Goal: Communication & Community: Answer question/provide support

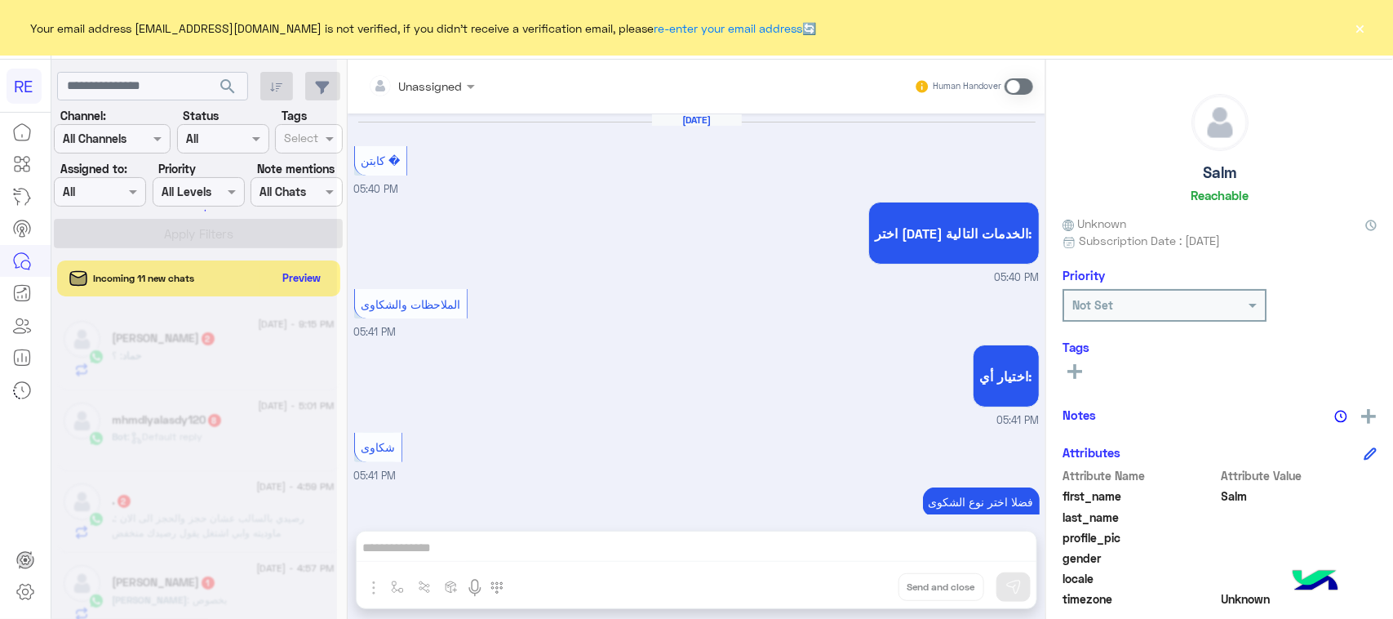
scroll to position [1039, 0]
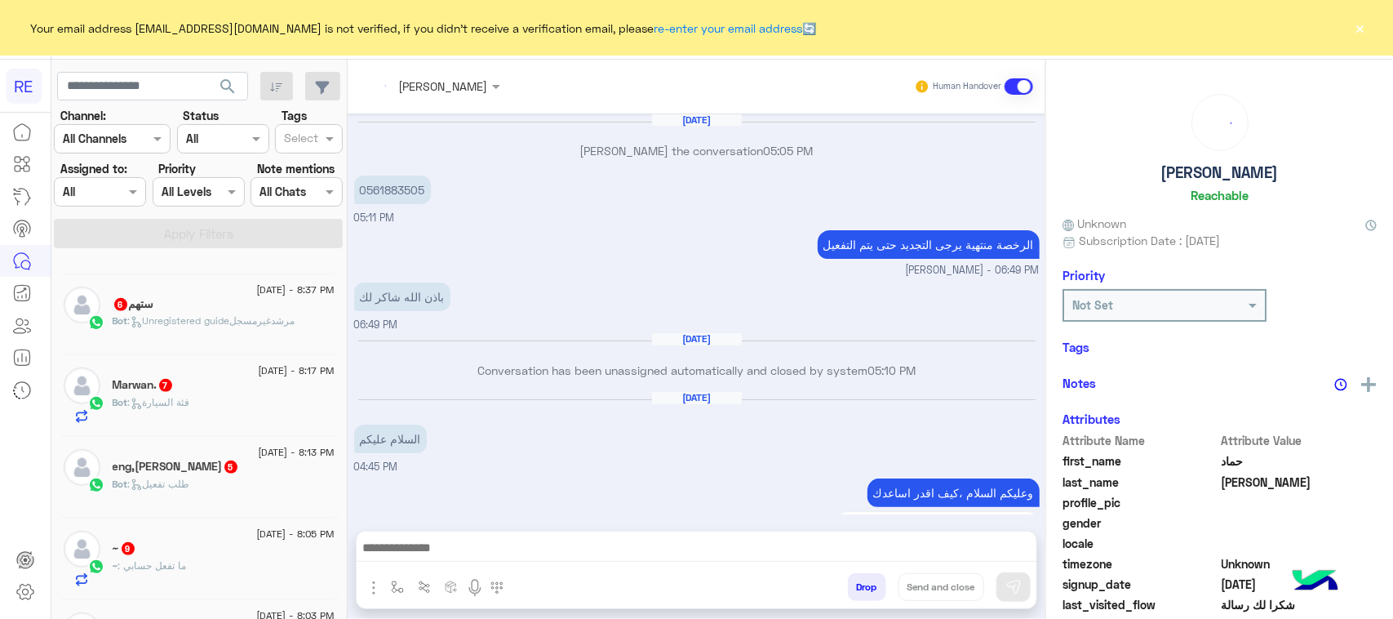
scroll to position [1617, 0]
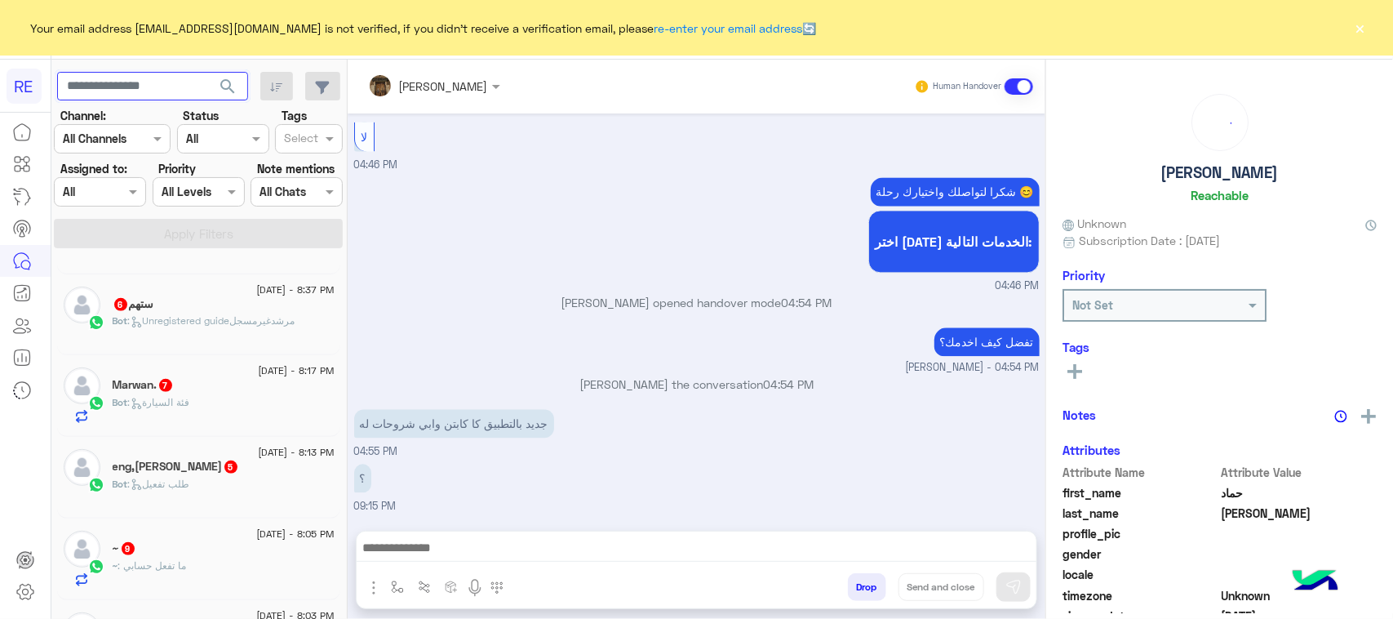
click at [116, 82] on input "text" at bounding box center [152, 86] width 191 height 29
paste input "*********"
type input "*********"
click at [234, 99] on button "search" at bounding box center [228, 89] width 40 height 35
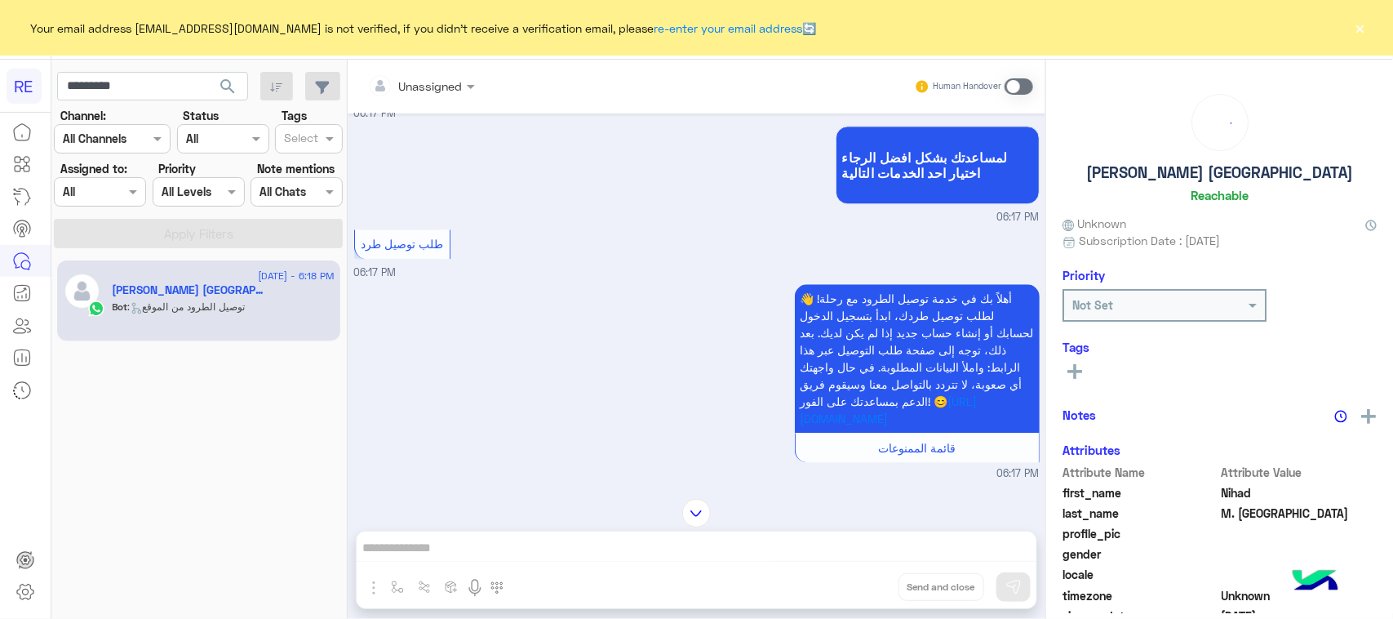
scroll to position [1347, 0]
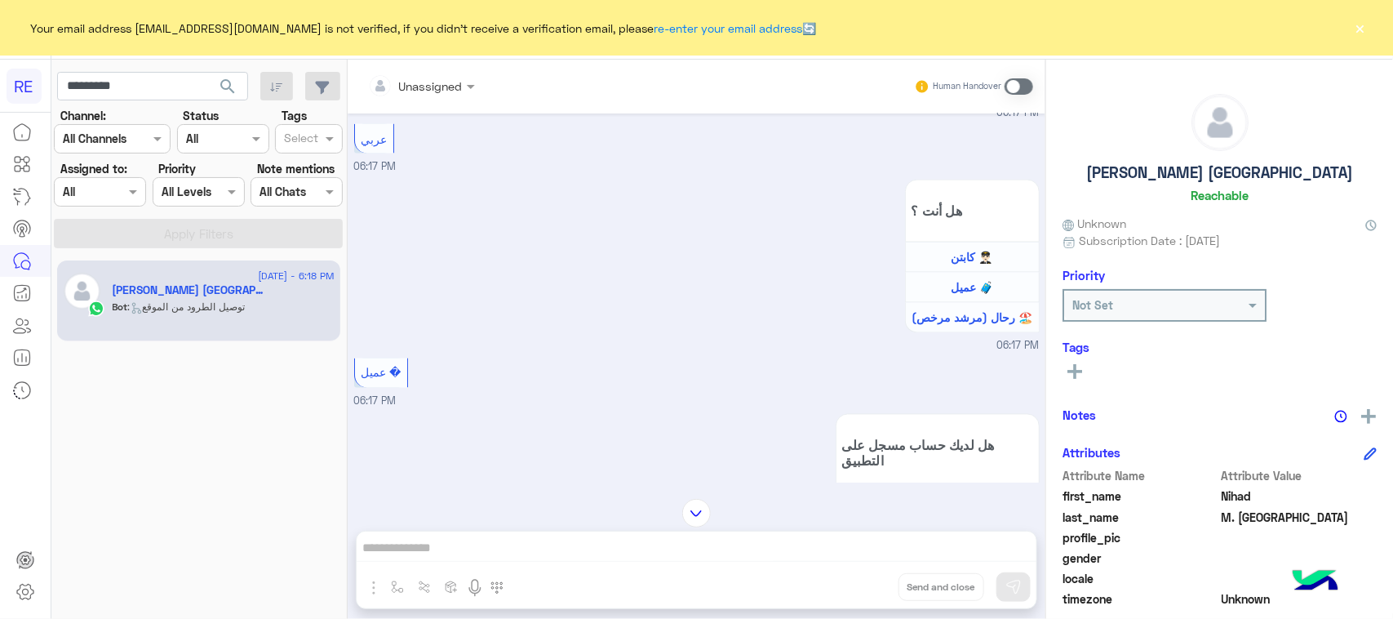
click at [1014, 78] on span at bounding box center [1019, 86] width 29 height 16
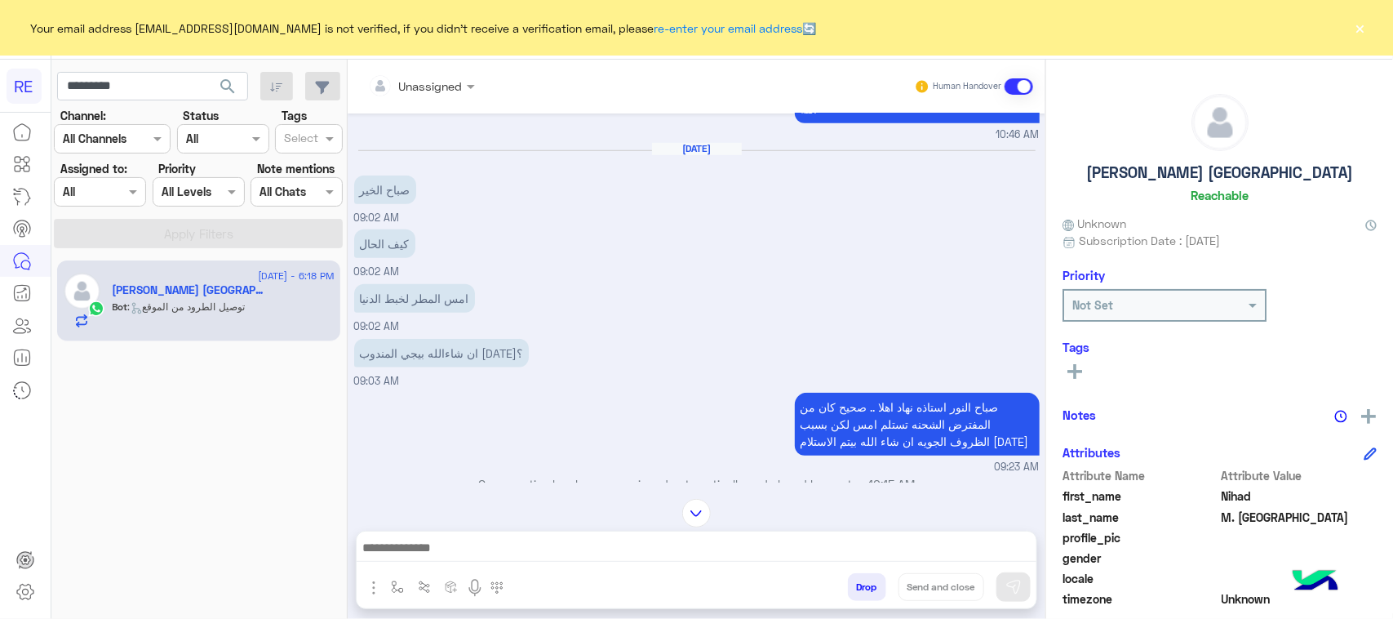
scroll to position [593, 0]
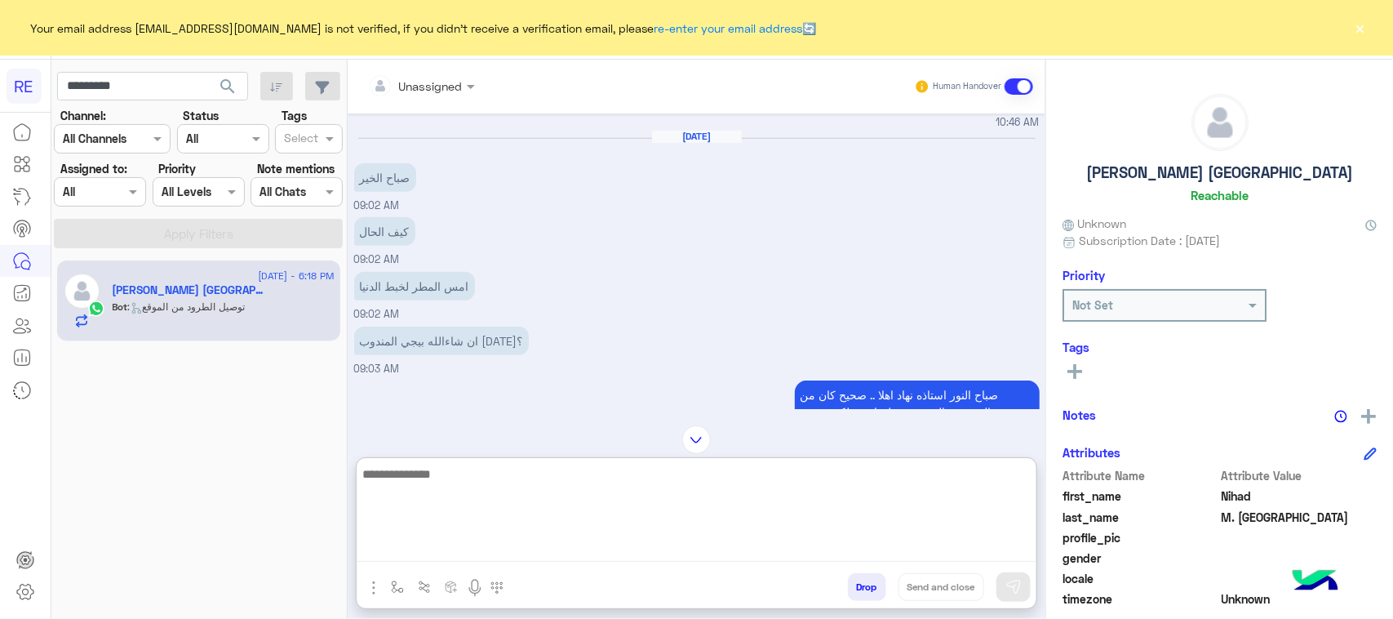
click at [800, 552] on textarea at bounding box center [697, 513] width 680 height 98
type textarea "**********"
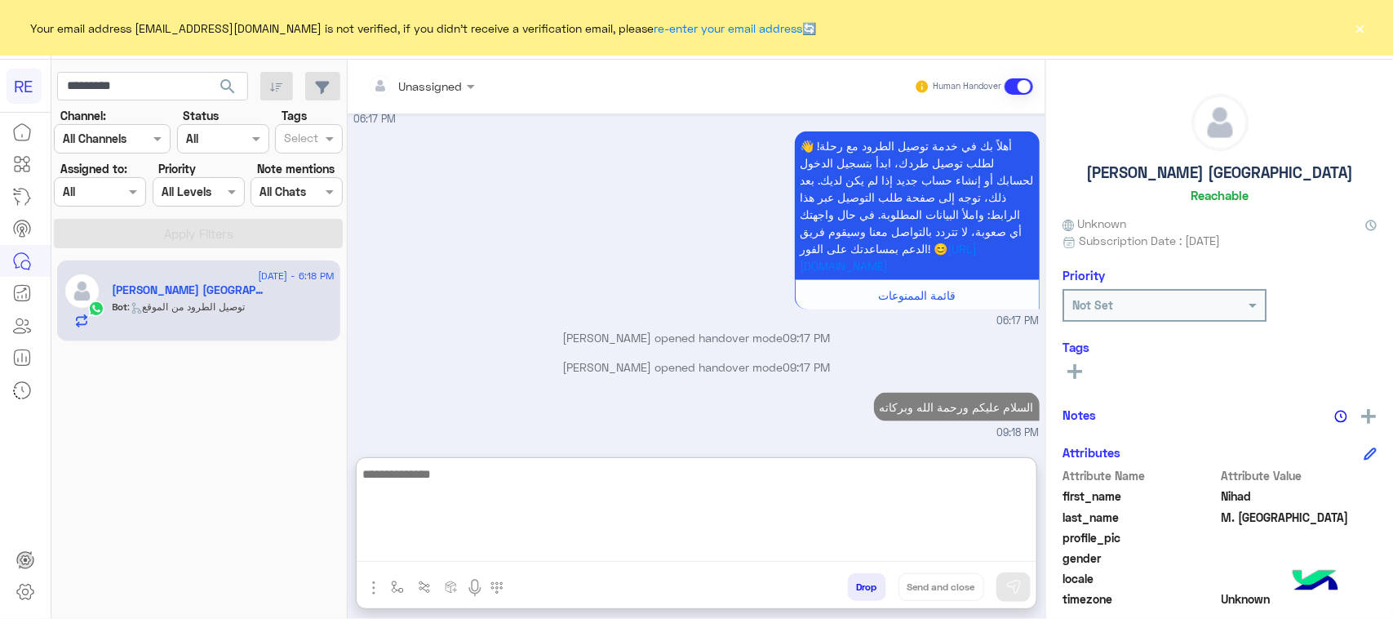
scroll to position [3589, 0]
type textarea "*"
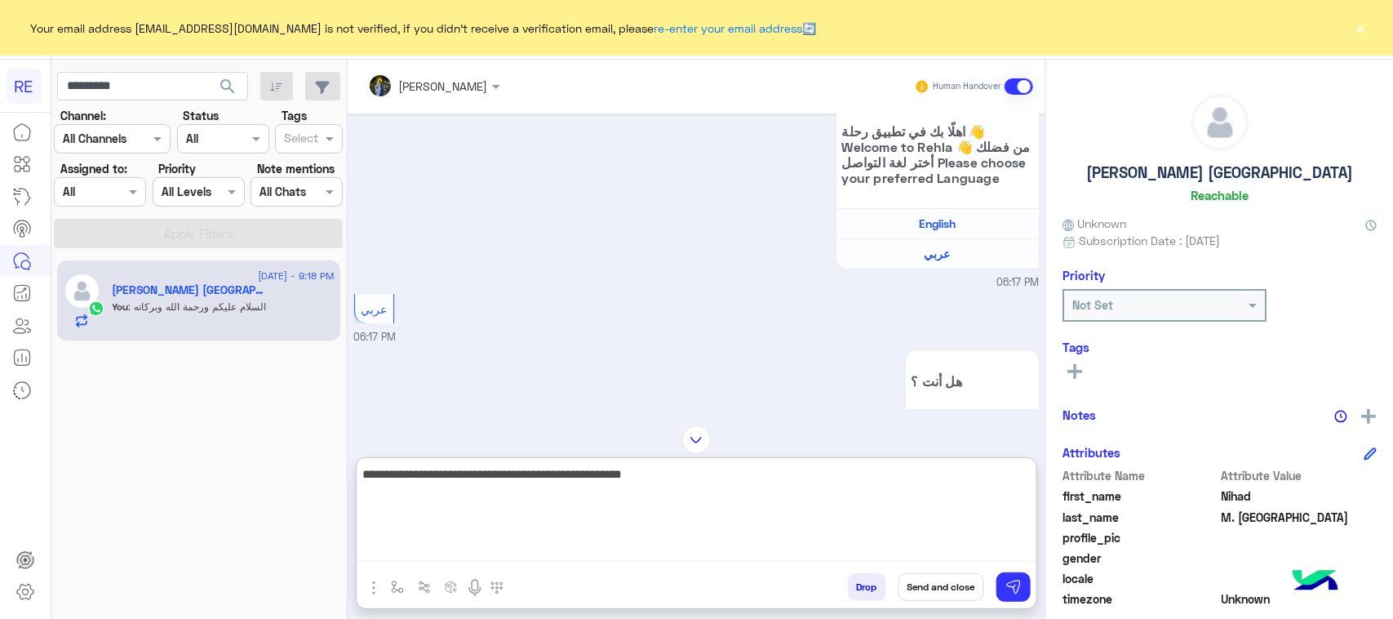
scroll to position [3007, 0]
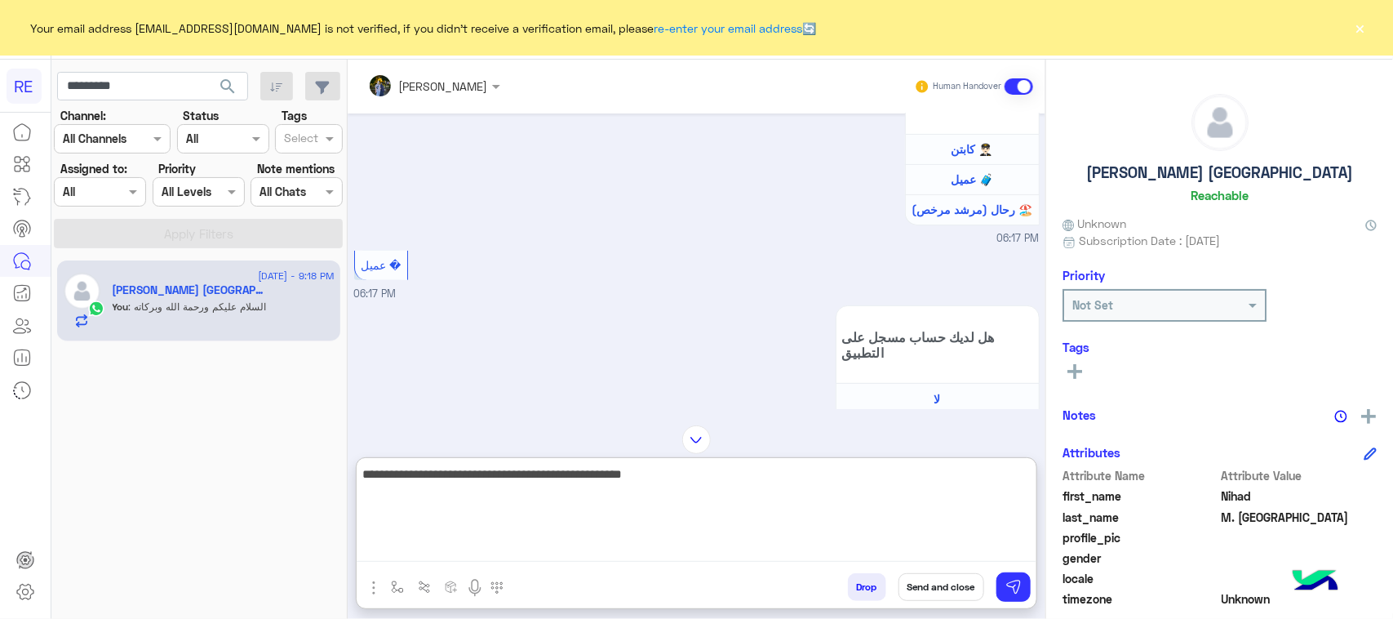
click at [985, 483] on textarea "**********" at bounding box center [697, 513] width 680 height 98
click at [867, 482] on textarea "**********" at bounding box center [697, 513] width 680 height 98
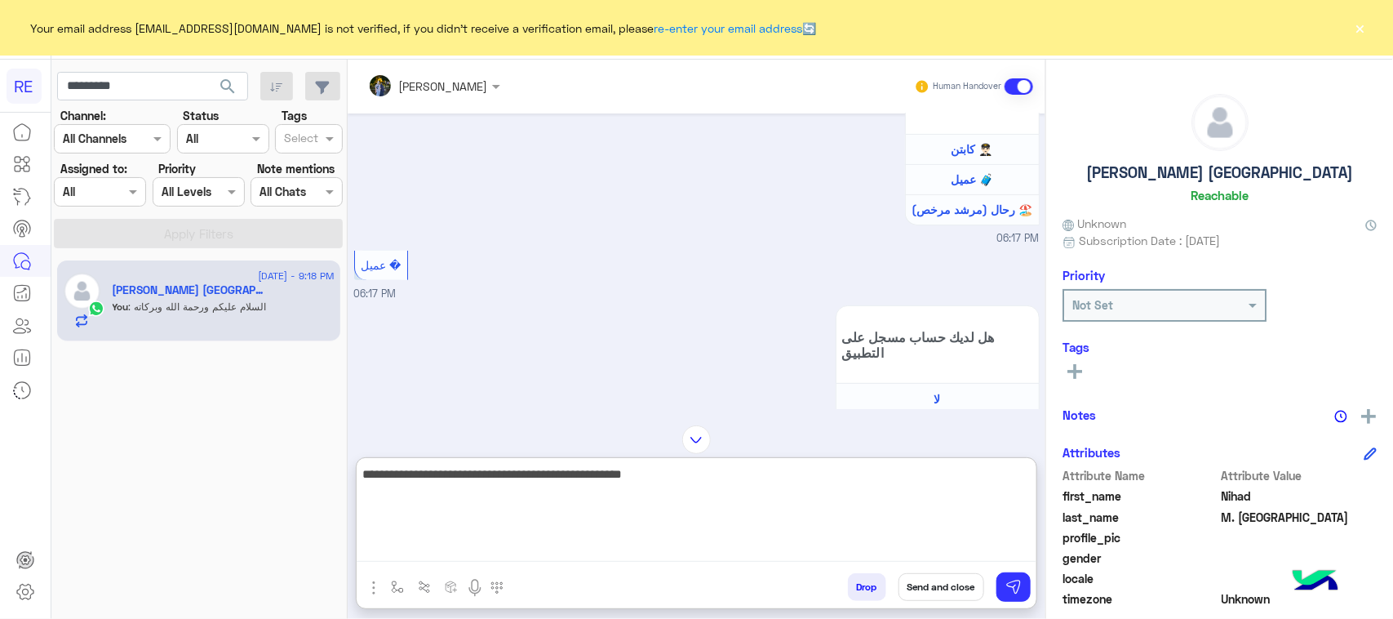
click at [867, 482] on textarea "**********" at bounding box center [697, 513] width 680 height 98
paste textarea "**********"
type textarea "**********"
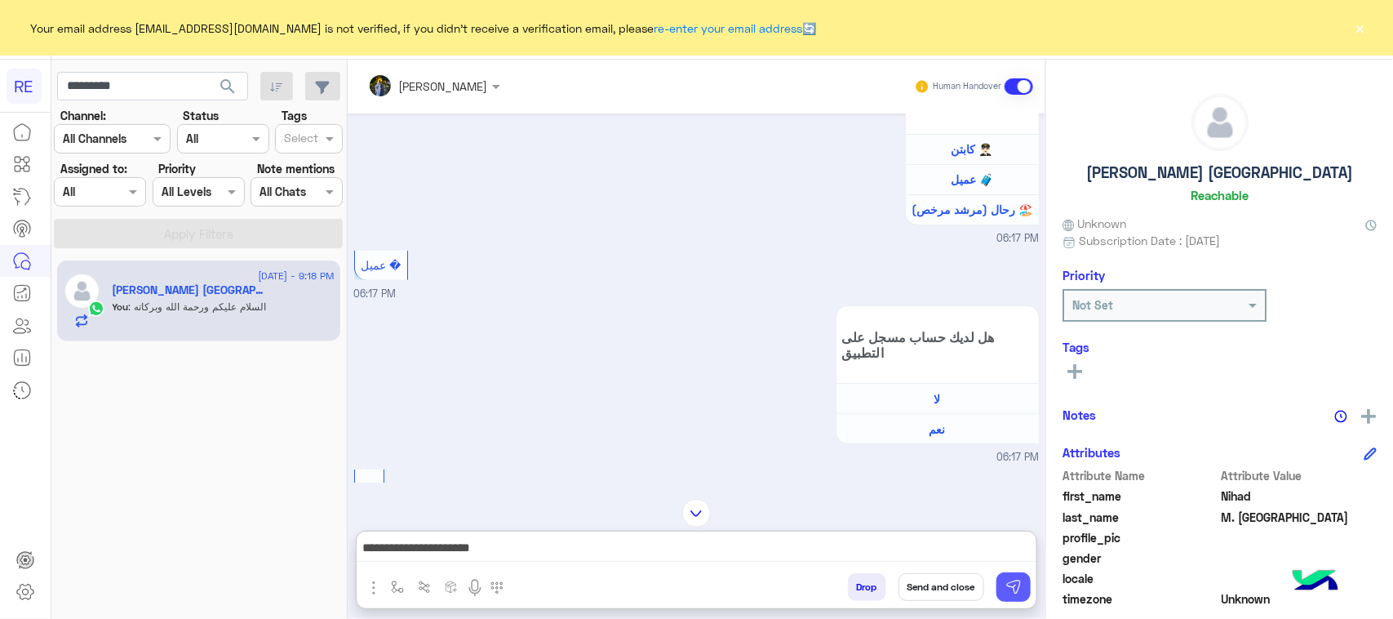
click at [1018, 582] on img at bounding box center [1013, 587] width 16 height 16
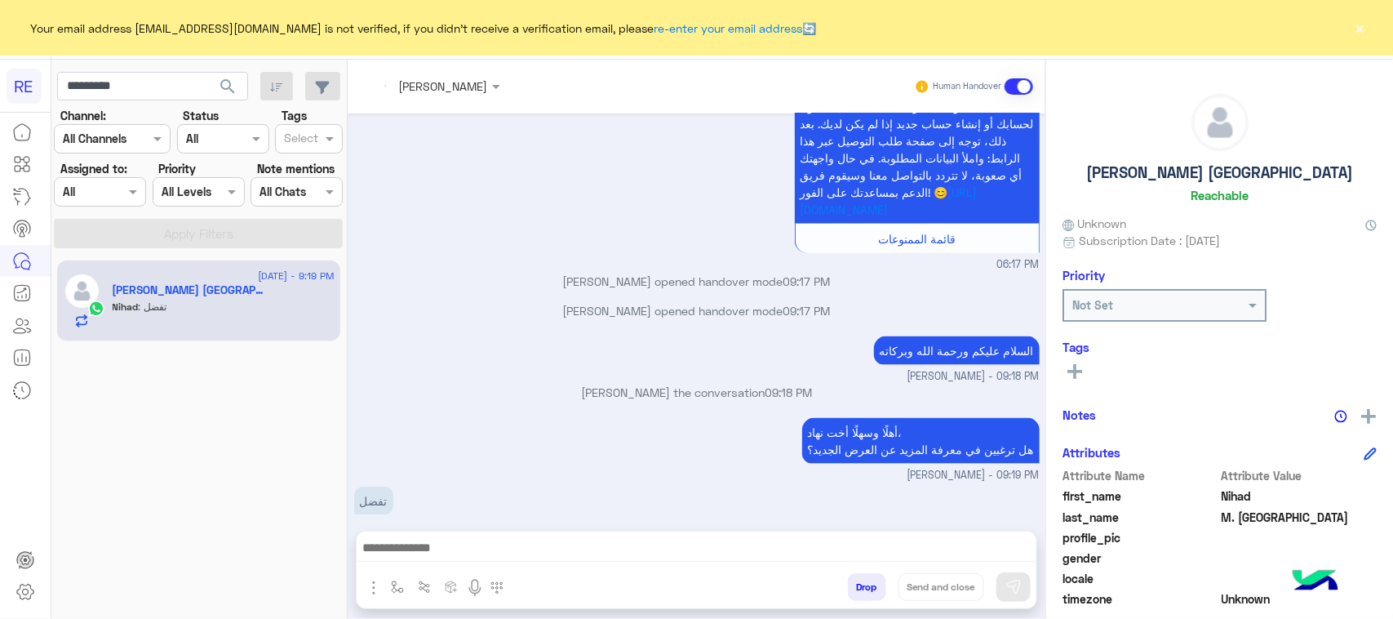
scroll to position [3669, 0]
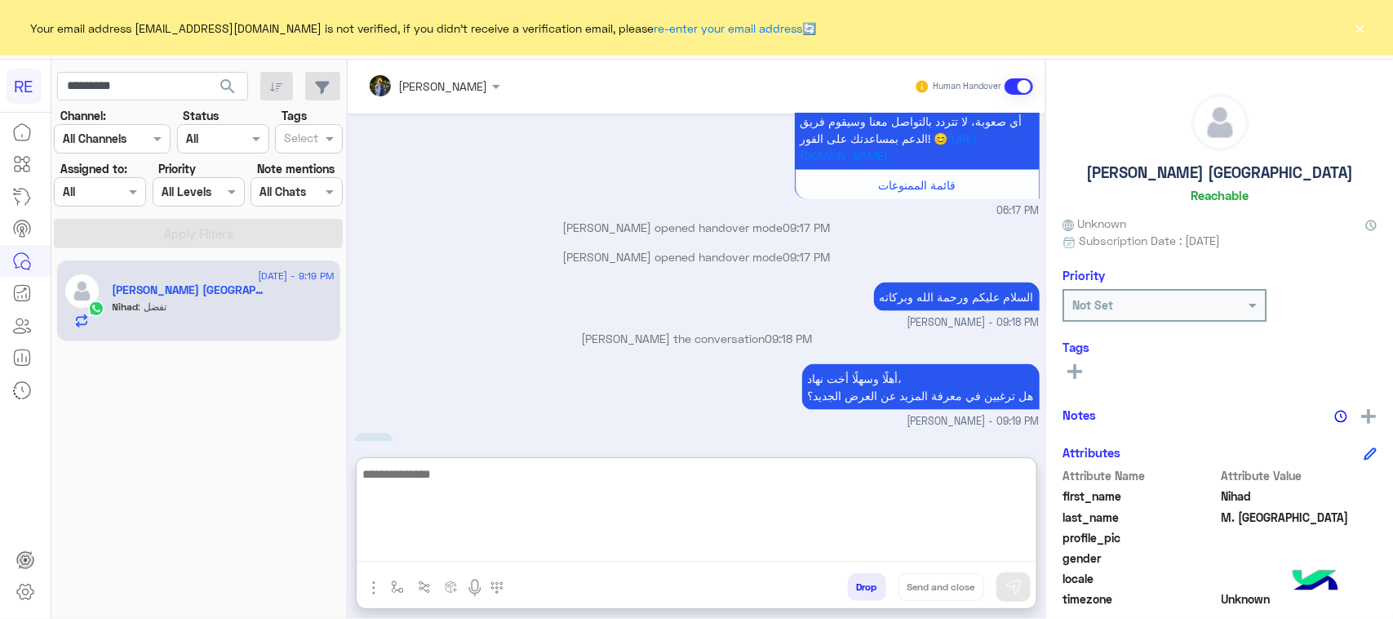
click at [602, 539] on textarea at bounding box center [697, 513] width 680 height 98
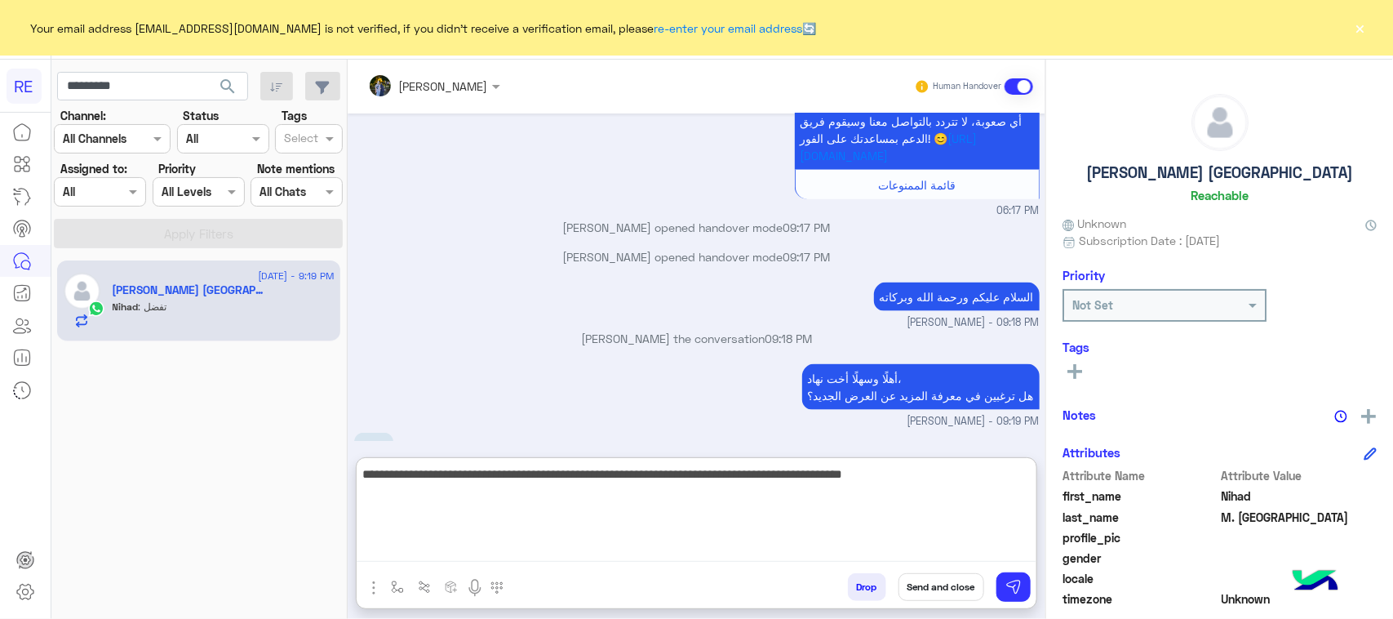
type textarea "**********"
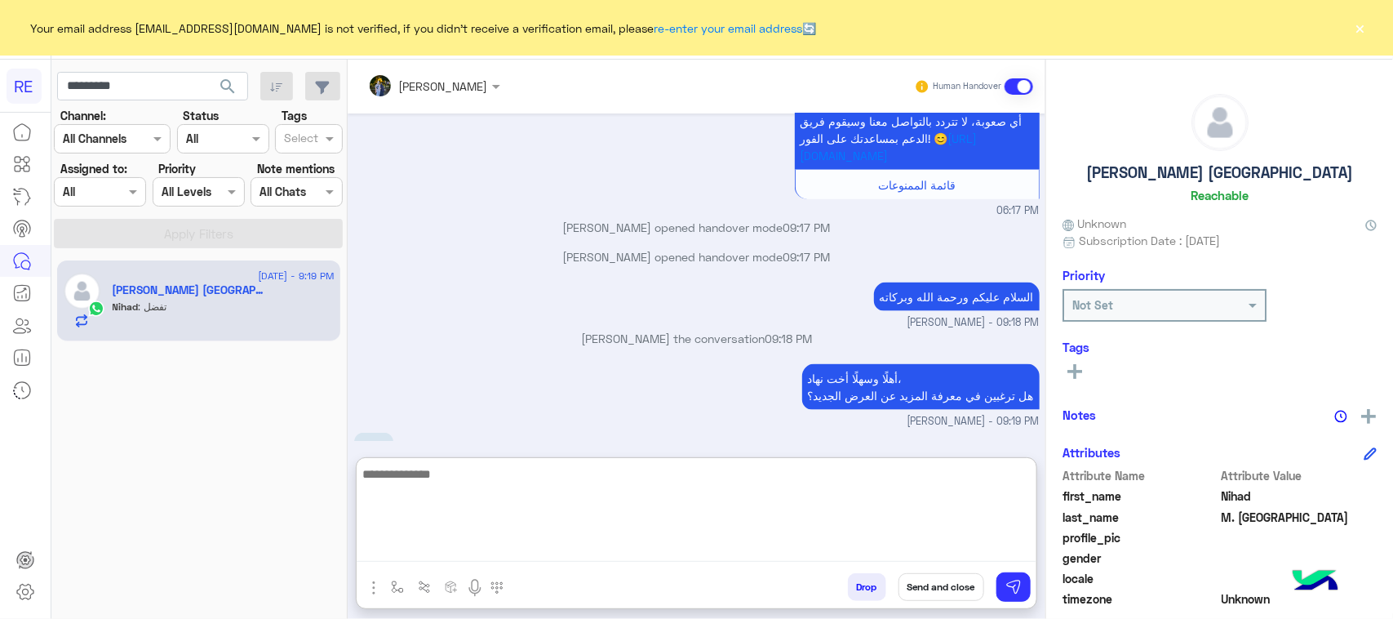
scroll to position [3829, 0]
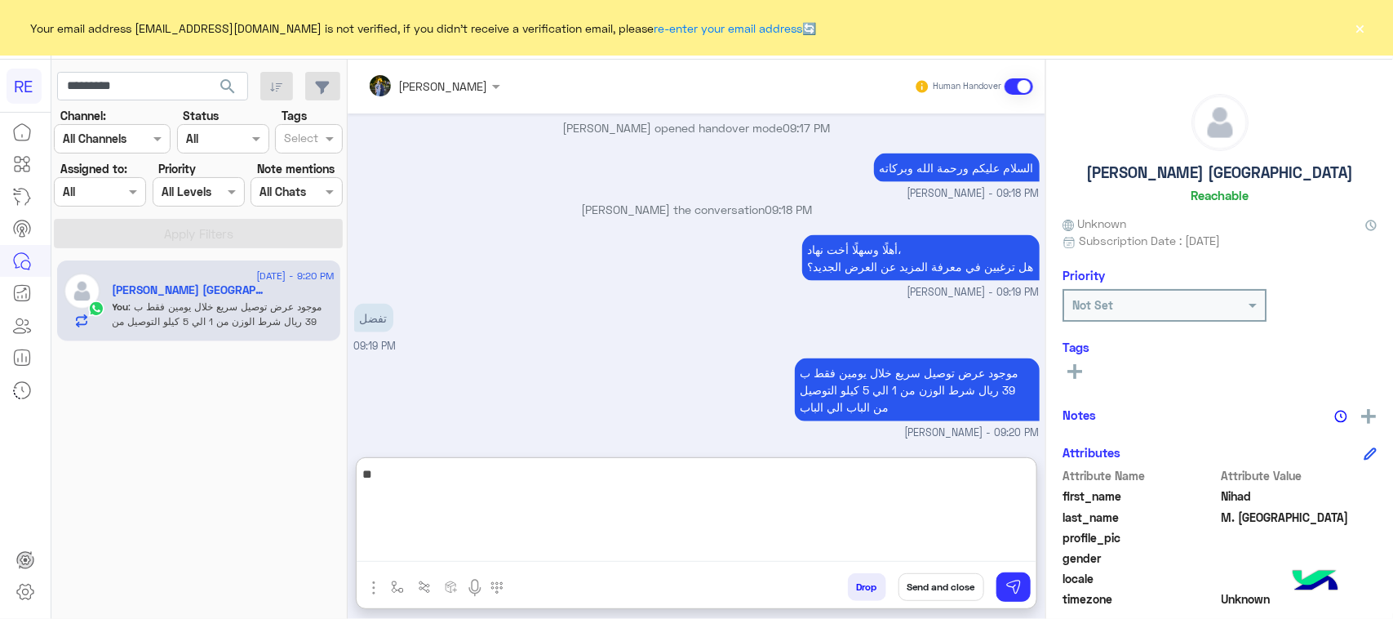
type textarea "*"
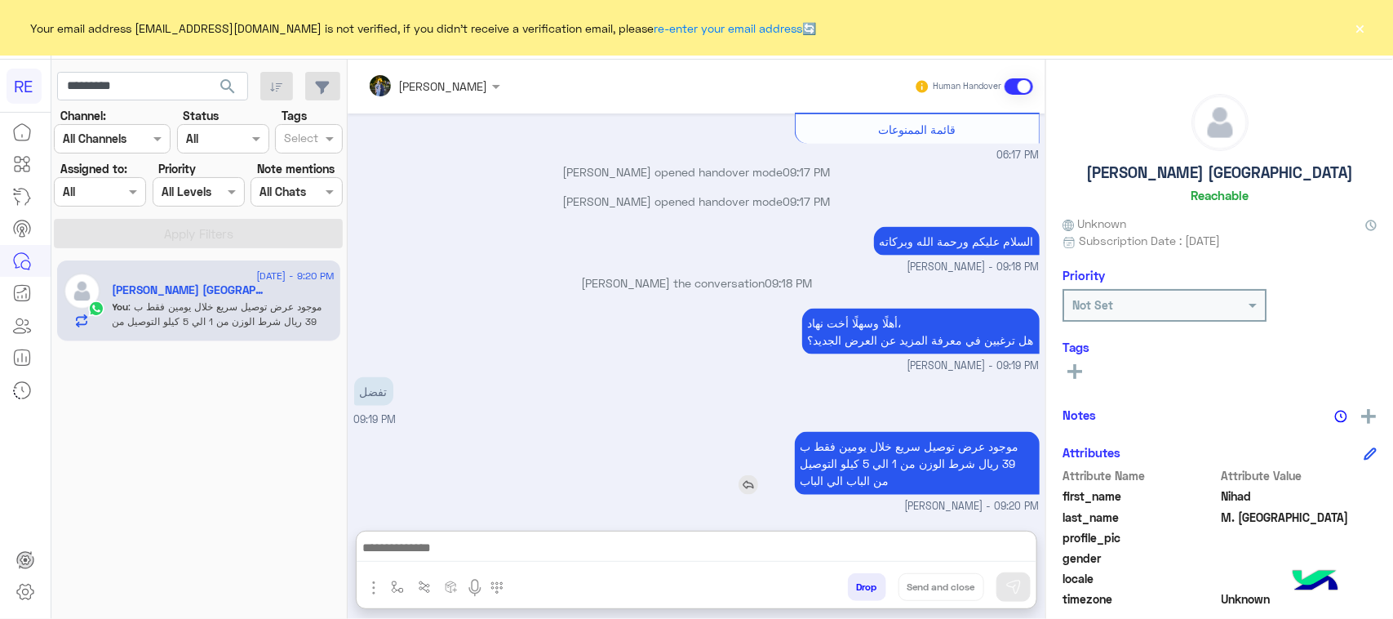
click at [796, 432] on p "موجود عرض توصيل سريع خلال يومين فقط ب 39 ريال شرط الوزن من 1 الي 5 كيلو التوصيل…" at bounding box center [917, 463] width 245 height 63
click at [796, 397] on div "تفضل 09:19 PM" at bounding box center [696, 400] width 685 height 55
click at [968, 450] on p "موجود عرض توصيل سريع خلال يومين فقط ب 39 ريال شرط الوزن من 1 الي 5 كيلو التوصيل…" at bounding box center [917, 463] width 245 height 63
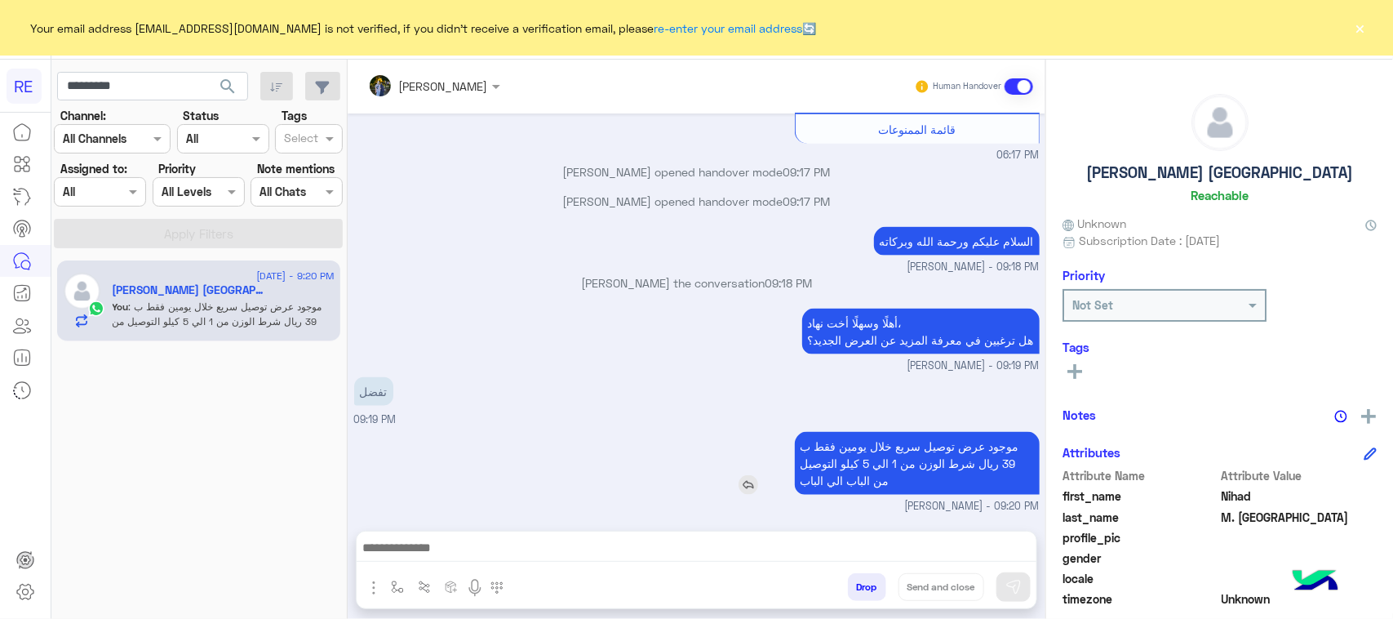
click at [968, 450] on p "موجود عرض توصيل سريع خلال يومين فقط ب 39 ريال شرط الوزن من 1 الي 5 كيلو التوصيل…" at bounding box center [917, 463] width 245 height 63
click at [614, 404] on div "تفضل 09:19 PM" at bounding box center [696, 400] width 685 height 55
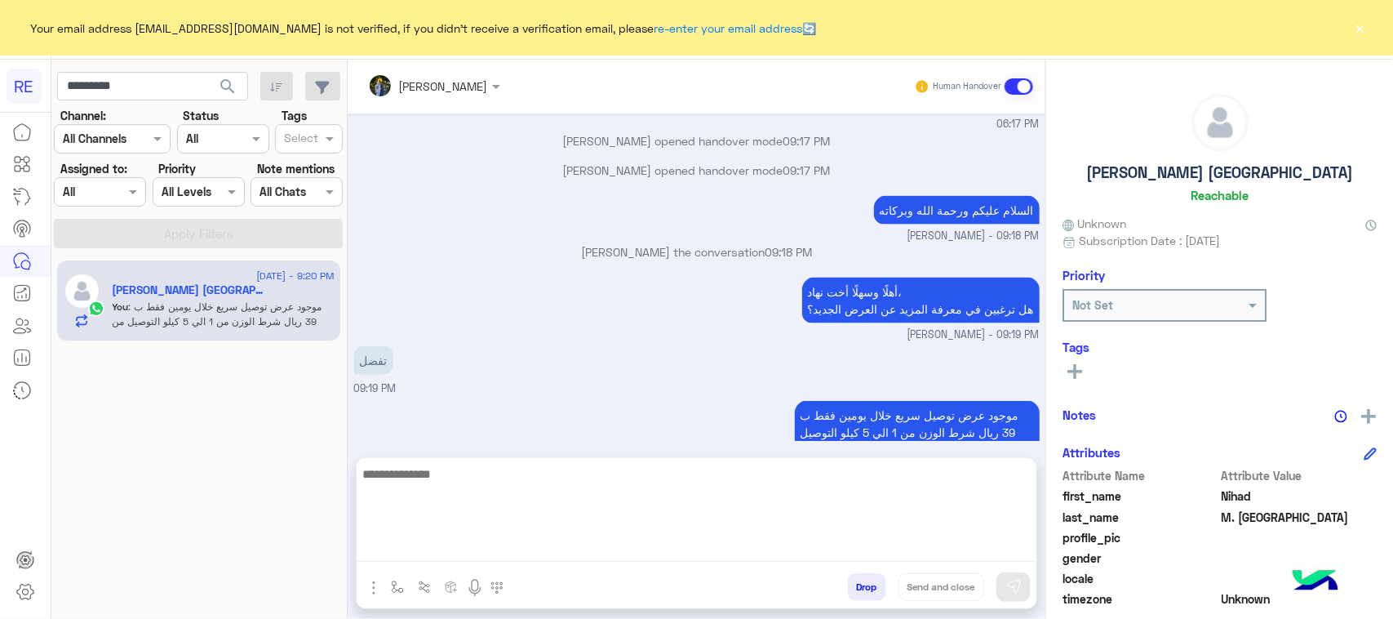
click at [663, 555] on textarea at bounding box center [697, 513] width 680 height 98
type textarea "**********"
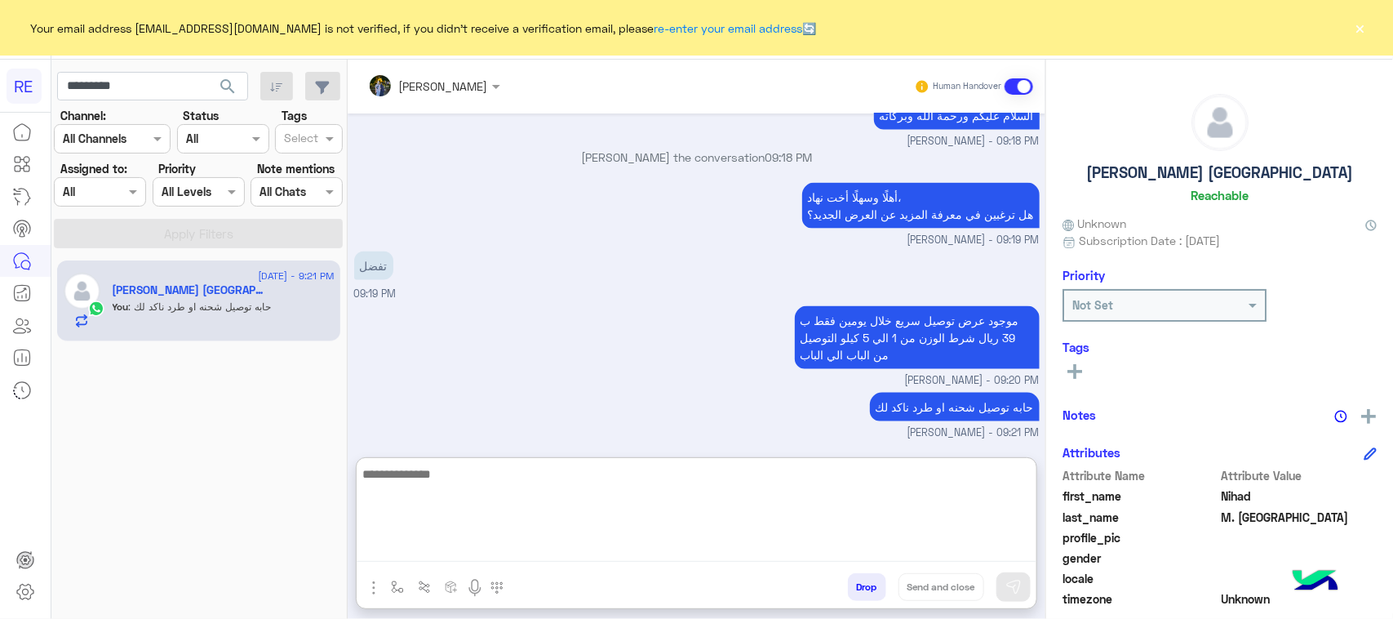
scroll to position [3881, 0]
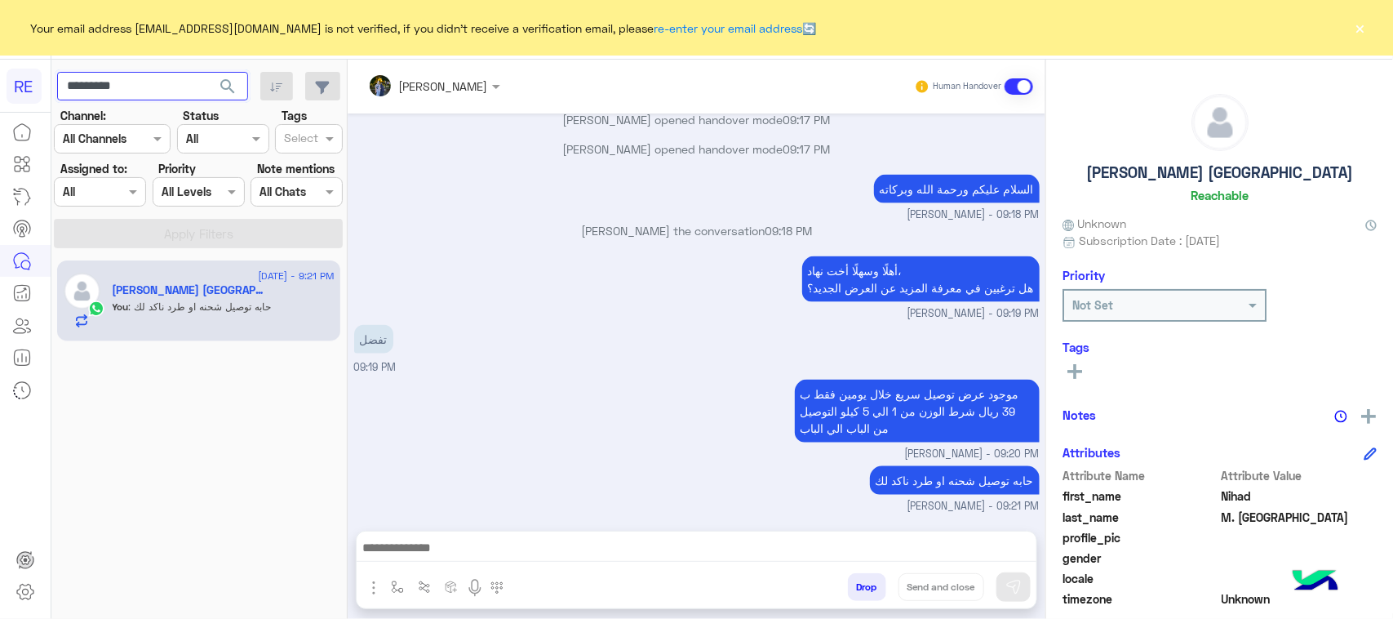
click at [157, 83] on input "*********" at bounding box center [152, 86] width 191 height 29
paste input "text"
type input "*********"
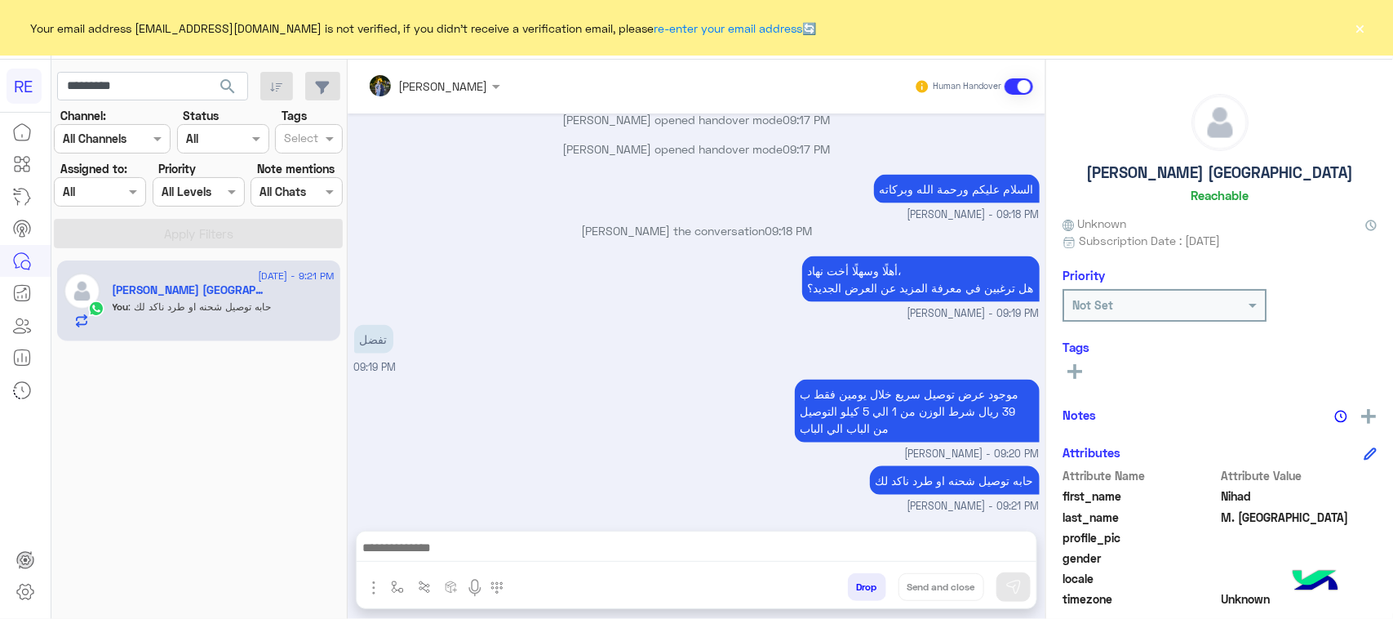
click at [224, 83] on span "search" at bounding box center [228, 87] width 20 height 20
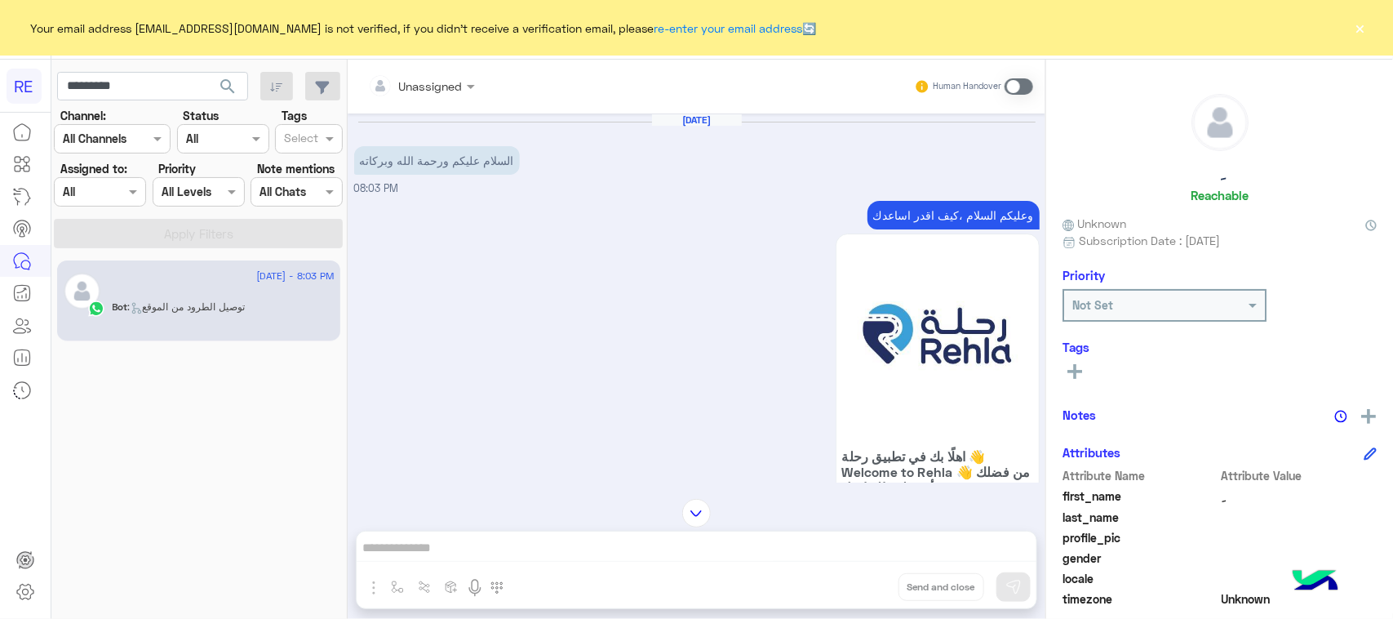
click at [1021, 82] on span at bounding box center [1019, 86] width 29 height 16
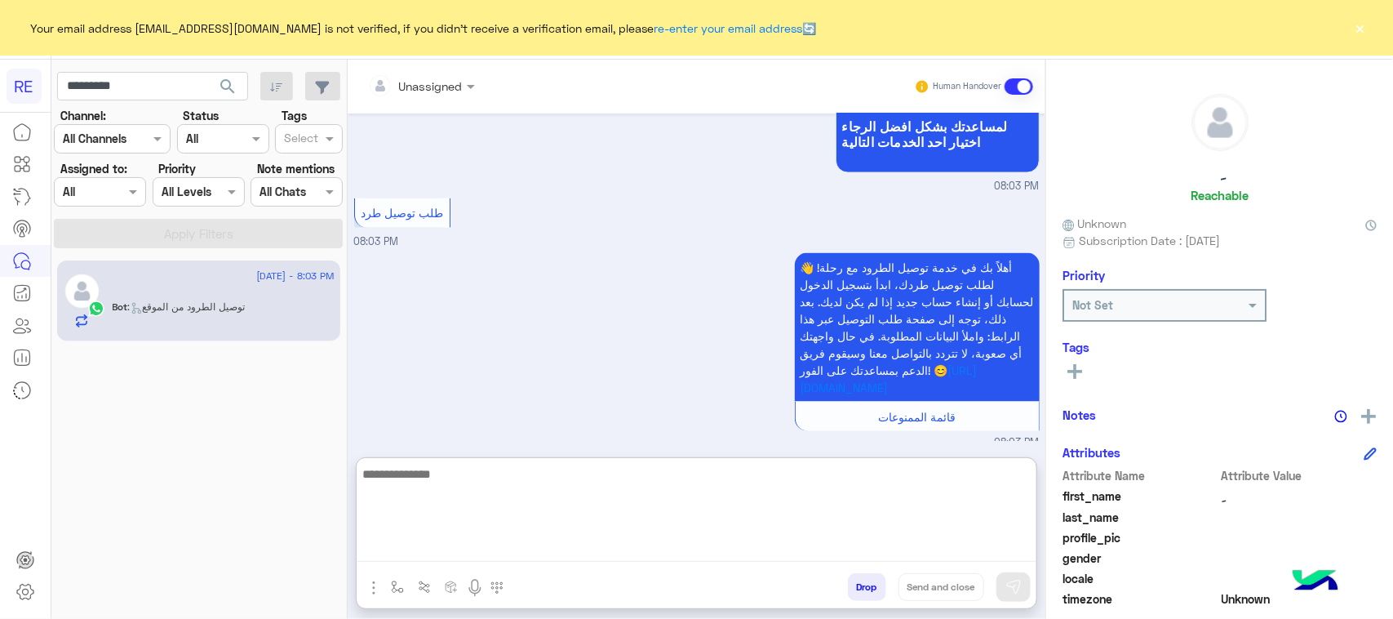
click at [788, 557] on textarea at bounding box center [697, 513] width 680 height 98
type textarea "**********"
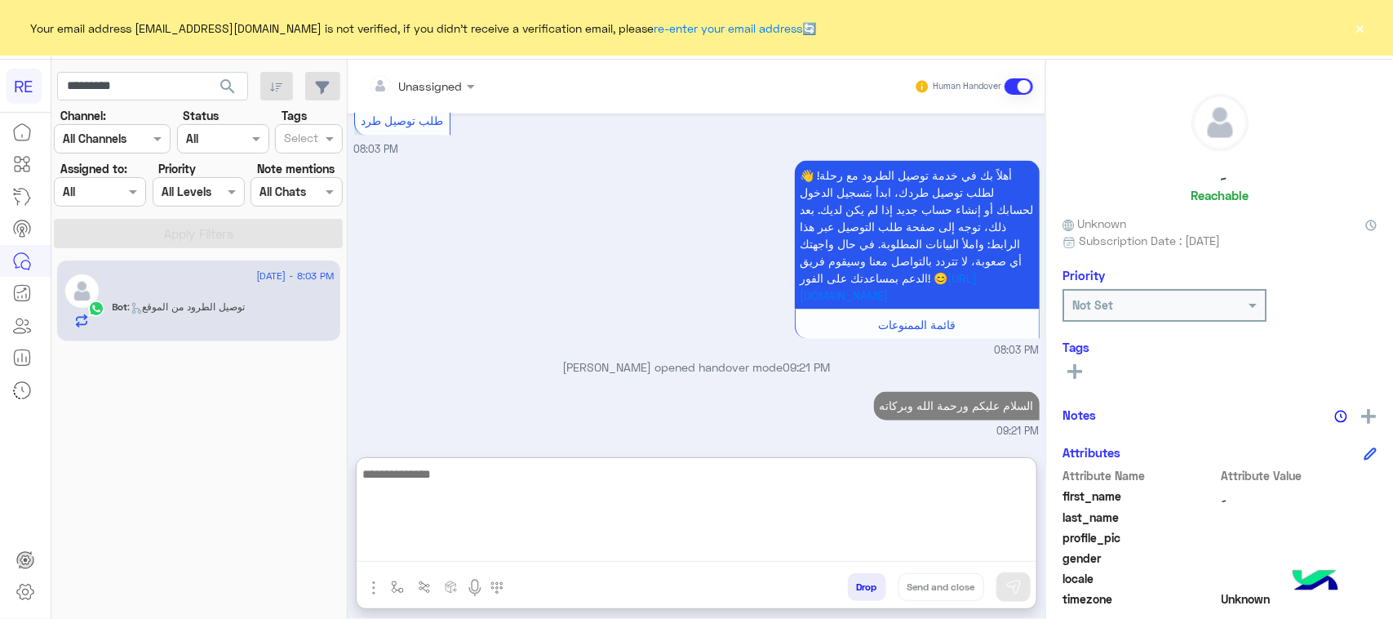
scroll to position [1187, 0]
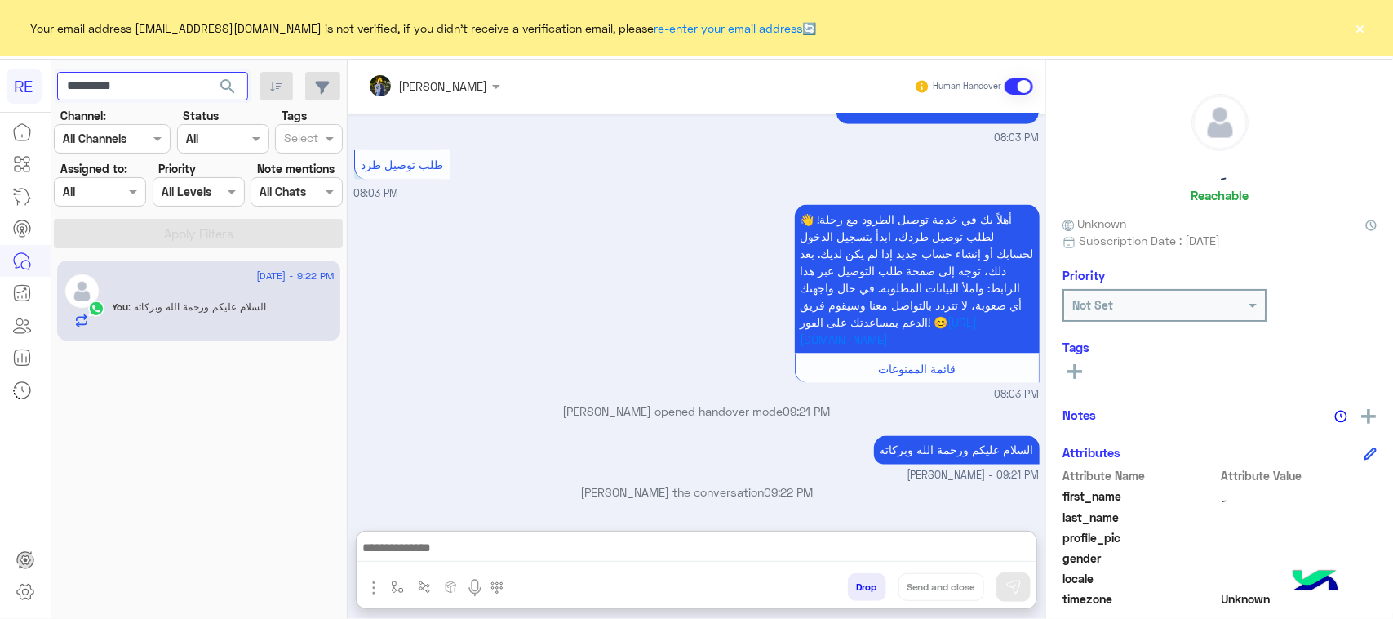
click at [168, 80] on input "*********" at bounding box center [152, 86] width 191 height 29
click at [233, 92] on span "search" at bounding box center [228, 87] width 20 height 20
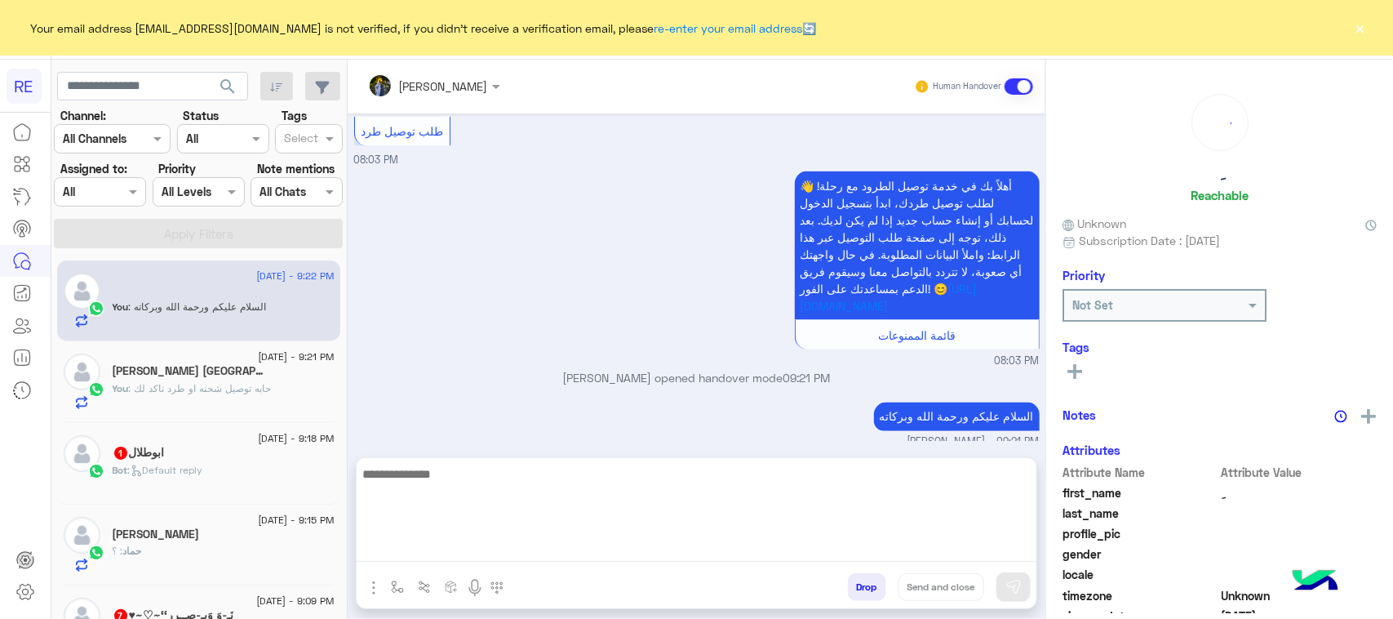
click at [695, 559] on textarea at bounding box center [697, 513] width 680 height 98
type textarea "*"
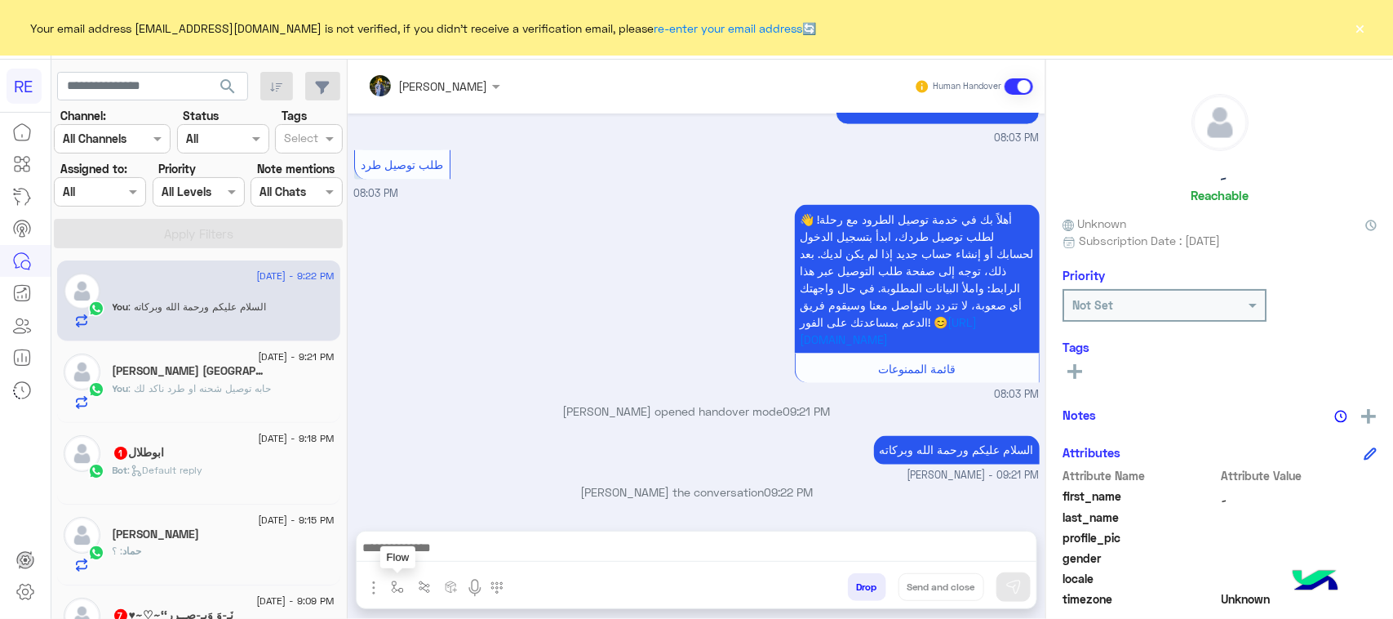
click at [400, 585] on img "button" at bounding box center [397, 586] width 13 height 13
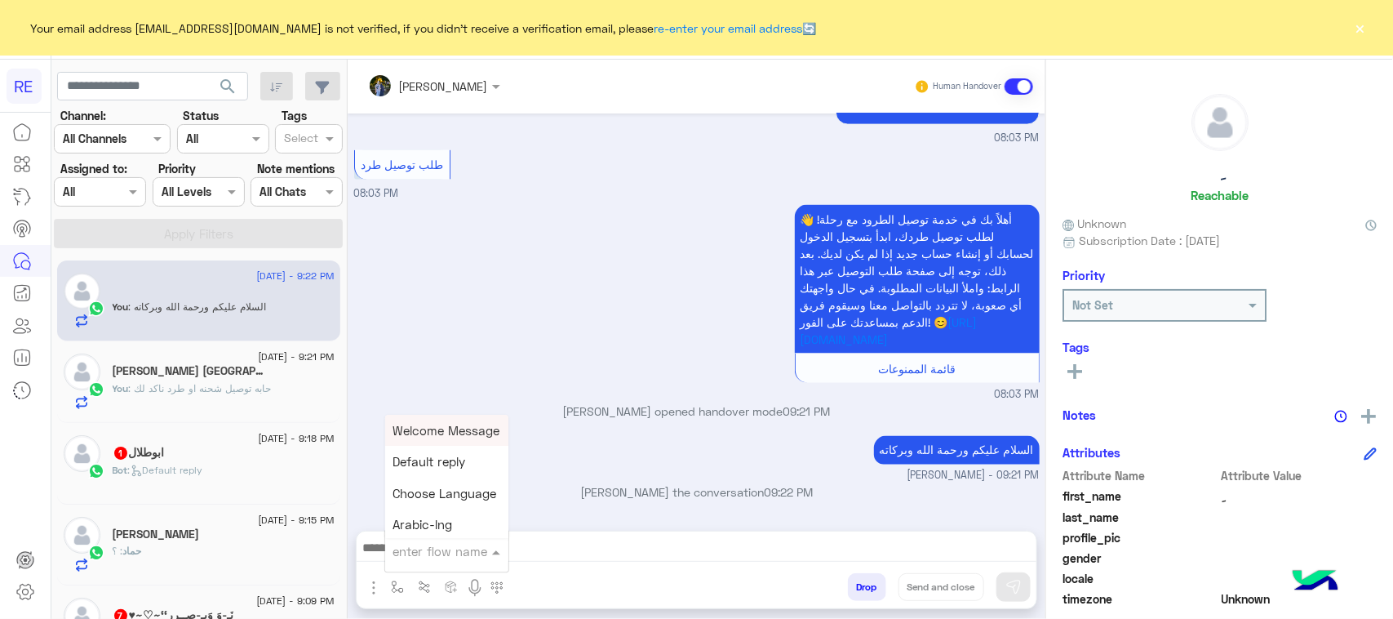
click at [433, 542] on input "text" at bounding box center [426, 551] width 67 height 19
type input "**"
click at [463, 524] on div "بيانات الطرد" at bounding box center [445, 525] width 121 height 32
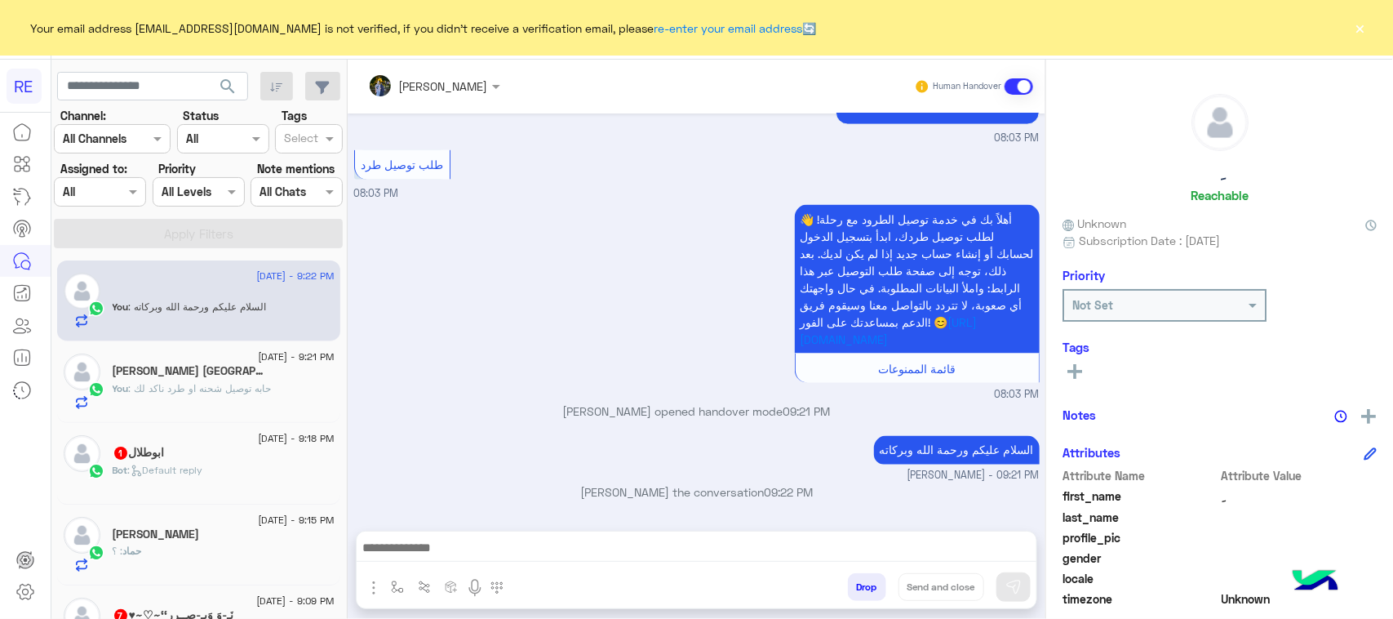
type textarea "**********"
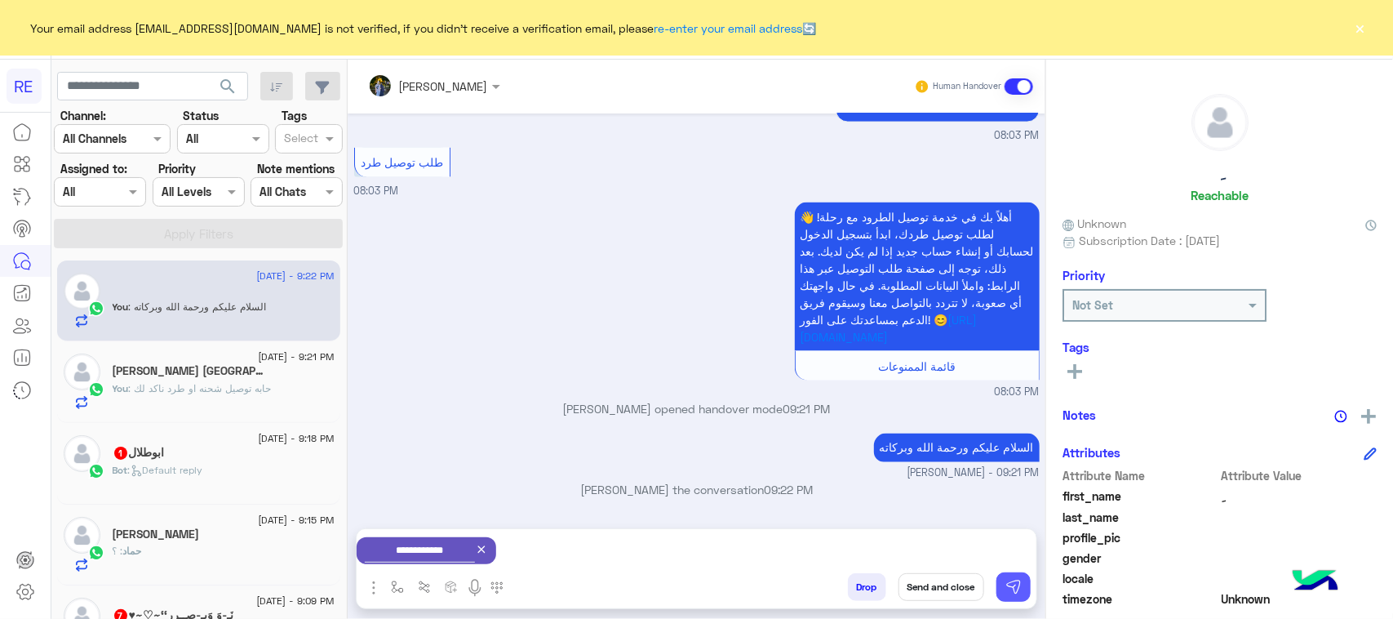
click at [1013, 575] on button at bounding box center [1013, 586] width 34 height 29
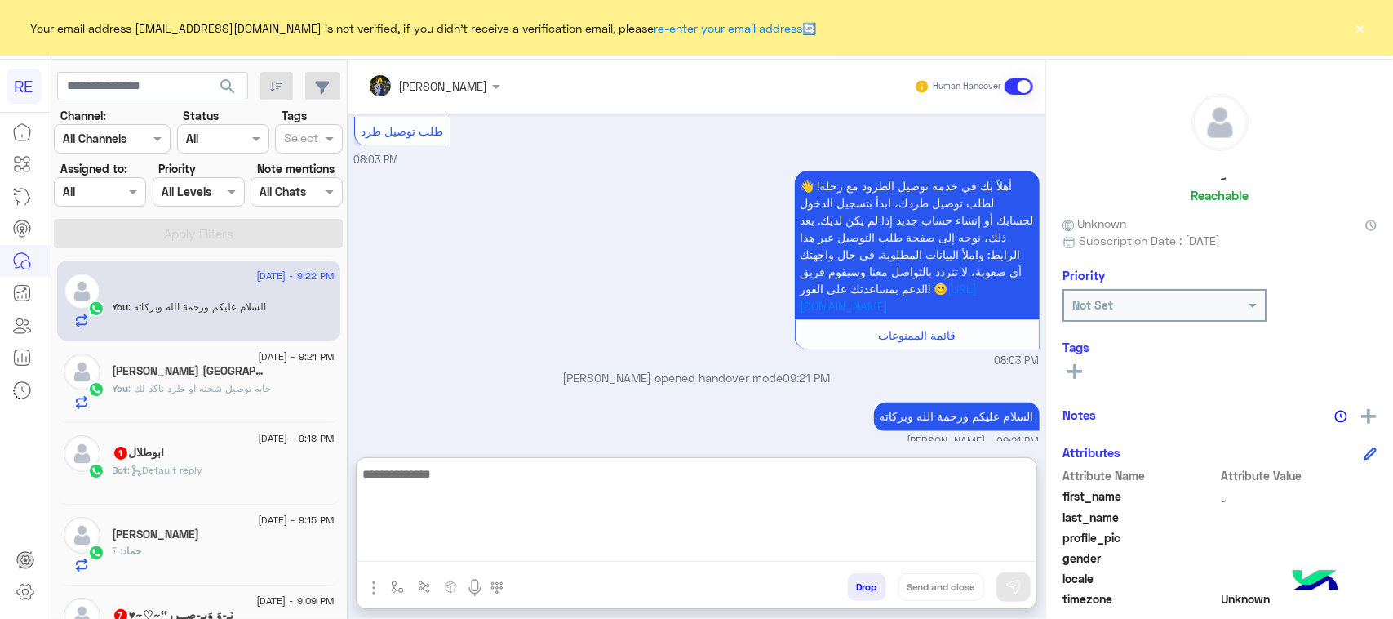
click at [499, 551] on textarea at bounding box center [697, 513] width 680 height 98
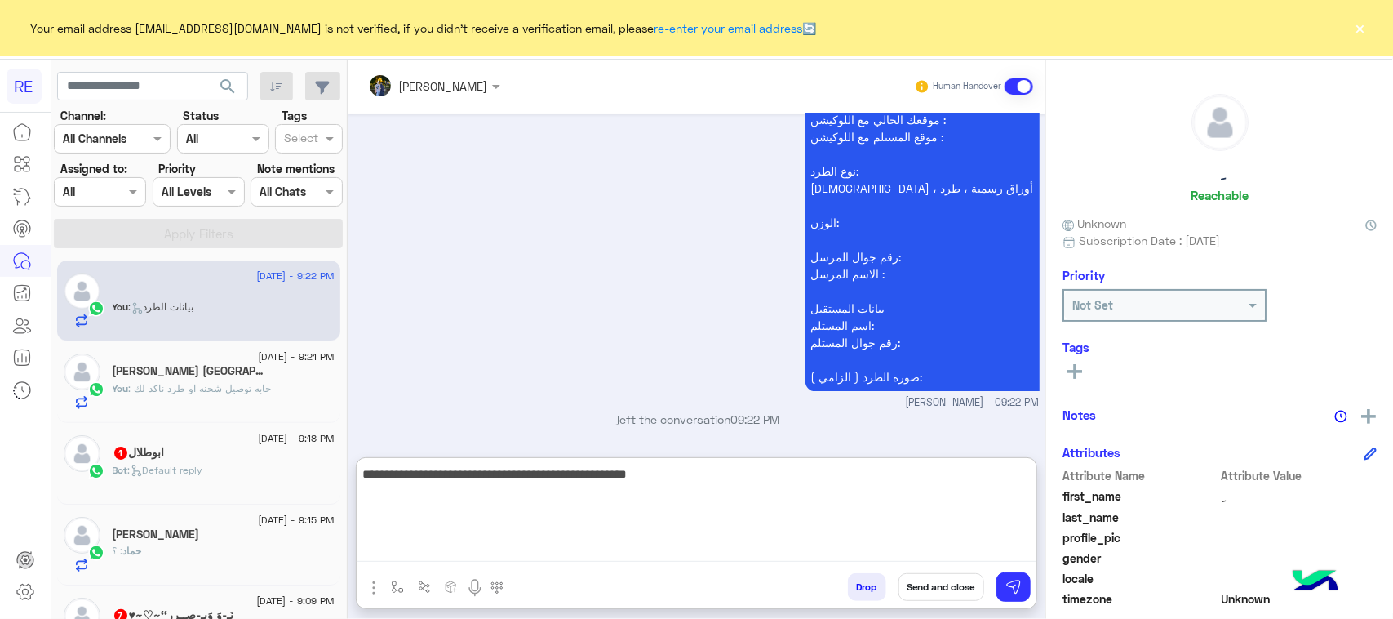
scroll to position [1728, 0]
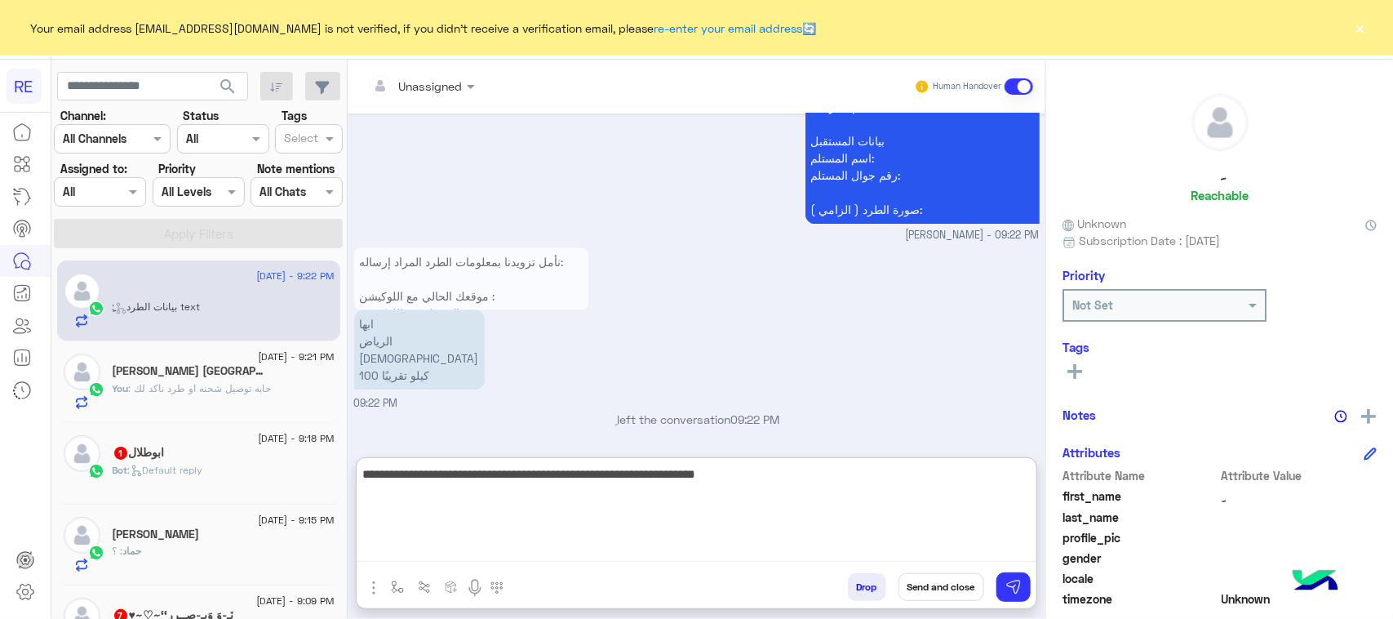
type textarea "**********"
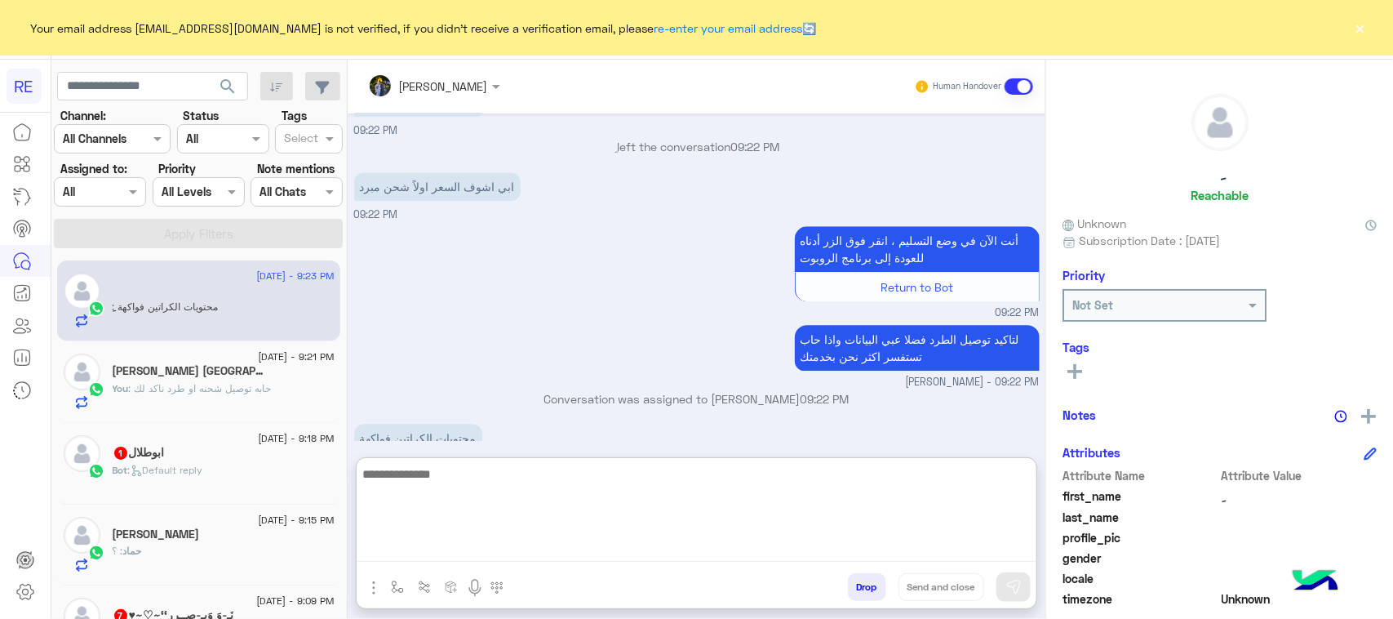
scroll to position [2033, 0]
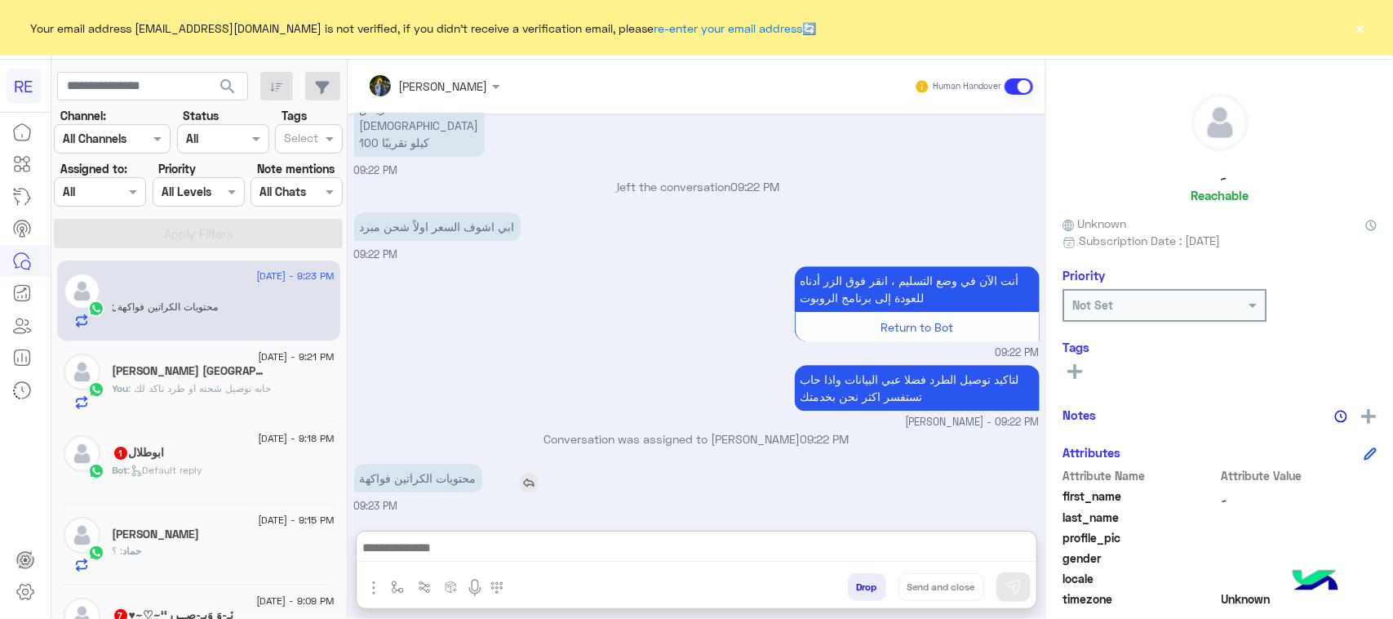
click at [393, 464] on p "محتويات الكراتين فواكهة" at bounding box center [418, 478] width 128 height 29
click at [393, 414] on div "Aug 13, 2025 السلام عليكم ورحمة الله وبركاته 08:03 PM وعليكم السلام ،كيف اقدر ا…" at bounding box center [697, 313] width 698 height 401
click at [415, 487] on p "محتويات الكراتين فواكهة" at bounding box center [418, 478] width 128 height 29
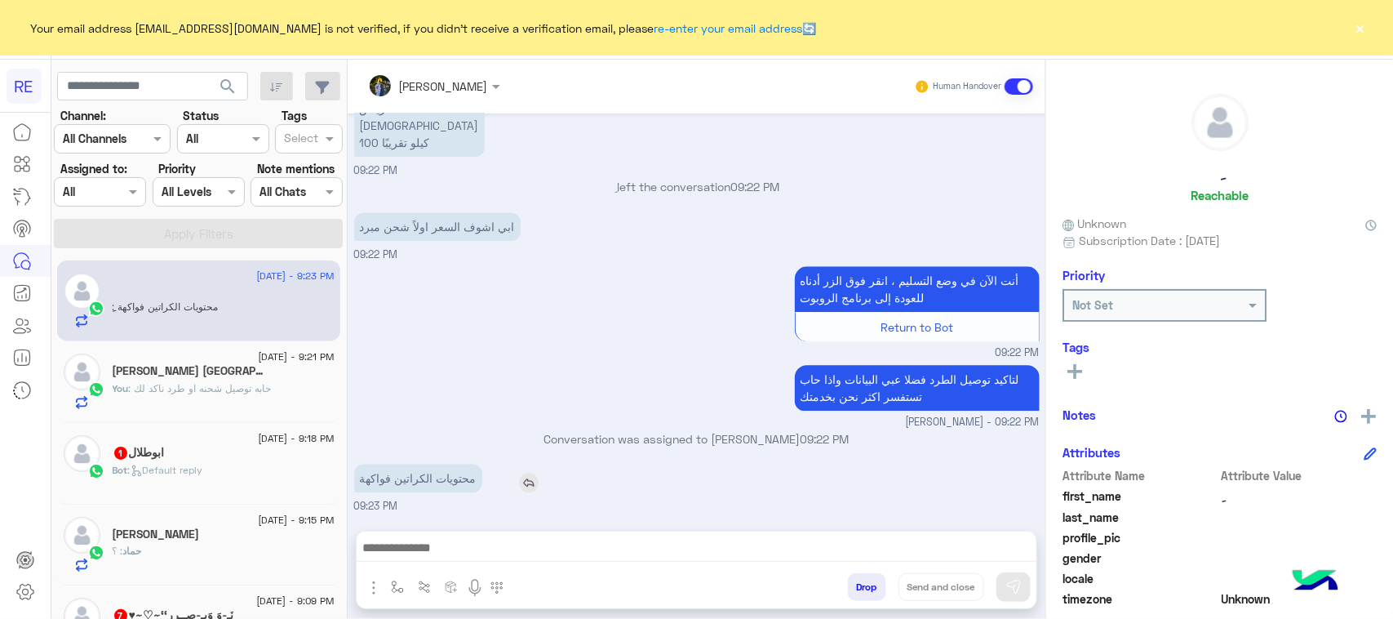
click at [415, 487] on p "محتويات الكراتين فواكهة" at bounding box center [418, 478] width 128 height 29
copy app-msgs-text
drag, startPoint x: 487, startPoint y: 520, endPoint x: 487, endPoint y: 532, distance: 12.2
click at [487, 531] on div "مروه احمد Human Handover Aug 13, 2025 السلام عليكم ورحمة الله وبركاته 08:03 PM …" at bounding box center [697, 343] width 698 height 566
click at [487, 532] on div at bounding box center [697, 551] width 680 height 41
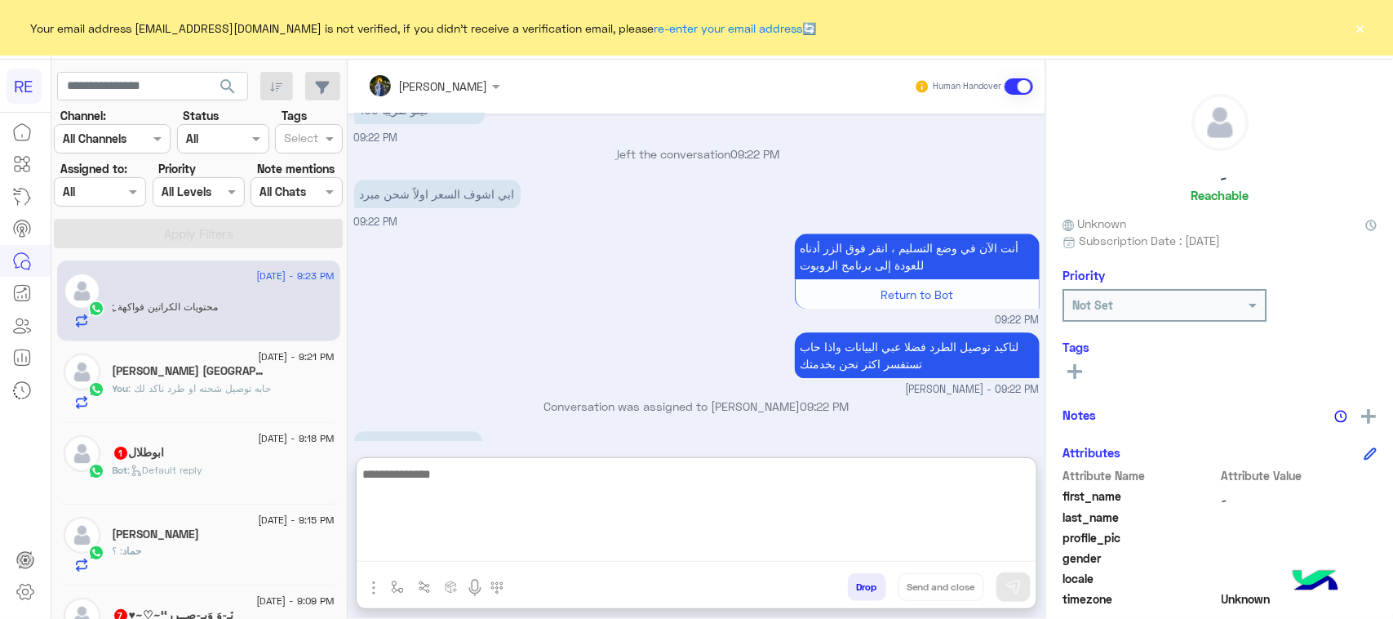
click at [490, 548] on textarea at bounding box center [697, 513] width 680 height 98
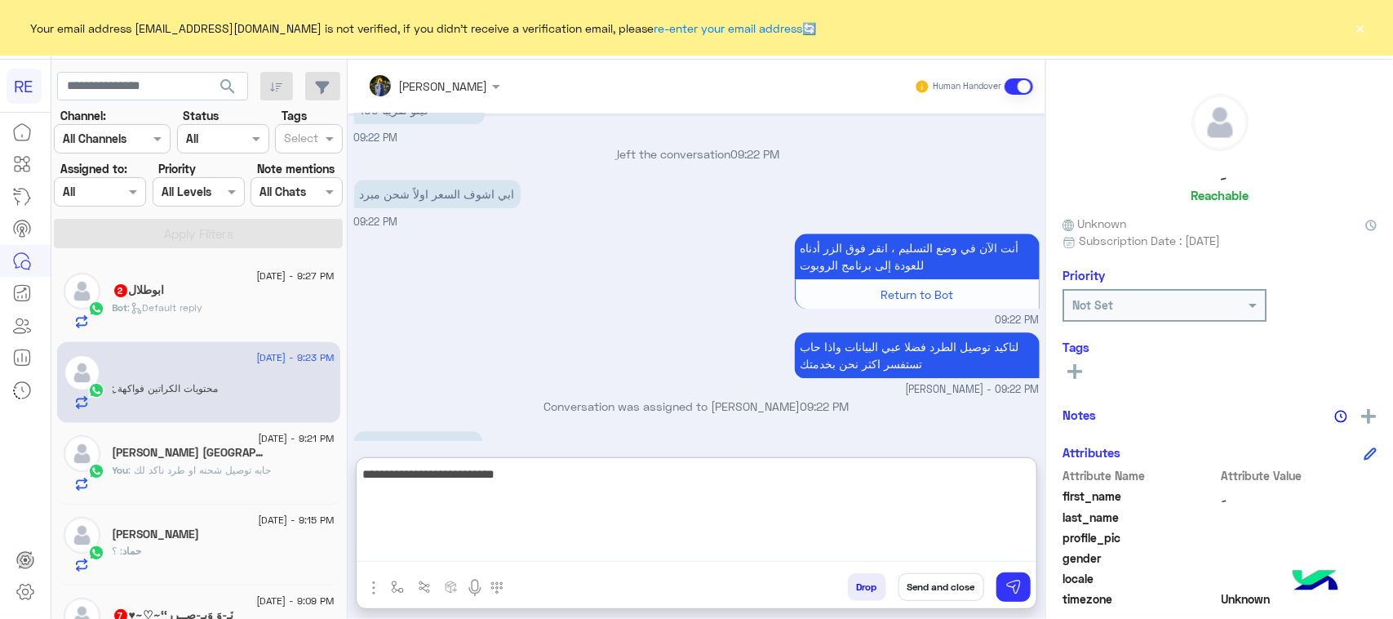
type textarea "**********"
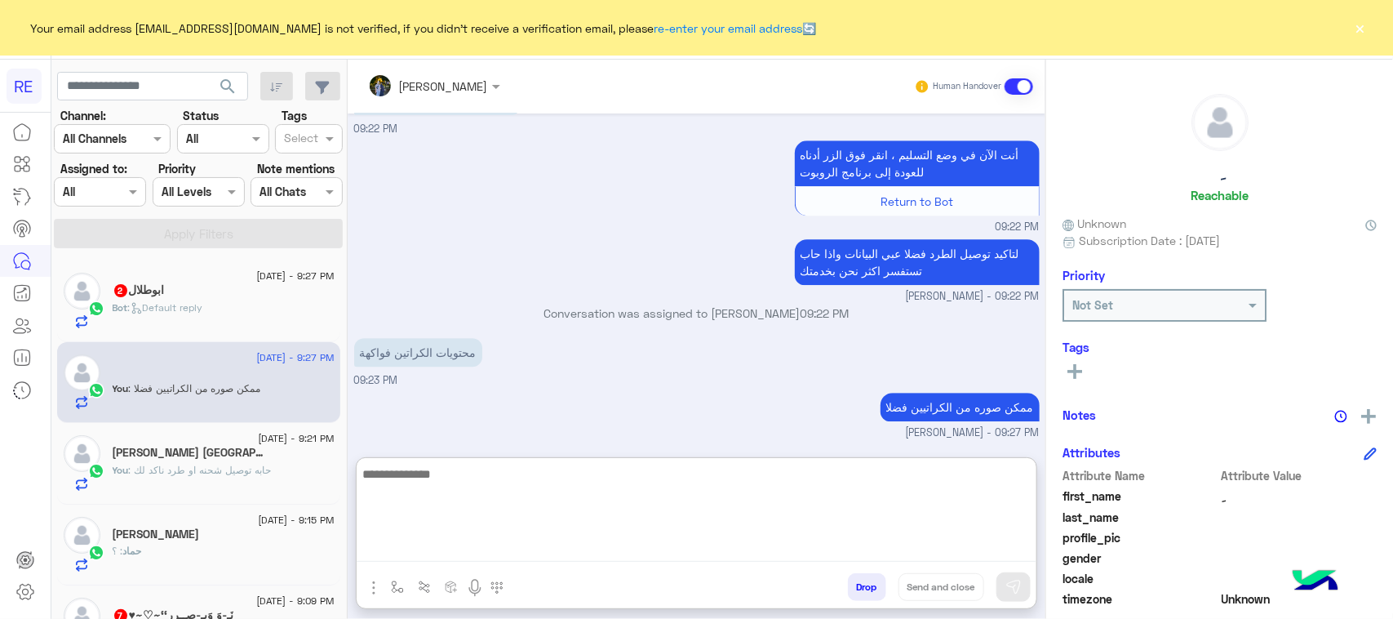
click at [486, 548] on textarea at bounding box center [697, 513] width 680 height 98
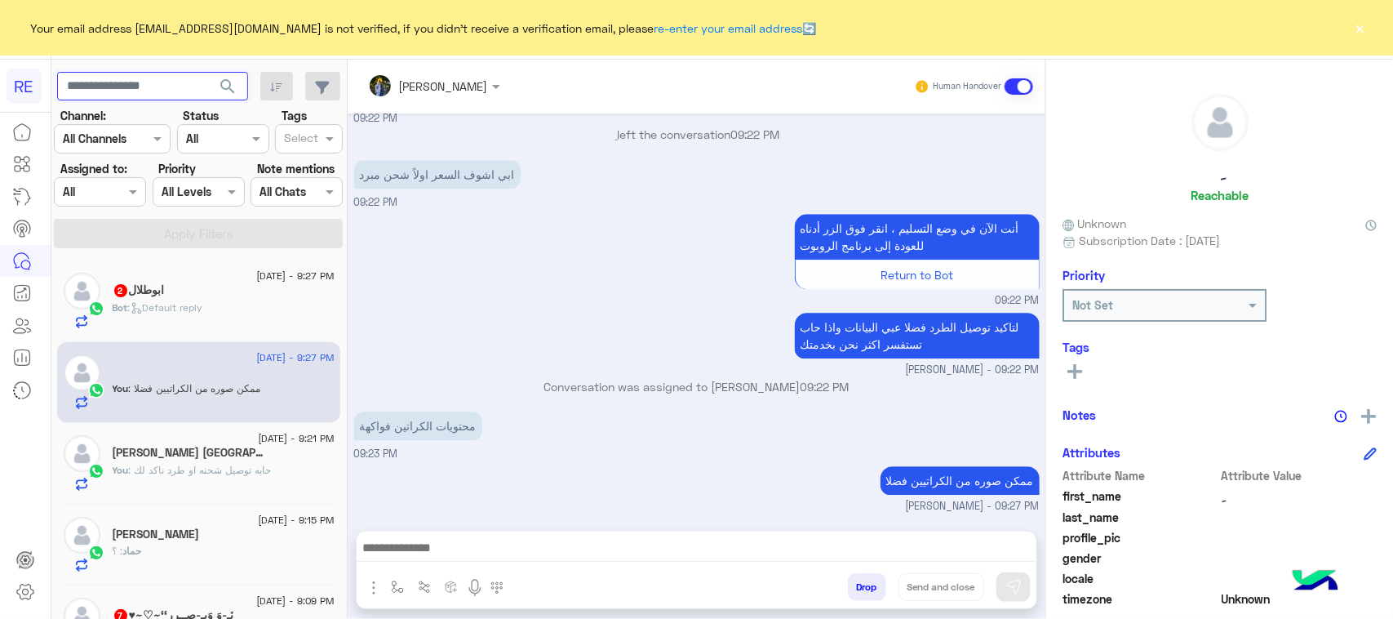
click at [111, 87] on input "text" at bounding box center [152, 86] width 191 height 29
paste input "*********"
type input "*********"
click at [230, 72] on button "search" at bounding box center [228, 89] width 40 height 35
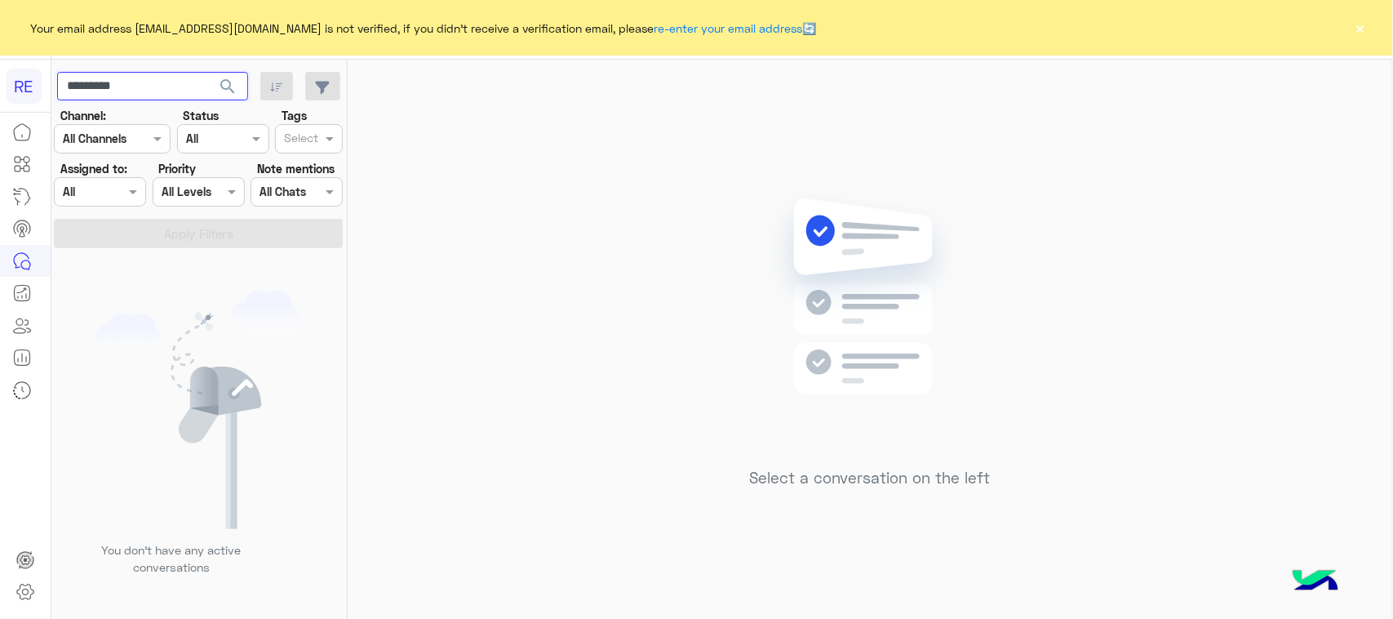
click at [166, 80] on input "*********" at bounding box center [152, 86] width 191 height 29
click at [222, 82] on span "search" at bounding box center [228, 87] width 20 height 20
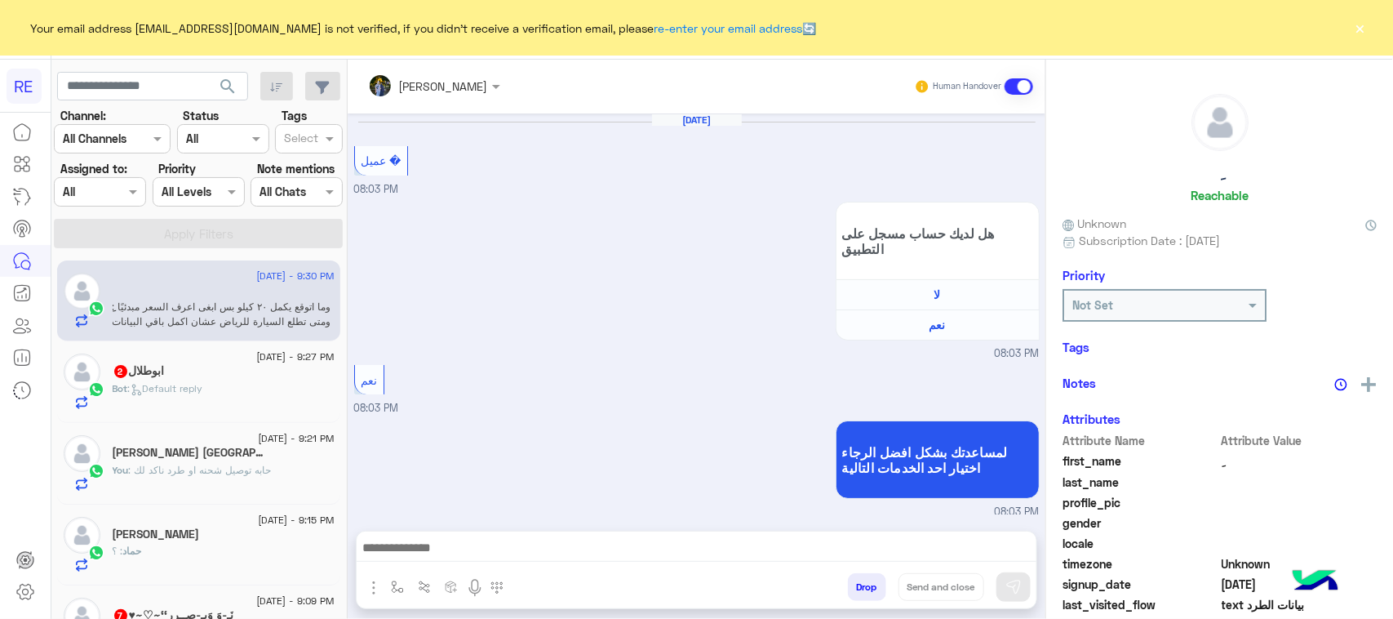
scroll to position [1651, 0]
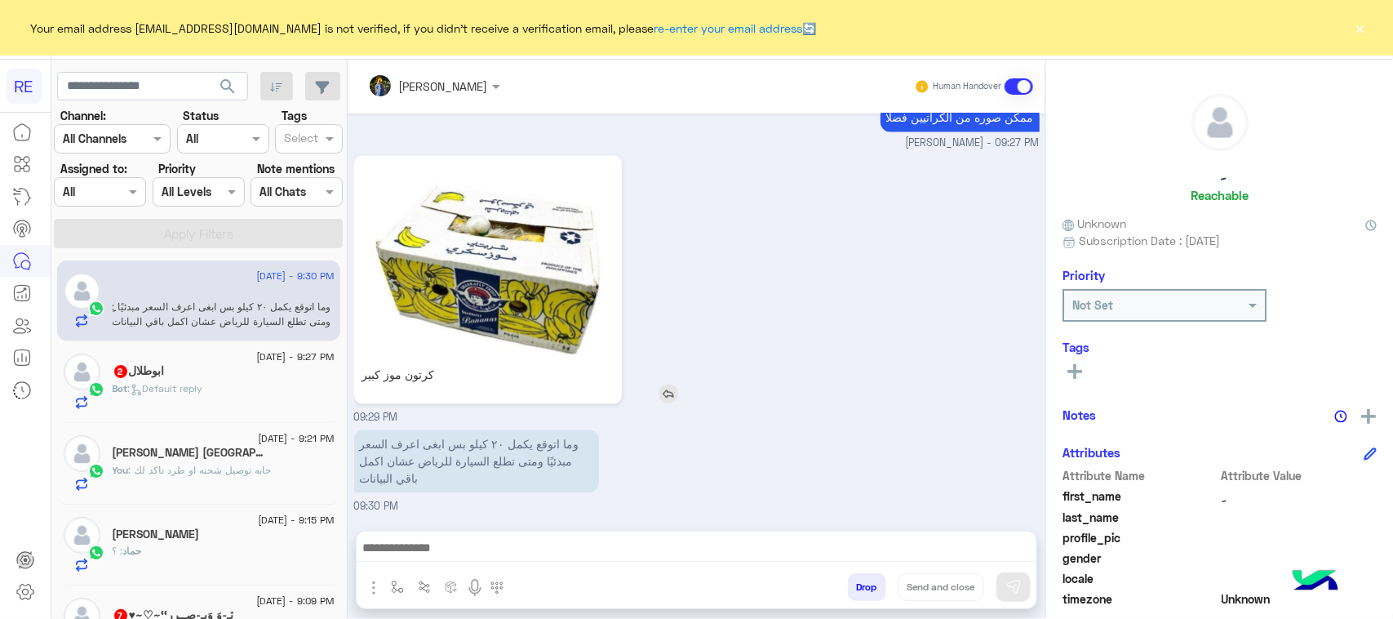
click at [421, 316] on img at bounding box center [488, 258] width 260 height 198
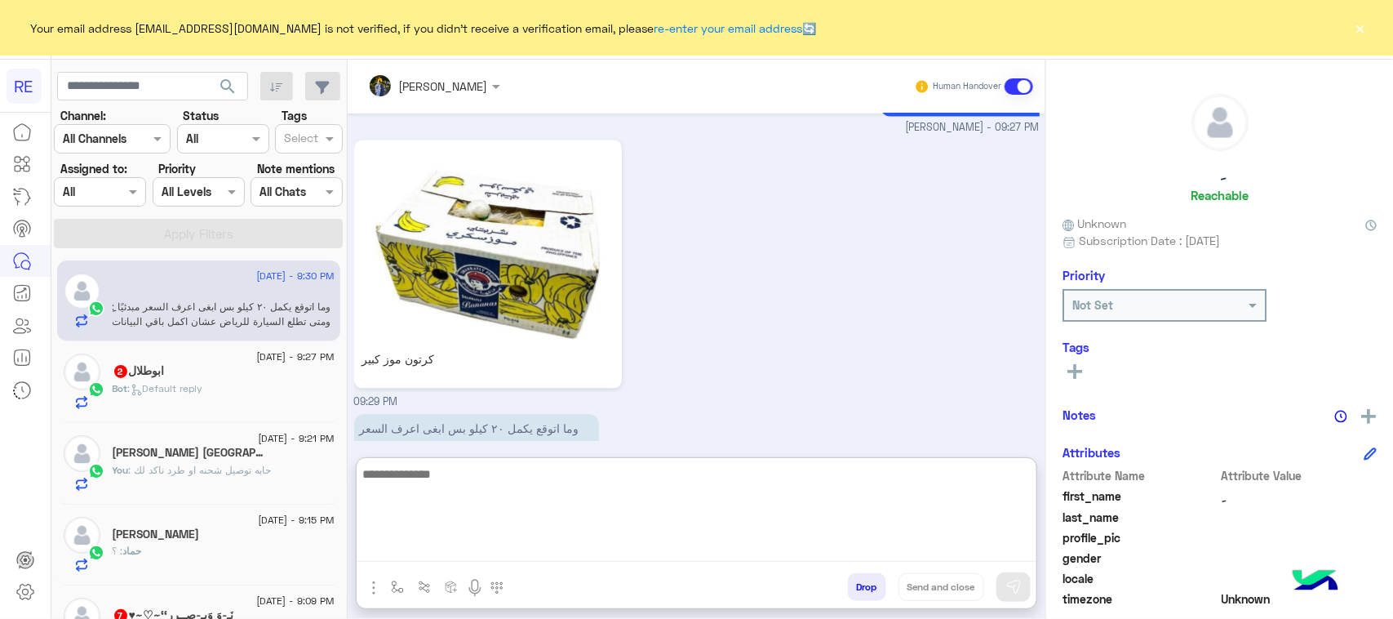
click at [520, 539] on textarea at bounding box center [697, 513] width 680 height 98
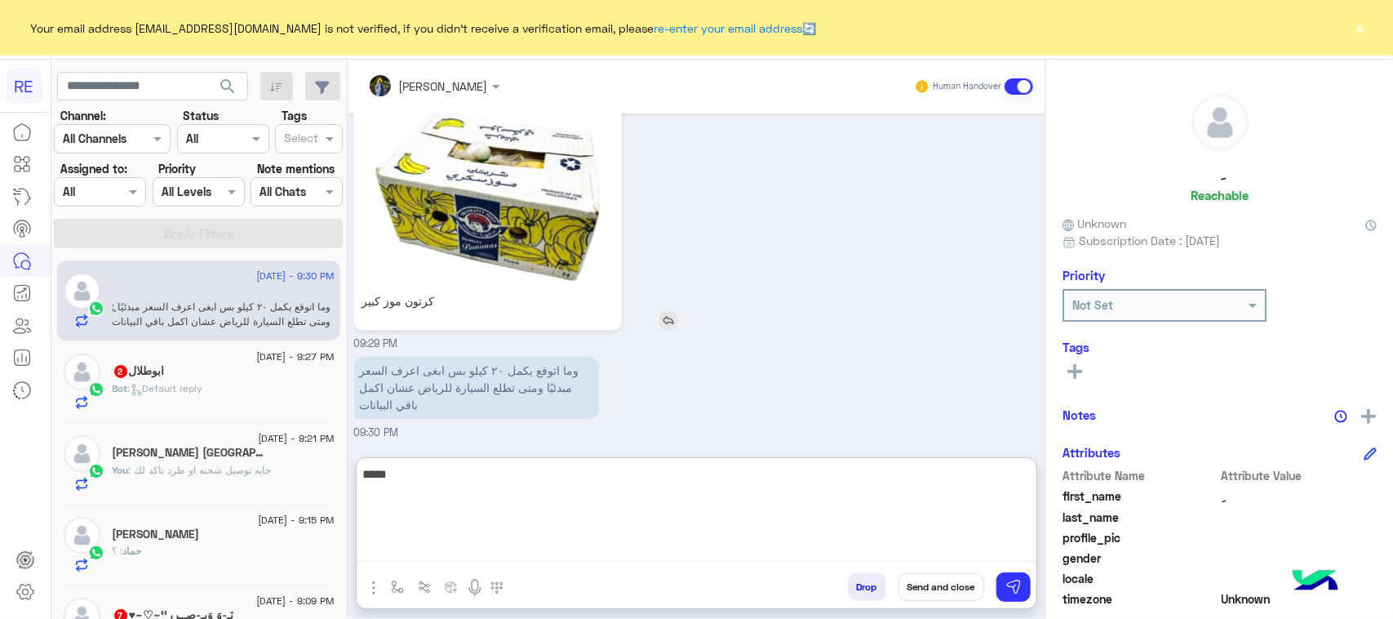
scroll to position [1723, 0]
type textarea "**********"
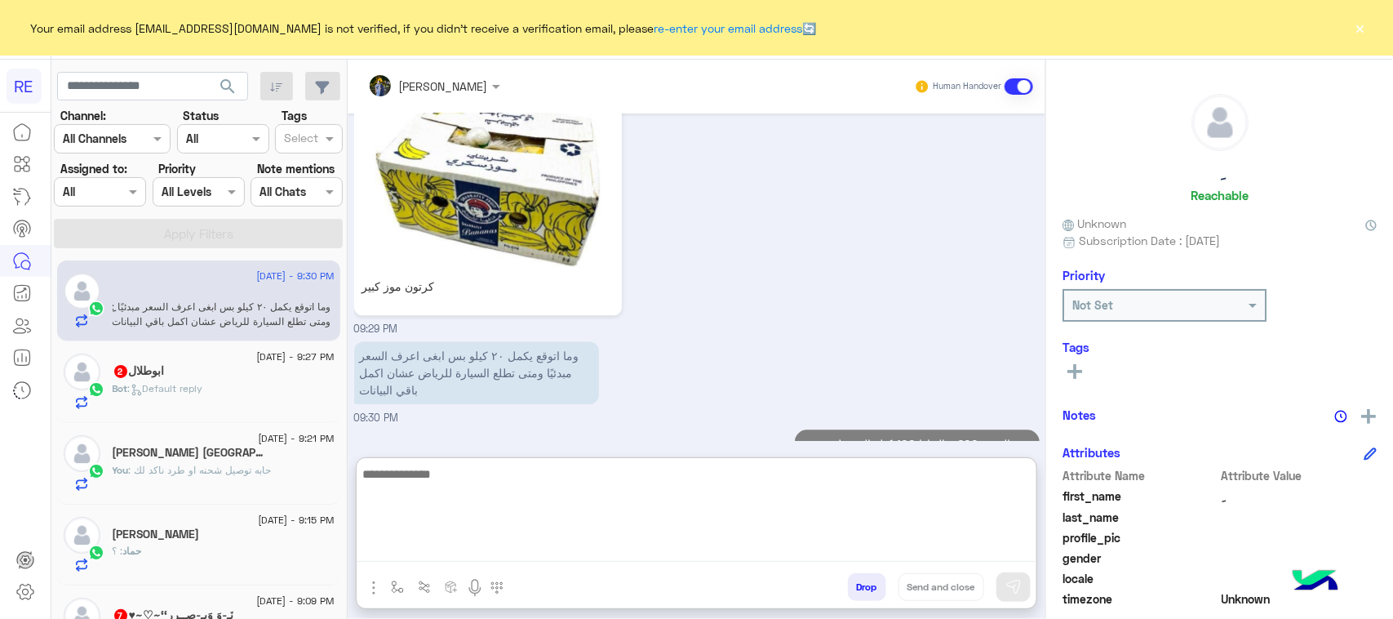
scroll to position [1793, 0]
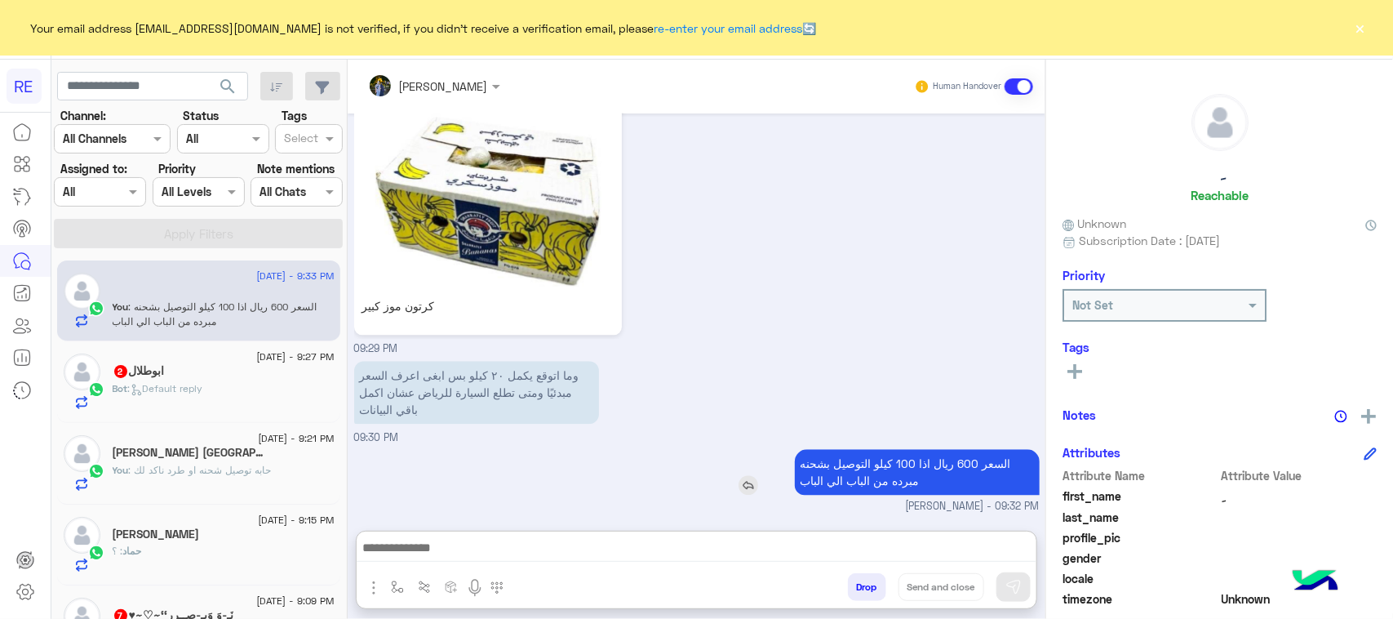
click at [879, 449] on p "السعر 600 ريال اذا 100 كيلو التوصيل بشحنه مبرده من الباب الي الباب" at bounding box center [917, 472] width 245 height 46
click at [879, 402] on div "وما اتوقع يكمل ٢٠ كيلو بس ابغى اعرف السعر مبدئيًا ومتى تطلع السيارة للرياض عشان…" at bounding box center [696, 401] width 685 height 89
click at [863, 478] on p "السعر 600 ريال اذا 100 كيلو التوصيل بشحنه مبرده من الباب الي الباب" at bounding box center [917, 472] width 245 height 46
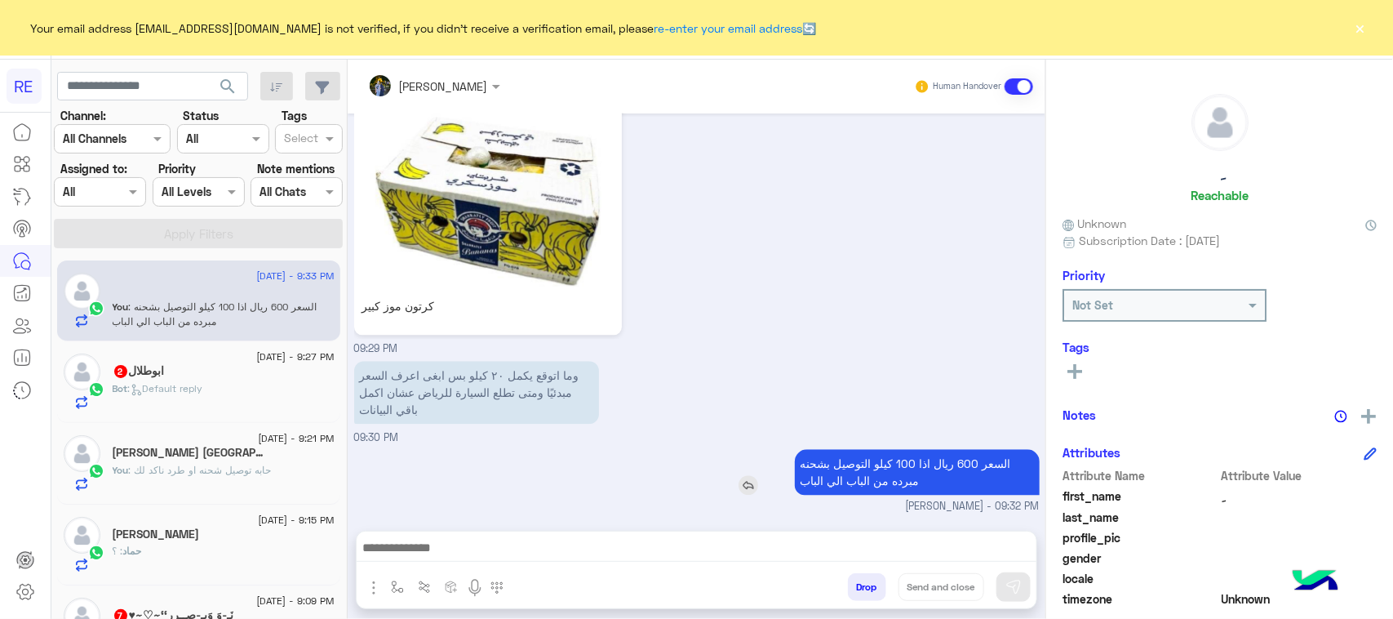
click at [863, 478] on p "السعر 600 ريال اذا 100 كيلو التوصيل بشحنه مبرده من الباب الي الباب" at bounding box center [917, 472] width 245 height 46
click at [729, 437] on div "وما اتوقع يكمل ٢٠ كيلو بس ابغى اعرف السعر مبدئيًا ومتى تطلع السيارة للرياض عشان…" at bounding box center [696, 401] width 685 height 89
click at [206, 83] on input "text" at bounding box center [152, 86] width 191 height 29
paste input "*********"
type input "*********"
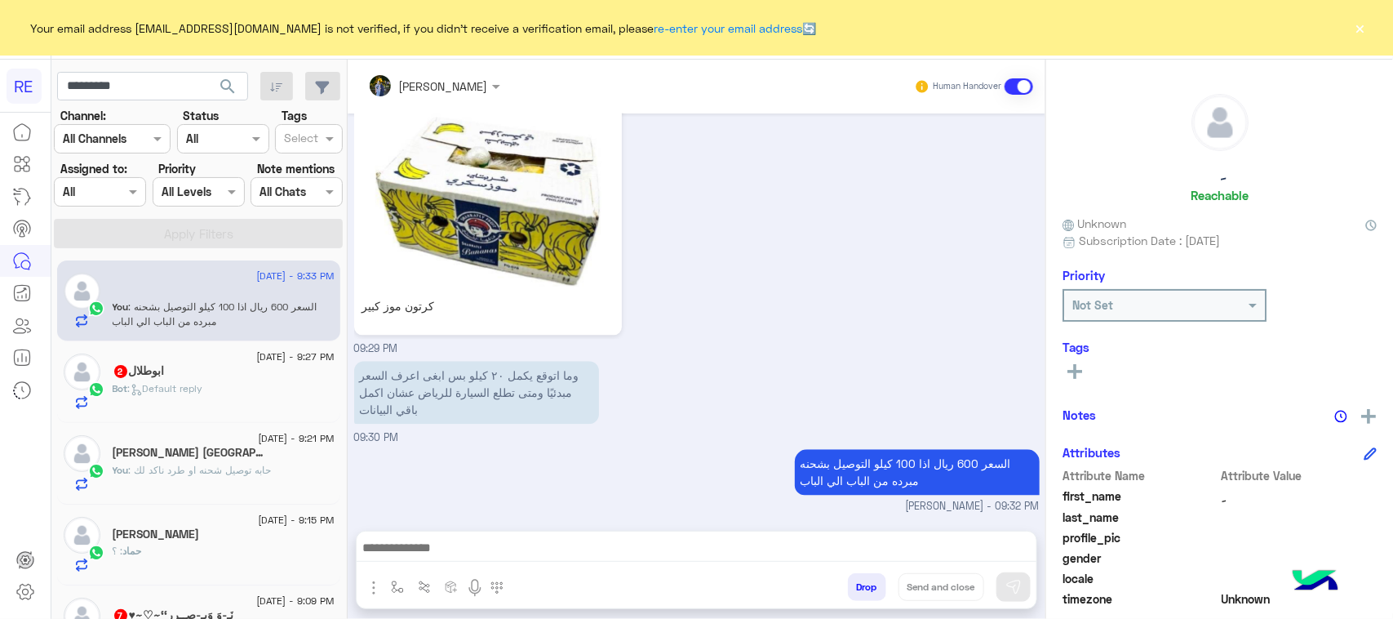
click at [226, 94] on span "search" at bounding box center [228, 87] width 20 height 20
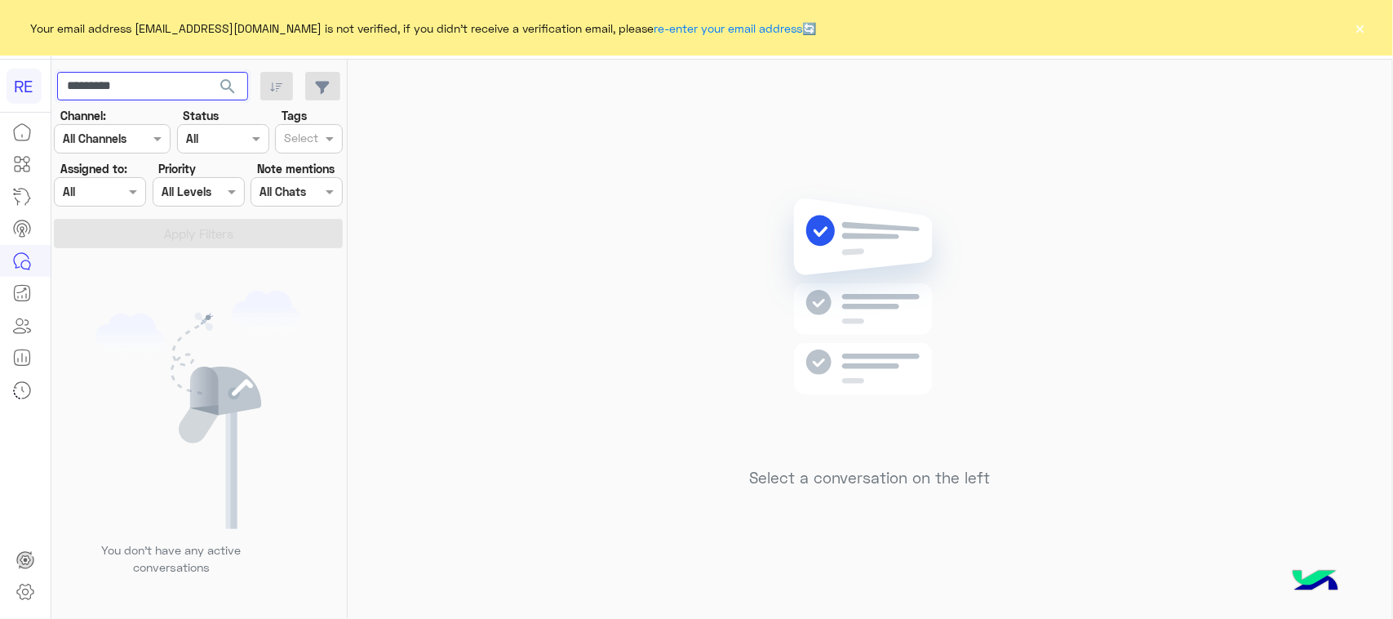
click at [174, 90] on input "*********" at bounding box center [152, 86] width 191 height 29
click at [220, 90] on span "search" at bounding box center [228, 87] width 20 height 20
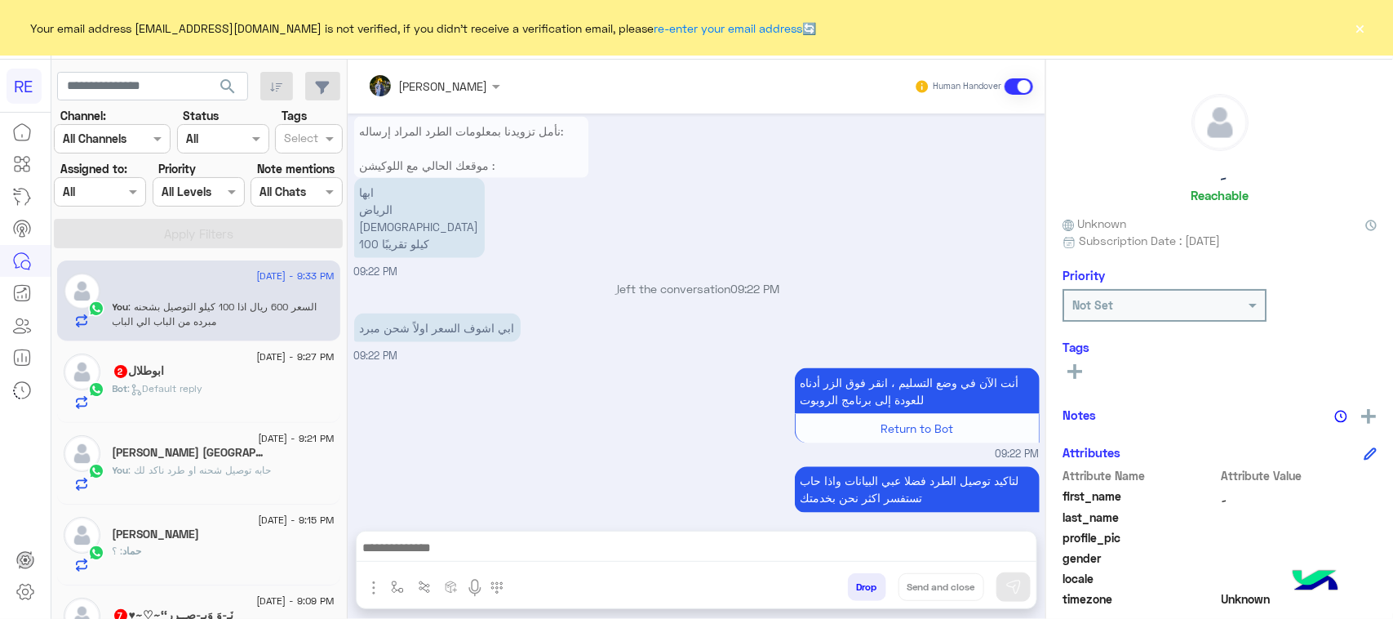
scroll to position [1665, 0]
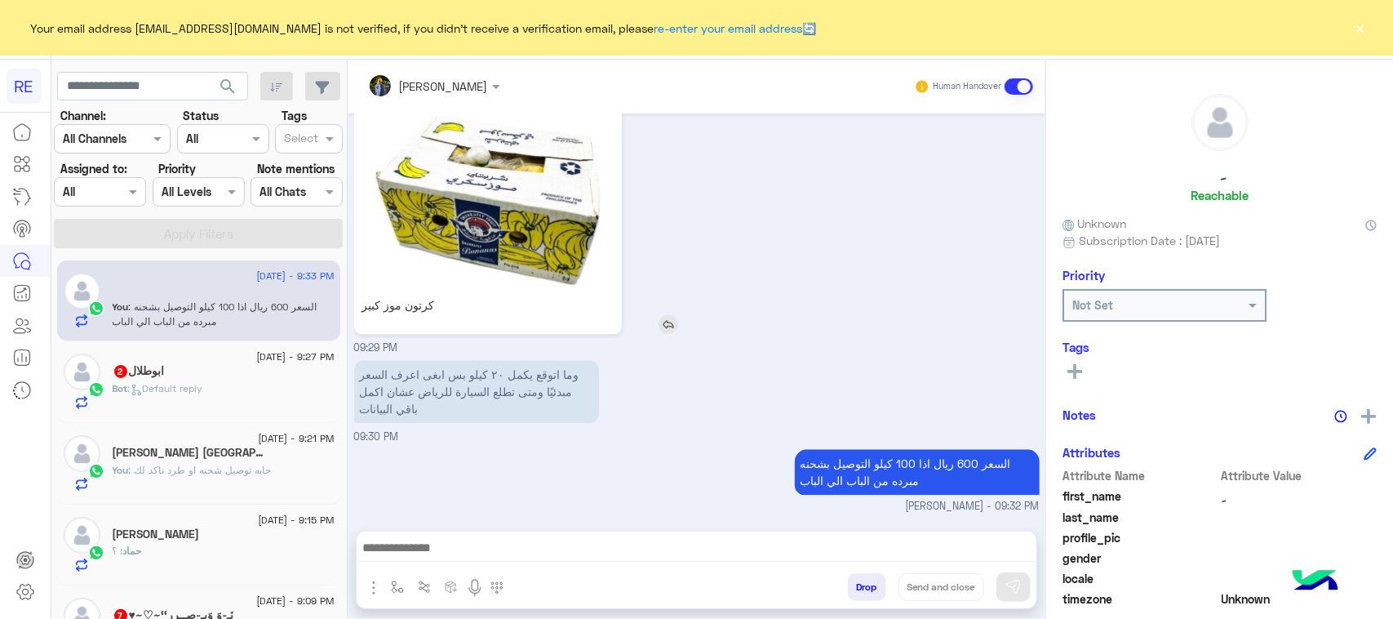
click at [514, 197] on img at bounding box center [488, 189] width 260 height 198
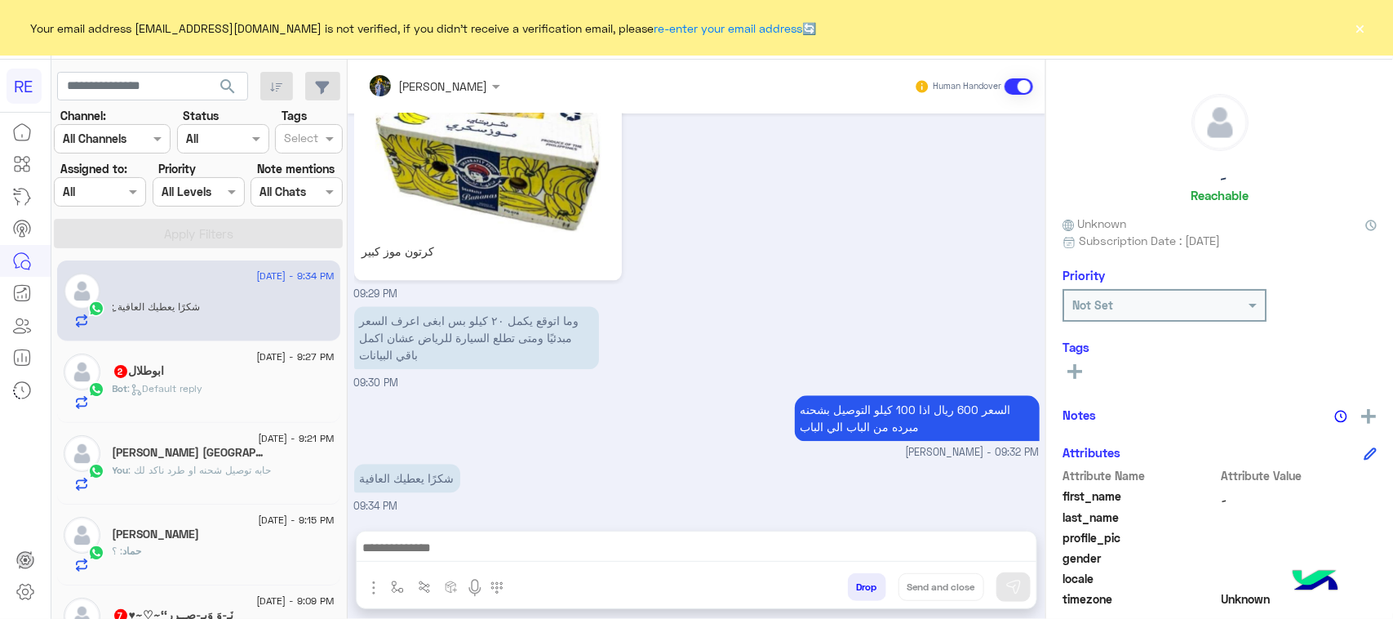
scroll to position [1719, 0]
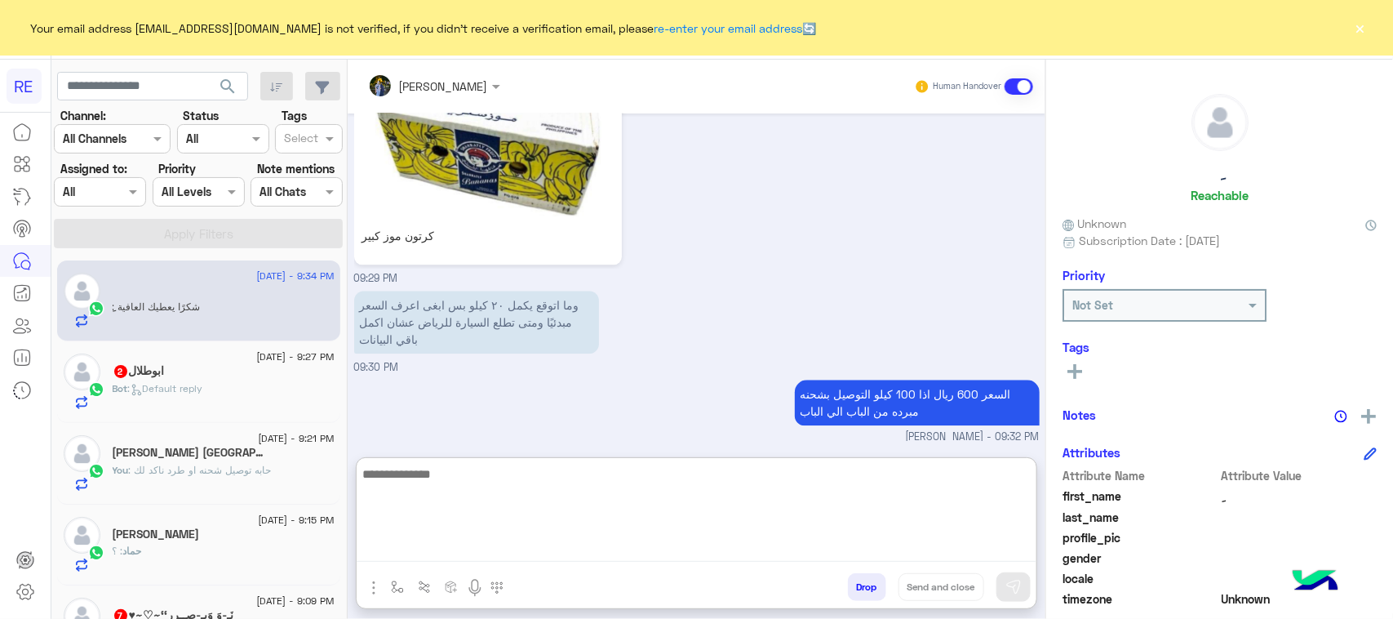
click at [584, 560] on textarea at bounding box center [697, 513] width 680 height 98
click at [985, 478] on textarea "**********" at bounding box center [697, 513] width 680 height 98
type textarea "**********"
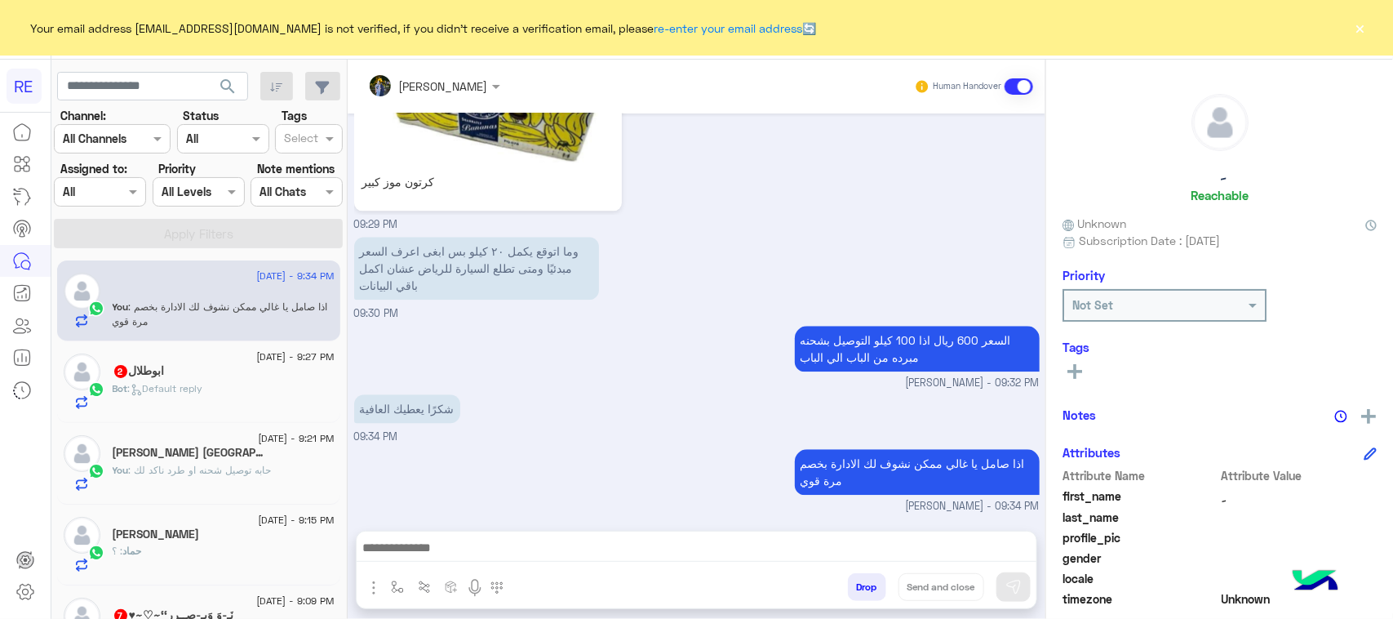
scroll to position [1788, 0]
click at [0, 498] on div at bounding box center [25, 368] width 51 height 504
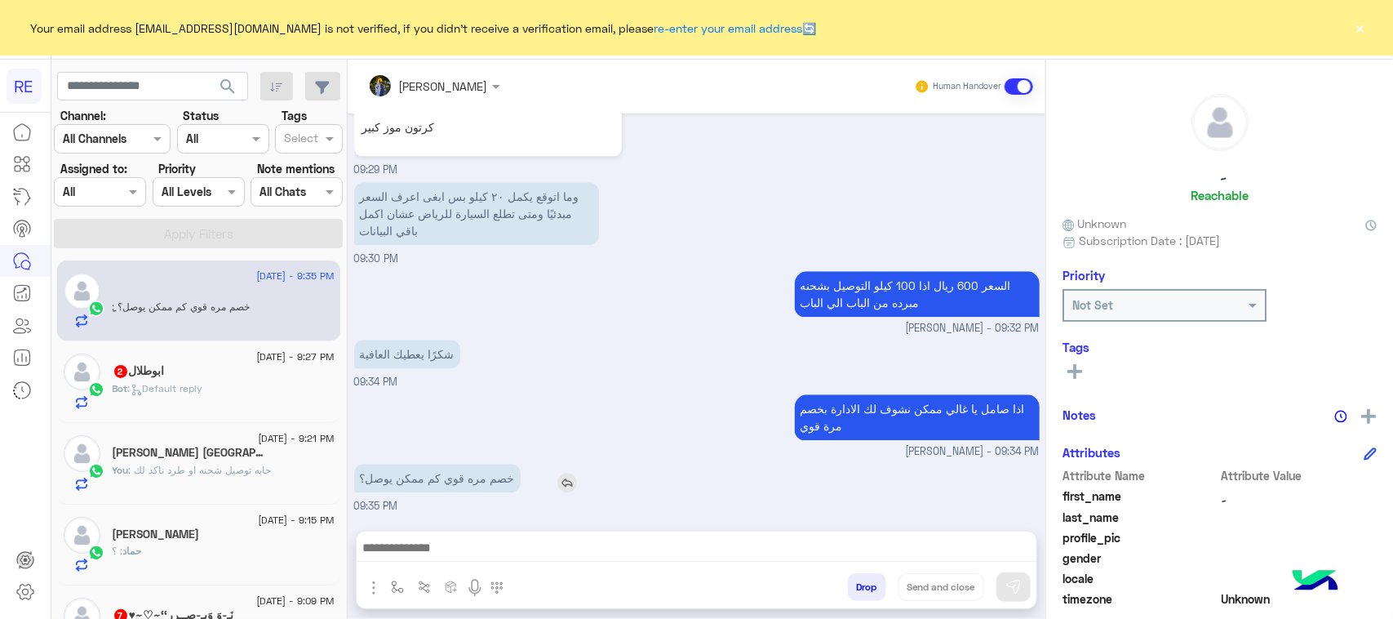
click at [378, 472] on p "خصم مره قوي كم ممكن يوصل؟" at bounding box center [437, 478] width 166 height 29
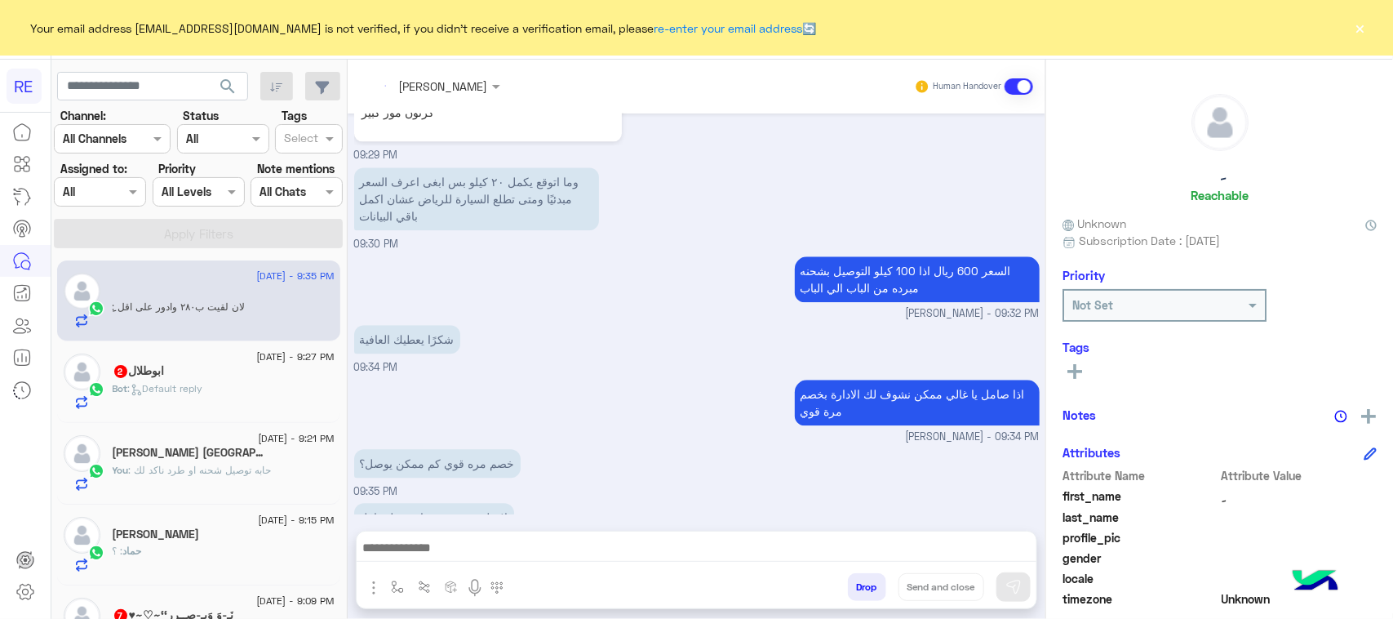
scroll to position [1896, 0]
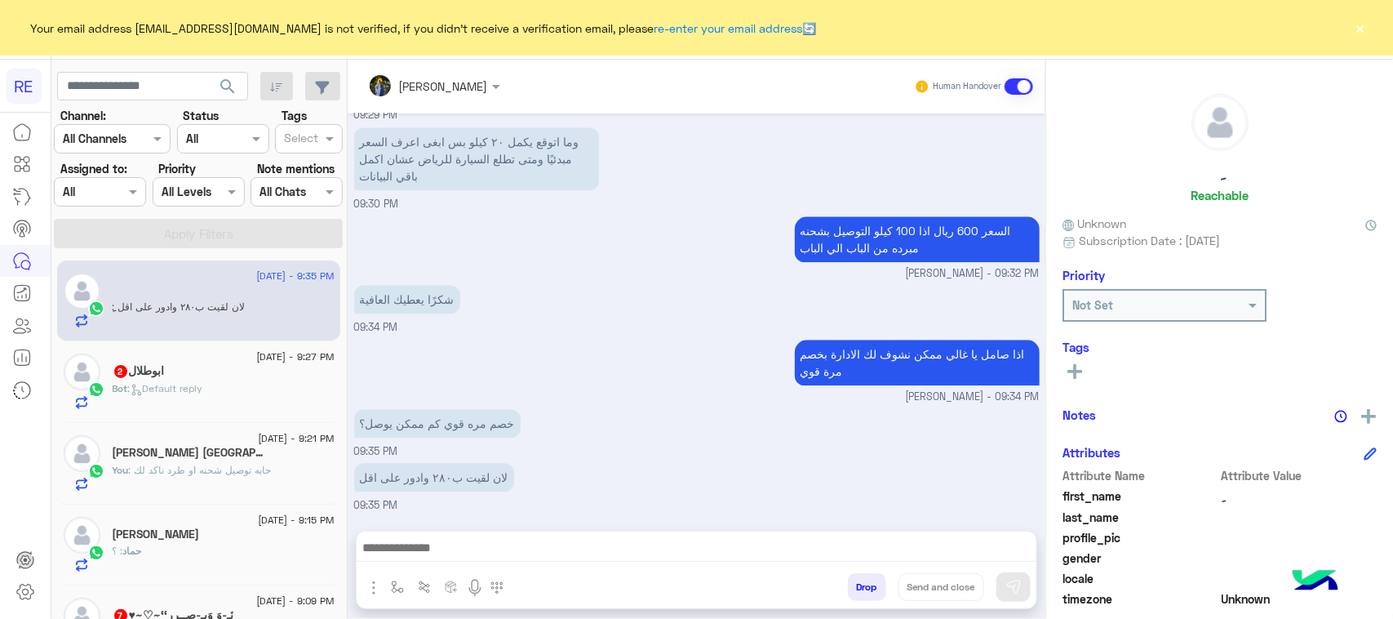
click at [0, 394] on link at bounding box center [22, 390] width 44 height 33
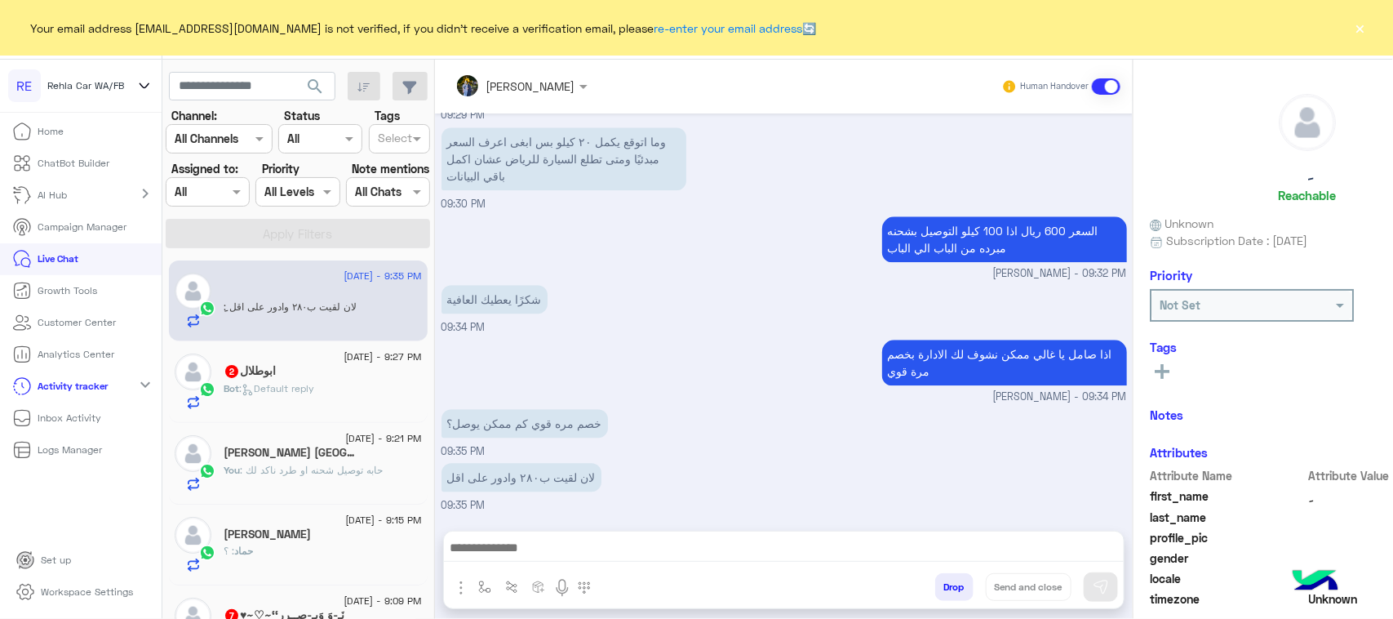
click at [57, 251] on p "Live Chat" at bounding box center [58, 258] width 41 height 15
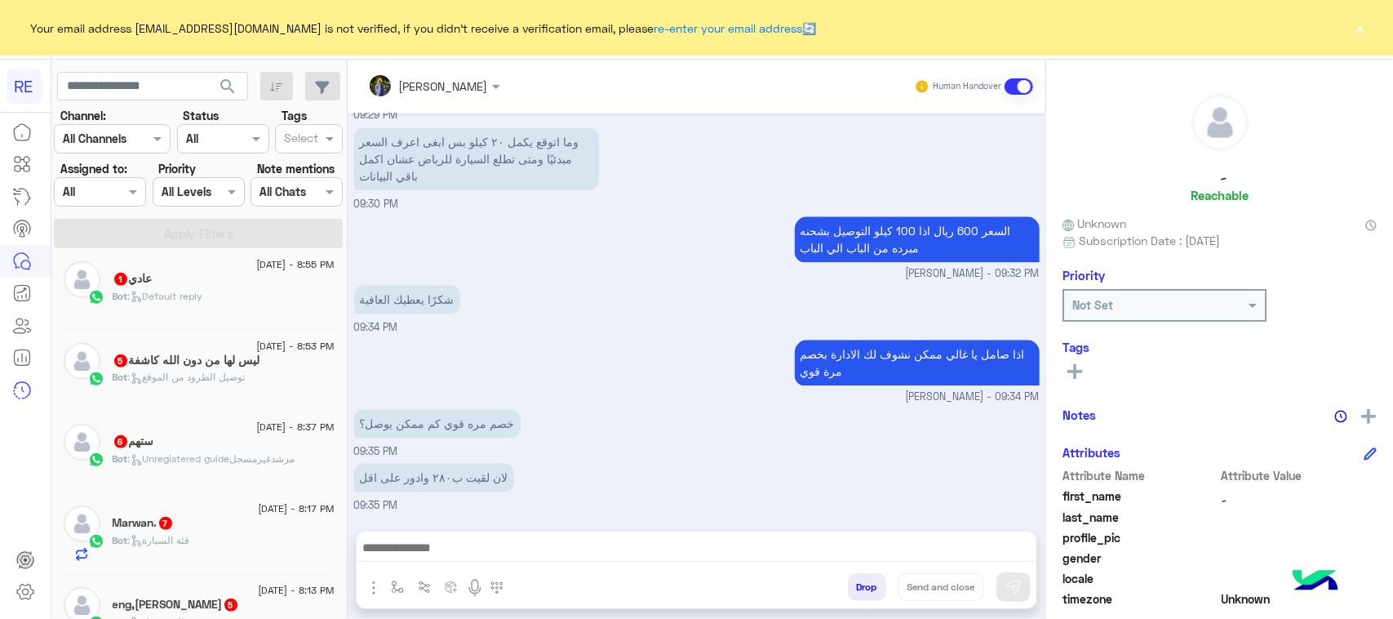
scroll to position [408, 0]
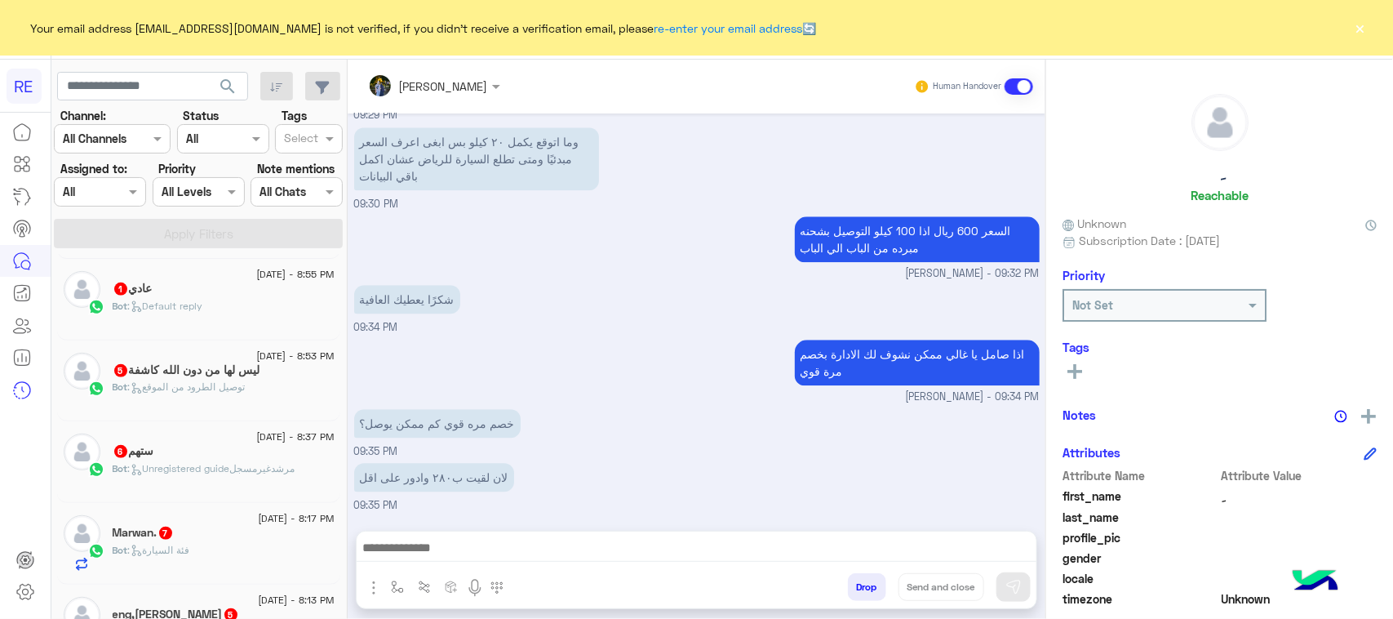
click at [202, 461] on div "ستهم 6" at bounding box center [224, 452] width 222 height 17
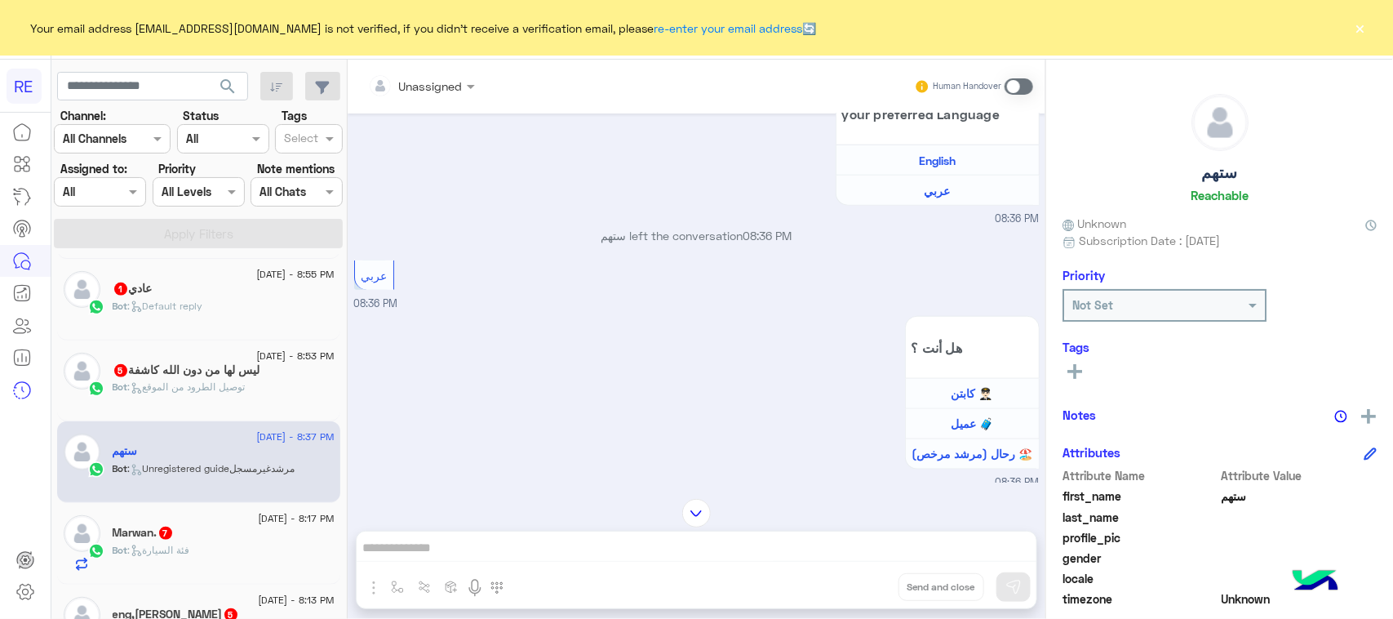
scroll to position [714, 0]
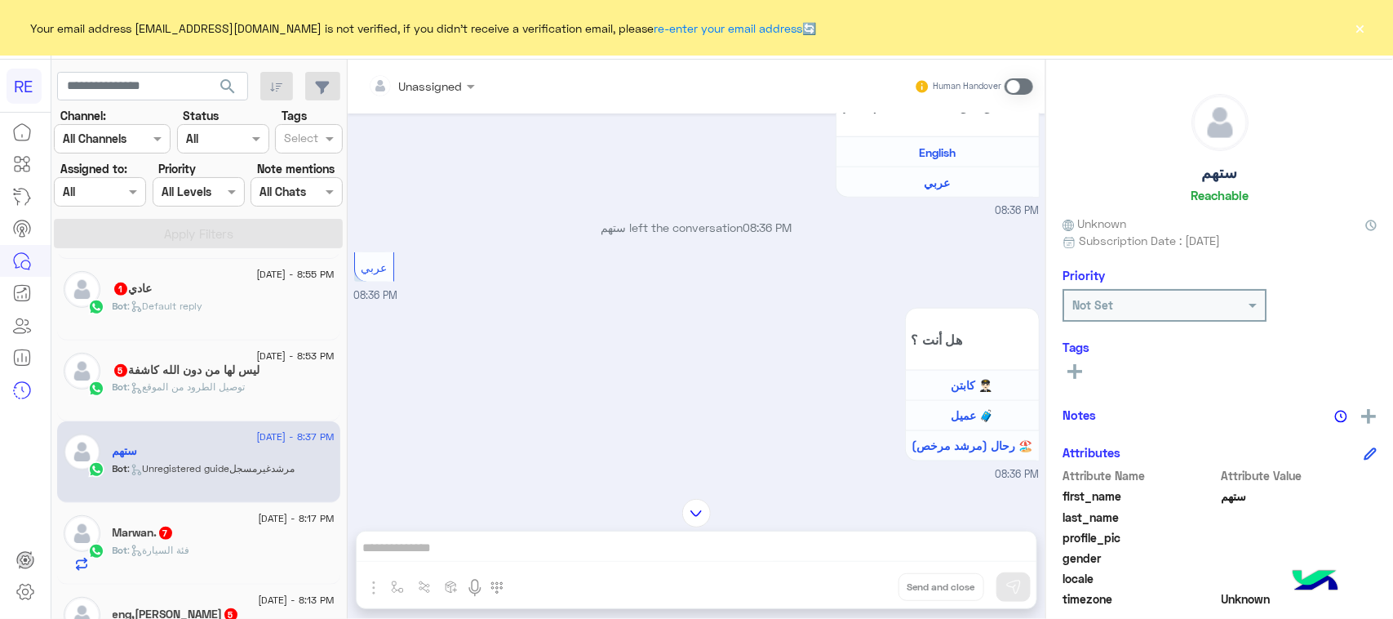
click at [237, 393] on span ": توصيل الطرود من الموقع" at bounding box center [187, 386] width 118 height 12
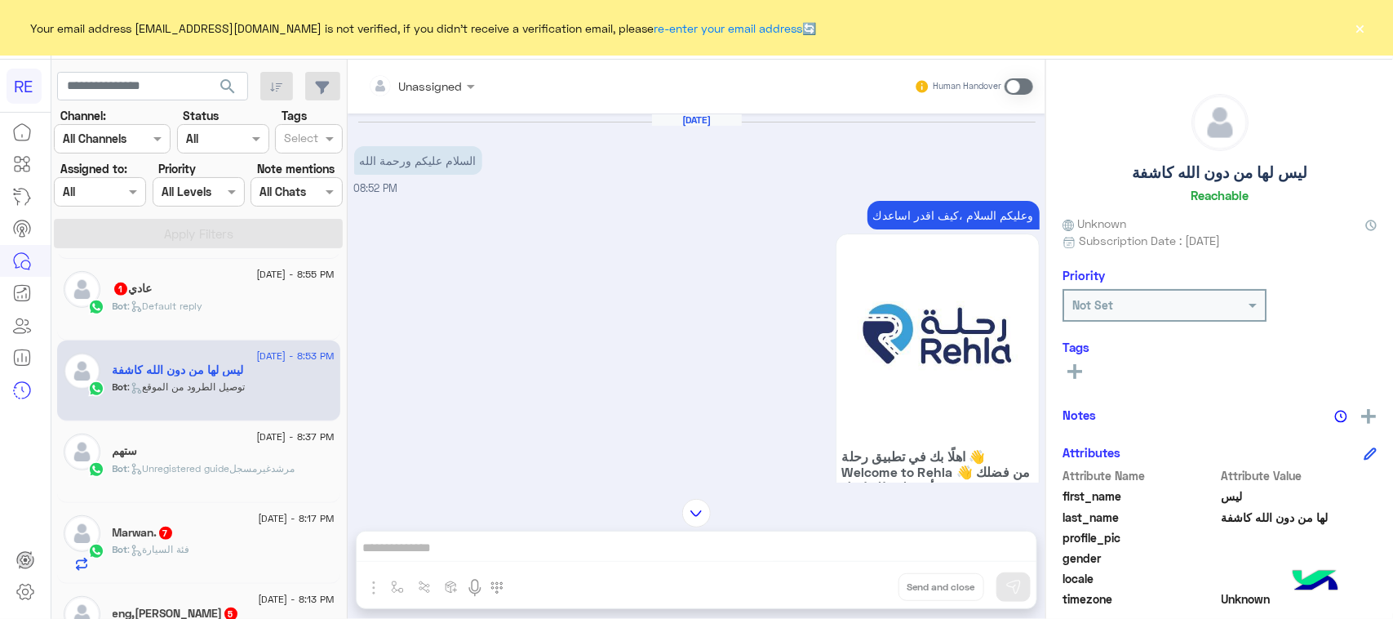
click at [940, 202] on p "وعليكم السلام ،كيف اقدر اساعدك" at bounding box center [953, 215] width 172 height 29
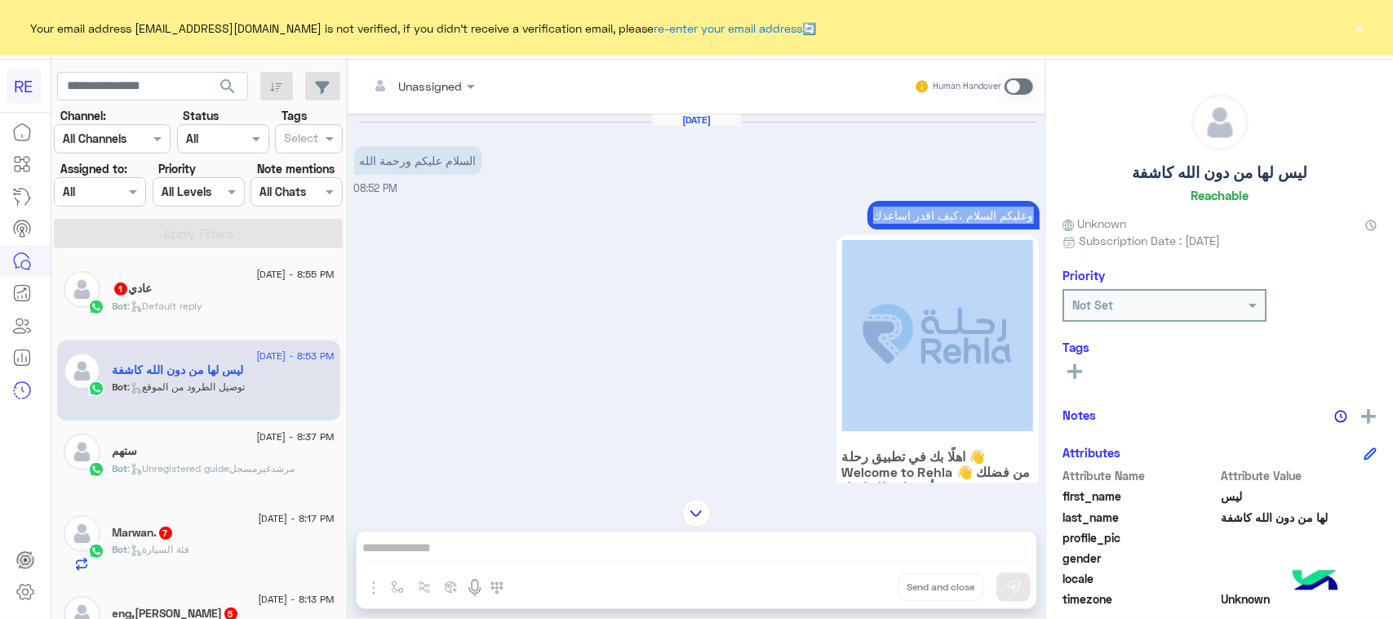
click at [940, 202] on p "وعليكم السلام ،كيف اقدر اساعدك" at bounding box center [953, 215] width 172 height 29
copy div "وعليكم السلام ،كيف اقدر اساعدك"
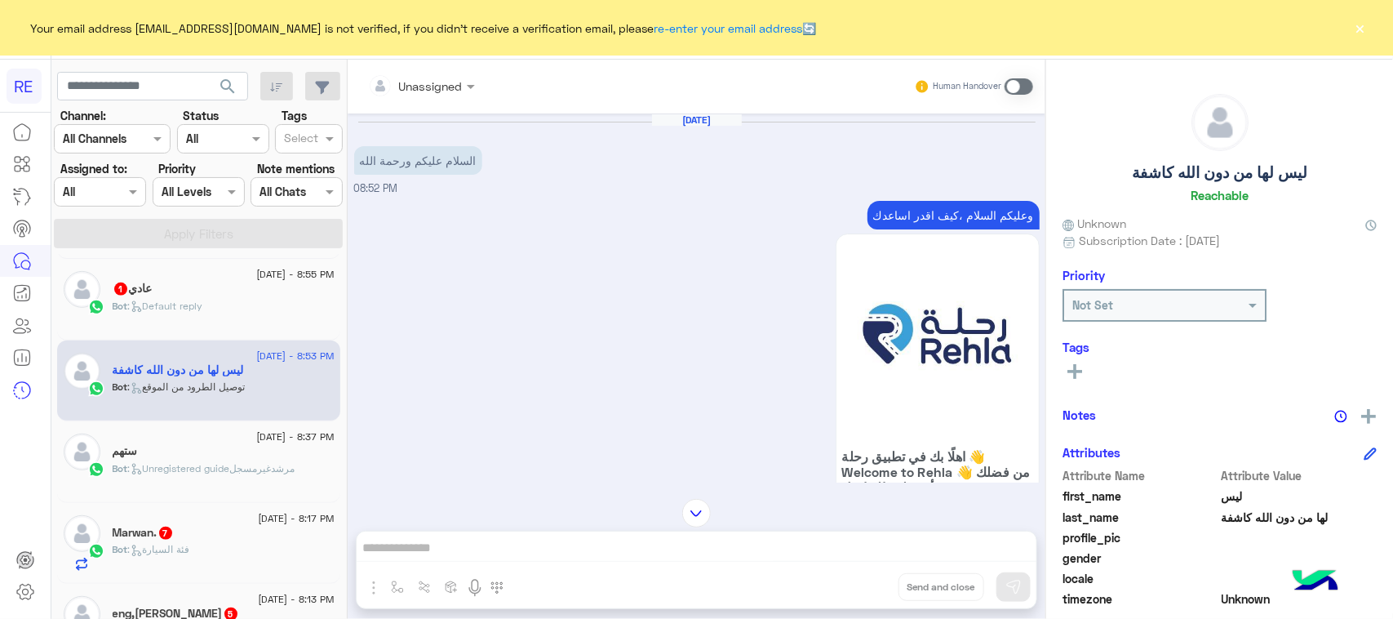
click at [1020, 82] on span at bounding box center [1019, 86] width 29 height 16
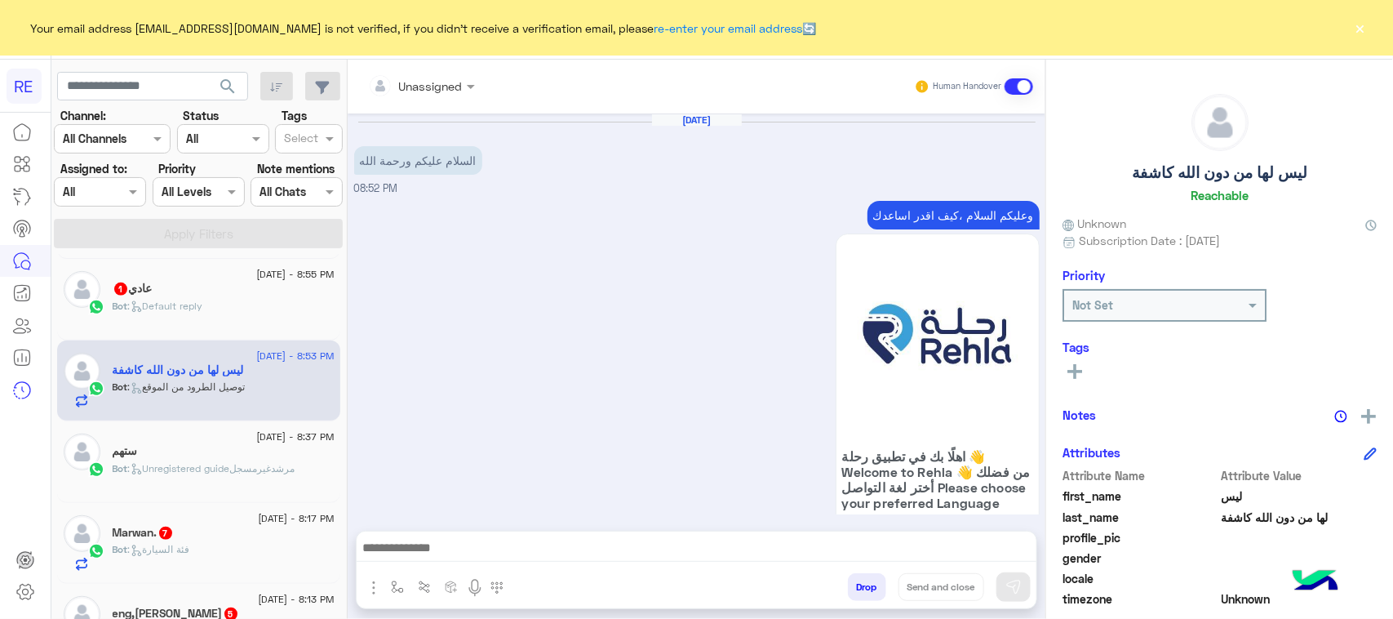
scroll to position [1032, 0]
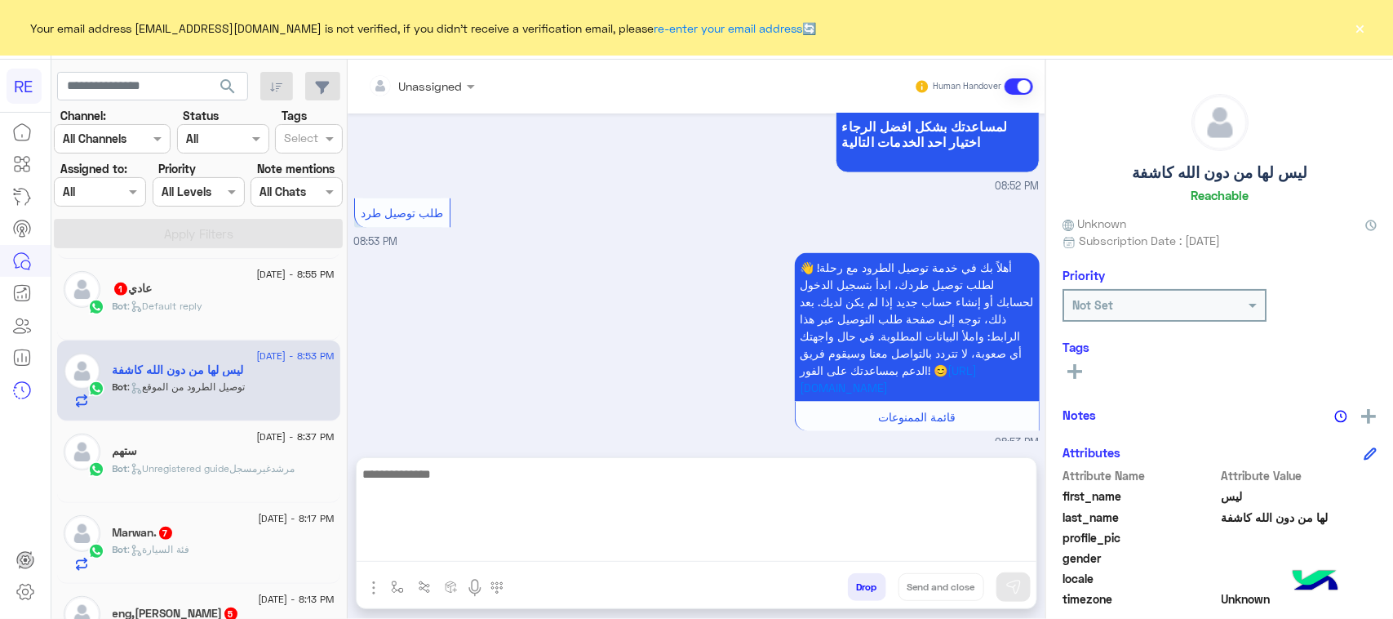
click at [634, 545] on textarea at bounding box center [697, 513] width 680 height 98
paste textarea "**********"
type textarea "**********"
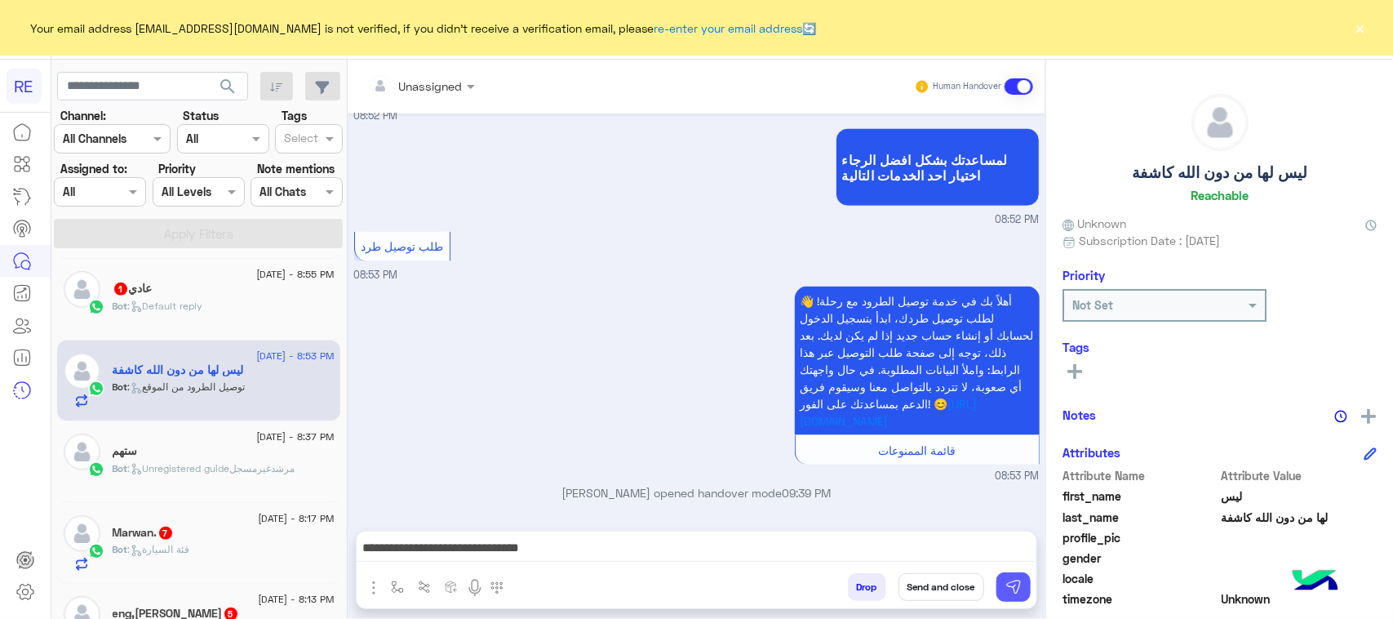
click at [1017, 592] on img at bounding box center [1013, 587] width 16 height 16
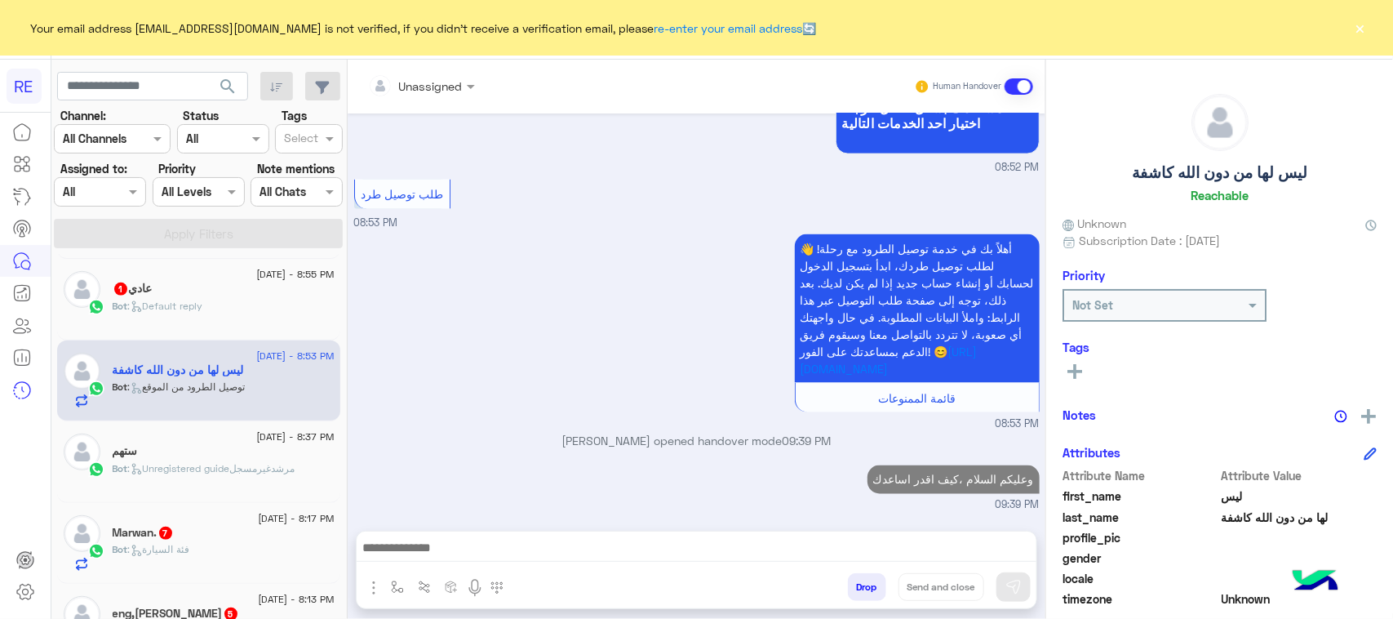
scroll to position [1084, 0]
click at [265, 476] on p "Bot : Unregistered guideمرشدغيرمسجل" at bounding box center [204, 468] width 183 height 15
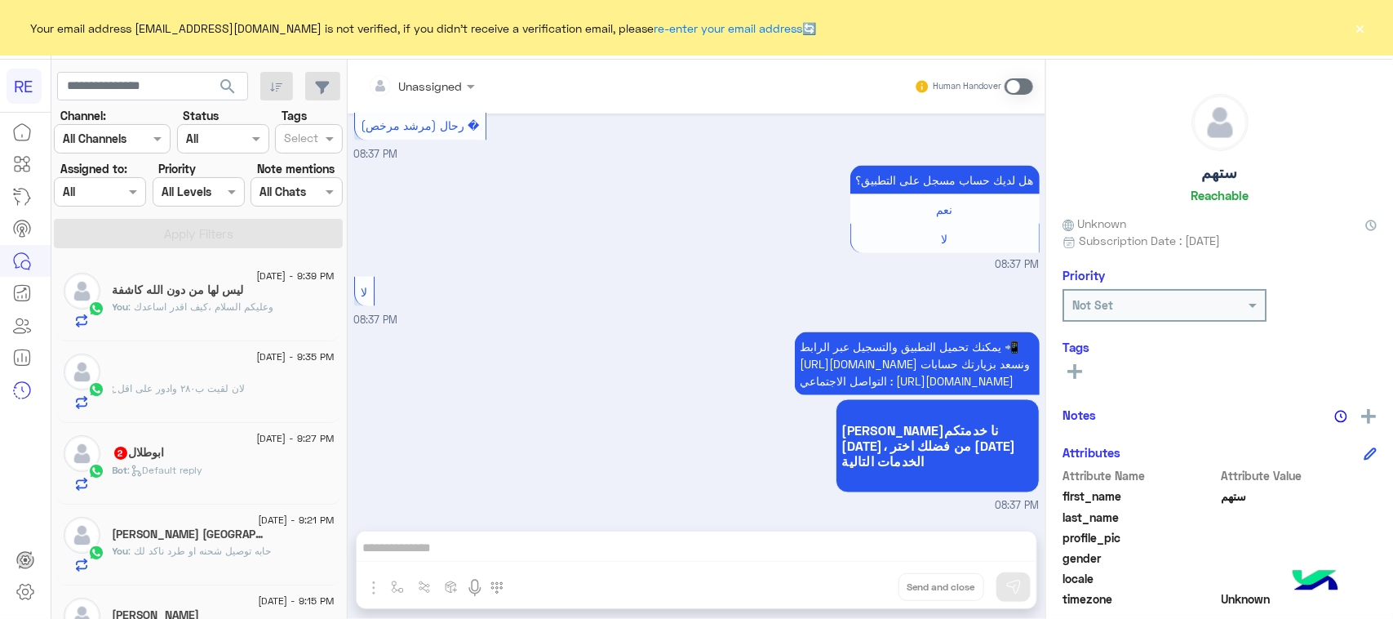
click at [243, 316] on div "You : وعليكم السلام ،كيف اقدر اساعدك" at bounding box center [224, 313] width 222 height 29
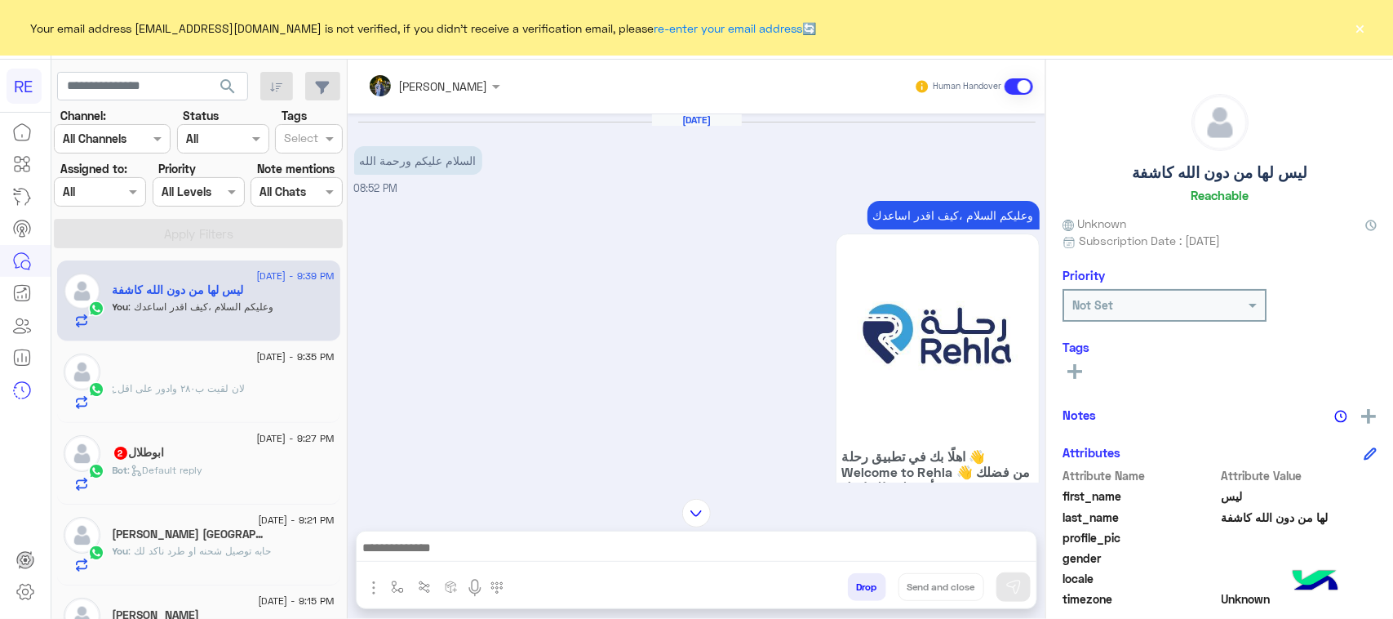
click at [259, 394] on div "ِ : لان لقيت ب٢٨٠ وادور على اقل" at bounding box center [224, 395] width 222 height 29
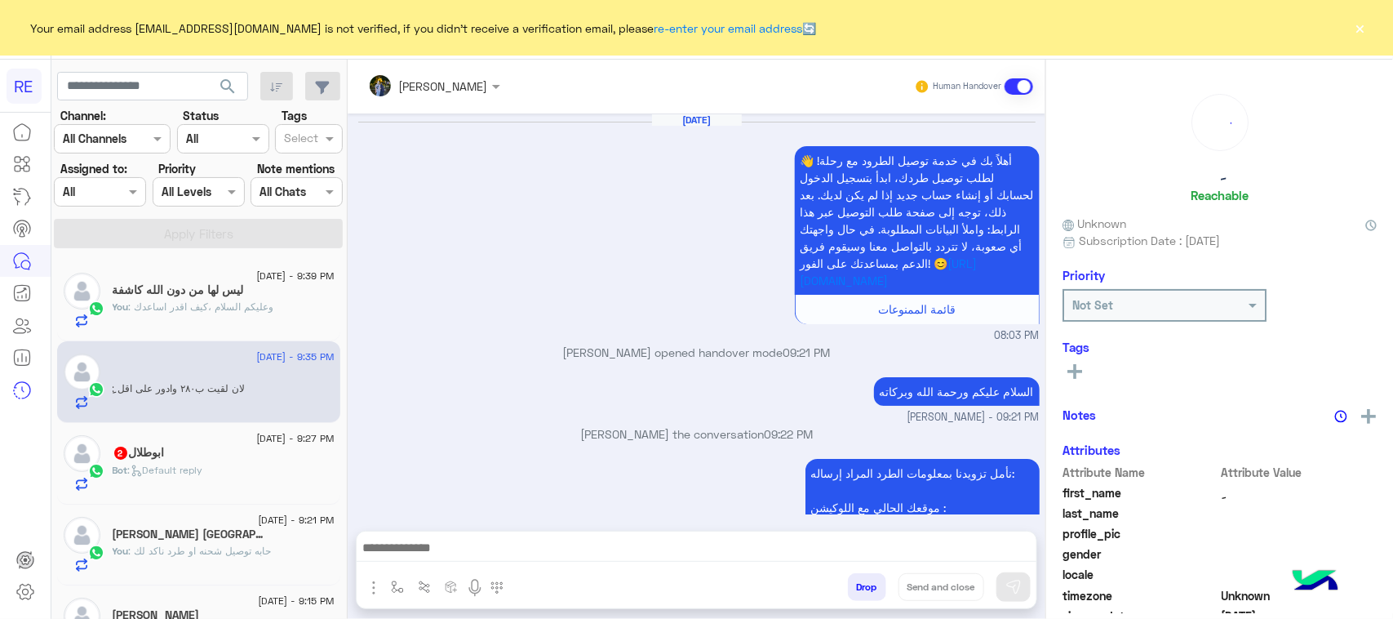
scroll to position [1519, 0]
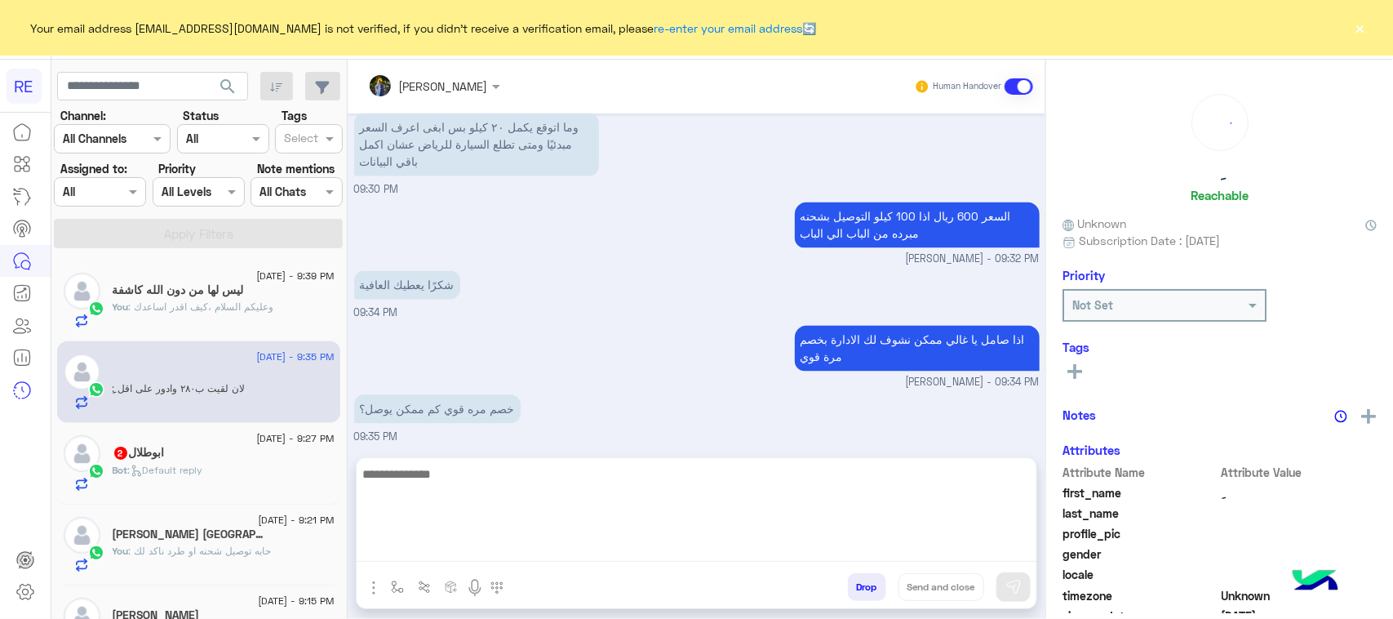
click at [488, 552] on textarea at bounding box center [697, 513] width 680 height 98
type textarea "**********"
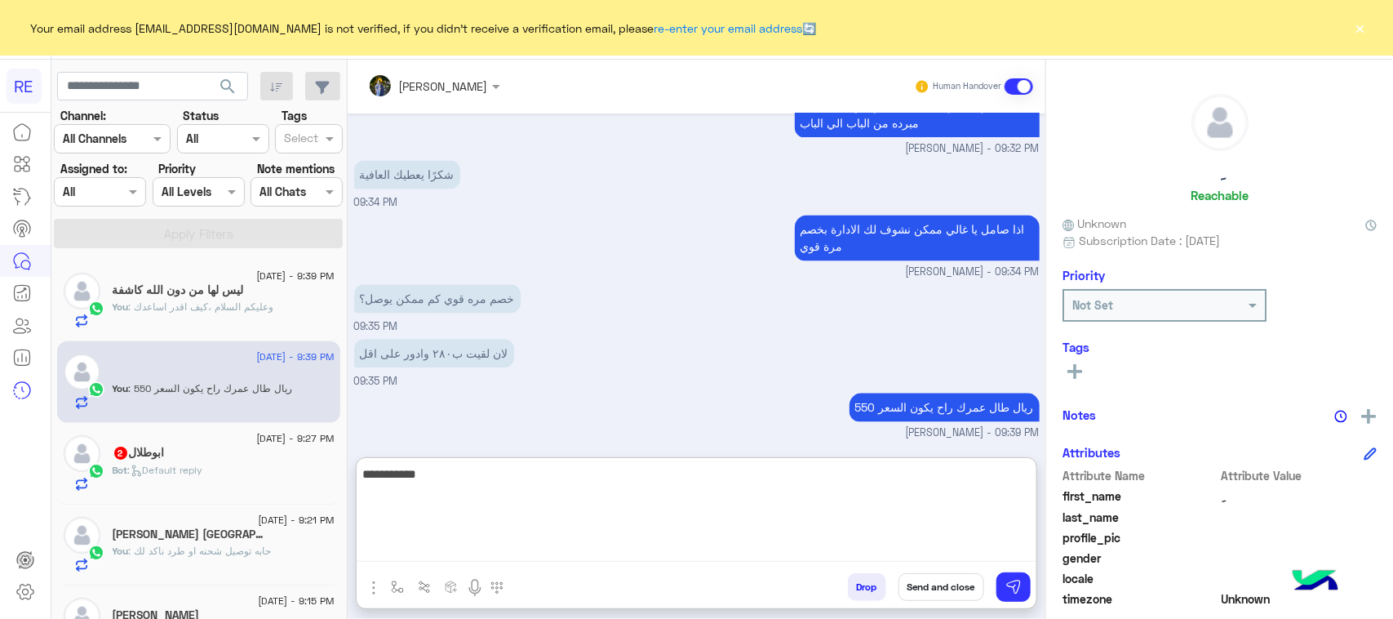
type textarea "**********"
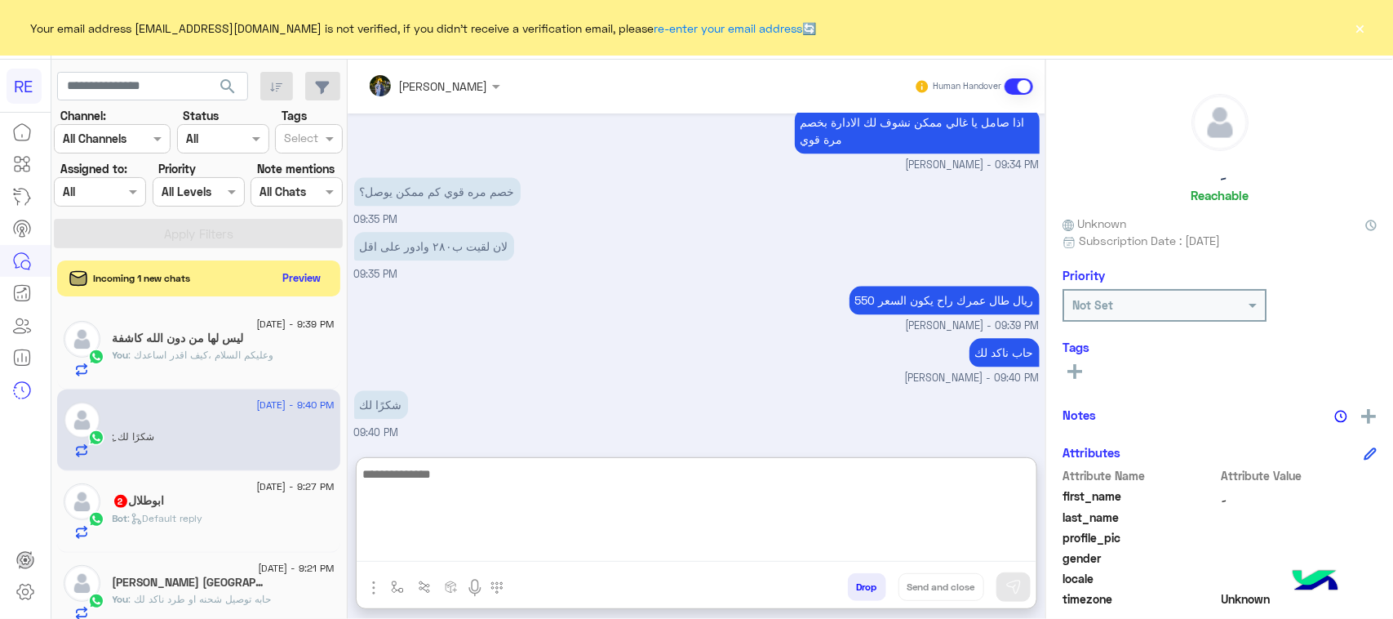
scroll to position [1749, 0]
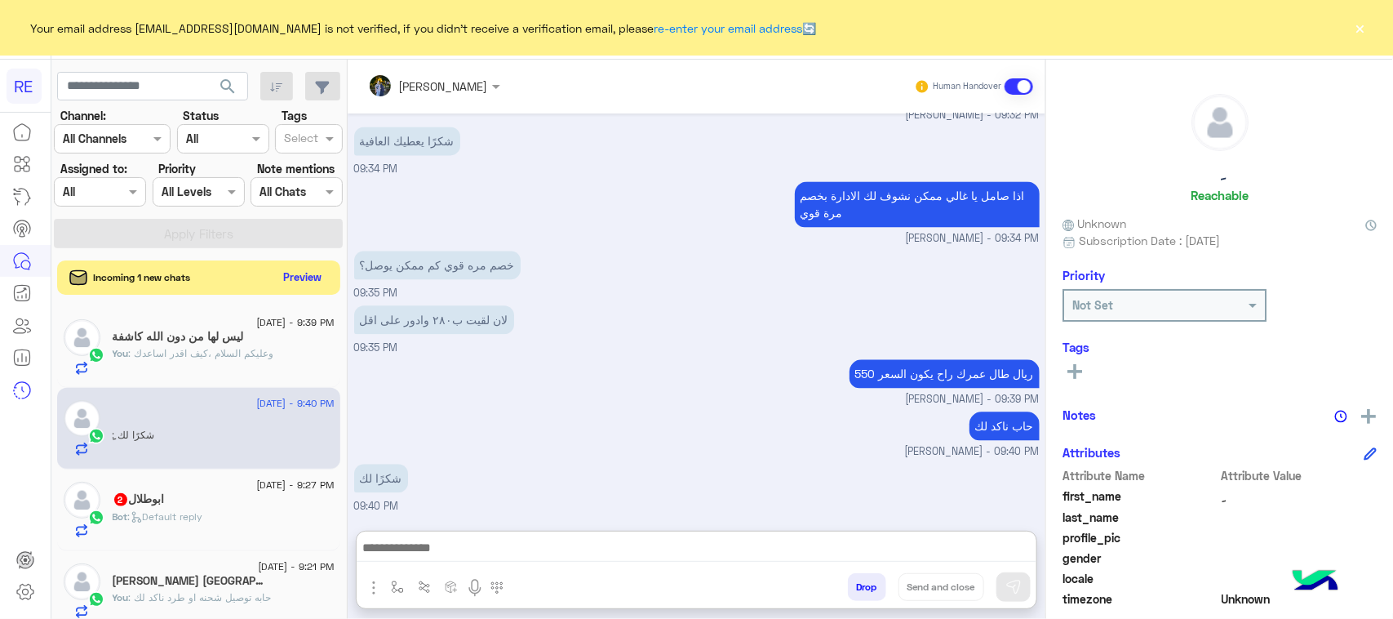
click at [323, 270] on button "Preview" at bounding box center [302, 277] width 51 height 22
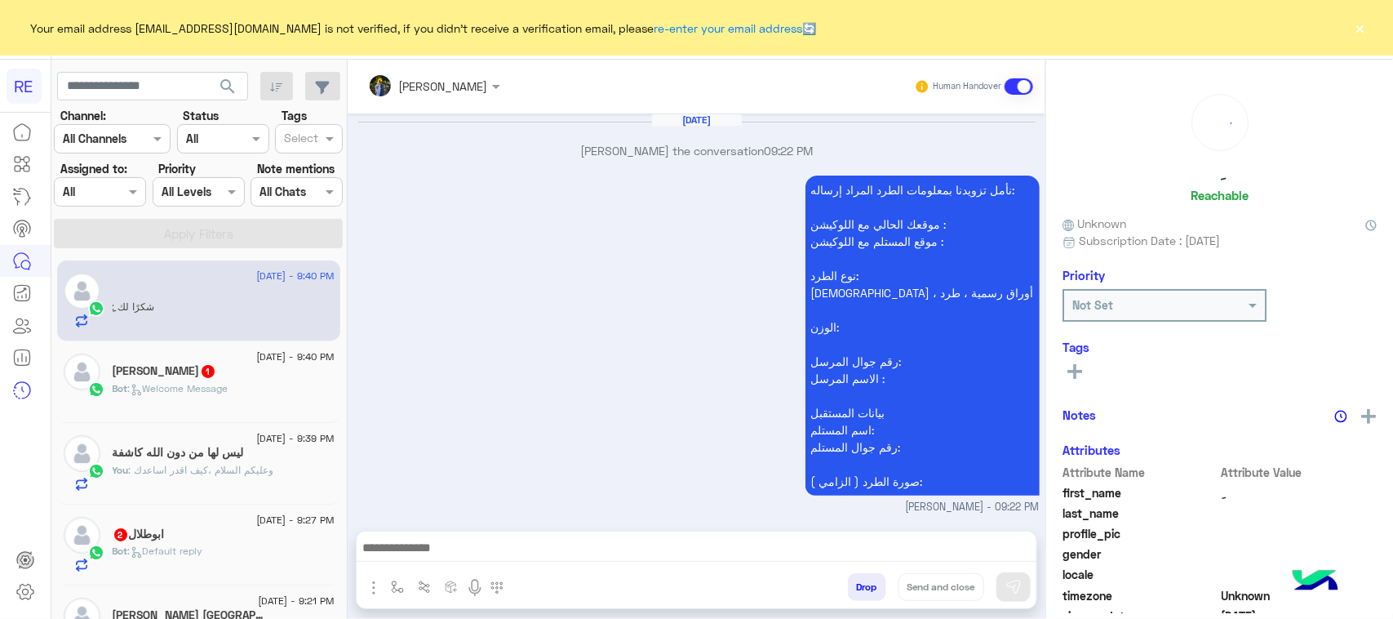
scroll to position [1376, 0]
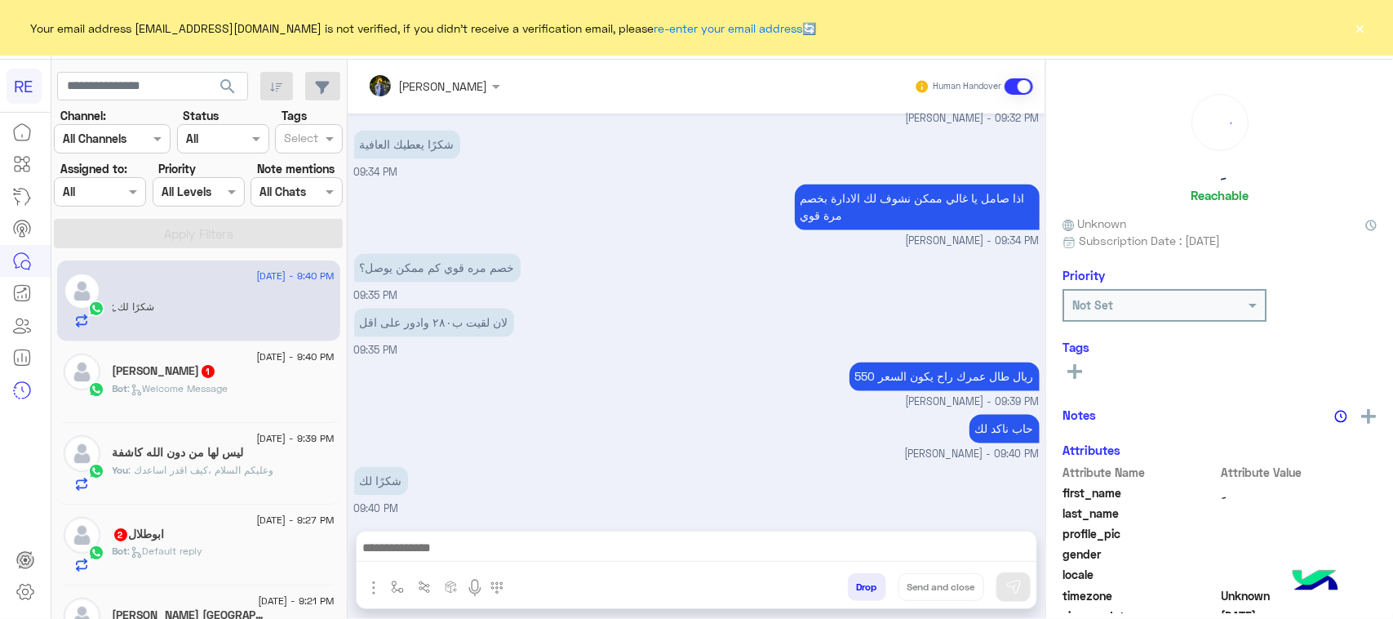
click at [229, 404] on div "Bot : Welcome Message" at bounding box center [224, 395] width 222 height 29
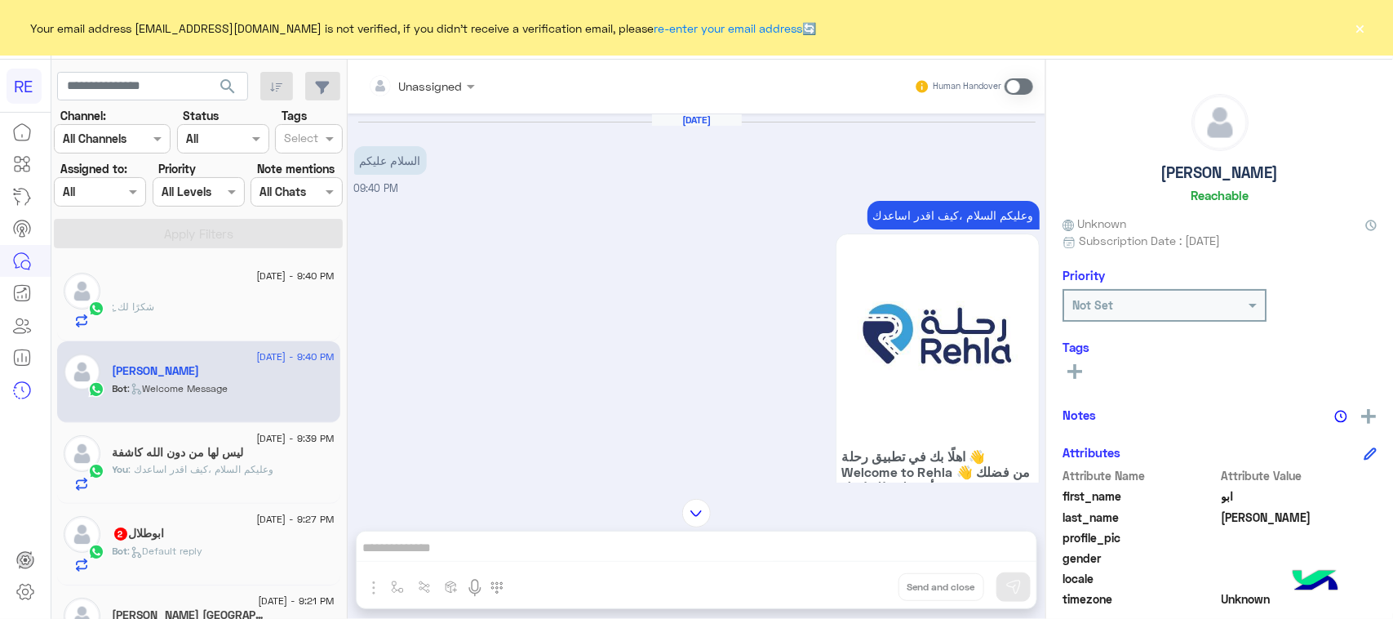
click at [985, 218] on p "وعليكم السلام ،كيف اقدر اساعدك" at bounding box center [953, 215] width 172 height 29
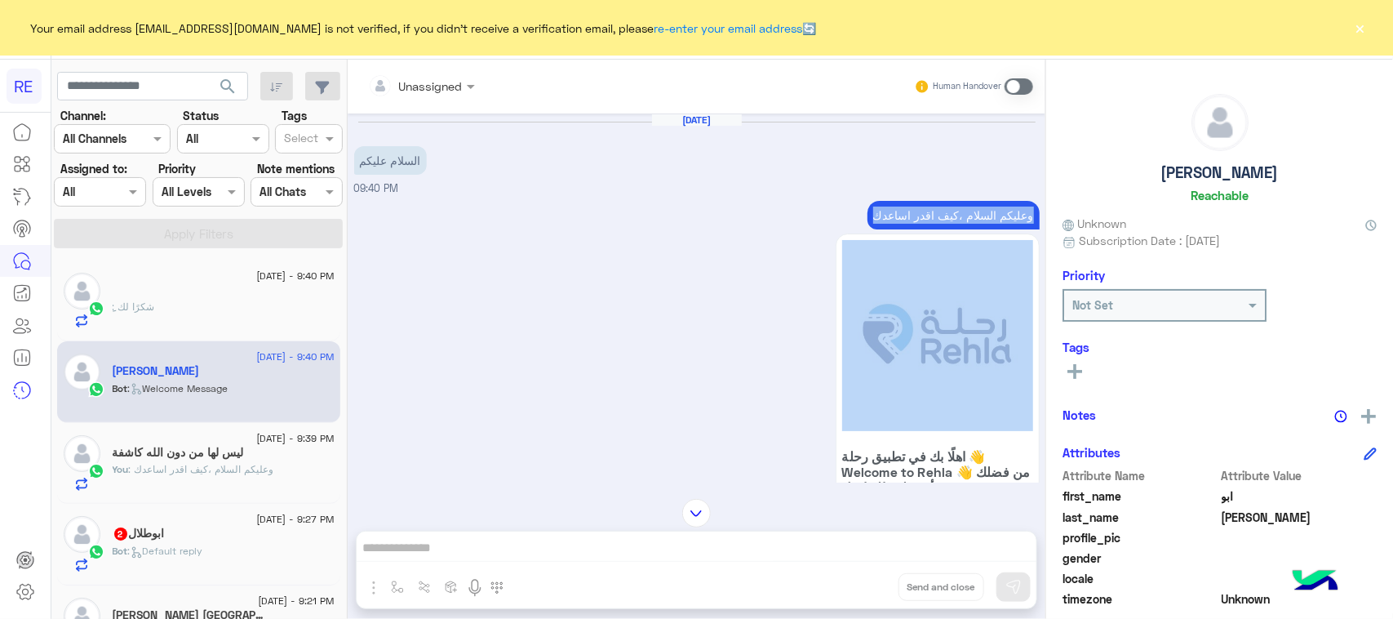
click at [985, 218] on p "وعليكم السلام ،كيف اقدر اساعدك" at bounding box center [953, 215] width 172 height 29
copy div "وعليكم السلام ،كيف اقدر اساعدك"
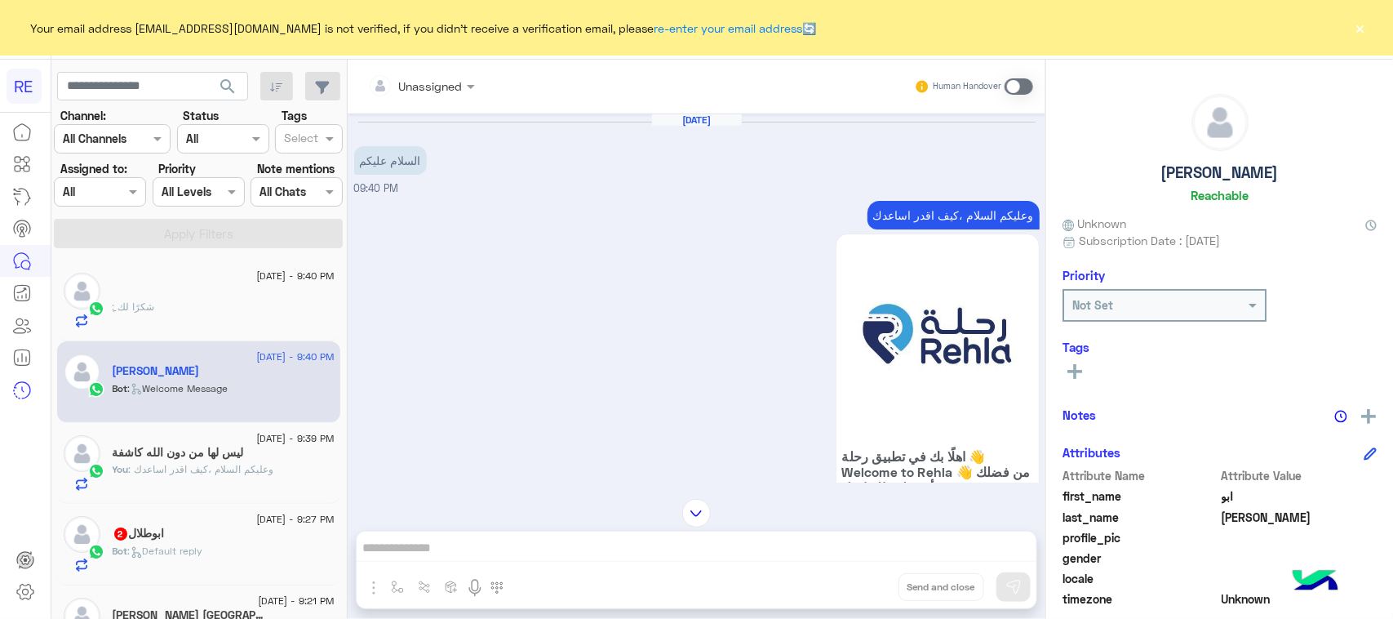
click at [1022, 88] on span at bounding box center [1019, 86] width 29 height 16
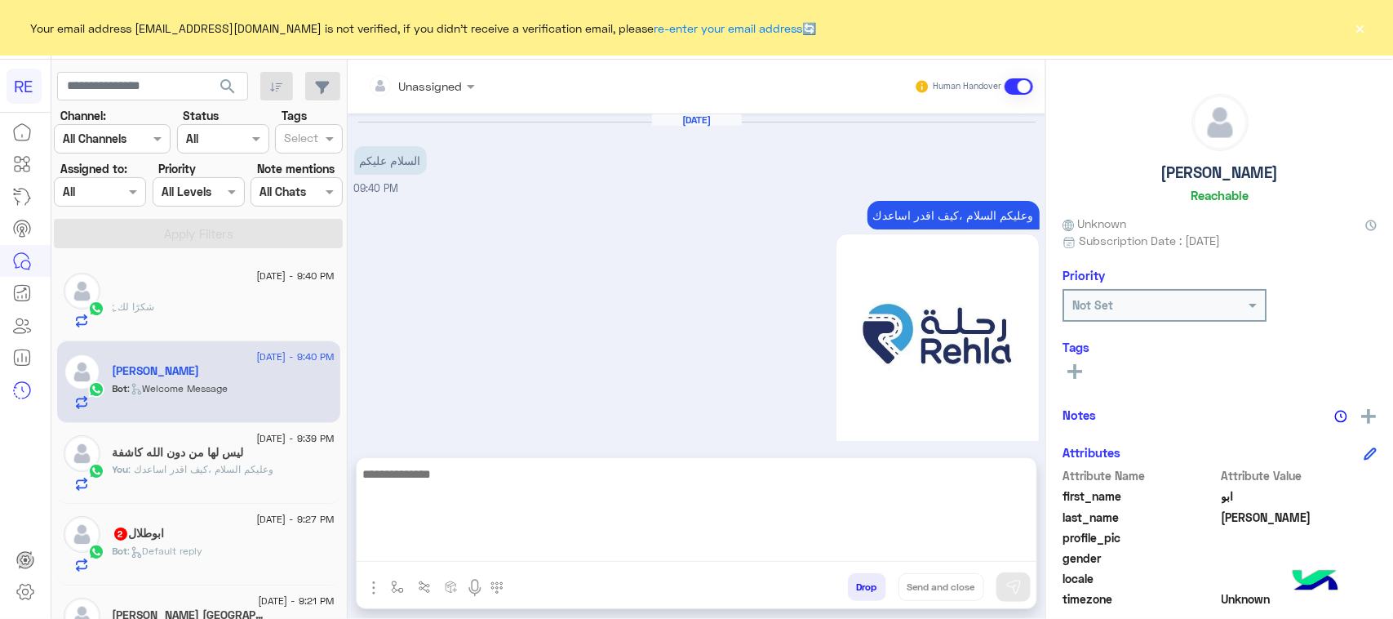
scroll to position [145, 0]
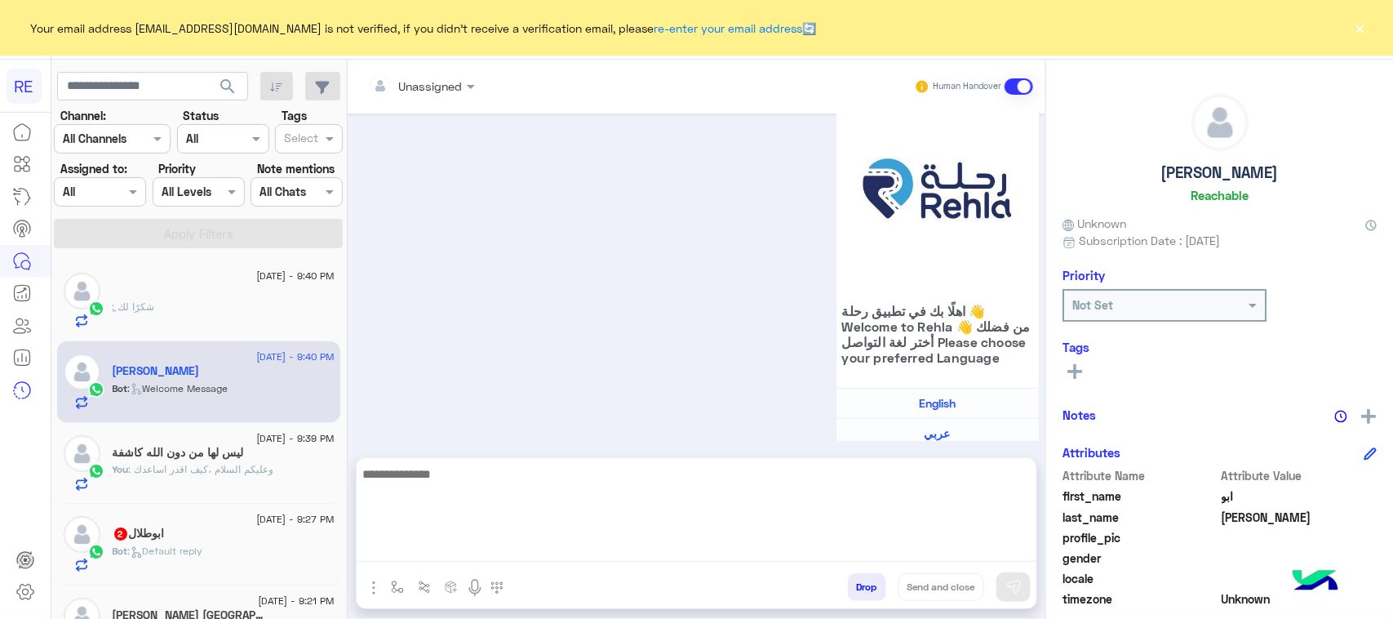
click at [765, 543] on textarea at bounding box center [697, 513] width 680 height 98
paste textarea "**********"
type textarea "**********"
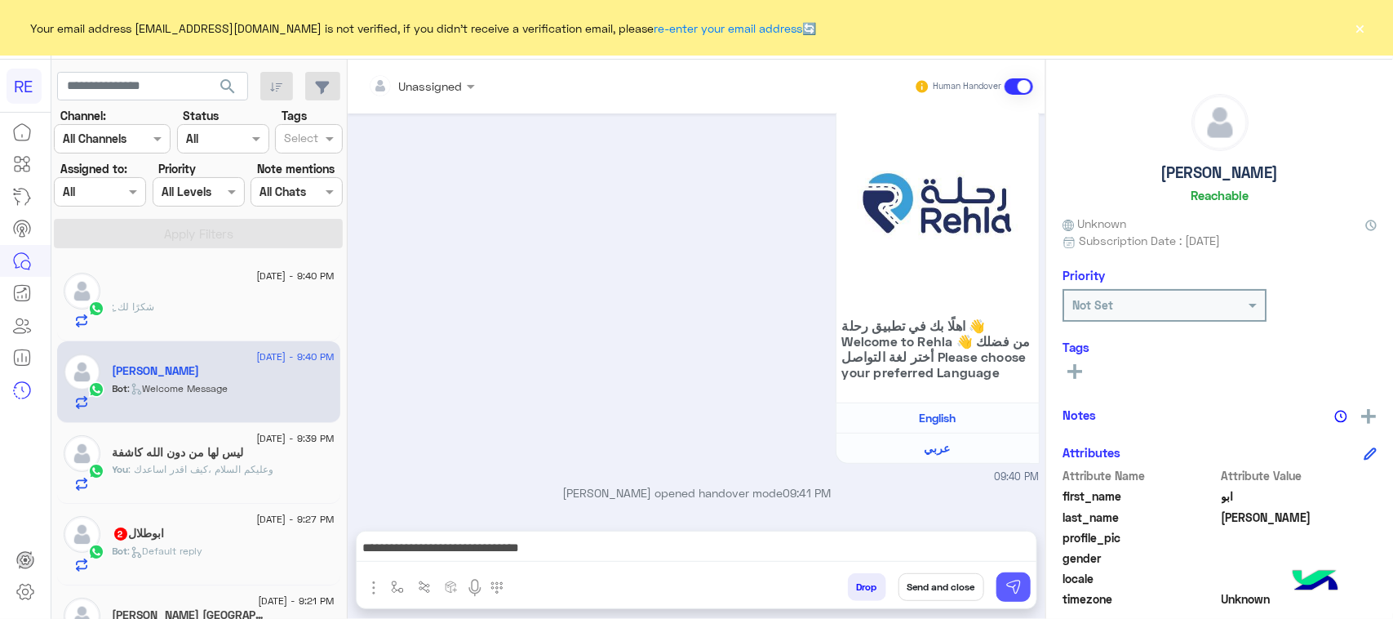
click at [1005, 592] on img at bounding box center [1013, 587] width 16 height 16
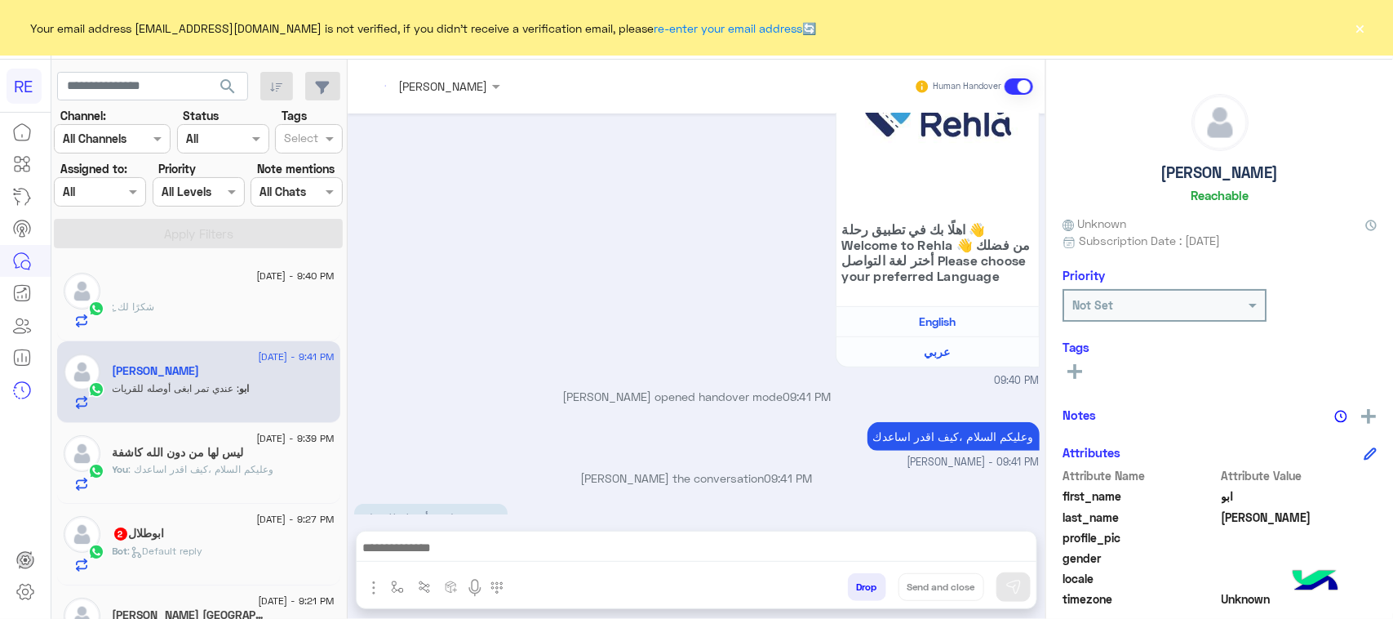
scroll to position [282, 0]
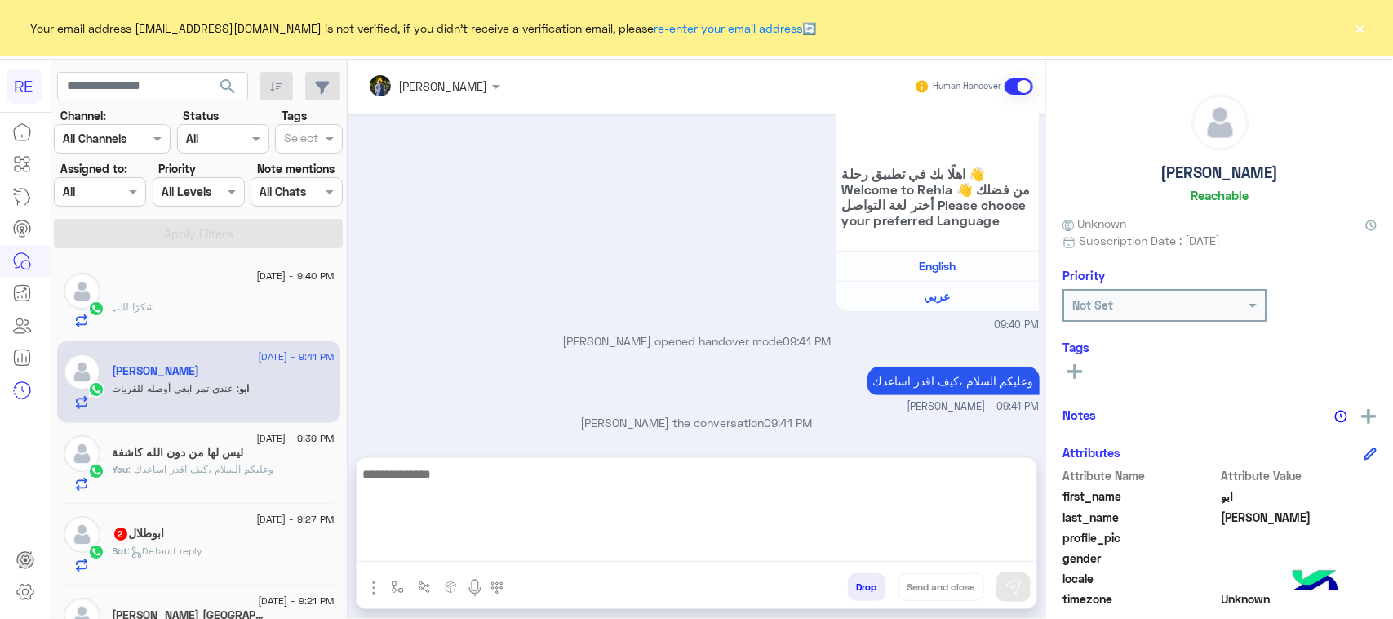
click at [960, 549] on textarea at bounding box center [697, 513] width 680 height 98
type textarea "**********"
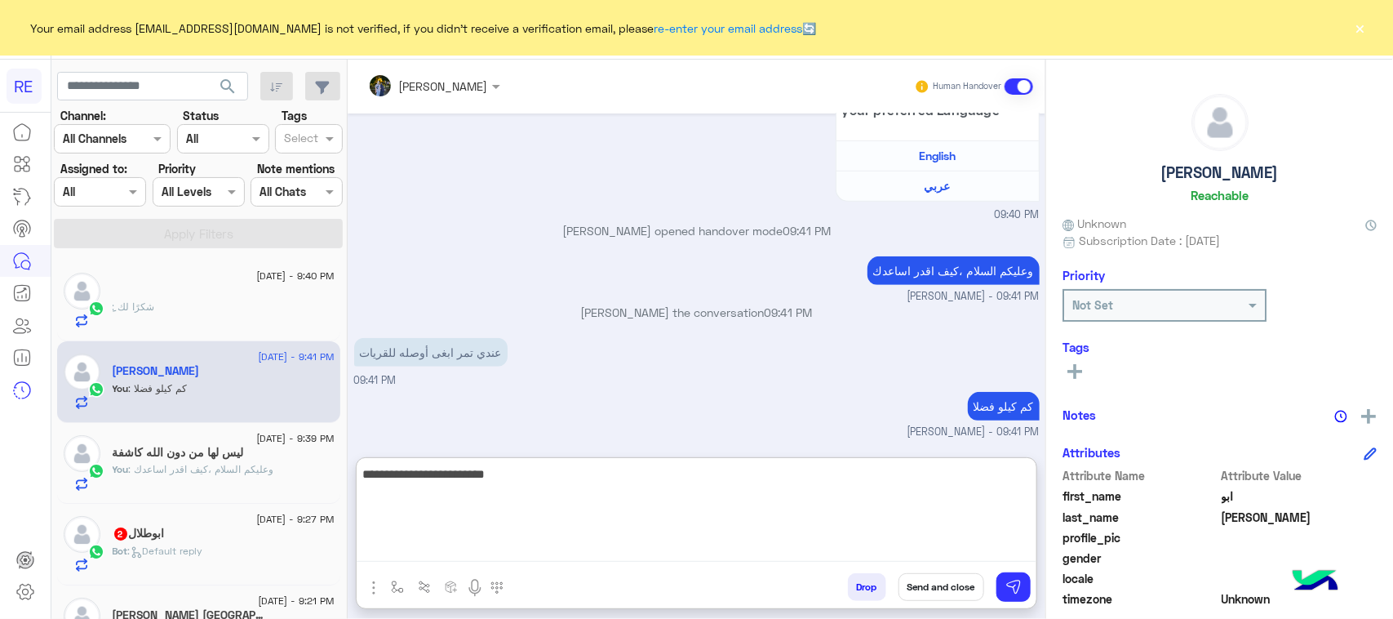
type textarea "**********"
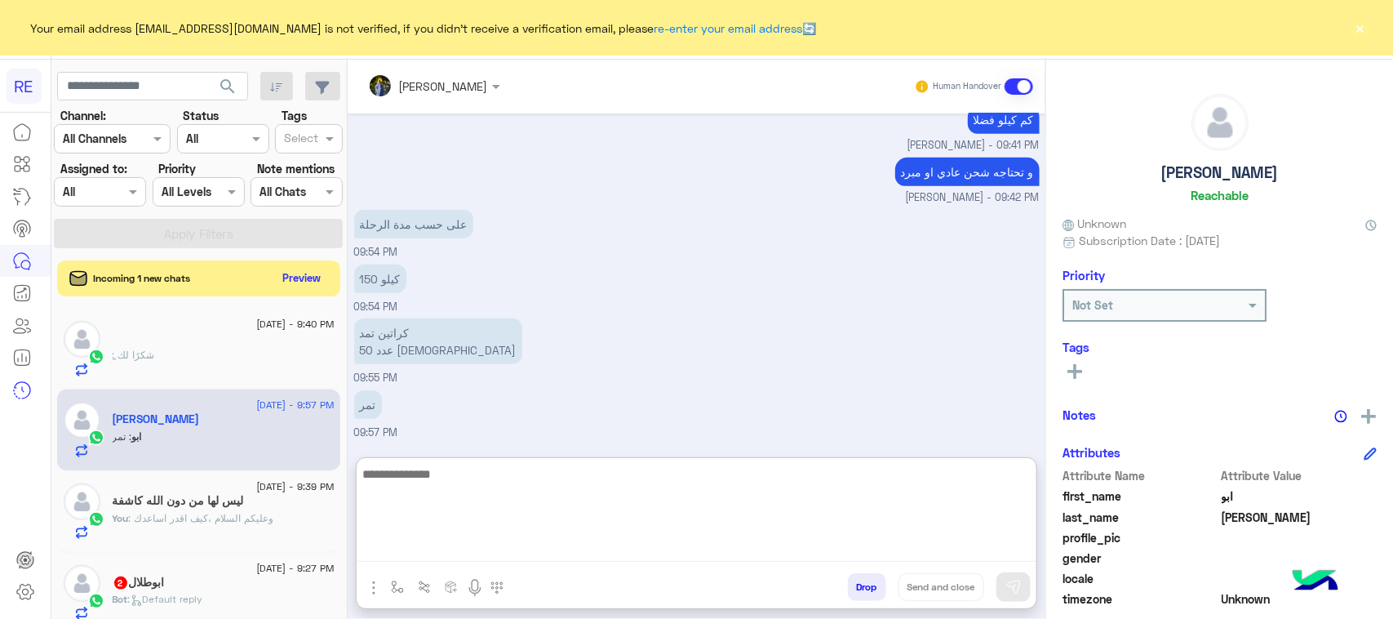
scroll to position [694, 0]
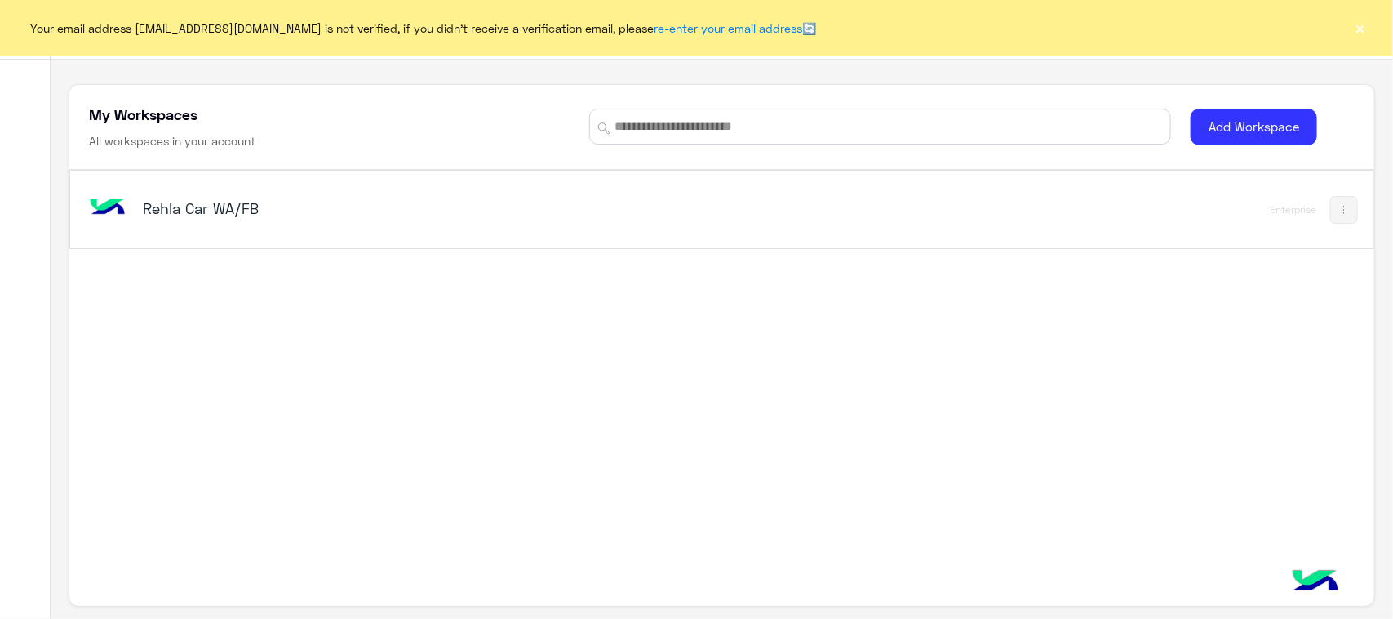
click at [159, 192] on div "Rehla Car WA/FB" at bounding box center [467, 209] width 763 height 47
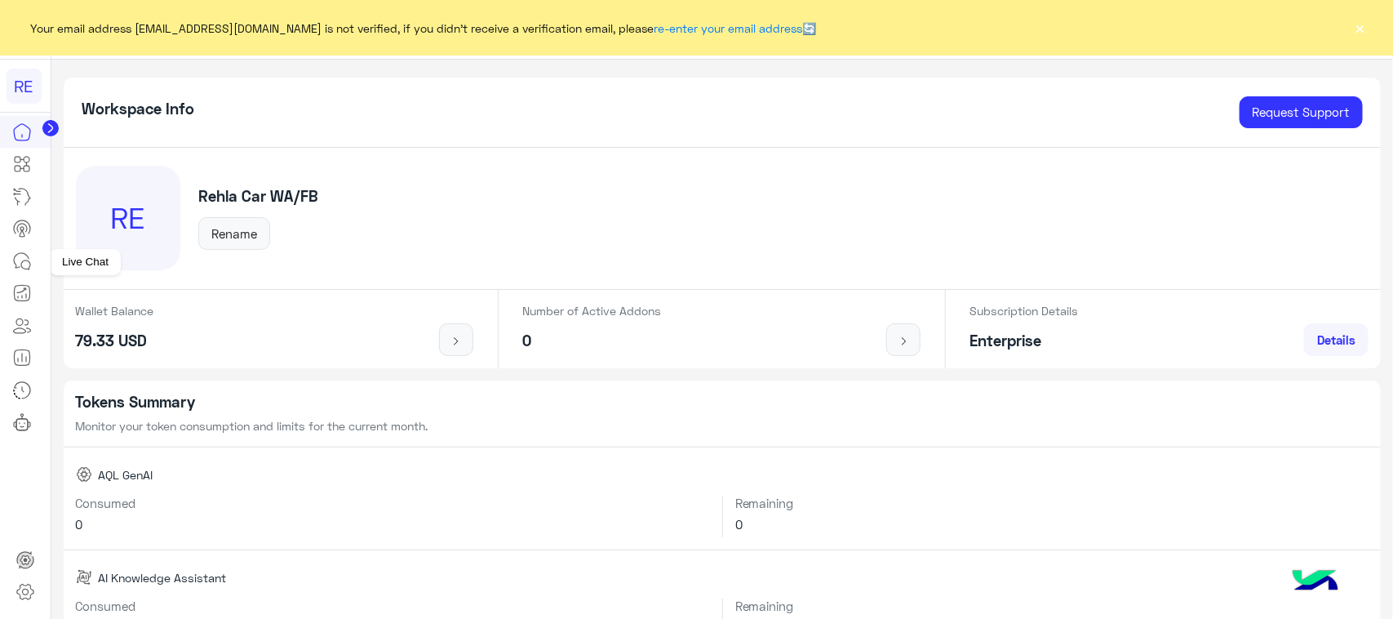
click at [9, 255] on link at bounding box center [22, 261] width 44 height 33
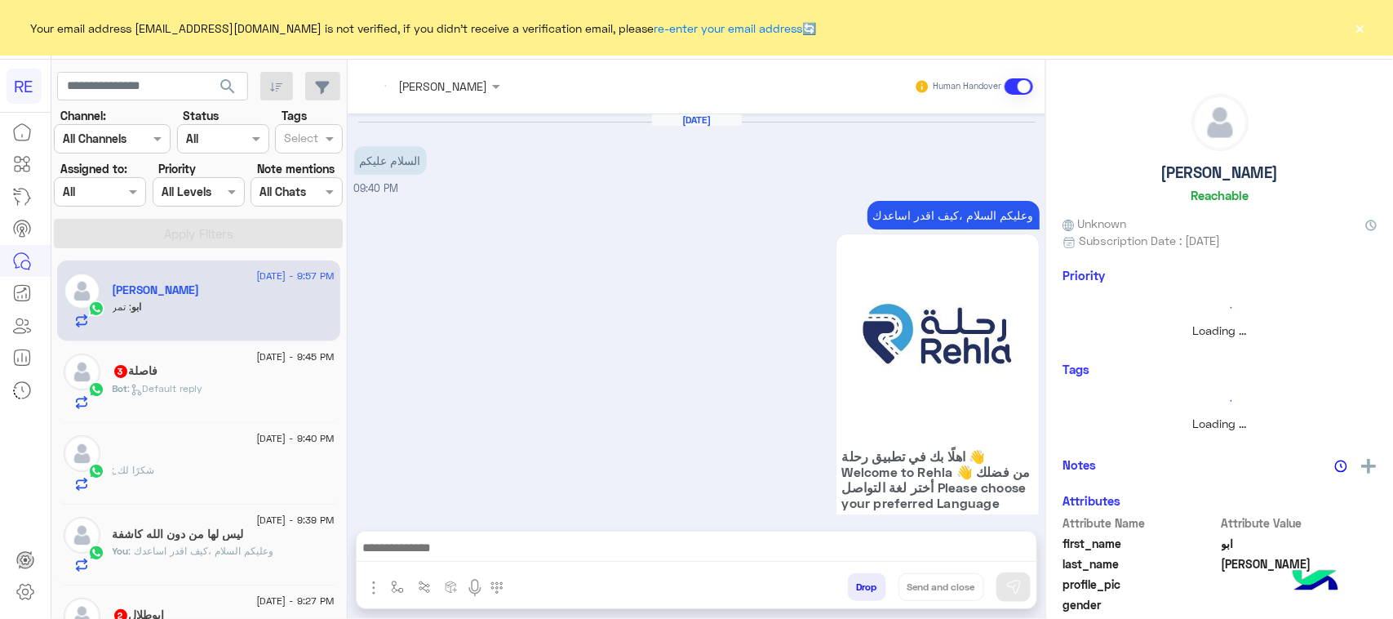
scroll to position [620, 0]
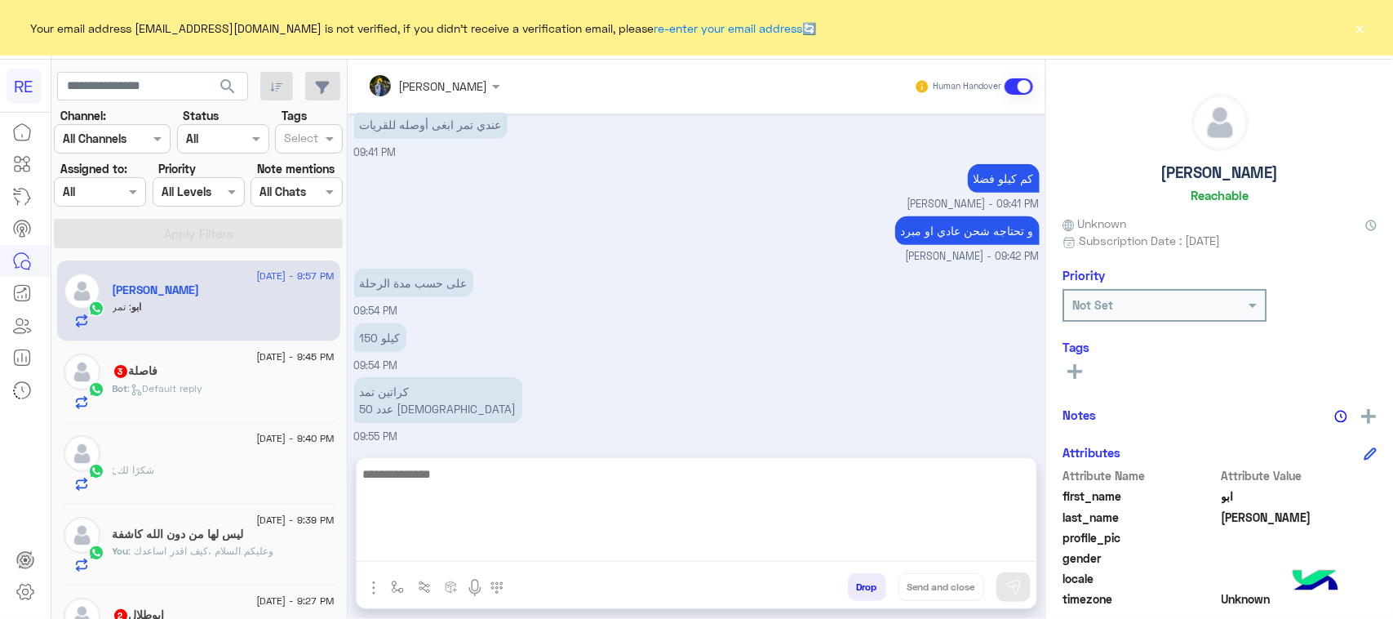
click at [490, 535] on textarea at bounding box center [697, 513] width 680 height 98
click at [486, 559] on textarea at bounding box center [697, 513] width 680 height 98
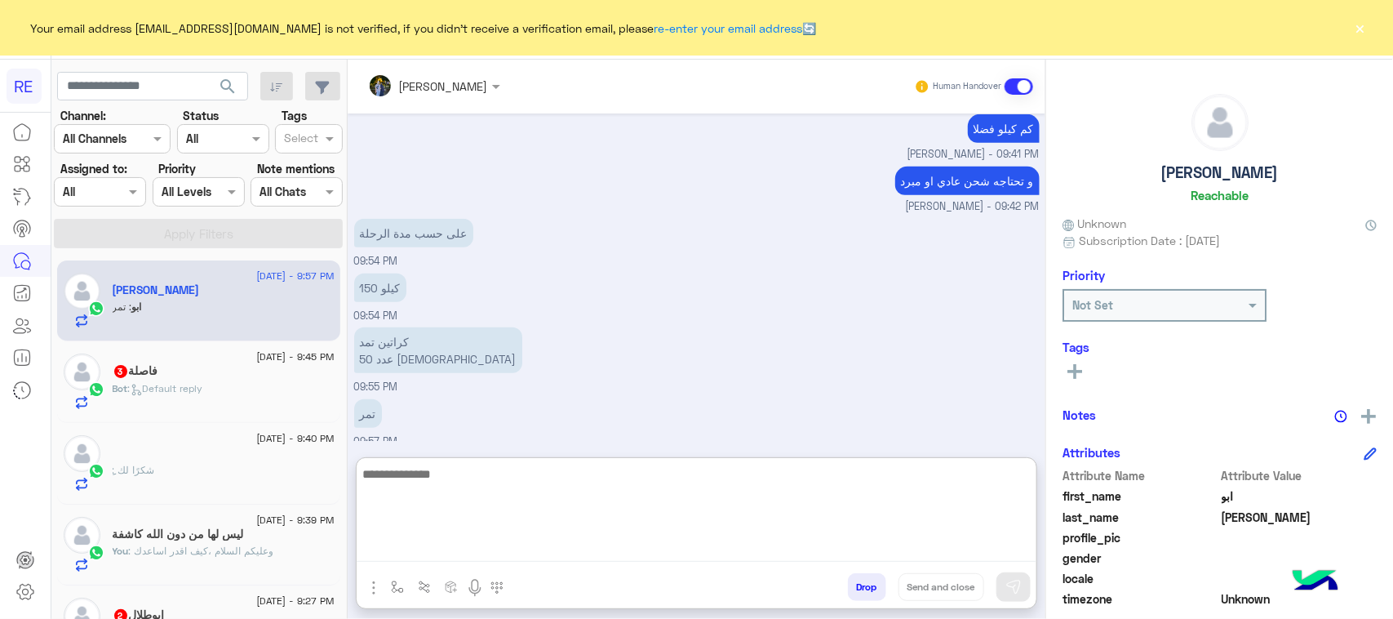
scroll to position [692, 0]
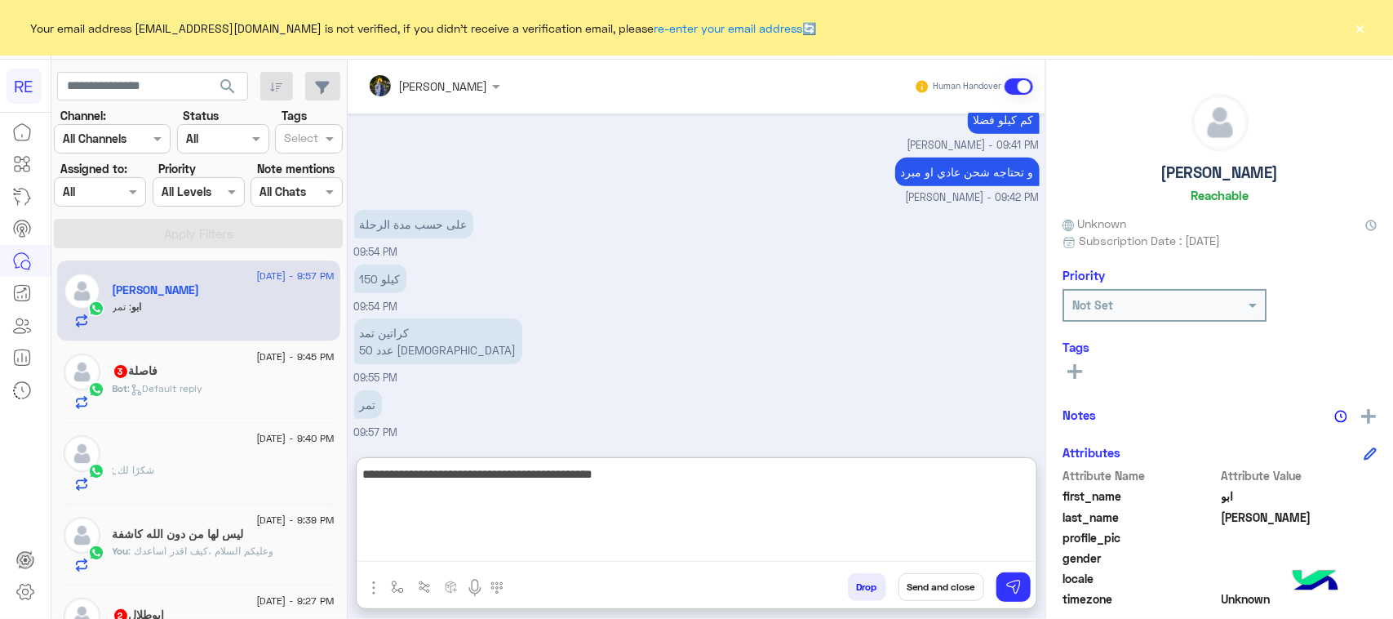
type textarea "**********"
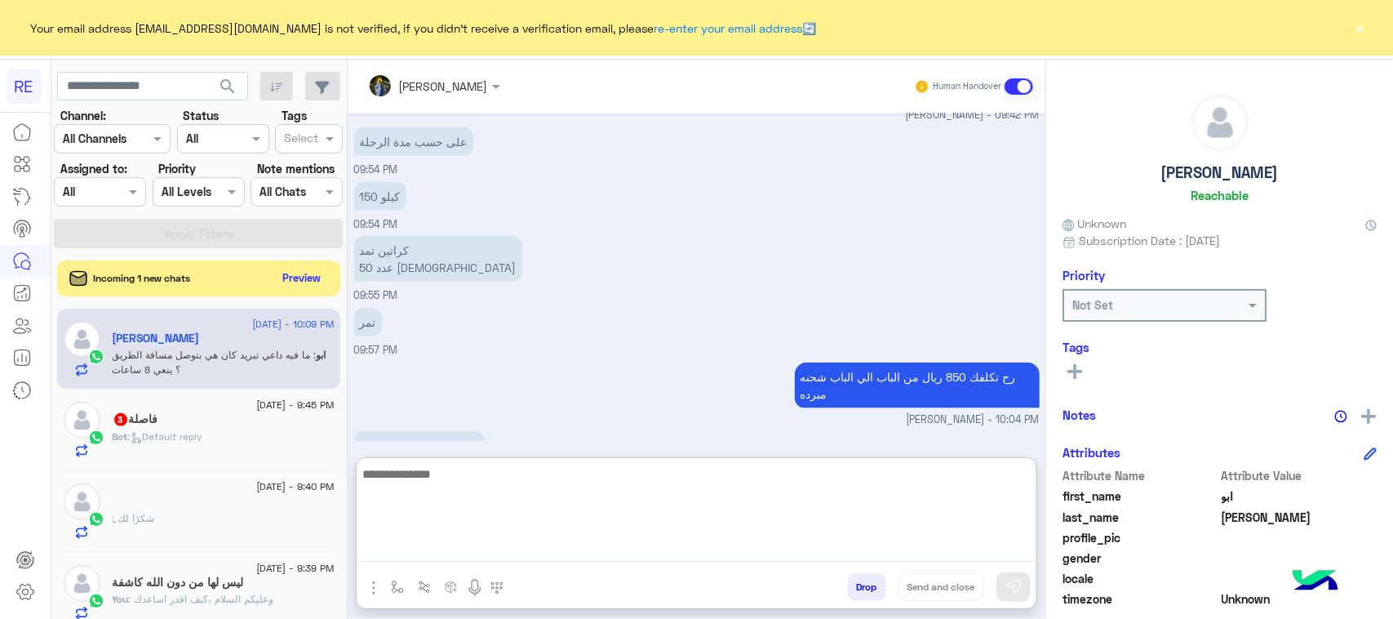
scroll to position [987, 0]
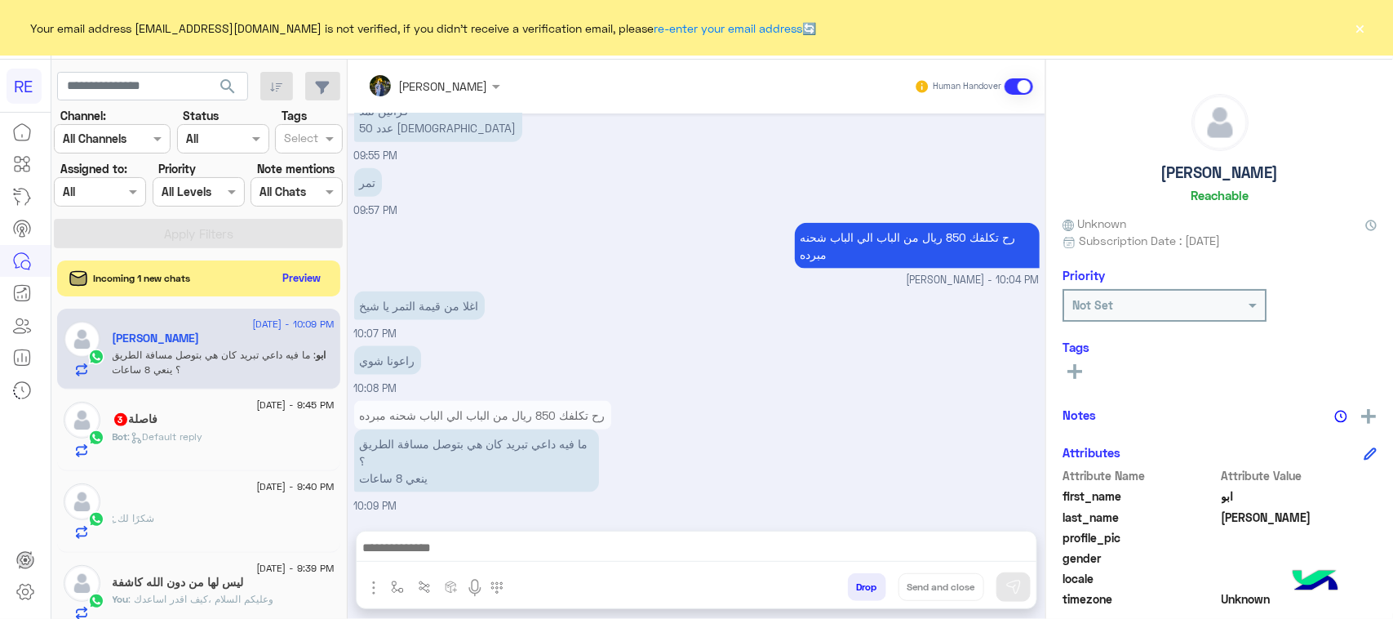
click at [630, 345] on div "Aug 13, 2025 السلام عليكم 09:40 PM وعليكم السلام ،كيف اقدر اساعدك اهلًا بك في ت…" at bounding box center [697, 313] width 698 height 401
click at [425, 312] on p "اغلا من قيمة التمر يا شيخ" at bounding box center [419, 305] width 131 height 29
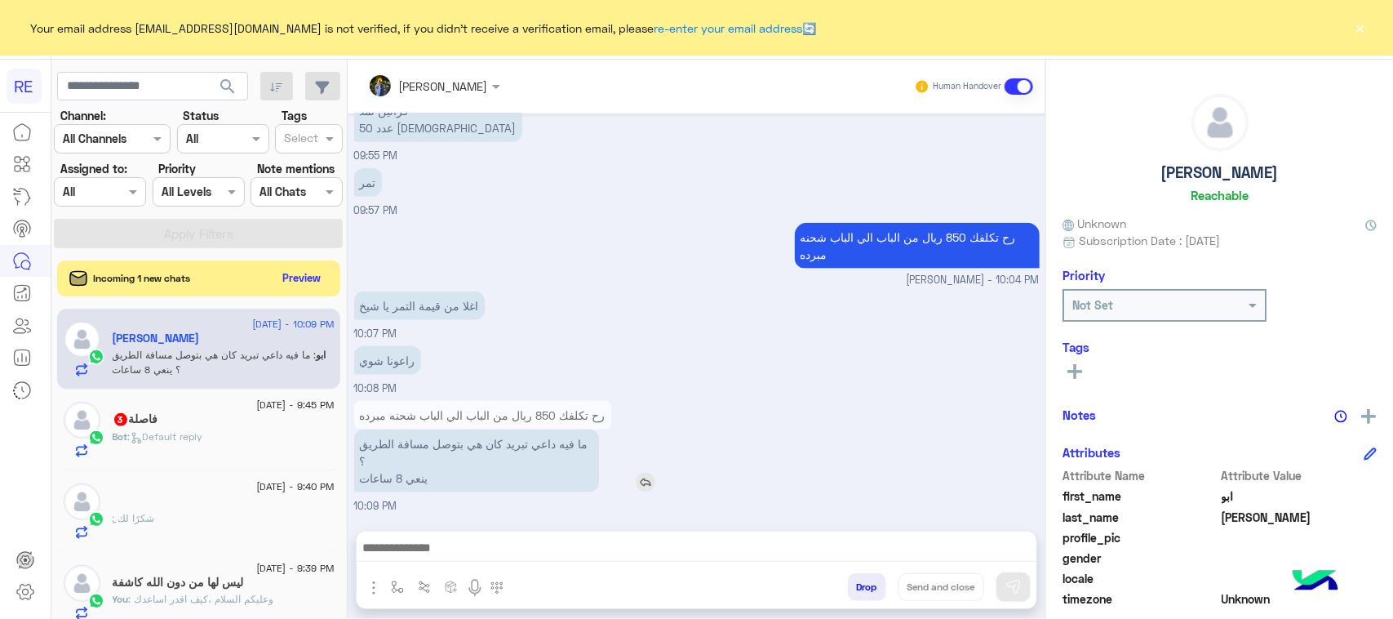
click at [433, 446] on p "ما فيه داعي تبريد كان هي بتوصل مسافة الطريق ؟ ينعي 8 ساعات" at bounding box center [476, 460] width 245 height 63
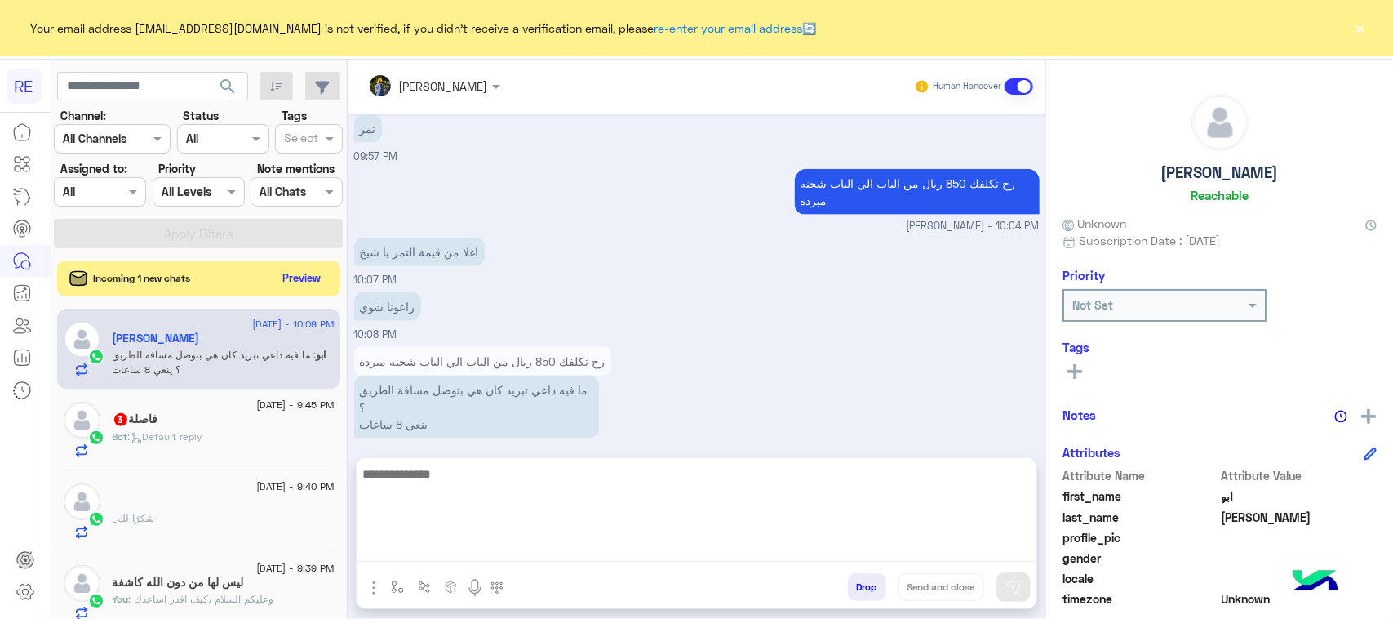
click at [455, 557] on textarea at bounding box center [697, 513] width 680 height 98
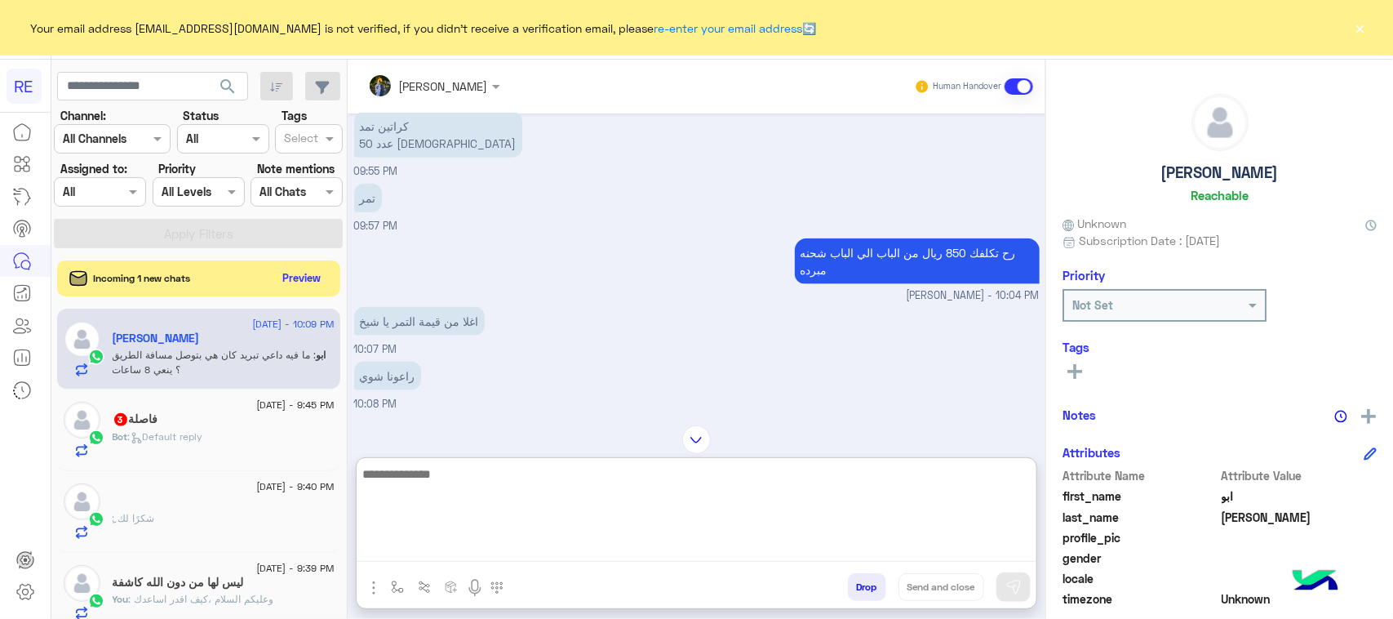
scroll to position [783, 0]
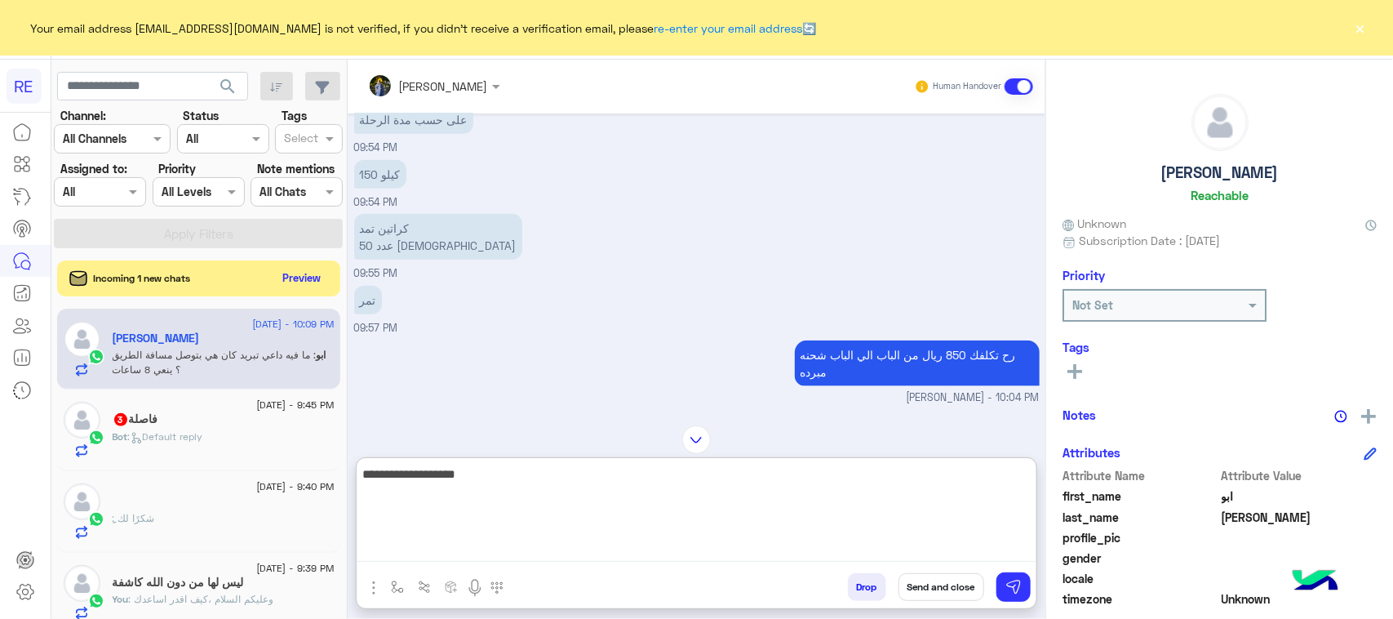
type textarea "**********"
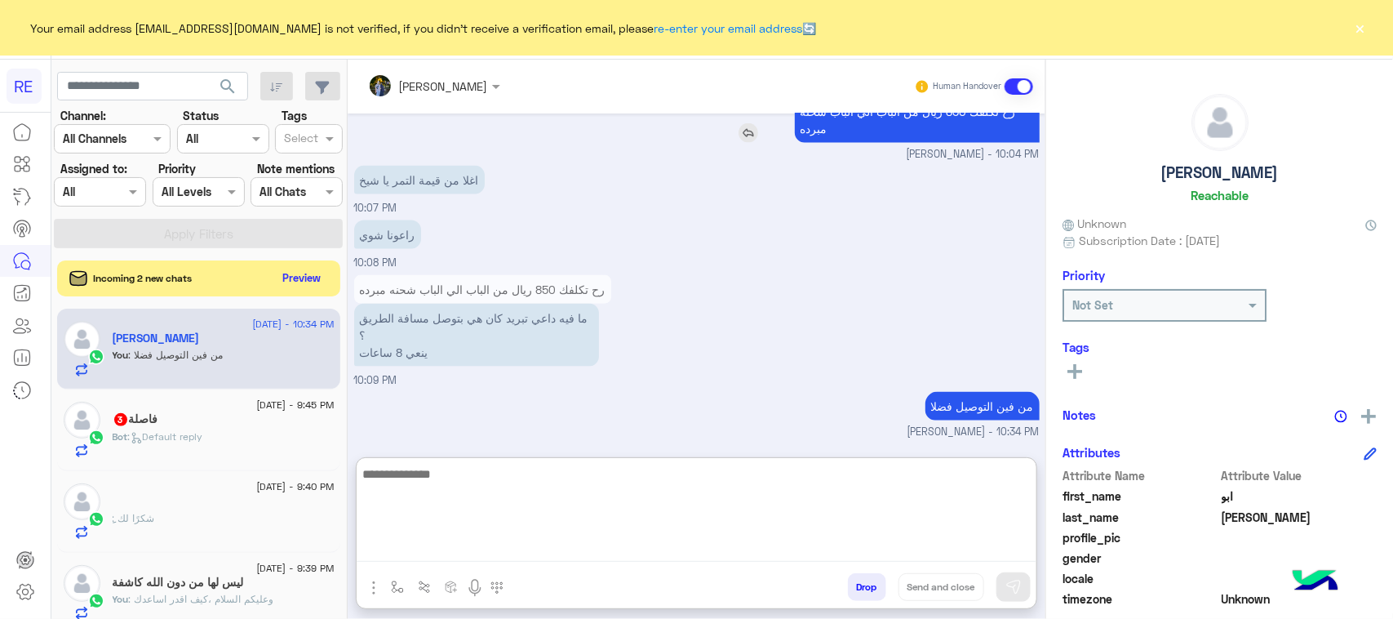
scroll to position [1039, 0]
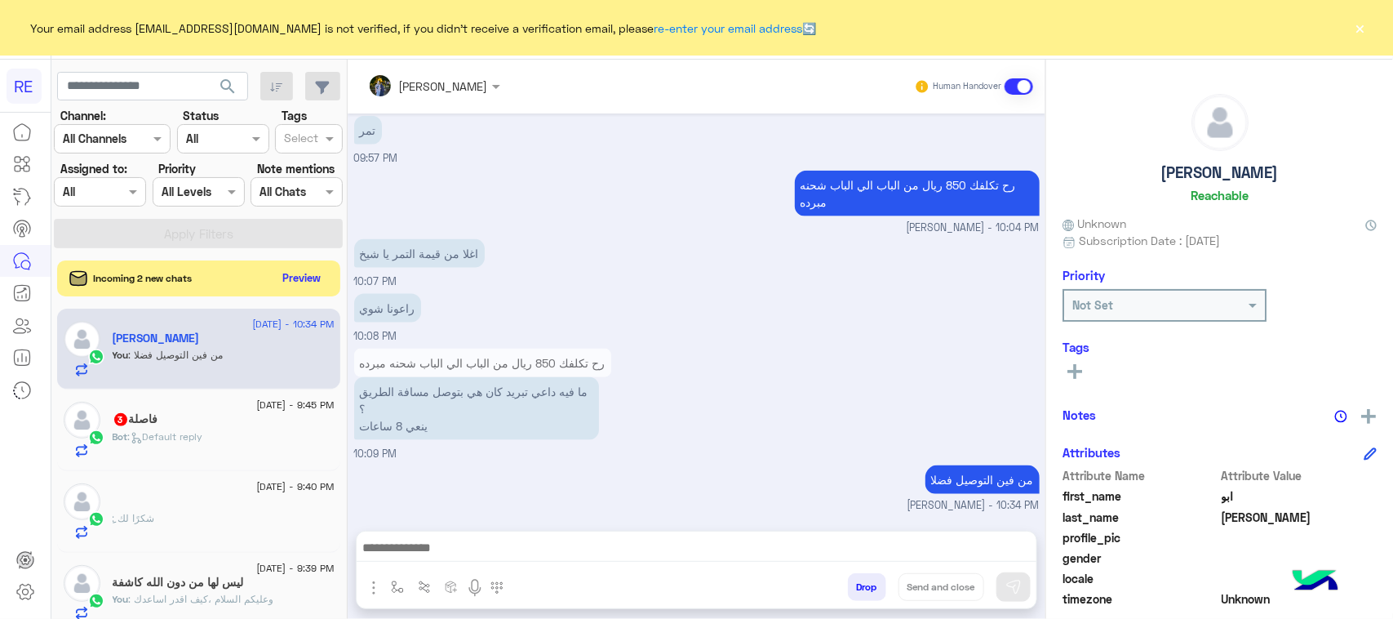
click at [143, 457] on div "Bot : Default reply" at bounding box center [224, 443] width 222 height 29
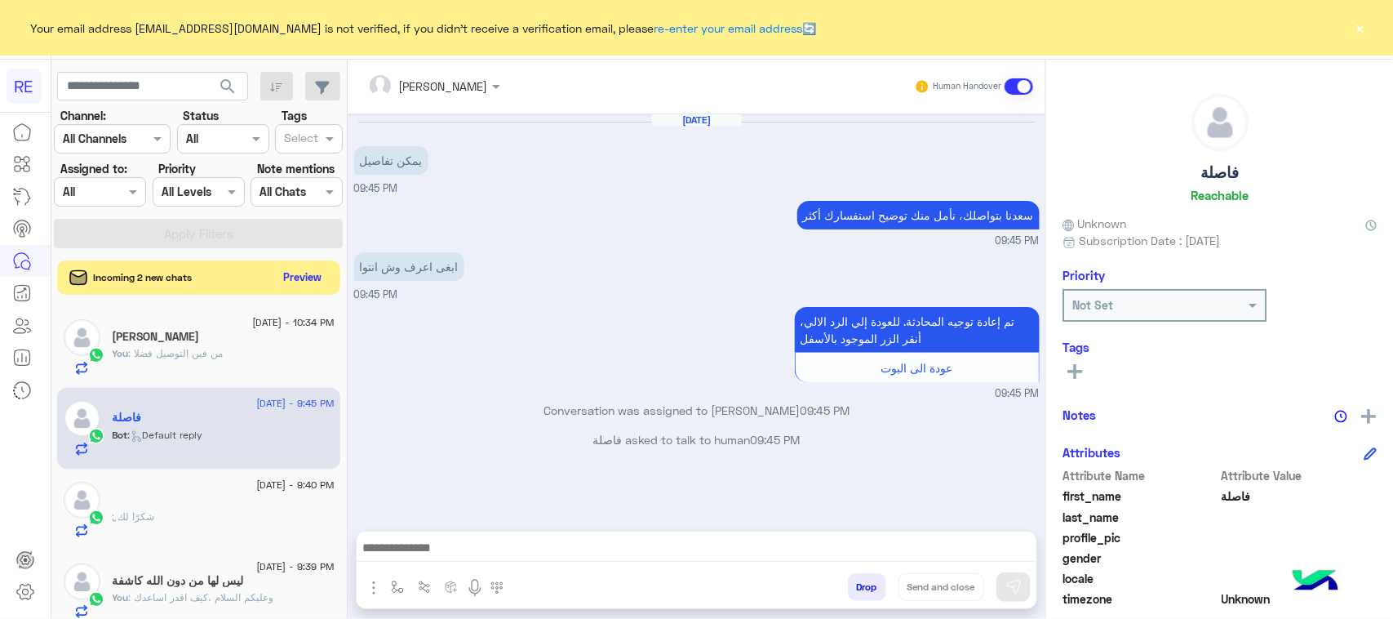
click at [286, 283] on button "Preview" at bounding box center [302, 277] width 51 height 22
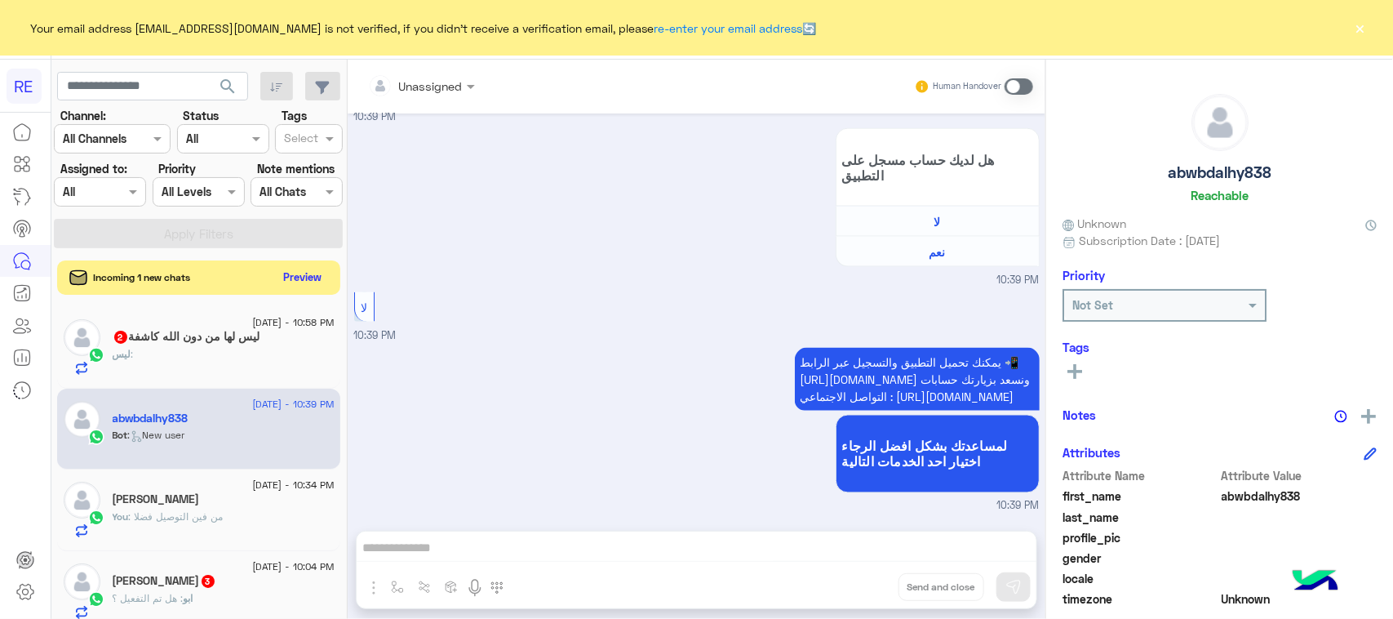
click at [295, 275] on button "Preview" at bounding box center [302, 277] width 51 height 22
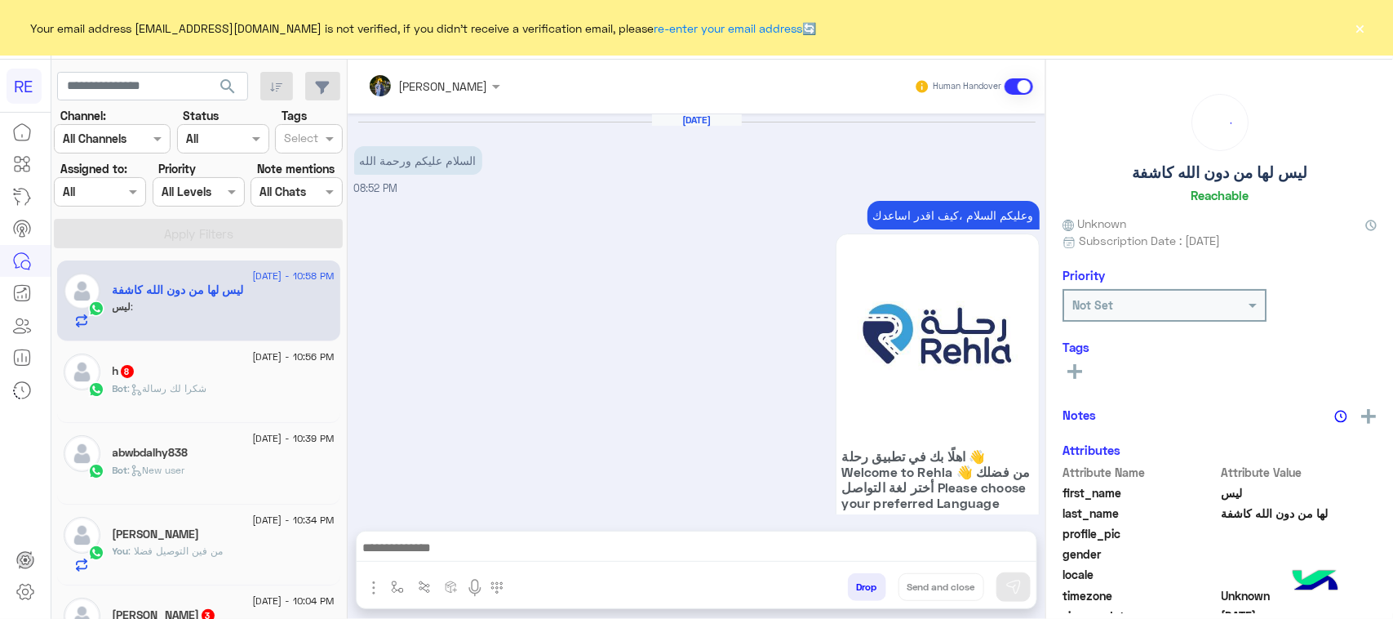
scroll to position [1222, 0]
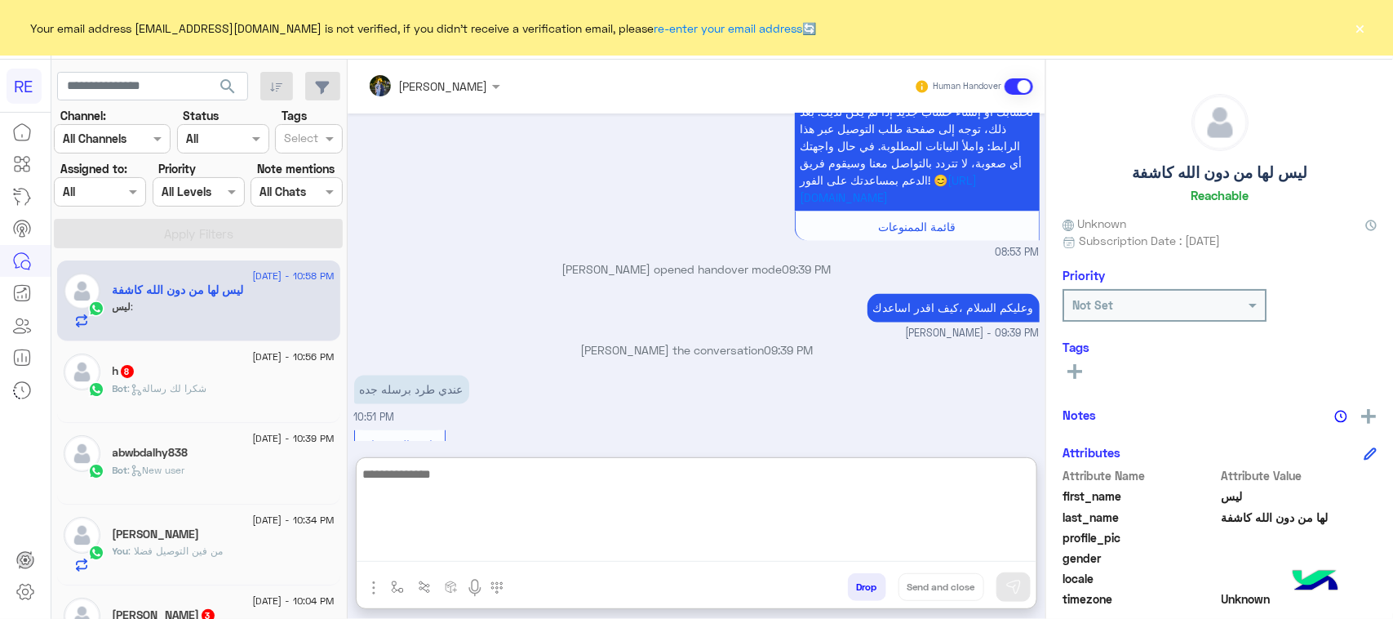
click at [463, 551] on textarea at bounding box center [697, 513] width 680 height 98
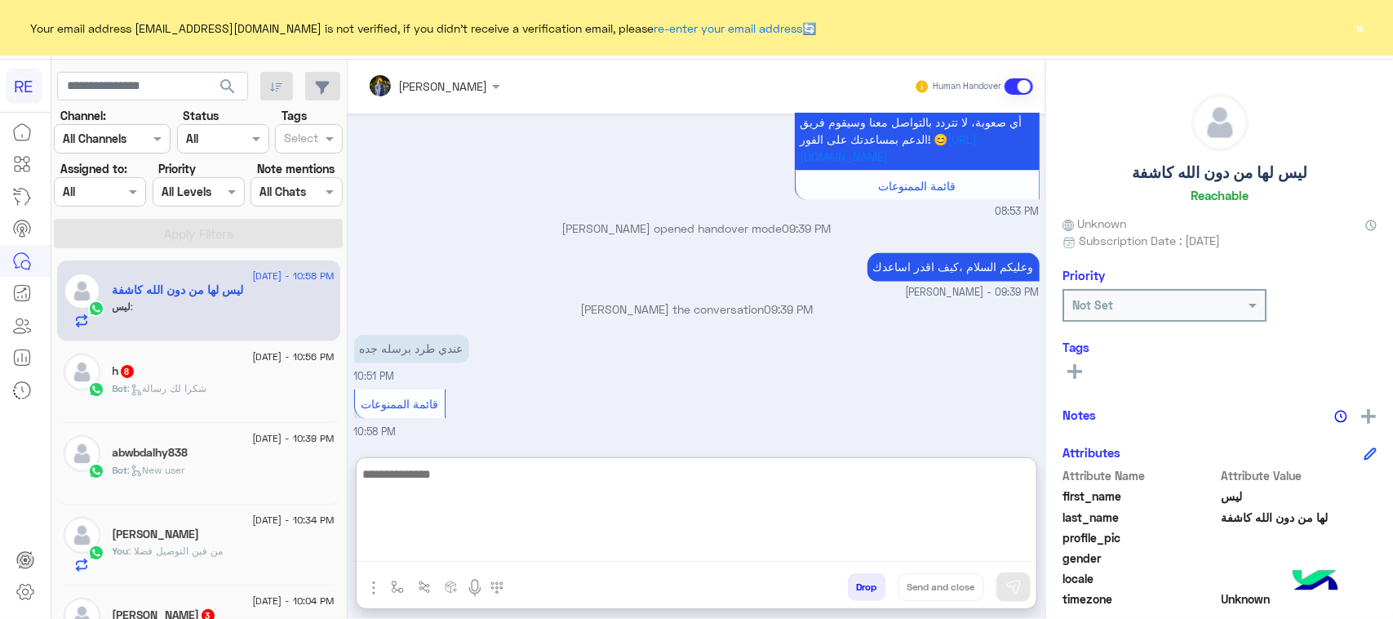
scroll to position [1296, 0]
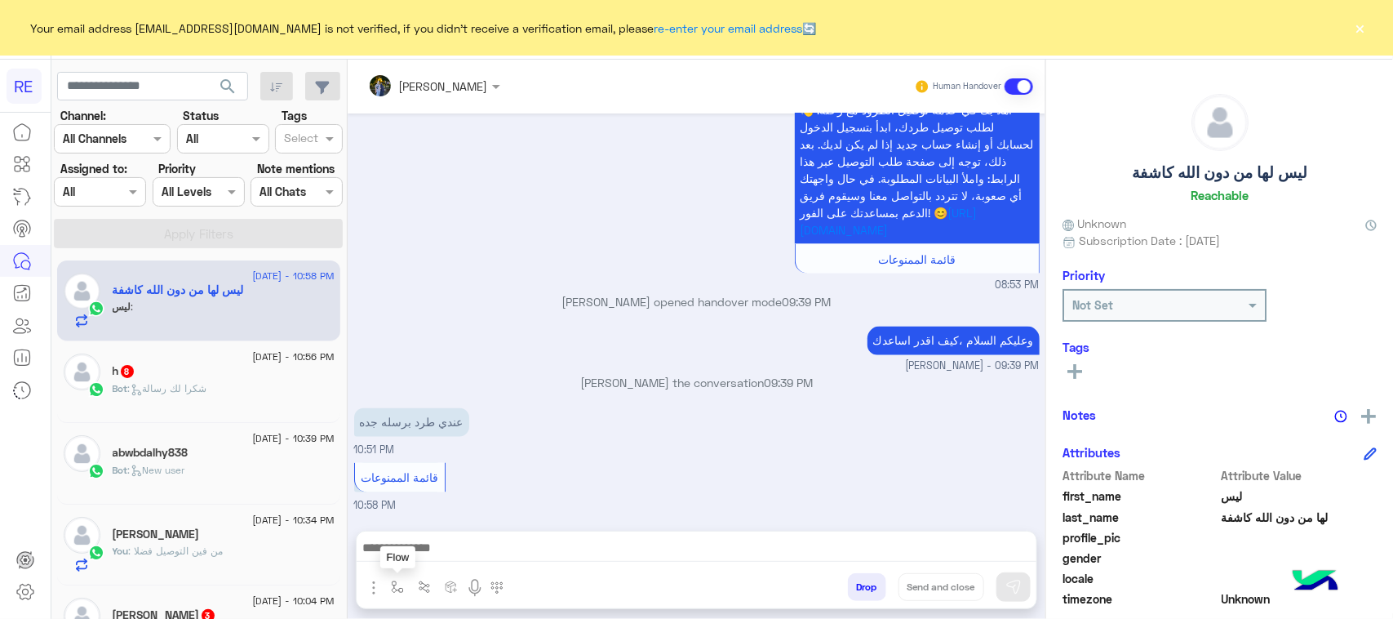
click at [398, 584] on img "button" at bounding box center [397, 586] width 13 height 13
click at [421, 551] on input "text" at bounding box center [426, 551] width 67 height 19
type input "*"
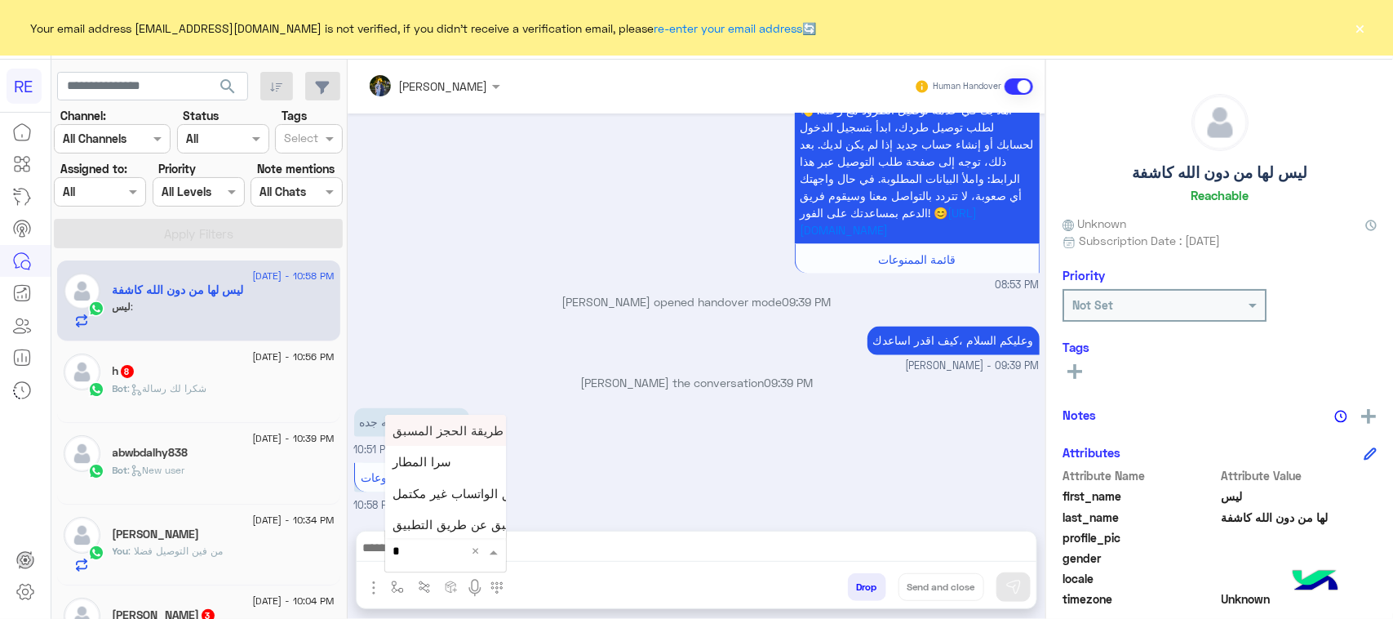
type input "**"
click at [467, 521] on div "بيانات الطرد" at bounding box center [445, 525] width 121 height 32
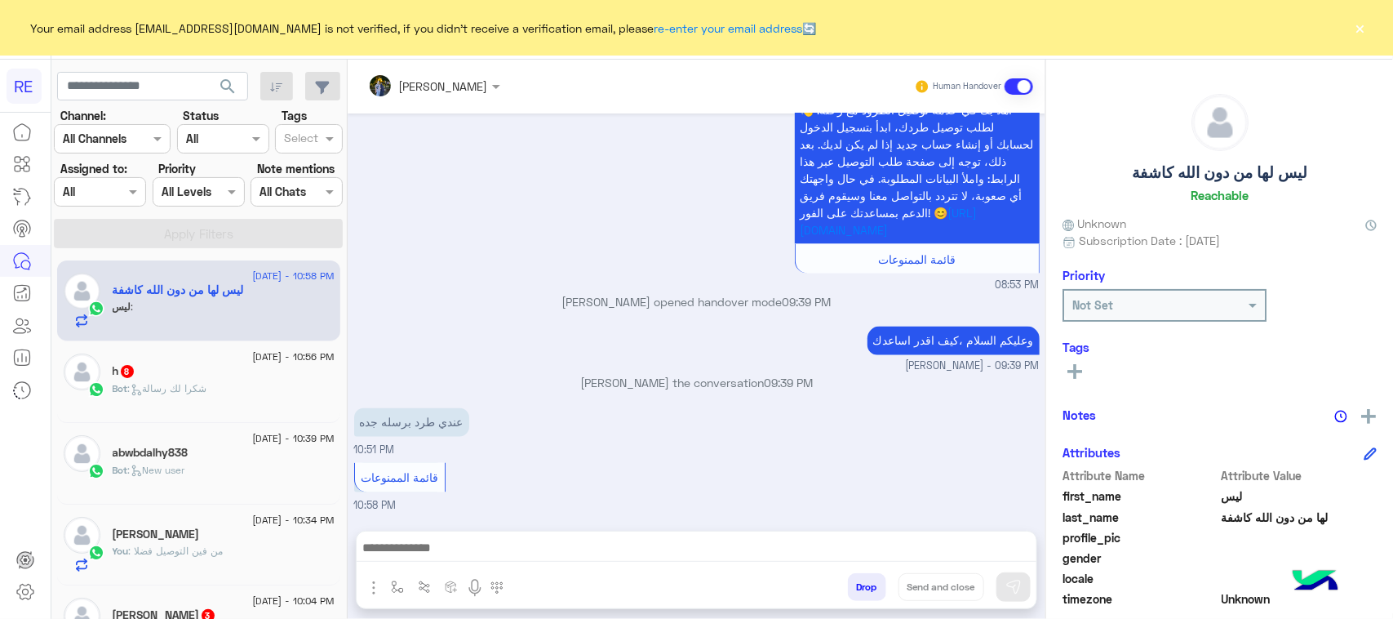
type textarea "**********"
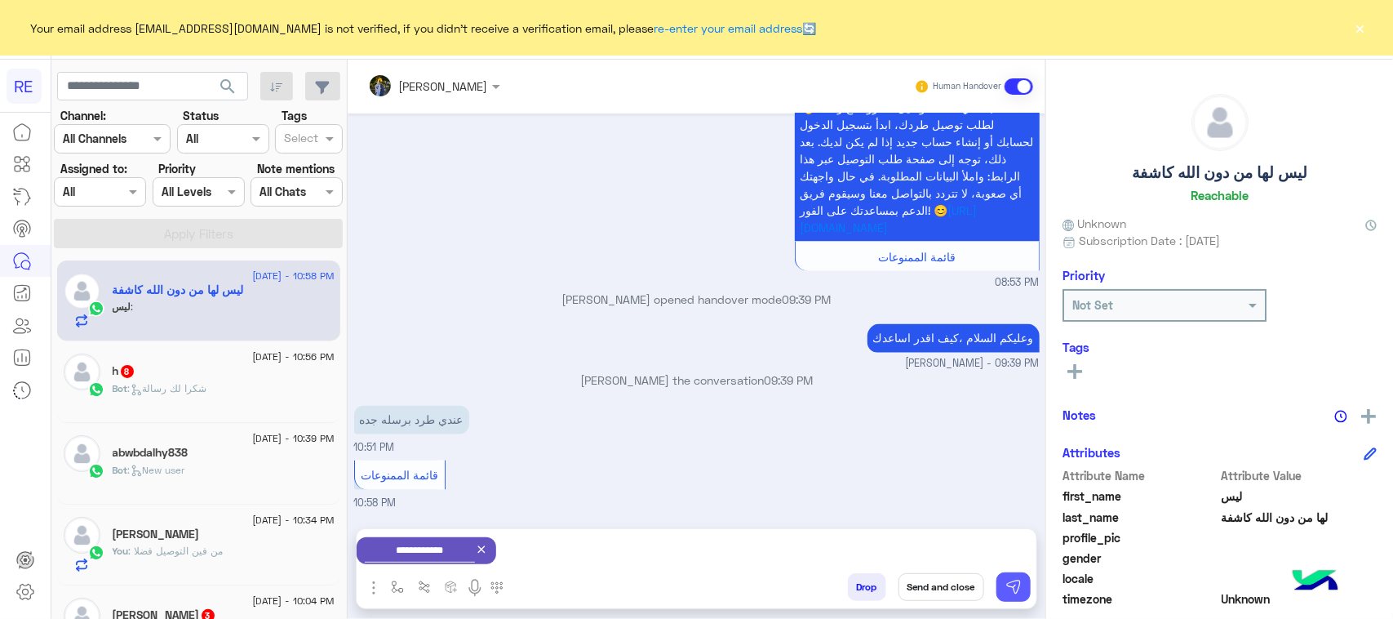
click at [1014, 573] on button at bounding box center [1013, 586] width 34 height 29
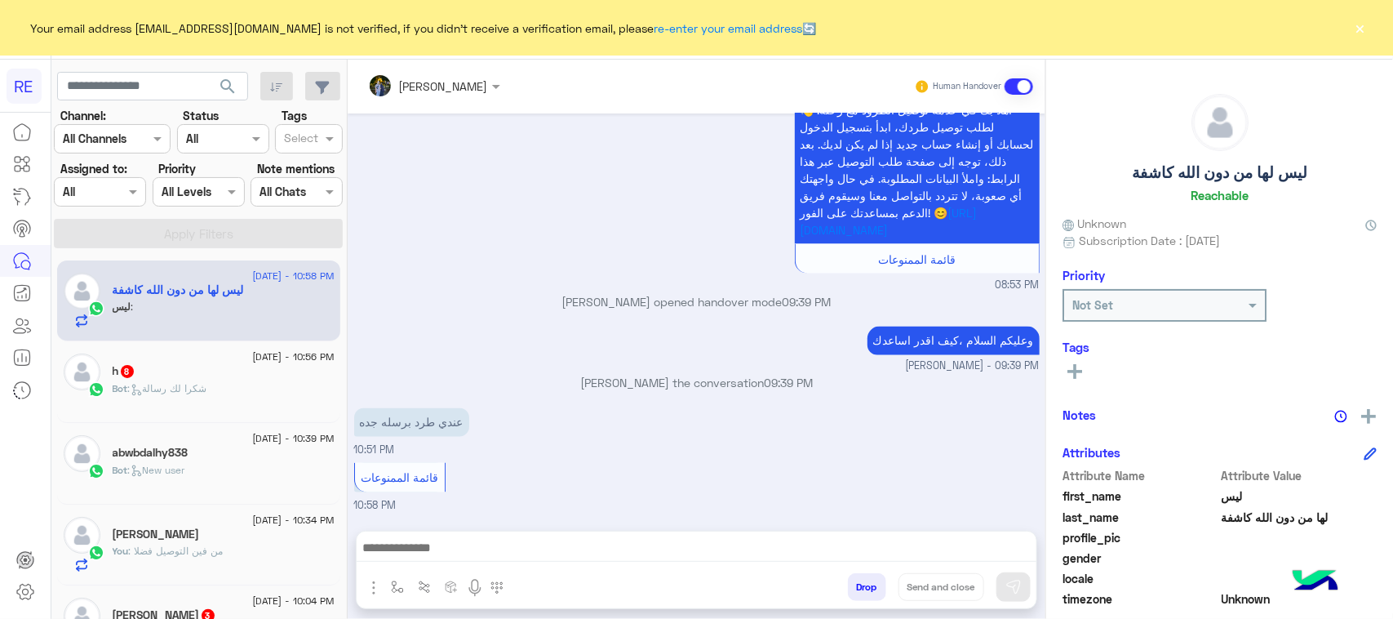
scroll to position [1222, 0]
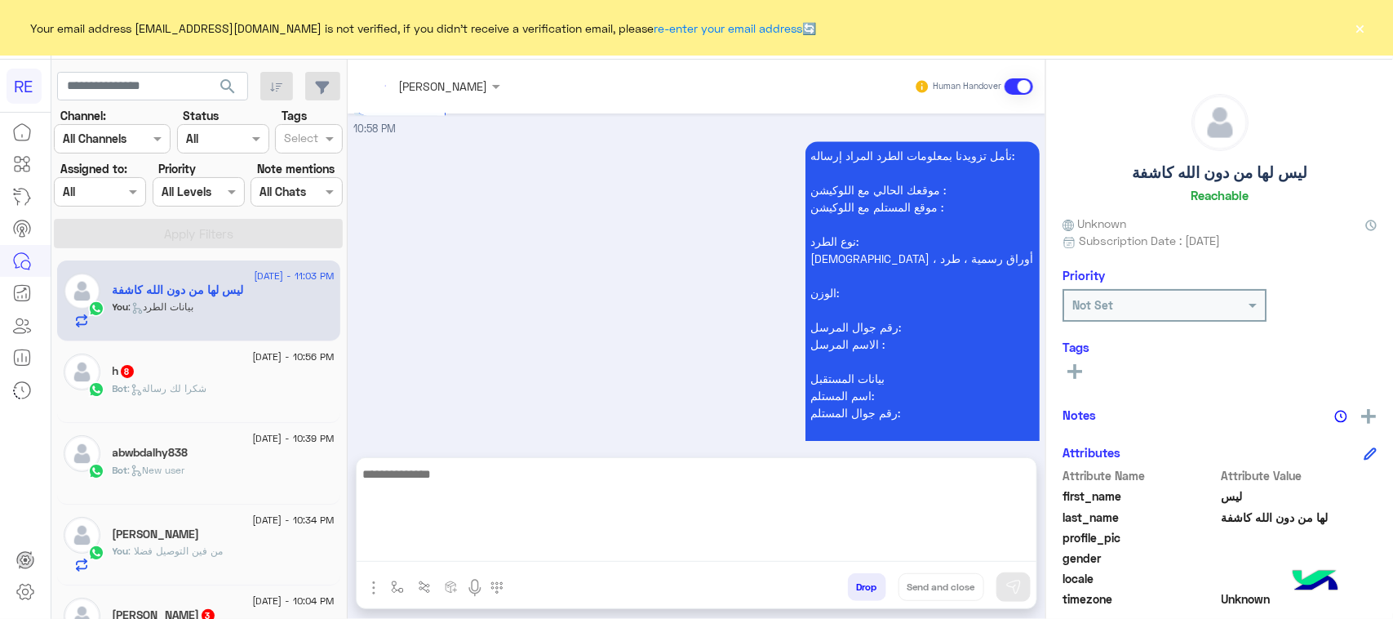
click at [768, 545] on textarea at bounding box center [697, 513] width 680 height 98
type textarea "**********"
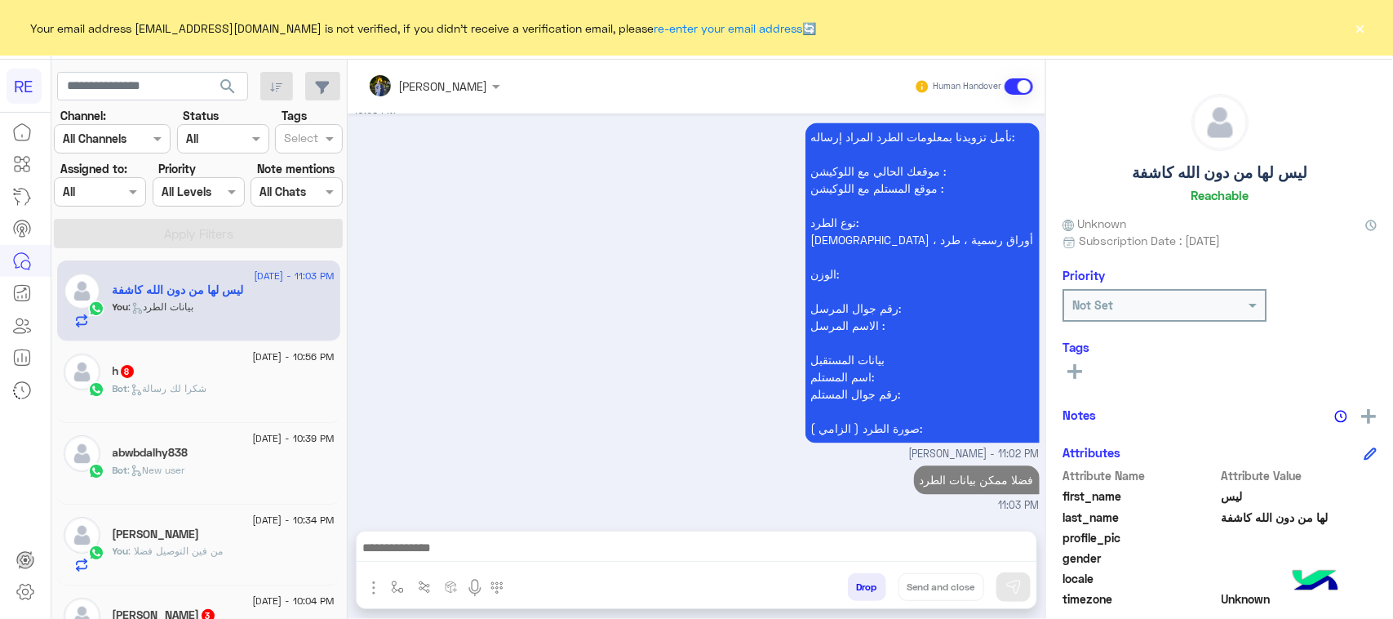
click at [208, 390] on div "Bot : شكرا لك رسالة" at bounding box center [224, 395] width 222 height 29
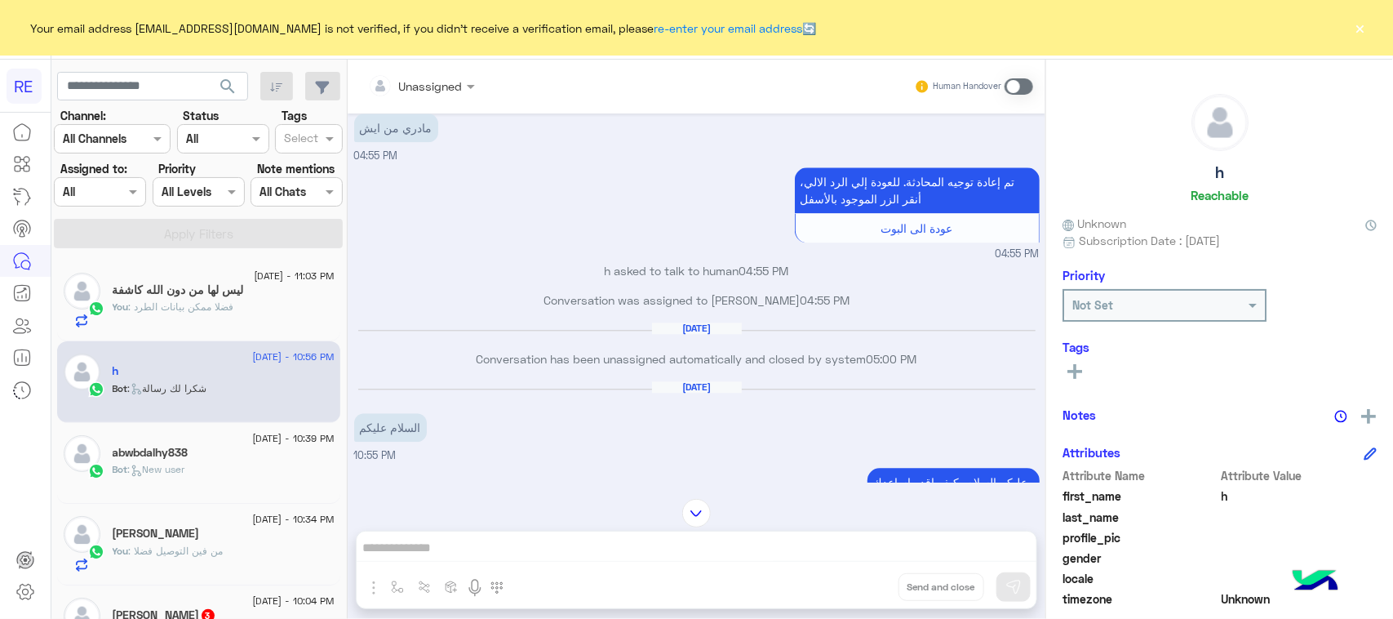
drag, startPoint x: 417, startPoint y: 382, endPoint x: 582, endPoint y: 467, distance: 185.4
click at [582, 464] on div "Aug 13, 2025 السلام عليكم 10:55 PM" at bounding box center [696, 421] width 685 height 83
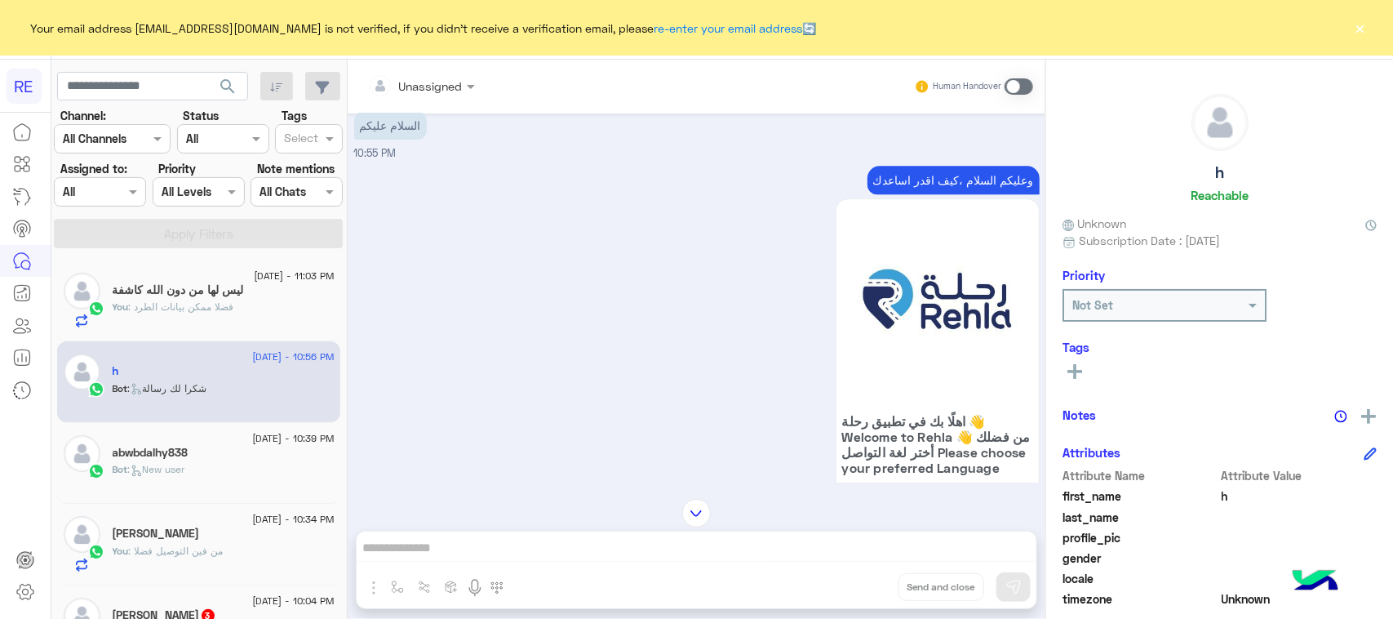
scroll to position [2078, 0]
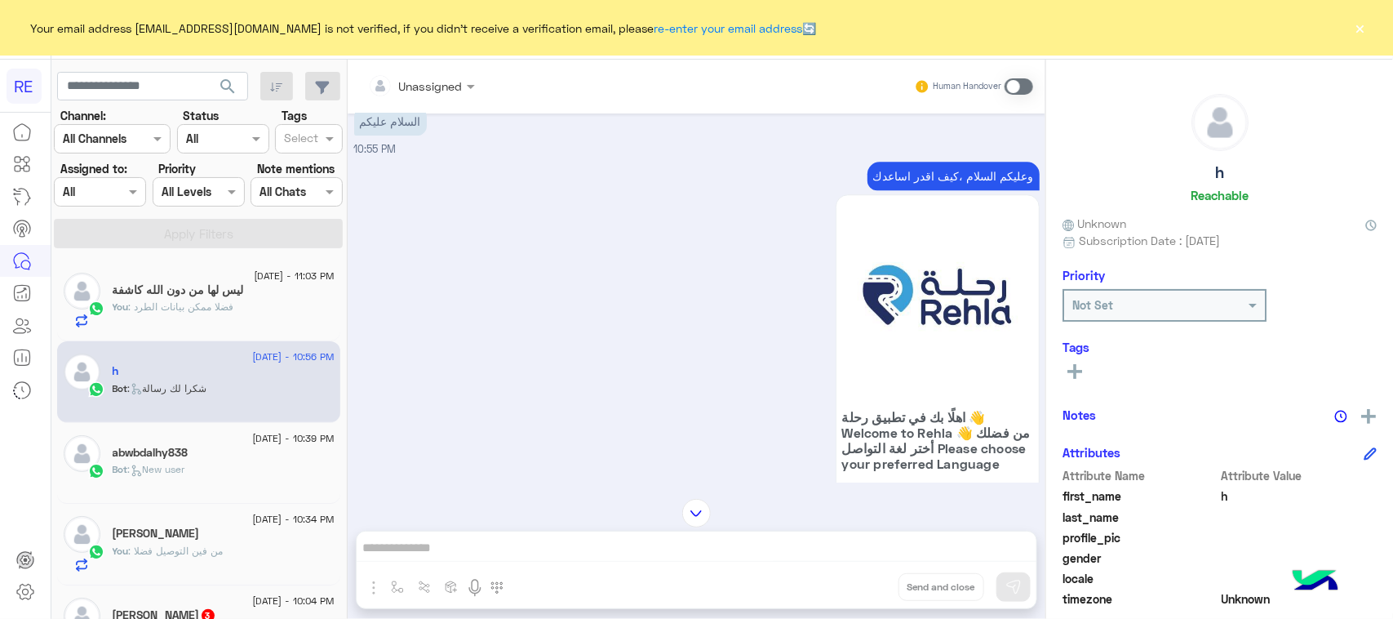
click at [973, 189] on p "وعليكم السلام ،كيف اقدر اساعدك" at bounding box center [953, 176] width 172 height 29
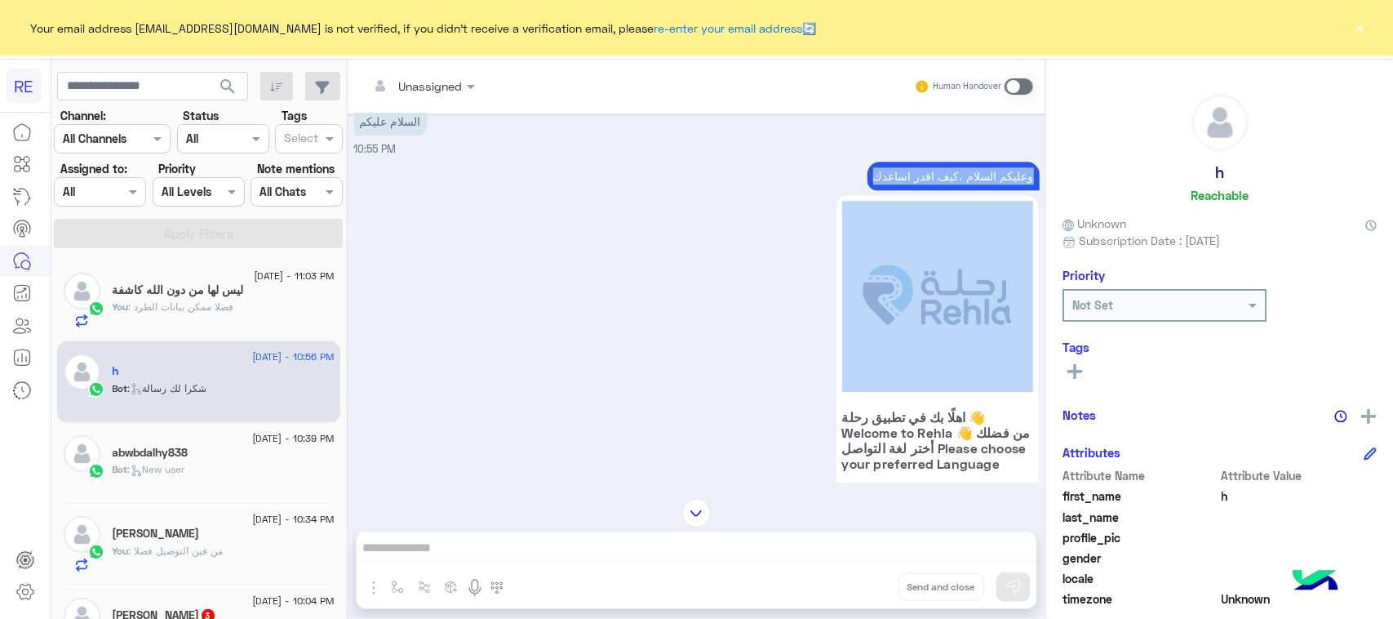
click at [973, 189] on p "وعليكم السلام ،كيف اقدر اساعدك" at bounding box center [953, 176] width 172 height 29
copy div "وعليكم السلام ،كيف اقدر اساعدك"
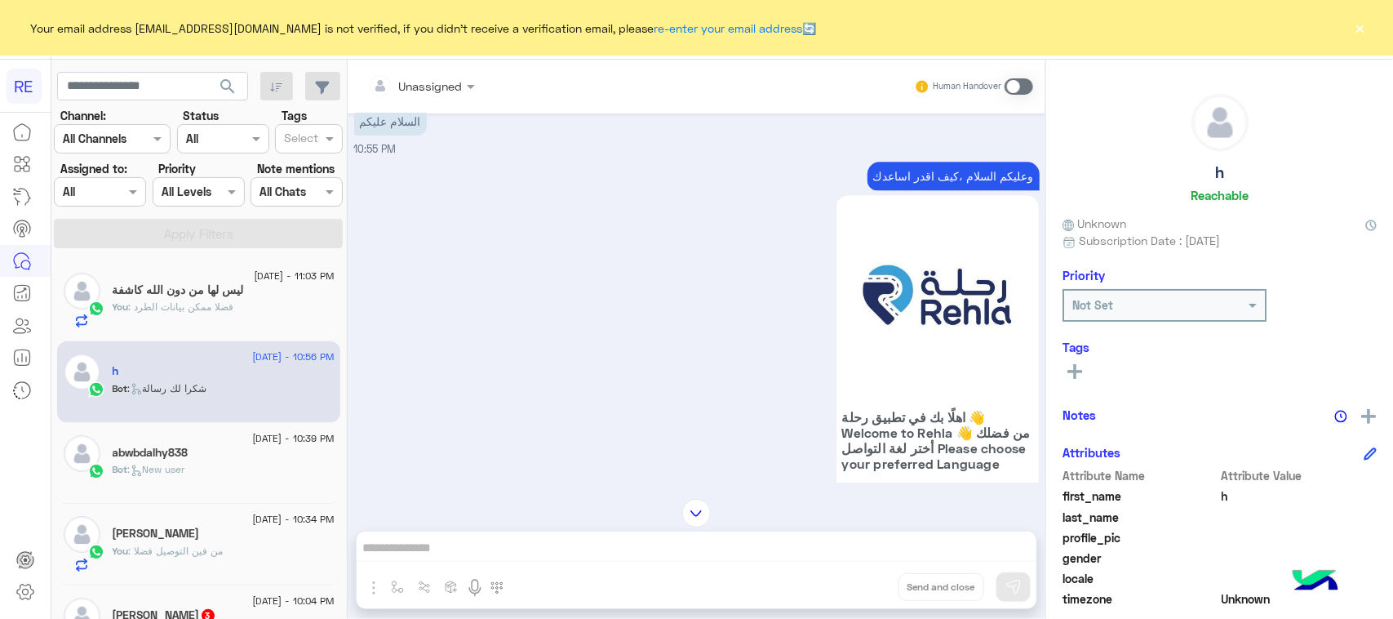
click at [1031, 91] on label at bounding box center [1019, 86] width 29 height 16
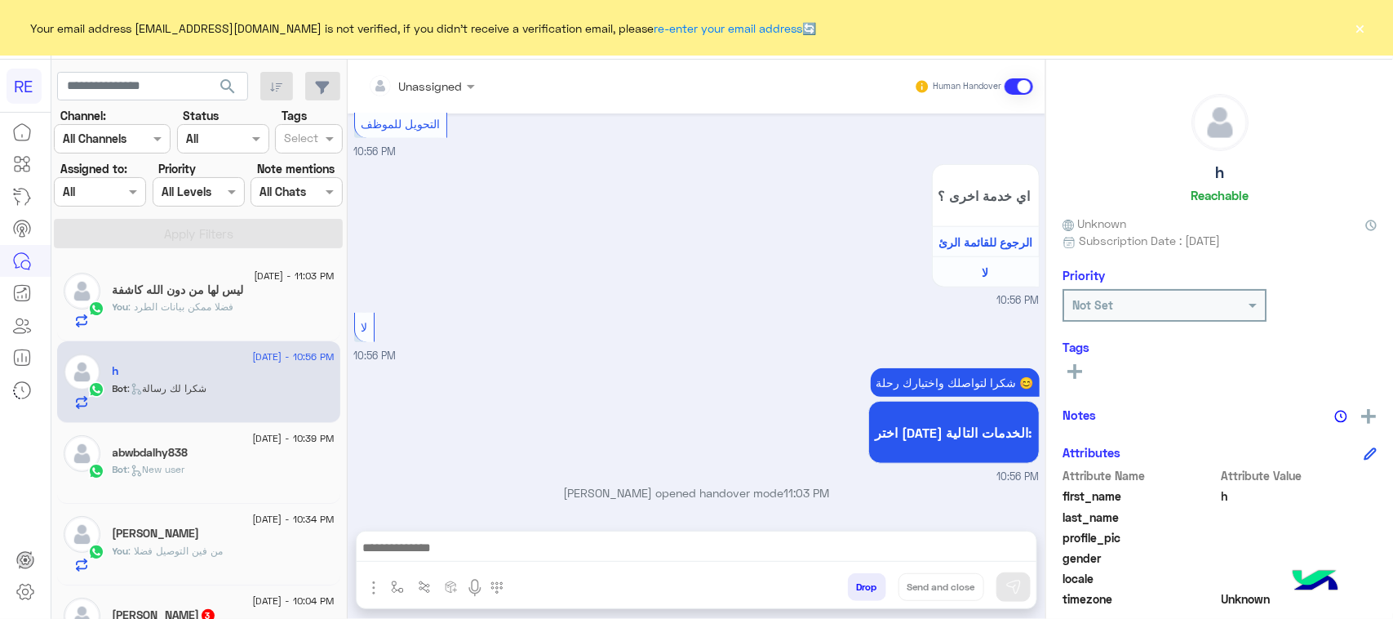
click at [639, 564] on div at bounding box center [697, 551] width 680 height 41
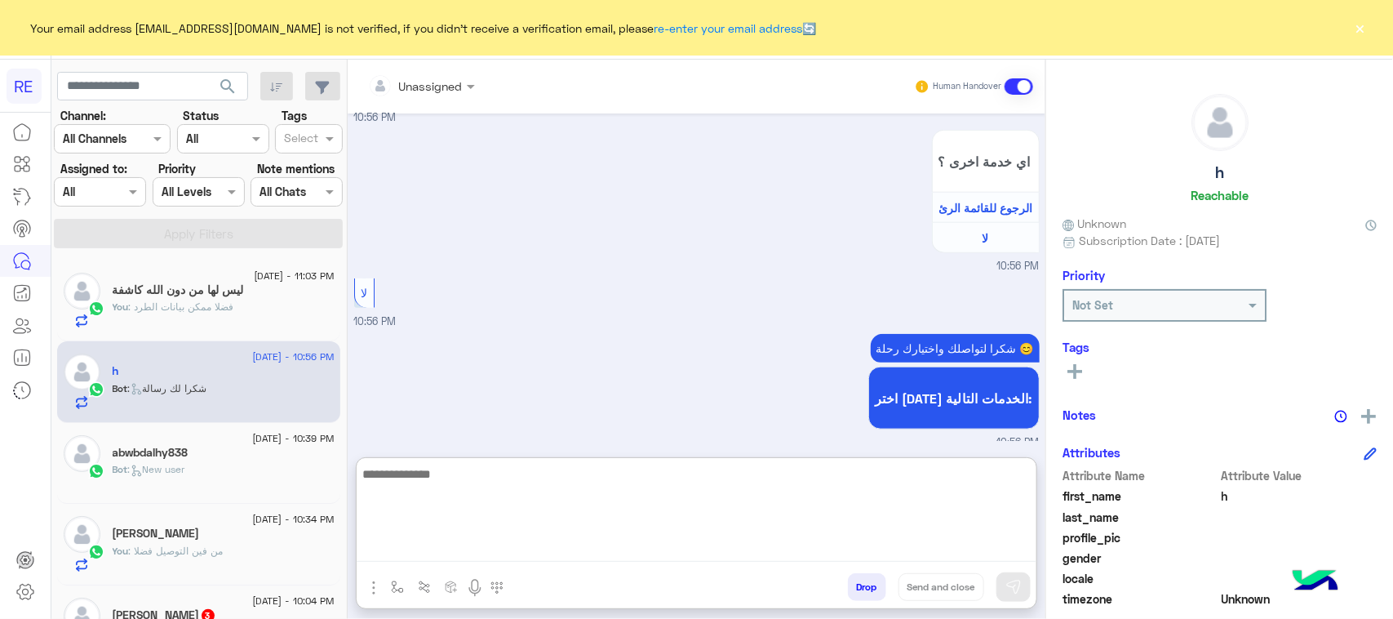
drag, startPoint x: 639, startPoint y: 564, endPoint x: 499, endPoint y: 557, distance: 140.6
click at [499, 557] on textarea at bounding box center [697, 513] width 680 height 98
paste textarea "**********"
type textarea "**********"
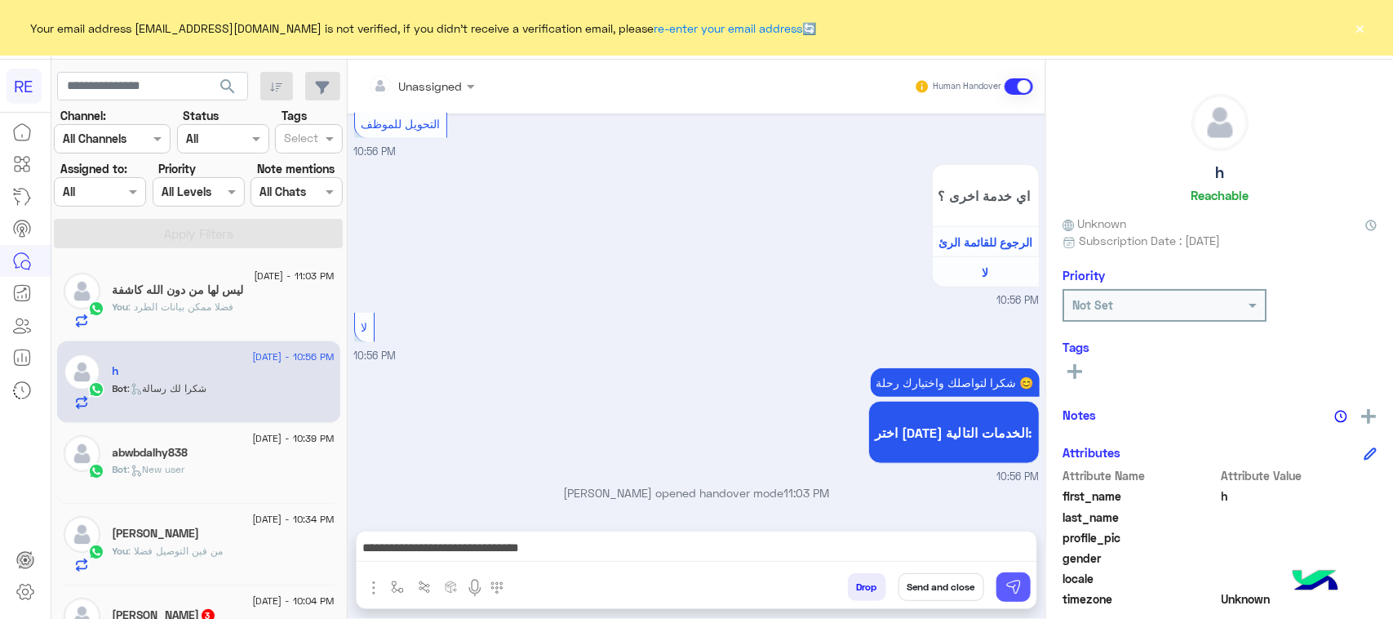
click at [1006, 581] on img at bounding box center [1013, 587] width 16 height 16
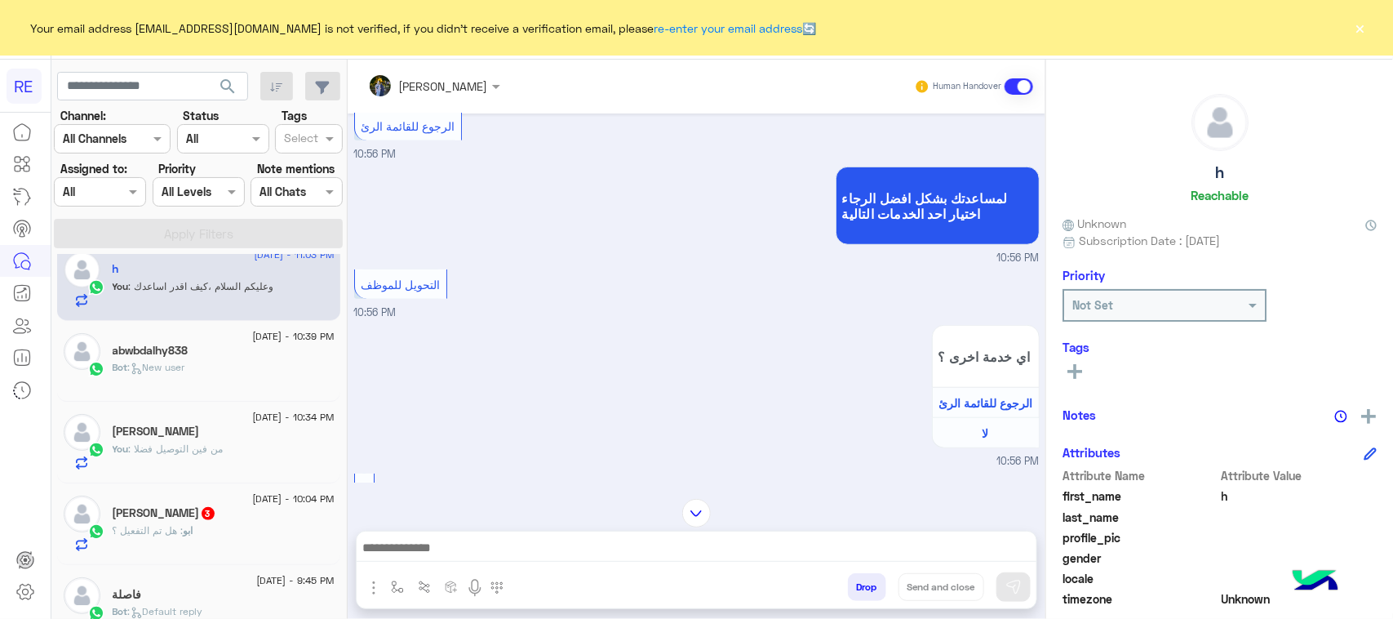
scroll to position [204, 0]
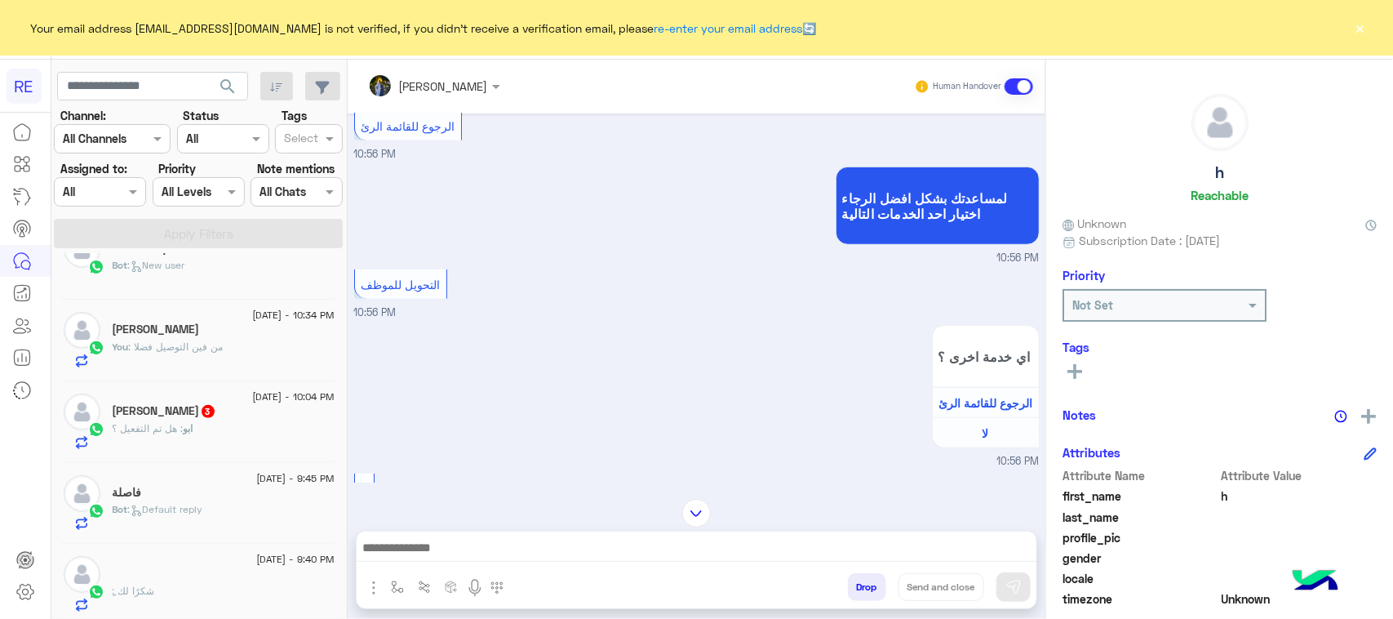
click at [215, 431] on div "ابو : هل تم التفعيل ؟" at bounding box center [224, 435] width 222 height 29
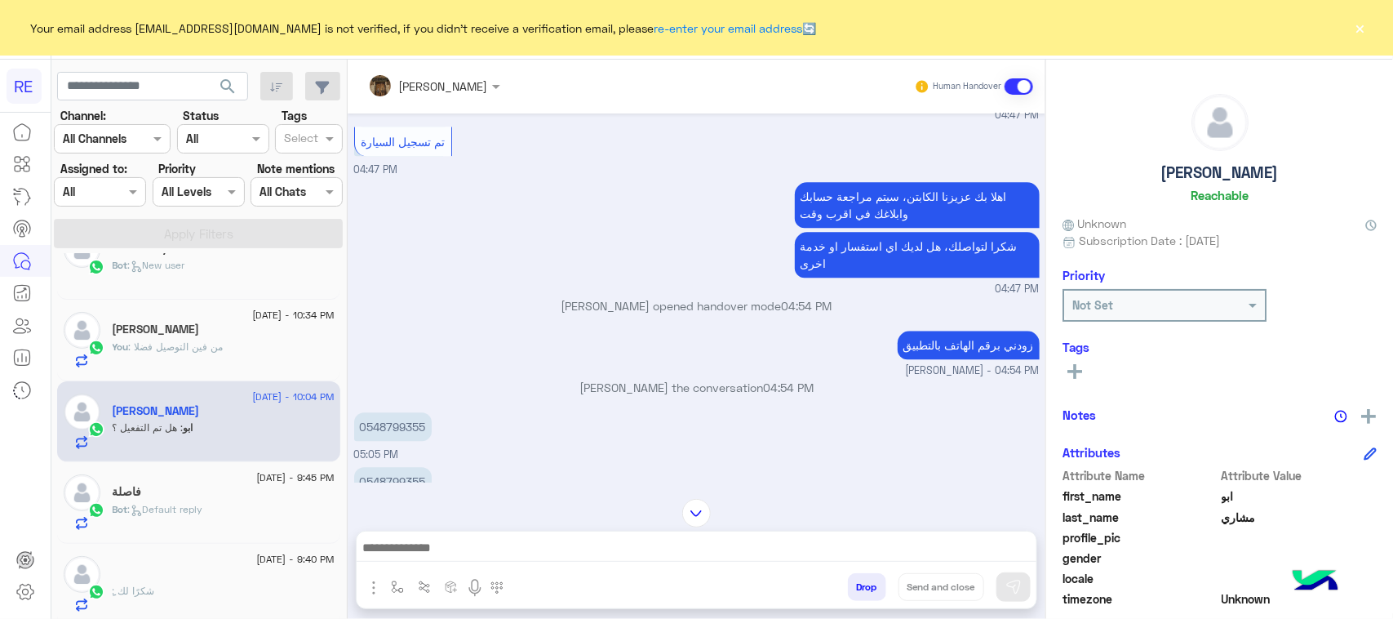
scroll to position [1873, 0]
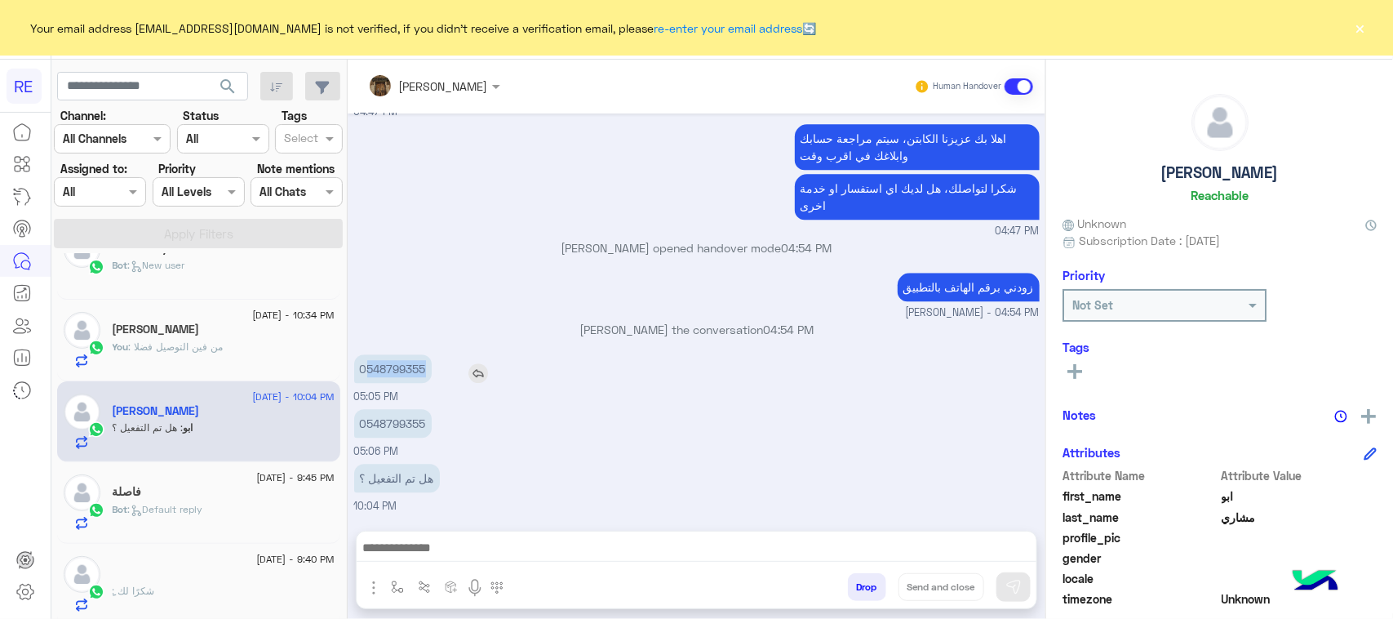
drag, startPoint x: 367, startPoint y: 366, endPoint x: 439, endPoint y: 363, distance: 71.9
click at [439, 363] on div "0548799355" at bounding box center [439, 368] width 171 height 29
copy p "548799355"
click at [428, 430] on p "0548799355" at bounding box center [393, 423] width 78 height 29
drag, startPoint x: 367, startPoint y: 425, endPoint x: 446, endPoint y: 420, distance: 78.5
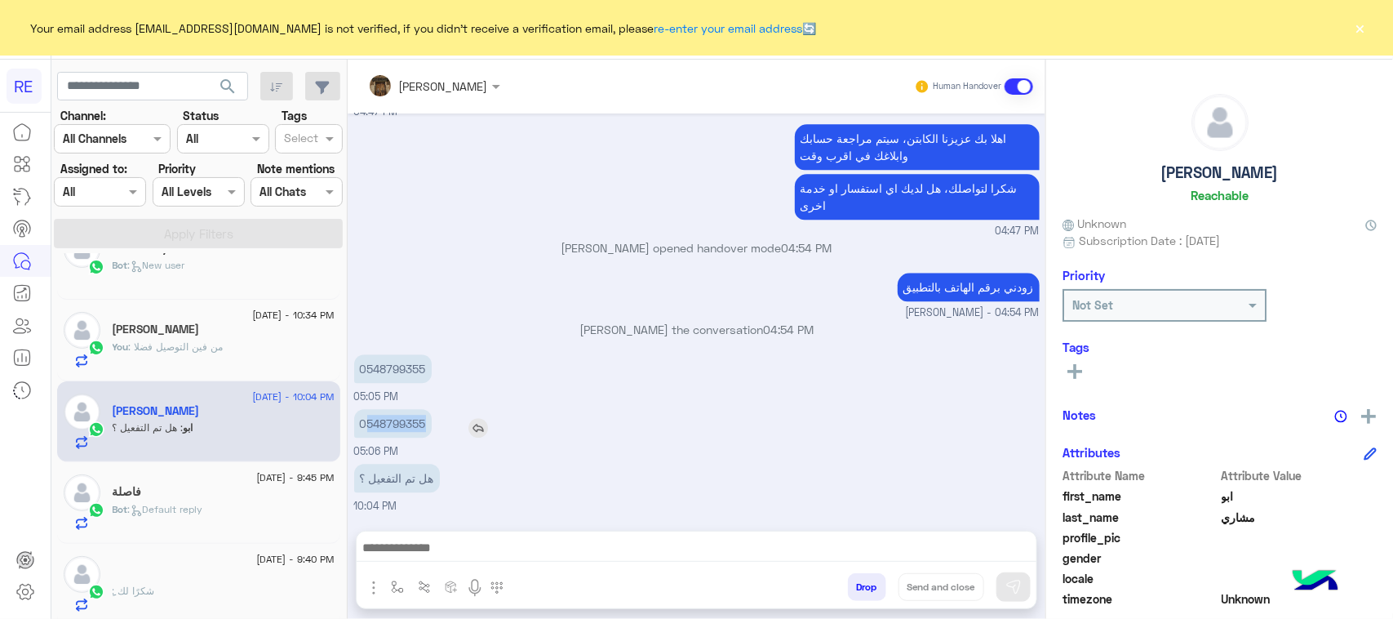
click at [446, 420] on div "0548799355" at bounding box center [439, 423] width 171 height 29
copy p "548799355"
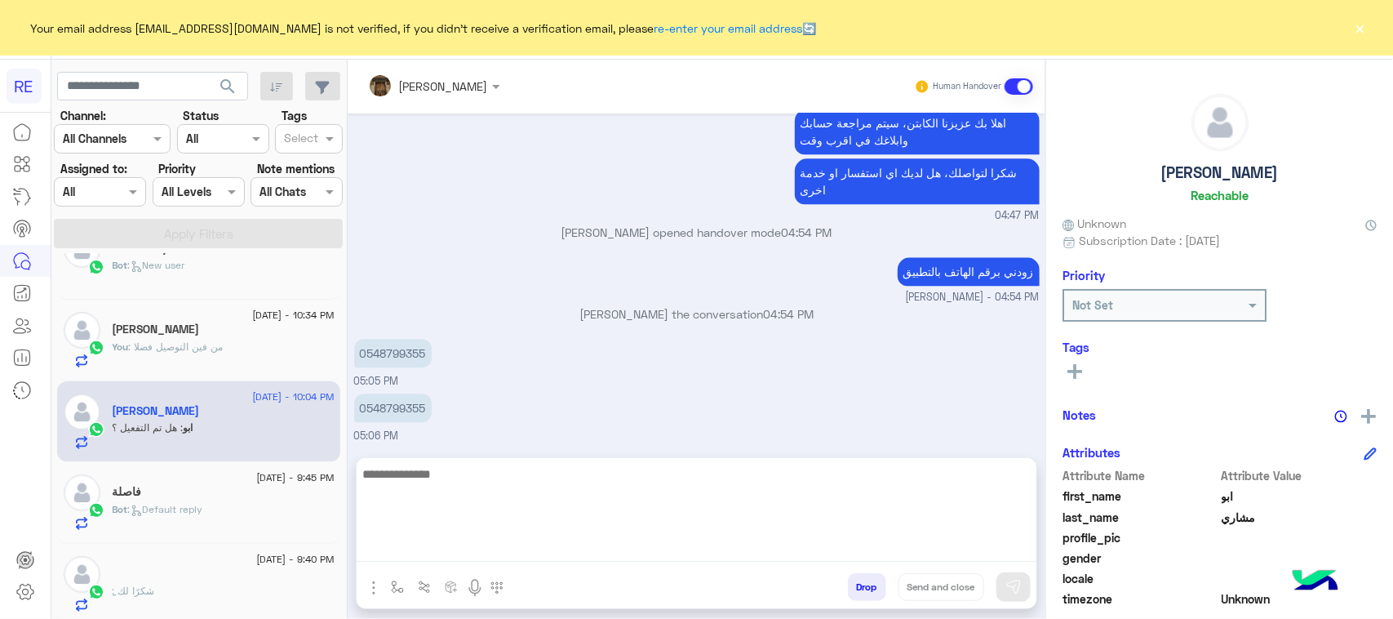
click at [523, 544] on textarea at bounding box center [697, 513] width 680 height 98
paste textarea "**********"
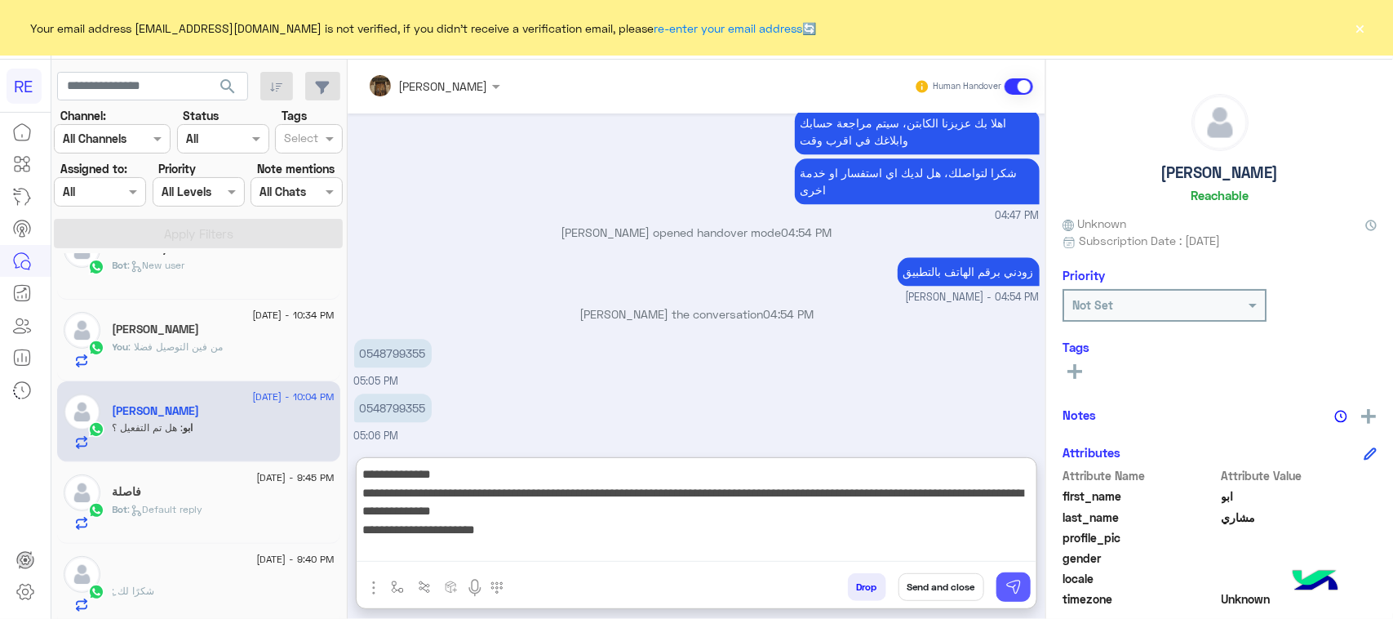
type textarea "**********"
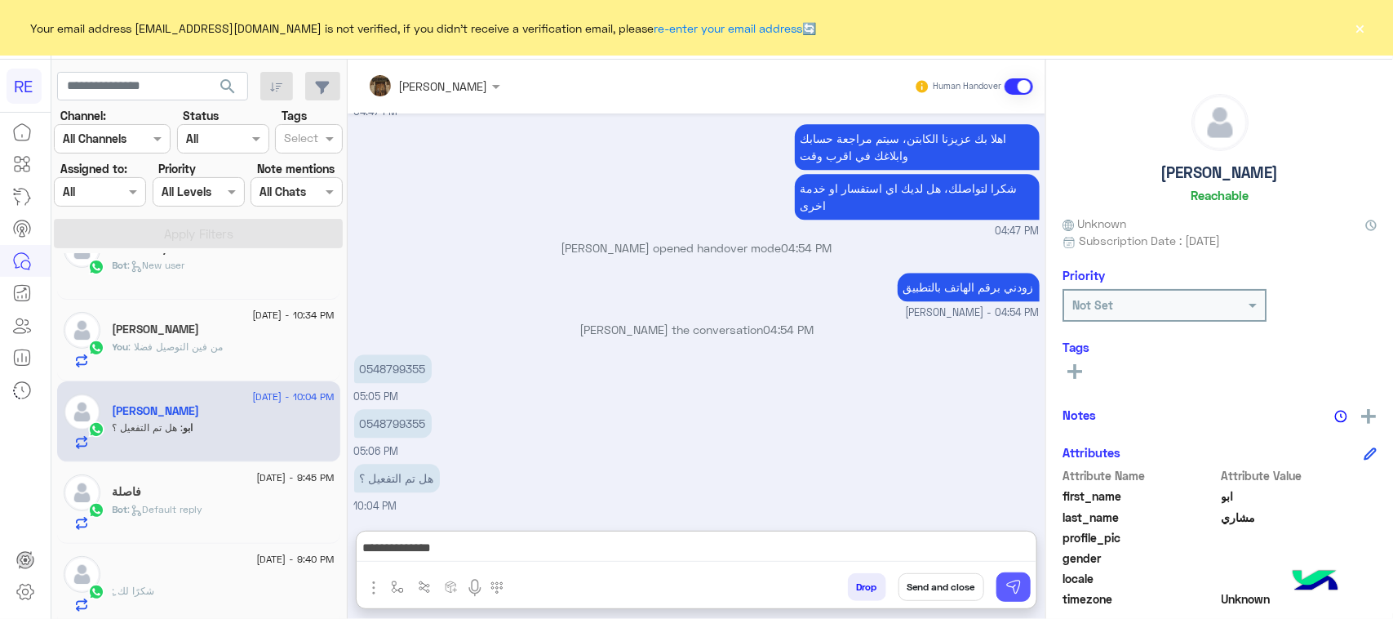
click at [1006, 584] on img at bounding box center [1013, 587] width 16 height 16
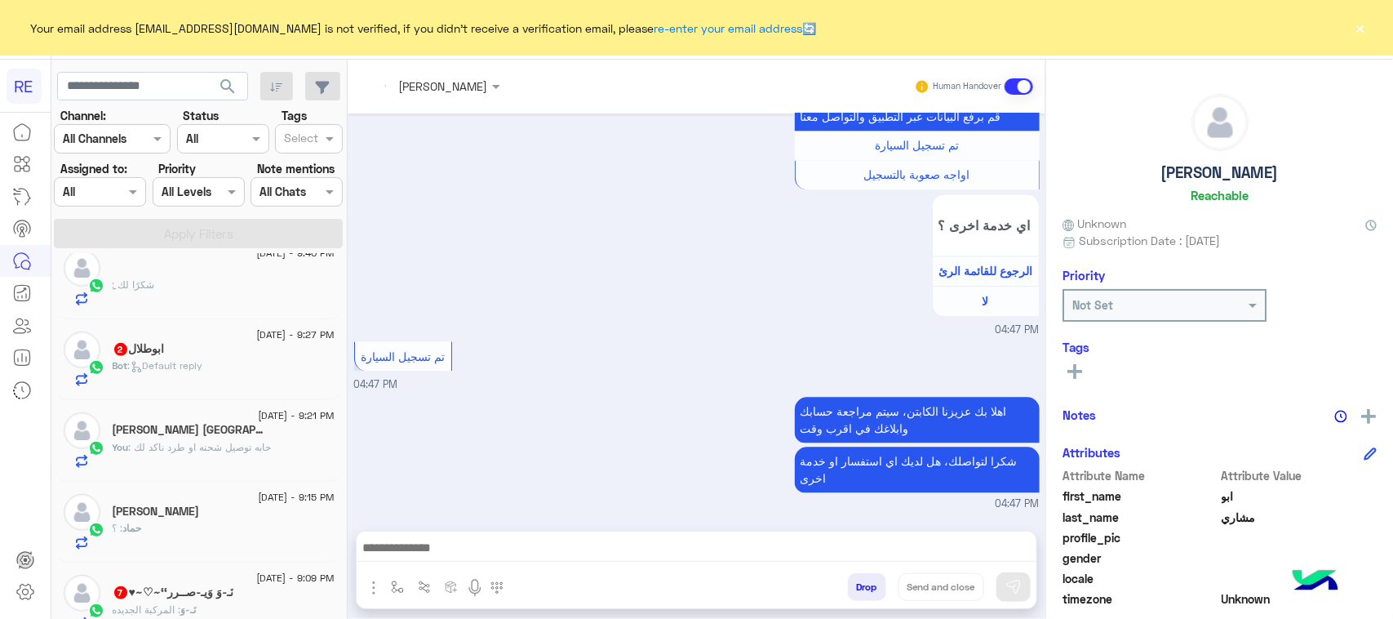
scroll to position [2022, 0]
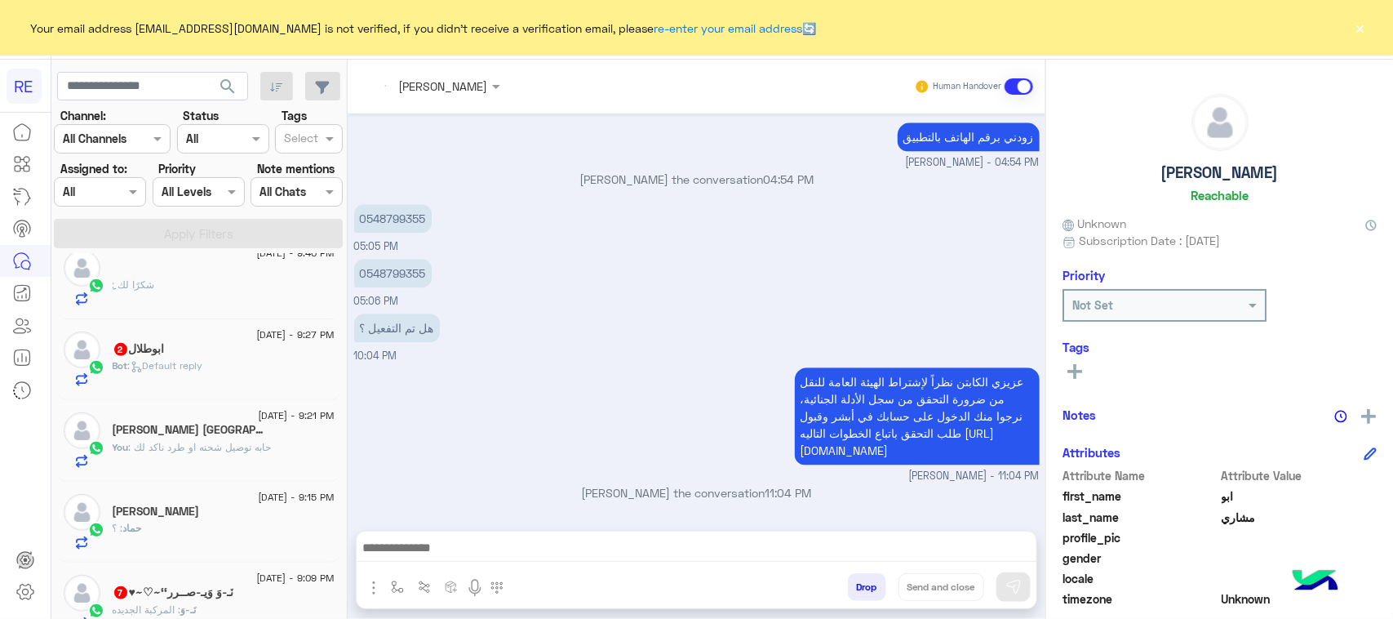
click at [258, 366] on div "Bot : Default reply" at bounding box center [224, 372] width 222 height 29
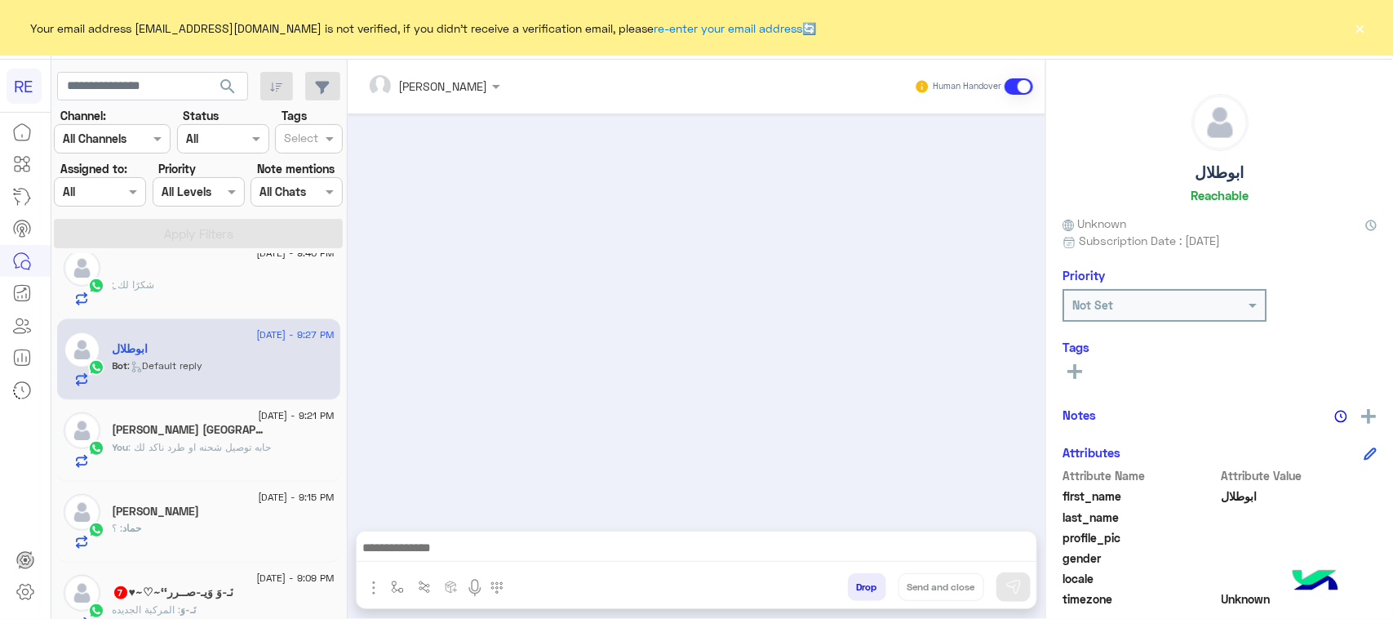
click at [202, 357] on div "ابوطلال" at bounding box center [224, 350] width 222 height 17
click at [197, 430] on h5 "[PERSON_NAME] [GEOGRAPHIC_DATA]" at bounding box center [190, 430] width 155 height 14
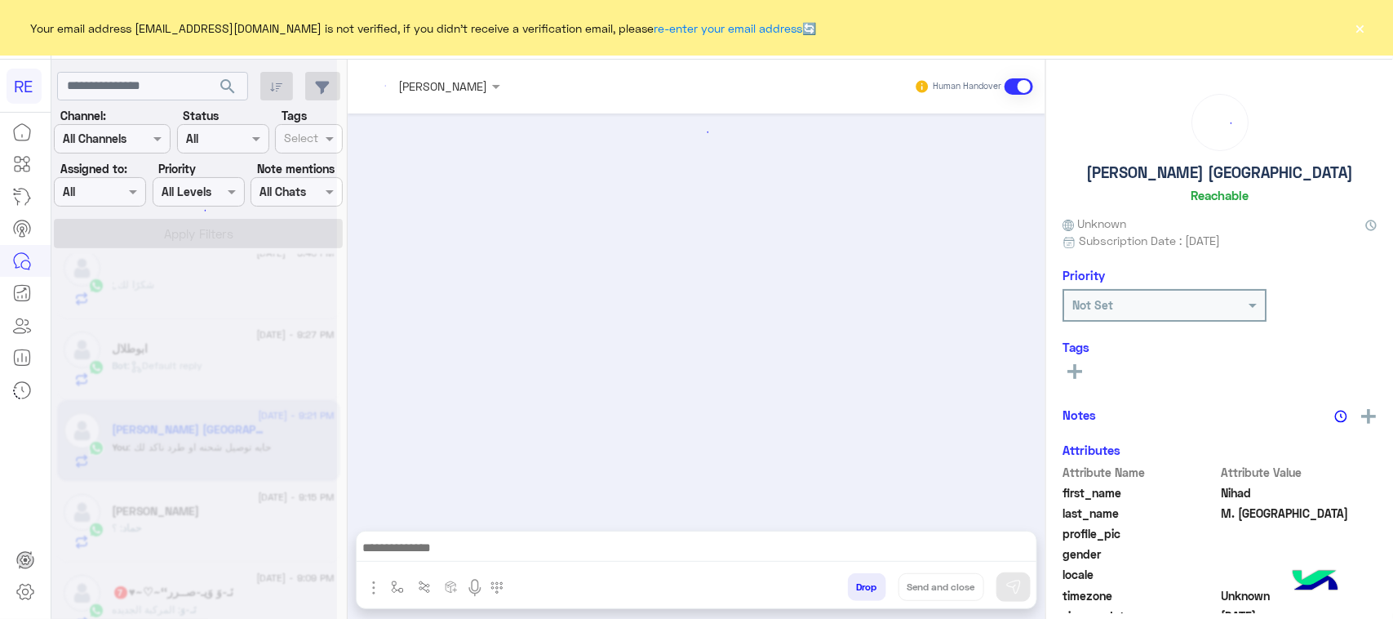
scroll to position [1561, 0]
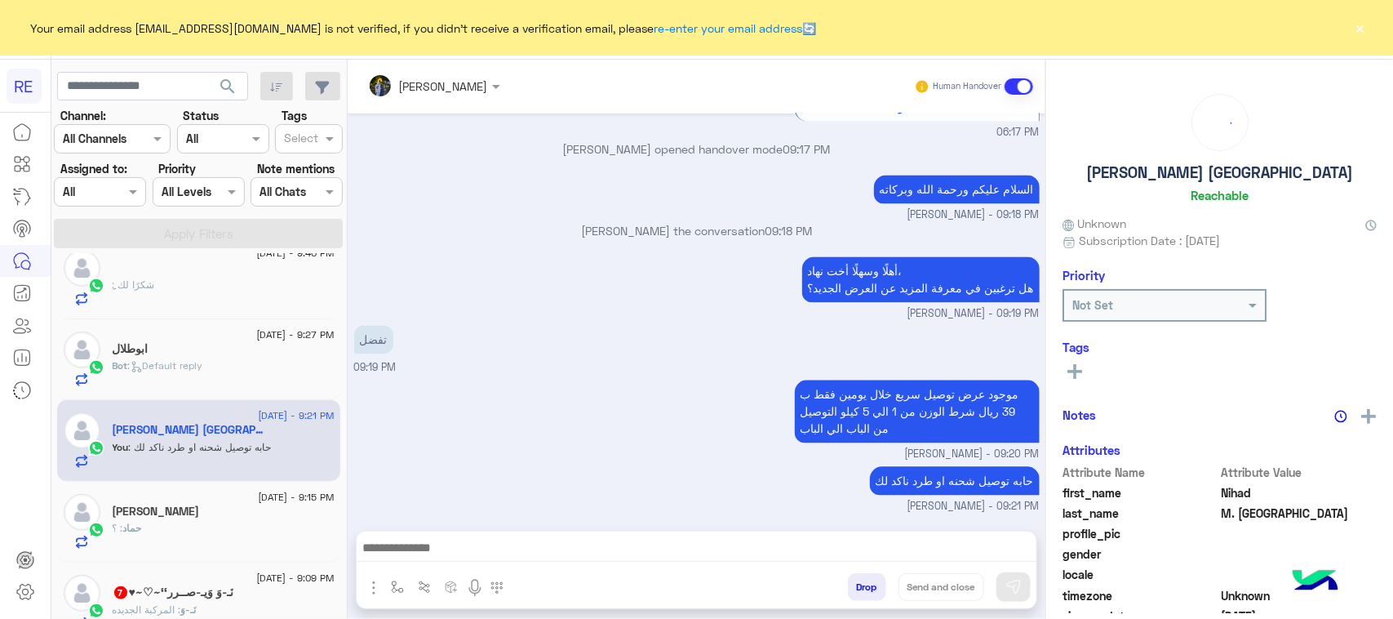
click at [198, 359] on div "ابوطلال" at bounding box center [224, 350] width 222 height 17
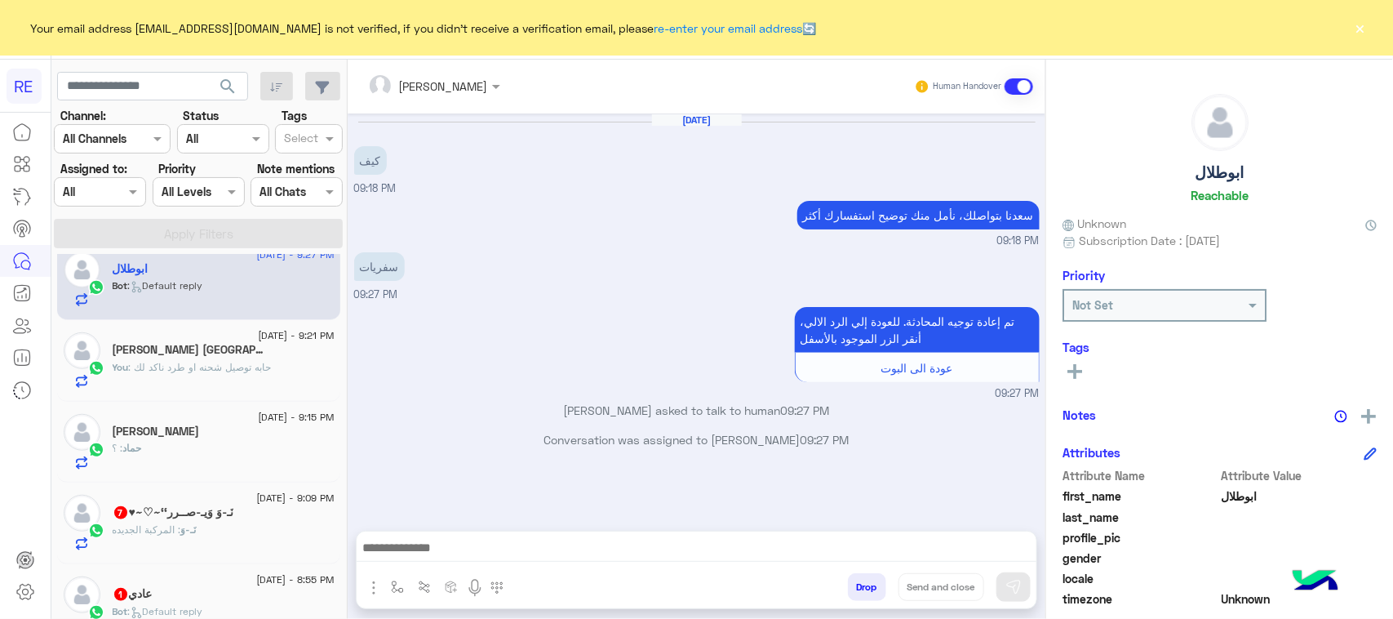
scroll to position [613, 0]
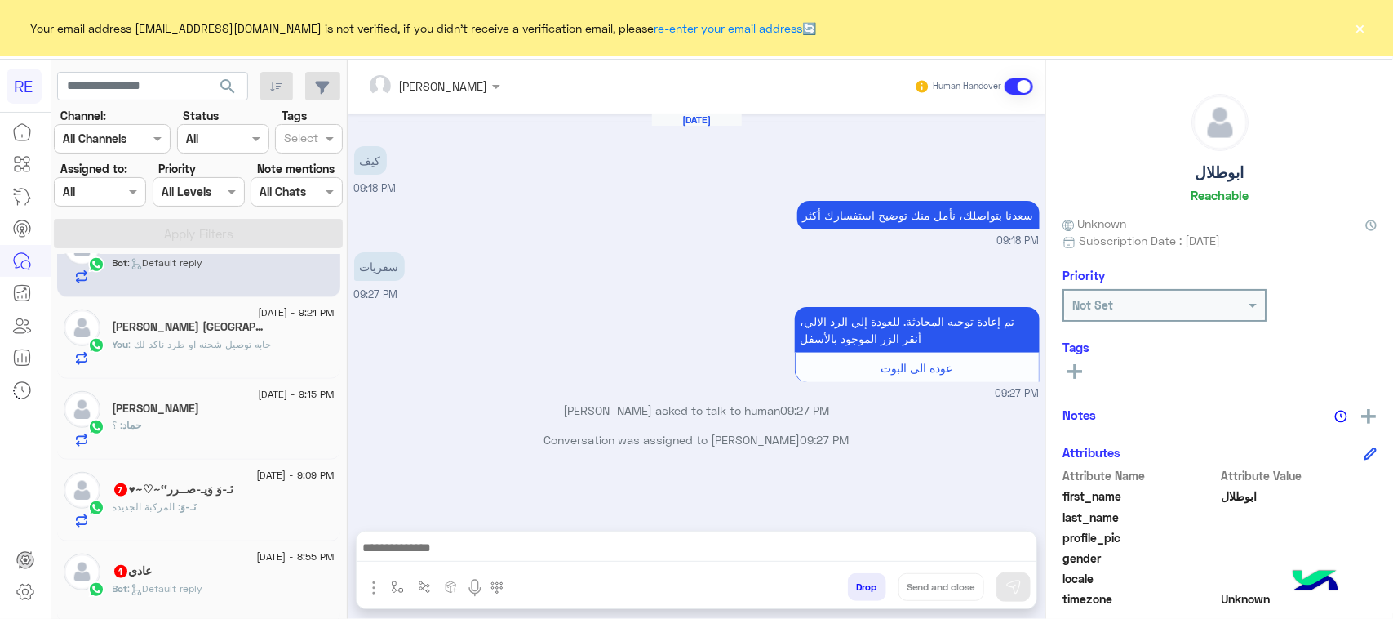
click at [274, 520] on div "‏​نَـ-وَ : المركبة الجديده" at bounding box center [224, 513] width 222 height 29
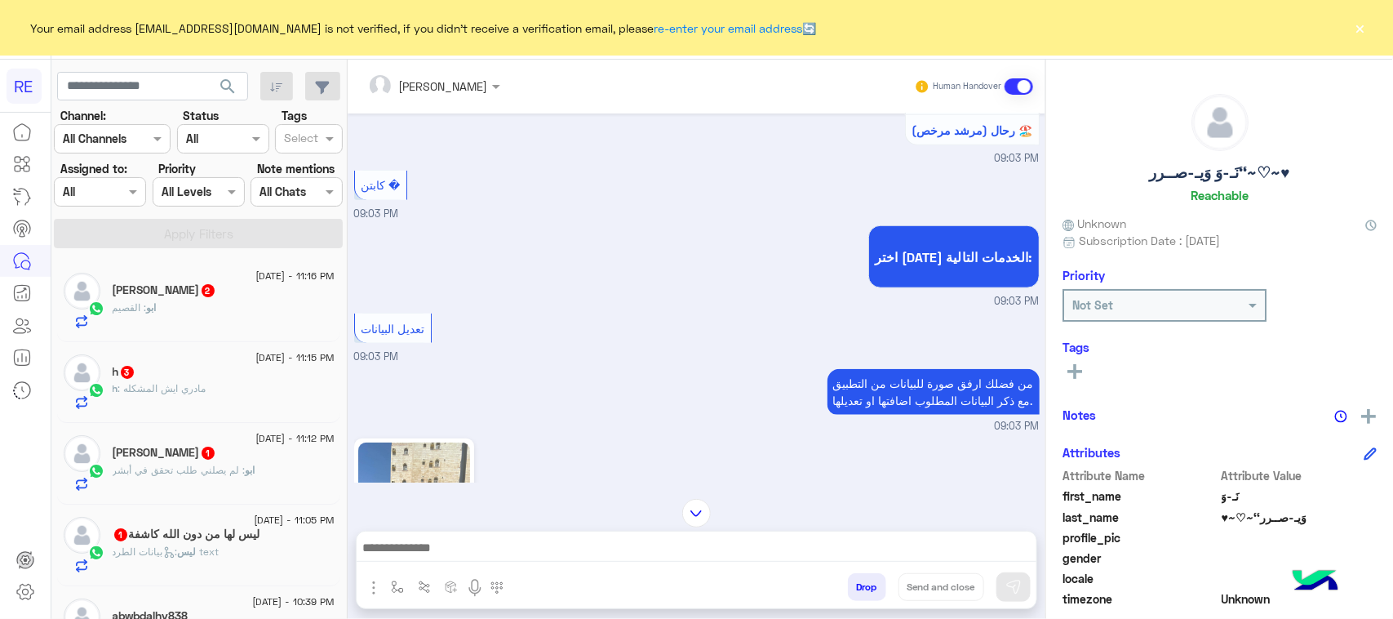
click at [255, 404] on div "h : مادري ايش المشكله" at bounding box center [224, 395] width 222 height 29
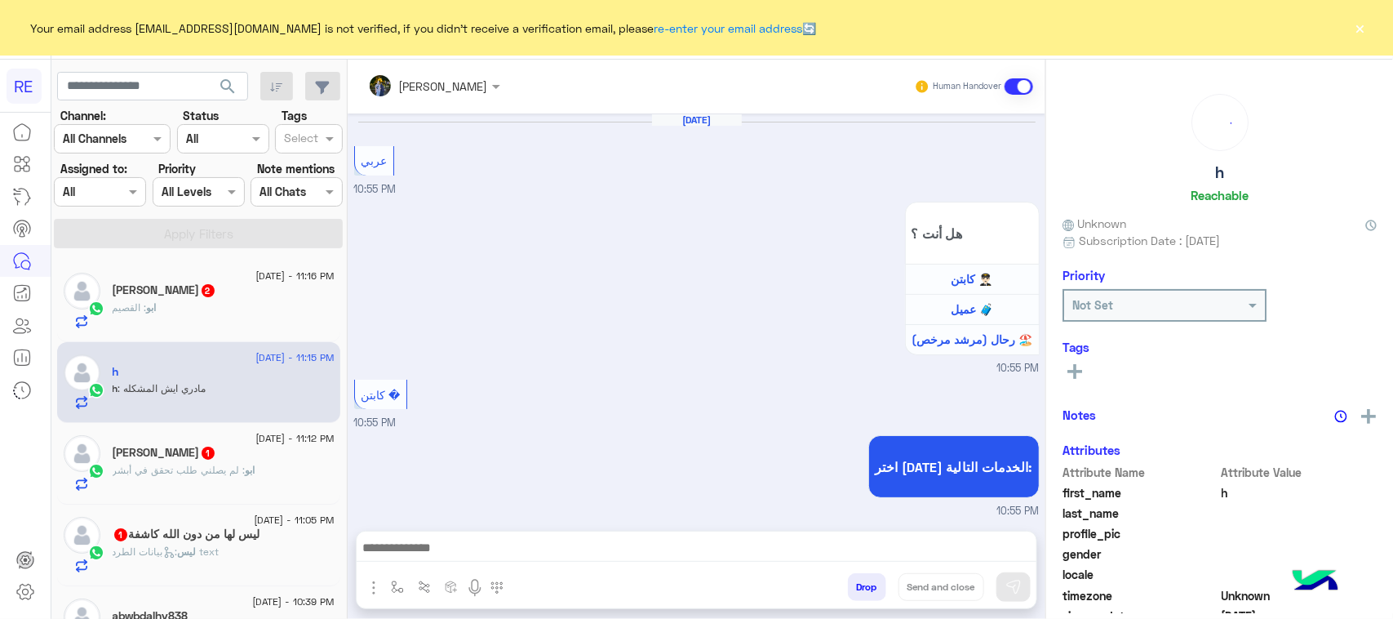
scroll to position [1198, 0]
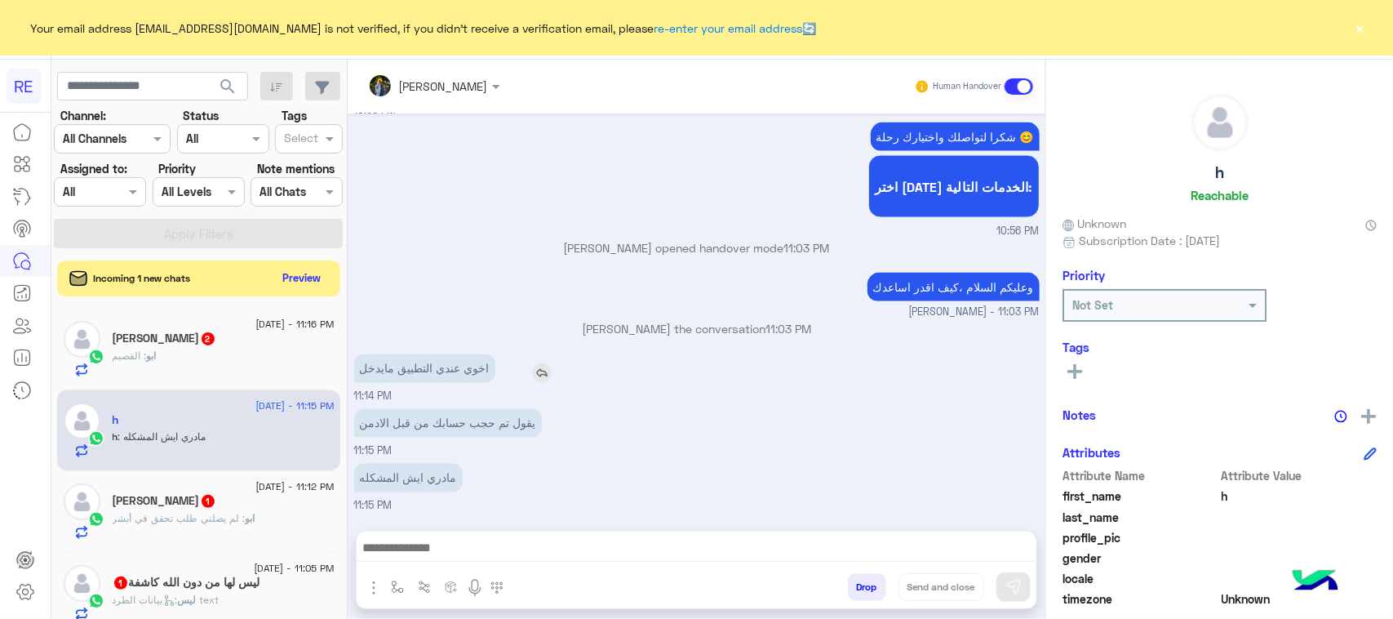
click at [472, 381] on p "اخوي عندي التطبيق مايدخل" at bounding box center [424, 368] width 141 height 29
click at [481, 424] on p "يقول تم حجب حسابك من قبل الادمن" at bounding box center [448, 423] width 188 height 29
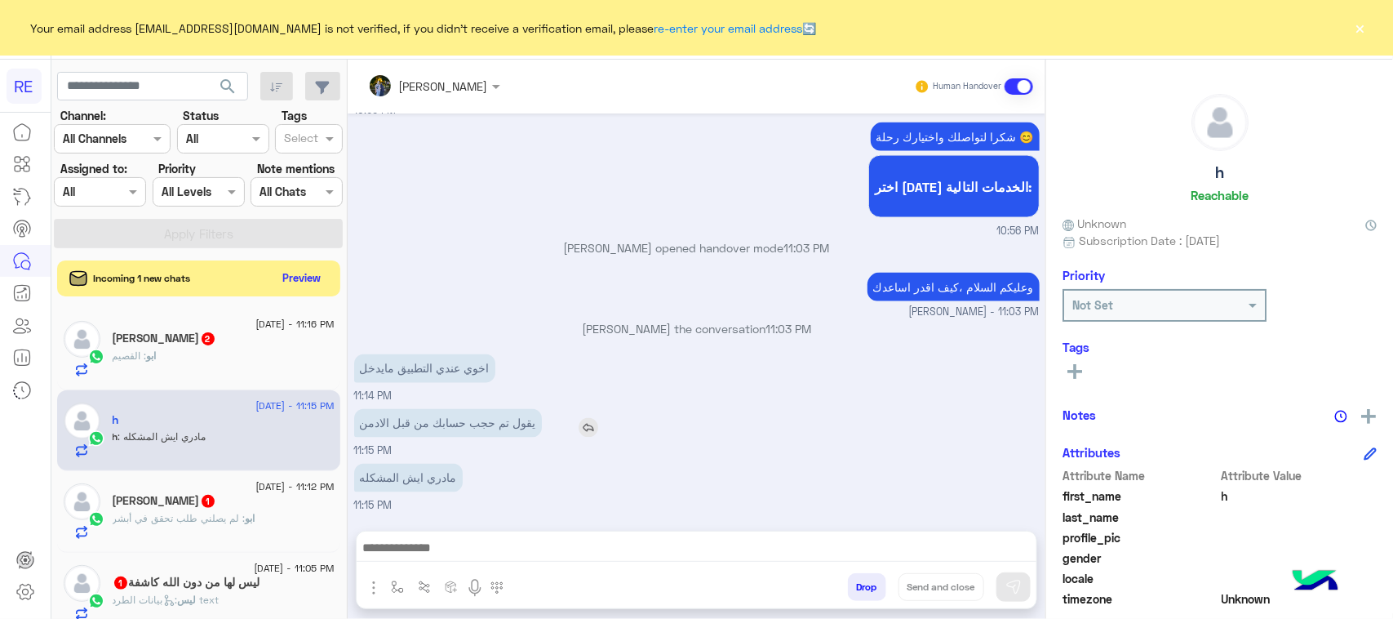
click at [481, 424] on p "يقول تم حجب حسابك من قبل الادمن" at bounding box center [448, 423] width 188 height 29
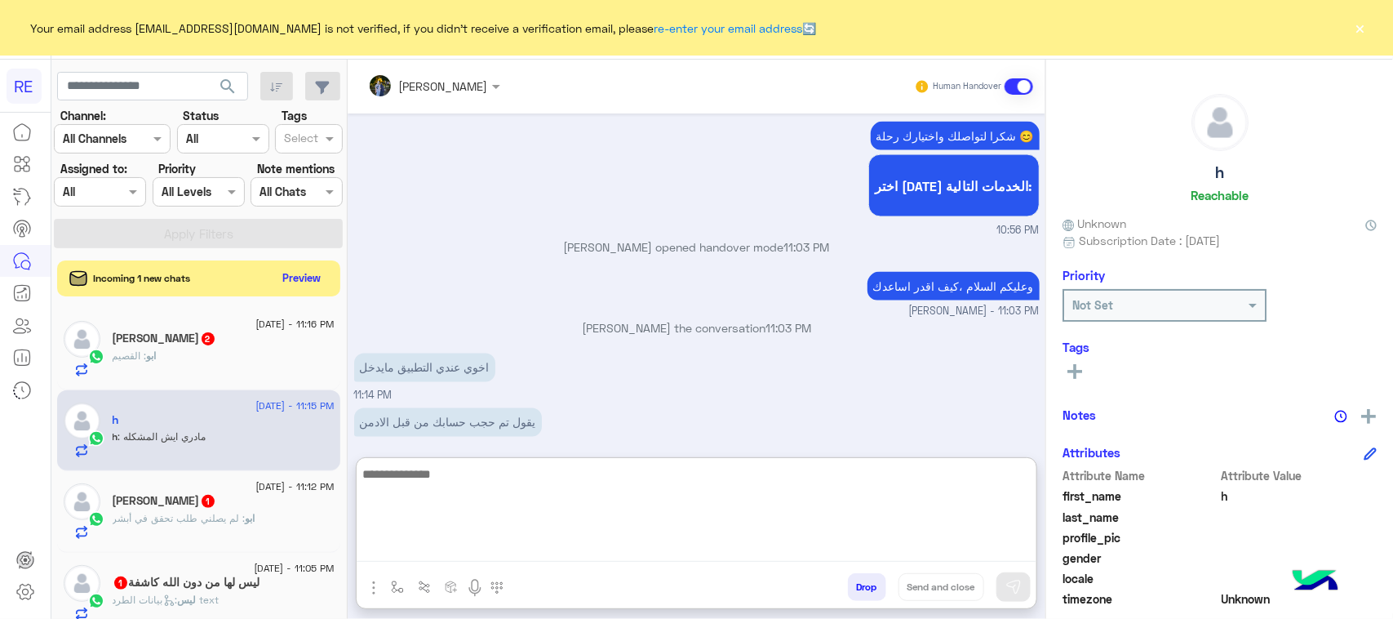
click at [889, 551] on textarea at bounding box center [697, 513] width 680 height 98
type textarea "**********"
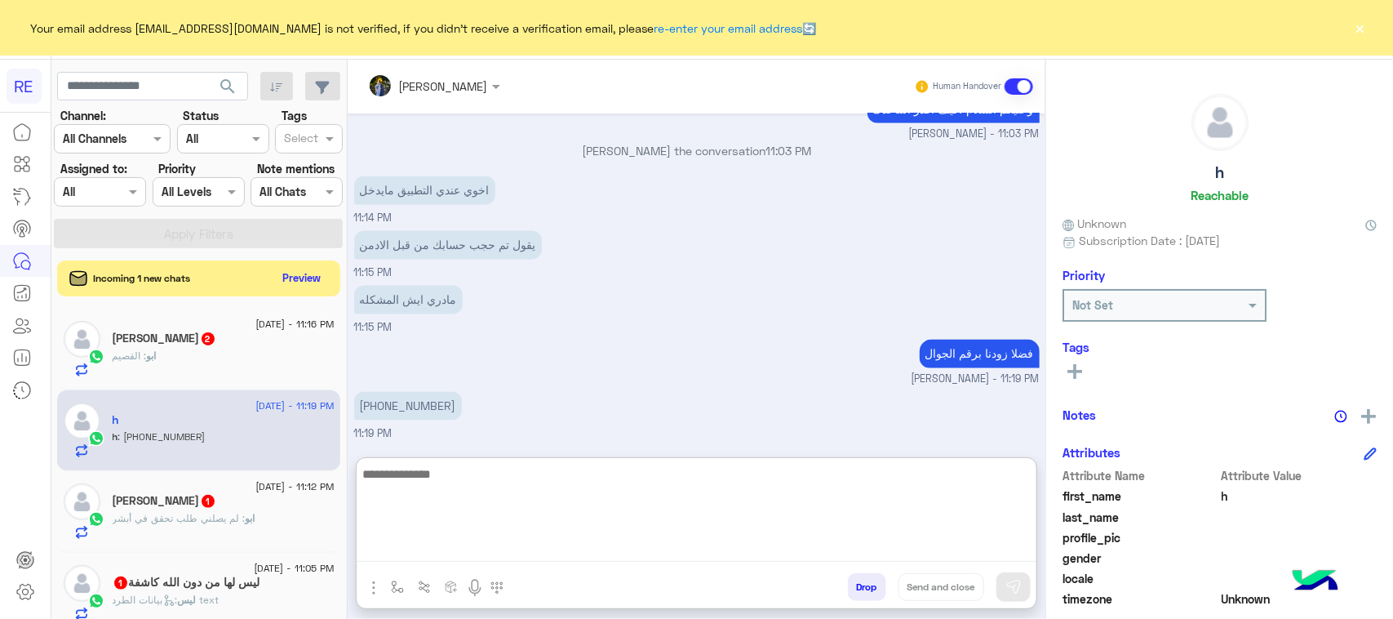
scroll to position [1377, 0]
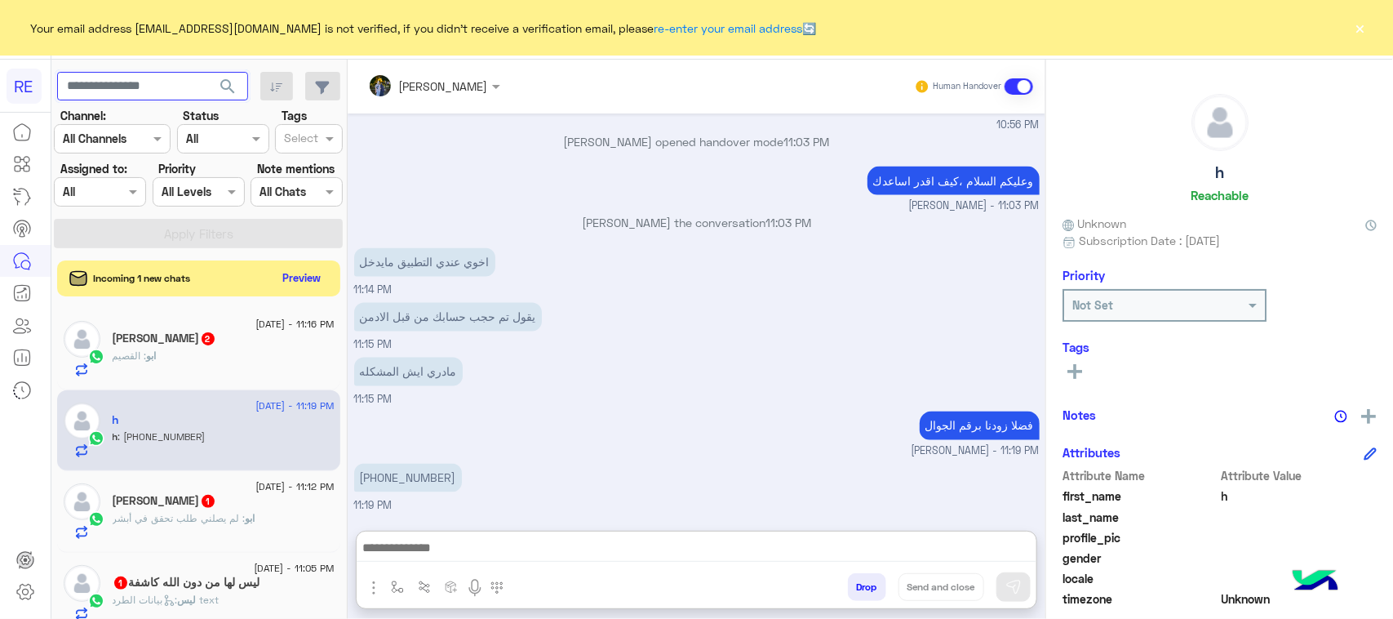
click at [119, 94] on input "text" at bounding box center [152, 86] width 191 height 29
paste input "*********"
type input "*********"
click at [227, 91] on span "search" at bounding box center [228, 87] width 20 height 20
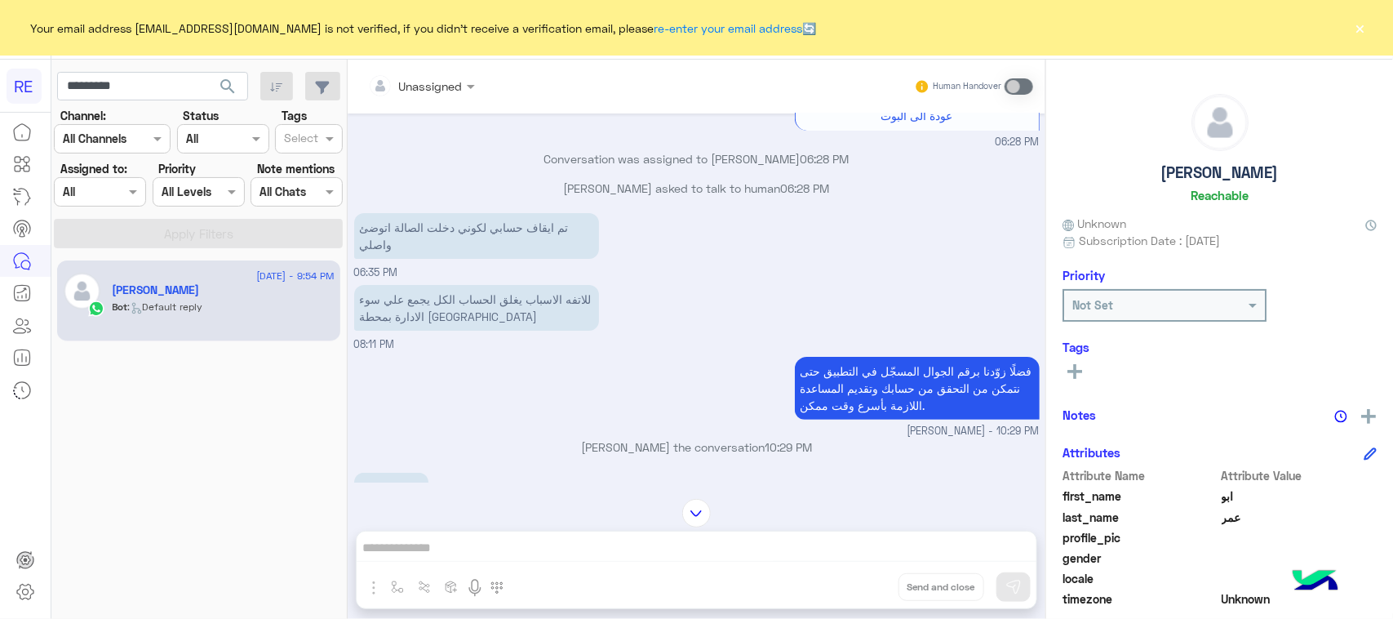
scroll to position [38, 0]
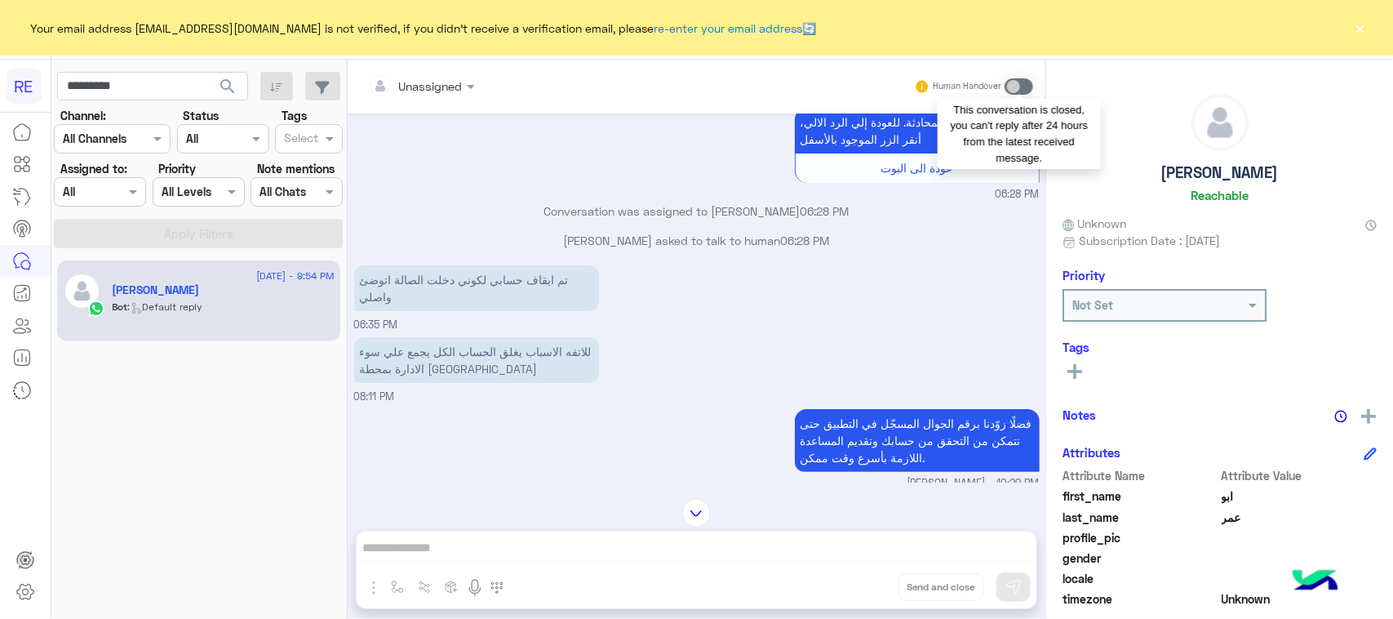
click at [1013, 87] on span at bounding box center [1019, 86] width 29 height 16
click at [1014, 87] on span at bounding box center [1019, 86] width 29 height 16
click at [1009, 83] on span at bounding box center [1019, 86] width 29 height 16
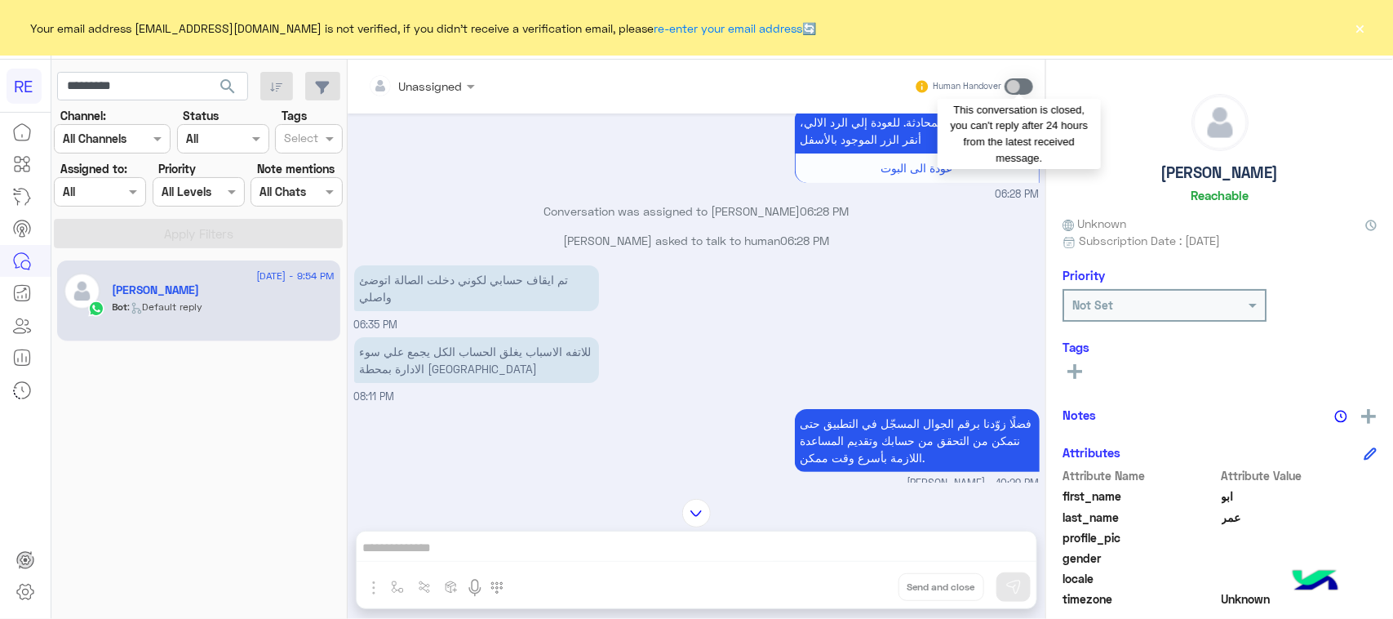
click at [1009, 83] on span at bounding box center [1019, 86] width 29 height 16
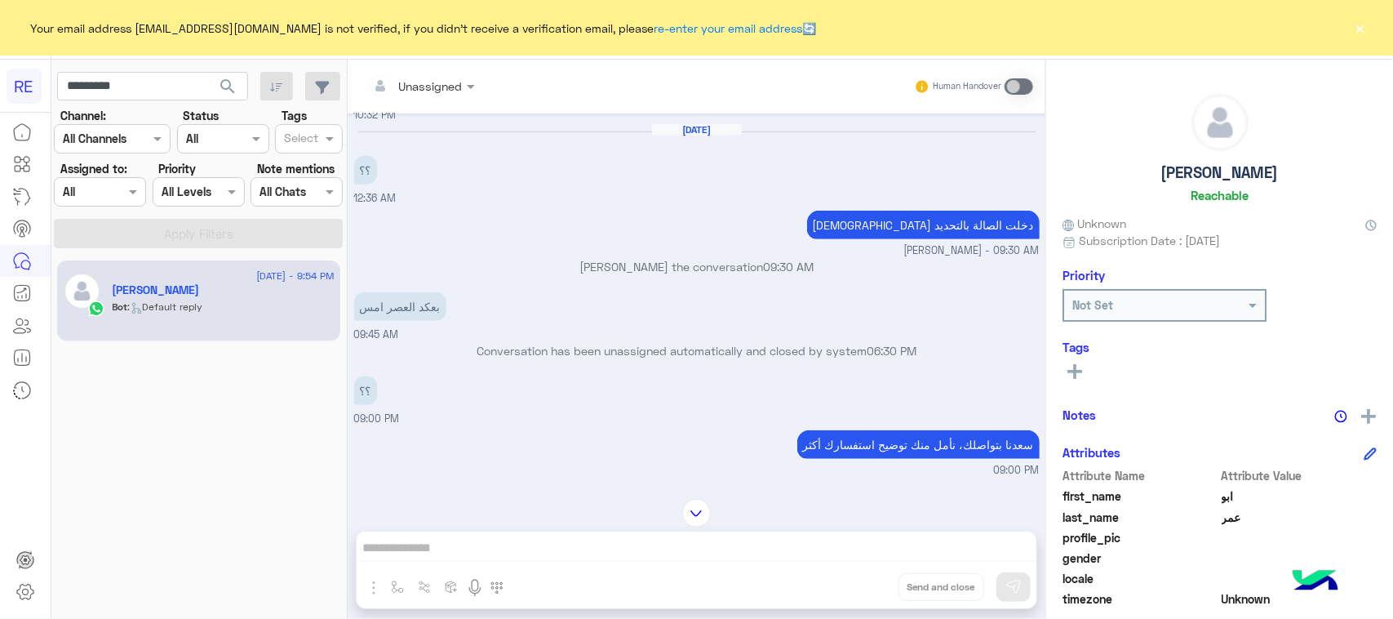
scroll to position [752, 0]
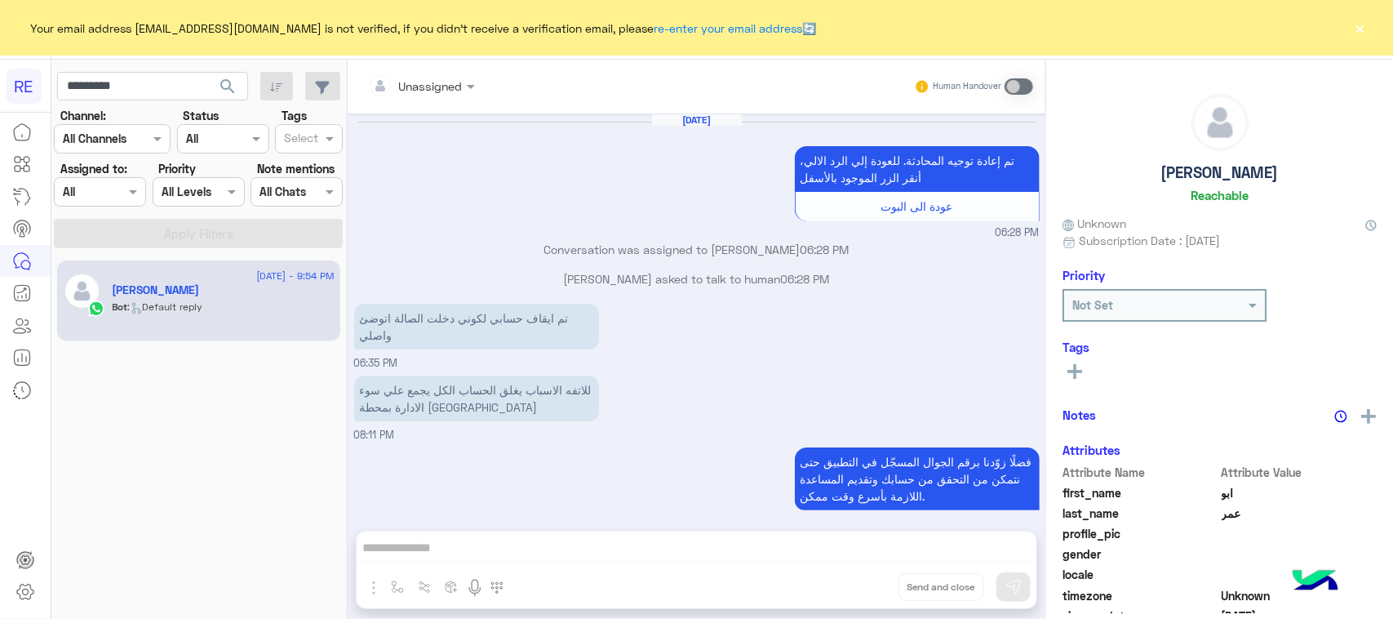
scroll to position [752, 0]
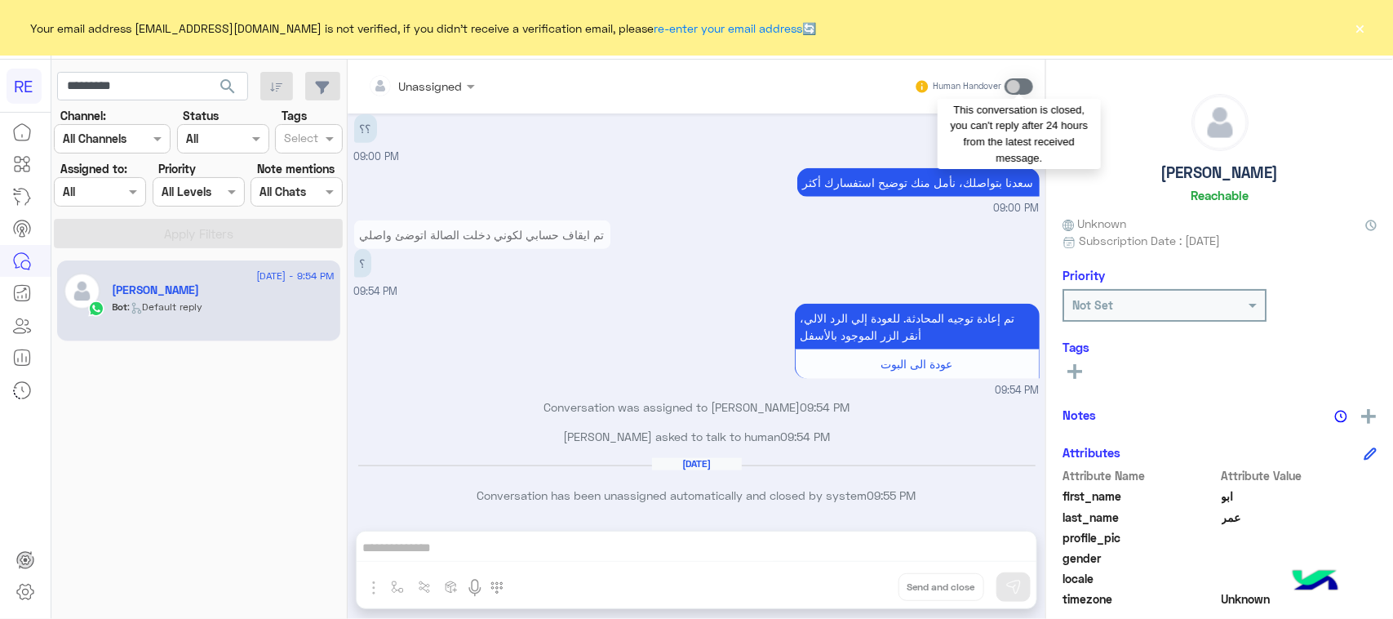
click at [1009, 83] on span at bounding box center [1019, 86] width 29 height 16
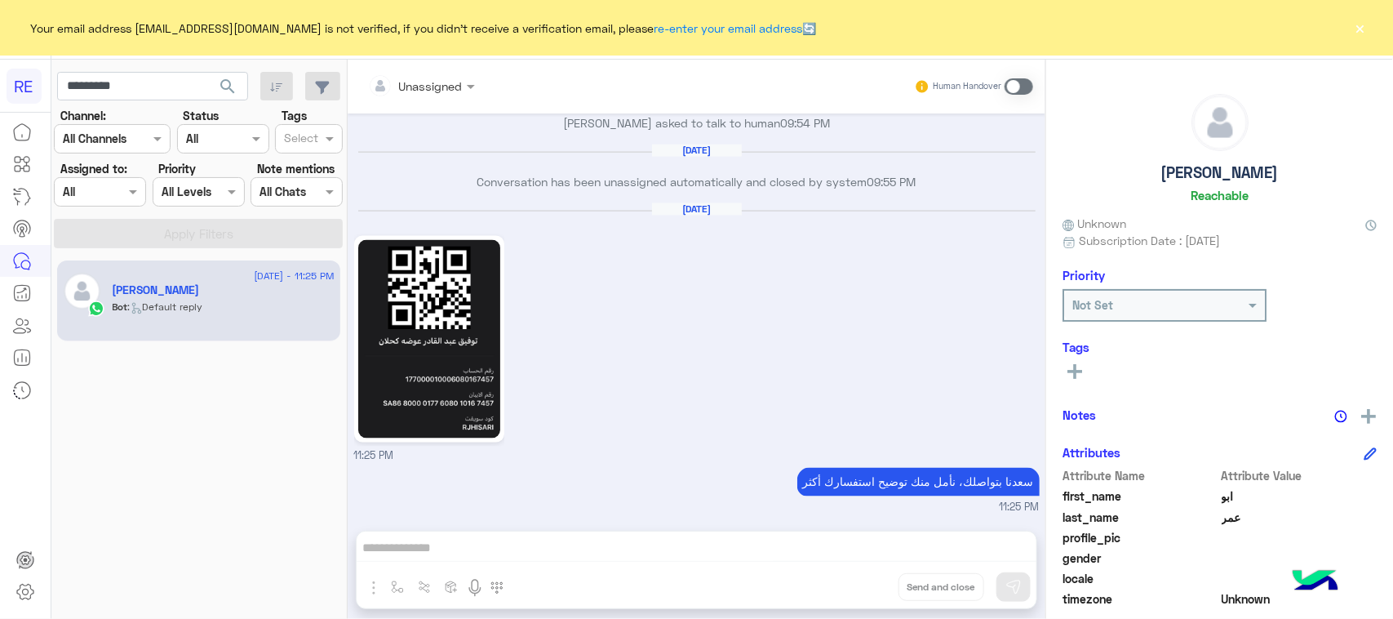
click at [458, 356] on img at bounding box center [429, 339] width 143 height 198
click at [151, 91] on input "*********" at bounding box center [152, 86] width 191 height 29
paste input "text"
click at [224, 78] on span "search" at bounding box center [228, 87] width 20 height 20
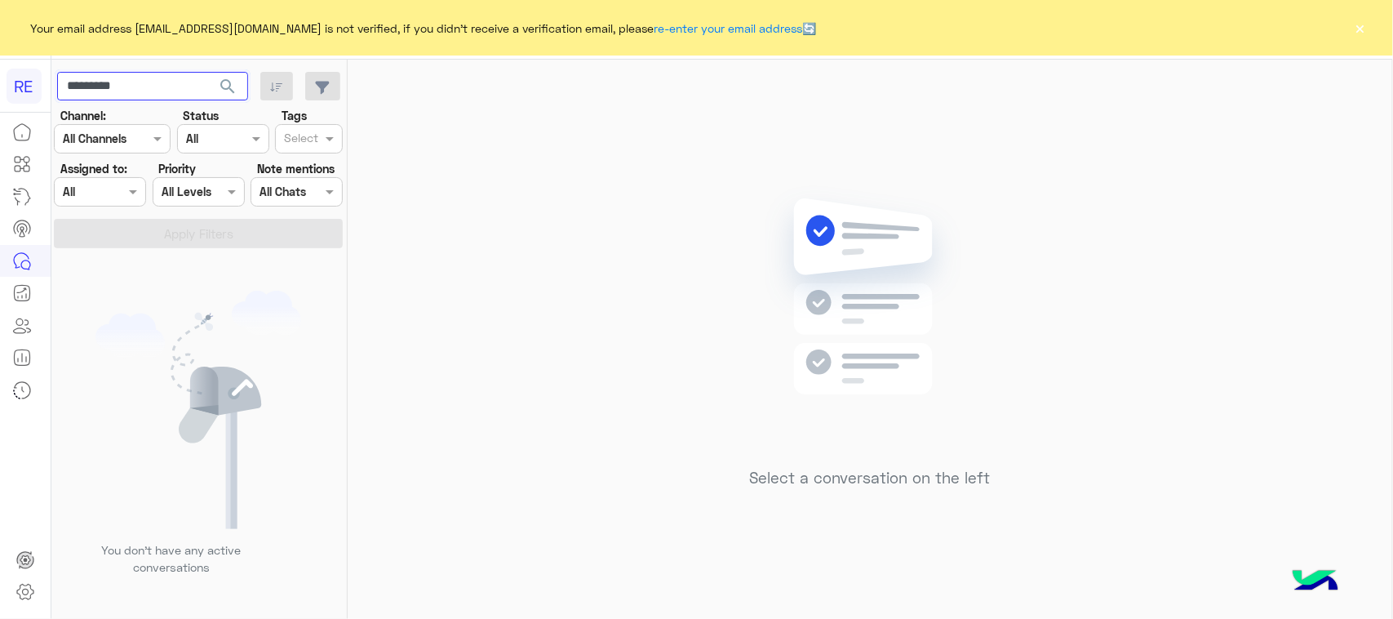
click at [152, 82] on input "*********" at bounding box center [152, 86] width 191 height 29
paste input "text"
type input "*********"
click at [216, 90] on button "search" at bounding box center [228, 89] width 40 height 35
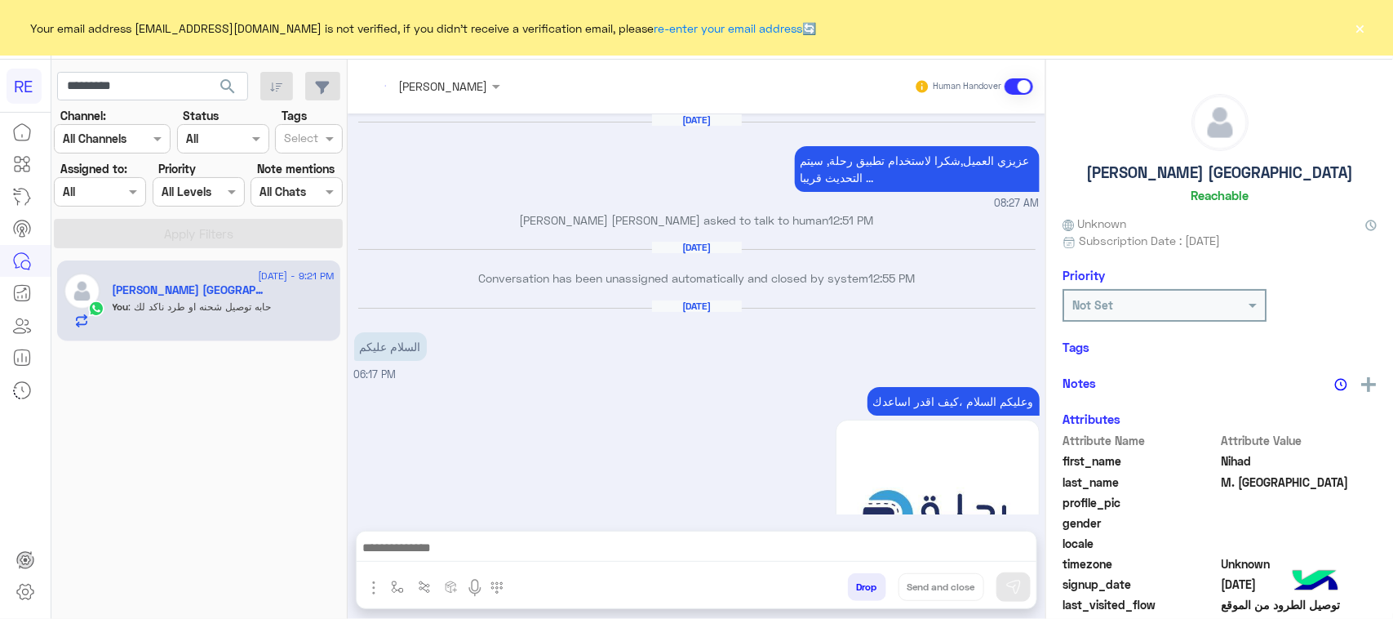
scroll to position [1561, 0]
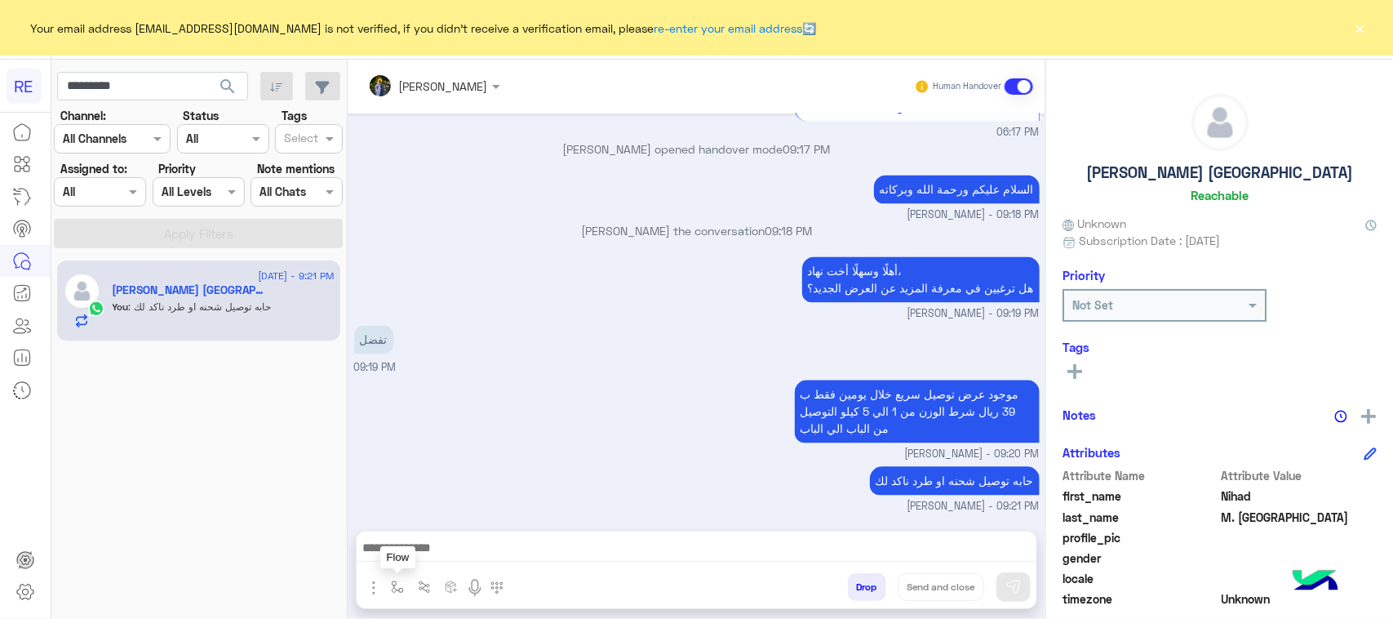
click at [397, 593] on button "button" at bounding box center [397, 586] width 27 height 27
click at [428, 551] on input "text" at bounding box center [426, 551] width 67 height 19
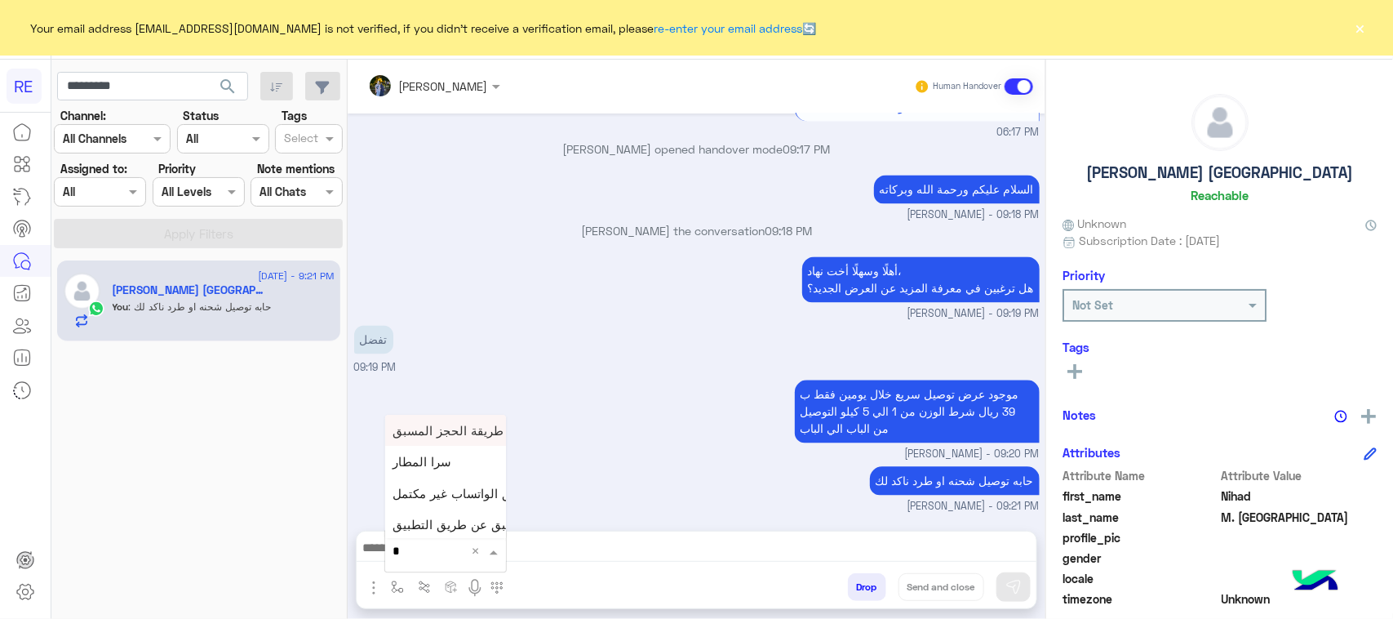
type input "**"
click at [459, 523] on div "بيانات الطرد" at bounding box center [445, 525] width 121 height 32
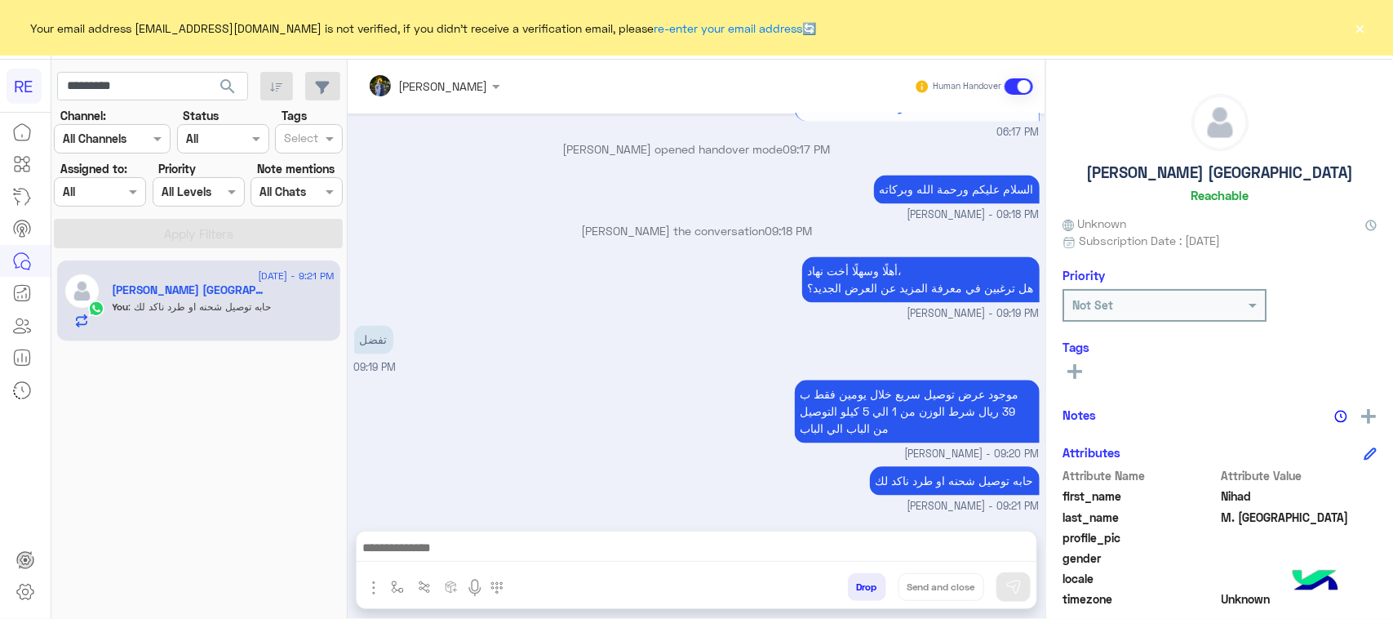
type textarea "**********"
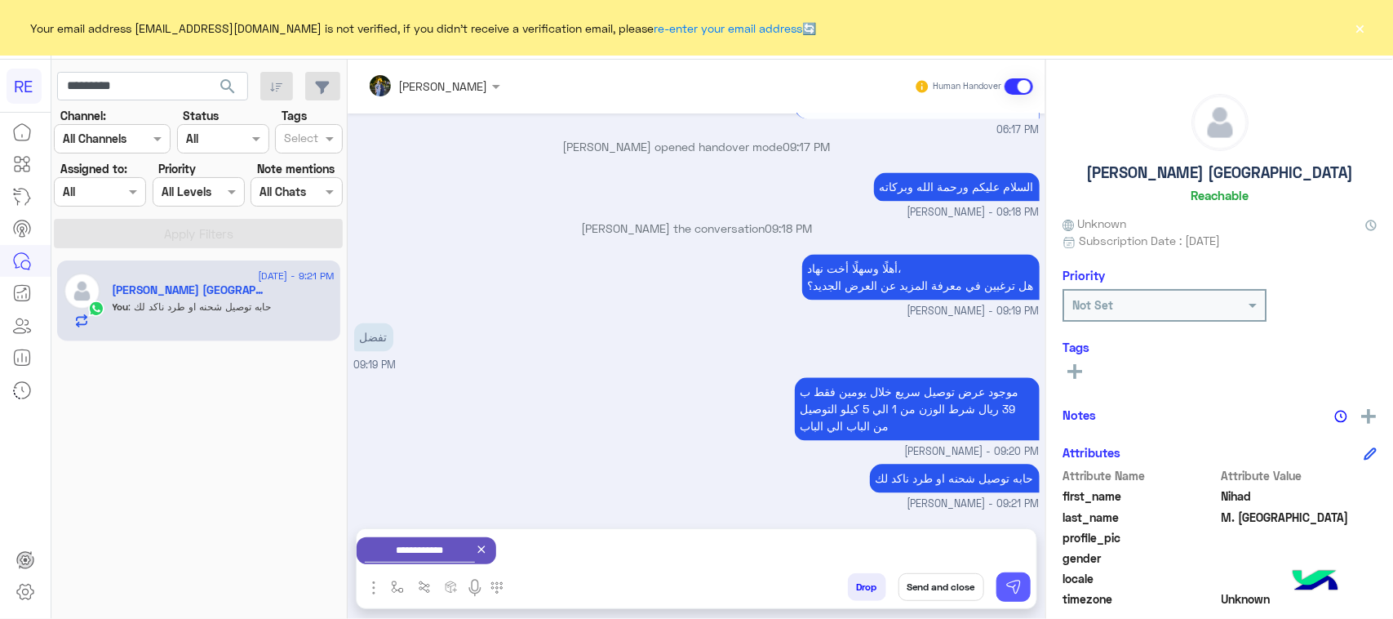
click at [1021, 588] on img at bounding box center [1013, 587] width 16 height 16
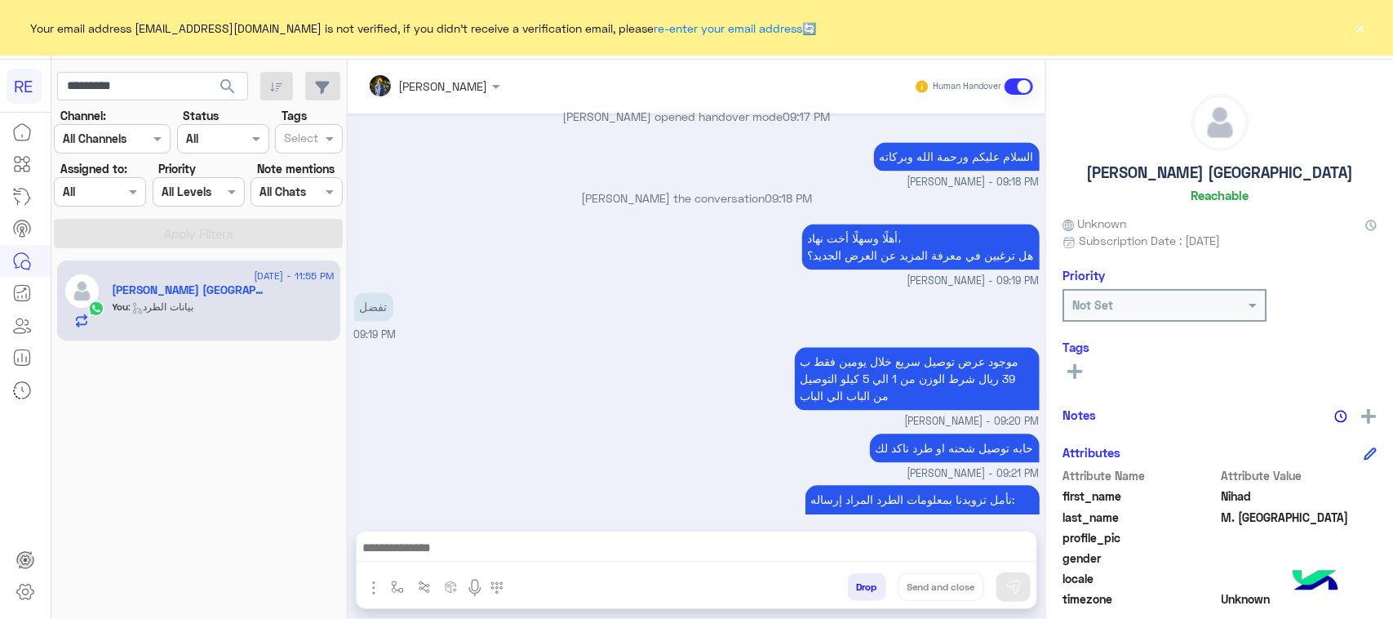
scroll to position [1905, 0]
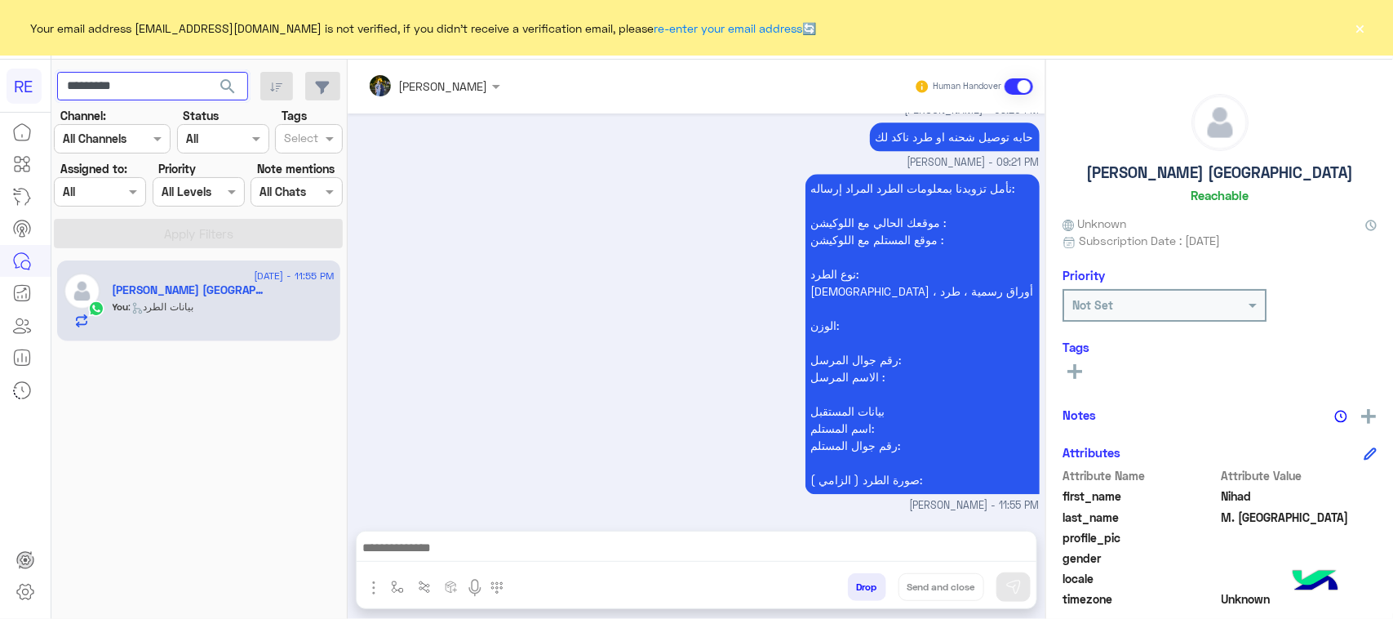
click at [157, 87] on input "*********" at bounding box center [152, 86] width 191 height 29
paste input "text"
type input "*********"
click at [218, 91] on span "search" at bounding box center [228, 87] width 20 height 20
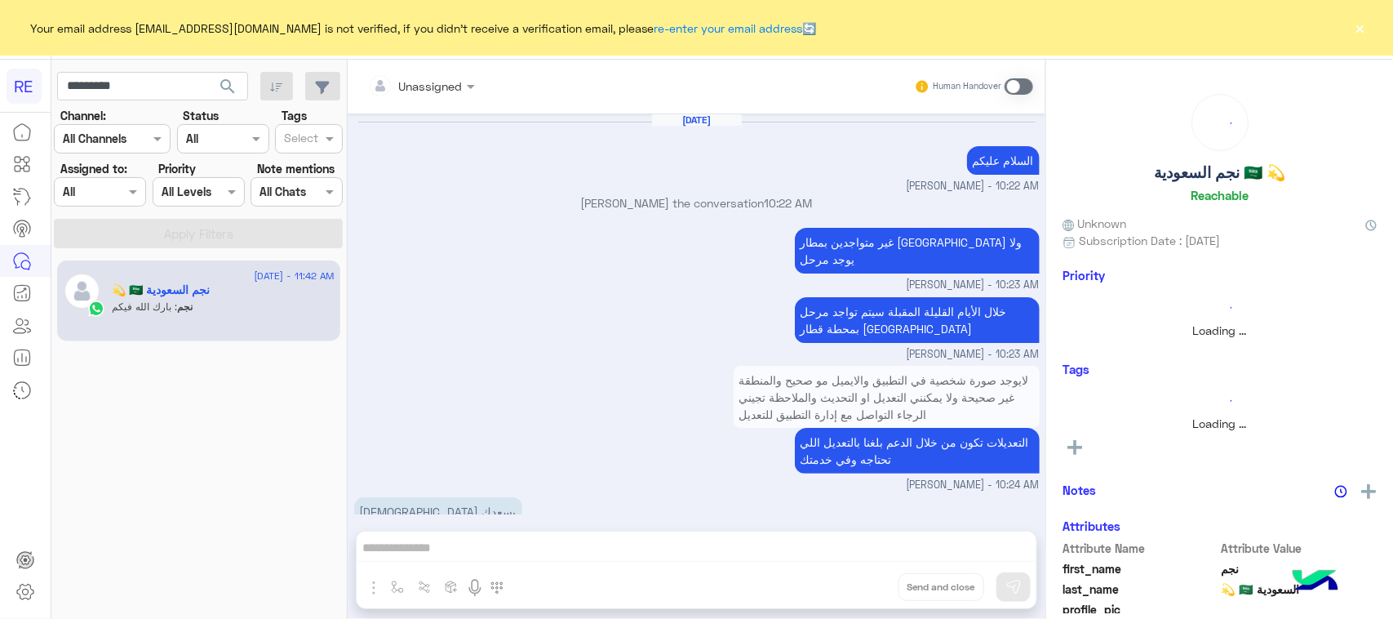
scroll to position [892, 0]
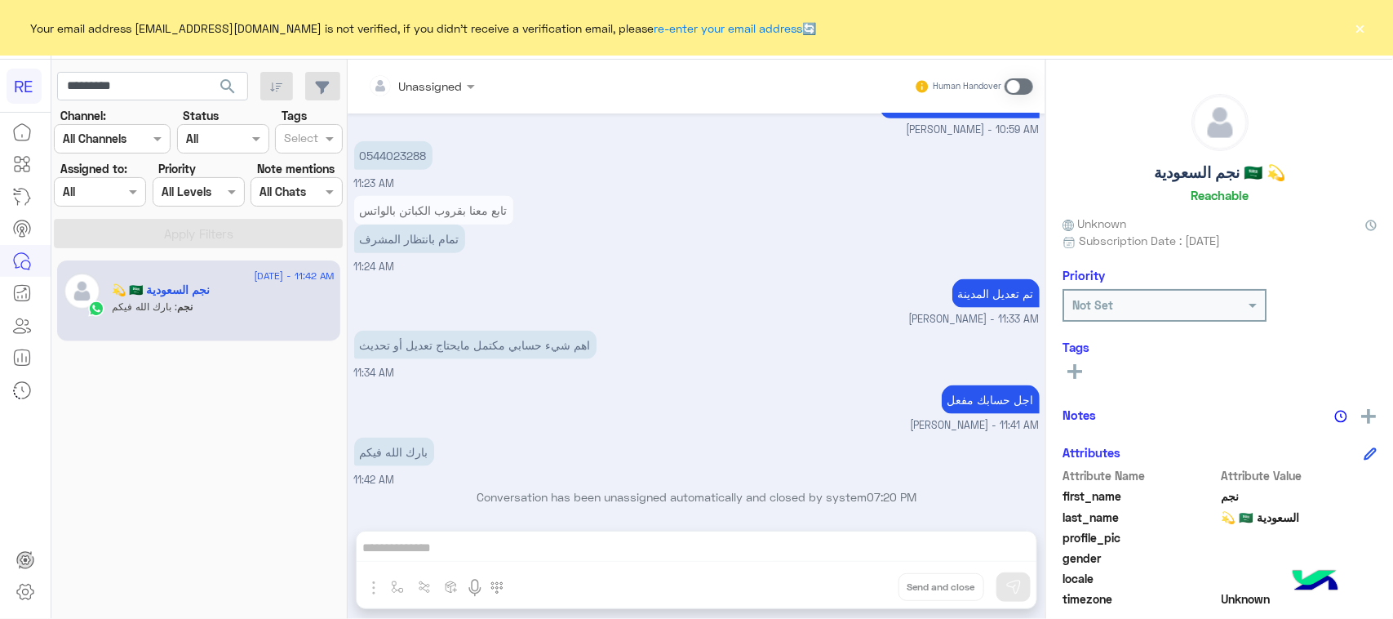
click at [972, 418] on span "[PERSON_NAME] - 11:41 AM" at bounding box center [975, 426] width 129 height 16
click at [971, 418] on span "[PERSON_NAME] - 11:41 AM" at bounding box center [975, 426] width 129 height 16
click at [969, 418] on span "[PERSON_NAME] - 11:41 AM" at bounding box center [975, 426] width 129 height 16
click at [965, 401] on p "اجل حسابك مفعل" at bounding box center [991, 399] width 98 height 29
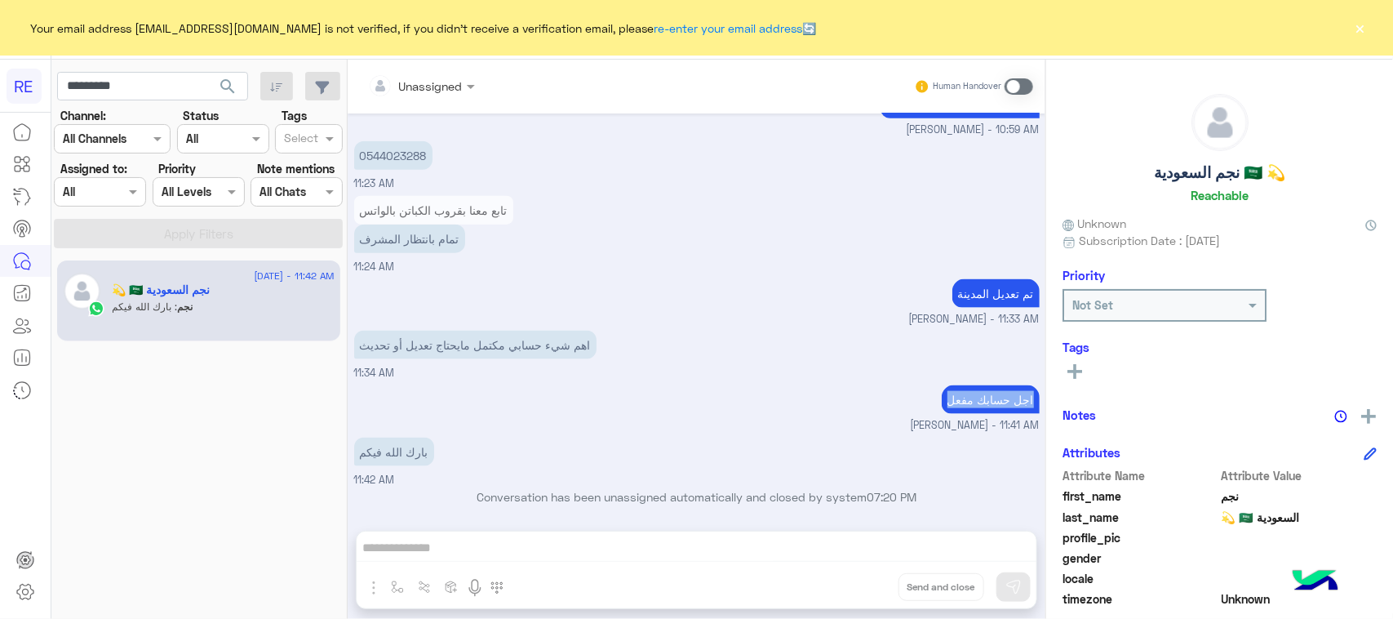
click at [965, 401] on p "اجل حسابك مفعل" at bounding box center [991, 399] width 98 height 29
click at [470, 348] on p "اهم شيء حسابي مكتمل مايحتاج تعديل أو تحديث" at bounding box center [475, 345] width 242 height 29
click at [471, 347] on p "اهم شيء حسابي مكتمل مايحتاج تعديل أو تحديث" at bounding box center [475, 345] width 242 height 29
click at [469, 331] on p "اهم شيء حسابي مكتمل مايحتاج تعديل أو تحديث" at bounding box center [475, 345] width 242 height 29
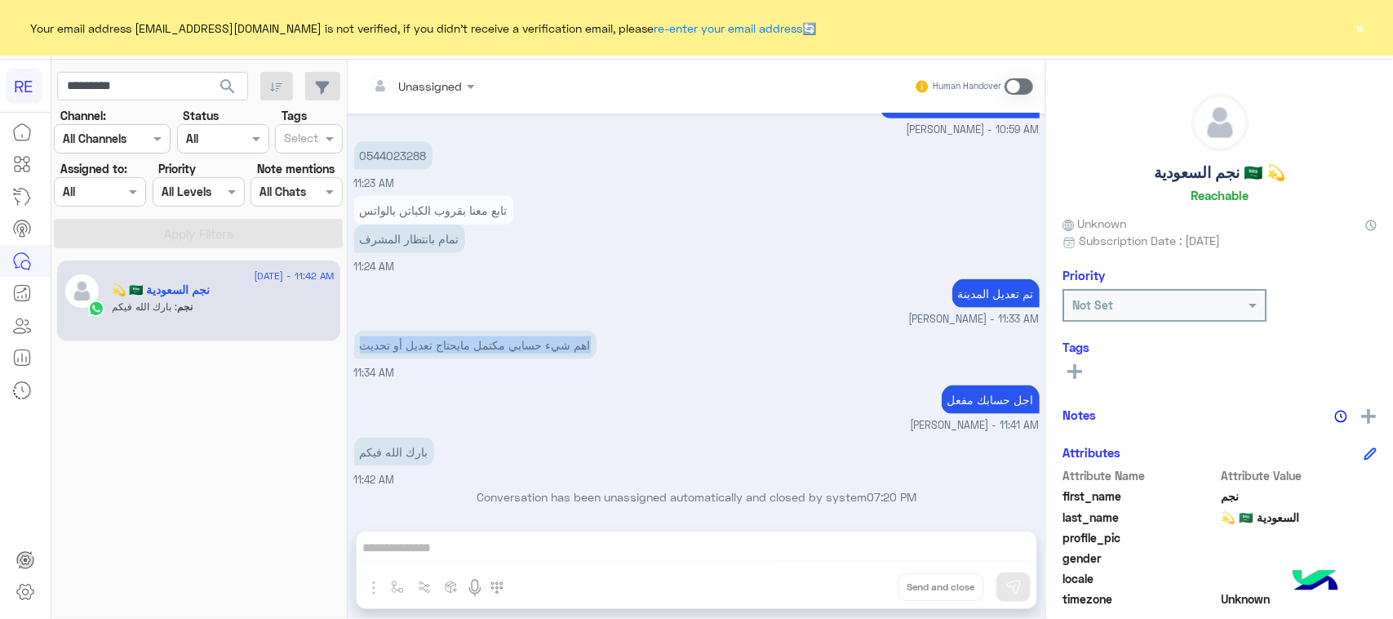
click at [469, 331] on p "اهم شيء حسابي مكتمل مايحتاج تعديل أو تحديث" at bounding box center [475, 345] width 242 height 29
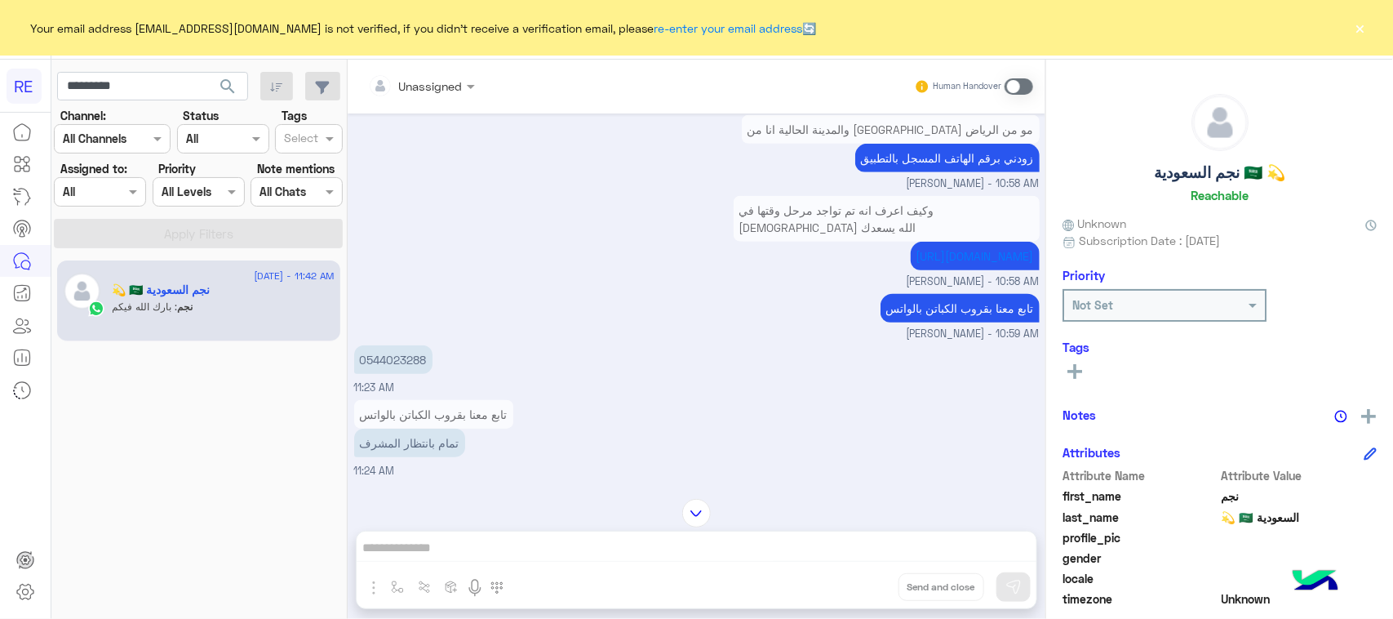
scroll to position [790, 0]
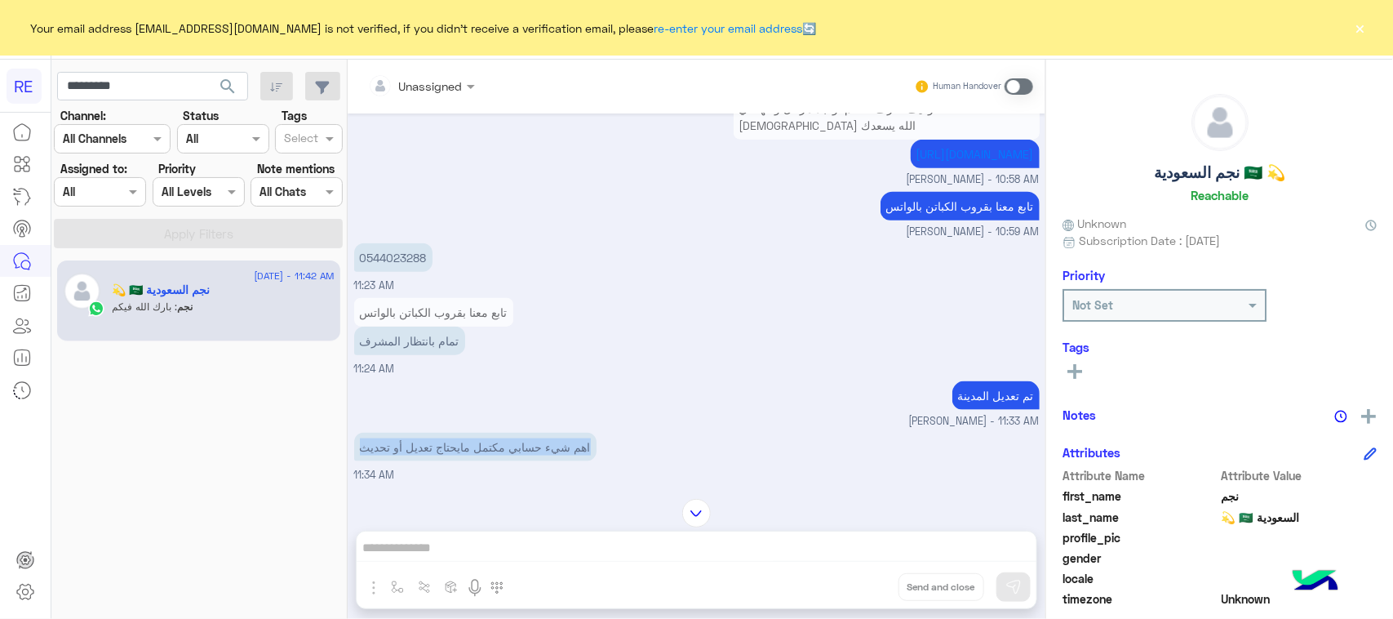
click at [555, 441] on p "اهم شيء حسابي مكتمل مايحتاج تعديل أو تحديث" at bounding box center [475, 447] width 242 height 29
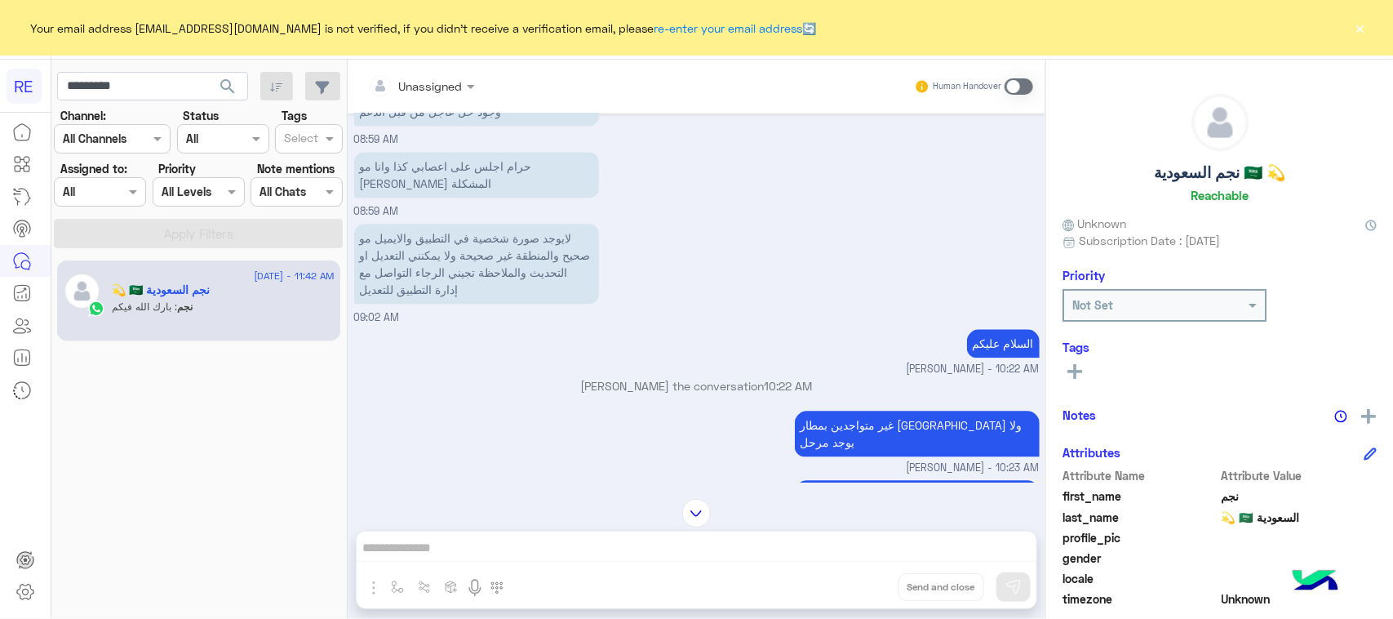
scroll to position [1653, 0]
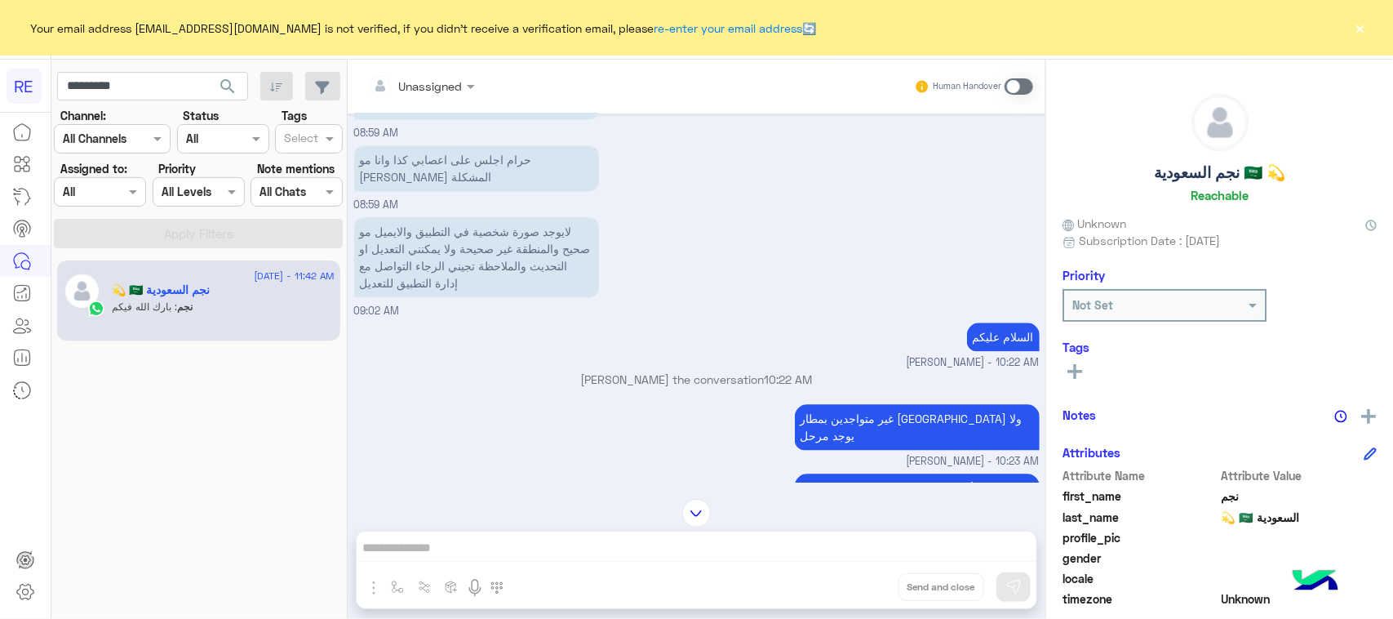
click at [899, 454] on small "[PERSON_NAME] - 10:23 AM" at bounding box center [696, 462] width 685 height 16
click at [898, 404] on p "غير متواجدين بمطار [GEOGRAPHIC_DATA] ولا يوجد مرحل" at bounding box center [917, 427] width 245 height 46
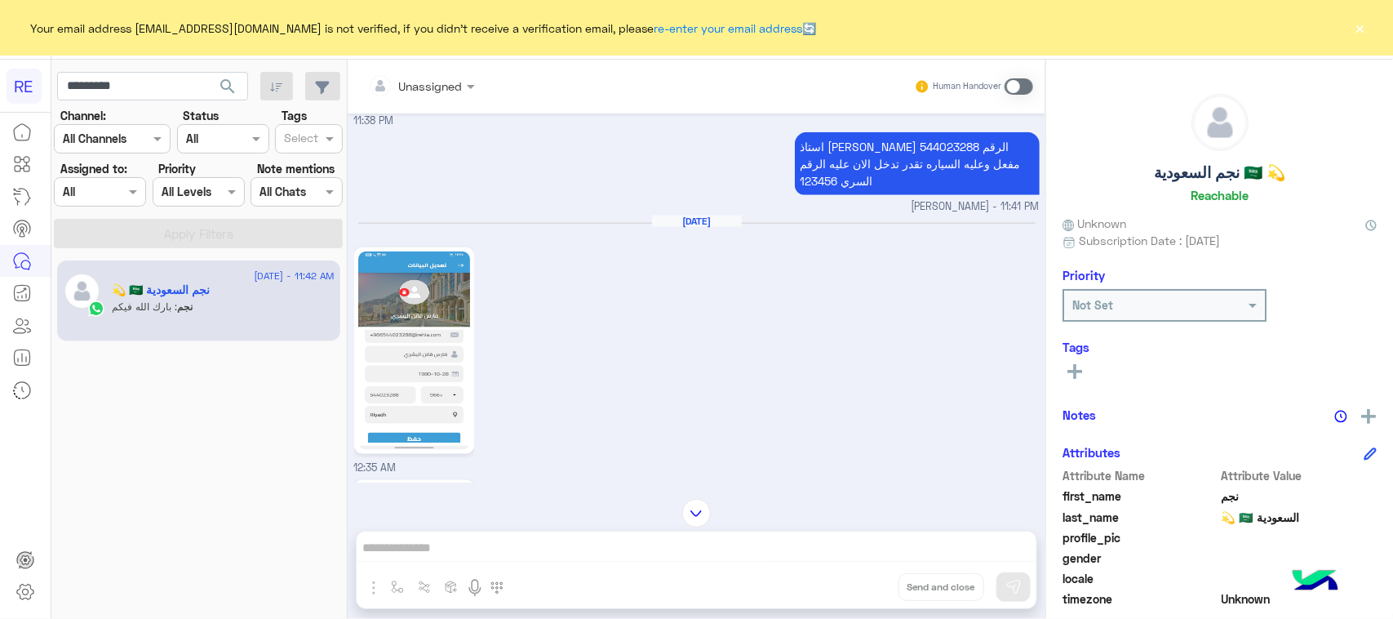
scroll to position [632, 0]
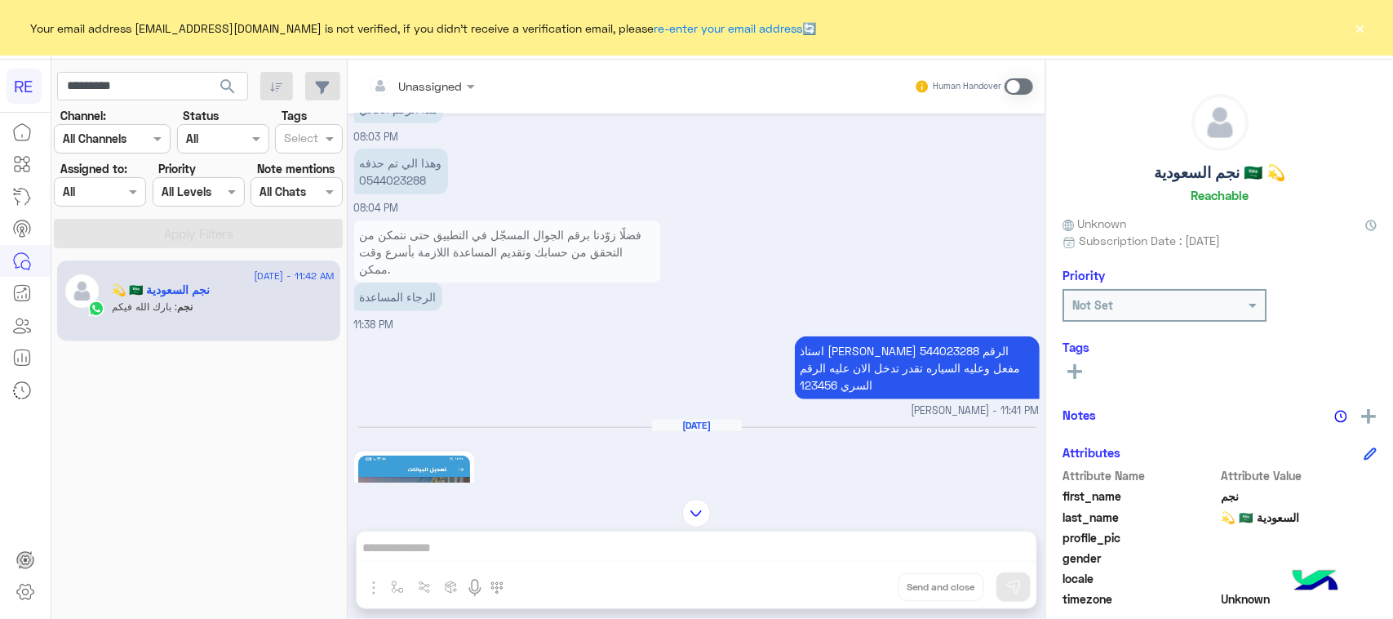
click at [935, 368] on p "استاذ [PERSON_NAME] الرقم 544023288 مفعل وعليه السياره تقدر تدخل الان عليه الرق…" at bounding box center [917, 367] width 245 height 63
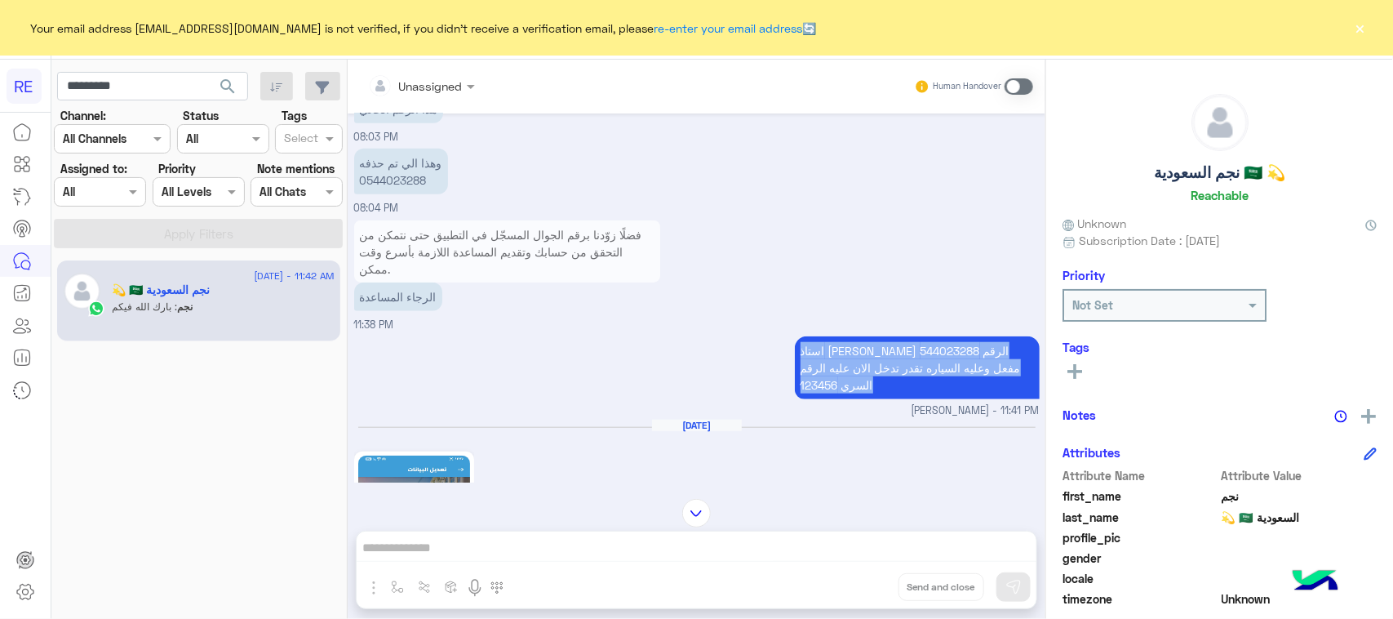
click at [935, 368] on p "استاذ [PERSON_NAME] الرقم 544023288 مفعل وعليه السياره تقدر تدخل الان عليه الرق…" at bounding box center [917, 367] width 245 height 63
click at [920, 369] on p "استاذ [PERSON_NAME] الرقم 544023288 مفعل وعليه السياره تقدر تدخل الان عليه الرق…" at bounding box center [917, 367] width 245 height 63
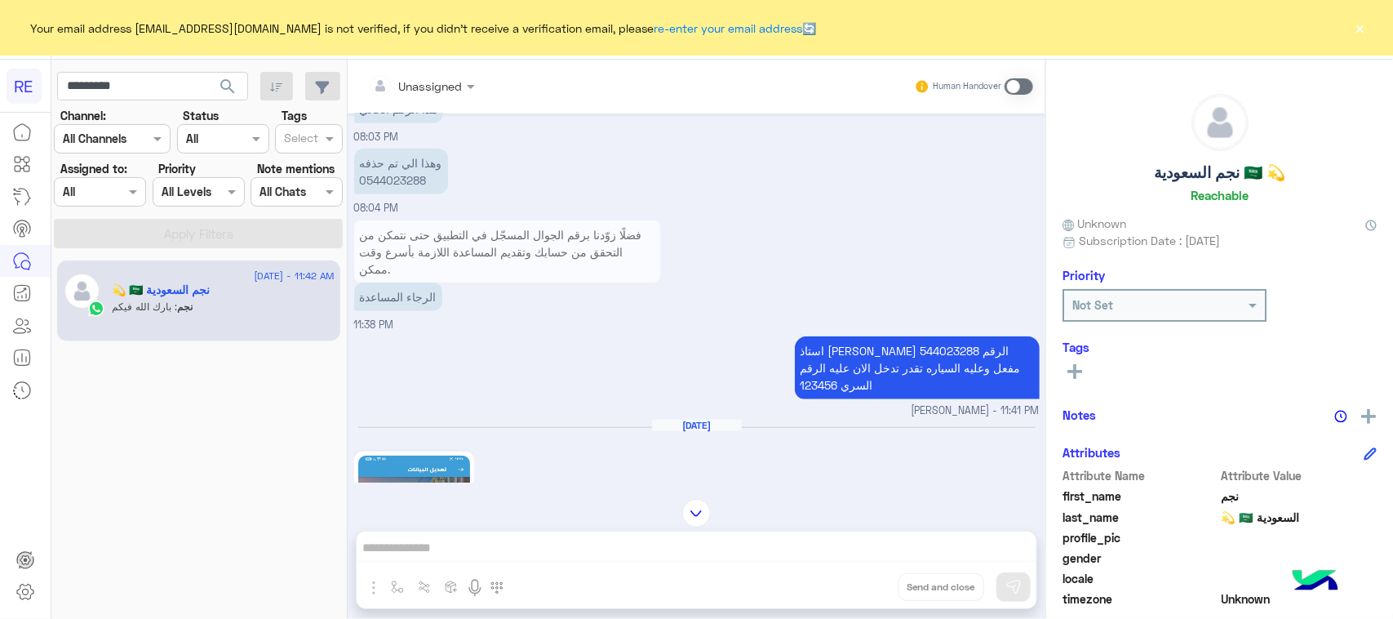
click at [920, 369] on p "استاذ [PERSON_NAME] الرقم 544023288 مفعل وعليه السياره تقدر تدخل الان عليه الرق…" at bounding box center [917, 367] width 245 height 63
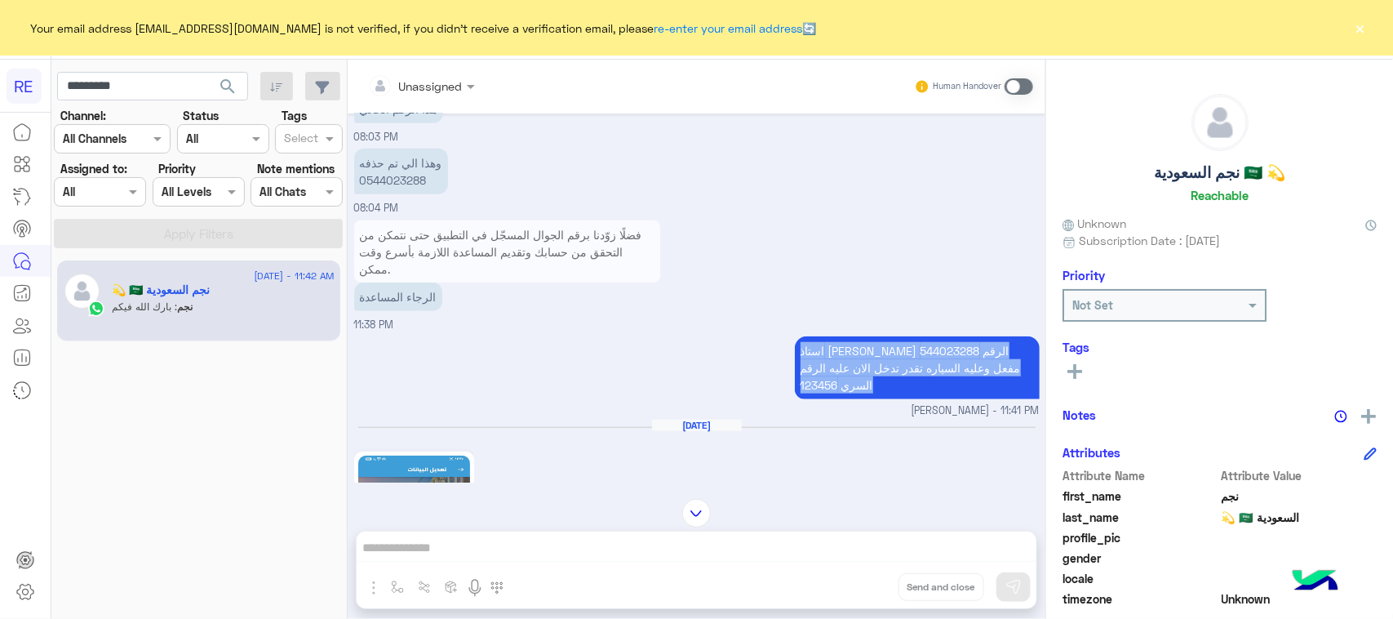
click at [920, 369] on p "استاذ [PERSON_NAME] الرقم 544023288 مفعل وعليه السياره تقدر تدخل الان عليه الرق…" at bounding box center [917, 367] width 245 height 63
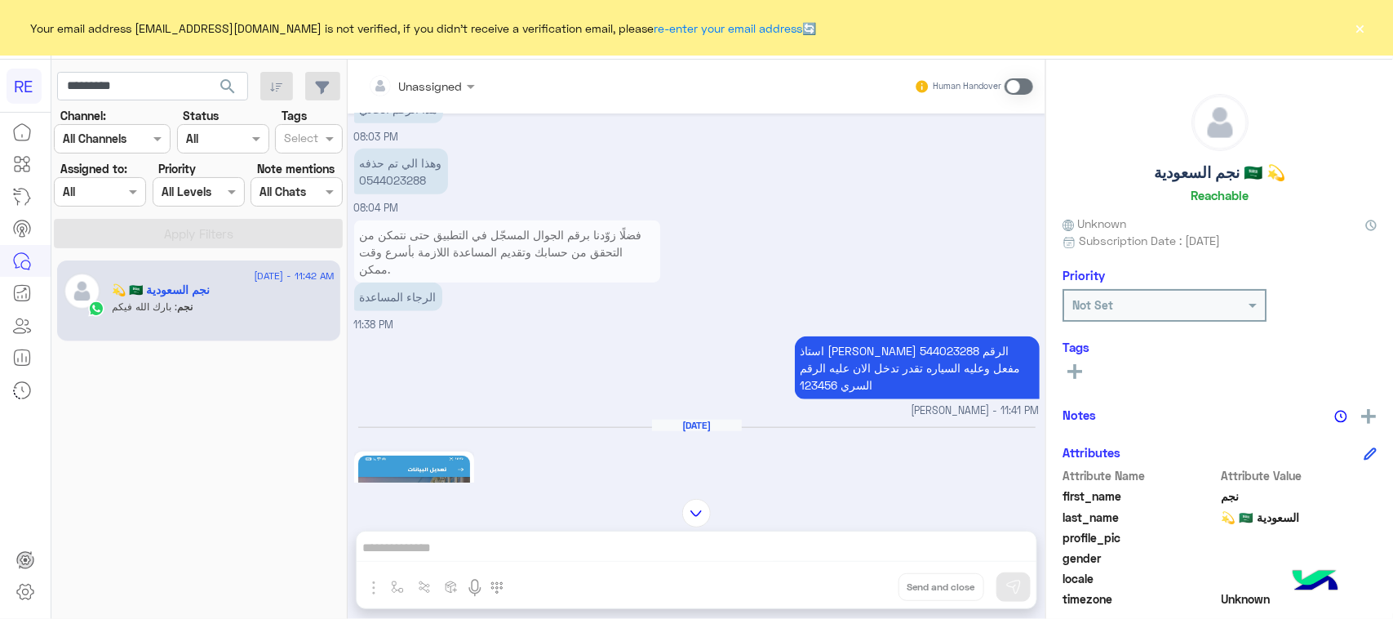
click at [850, 403] on small "[PERSON_NAME] - 11:41 PM" at bounding box center [696, 411] width 685 height 16
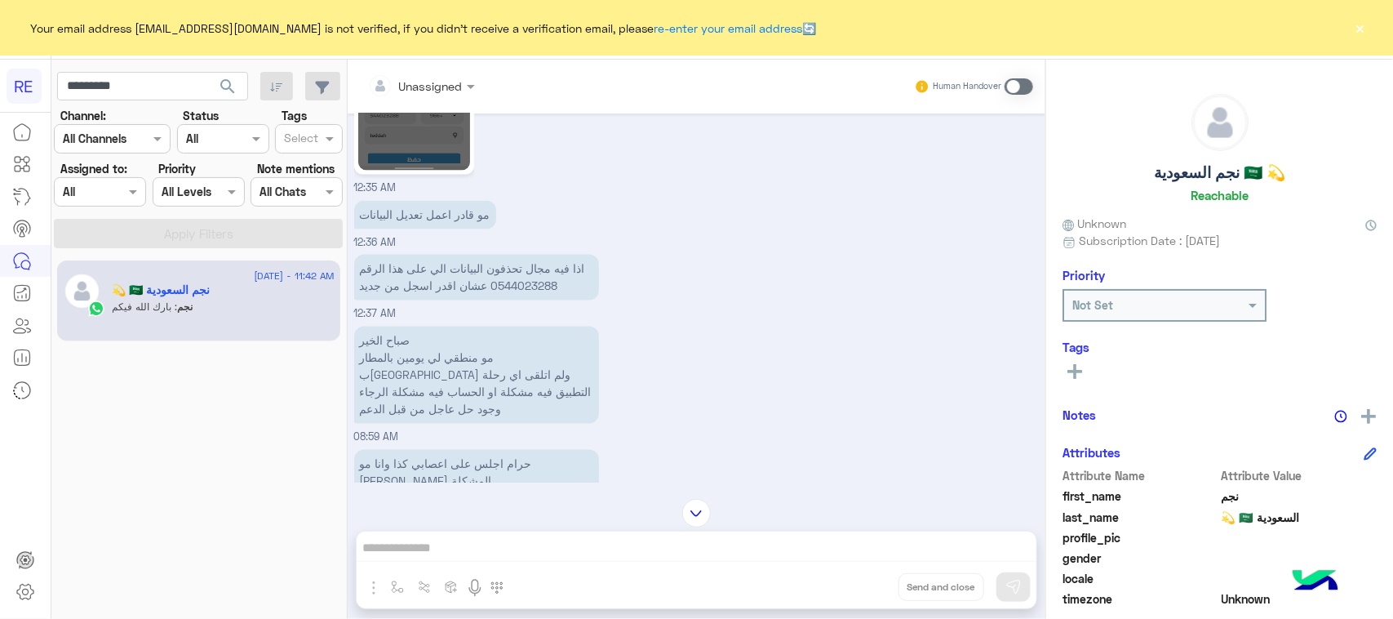
scroll to position [1346, 0]
click at [414, 279] on p "اذا فيه مجال تحذفون البيانات الي على هذا الرقم 0544023288 عشان اقدر اسجل من جديد" at bounding box center [476, 279] width 245 height 46
click at [412, 276] on p "اذا فيه مجال تحذفون البيانات الي على هذا الرقم 0544023288 عشان اقدر اسجل من جديد" at bounding box center [476, 279] width 245 height 46
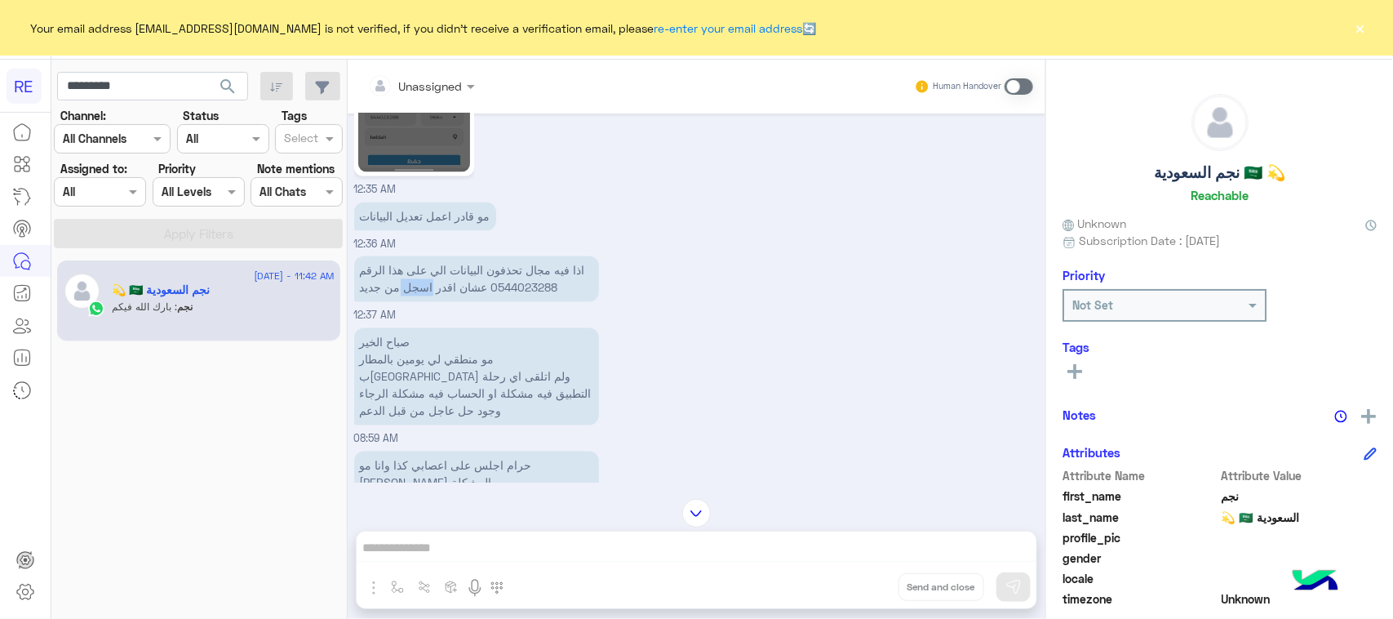
click at [412, 276] on p "اذا فيه مجال تحذفون البيانات الي على هذا الرقم 0544023288 عشان اقدر اسجل من جديد" at bounding box center [476, 279] width 245 height 46
click at [430, 361] on p "صباح الخير مو منطقي لي يومين بالمطار ب[GEOGRAPHIC_DATA] ولم اتلقى اي رحلة التطب…" at bounding box center [476, 376] width 245 height 97
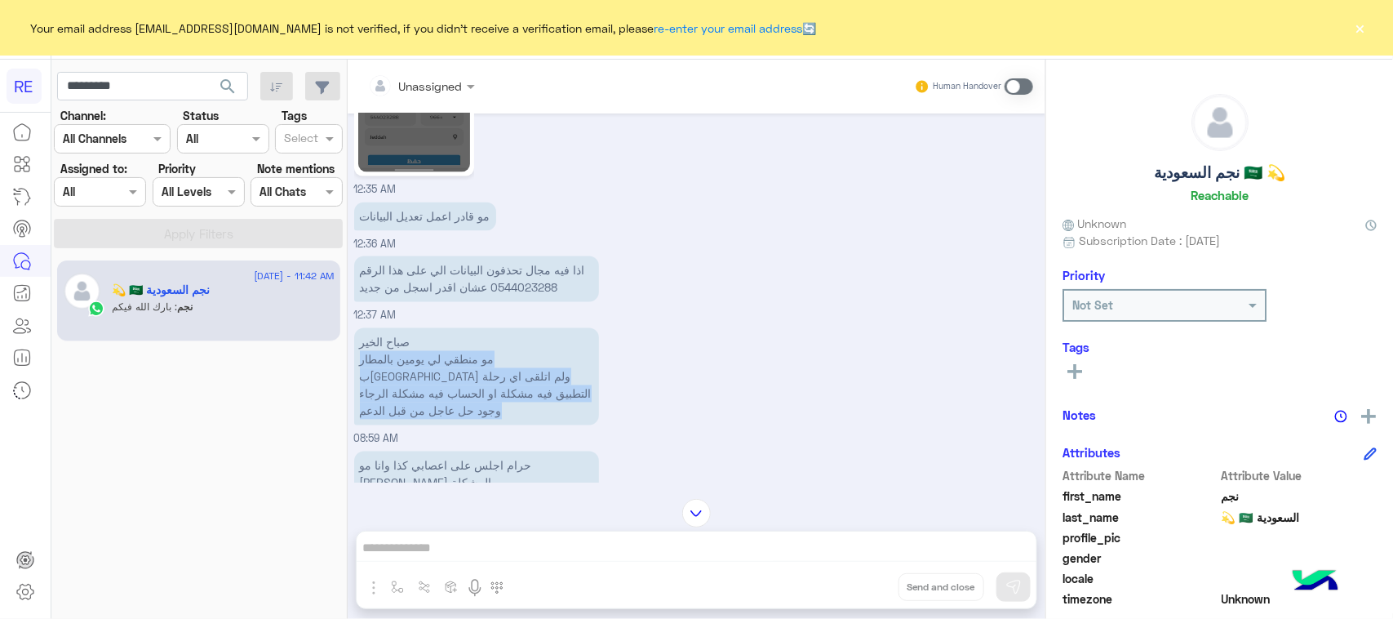
click at [430, 361] on p "صباح الخير مو منطقي لي يومين بالمطار ب[GEOGRAPHIC_DATA] ولم اتلقى اي رحلة التطب…" at bounding box center [476, 376] width 245 height 97
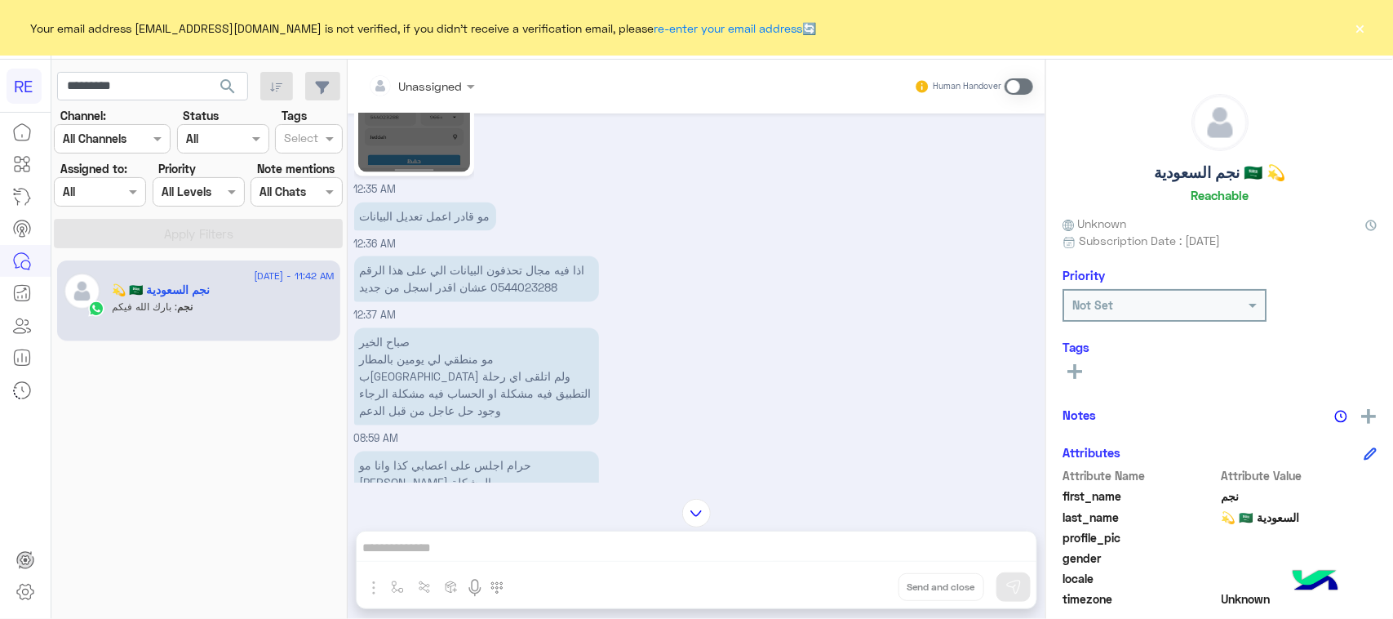
click at [393, 328] on p "صباح الخير مو منطقي لي يومين بالمطار ب[GEOGRAPHIC_DATA] ولم اتلقى اي رحلة التطب…" at bounding box center [476, 376] width 245 height 97
click at [404, 345] on p "صباح الخير مو منطقي لي يومين بالمطار ب[GEOGRAPHIC_DATA] ولم اتلقى اي رحلة التطب…" at bounding box center [476, 376] width 245 height 97
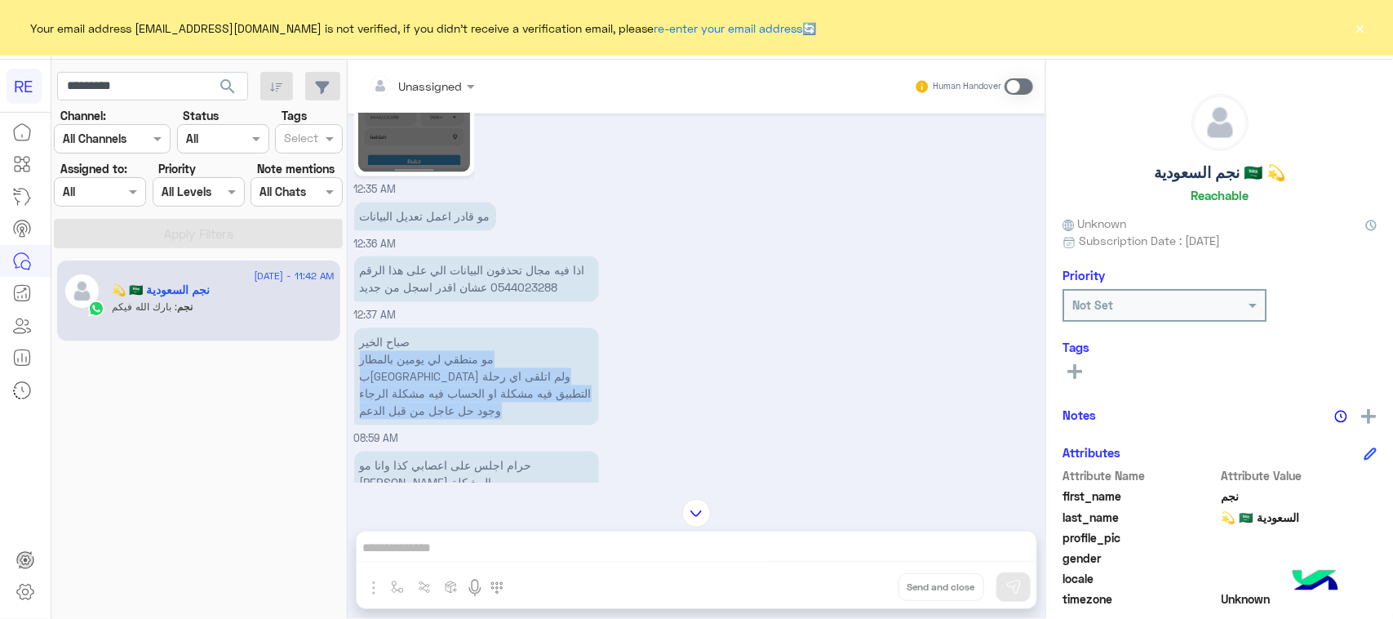
click at [404, 345] on p "صباح الخير مو منطقي لي يومين بالمطار ب[GEOGRAPHIC_DATA] ولم اتلقى اي رحلة التطب…" at bounding box center [476, 376] width 245 height 97
click at [415, 369] on p "صباح الخير مو منطقي لي يومين بالمطار ب[GEOGRAPHIC_DATA] ولم اتلقى اي رحلة التطب…" at bounding box center [476, 376] width 245 height 97
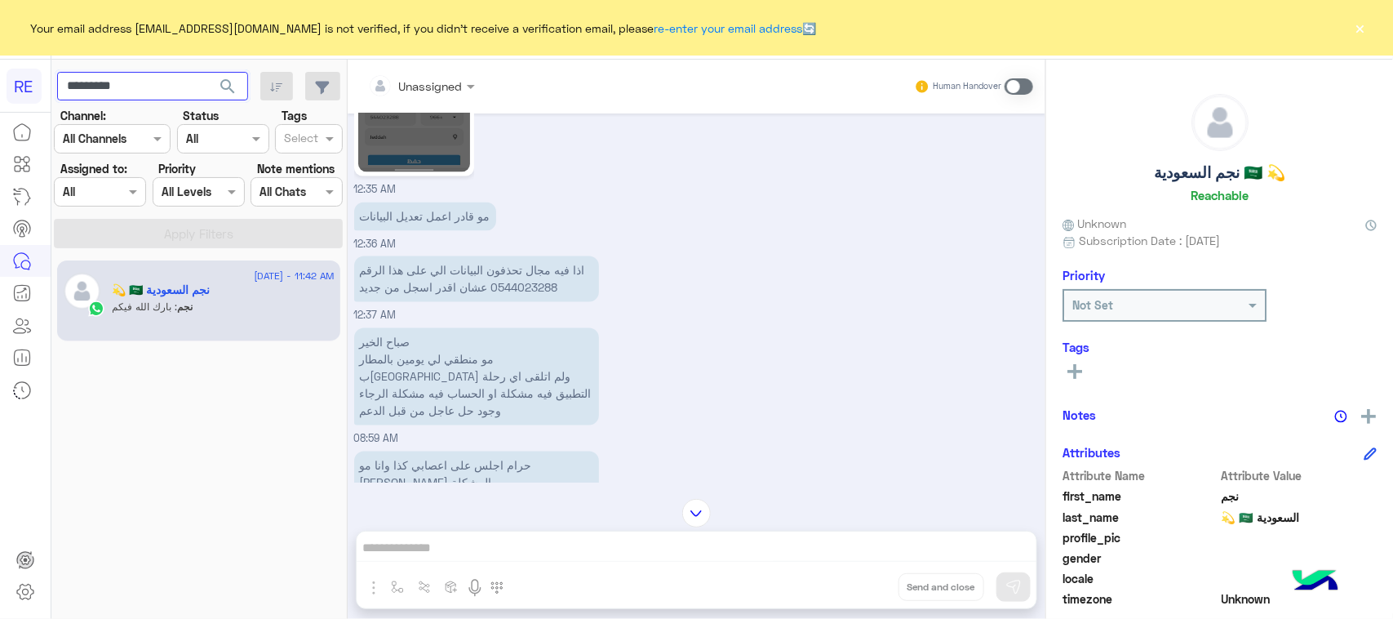
click at [141, 87] on input "*********" at bounding box center [152, 86] width 191 height 29
click at [223, 91] on span "search" at bounding box center [228, 87] width 20 height 20
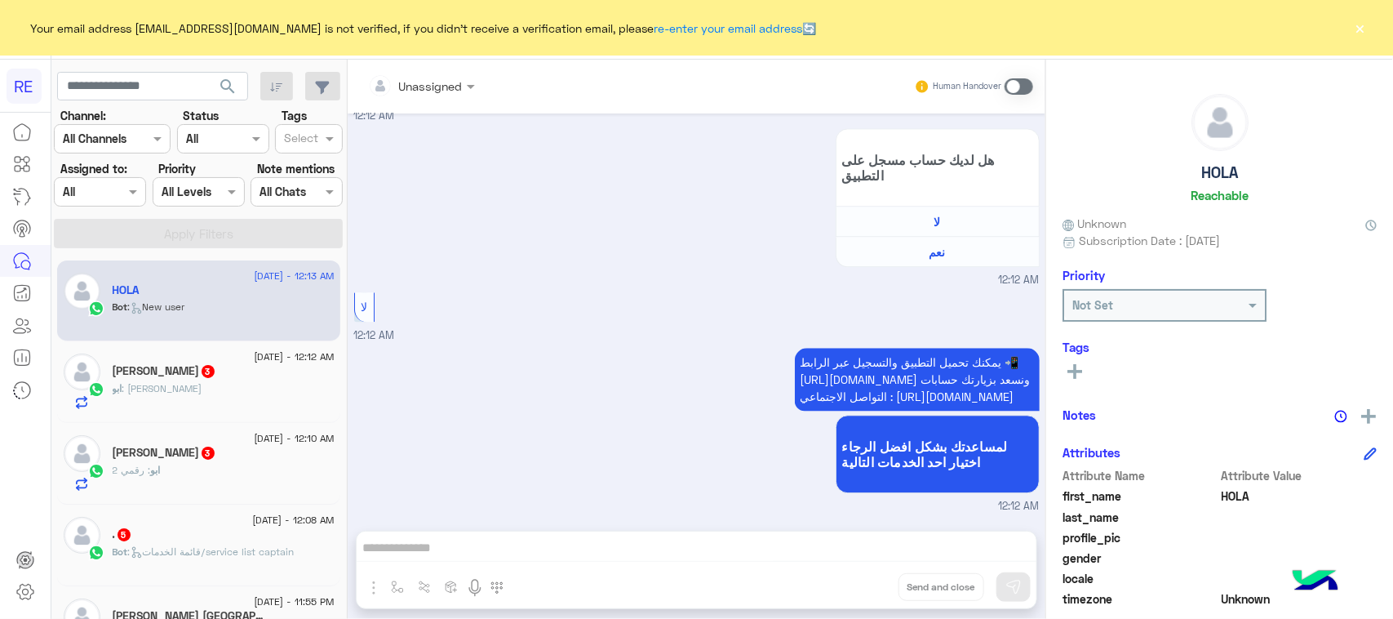
click at [193, 397] on div "ابو : [PERSON_NAME]" at bounding box center [224, 395] width 222 height 29
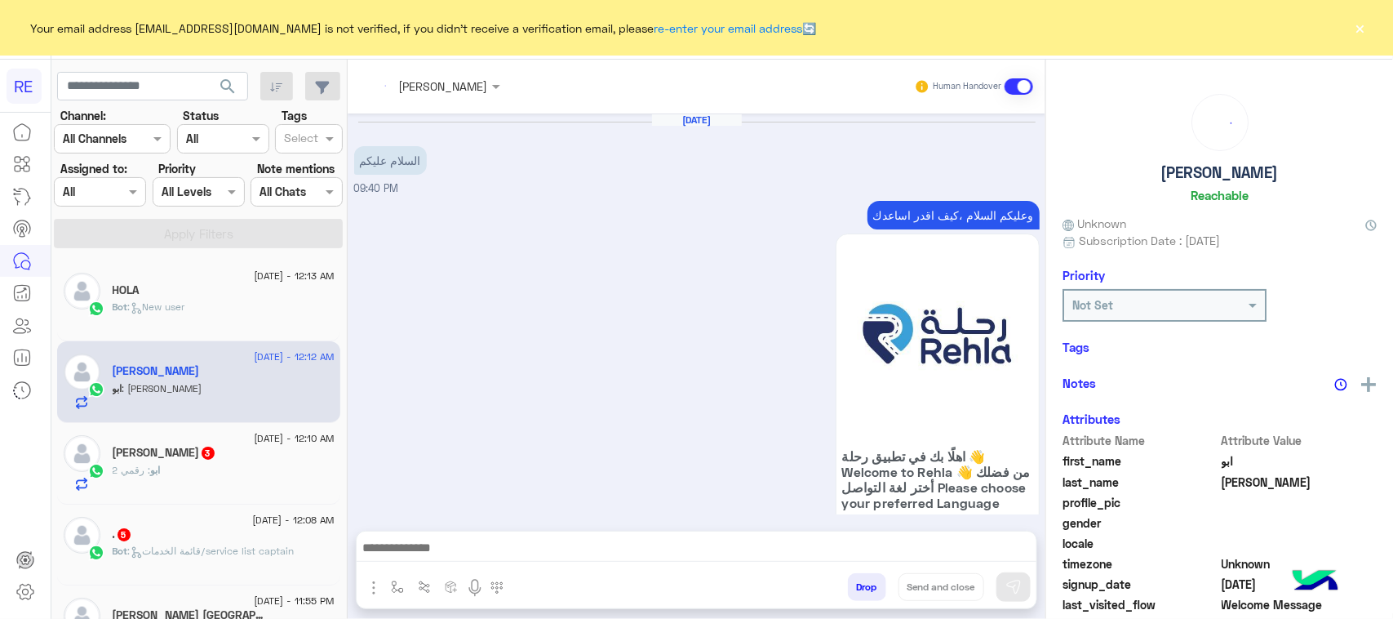
scroll to position [1157, 0]
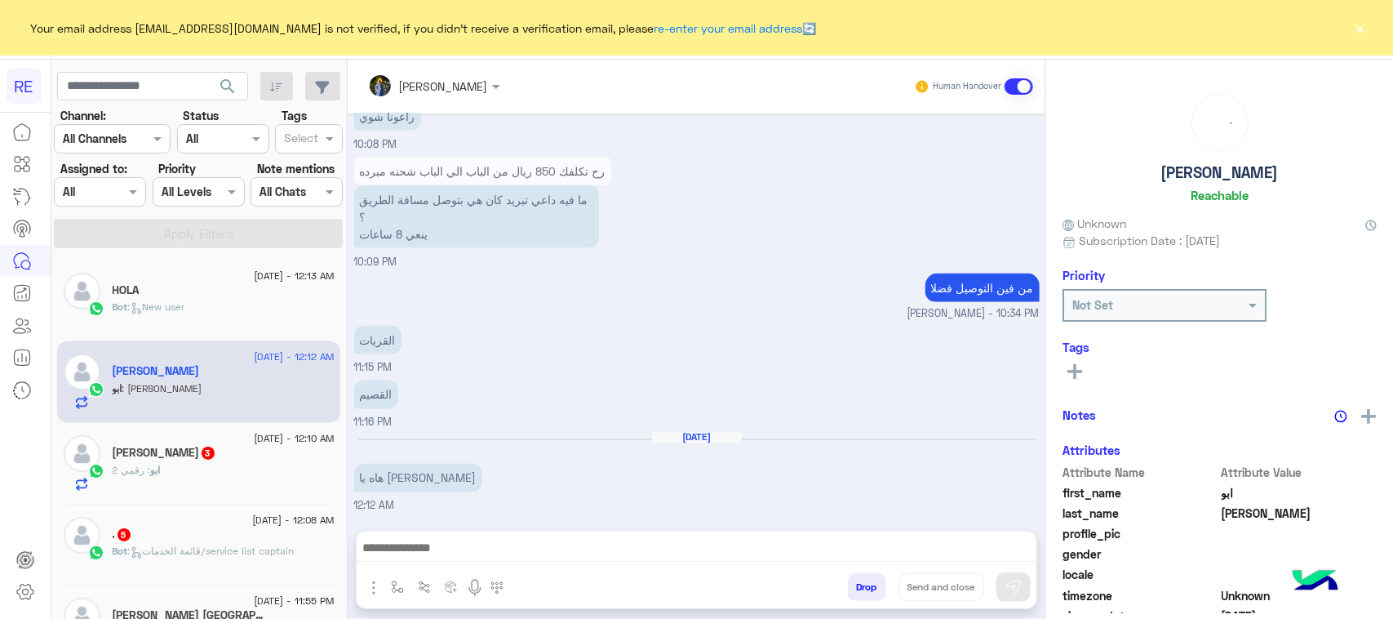
click at [385, 413] on div "القصيم 11:16 PM" at bounding box center [696, 403] width 685 height 55
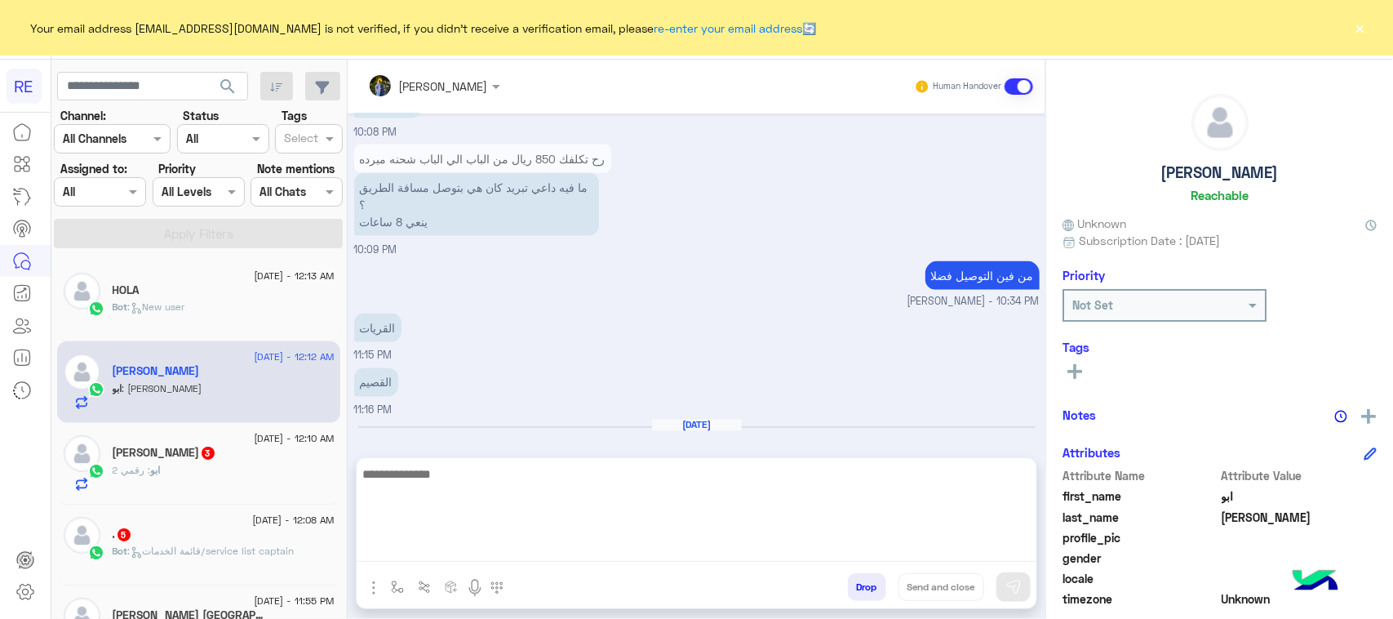
click at [637, 556] on textarea at bounding box center [697, 513] width 680 height 98
click at [751, 539] on textarea at bounding box center [697, 513] width 680 height 98
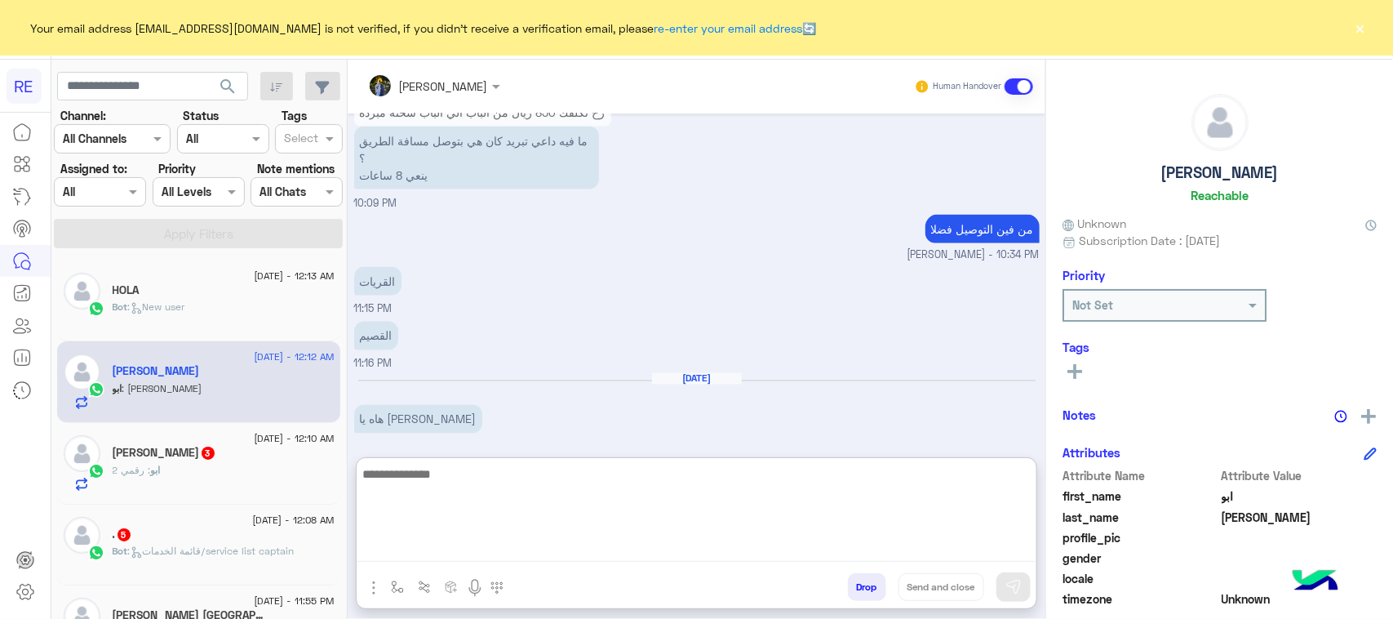
scroll to position [1231, 0]
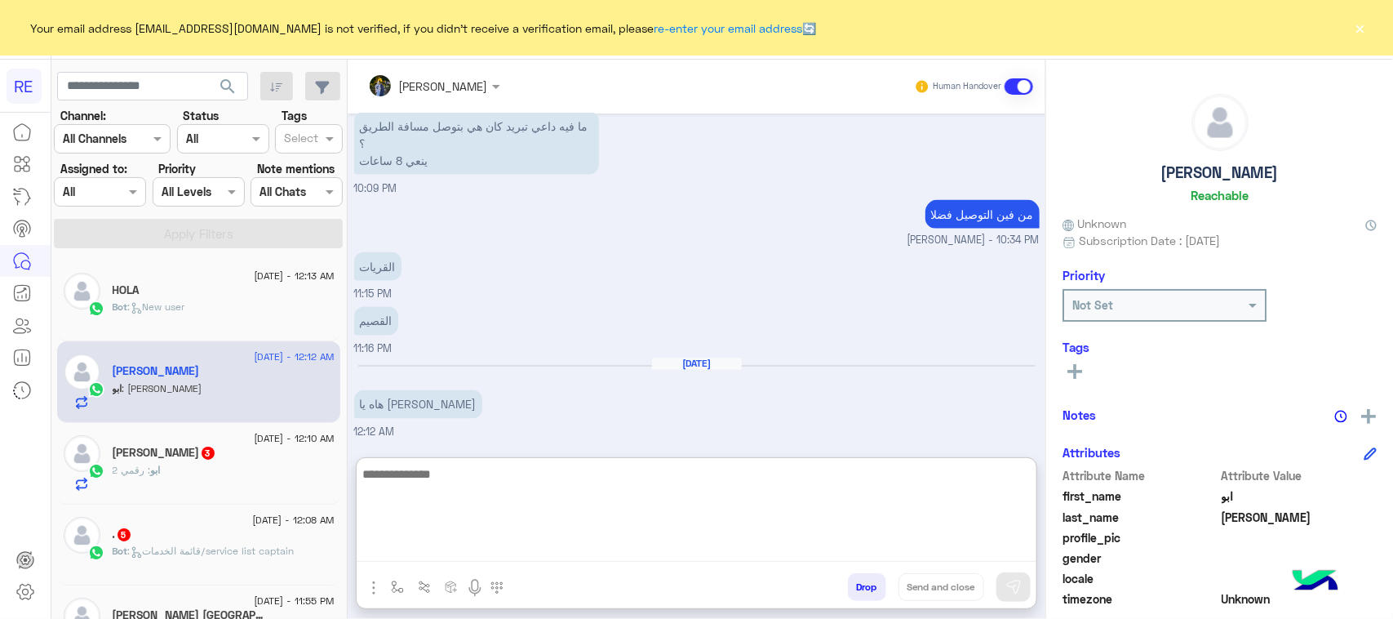
click at [751, 539] on textarea at bounding box center [697, 513] width 680 height 98
type textarea "**********"
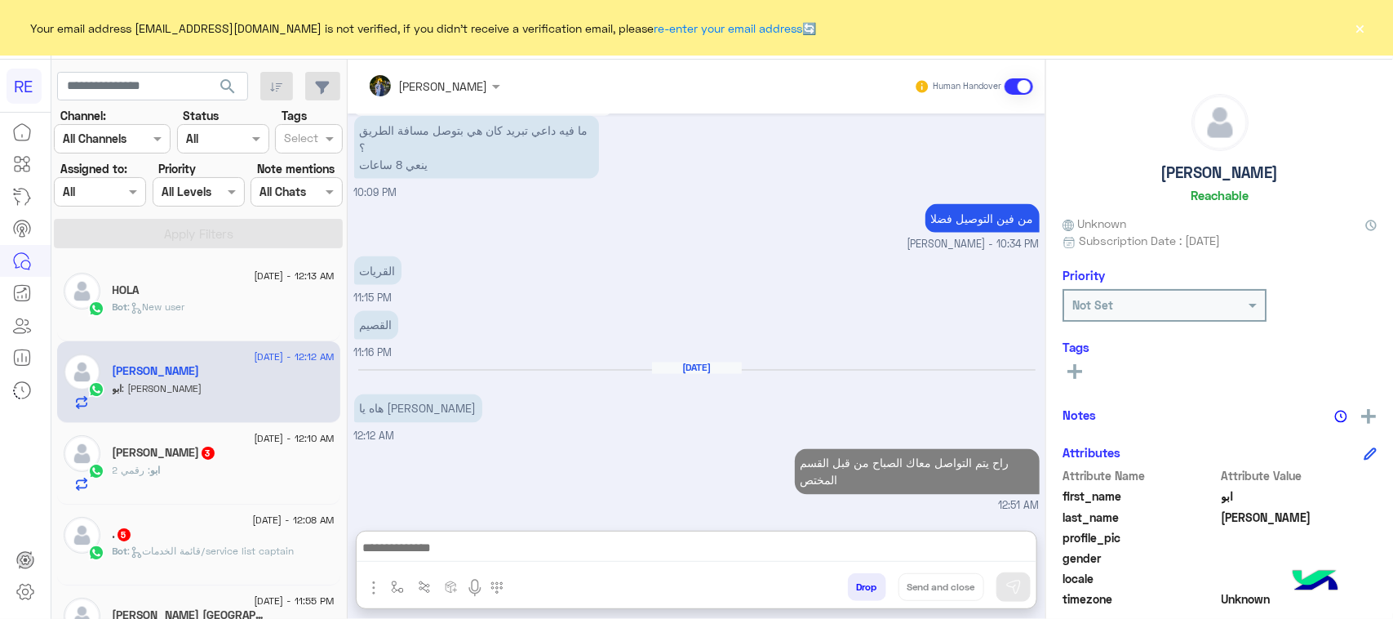
scroll to position [1262, 0]
click at [221, 478] on div "ابو : رقمي 2" at bounding box center [224, 477] width 222 height 29
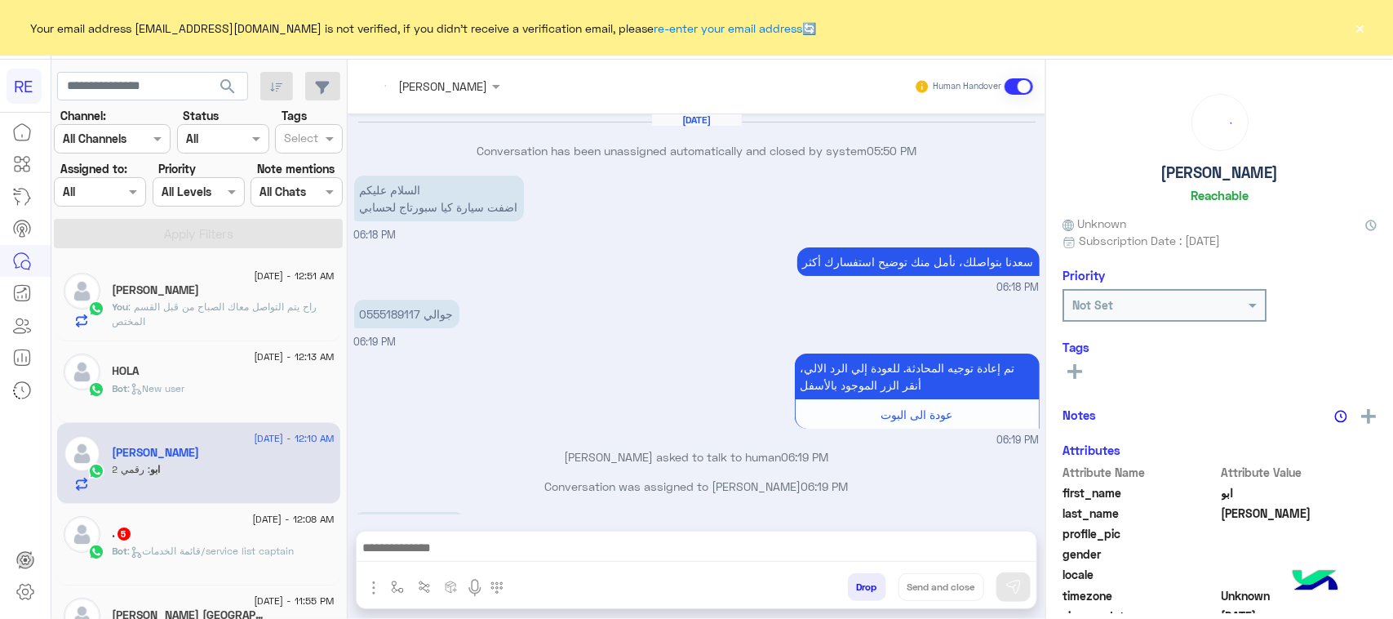
scroll to position [959, 0]
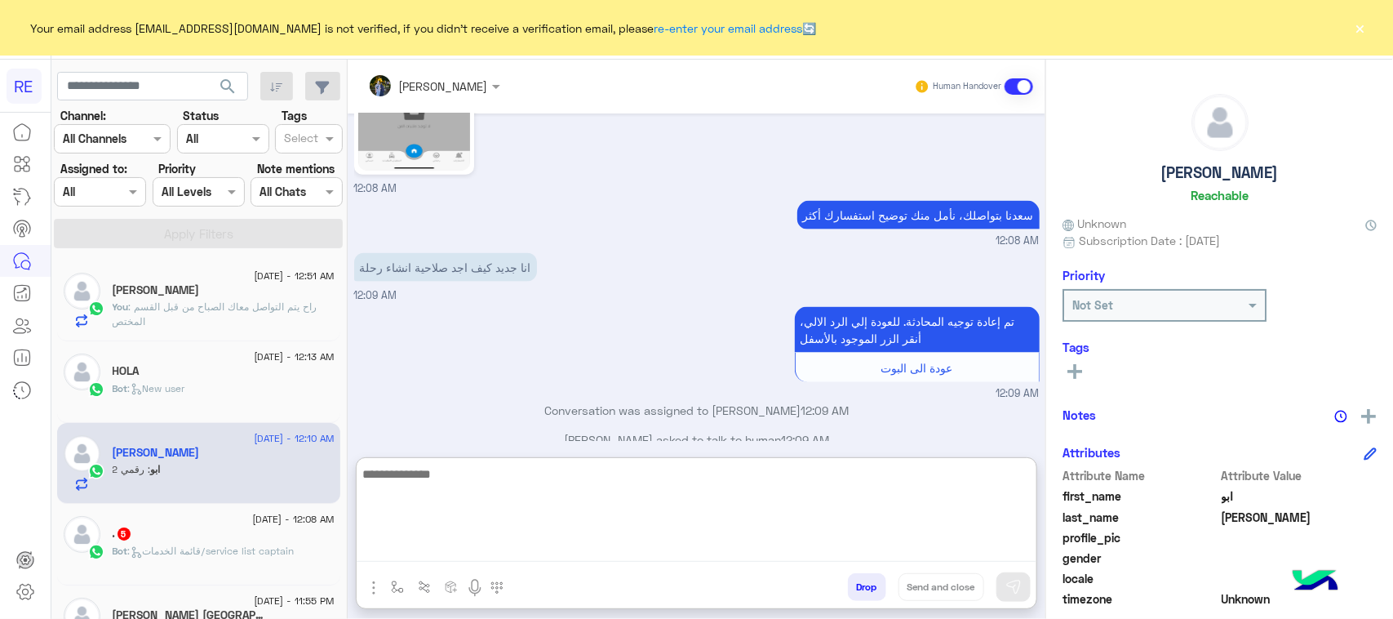
click at [836, 536] on textarea at bounding box center [697, 513] width 680 height 98
paste textarea "**********"
type textarea "**********"
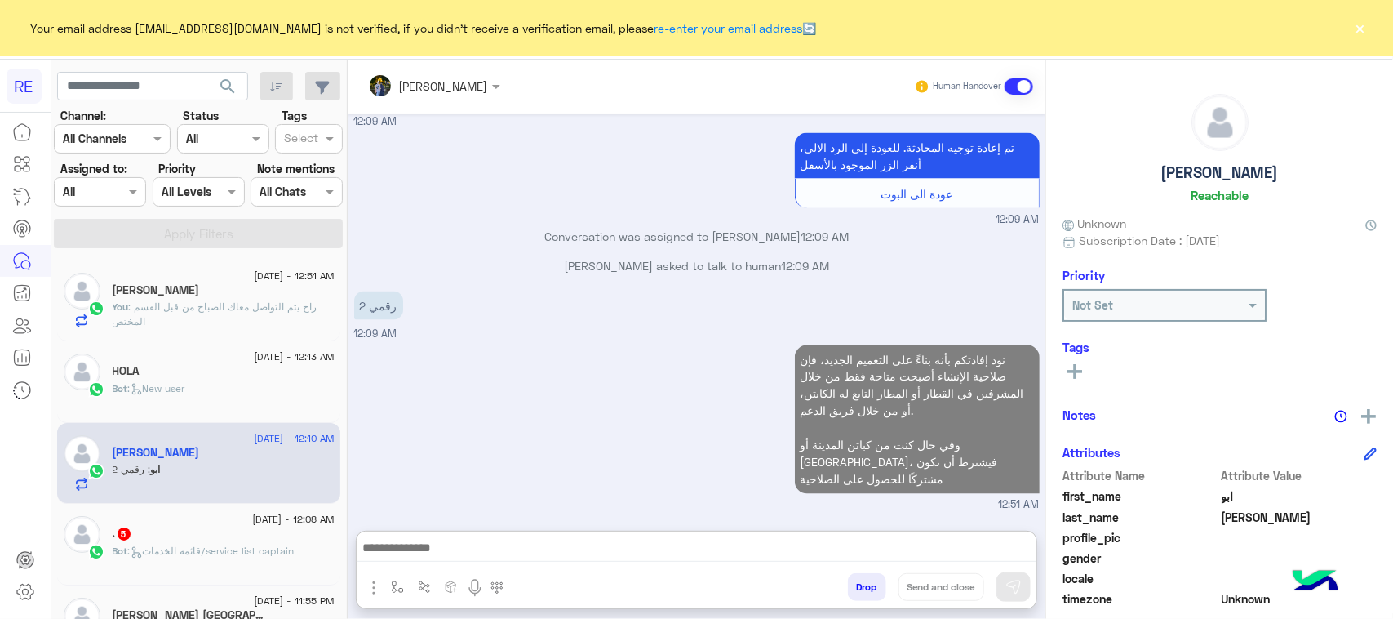
click at [226, 541] on div ". 5" at bounding box center [224, 534] width 222 height 17
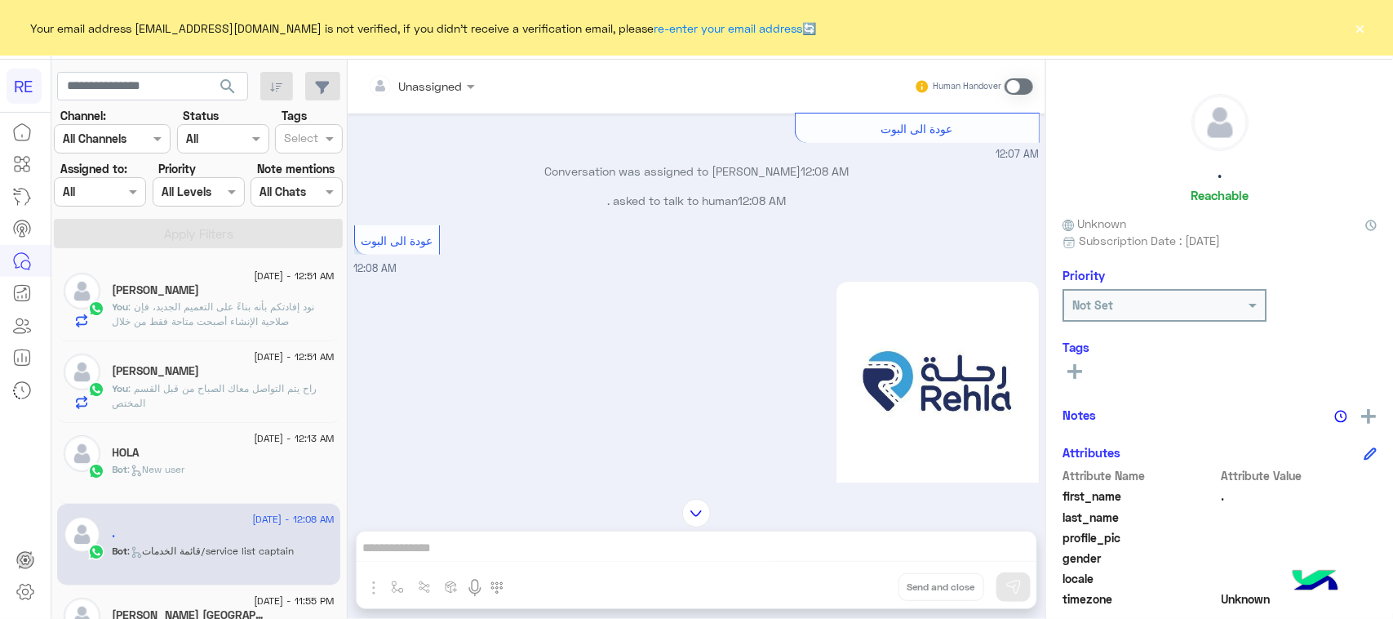
scroll to position [306, 0]
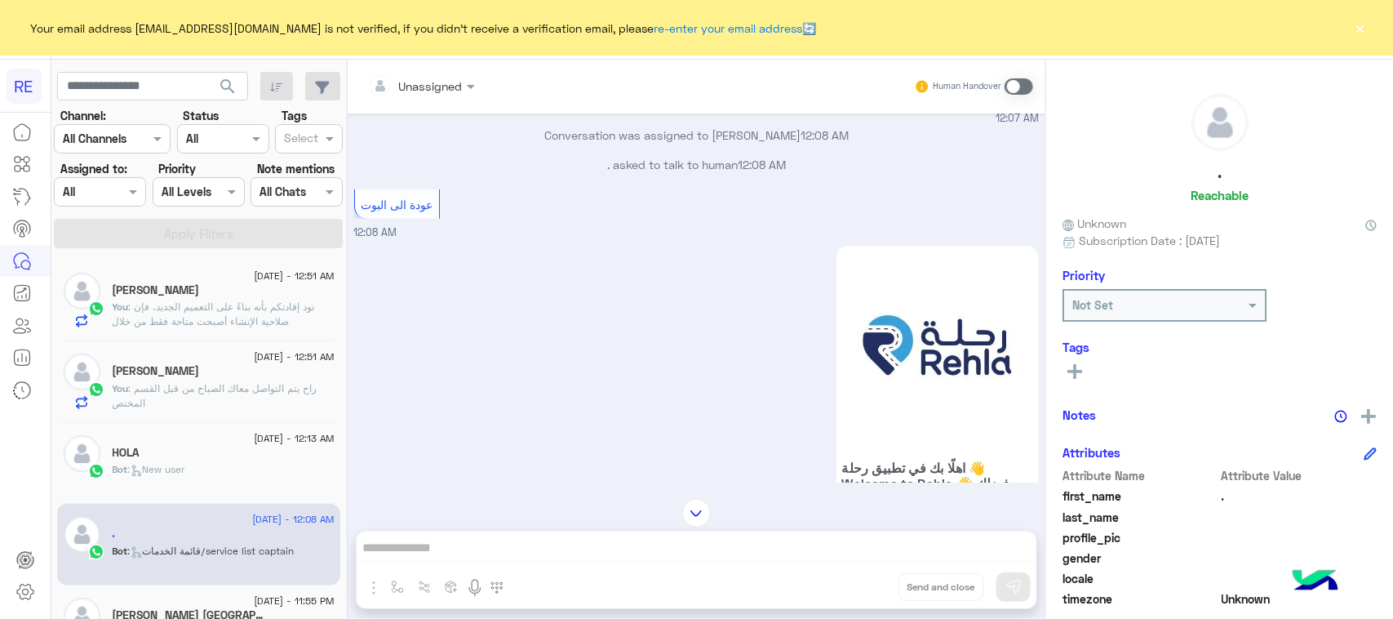
click at [1012, 87] on span at bounding box center [1019, 86] width 29 height 16
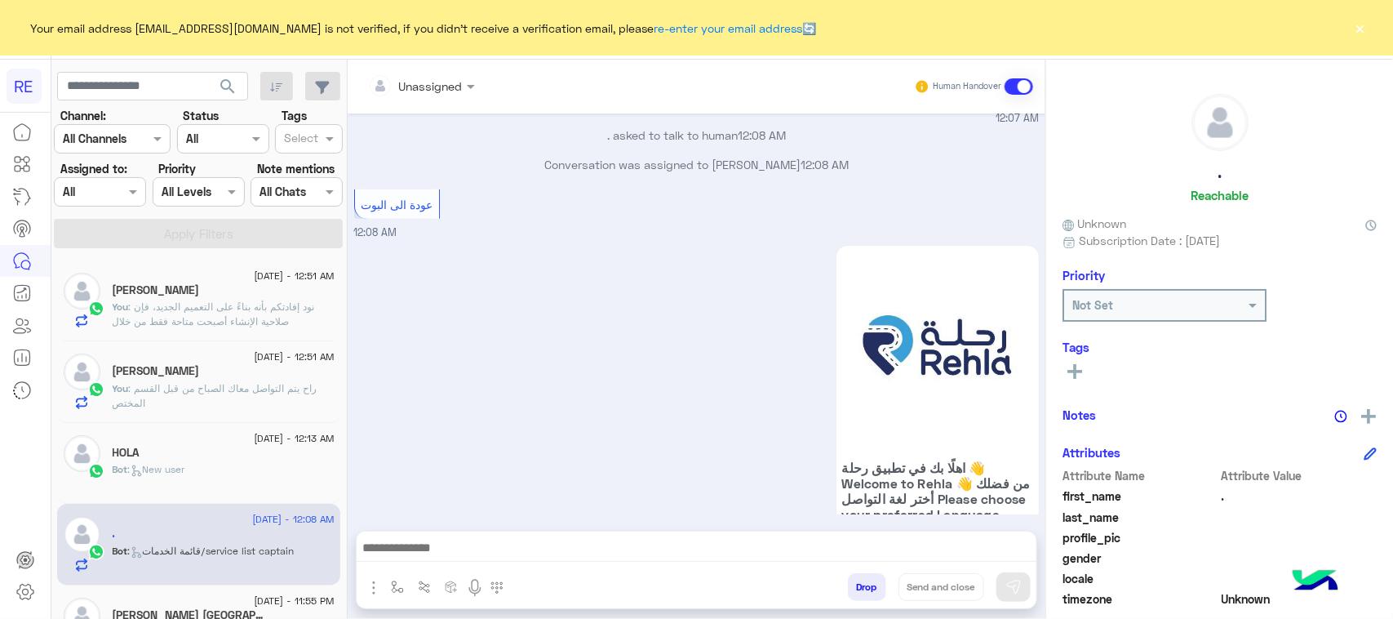
scroll to position [871, 0]
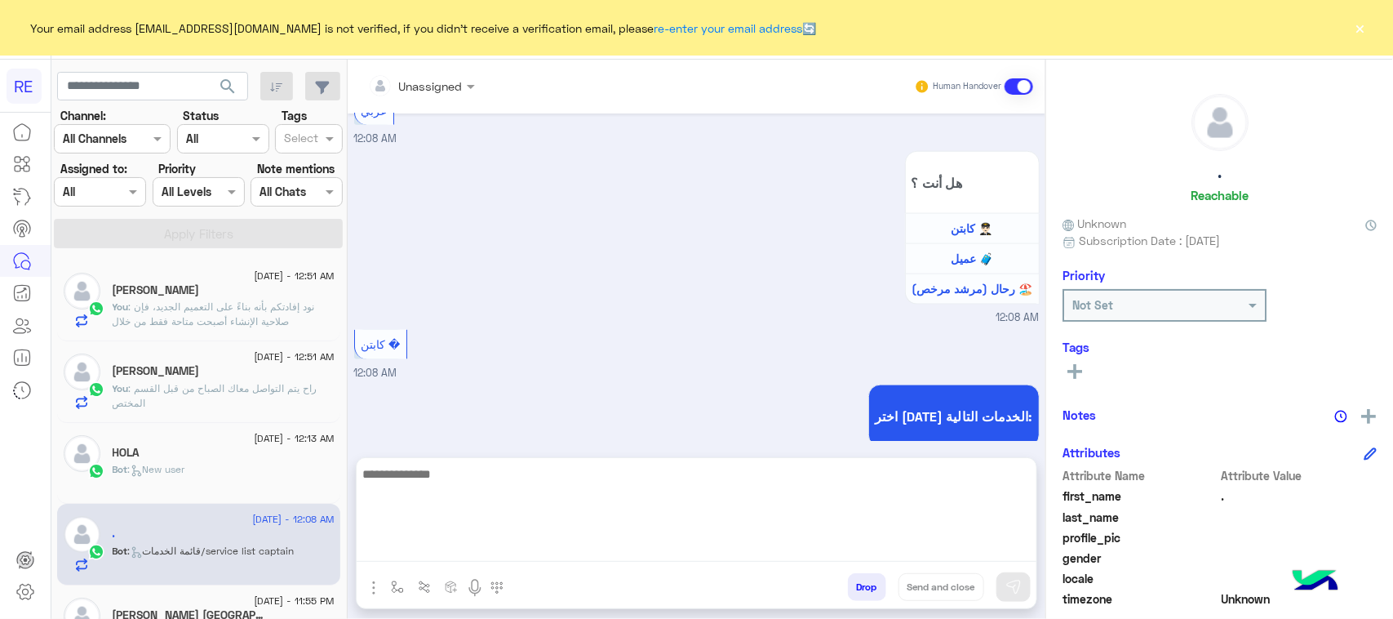
click at [691, 544] on textarea at bounding box center [697, 513] width 680 height 98
paste textarea "**********"
type textarea "**********"
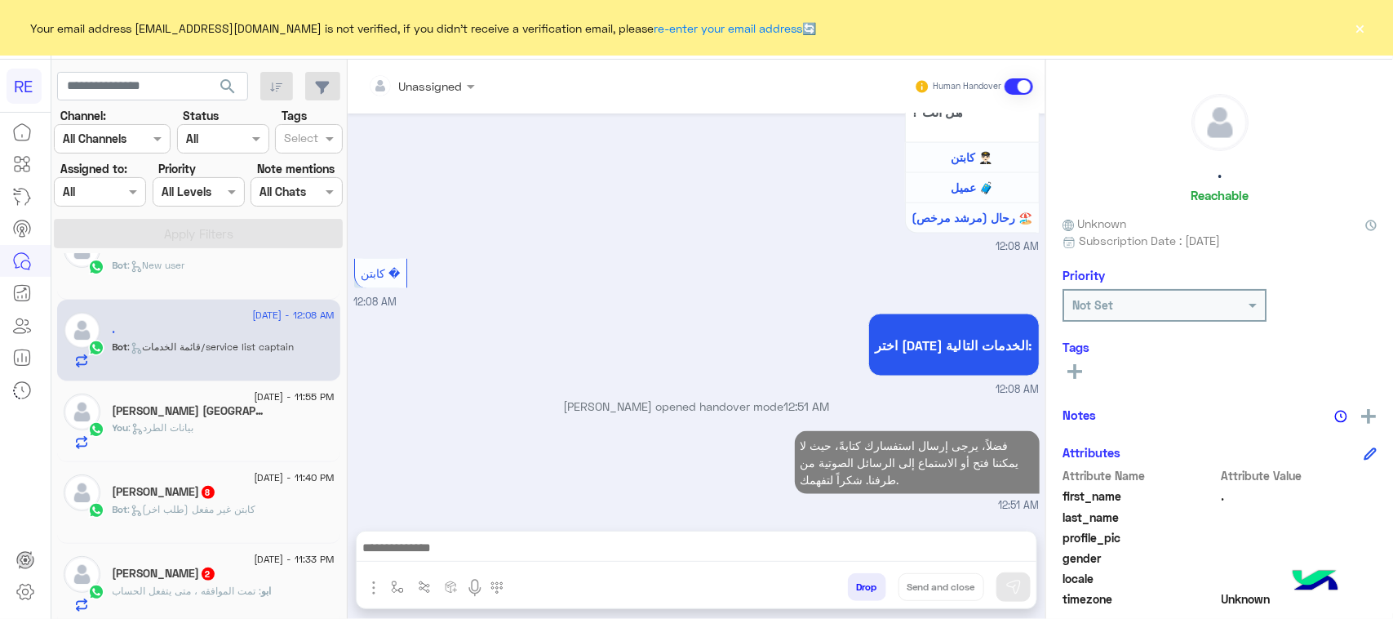
scroll to position [1000, 0]
click at [225, 490] on div "[PERSON_NAME] 8" at bounding box center [224, 493] width 222 height 17
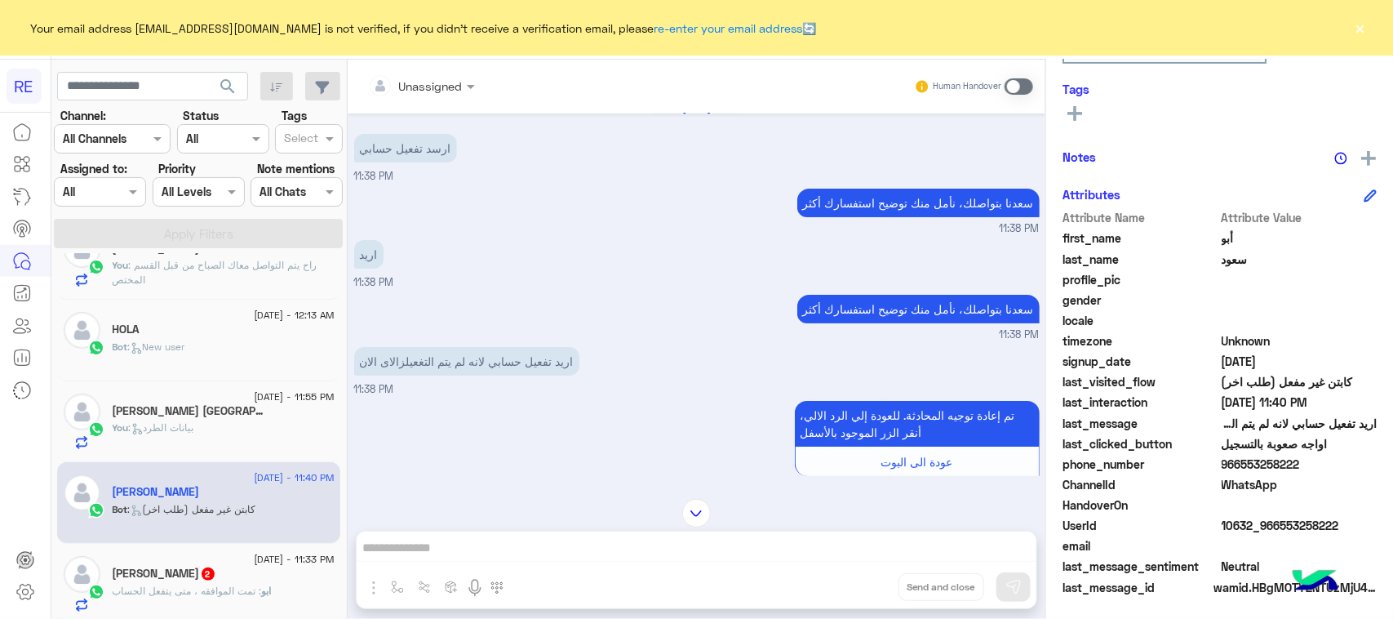
scroll to position [259, 0]
drag, startPoint x: 1338, startPoint y: 525, endPoint x: 1282, endPoint y: 530, distance: 56.6
click at [1277, 530] on span "10632_966553258222" at bounding box center [1300, 524] width 156 height 17
copy span "553258222"
click at [1028, 91] on span at bounding box center [1019, 86] width 29 height 16
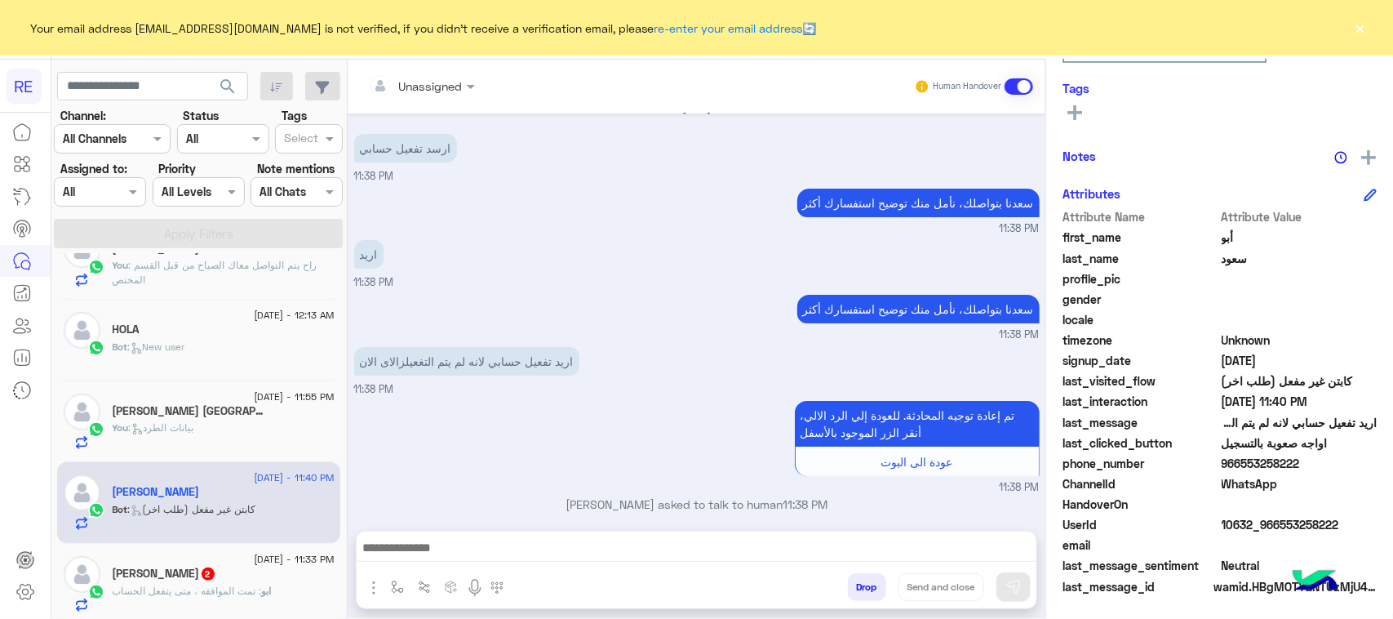
scroll to position [1907, 0]
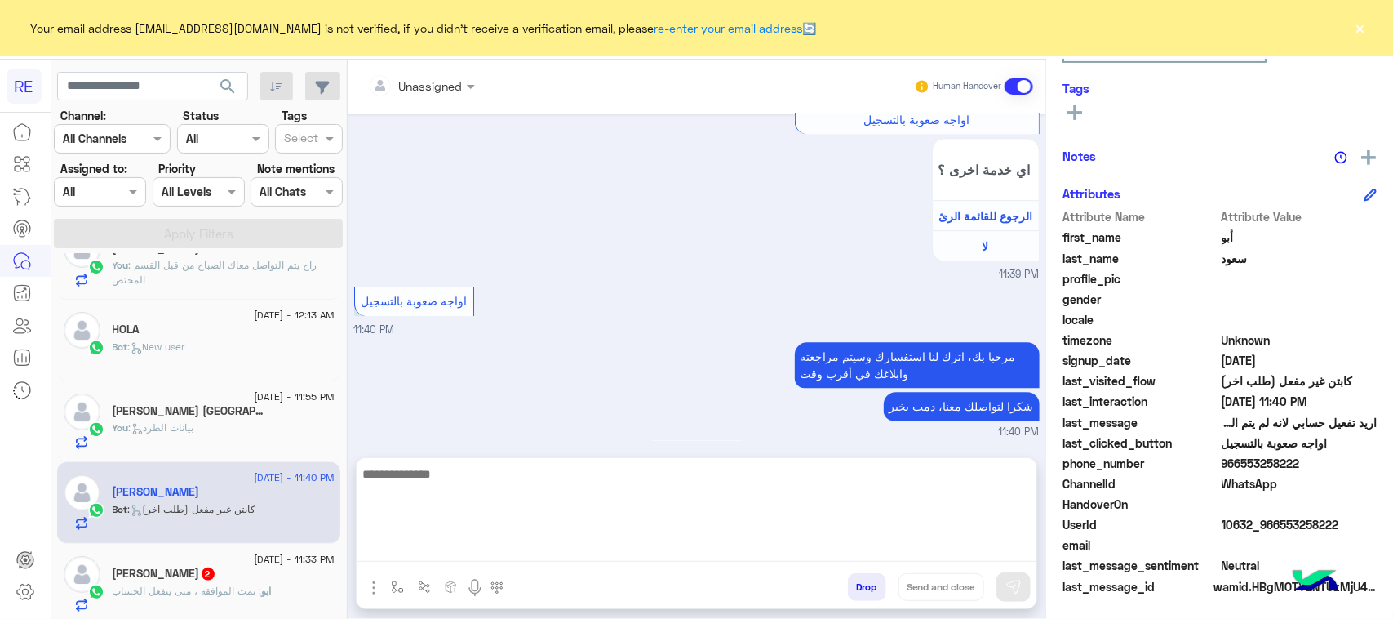
click at [739, 559] on textarea at bounding box center [697, 513] width 680 height 98
paste textarea "**********"
type textarea "**********"
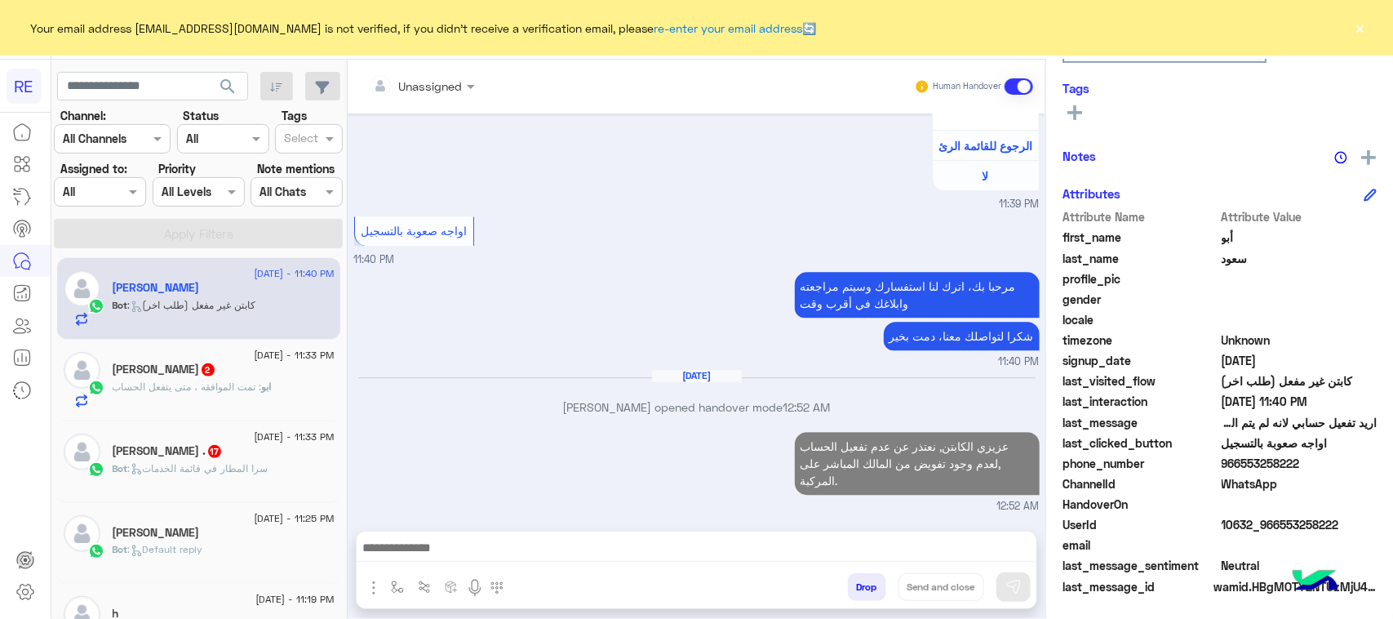
scroll to position [0, 0]
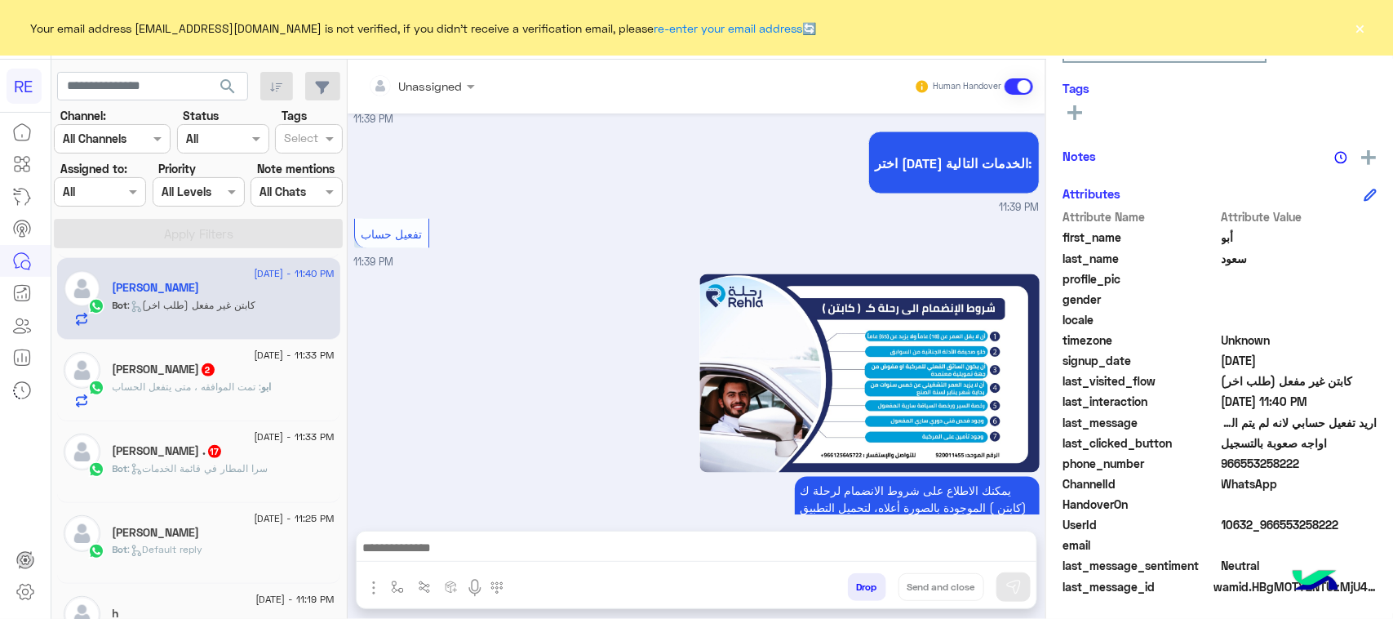
click at [219, 401] on div "ابو : تمت الموافقه ، متى يتفعل الحساب" at bounding box center [224, 393] width 222 height 29
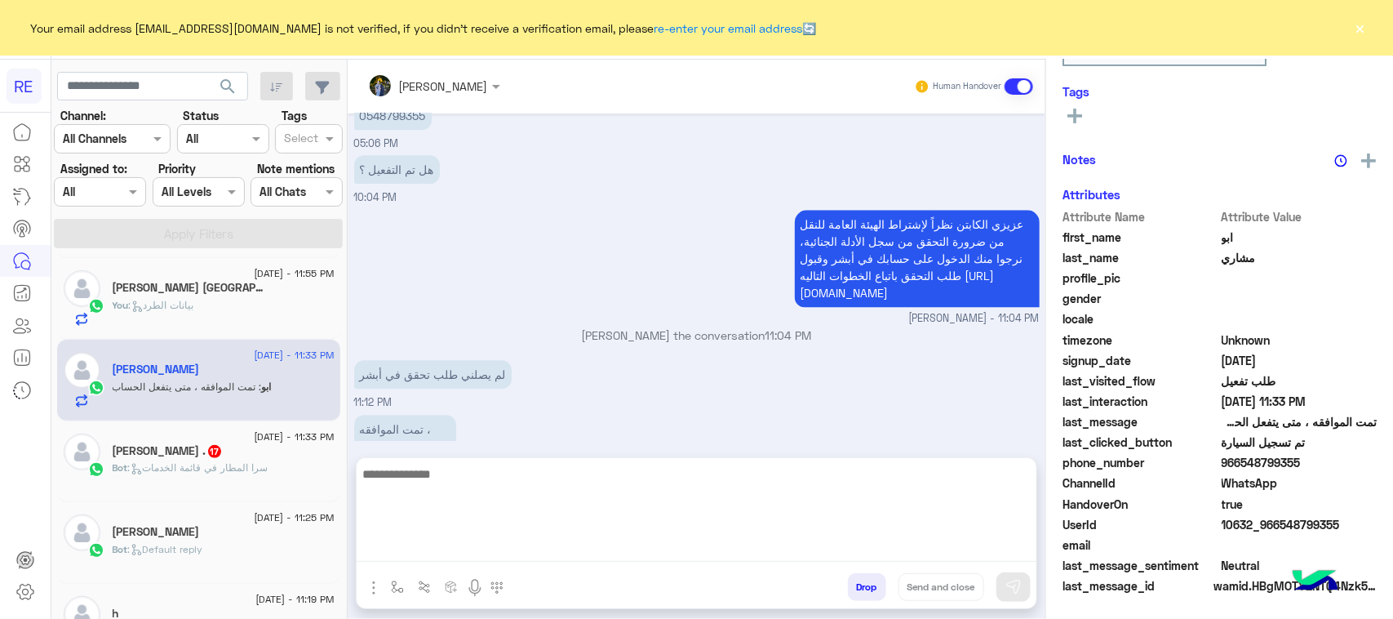
scroll to position [259, 0]
click at [498, 548] on textarea at bounding box center [697, 513] width 680 height 98
type textarea "**********"
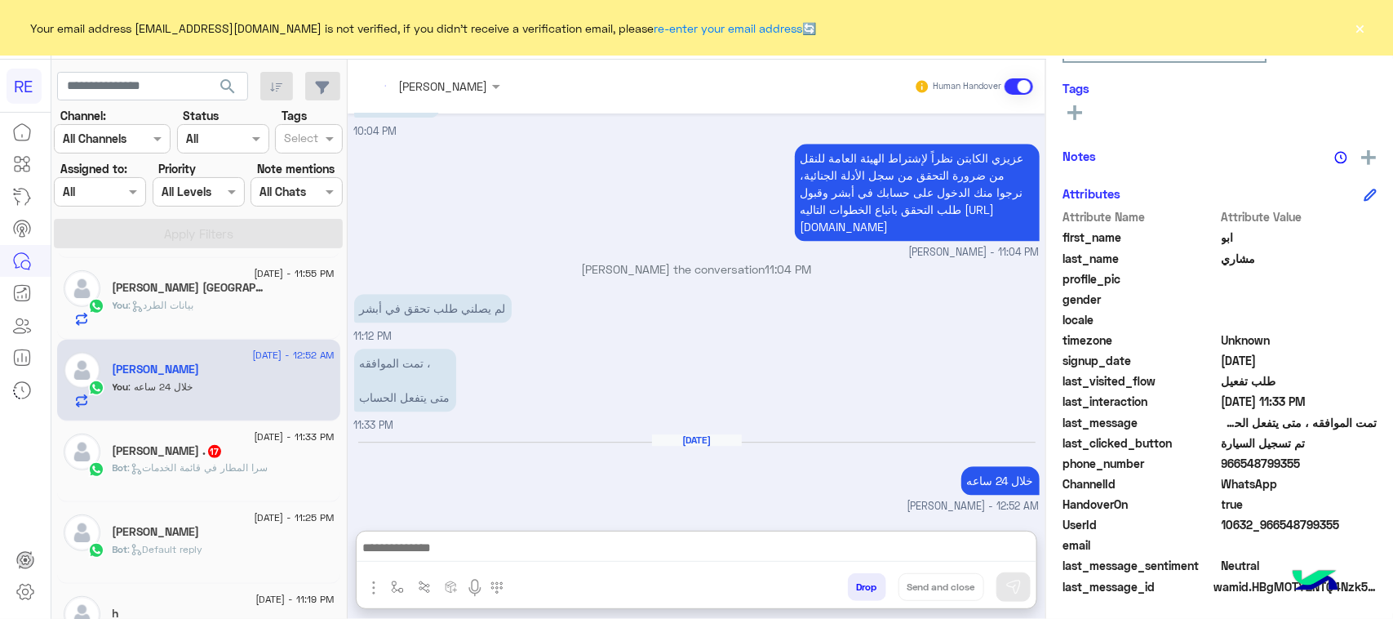
scroll to position [2070, 0]
click at [209, 467] on span ": سرا المطار في قائمة الخدمات" at bounding box center [198, 467] width 140 height 12
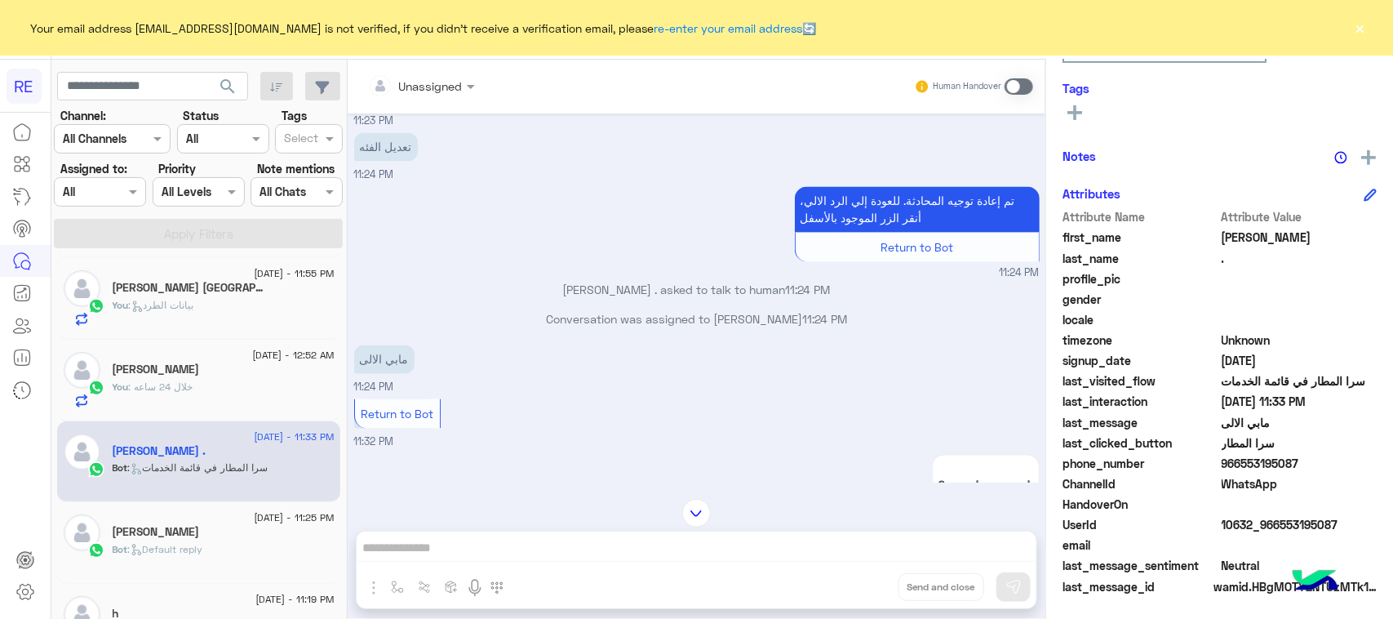
scroll to position [1387, 0]
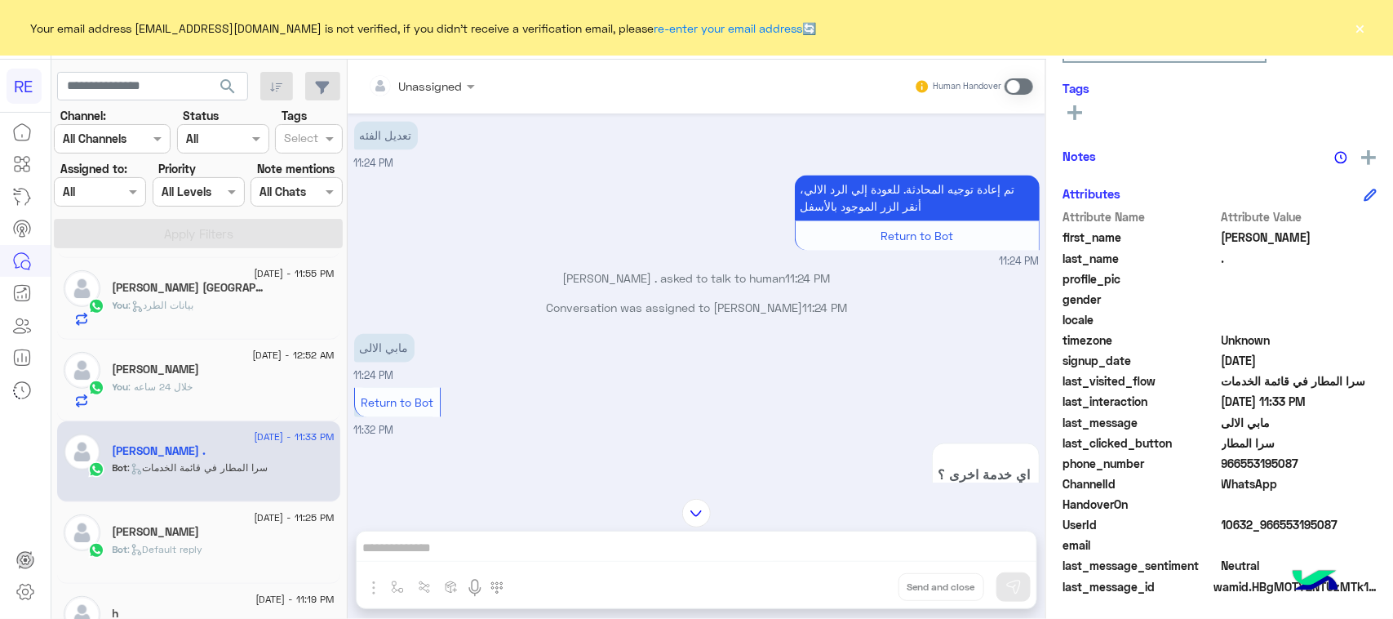
click at [1008, 78] on label at bounding box center [1019, 86] width 29 height 16
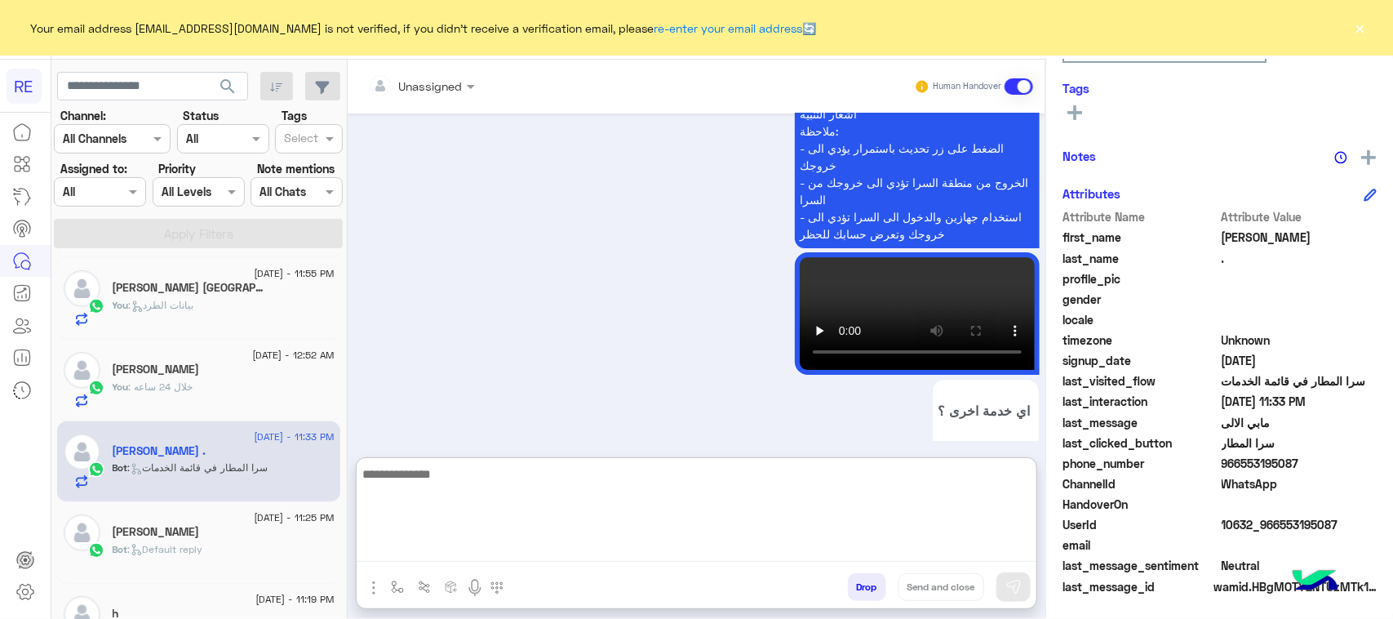
click at [810, 557] on textarea at bounding box center [697, 513] width 680 height 98
paste textarea "**********"
type textarea "**********"
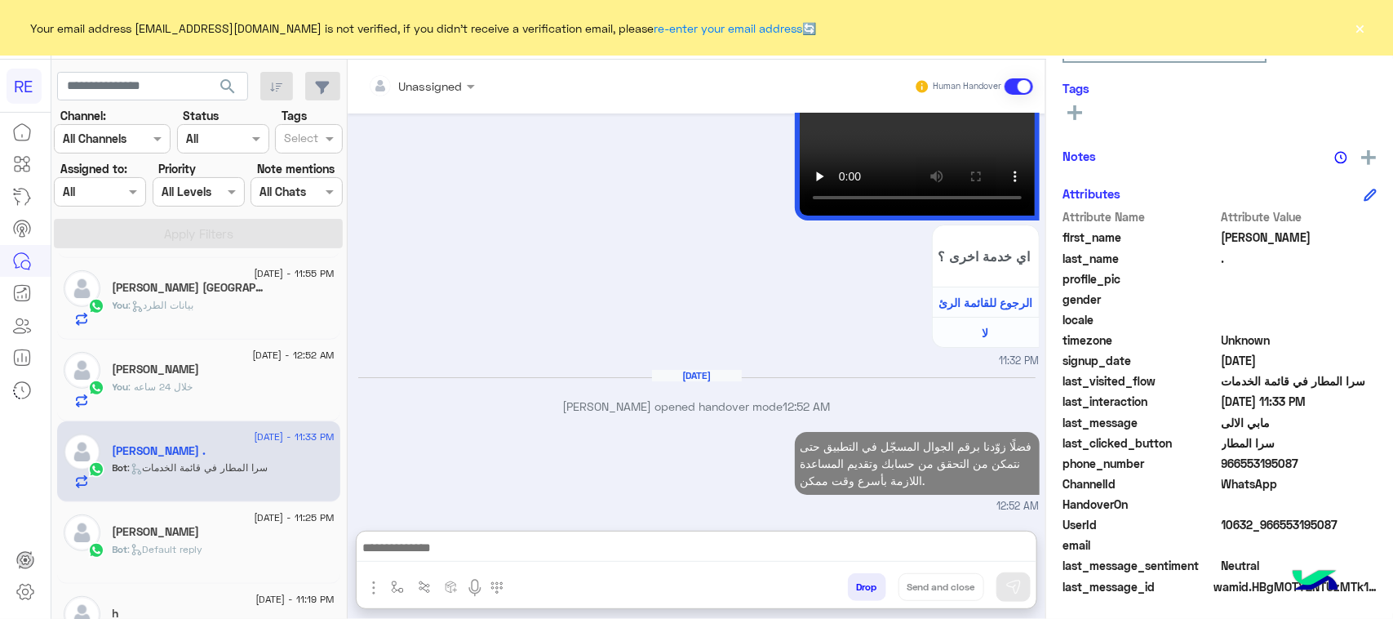
scroll to position [2487, 0]
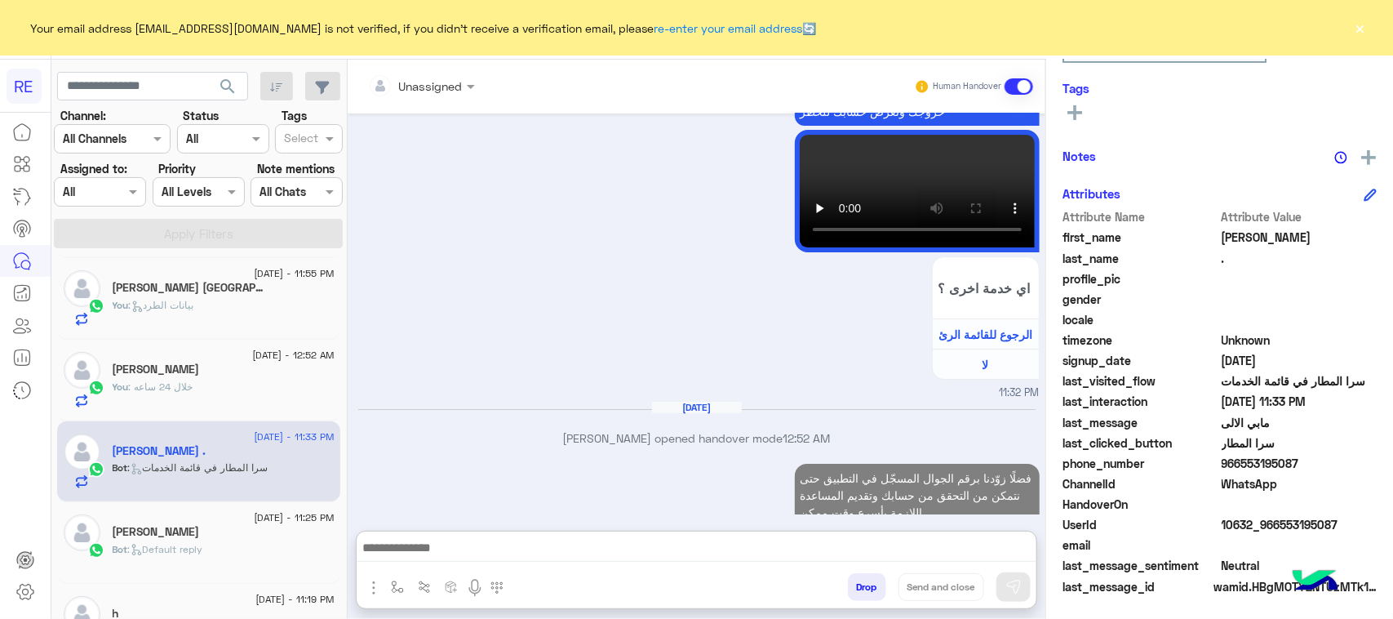
click at [213, 531] on div "[PERSON_NAME]" at bounding box center [224, 533] width 222 height 17
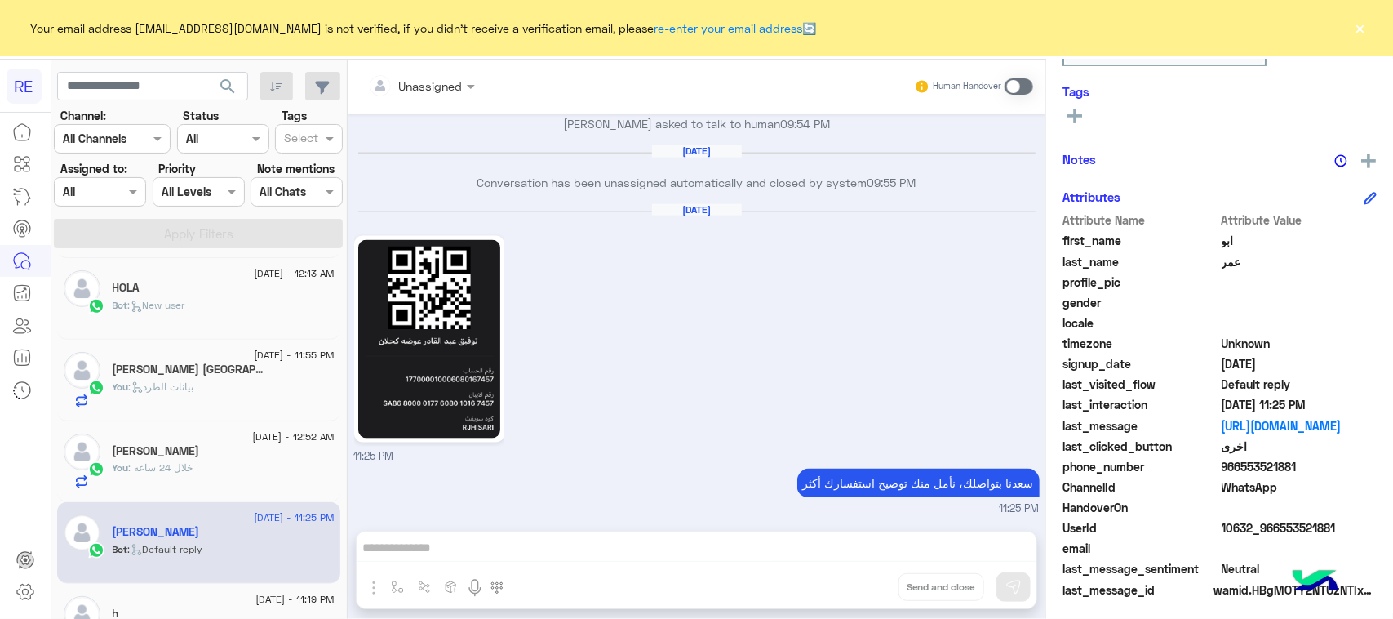
scroll to position [259, 0]
click at [1029, 87] on span at bounding box center [1019, 86] width 29 height 16
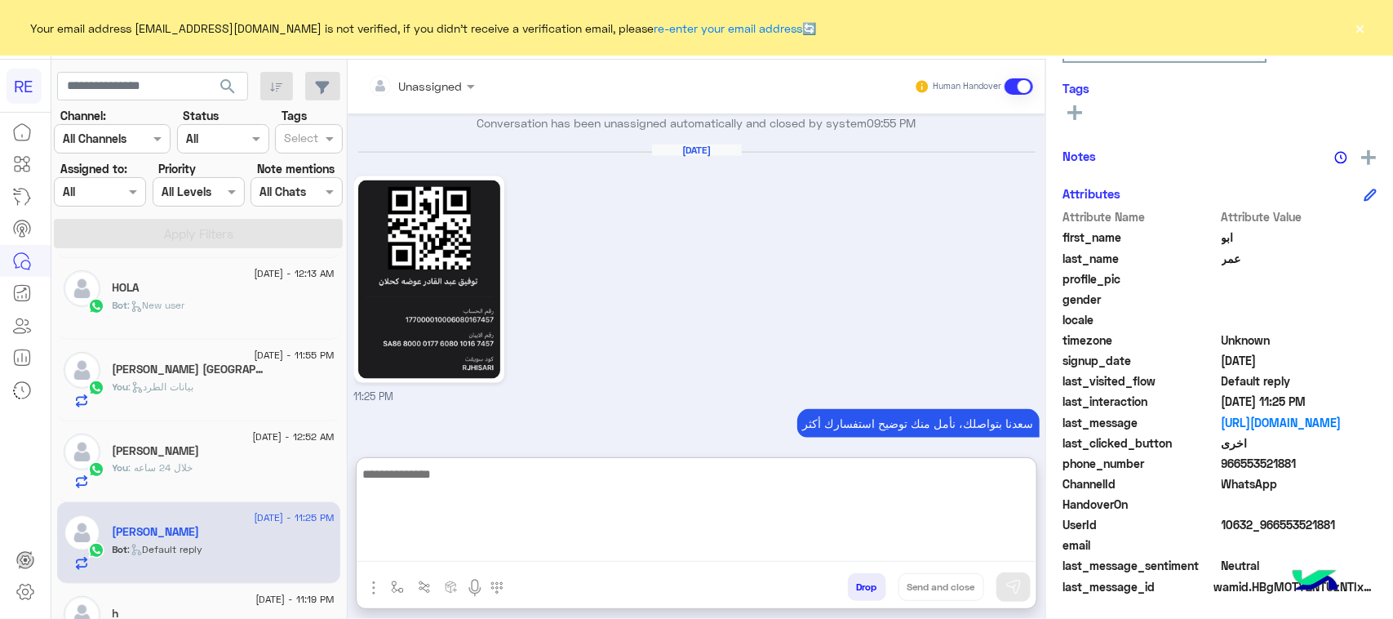
click at [747, 551] on textarea at bounding box center [697, 513] width 680 height 98
type textarea "**********"
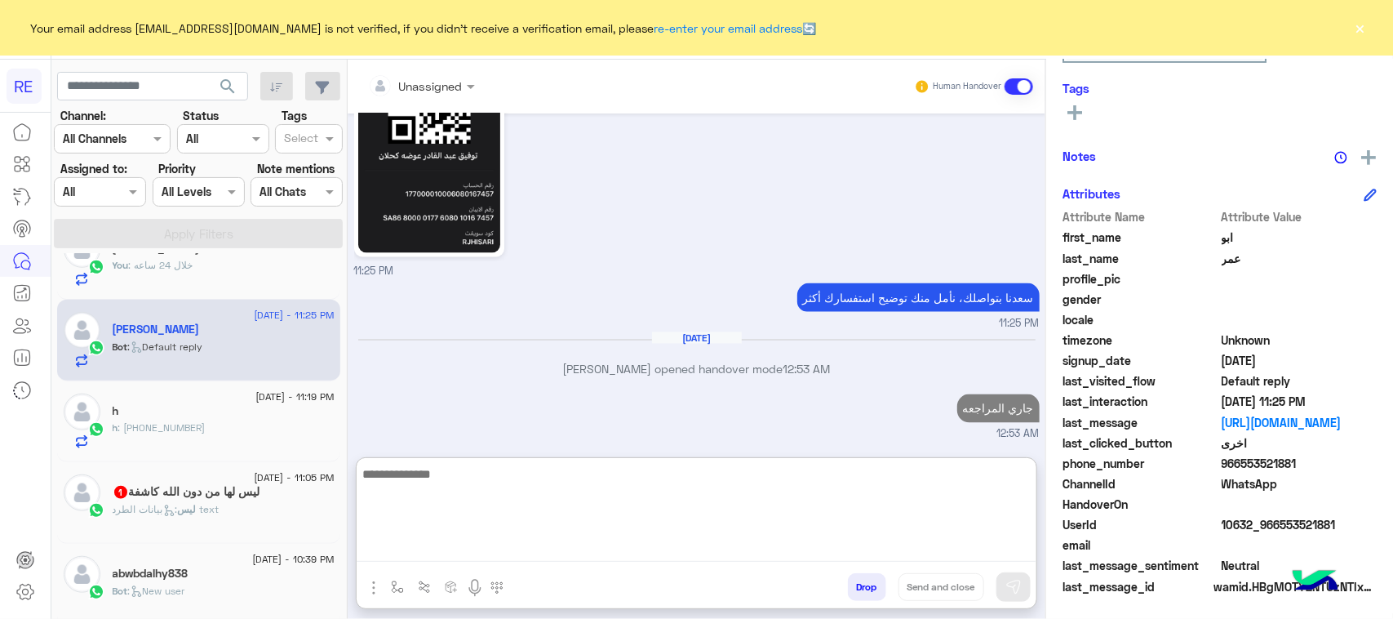
scroll to position [612, 0]
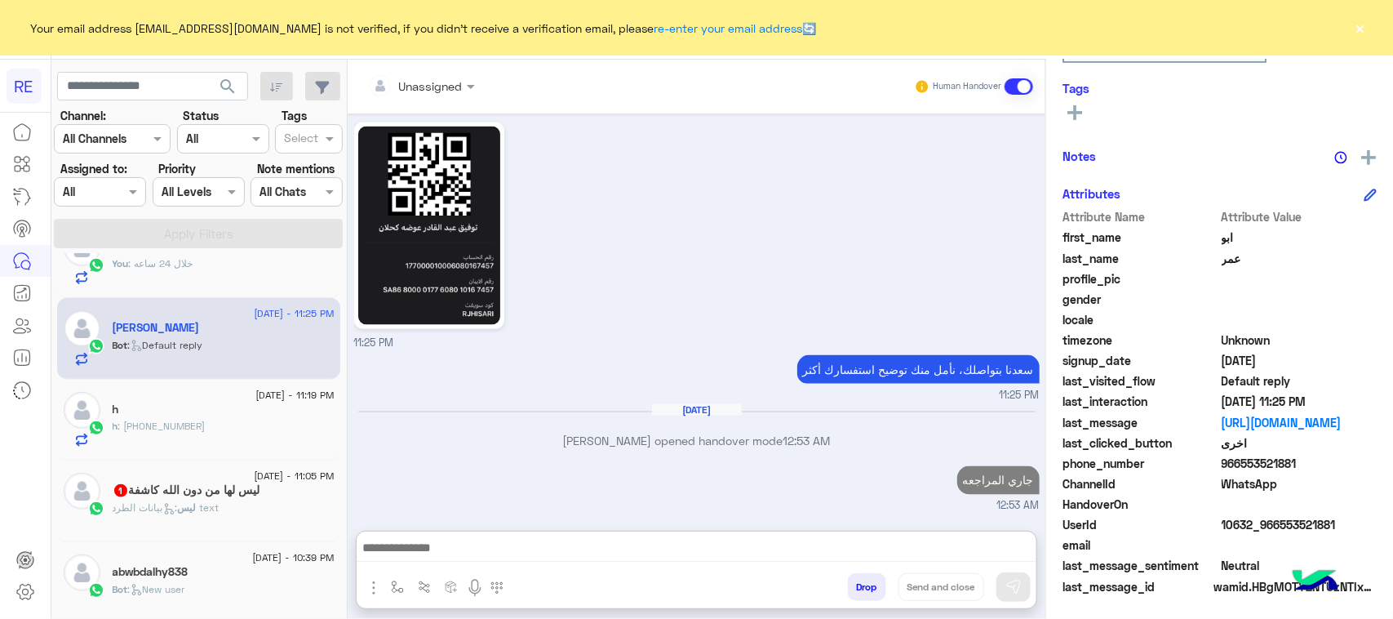
click at [233, 433] on div "h : [PHONE_NUMBER]" at bounding box center [224, 433] width 222 height 29
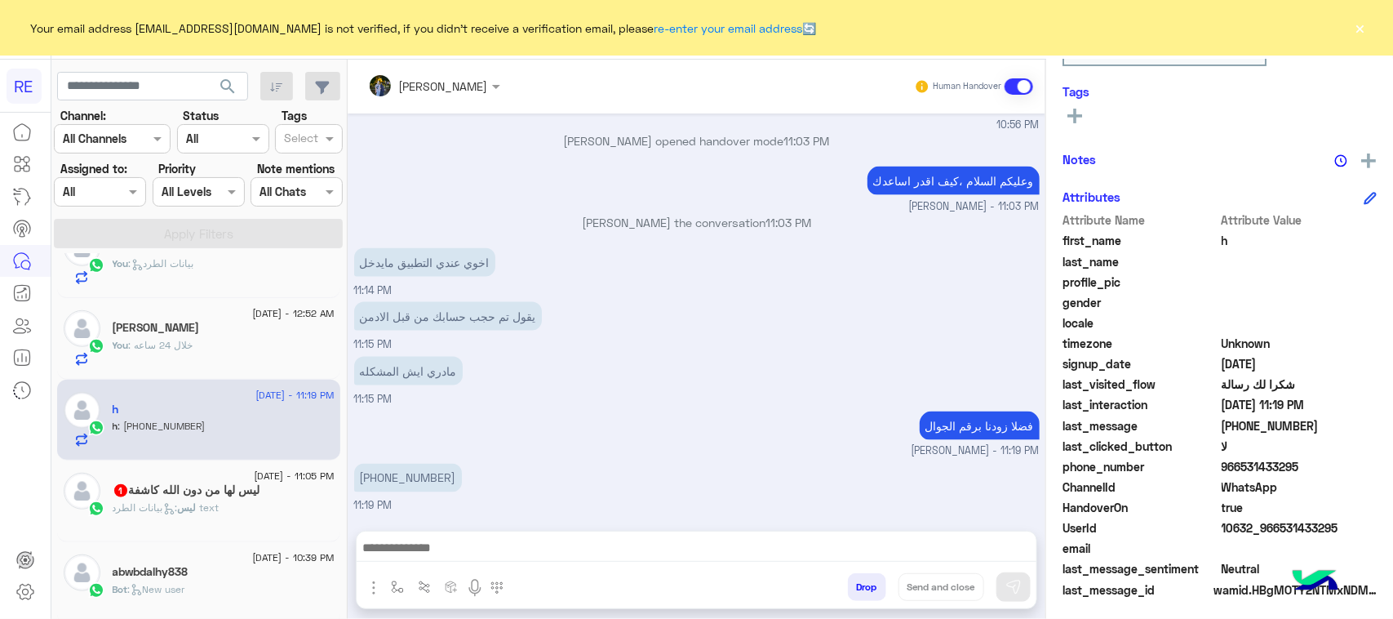
scroll to position [259, 0]
drag, startPoint x: 1356, startPoint y: 524, endPoint x: 1275, endPoint y: 525, distance: 80.8
click at [1275, 525] on span "10632_966531433295" at bounding box center [1300, 524] width 156 height 17
copy span "531433295"
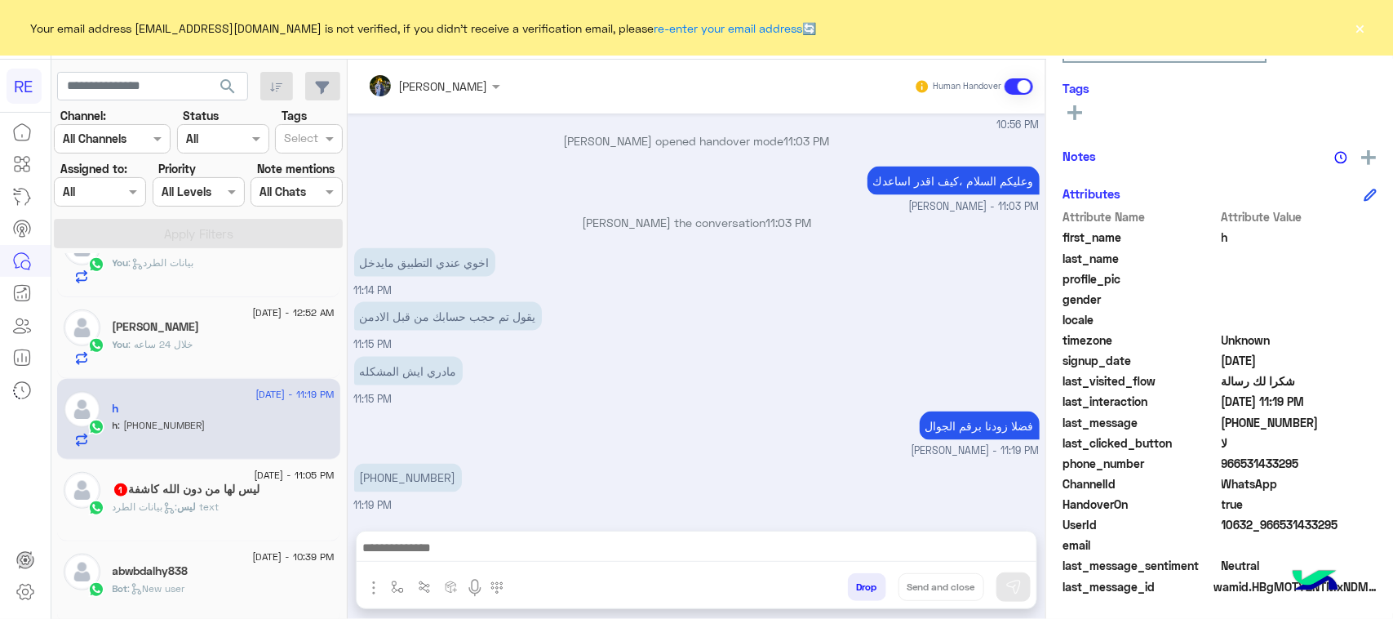
click at [688, 563] on div at bounding box center [697, 551] width 680 height 41
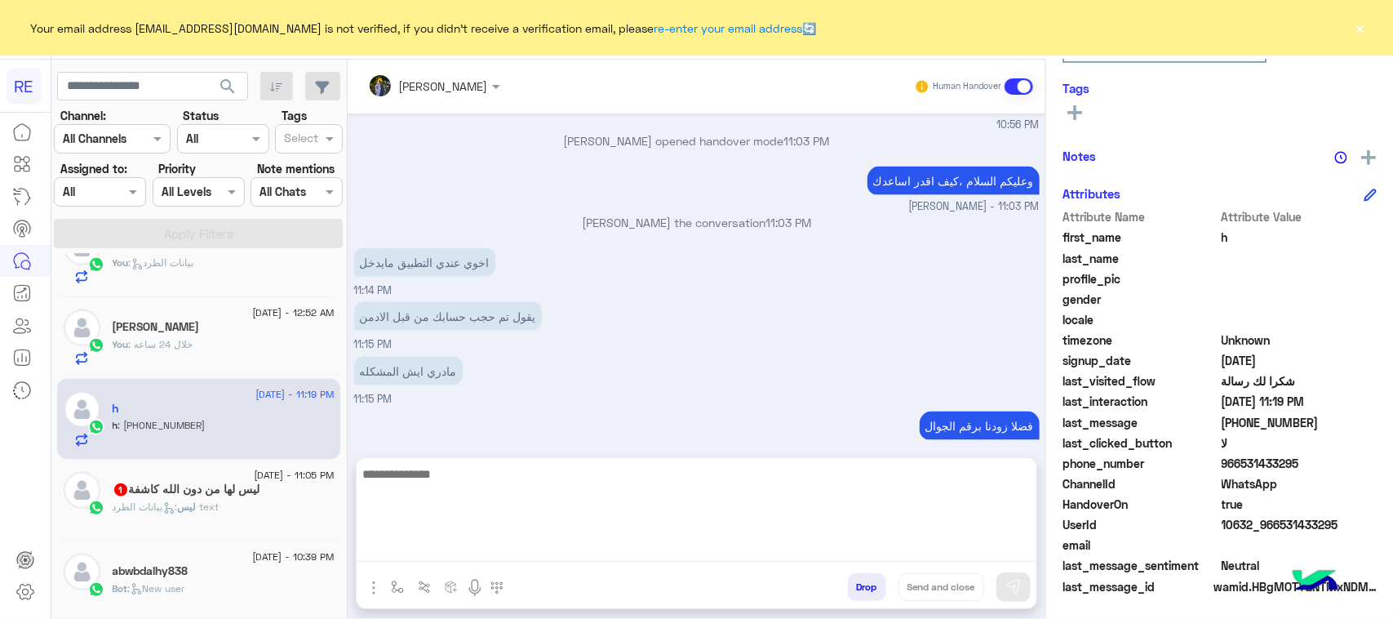
click at [681, 543] on textarea at bounding box center [697, 513] width 680 height 98
paste textarea "**********"
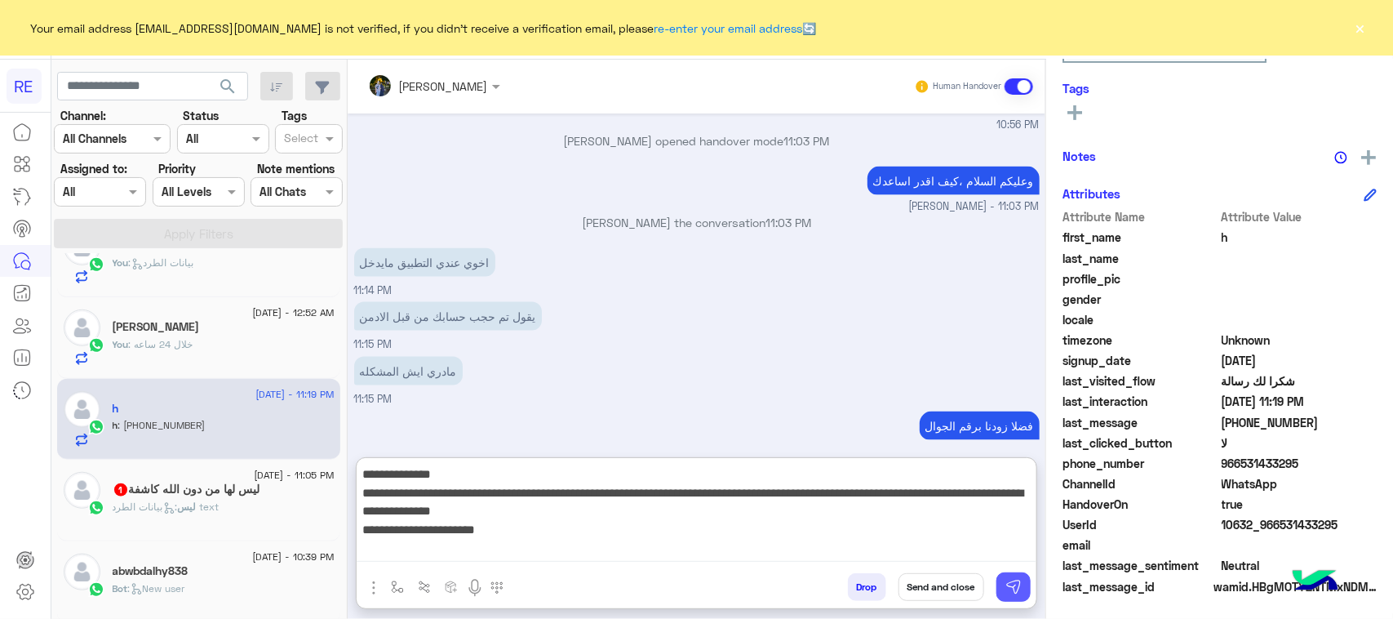
type textarea "**********"
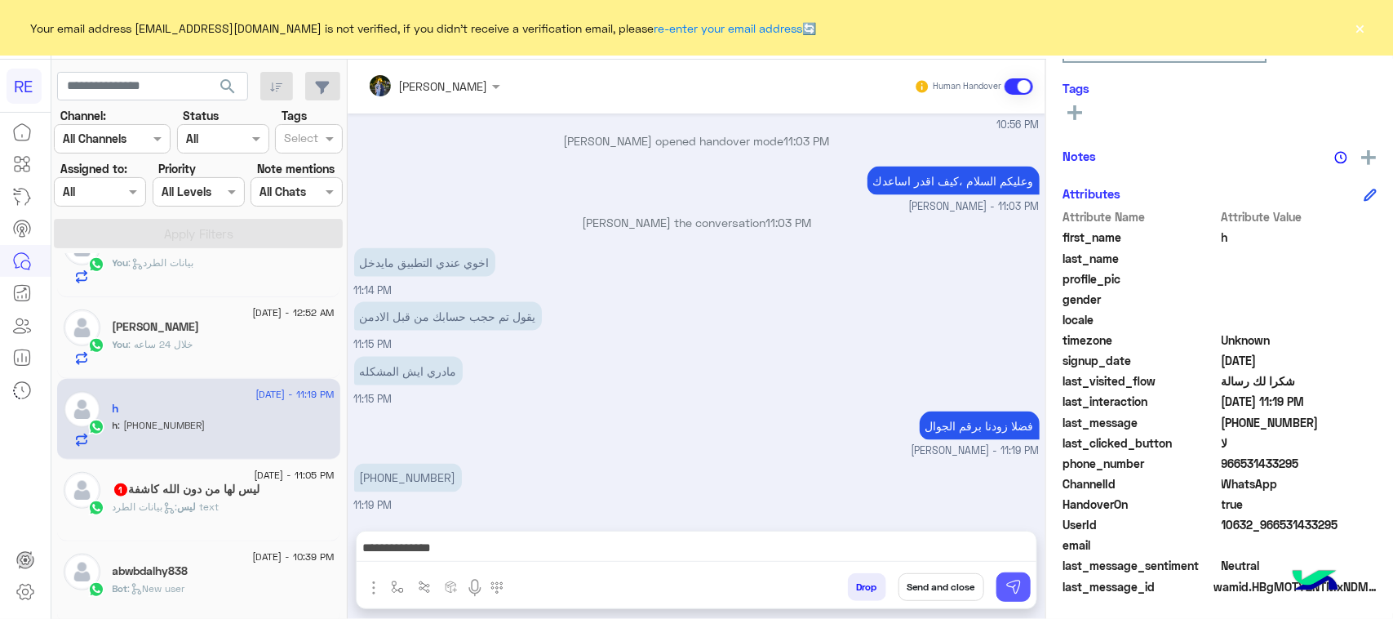
click at [1025, 580] on button at bounding box center [1013, 586] width 34 height 29
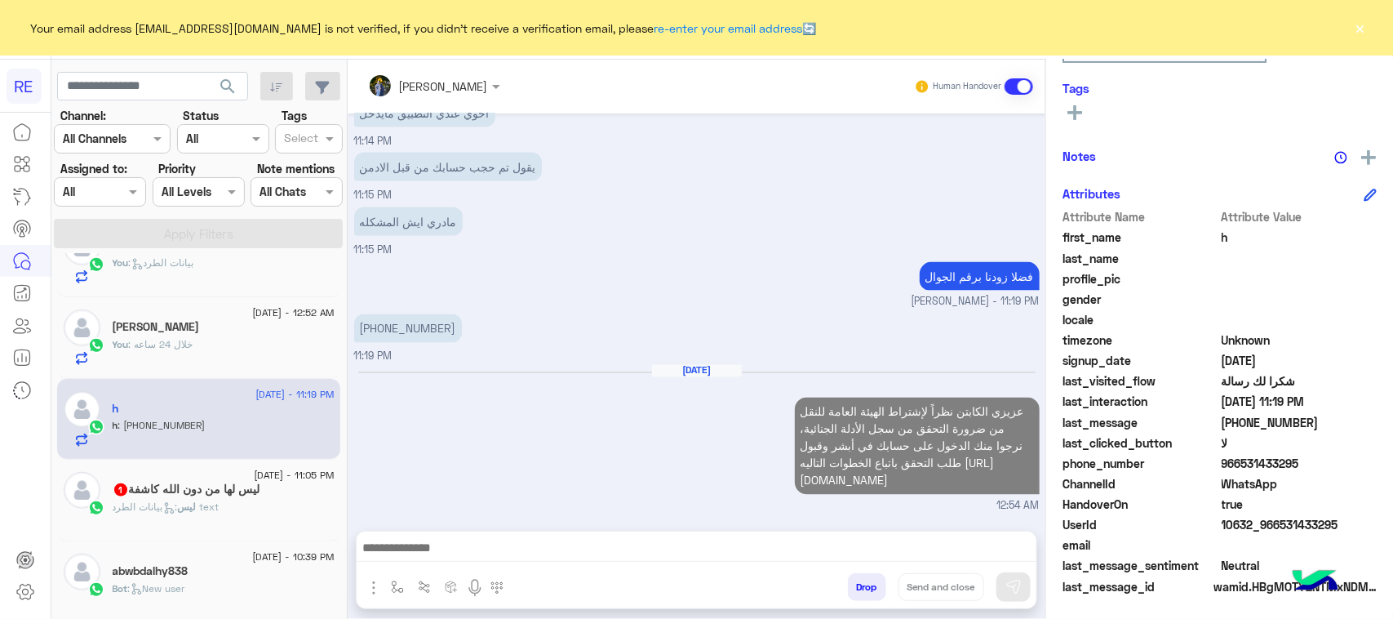
click at [194, 526] on div "ليس : بيانات الطرد text" at bounding box center [224, 513] width 222 height 29
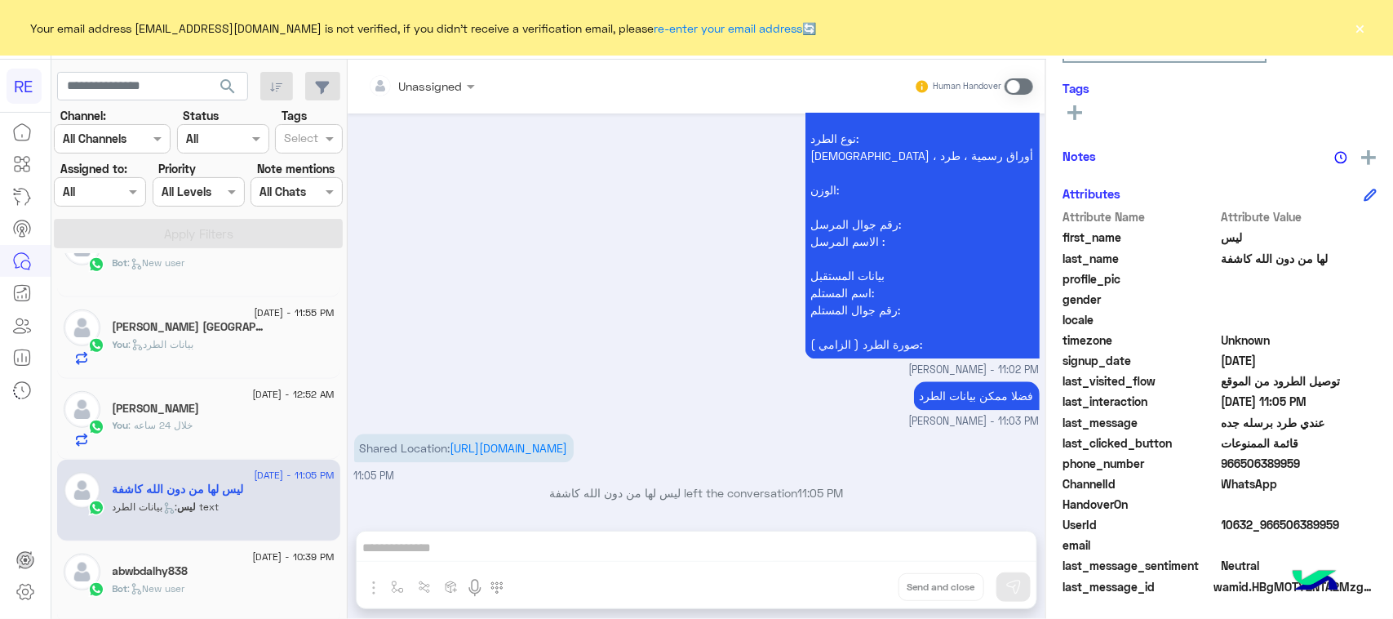
scroll to position [1736, 0]
drag, startPoint x: 592, startPoint y: 557, endPoint x: 618, endPoint y: 517, distance: 48.0
click at [592, 555] on div "Unassigned Human Handover [DATE] السلام عليكم ورحمة الله 08:52 PM وعليكم السلام…" at bounding box center [697, 343] width 698 height 566
click at [1026, 88] on span at bounding box center [1019, 86] width 29 height 16
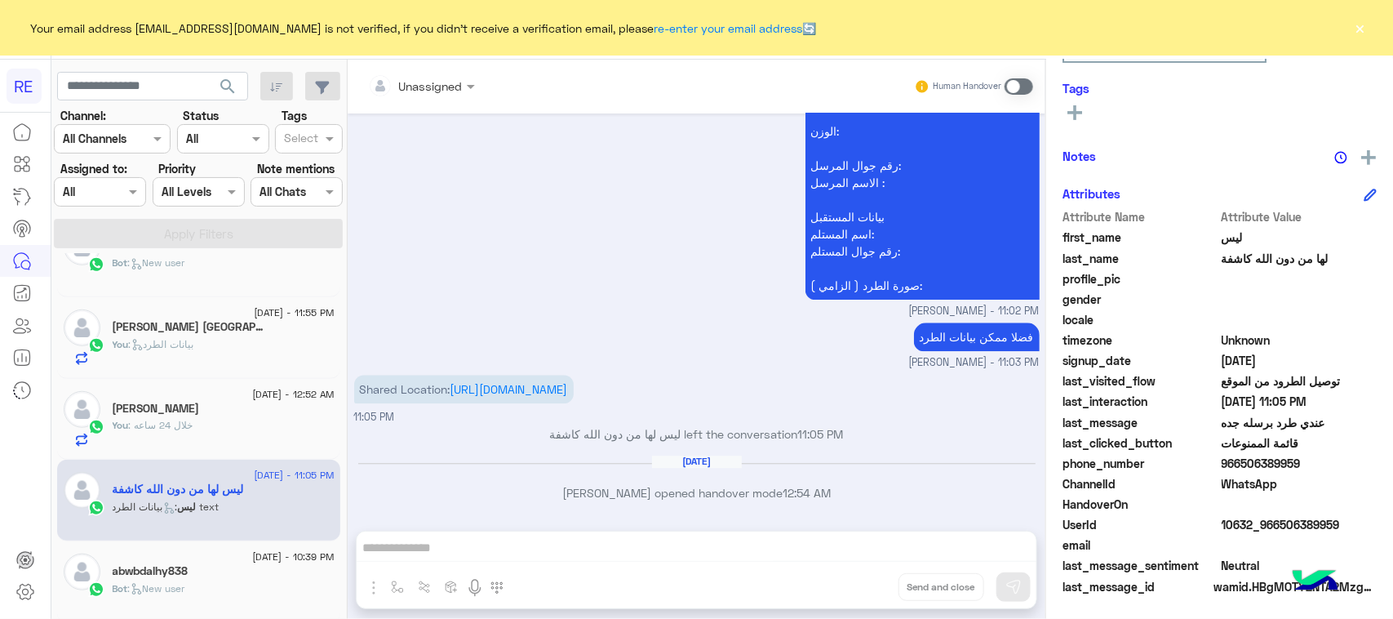
scroll to position [1795, 0]
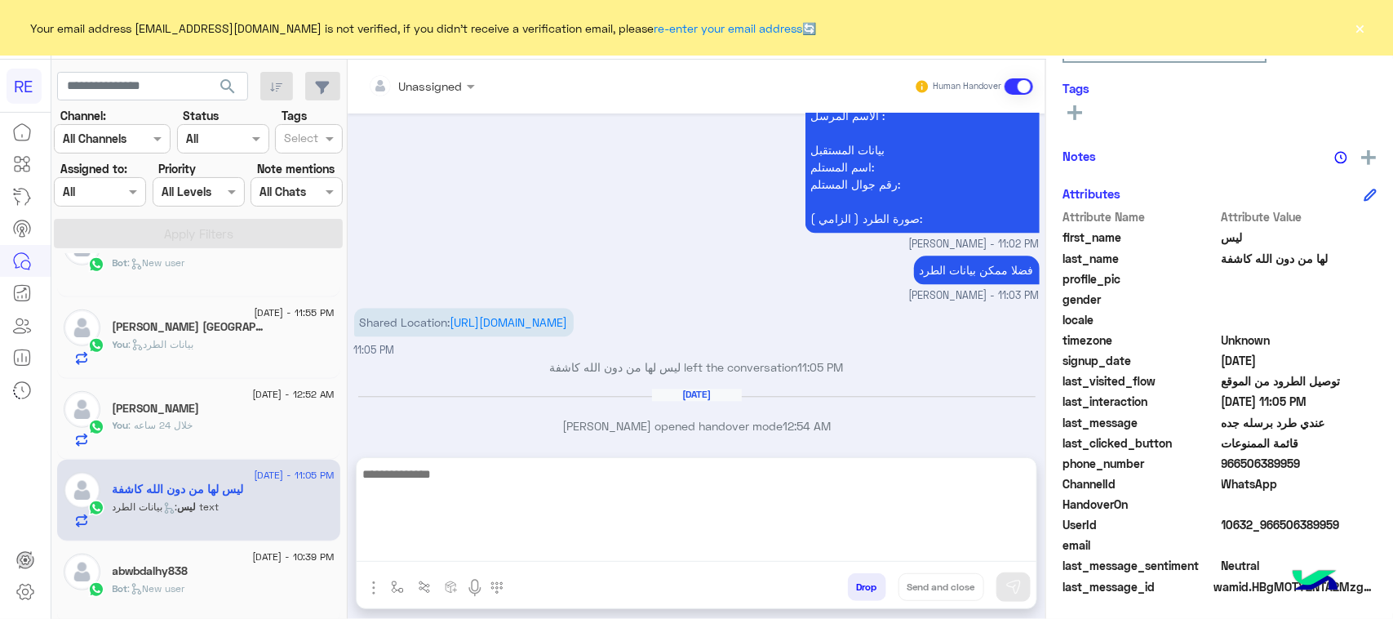
click at [726, 560] on textarea at bounding box center [697, 513] width 680 height 98
click at [854, 475] on textarea "**********" at bounding box center [697, 513] width 680 height 98
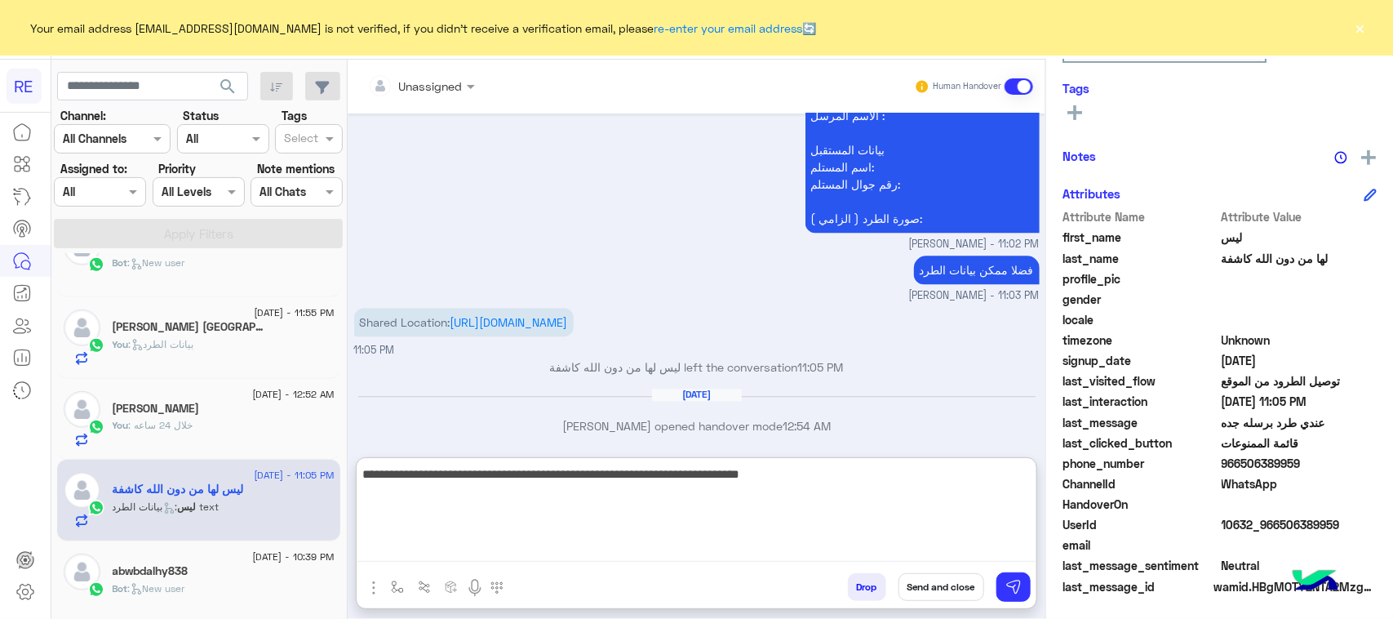
type textarea "**********"
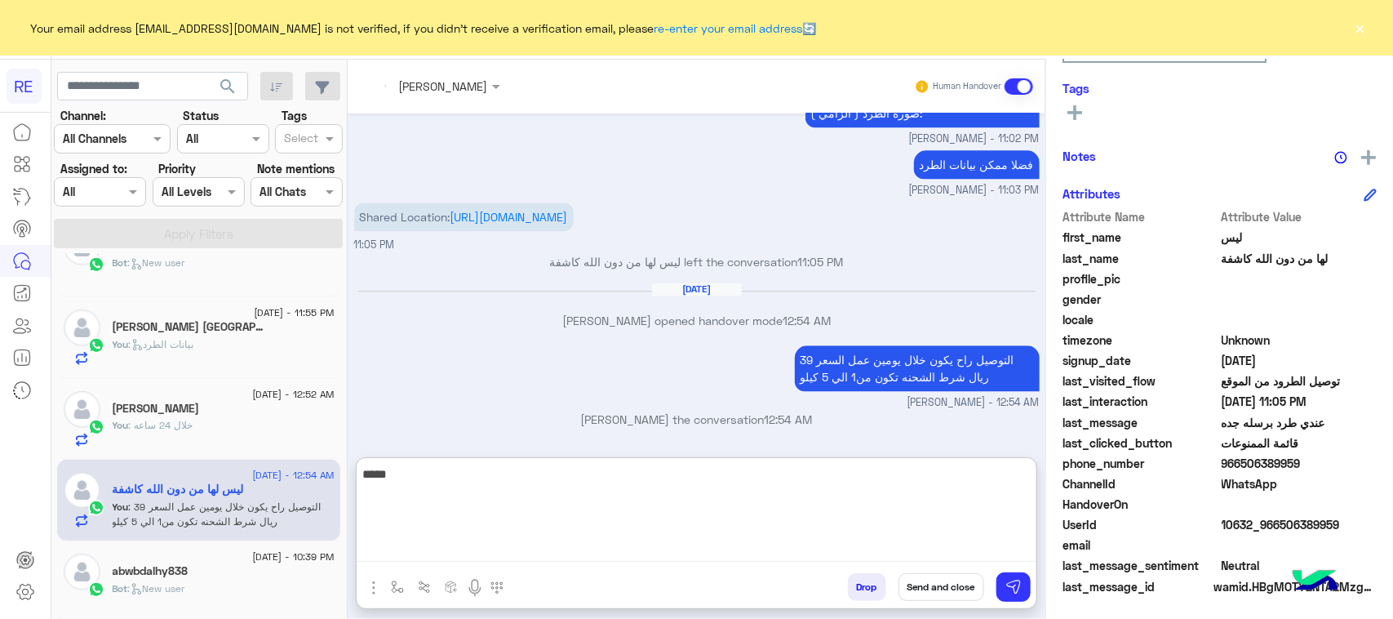
scroll to position [1967, 0]
type textarea "**********"
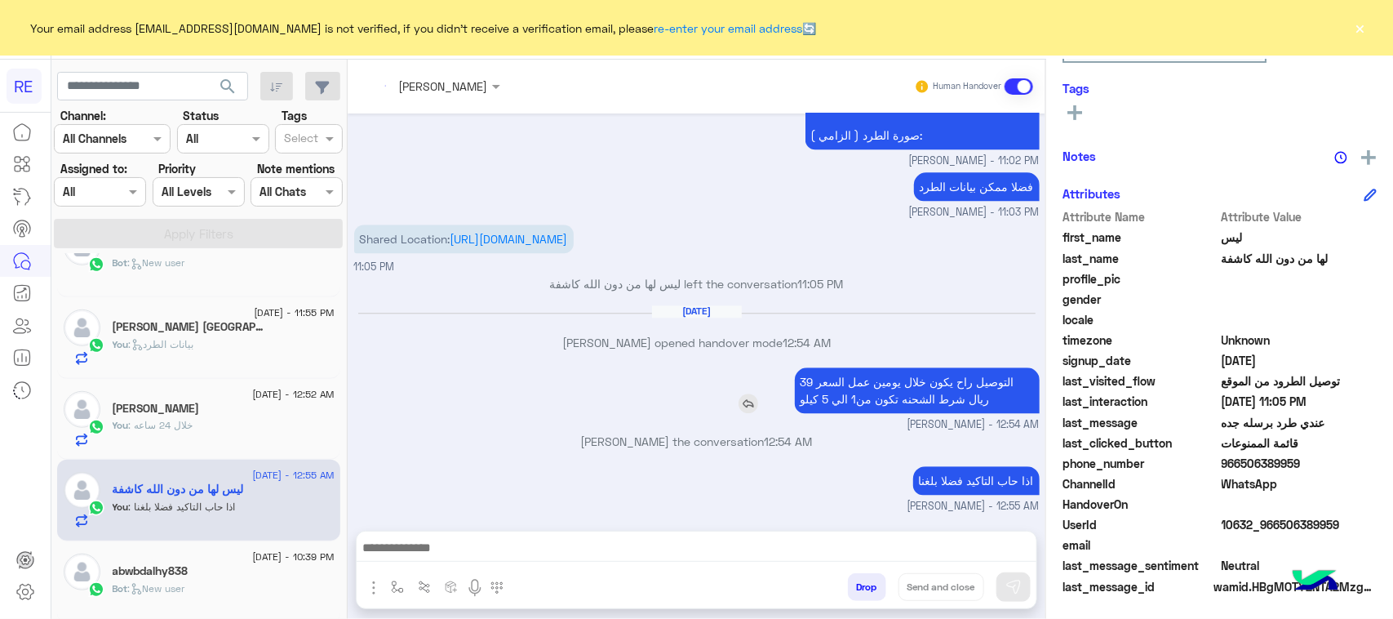
scroll to position [1946, 0]
click at [935, 316] on div "[DATE] السلام عليكم ورحمة الله 08:52 PM وعليكم السلام ،كيف اقدر اساعدك اهلًا بك…" at bounding box center [697, 313] width 698 height 401
click at [935, 316] on div "[DATE]" at bounding box center [696, 319] width 677 height 12
click at [941, 386] on p "التوصيل راح يكون خلال يومين عمل السعر 39 ريال شرط الشحنه تكون من1 الي 5 كيلو" at bounding box center [917, 390] width 245 height 46
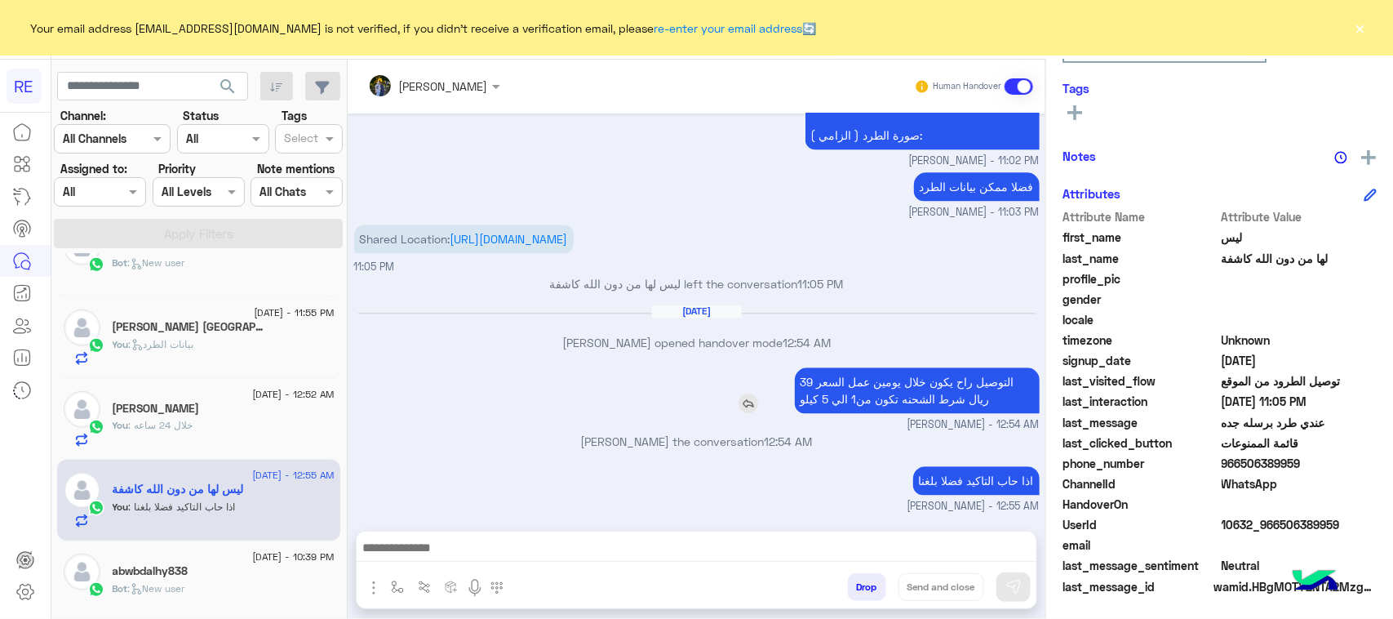
click at [941, 386] on p "التوصيل راح يكون خلال يومين عمل السعر 39 ريال شرط الشحنه تكون من1 الي 5 كيلو" at bounding box center [917, 390] width 245 height 46
click at [888, 388] on p "التوصيل راح يكون خلال يومين عمل السعر 39 ريال شرط الشحنه تكون من1 الي 5 كيلو" at bounding box center [917, 390] width 245 height 46
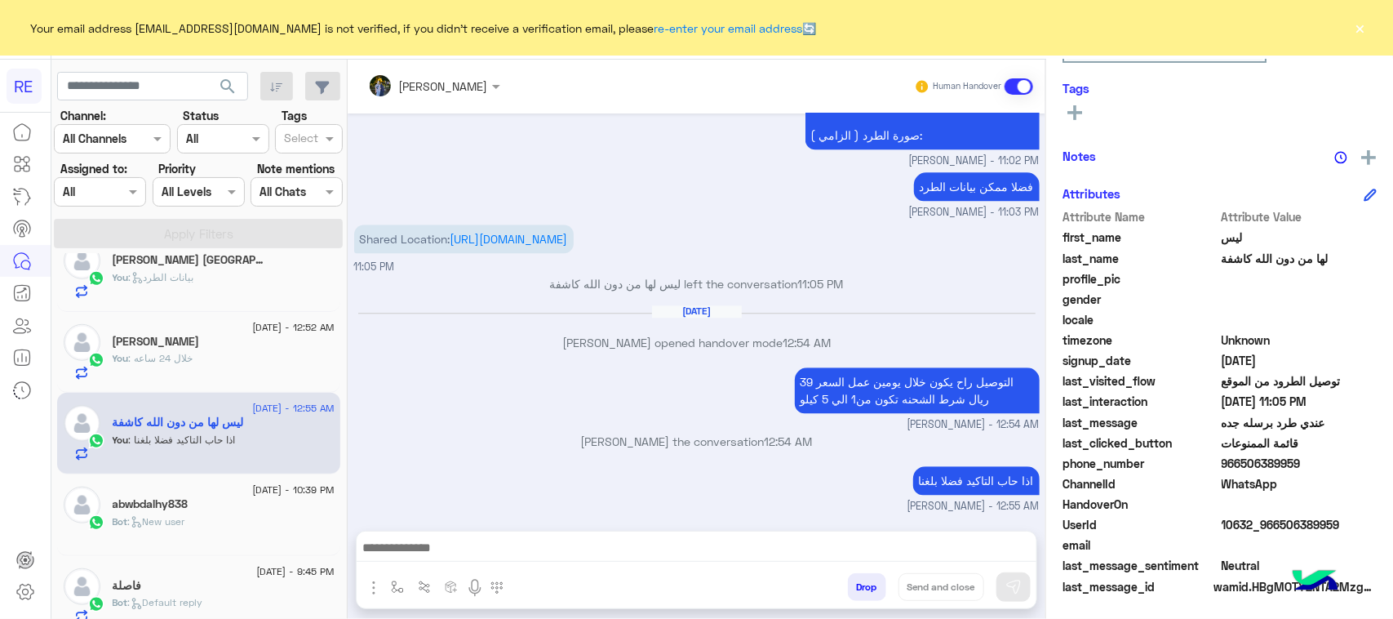
scroll to position [817, 0]
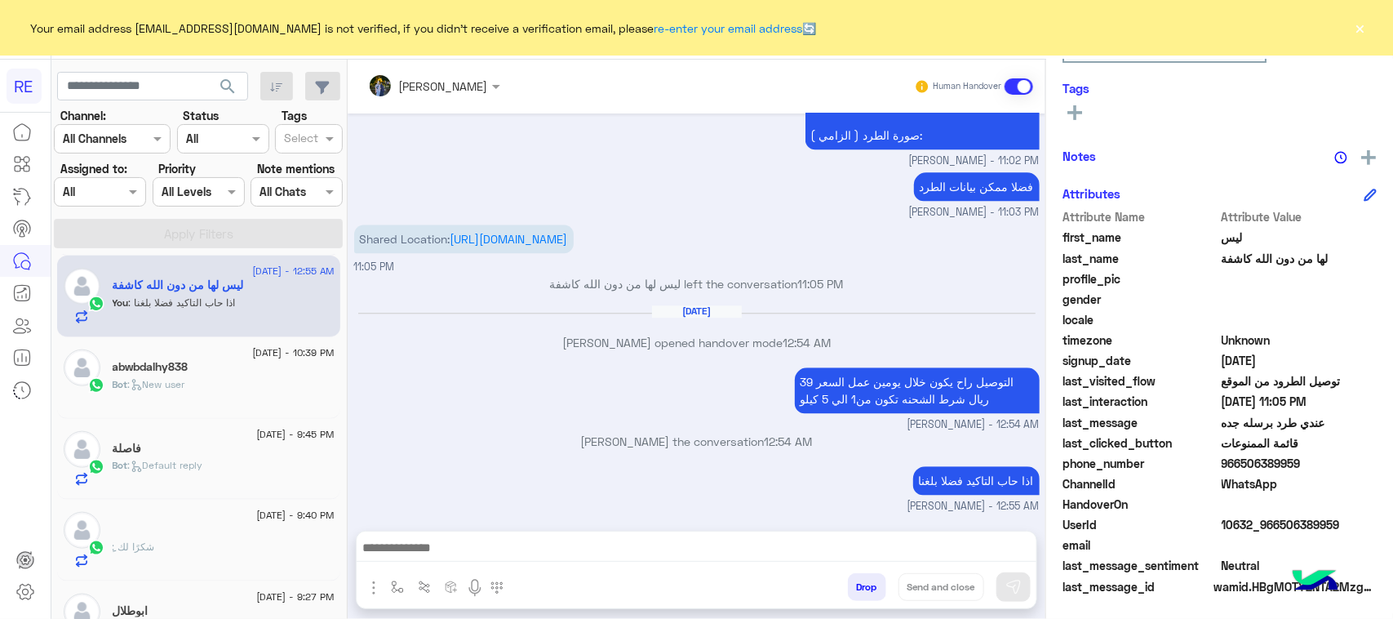
click at [265, 412] on div "[DATE] - 10:39 PM abwbdalhy838 Bot : New user" at bounding box center [198, 378] width 283 height 82
click at [255, 369] on div "abwbdalhy838" at bounding box center [224, 368] width 222 height 17
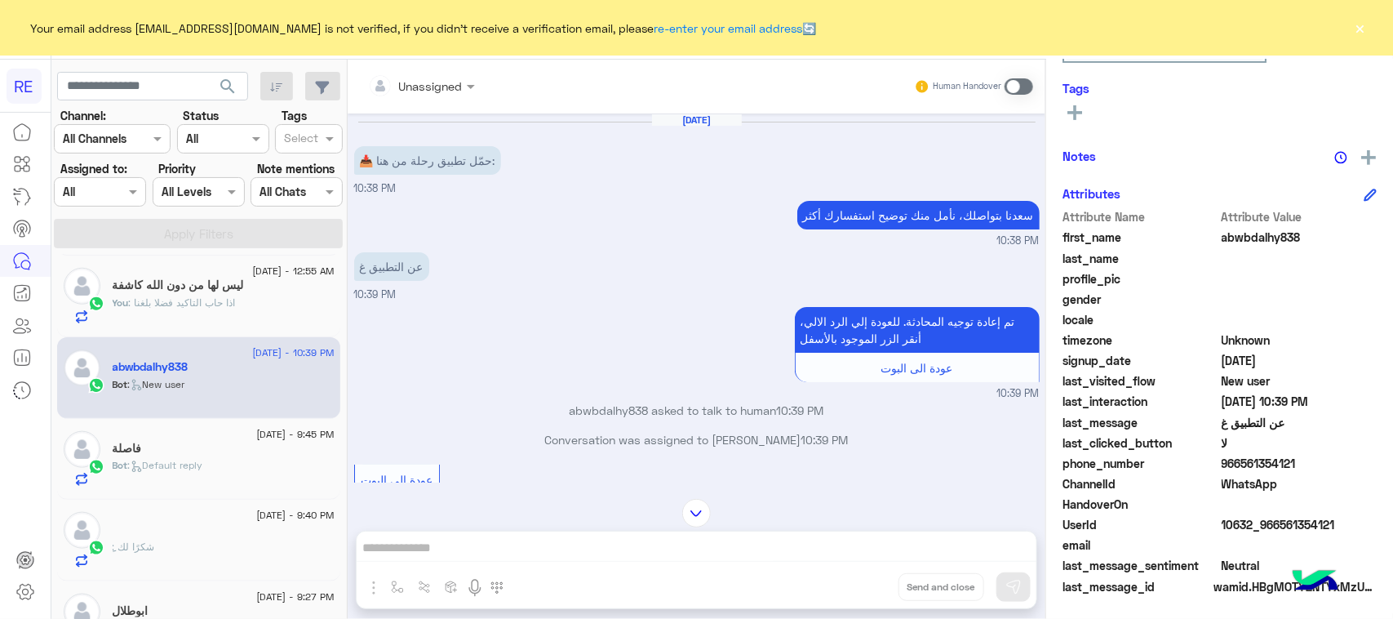
click at [1022, 88] on span at bounding box center [1019, 86] width 29 height 16
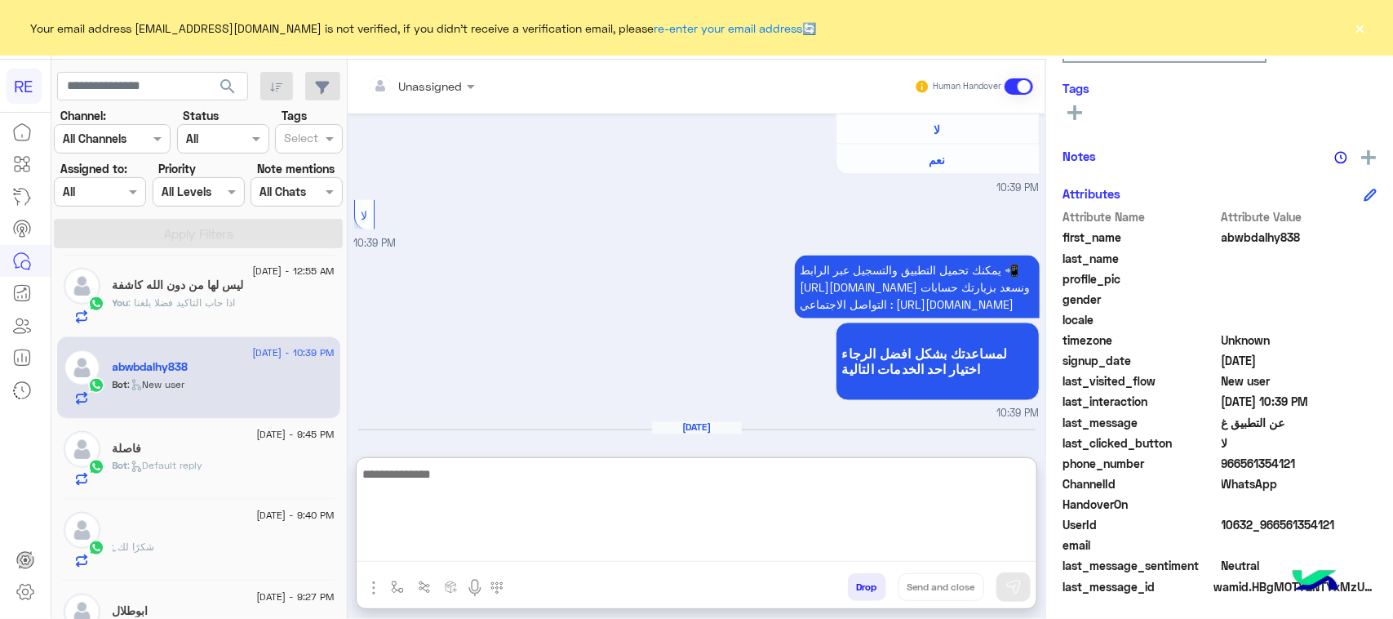
click at [804, 544] on textarea at bounding box center [697, 513] width 680 height 98
paste textarea "**********"
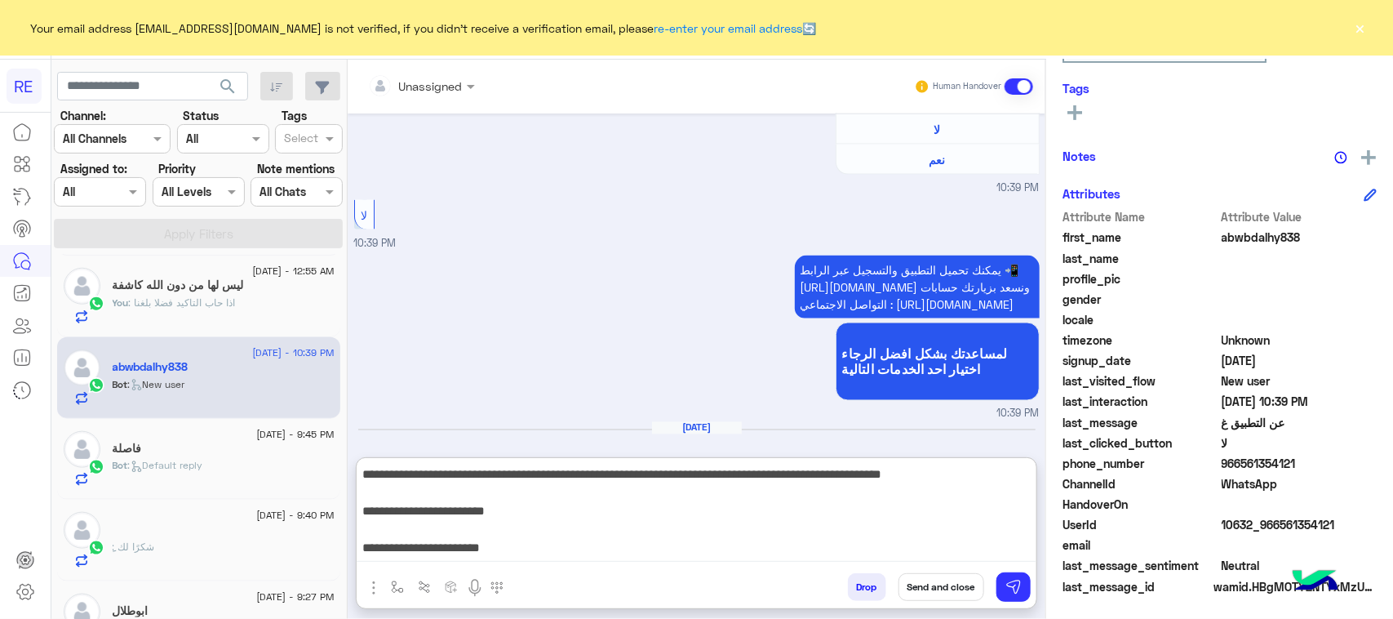
scroll to position [270, 0]
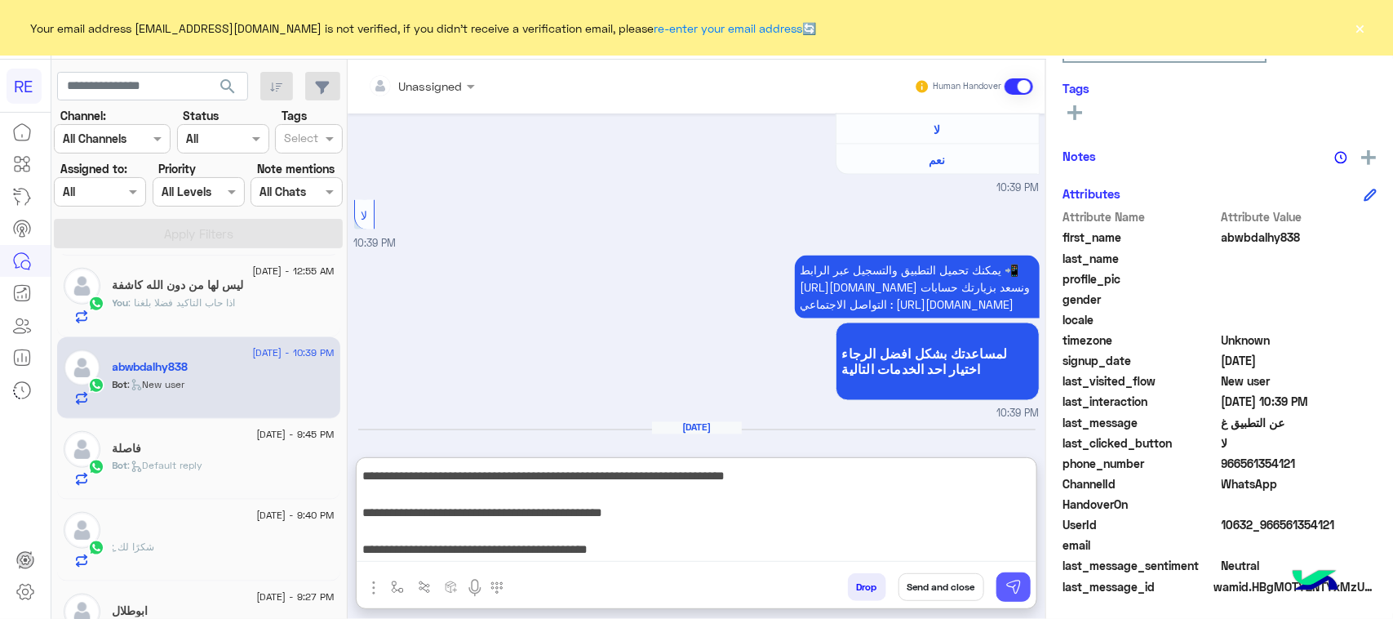
type textarea "**********"
click at [1023, 589] on button at bounding box center [1013, 586] width 34 height 29
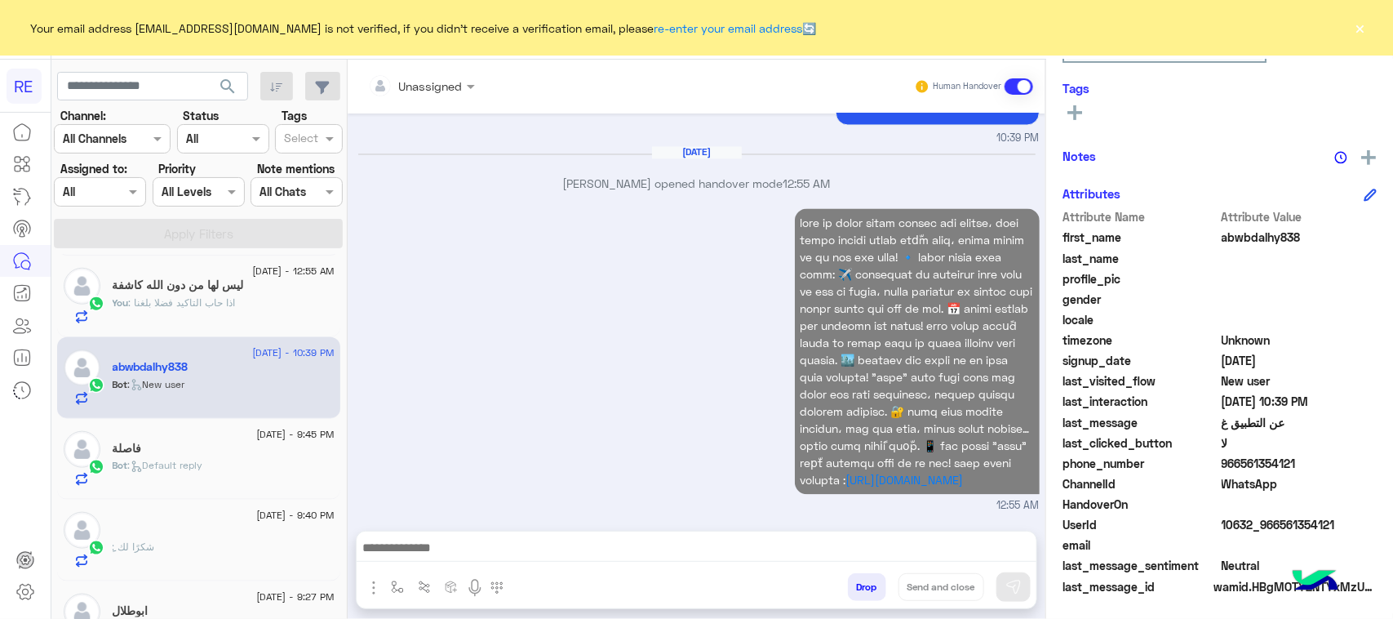
scroll to position [1527, 0]
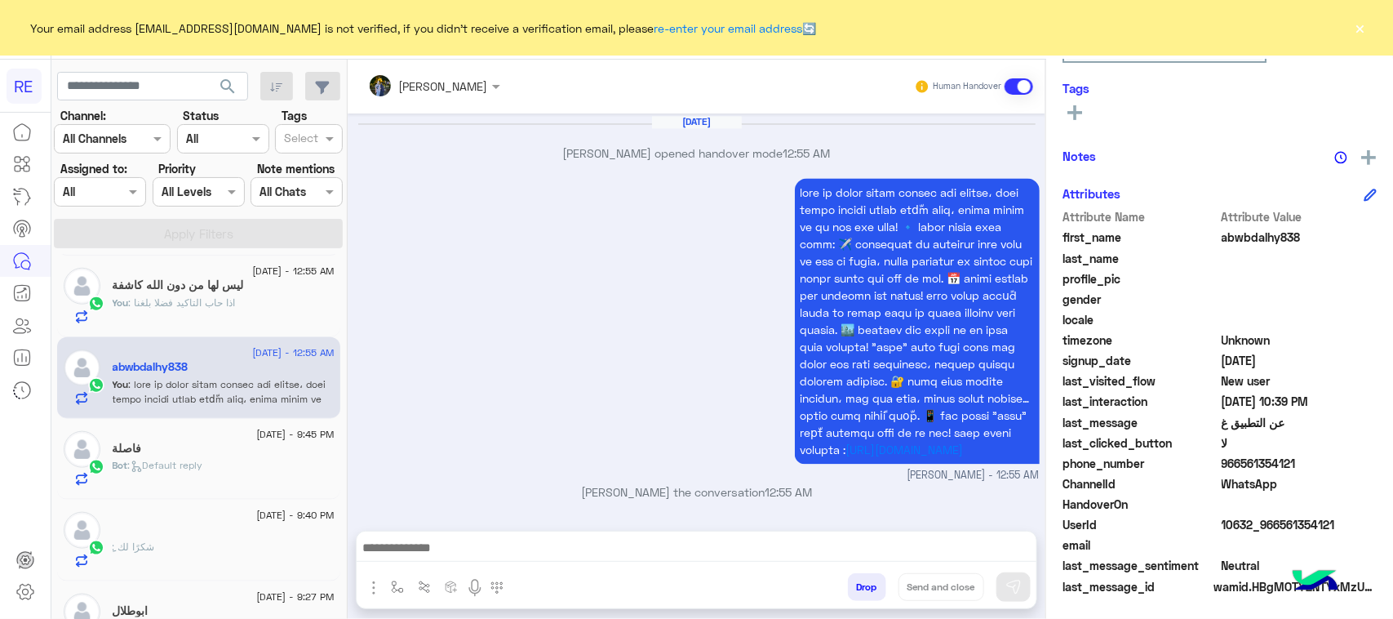
click at [213, 467] on div "Bot : Default reply" at bounding box center [224, 472] width 222 height 29
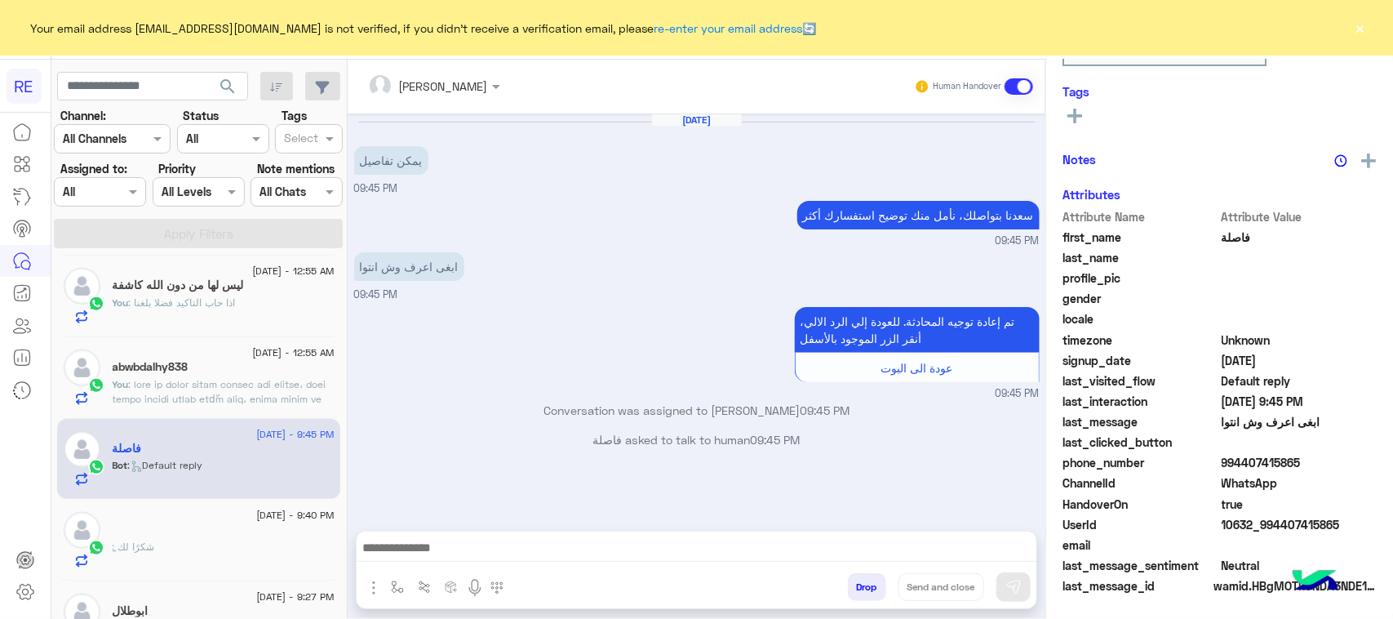
scroll to position [259, 0]
click at [888, 535] on div at bounding box center [697, 551] width 680 height 41
drag, startPoint x: 888, startPoint y: 535, endPoint x: 858, endPoint y: 547, distance: 31.5
click at [858, 547] on textarea at bounding box center [697, 549] width 680 height 24
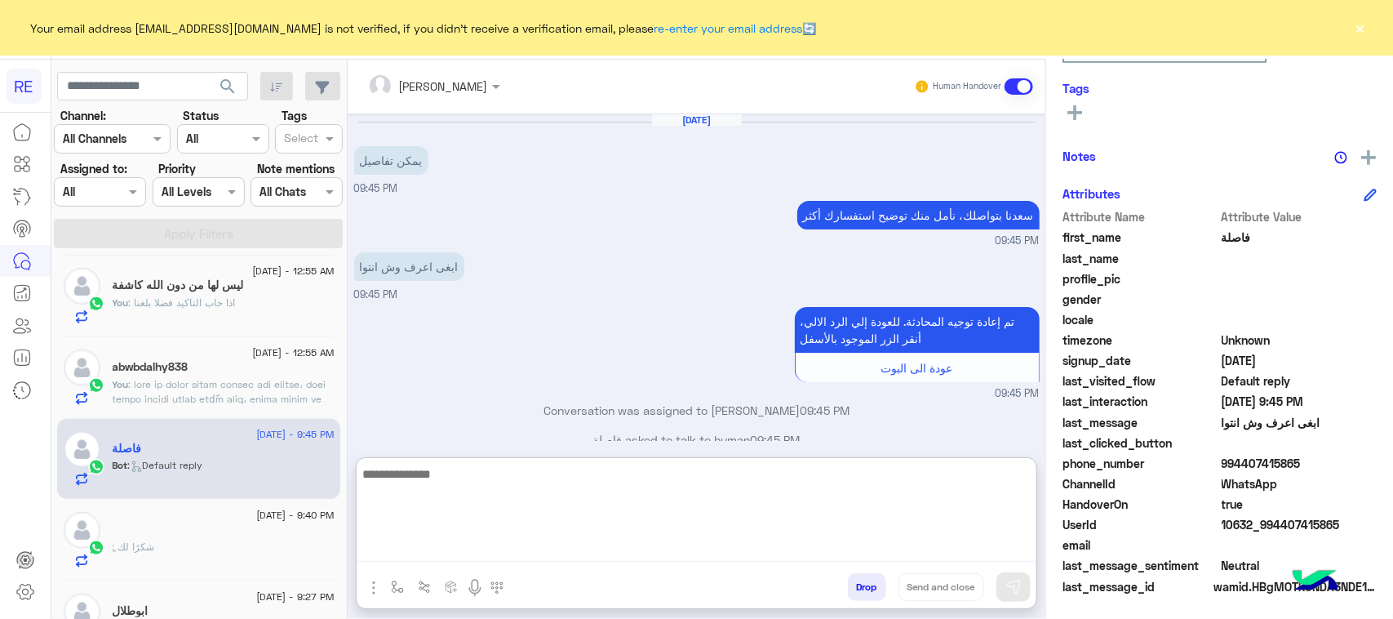
paste textarea "**********"
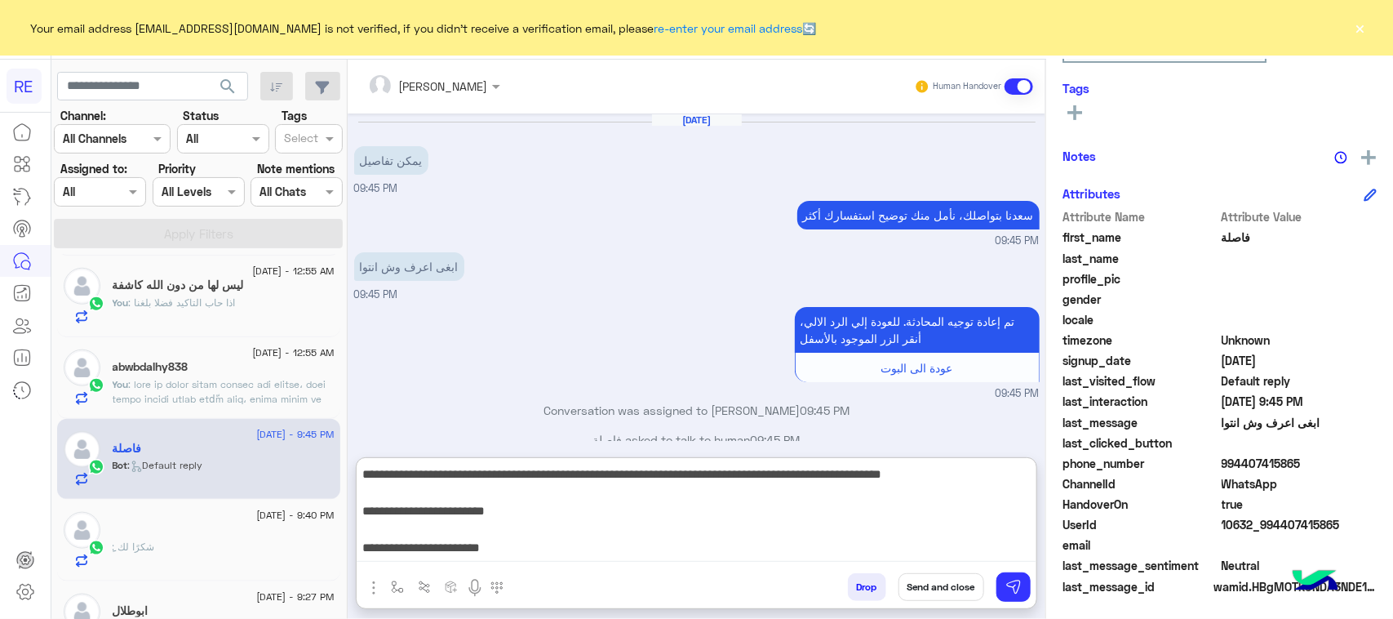
scroll to position [270, 0]
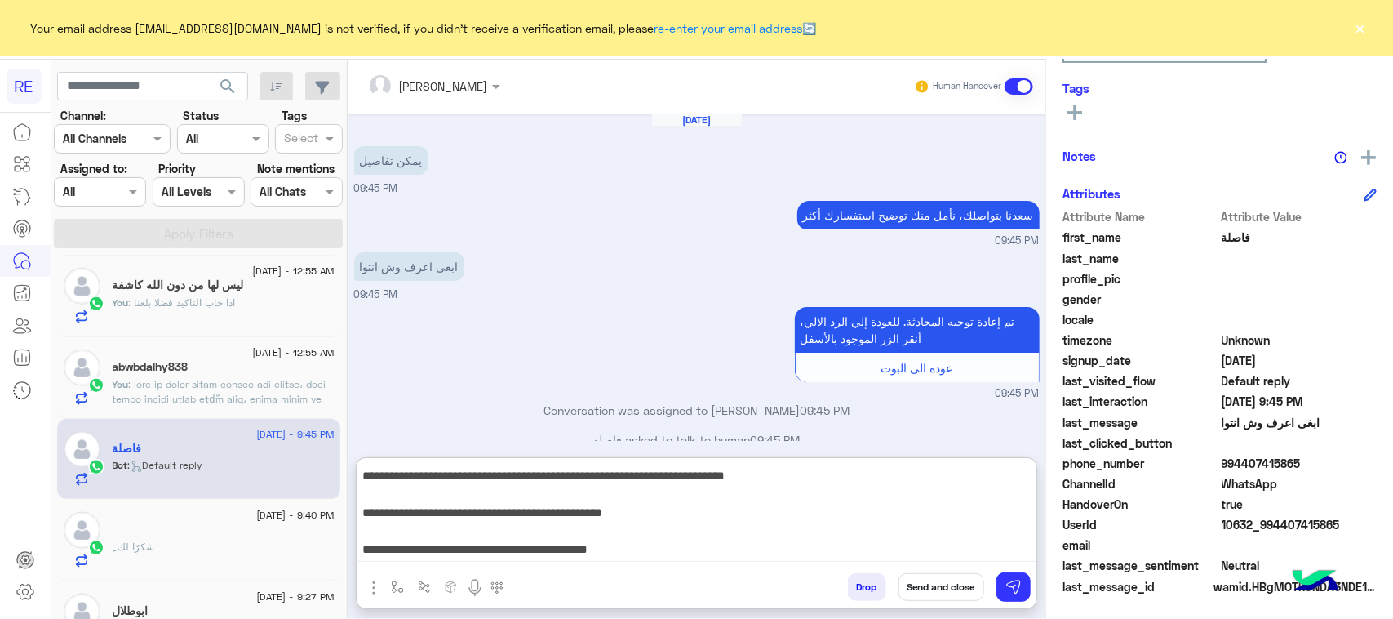
type textarea "**********"
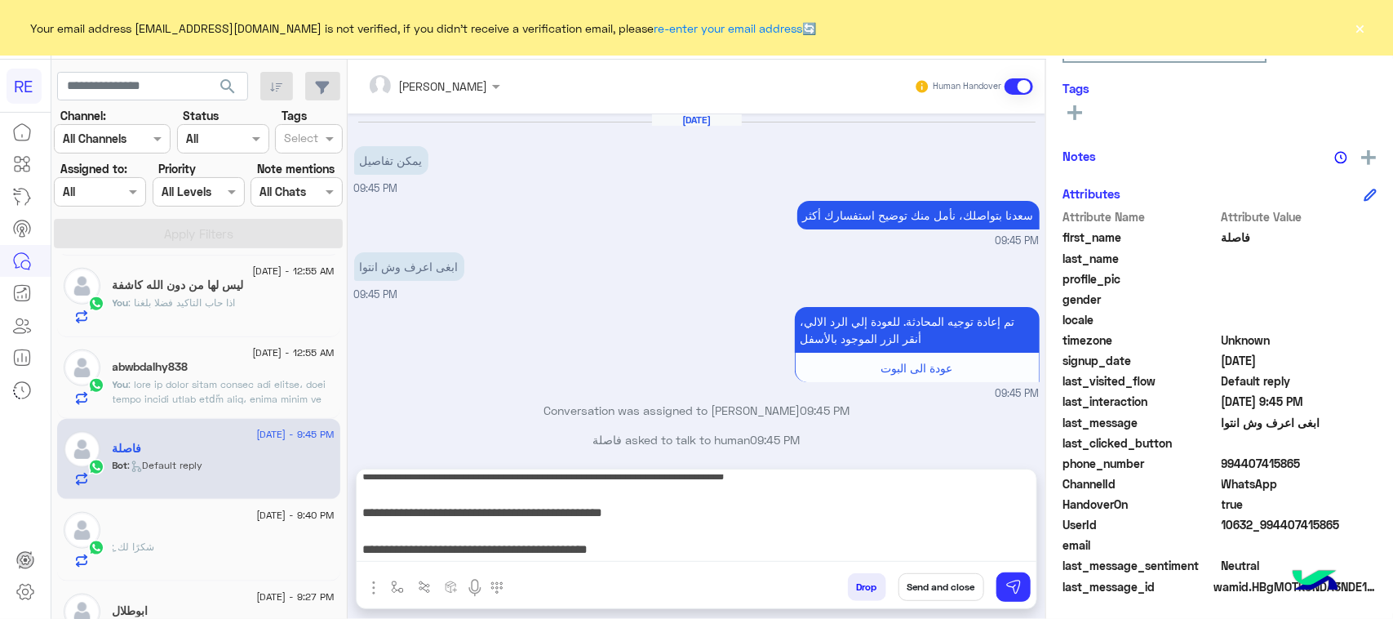
drag, startPoint x: 1035, startPoint y: 609, endPoint x: 1023, endPoint y: 608, distance: 12.3
click at [1033, 610] on div "[PERSON_NAME] Human Handover [DATE] يمكن تفاصيل 09:45 PM [PERSON_NAME] بتواصلك،…" at bounding box center [697, 343] width 698 height 566
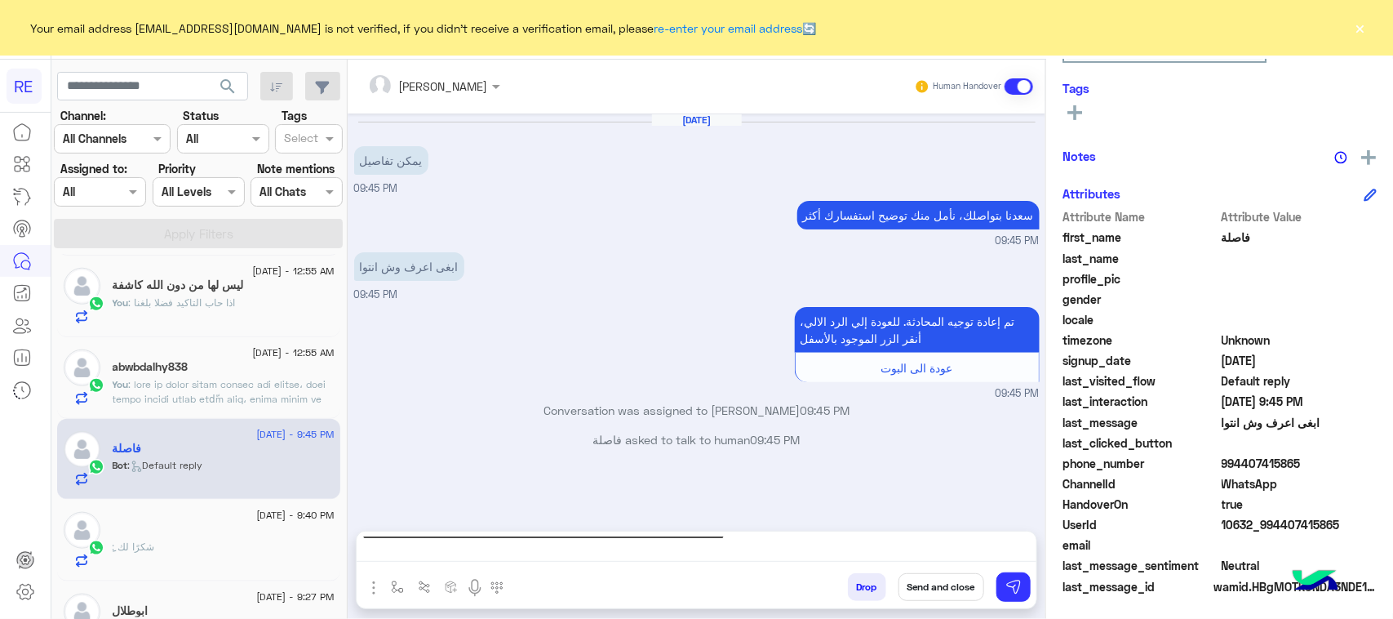
click at [1022, 606] on div "Drop Send and close" at bounding box center [776, 590] width 521 height 36
click at [1021, 597] on button at bounding box center [1013, 586] width 34 height 29
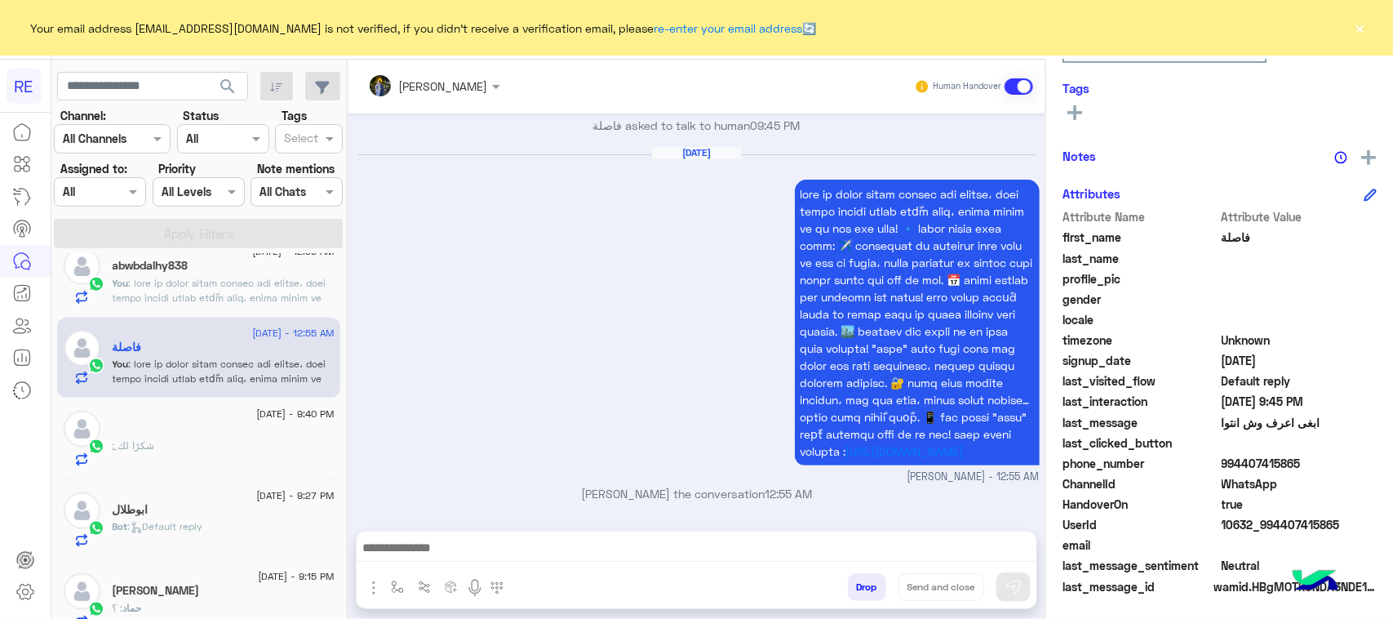
scroll to position [919, 0]
click at [243, 427] on div "ِ" at bounding box center [224, 428] width 222 height 17
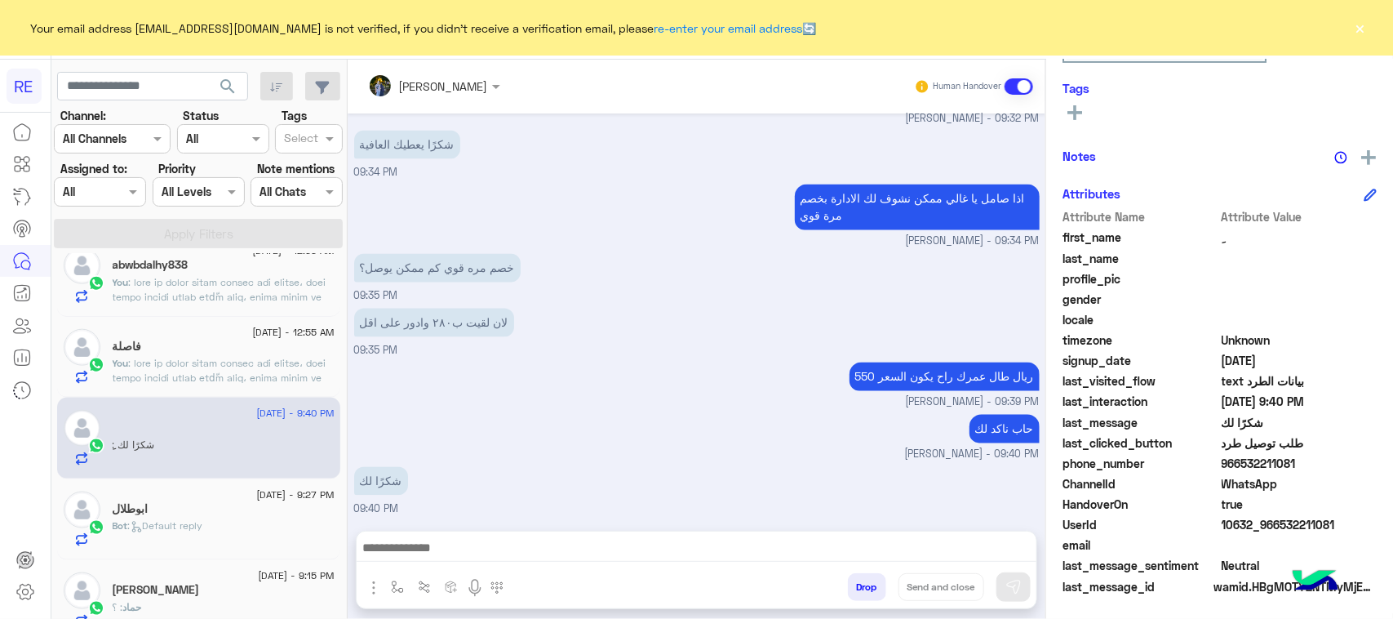
click at [246, 526] on div "Bot : Default reply" at bounding box center [224, 532] width 222 height 29
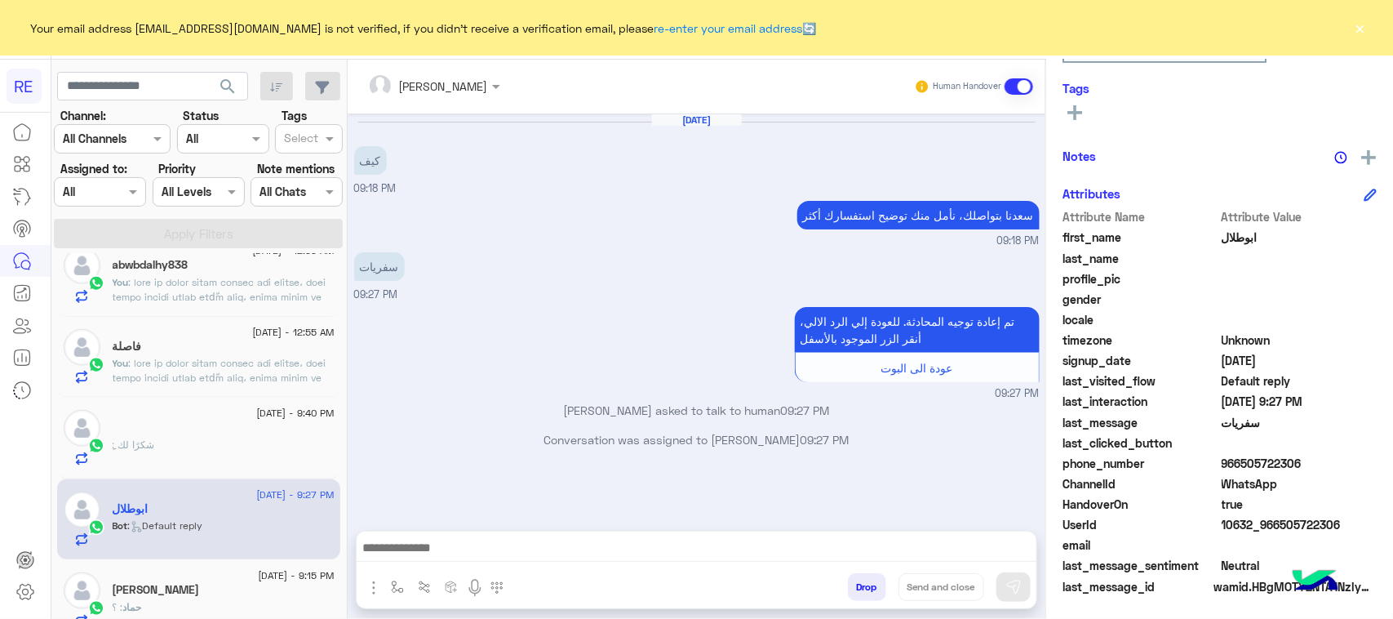
click at [841, 559] on textarea at bounding box center [697, 549] width 680 height 24
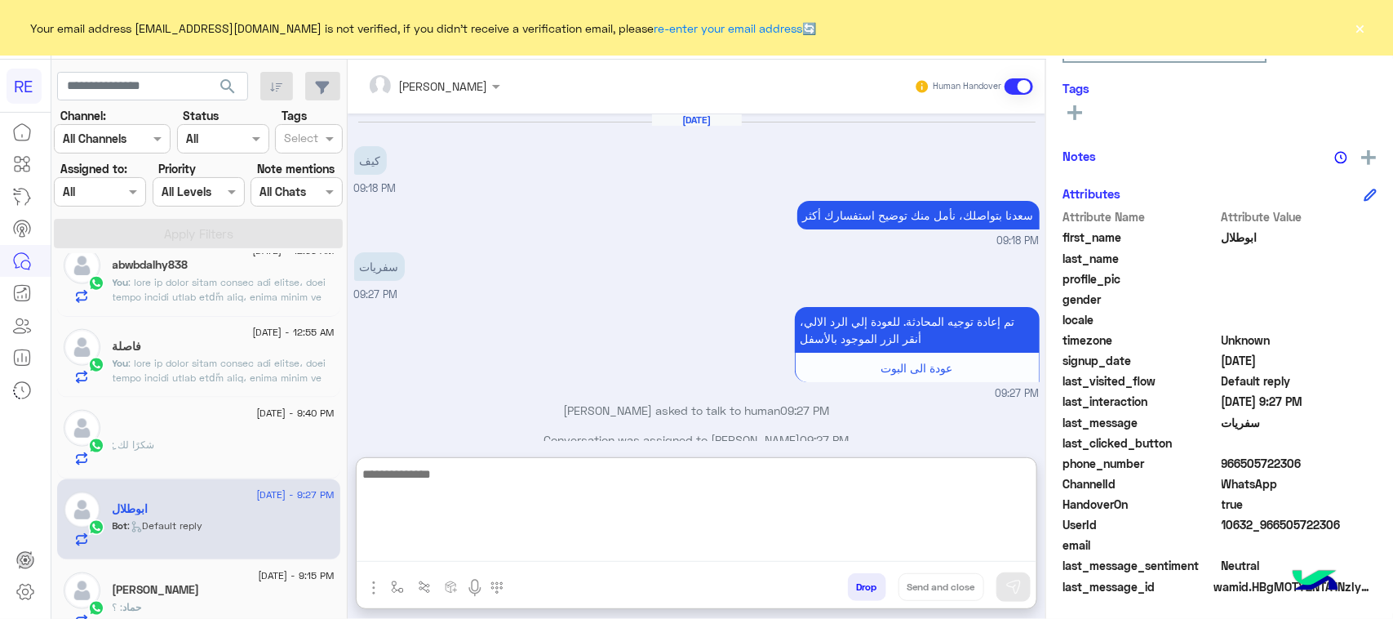
paste textarea "**********"
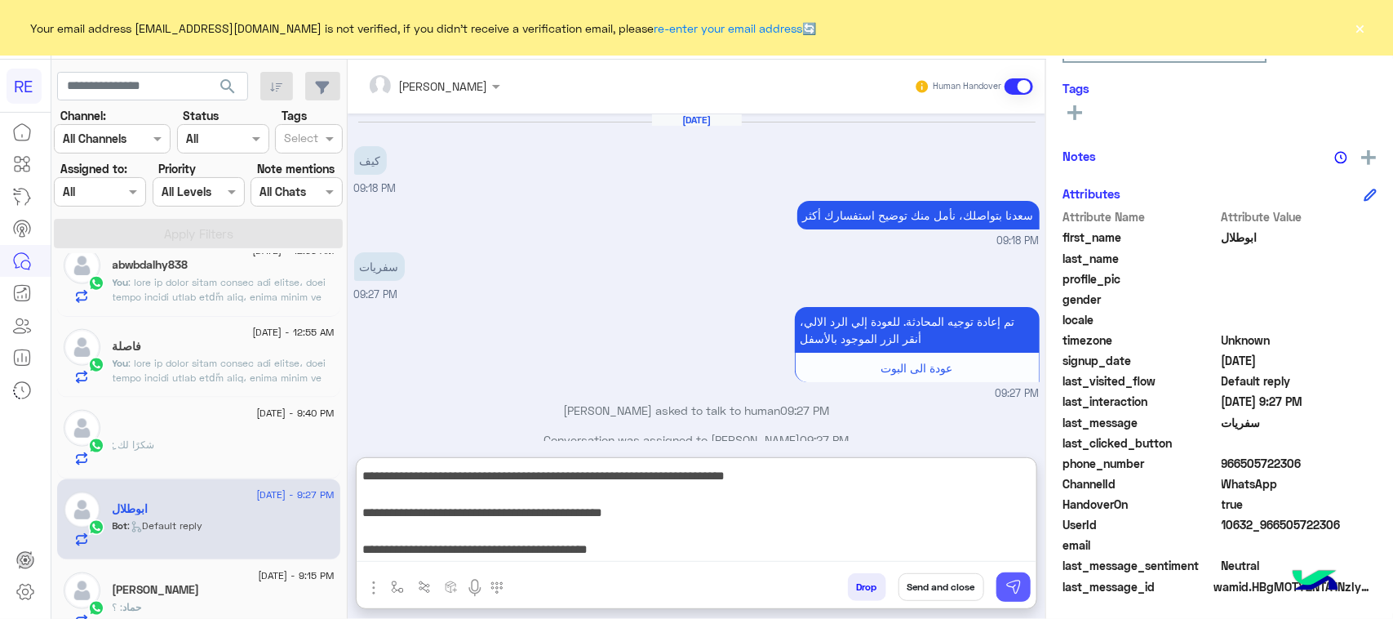
type textarea "**********"
click at [1001, 590] on button at bounding box center [1013, 586] width 34 height 29
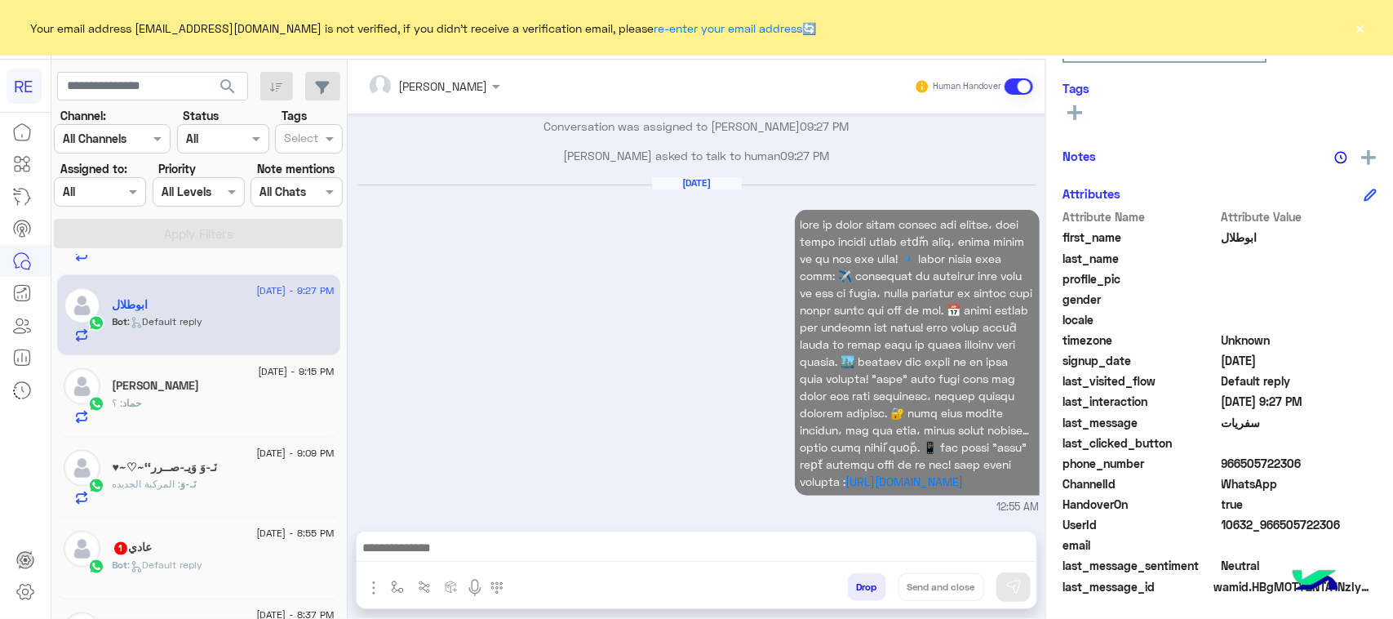
click at [230, 424] on div "حماد : ؟" at bounding box center [224, 410] width 222 height 29
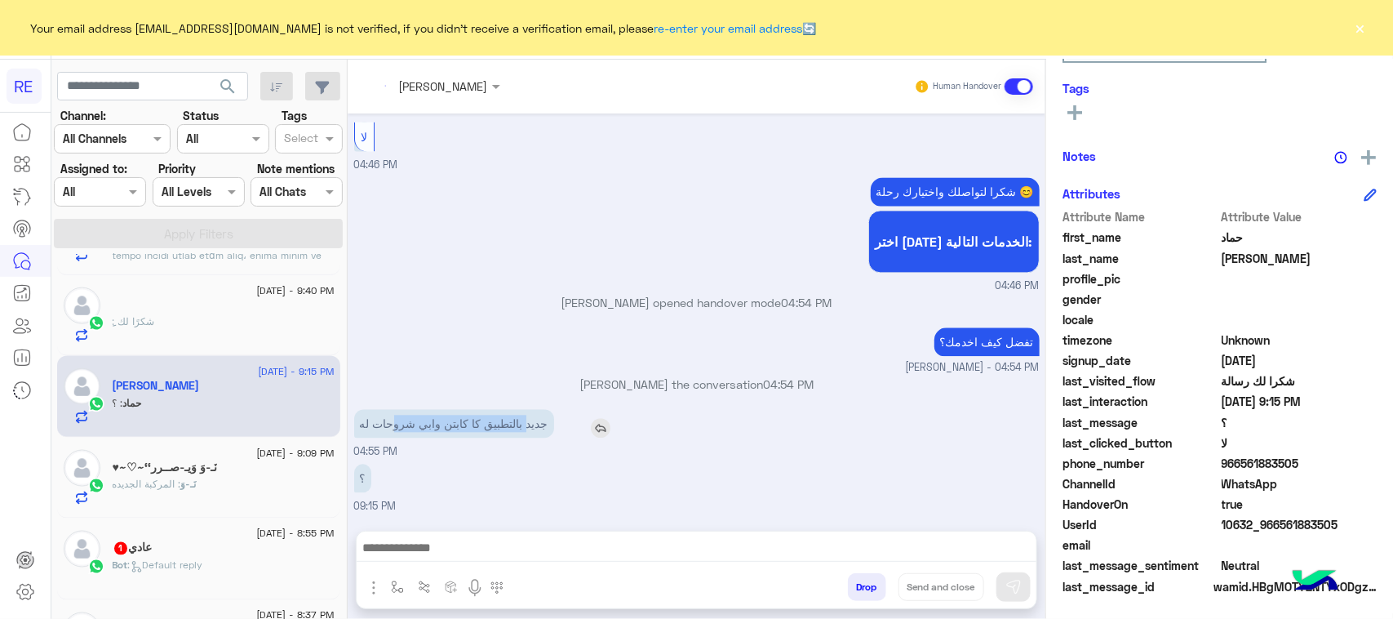
drag, startPoint x: 527, startPoint y: 426, endPoint x: 389, endPoint y: 426, distance: 137.9
click at [389, 426] on p "جديد بالتطبيق كا كابتن وابي شروحات له" at bounding box center [454, 423] width 200 height 29
click at [397, 597] on button "button" at bounding box center [397, 586] width 27 height 27
click at [426, 544] on input "text" at bounding box center [426, 551] width 67 height 19
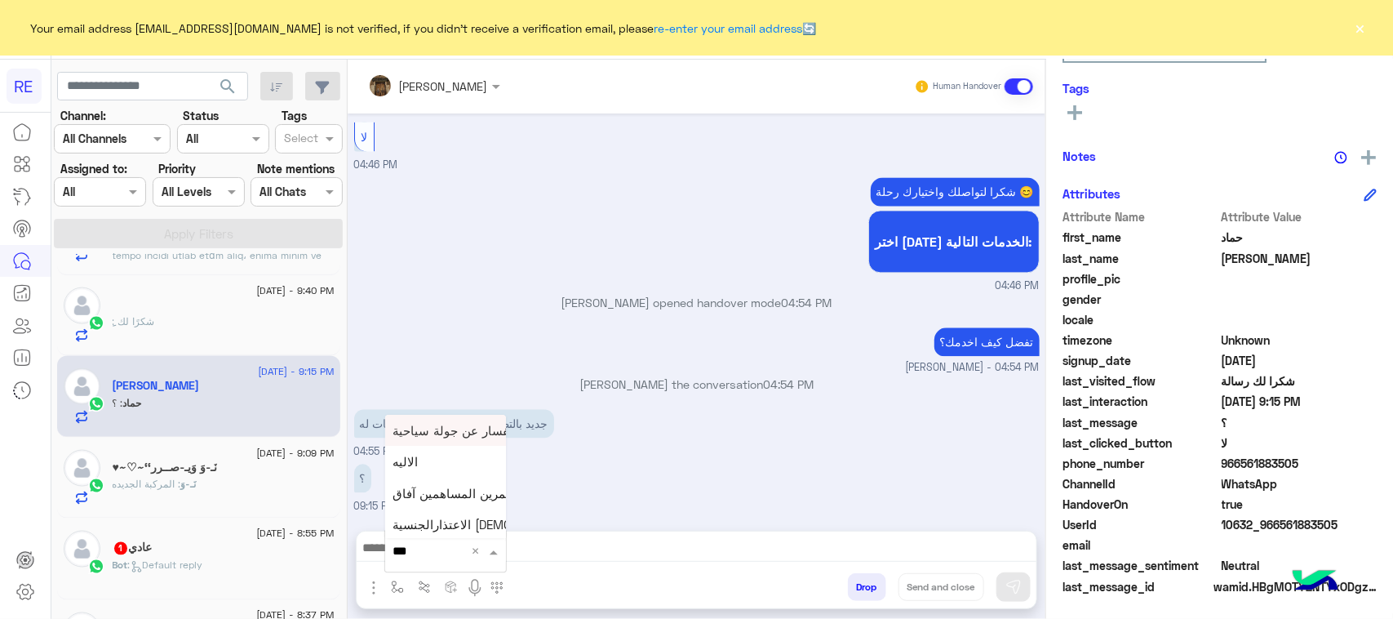
type input "****"
click at [427, 496] on div "الاليه" at bounding box center [445, 490] width 121 height 32
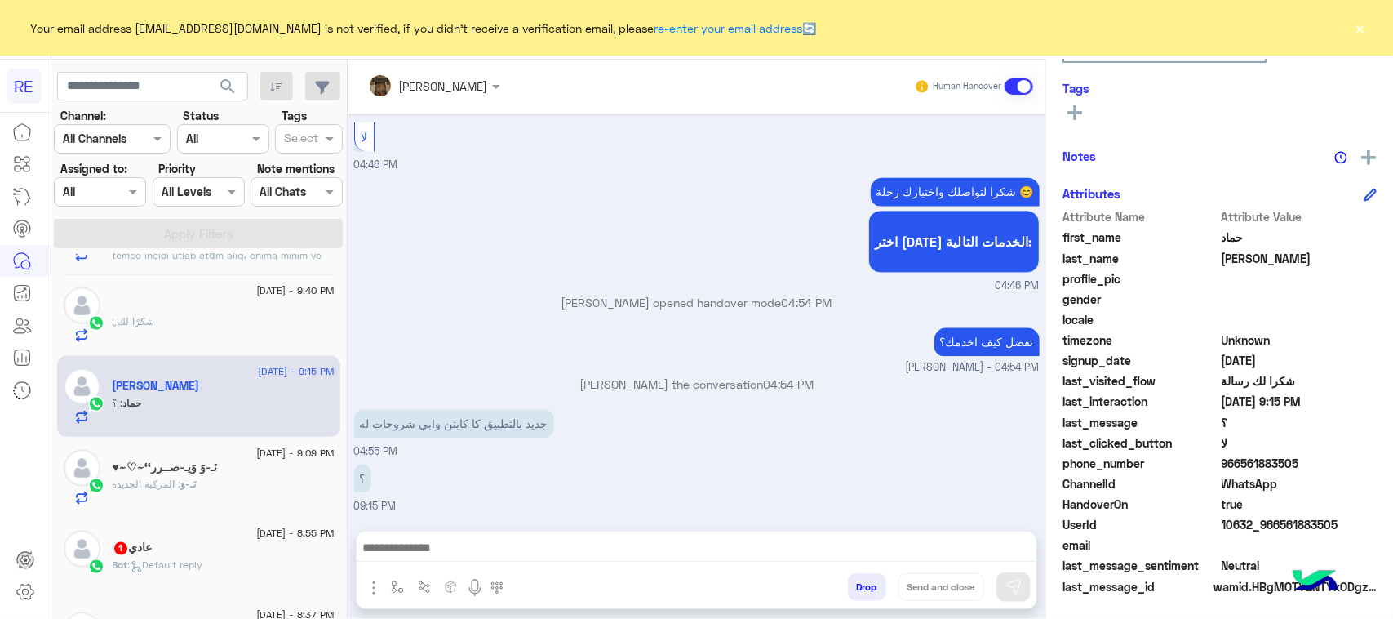
type textarea "**********"
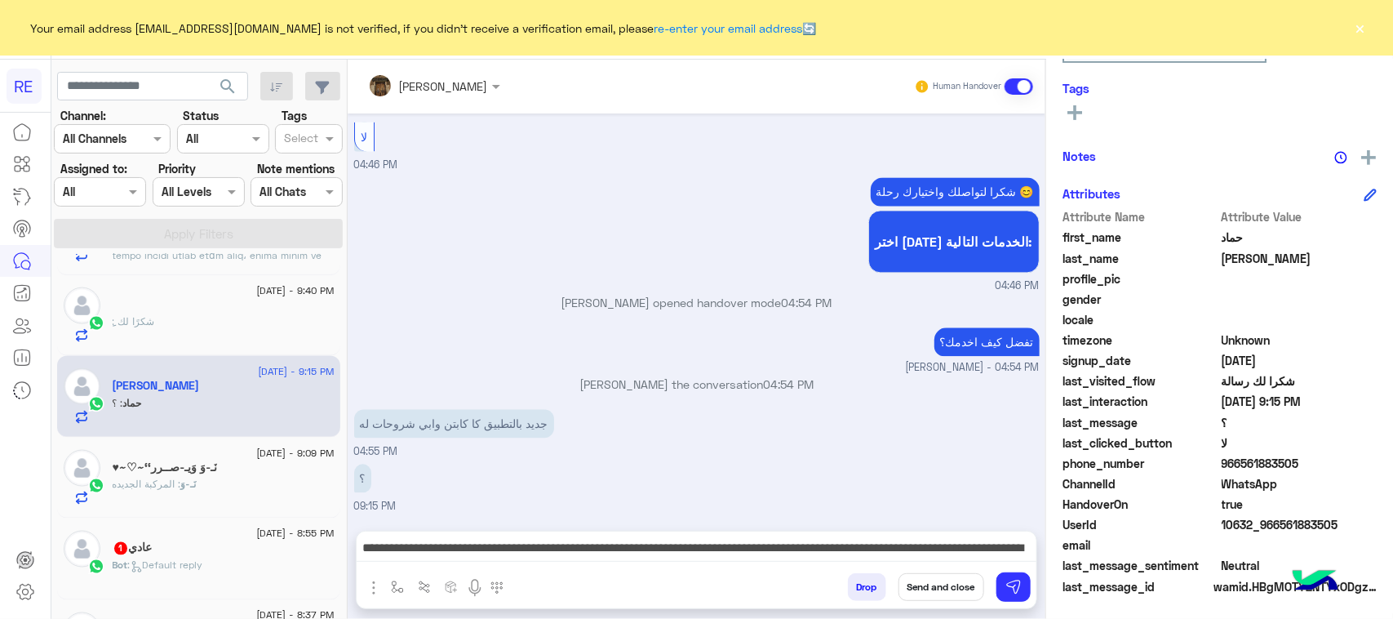
click at [1031, 585] on div "Drop Send and close" at bounding box center [776, 590] width 521 height 36
click at [1021, 581] on img at bounding box center [1013, 587] width 16 height 16
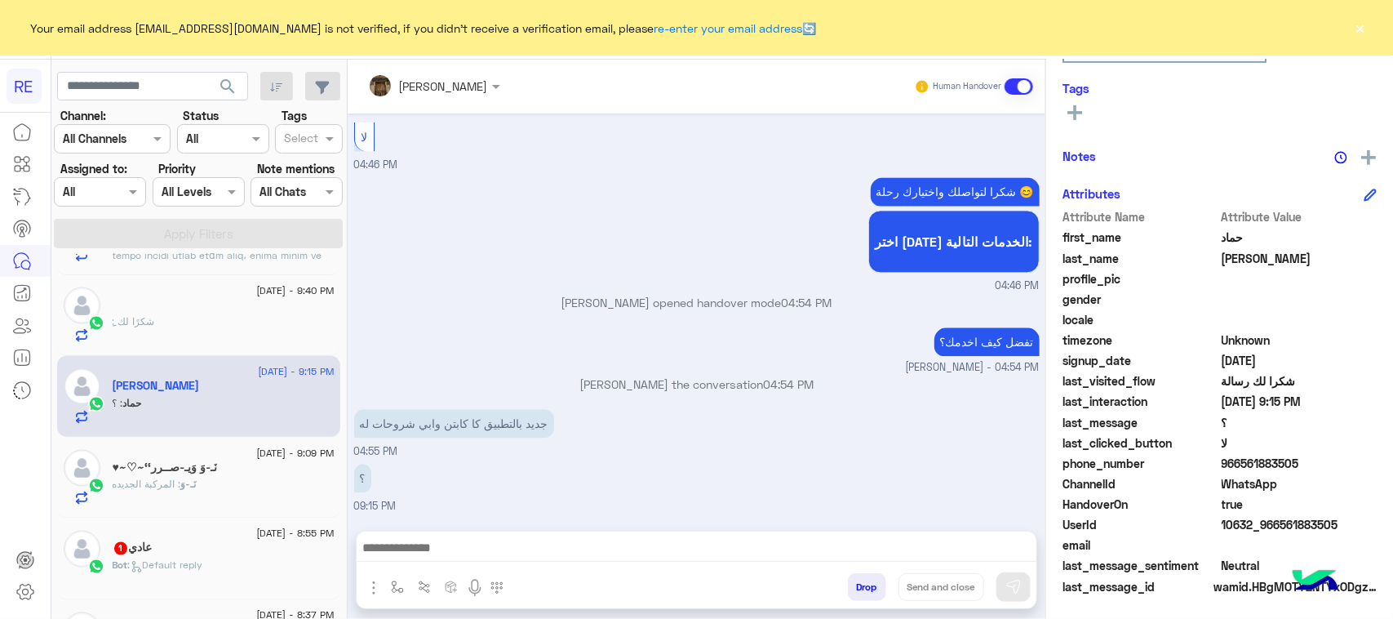
click at [206, 500] on div "‏​نَـ-وَ : المركبة الجديده" at bounding box center [224, 491] width 222 height 29
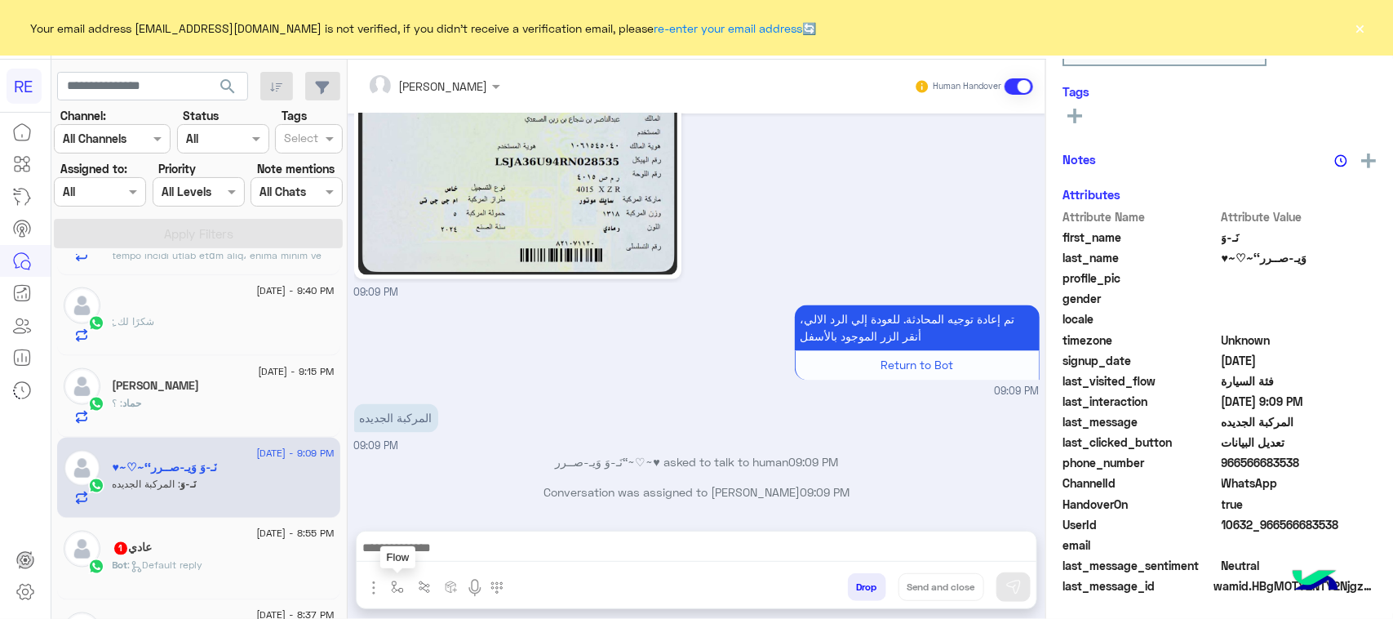
click at [390, 590] on button "button" at bounding box center [397, 586] width 27 height 27
click at [404, 552] on input "text" at bounding box center [426, 551] width 67 height 19
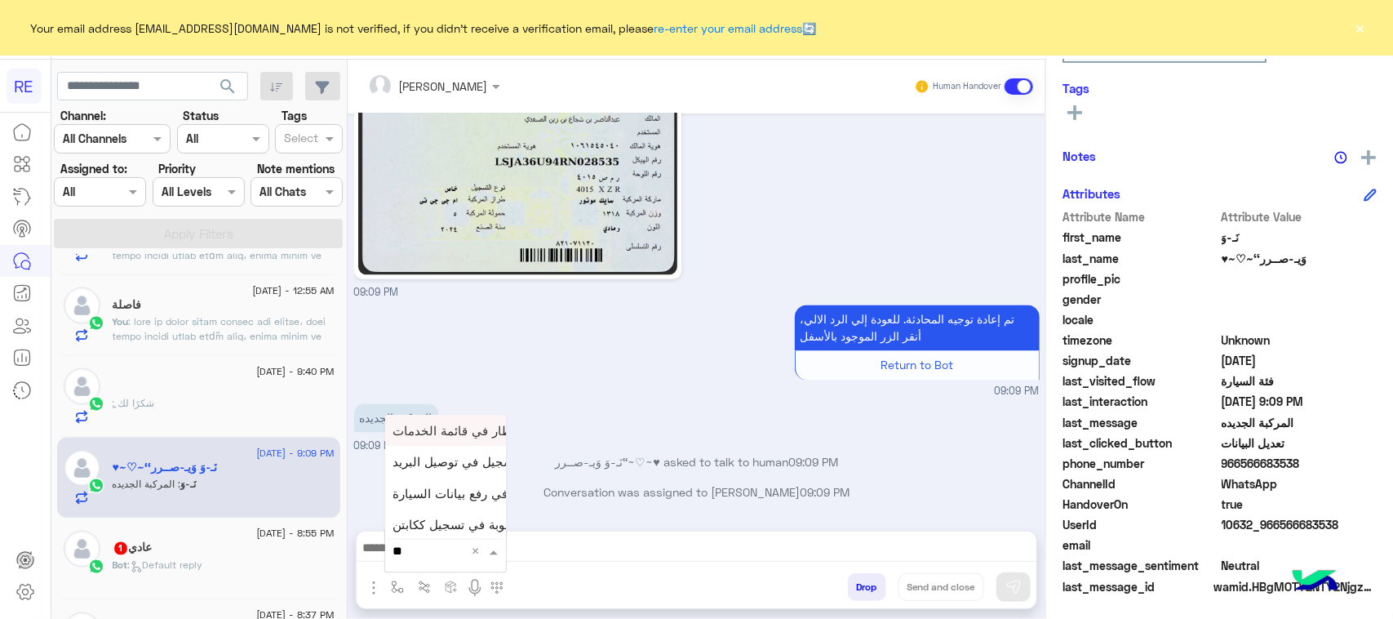
type input "***"
click at [425, 516] on span "فيديو تسجيل سيارة" at bounding box center [443, 522] width 100 height 15
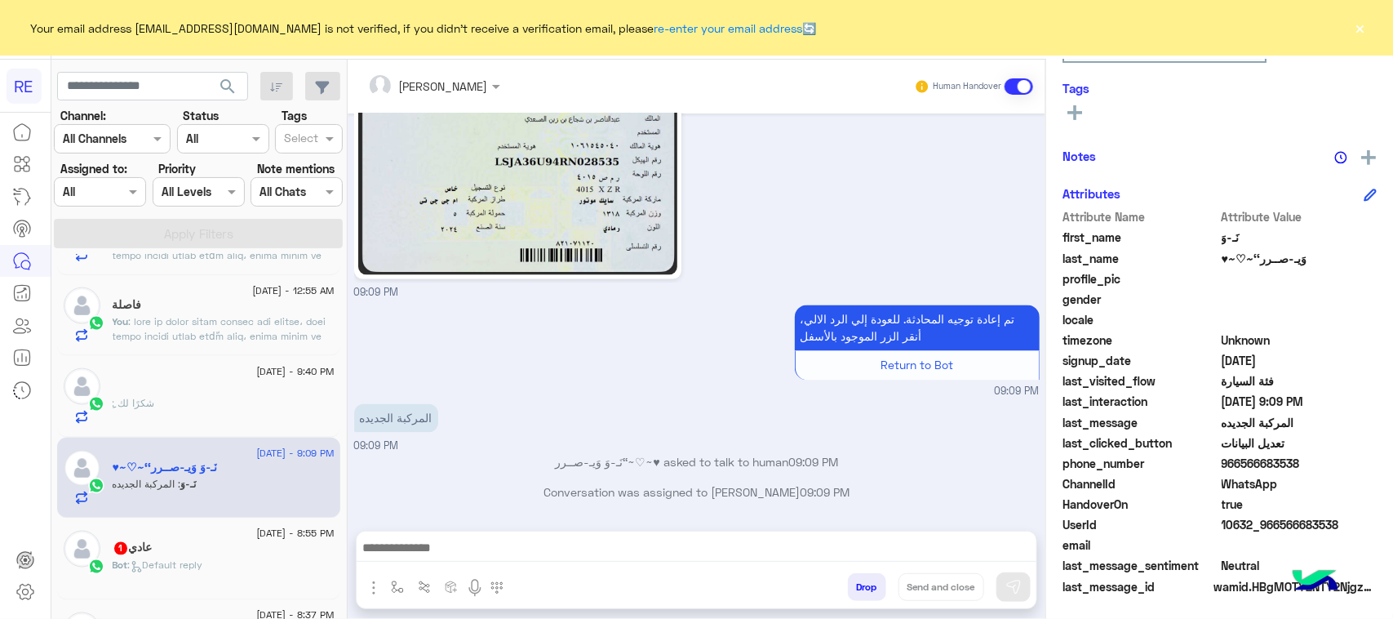
type textarea "**********"
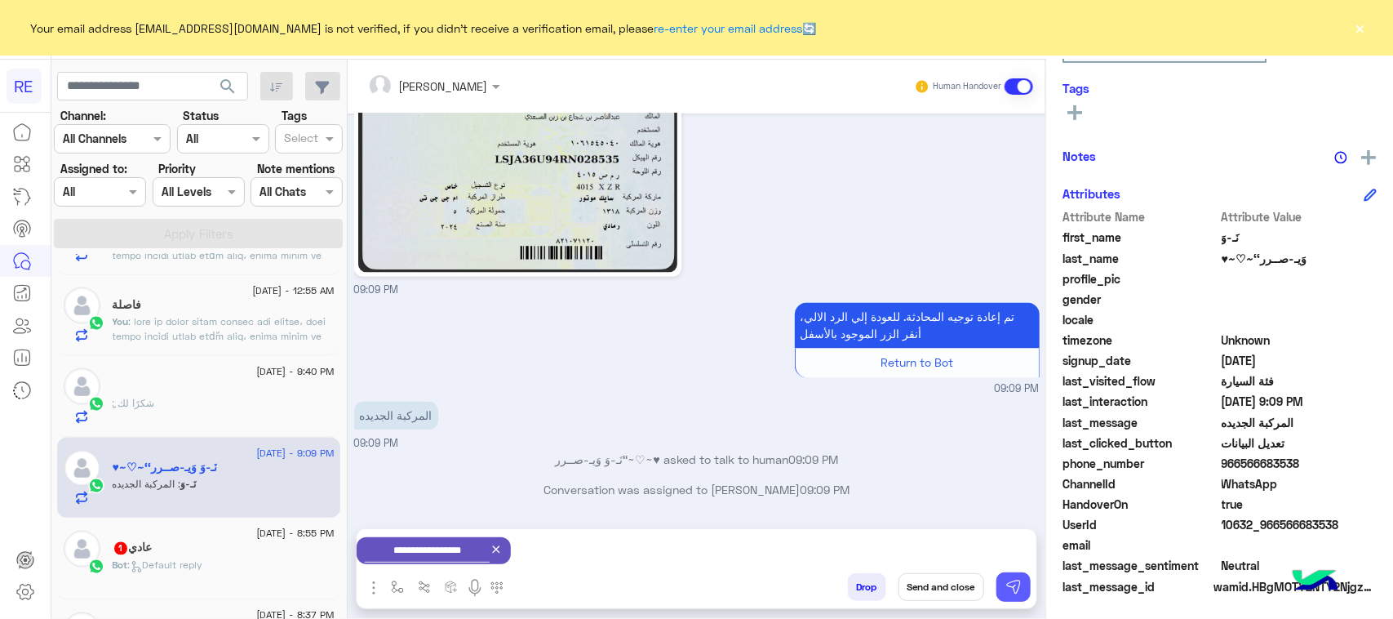
click at [1014, 579] on img at bounding box center [1013, 587] width 16 height 16
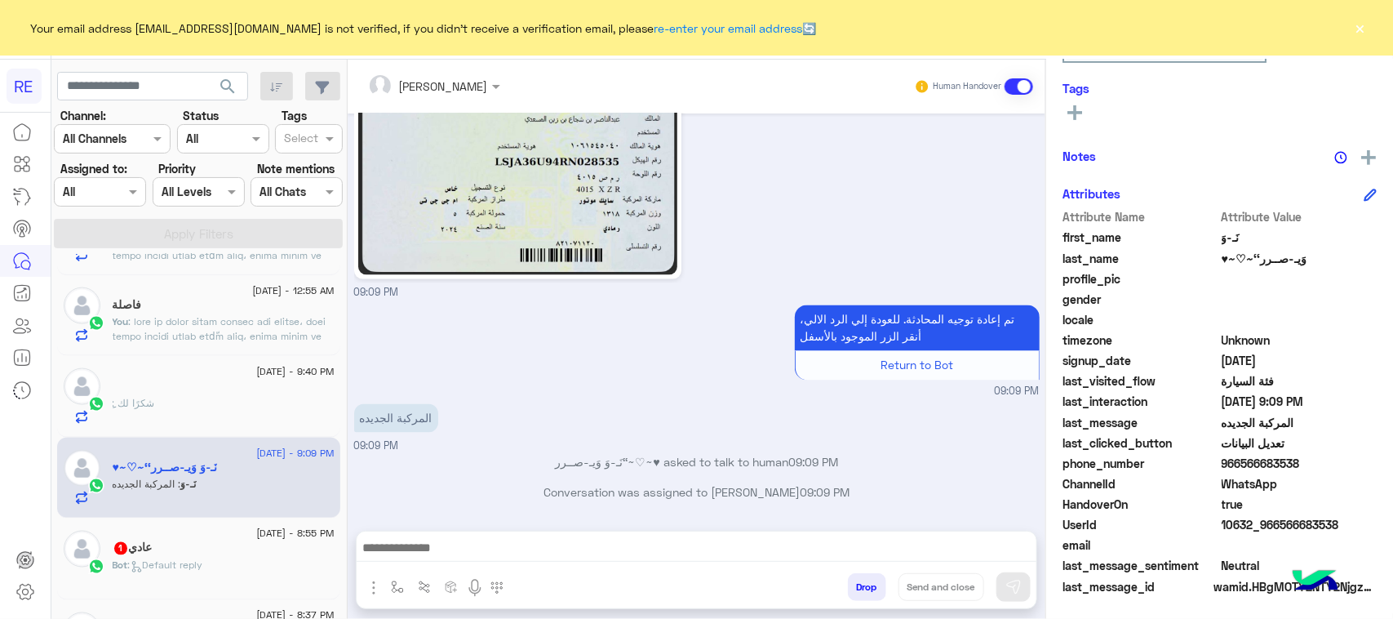
click at [277, 556] on div "عادي 1" at bounding box center [224, 549] width 222 height 17
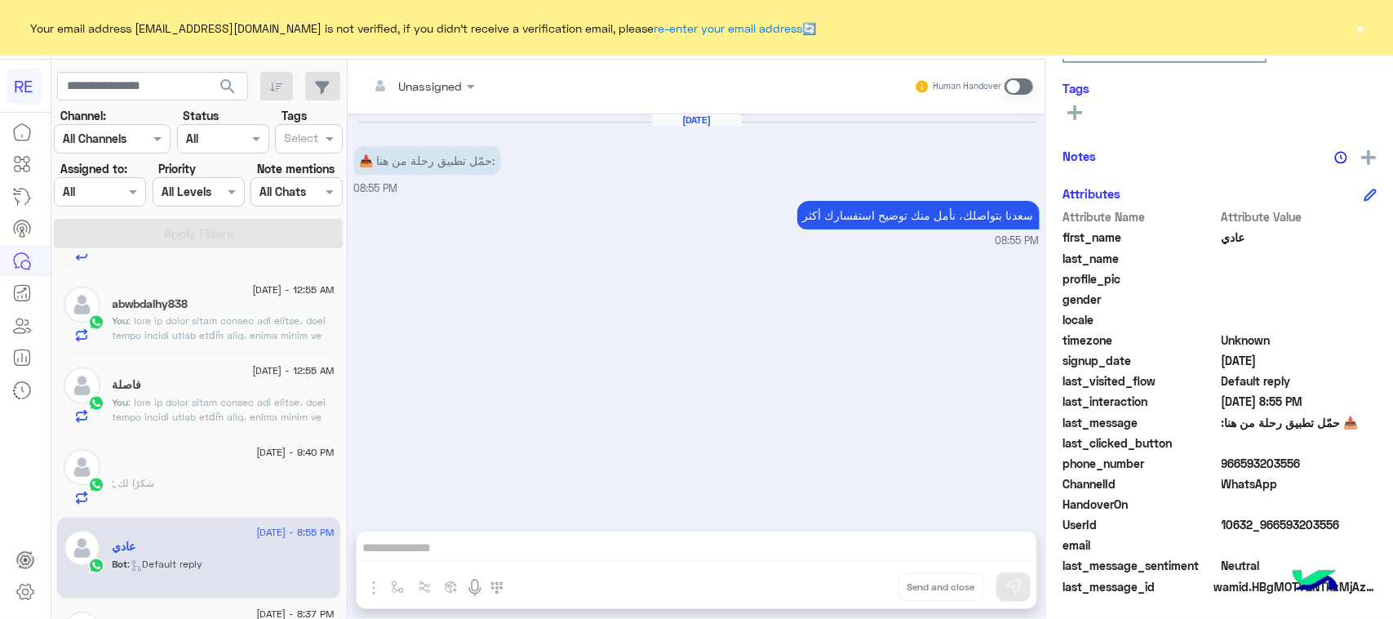
click at [1030, 82] on span at bounding box center [1019, 86] width 29 height 16
click at [620, 549] on textarea at bounding box center [697, 549] width 680 height 24
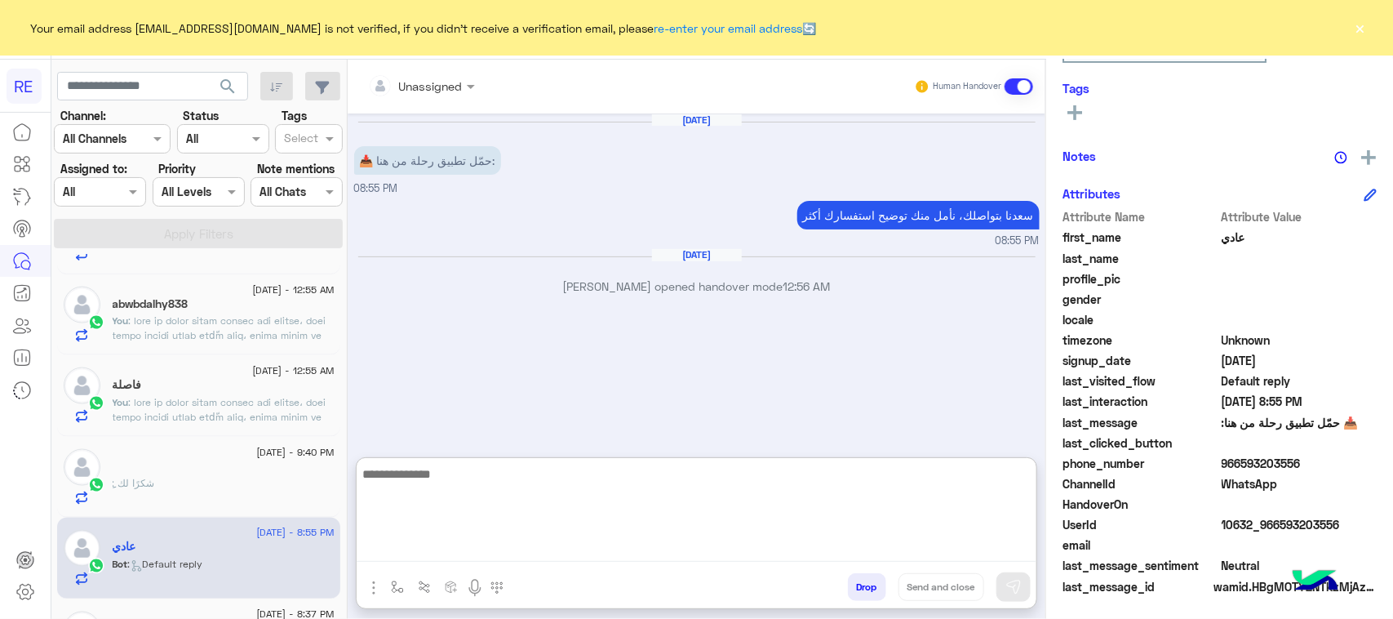
paste textarea "**********"
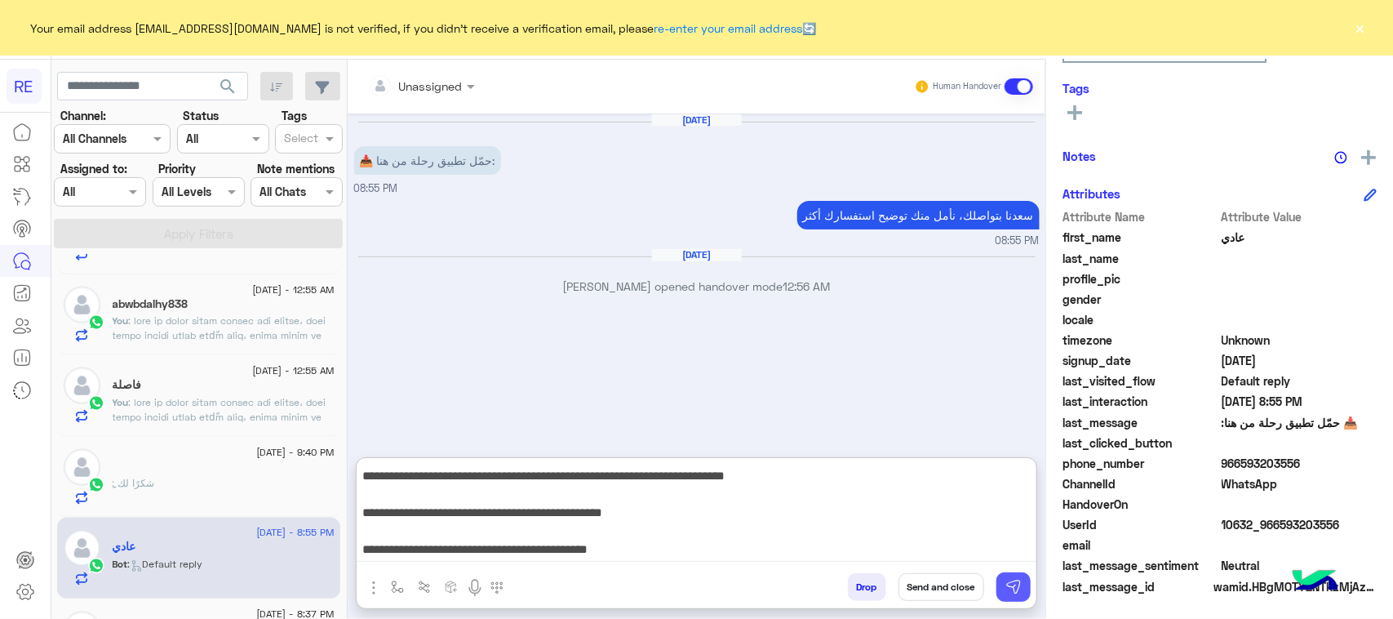
type textarea "**********"
click at [1001, 581] on button at bounding box center [1013, 586] width 34 height 29
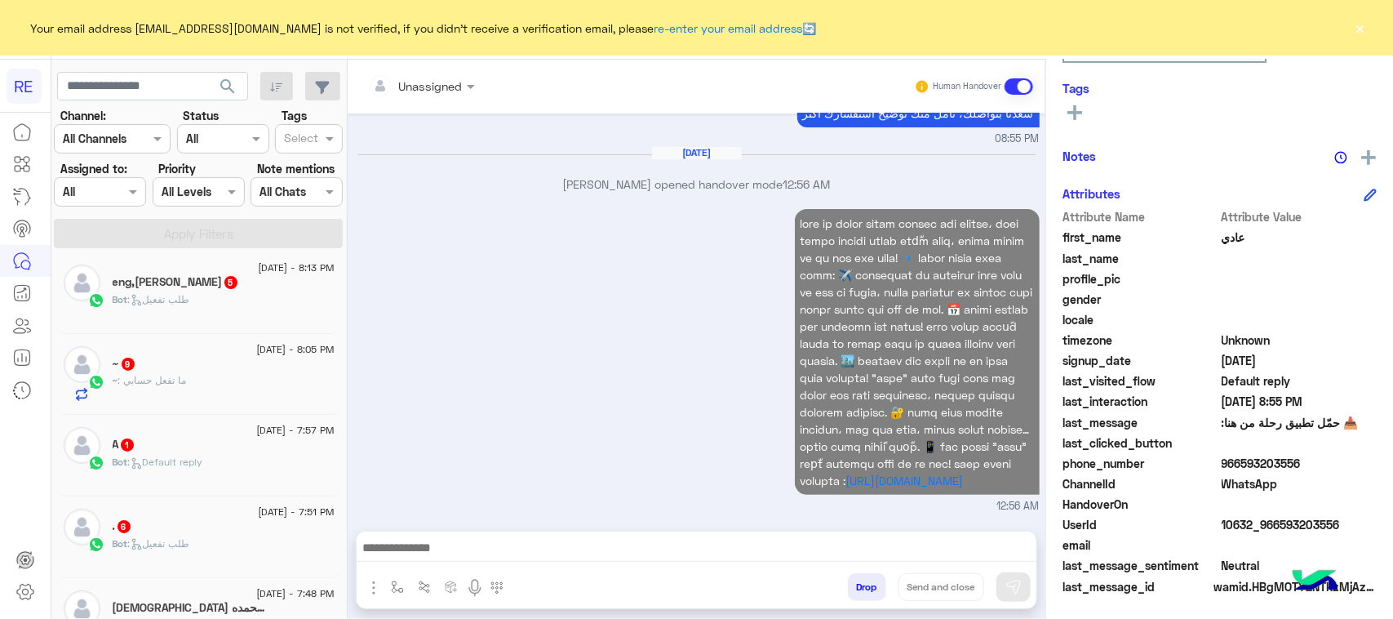
click at [229, 289] on h5 "eng,[PERSON_NAME] 5" at bounding box center [176, 282] width 126 height 14
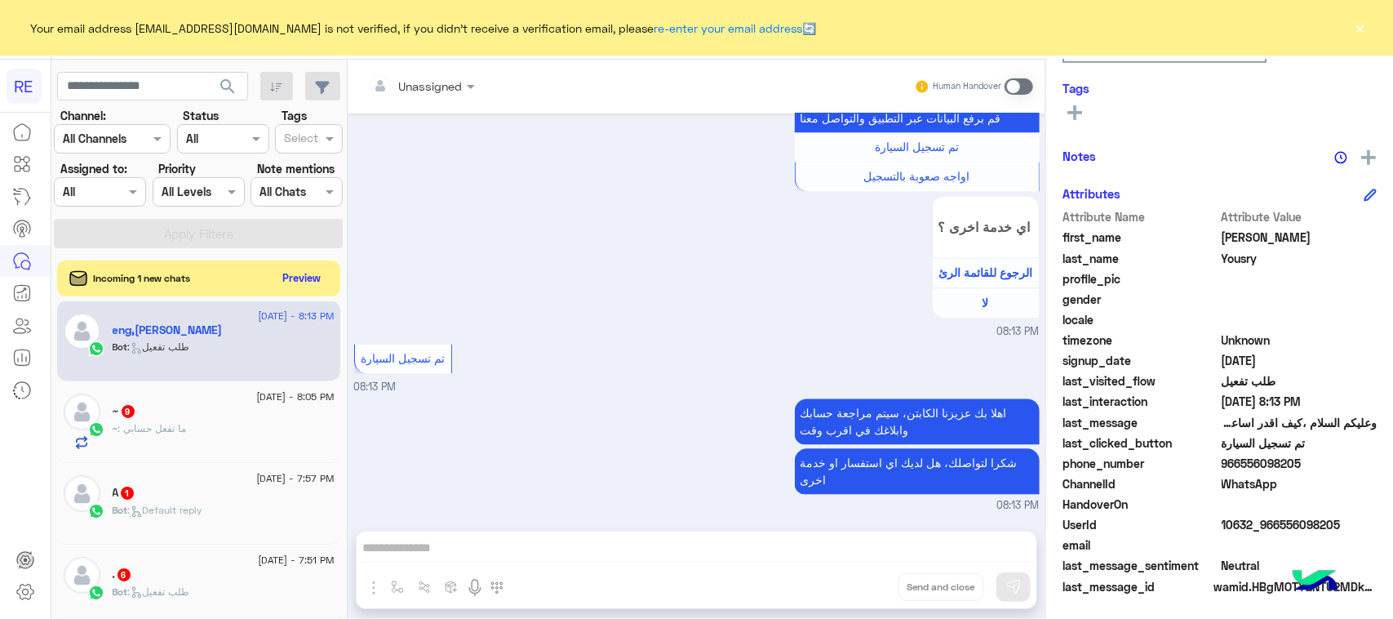
click at [1025, 80] on span at bounding box center [1019, 86] width 29 height 16
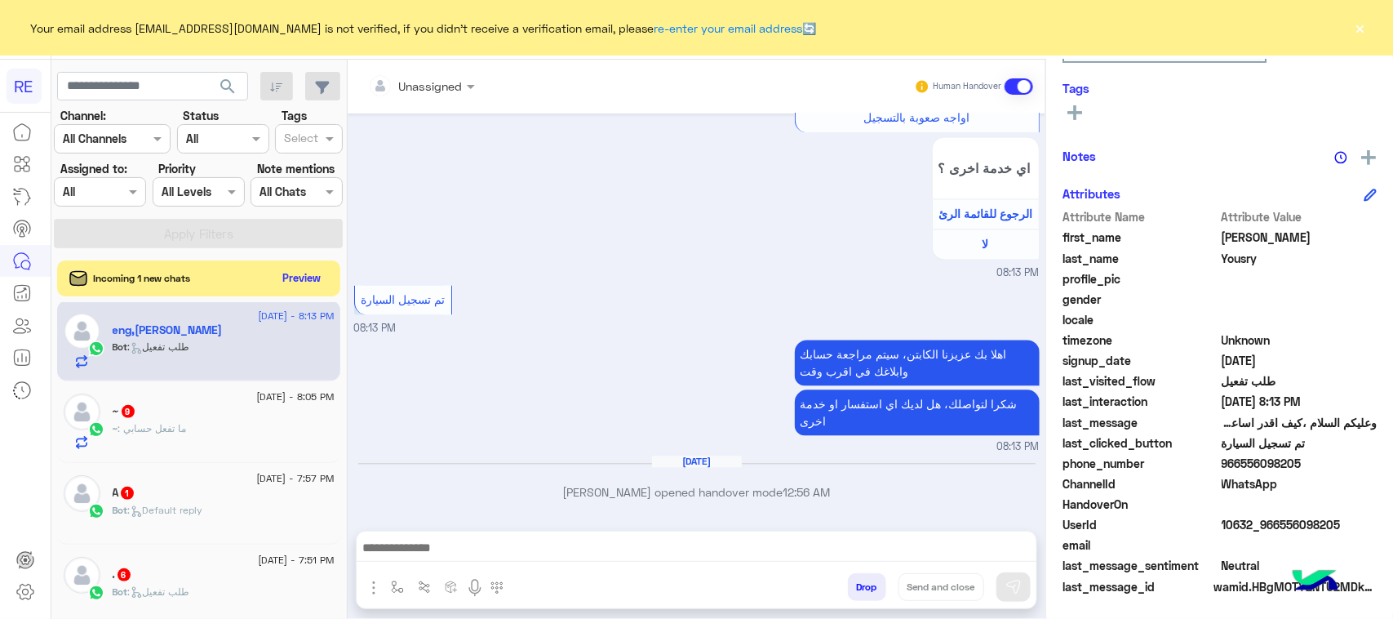
click at [1020, 87] on span at bounding box center [1019, 86] width 29 height 16
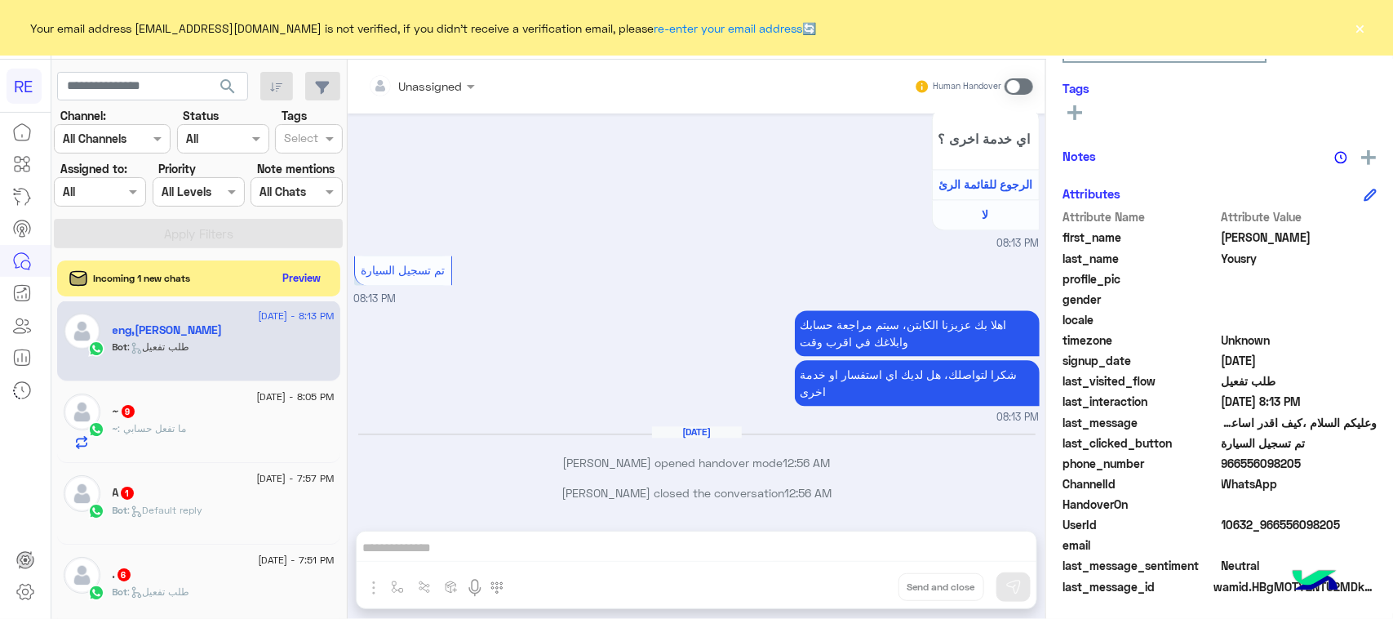
click at [1020, 87] on span at bounding box center [1019, 86] width 29 height 16
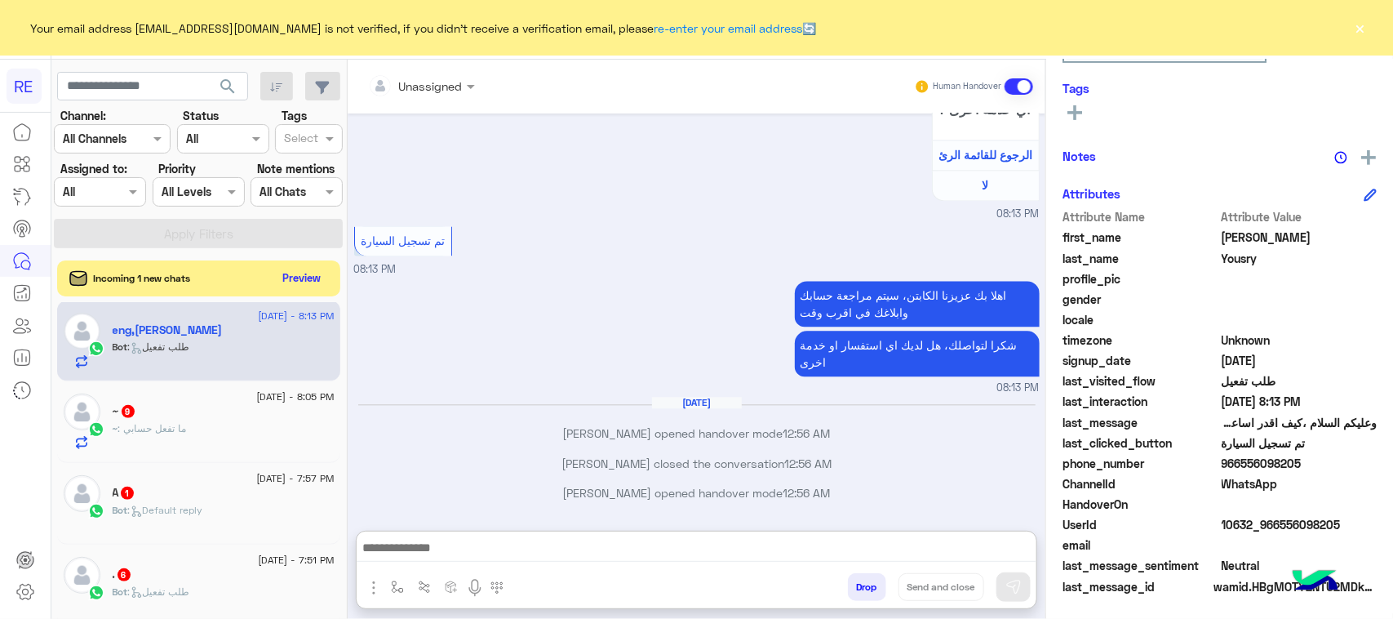
click at [698, 544] on textarea at bounding box center [697, 549] width 680 height 24
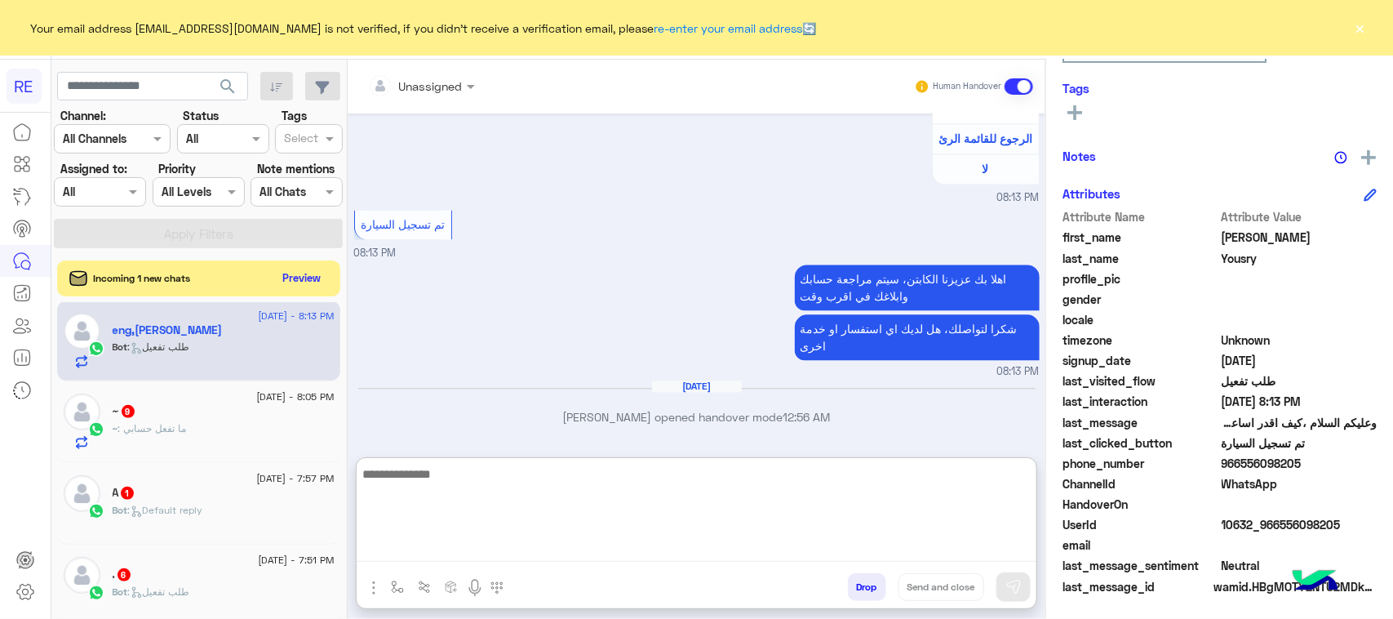
paste textarea "**********"
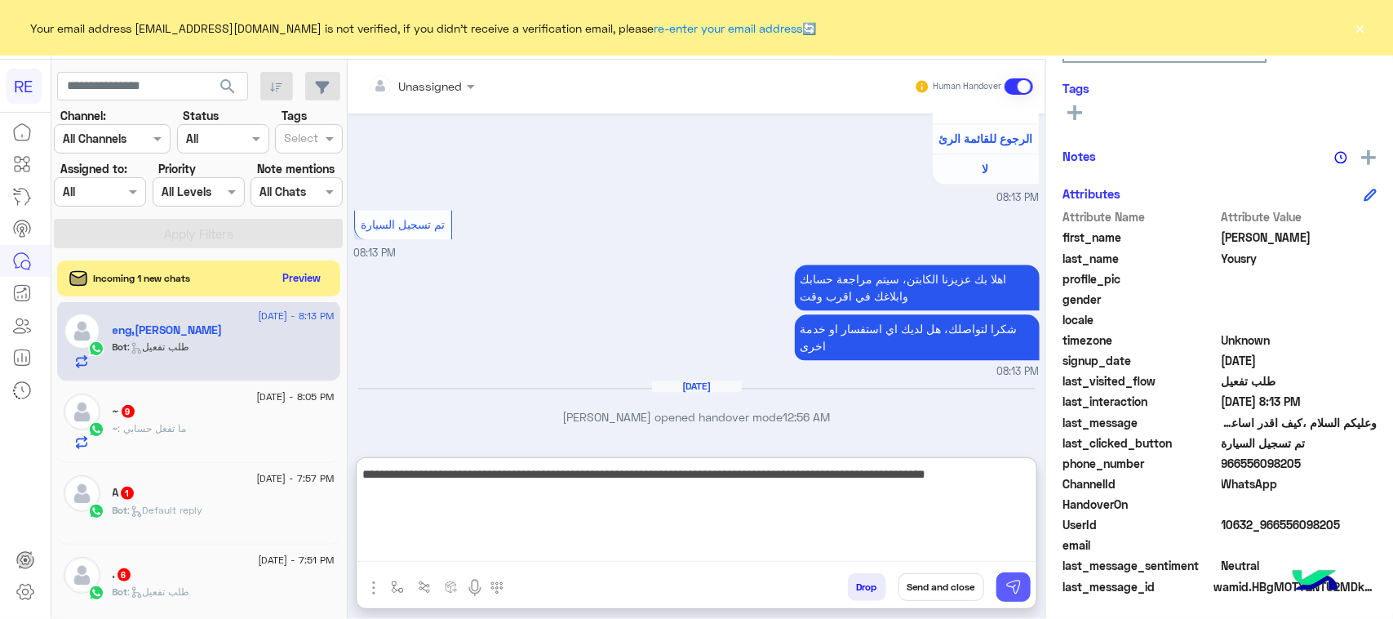
type textarea "**********"
click at [1005, 585] on img at bounding box center [1013, 587] width 16 height 16
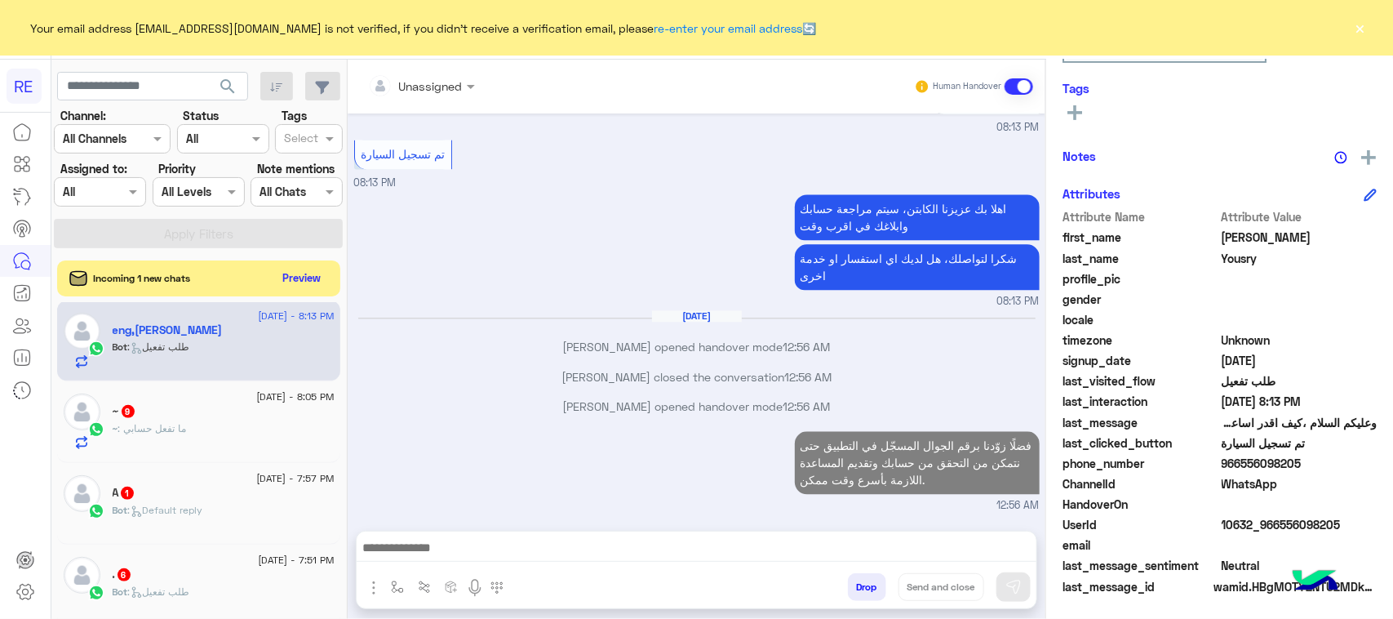
click at [170, 398] on div "[DATE] - 8:05 PM" at bounding box center [224, 398] width 222 height 11
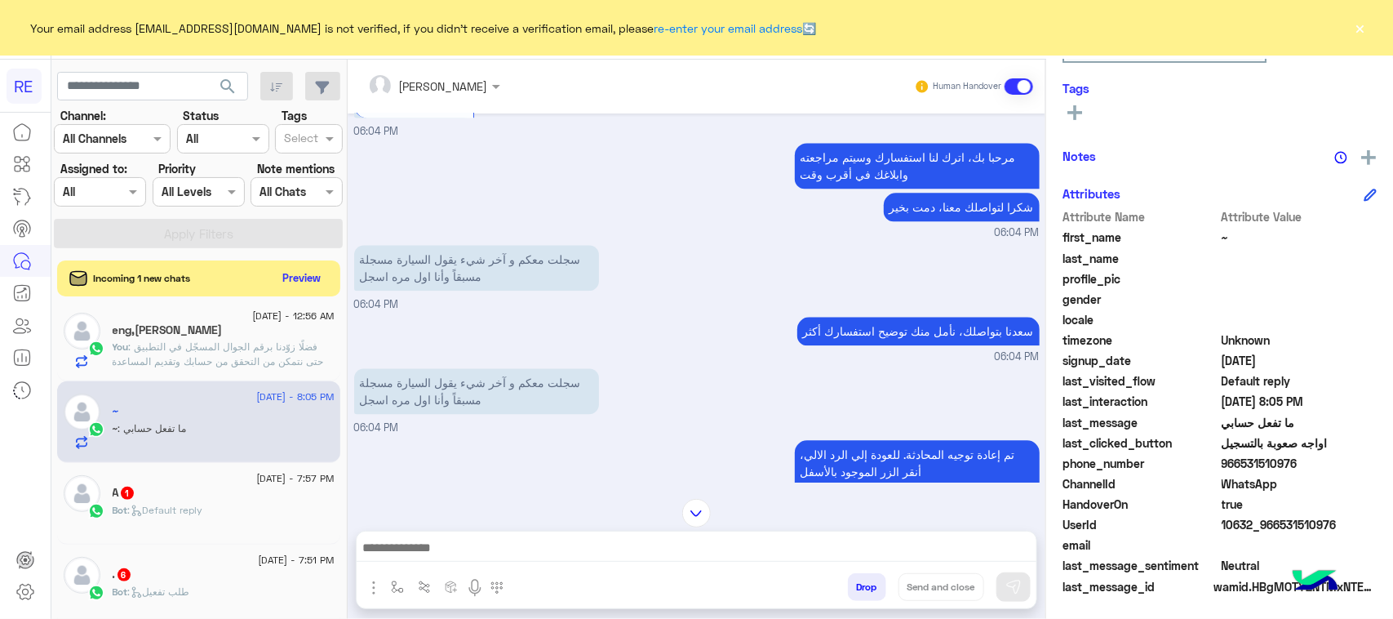
click at [596, 575] on div "Drop Send and close" at bounding box center [776, 590] width 521 height 36
click at [592, 563] on div at bounding box center [697, 551] width 680 height 41
click at [506, 551] on textarea at bounding box center [697, 549] width 680 height 24
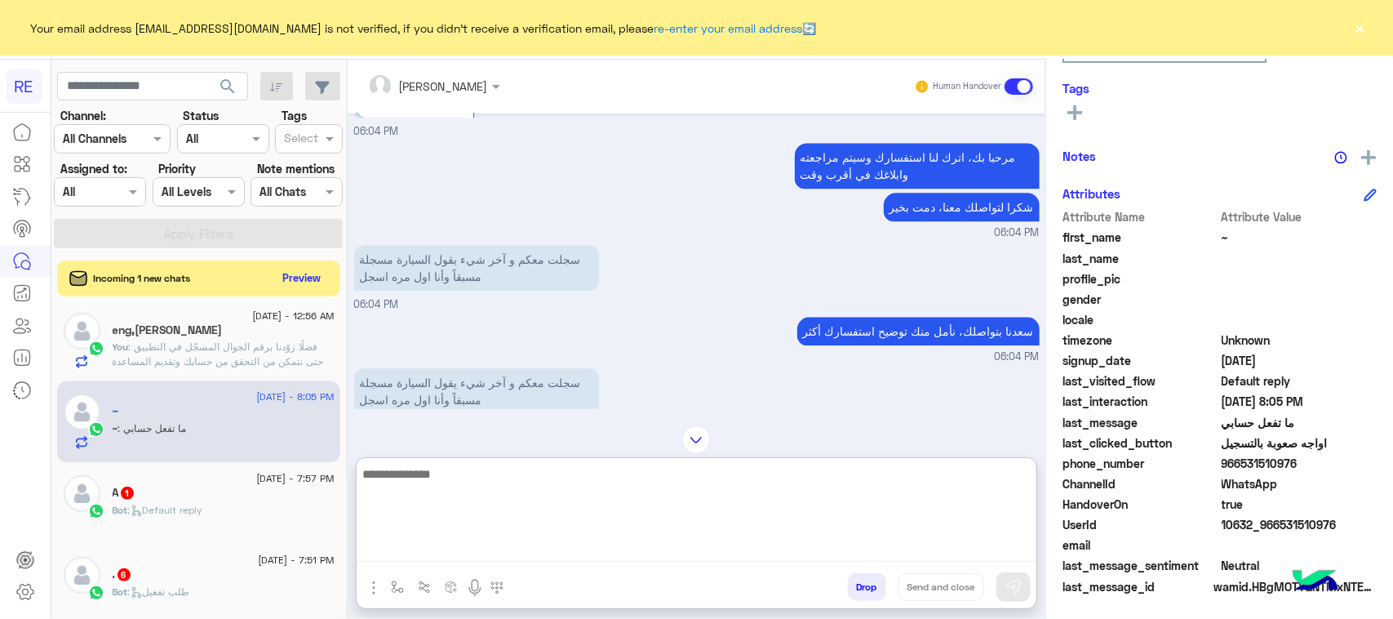
paste textarea "**********"
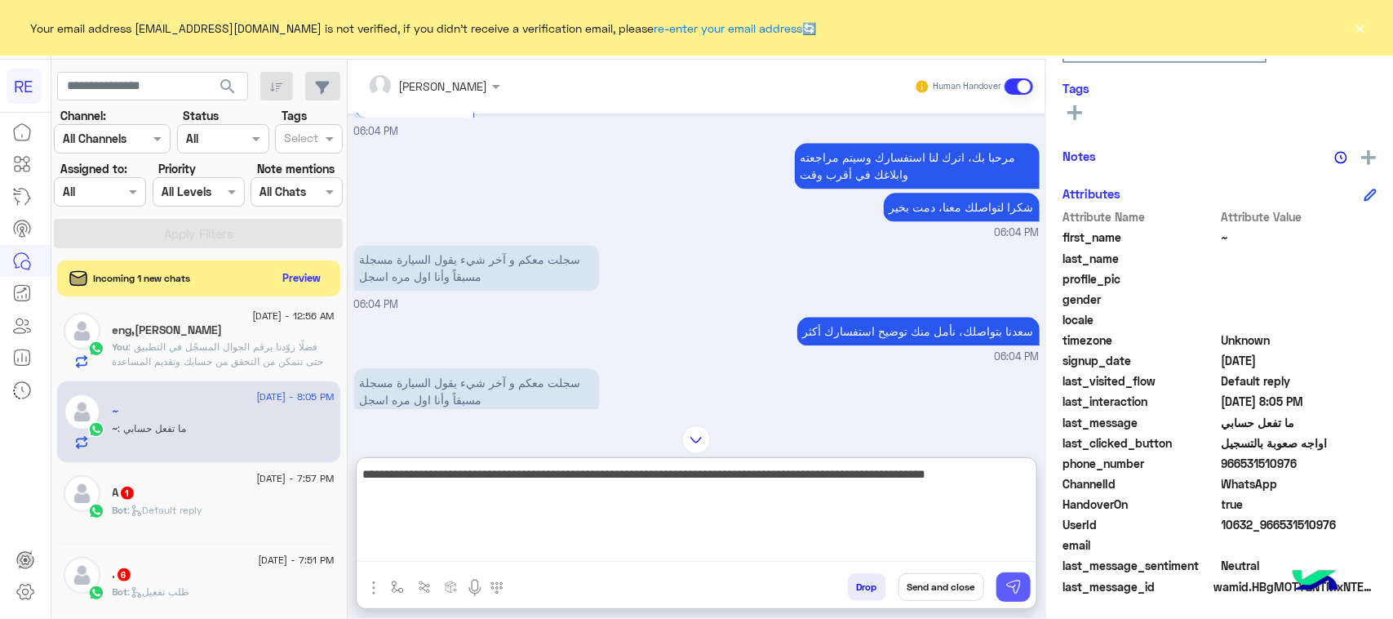
type textarea "**********"
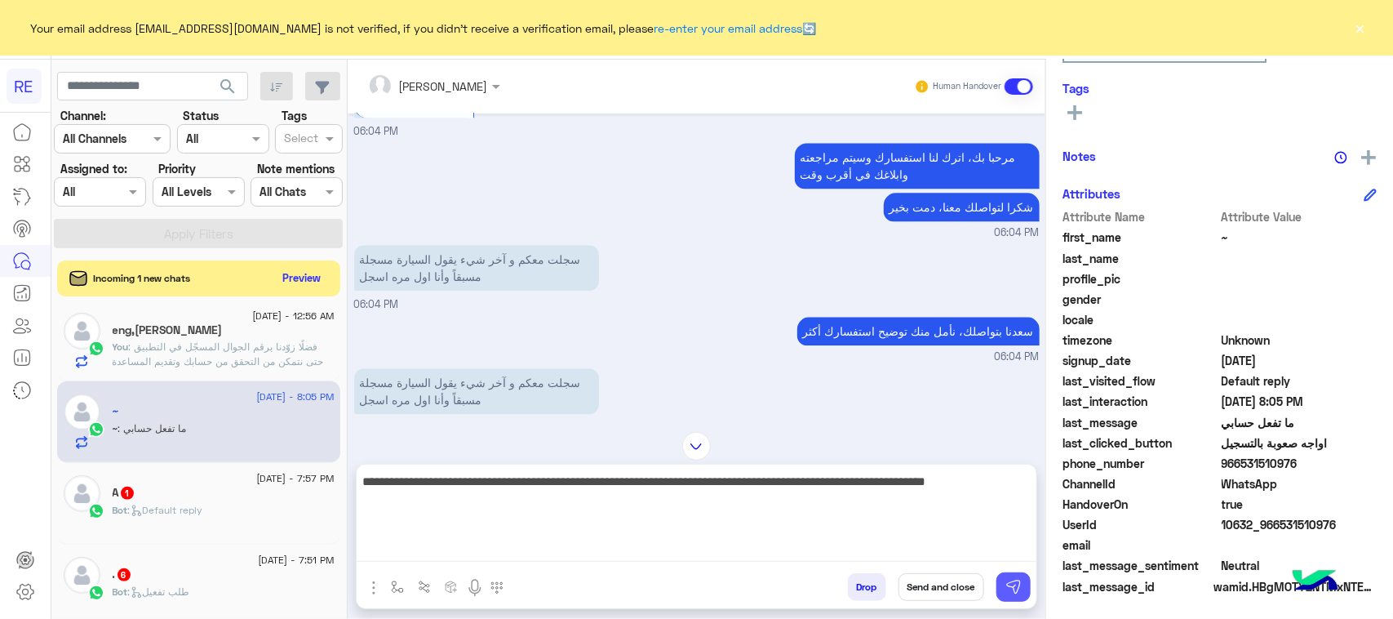
click at [1012, 583] on img at bounding box center [1013, 587] width 16 height 16
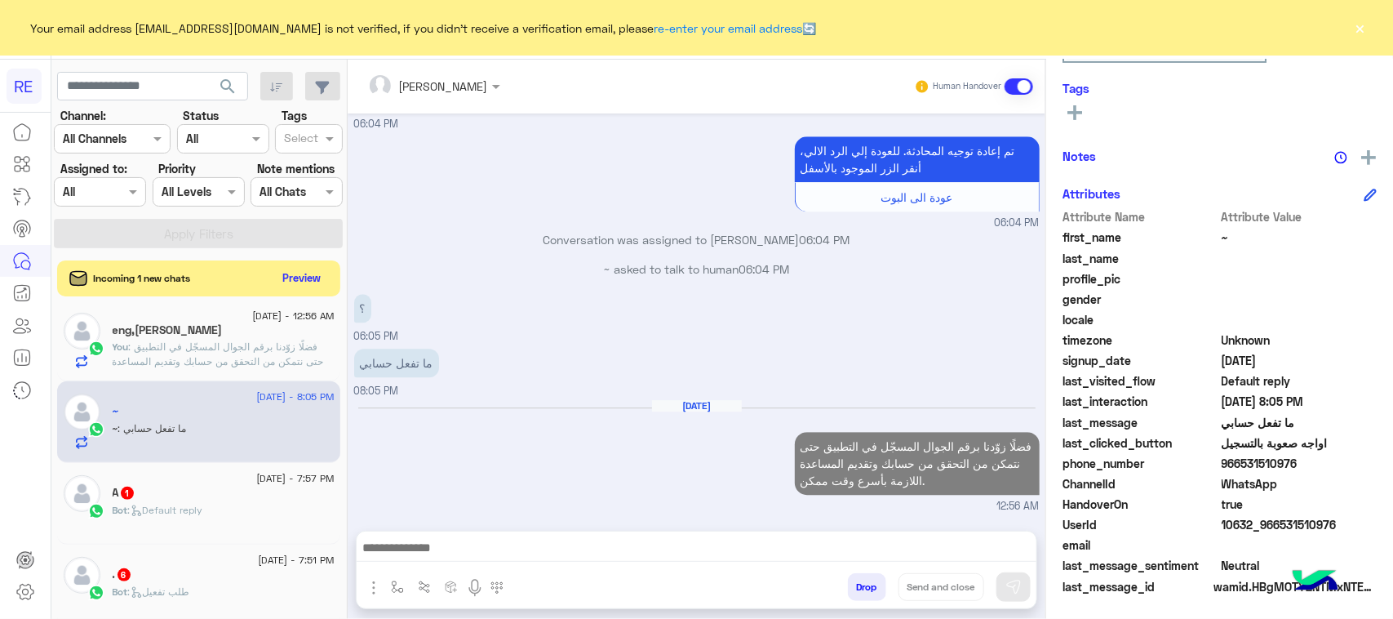
click at [227, 527] on div "Bot : Default reply" at bounding box center [224, 517] width 222 height 29
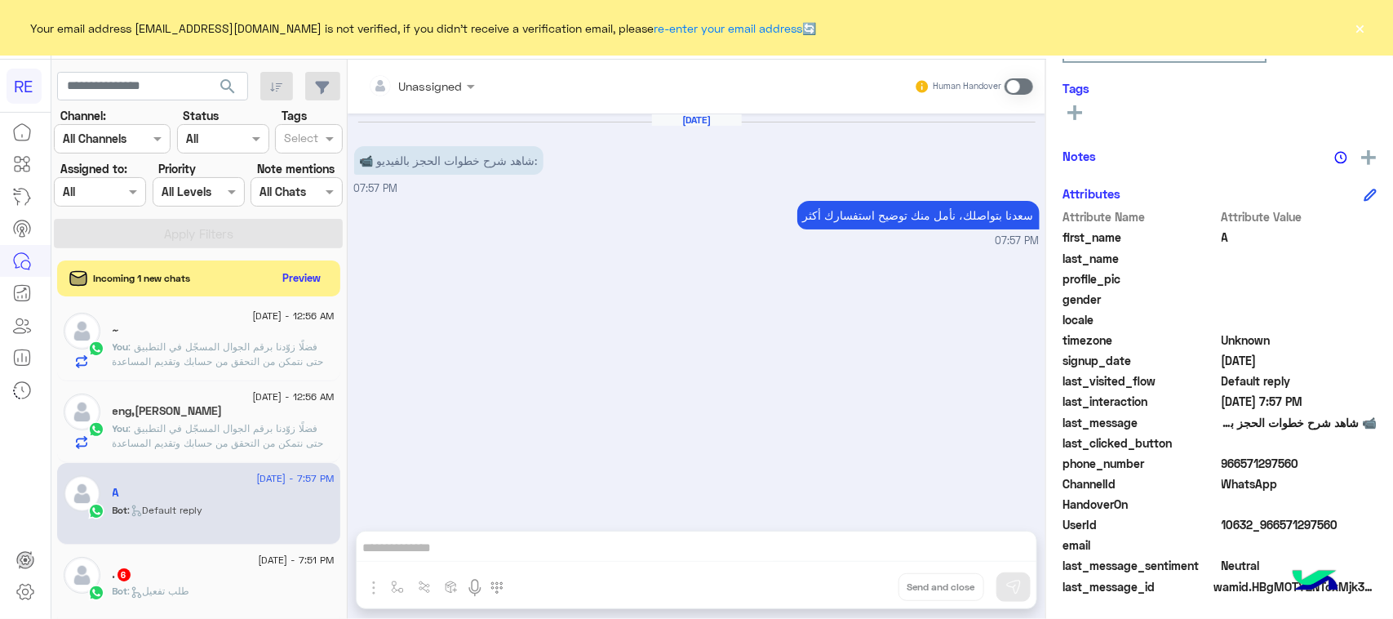
click at [650, 597] on div "Unassigned Human Handover [DATE] 📹 شاهد شرح خطوات الحجز بالفيديو: 07:57 PM [PER…" at bounding box center [697, 343] width 698 height 566
click at [1023, 82] on span at bounding box center [1019, 86] width 29 height 16
click at [516, 548] on textarea at bounding box center [697, 549] width 680 height 24
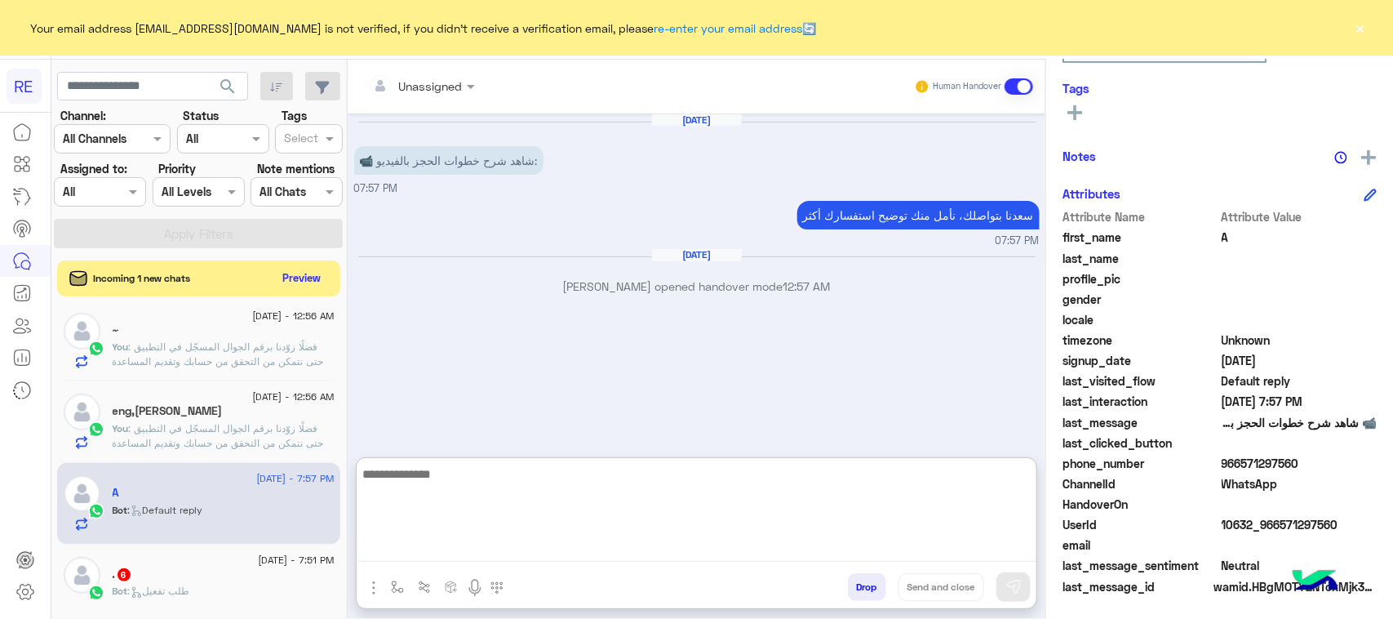
paste textarea "**********"
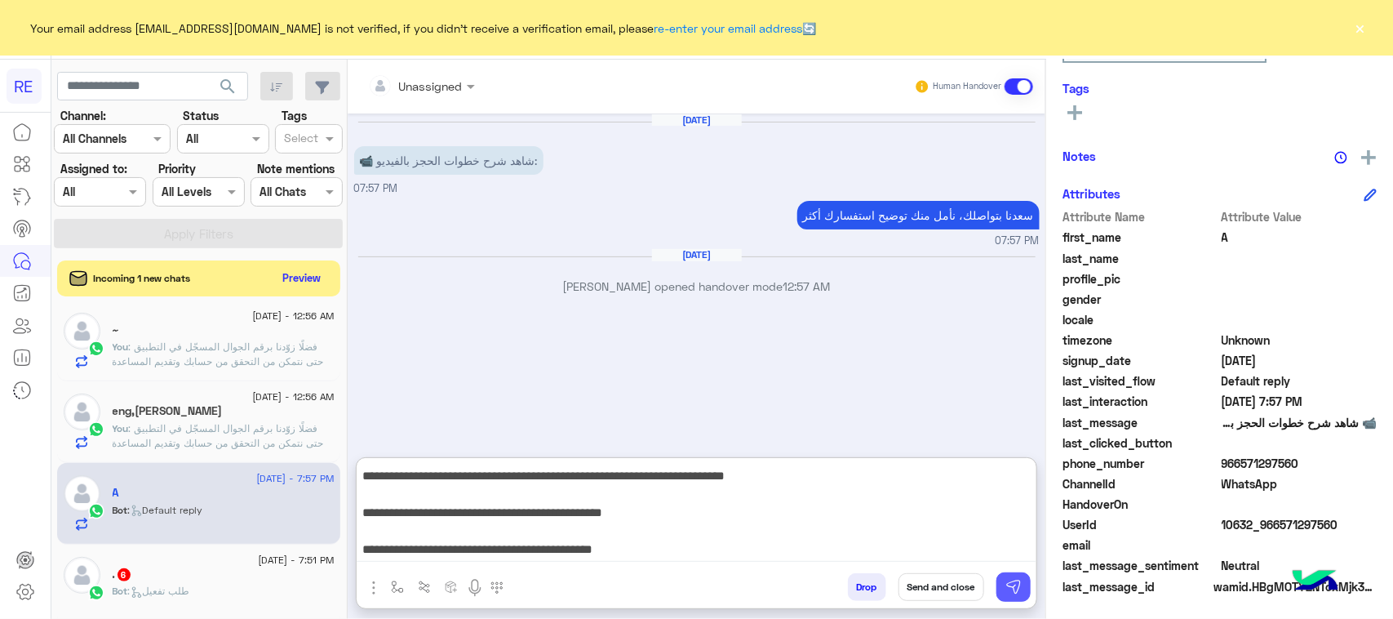
type textarea "**********"
click at [1010, 586] on img at bounding box center [1013, 587] width 16 height 16
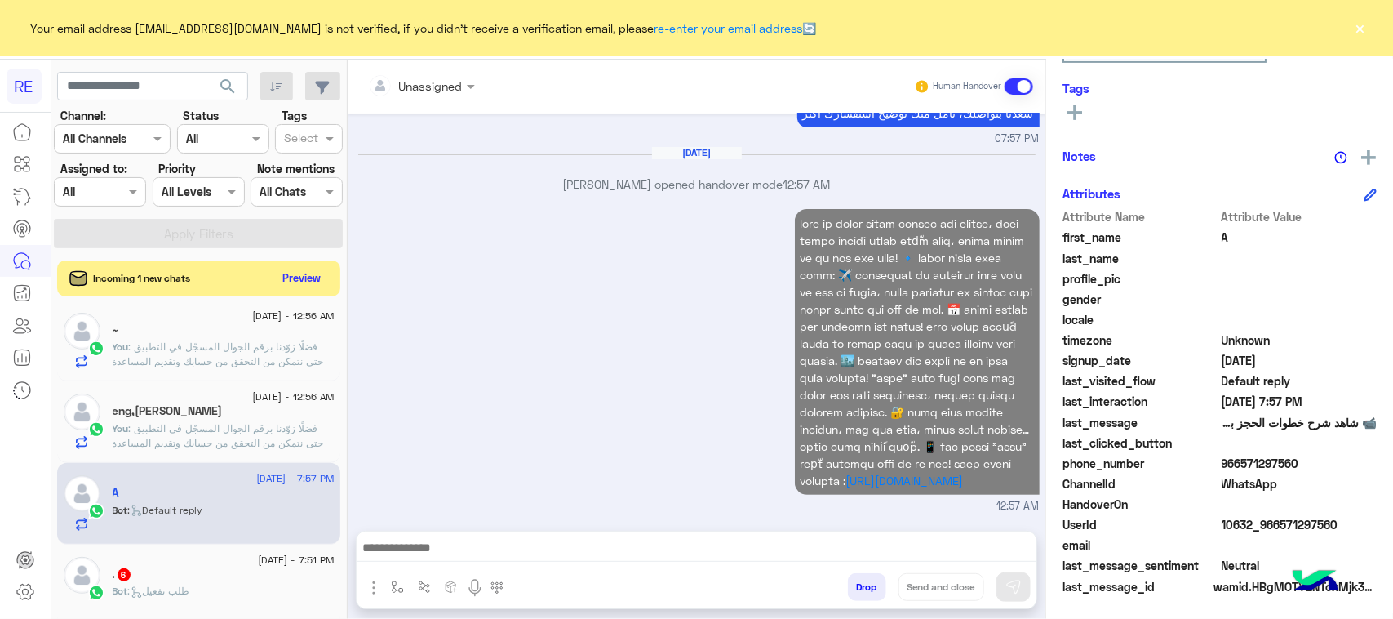
click at [216, 588] on div "Bot : طلب تفعيل" at bounding box center [224, 597] width 222 height 29
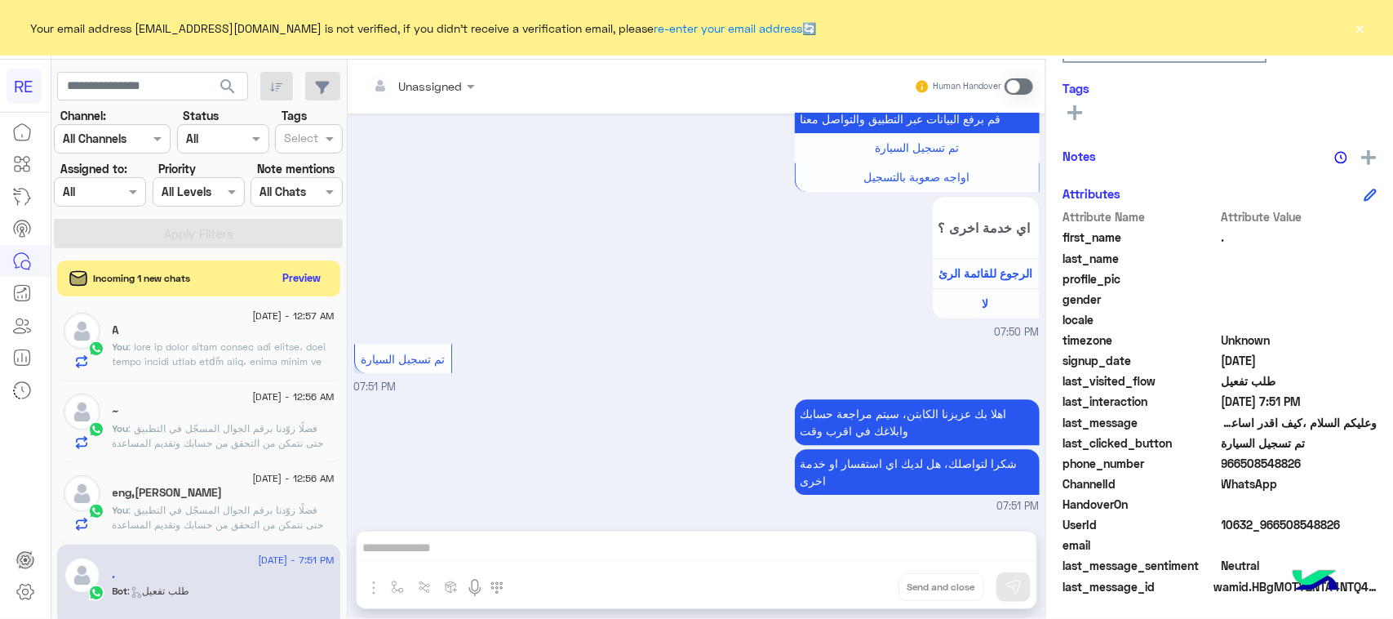
click at [1028, 90] on span at bounding box center [1019, 86] width 29 height 16
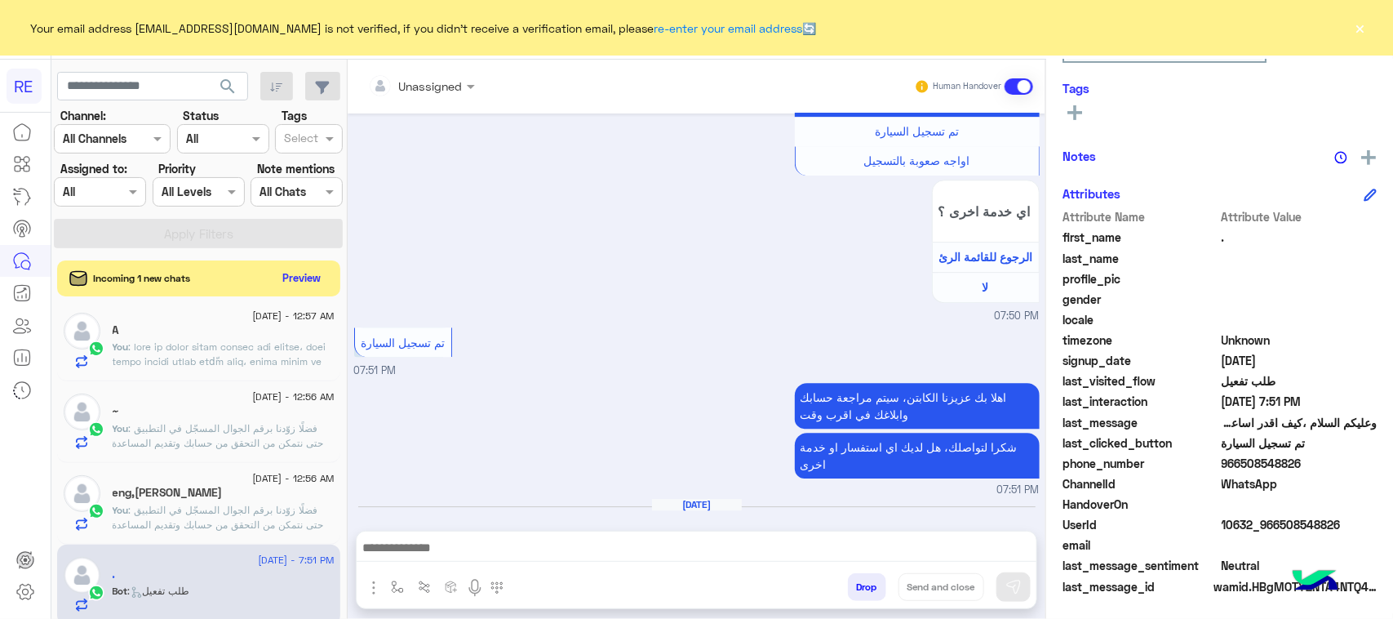
scroll to position [2156, 0]
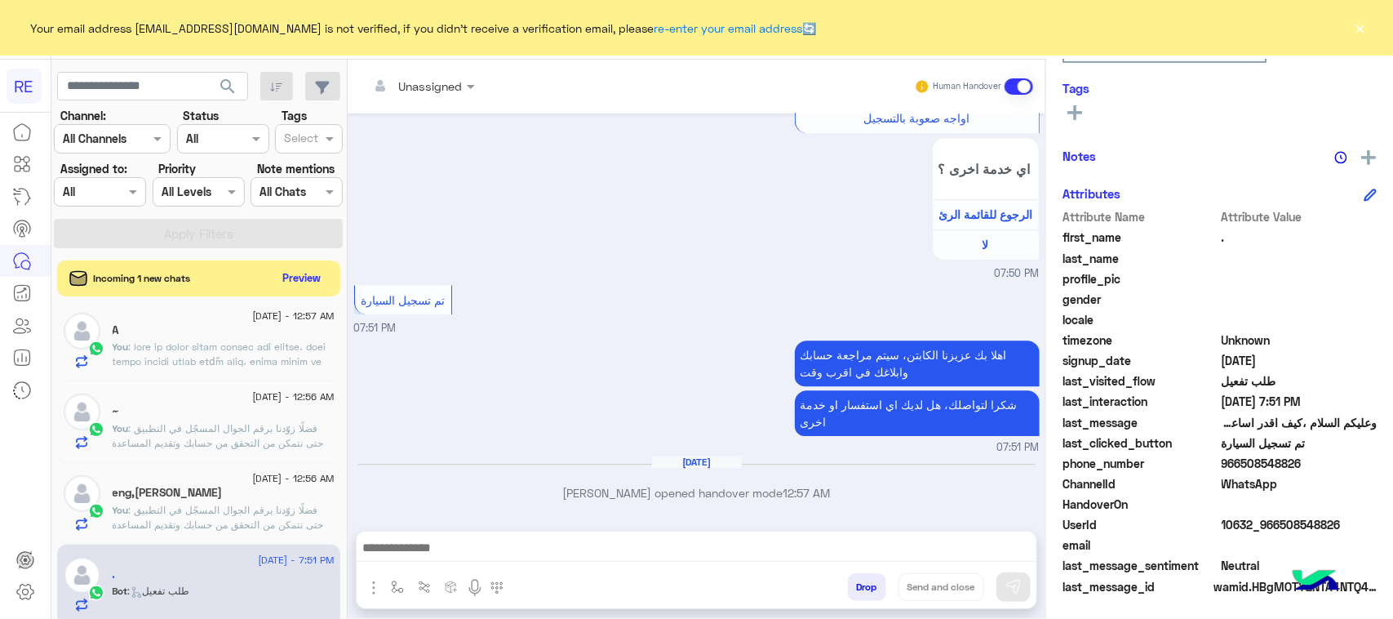
click at [846, 548] on textarea at bounding box center [697, 549] width 680 height 24
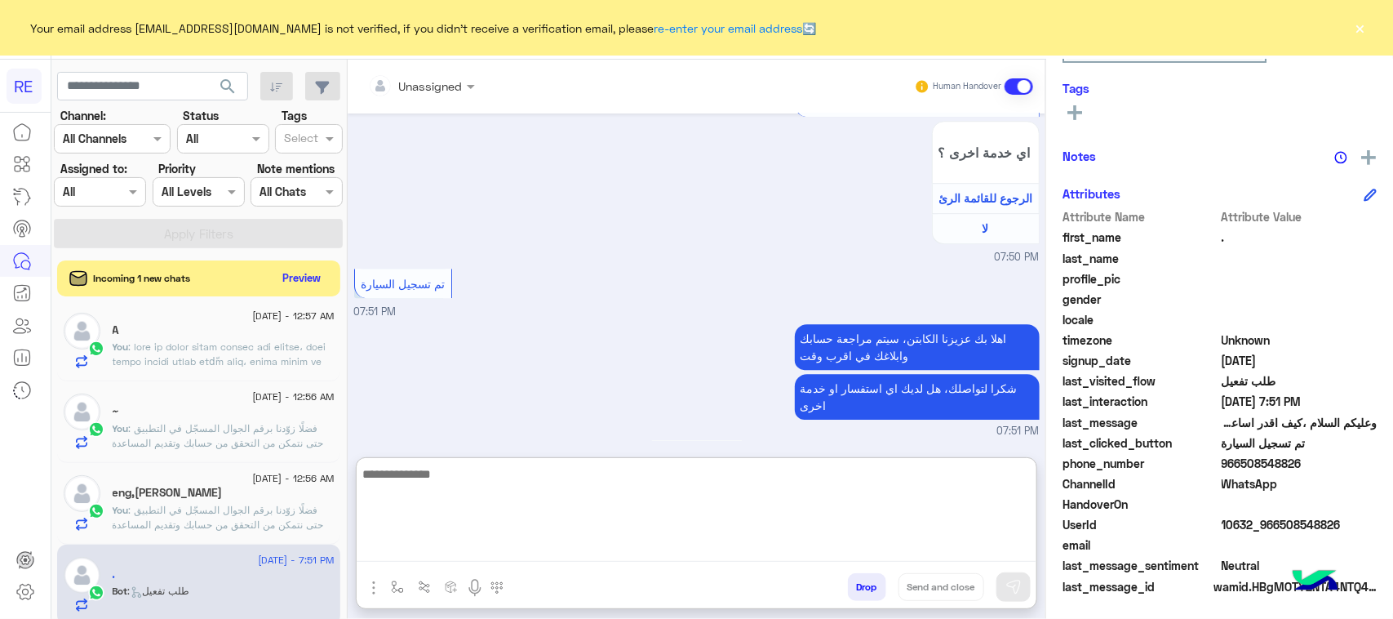
paste textarea "**********"
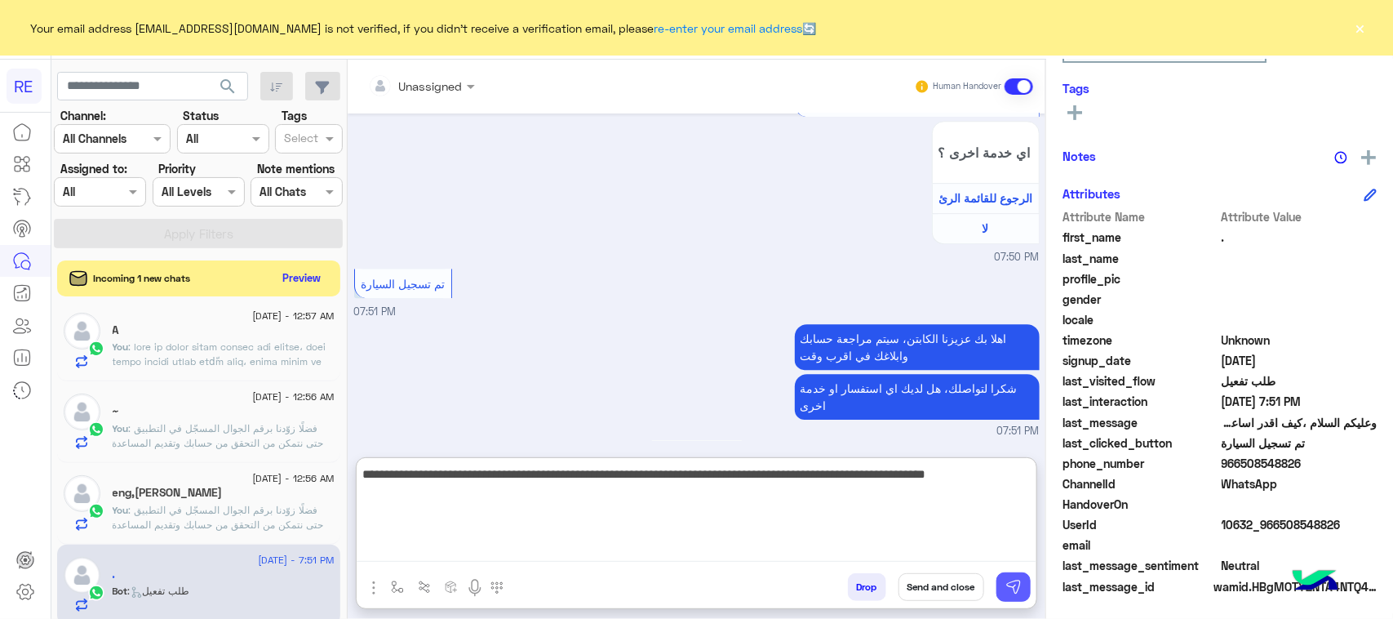
type textarea "**********"
click at [1018, 585] on img at bounding box center [1013, 587] width 16 height 16
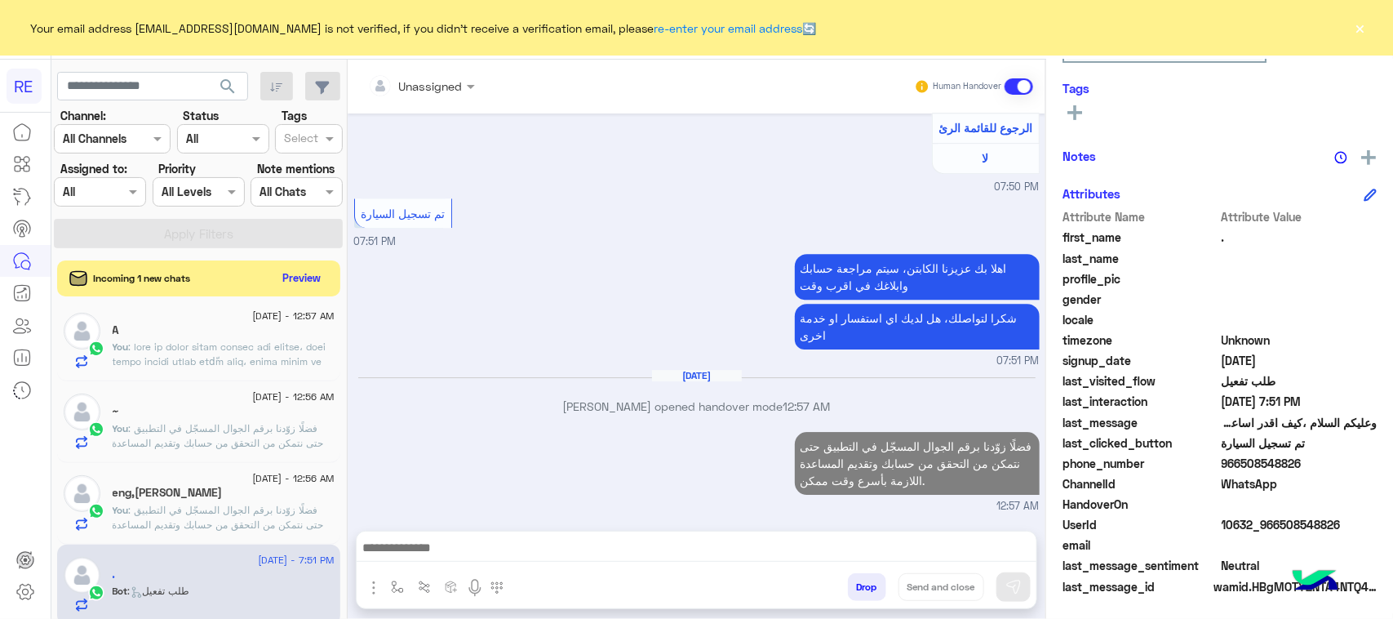
scroll to position [314, 0]
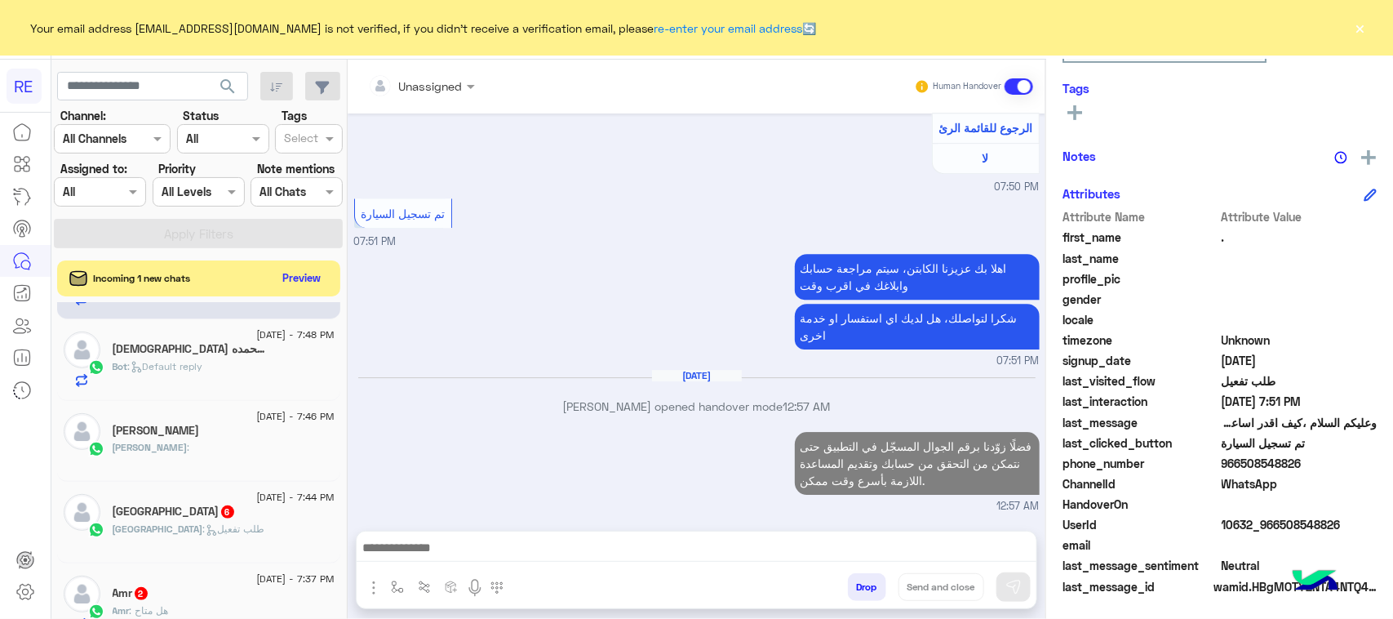
click at [216, 353] on h5 "[DEMOGRAPHIC_DATA] وبحمده 2" at bounding box center [190, 349] width 155 height 14
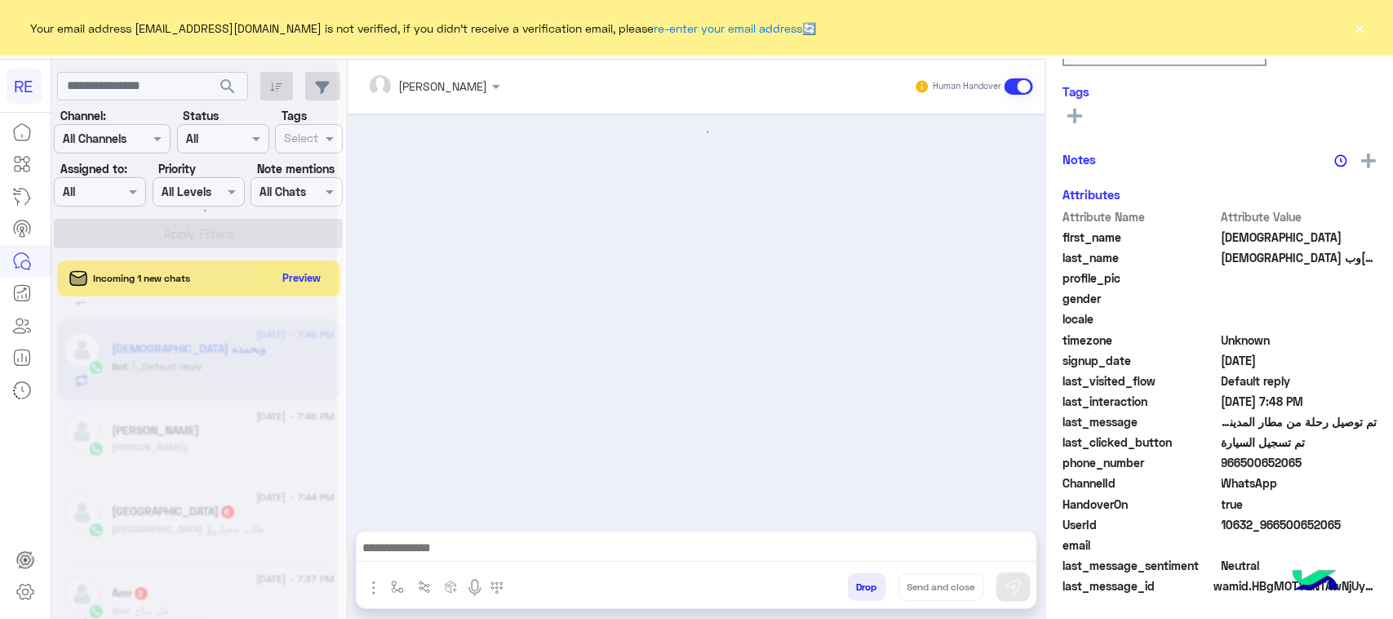
scroll to position [894, 0]
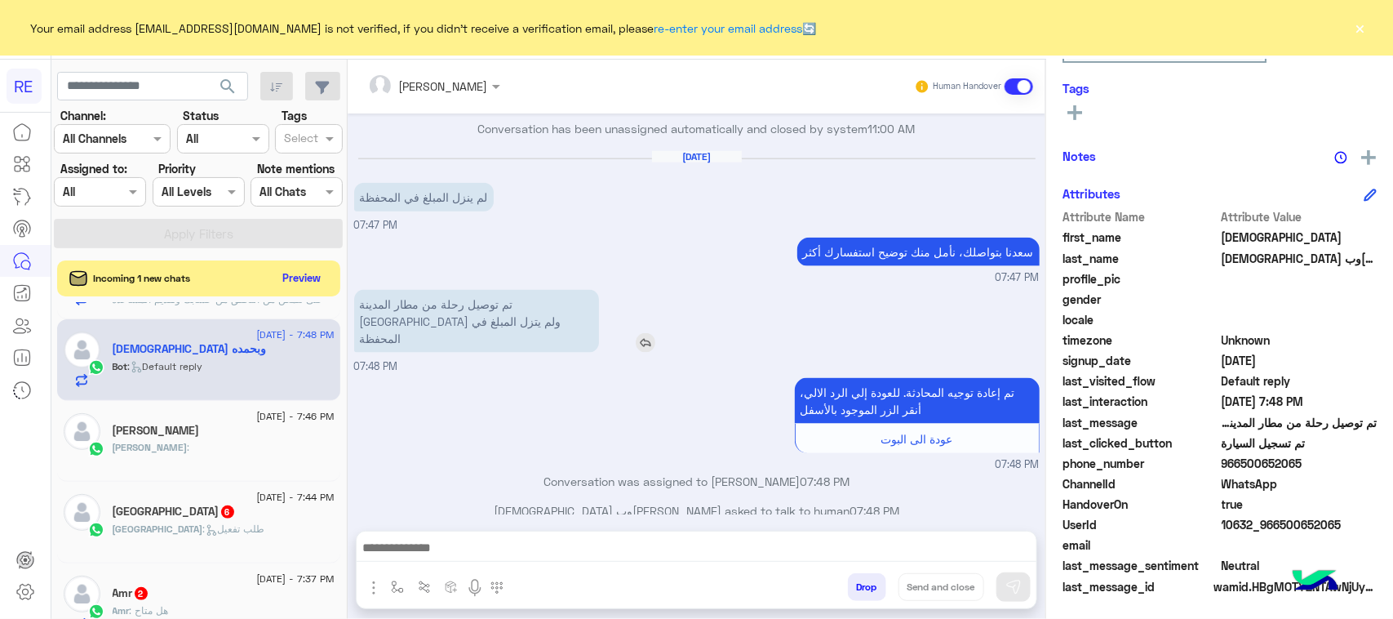
click at [552, 310] on p "تم توصيل رحلة من مطار المدينة [GEOGRAPHIC_DATA] ولم يتزل المبلغ في المحفظة" at bounding box center [476, 321] width 245 height 63
click at [771, 552] on textarea at bounding box center [697, 549] width 680 height 24
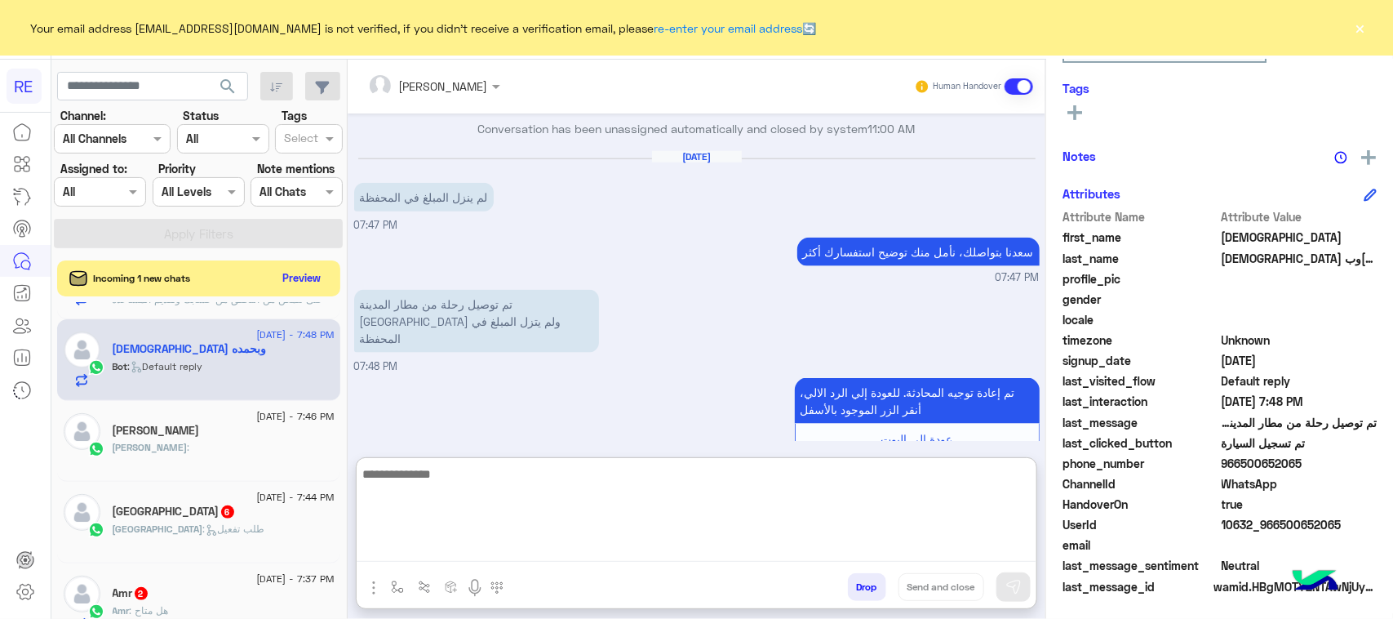
paste textarea "**********"
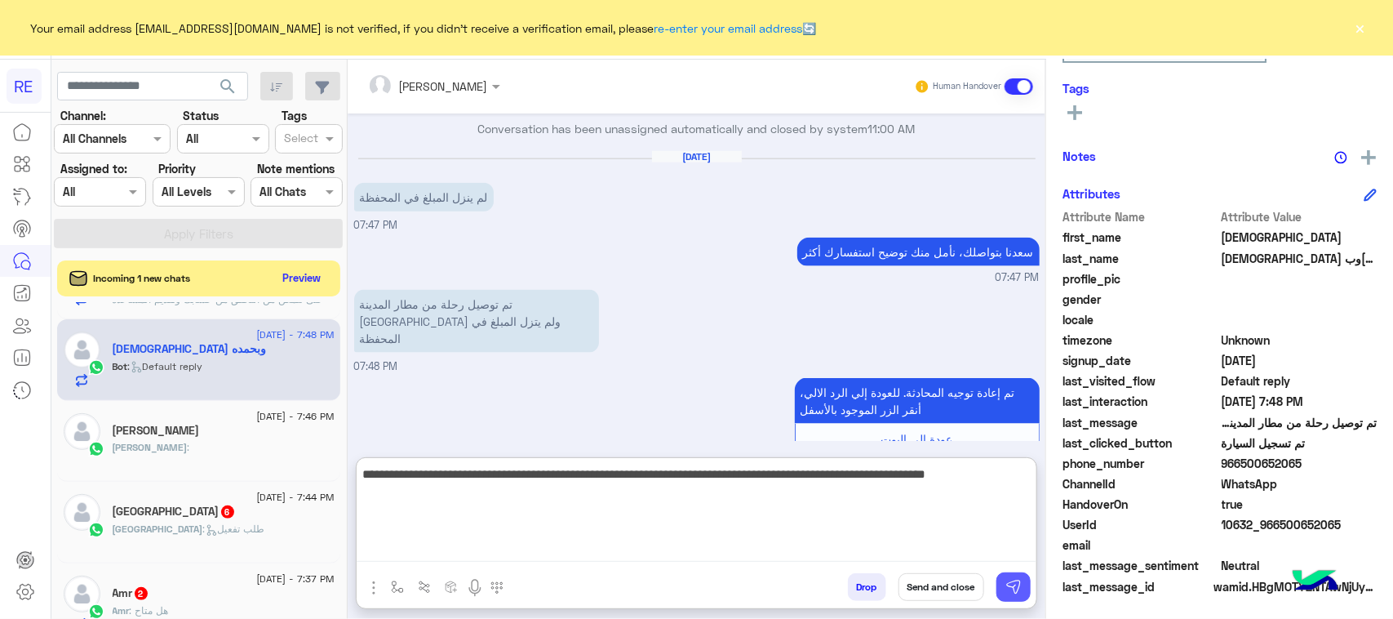
type textarea "**********"
click at [1014, 600] on button at bounding box center [1013, 586] width 34 height 29
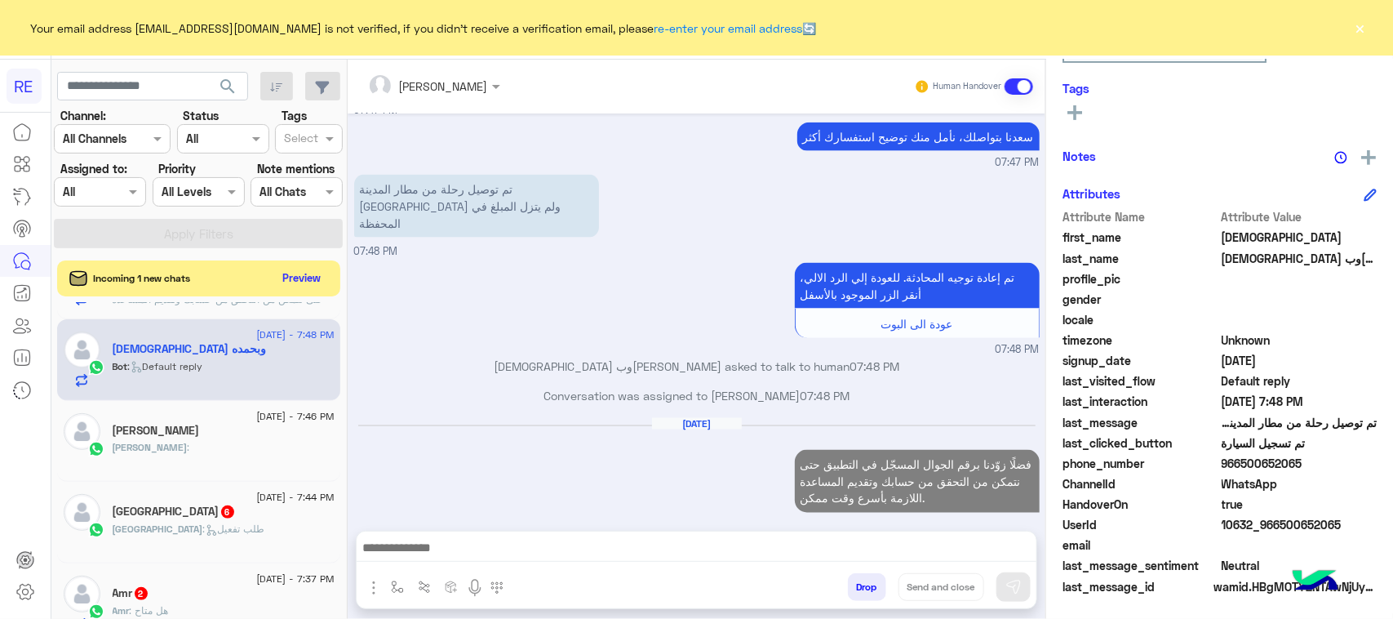
click at [201, 415] on div "[DATE] - 7:46 PM" at bounding box center [224, 418] width 222 height 11
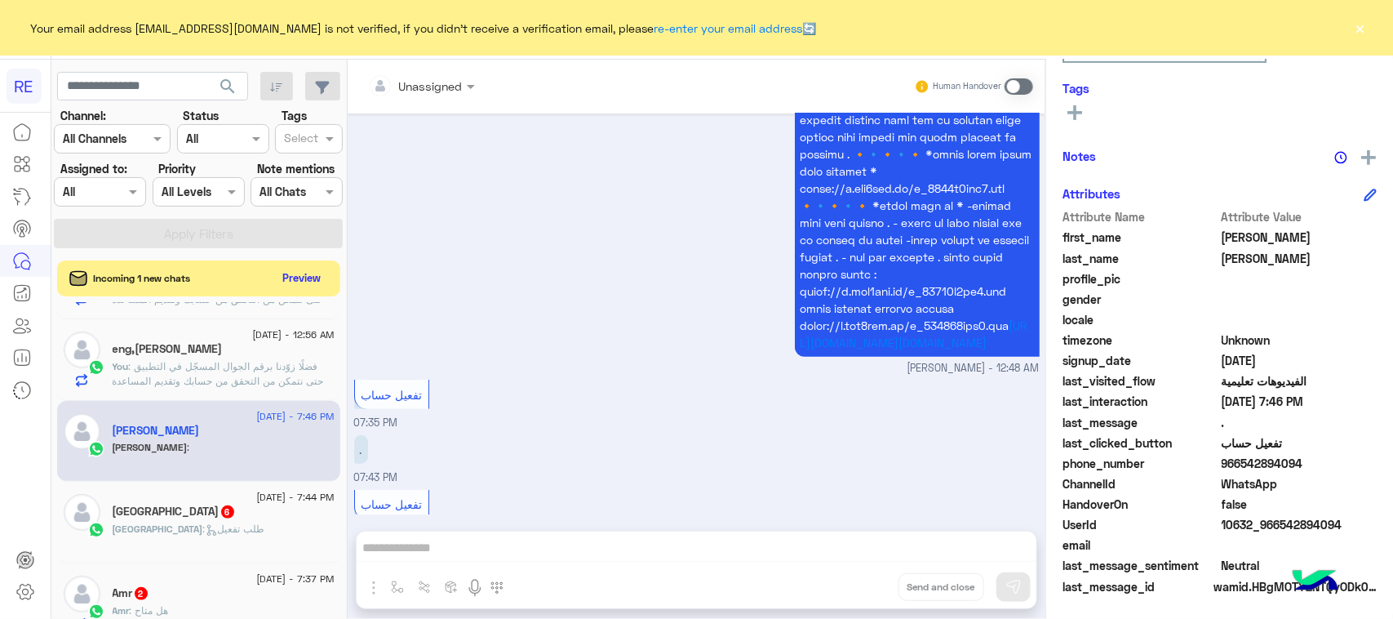
click at [433, 545] on div "Unassigned Human Handover [DATE] هل أنت ؟ كابتن 👨🏻‍✈️ عميل 🧳 رحال (مرشد مرخص) 🏖…" at bounding box center [697, 343] width 698 height 566
click at [1012, 90] on span at bounding box center [1019, 86] width 29 height 16
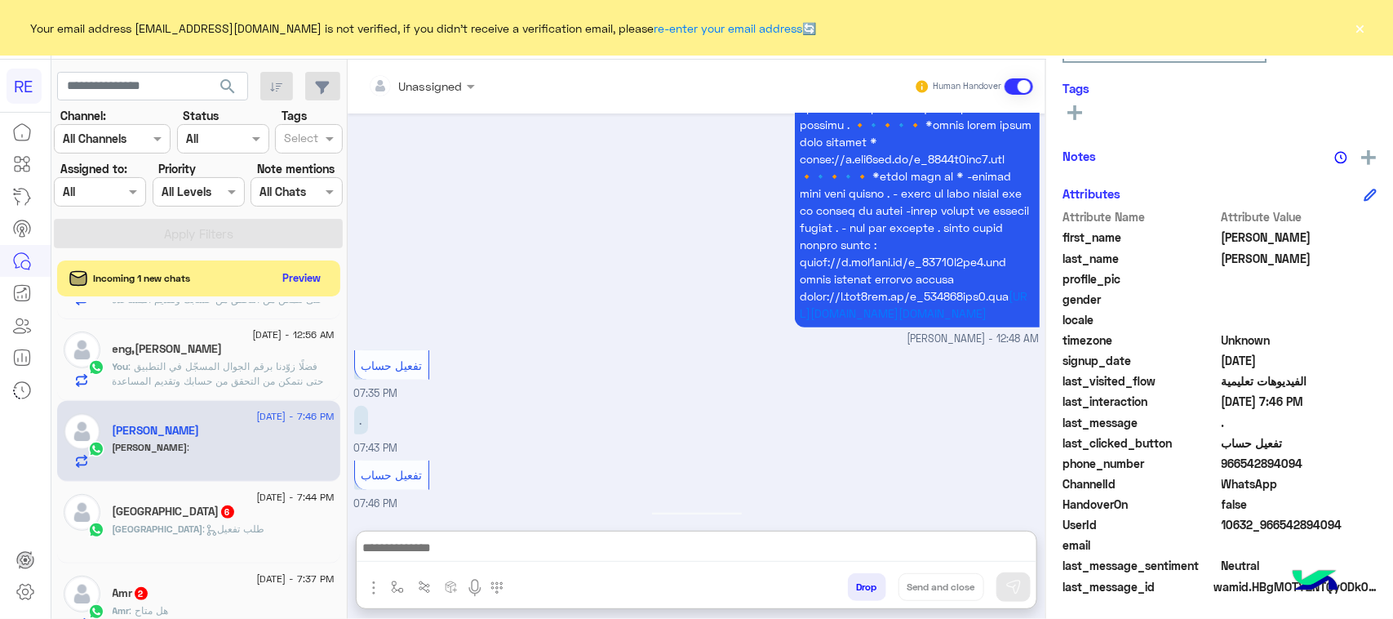
click at [702, 548] on textarea at bounding box center [697, 549] width 680 height 24
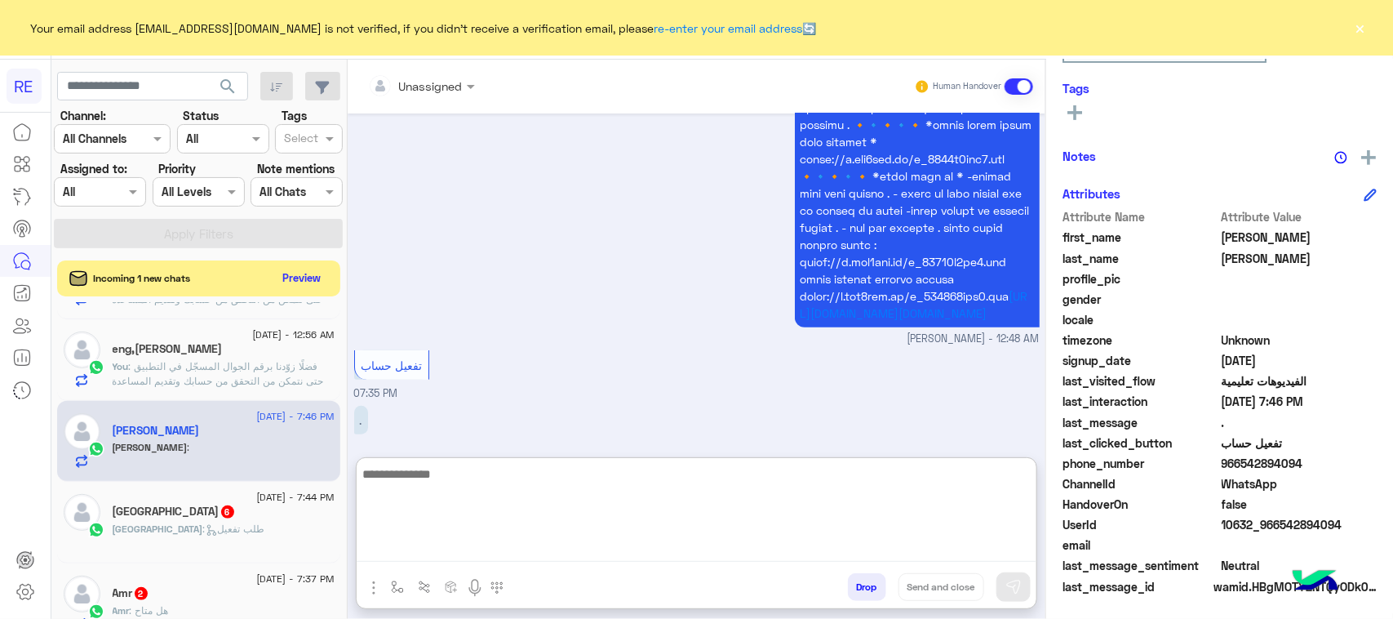
paste textarea "**********"
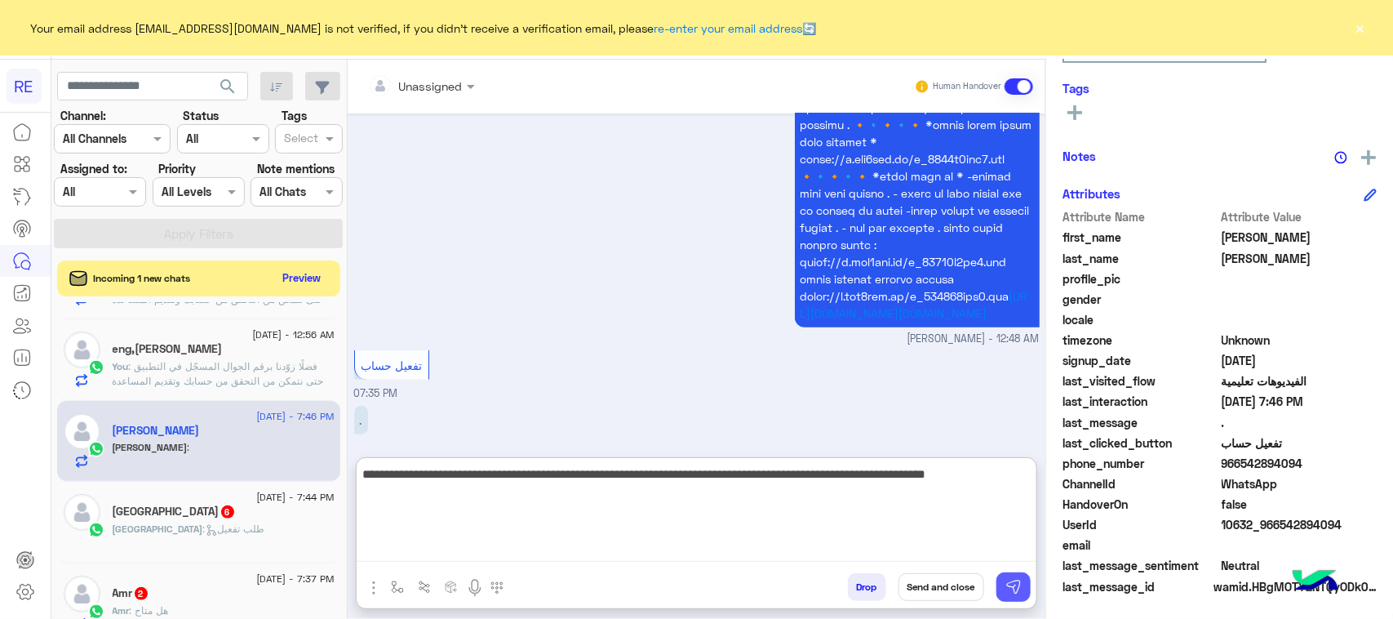
type textarea "**********"
click at [1009, 592] on img at bounding box center [1013, 587] width 16 height 16
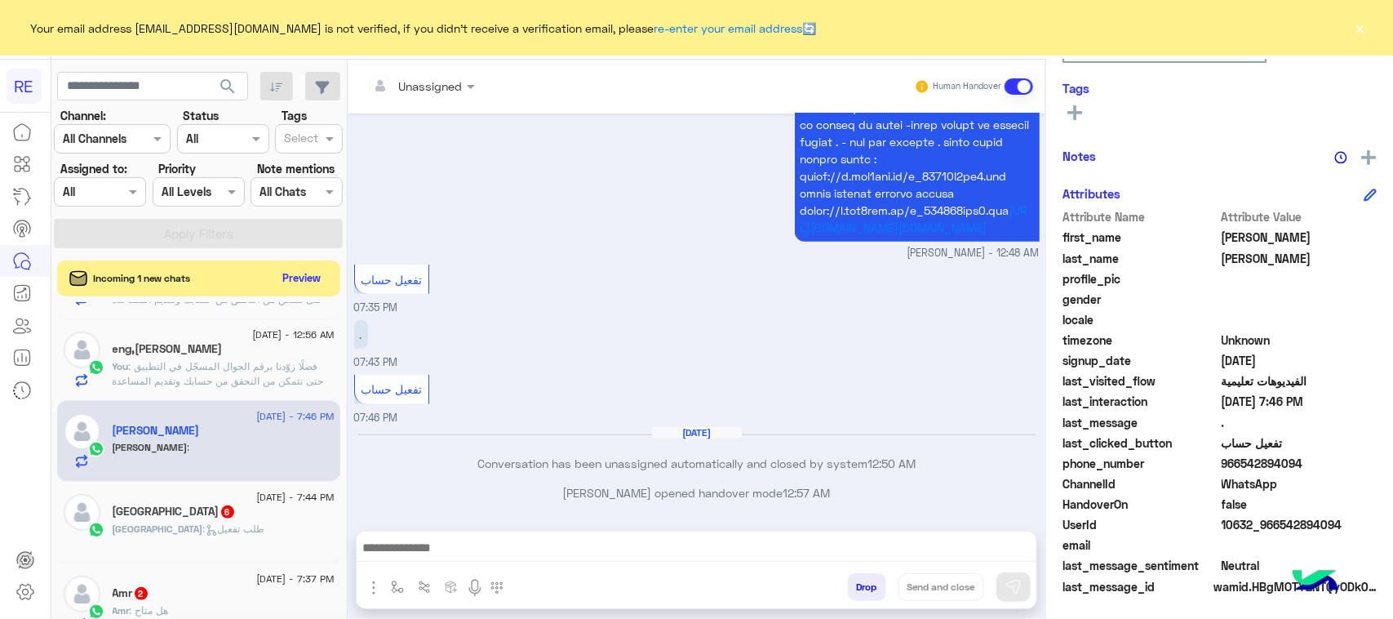
click at [203, 529] on span ": طلب تفعيل" at bounding box center [234, 528] width 62 height 12
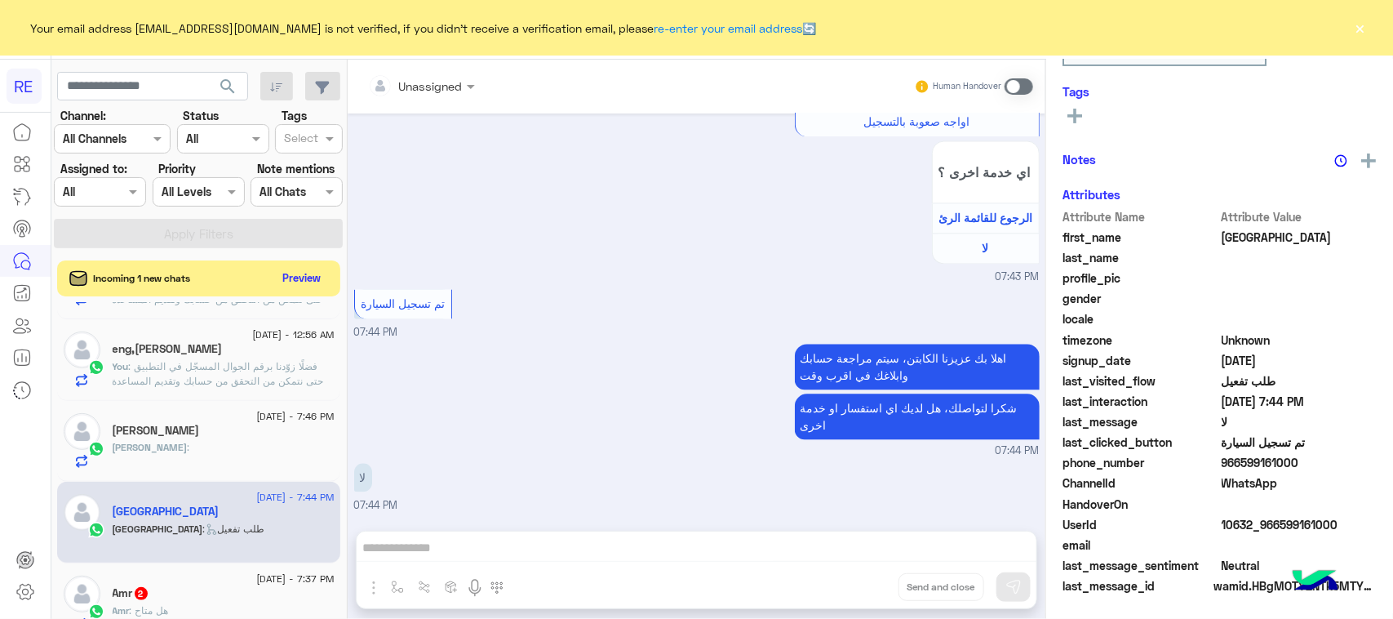
click at [1018, 92] on span at bounding box center [1019, 86] width 29 height 16
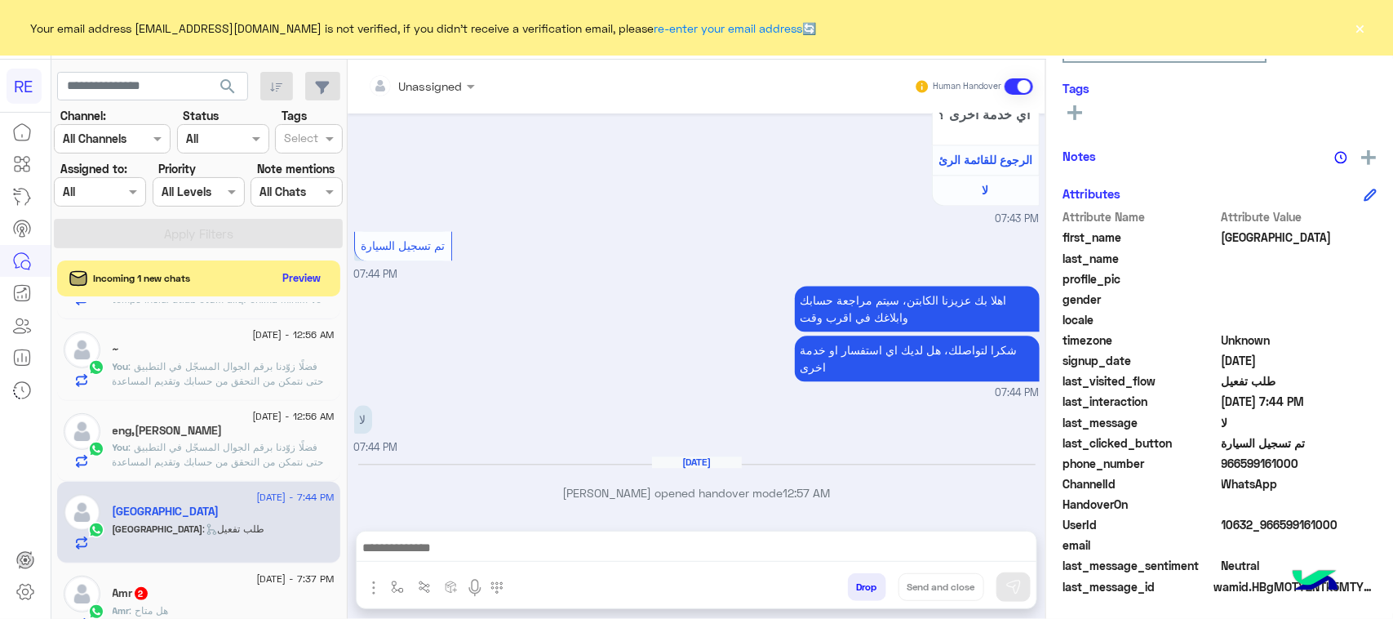
drag, startPoint x: 572, startPoint y: 500, endPoint x: 568, endPoint y: 526, distance: 26.4
click at [568, 524] on div "Unassigned Human Handover [DATE] السلام 07:43 PM وعليكم السلام ،كيف اقدر اساعدك…" at bounding box center [697, 343] width 698 height 566
click at [568, 547] on textarea at bounding box center [697, 549] width 680 height 24
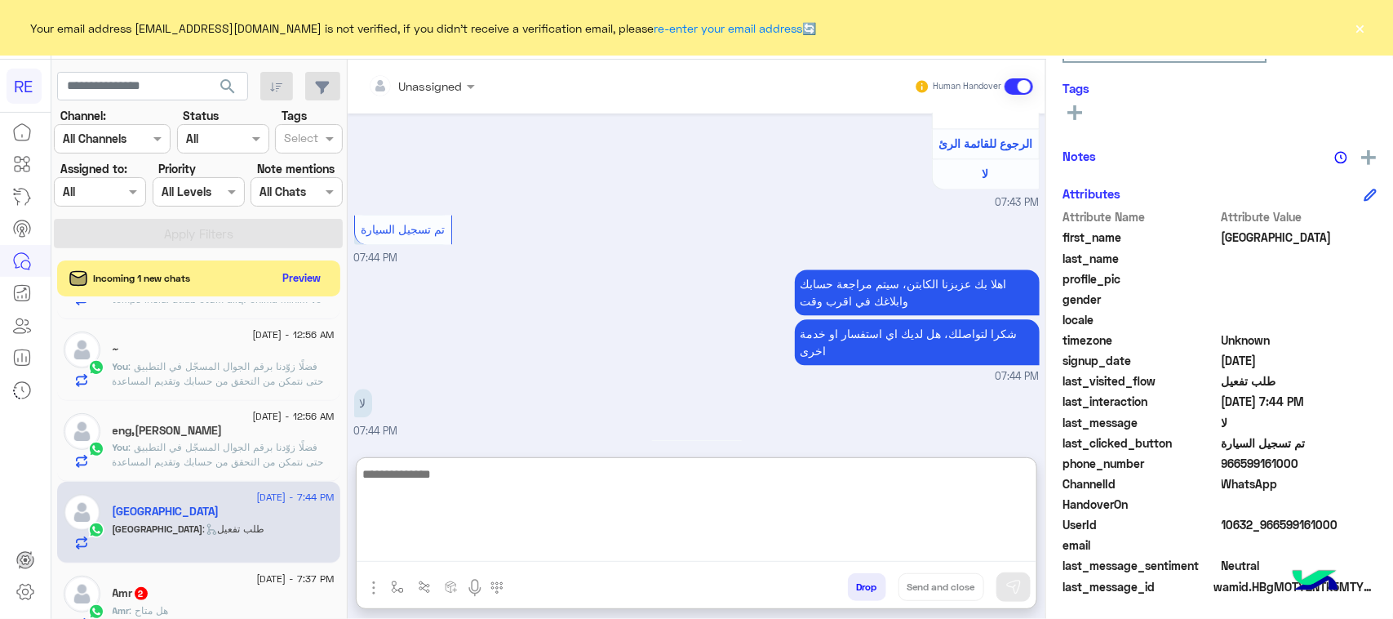
paste textarea "**********"
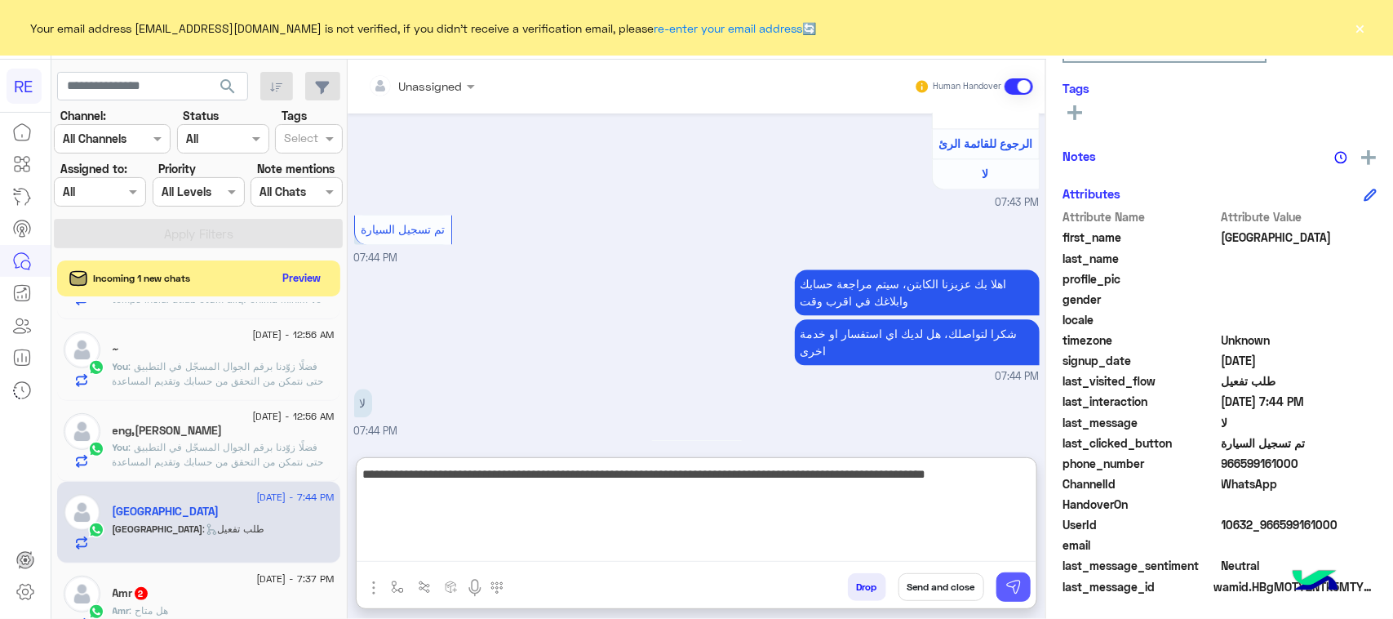
type textarea "**********"
click at [1018, 588] on img at bounding box center [1013, 587] width 16 height 16
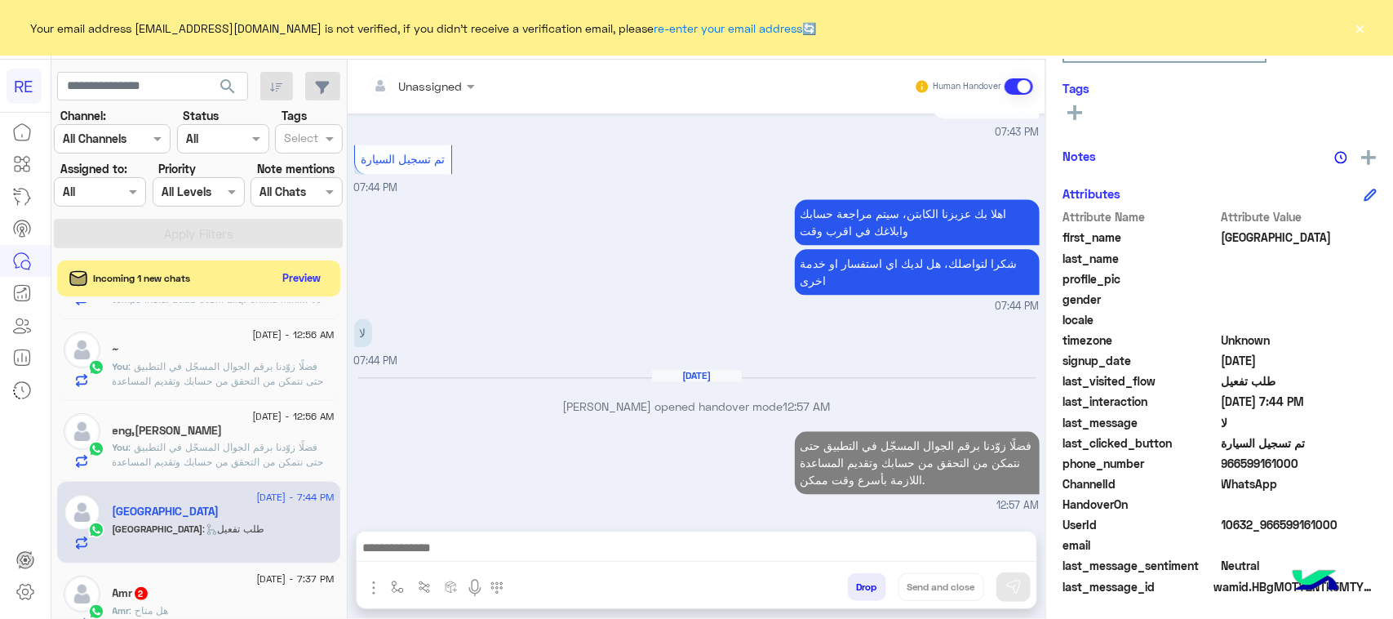
click at [282, 588] on div "Amr 2" at bounding box center [224, 594] width 222 height 17
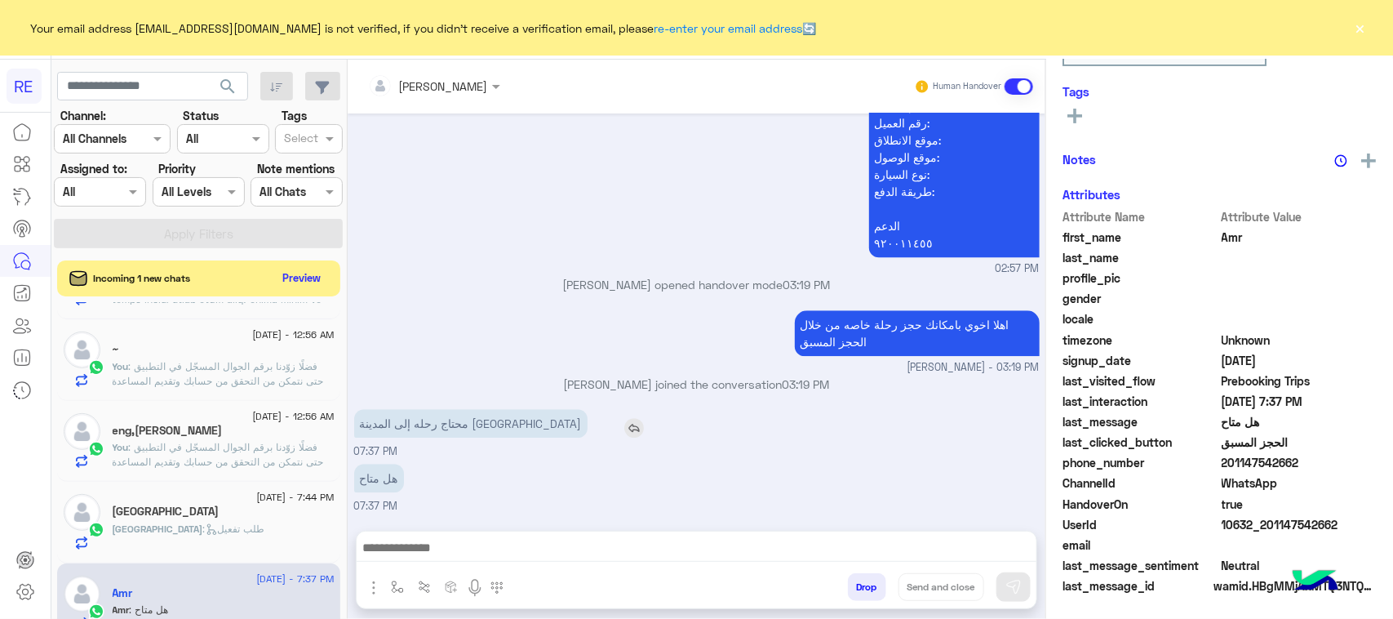
click at [484, 430] on p "محتاج رحله إلى المدينة [GEOGRAPHIC_DATA]" at bounding box center [470, 423] width 233 height 29
click at [898, 323] on p "اهلا اخوي بامكانك حجز رحلة خاصه من خلال الحجز المسبق" at bounding box center [917, 333] width 245 height 46
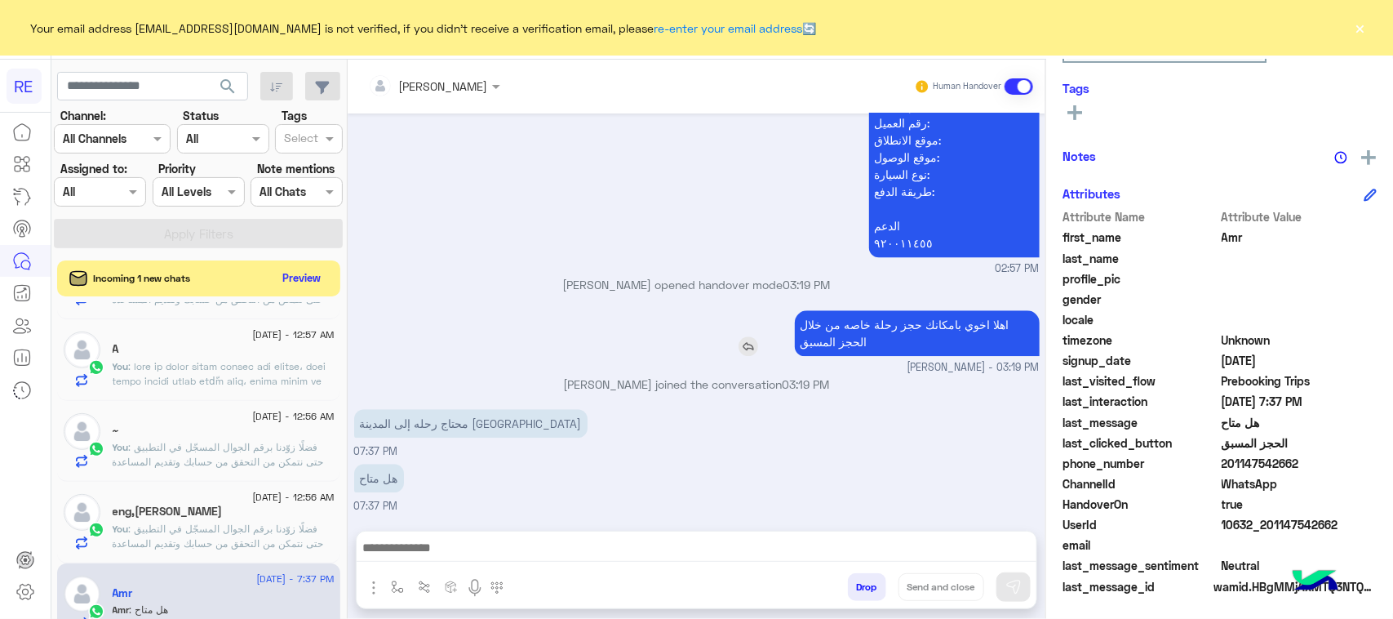
click at [898, 323] on p "اهلا اخوي بامكانك حجز رحلة خاصه من خلال الحجز المسبق" at bounding box center [917, 333] width 245 height 46
click at [406, 580] on button "button" at bounding box center [397, 586] width 27 height 27
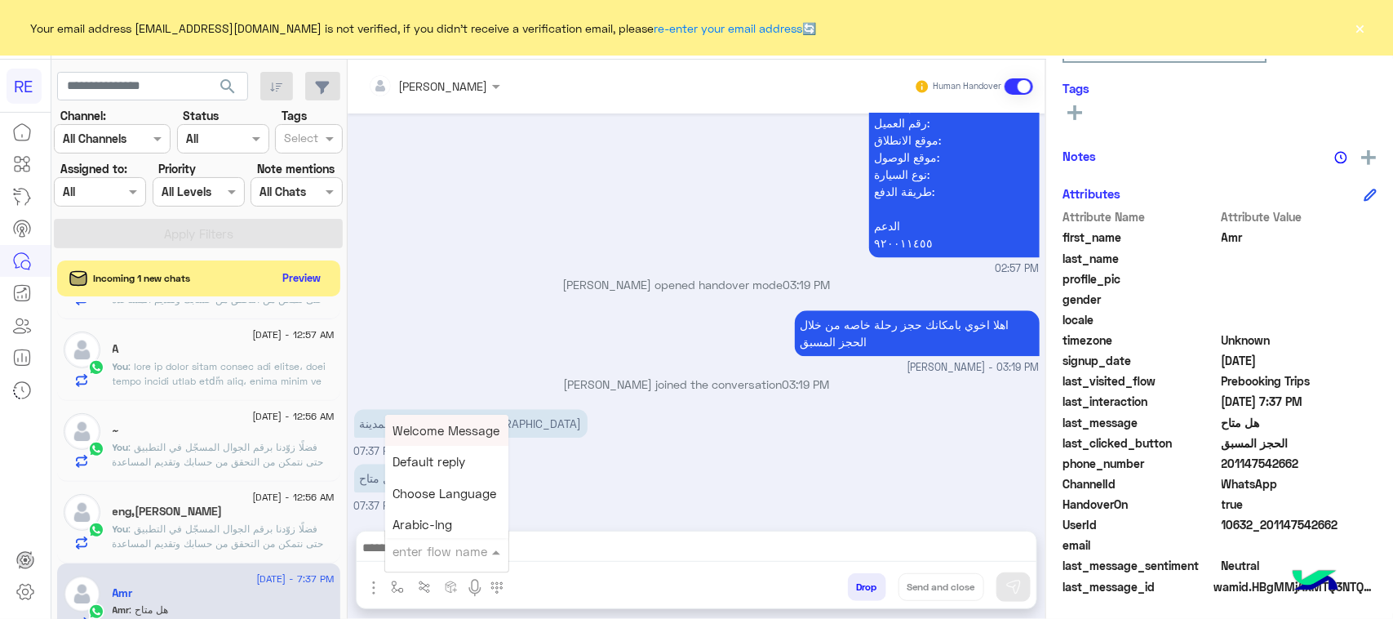
click at [427, 545] on input "text" at bounding box center [426, 551] width 67 height 19
type input "***"
click at [435, 416] on div "طريقة الحجز المسبق" at bounding box center [445, 430] width 121 height 31
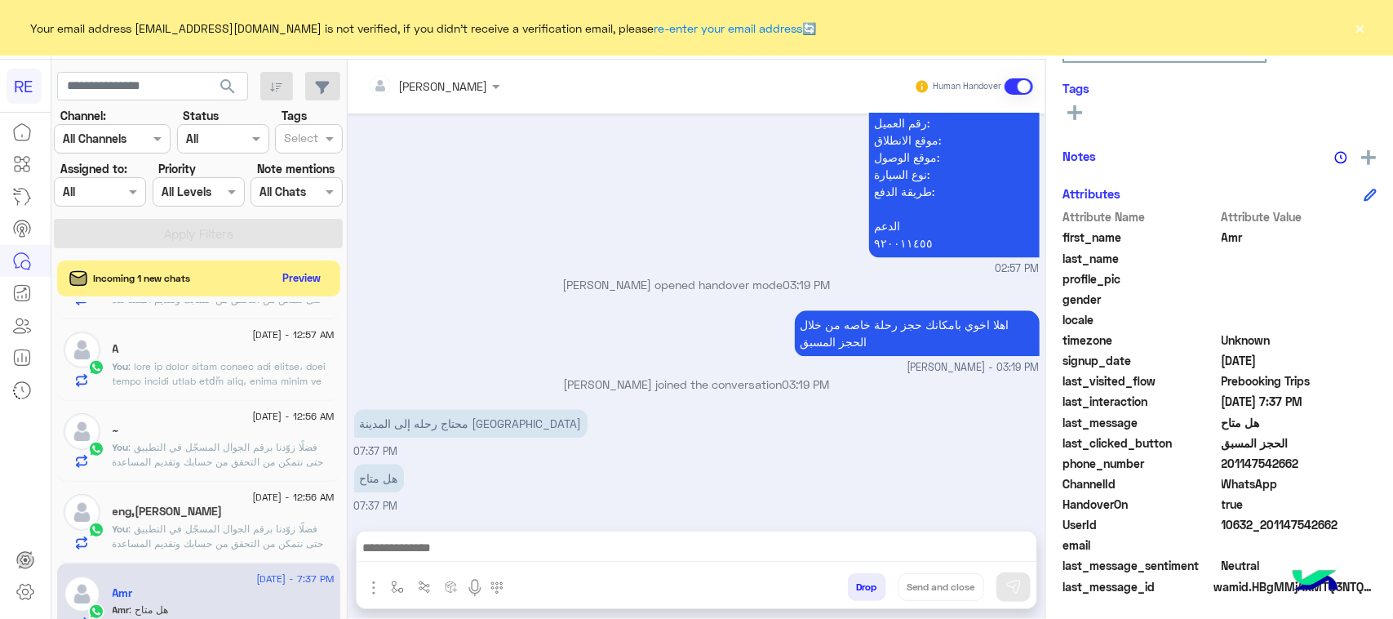
type textarea "**********"
click at [1013, 583] on img at bounding box center [1013, 587] width 16 height 16
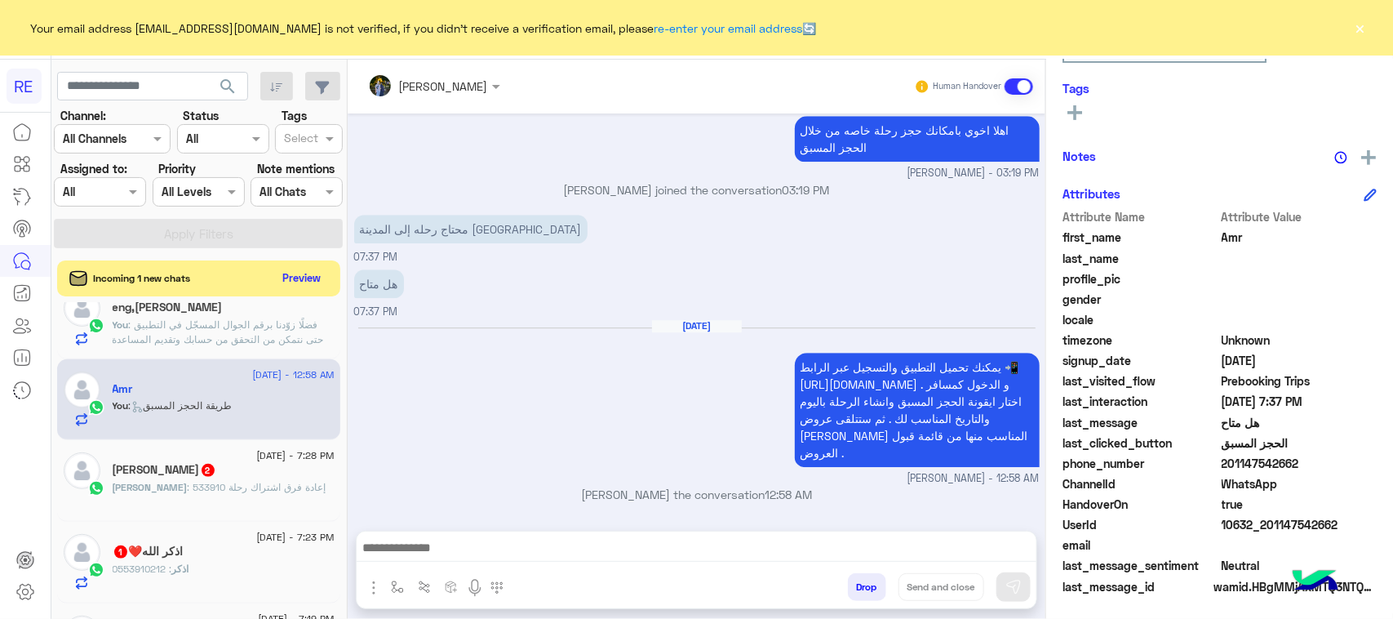
click at [220, 479] on div "[PERSON_NAME] 2" at bounding box center [224, 471] width 222 height 17
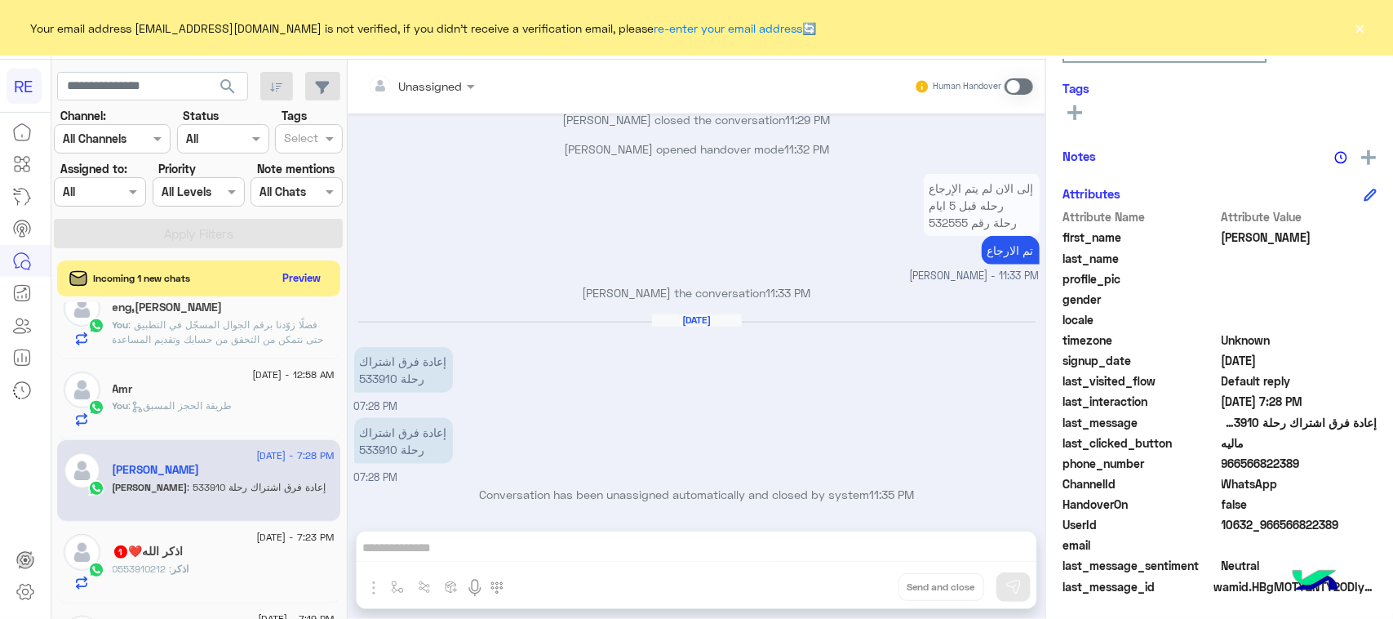
click at [1020, 90] on span at bounding box center [1019, 86] width 29 height 16
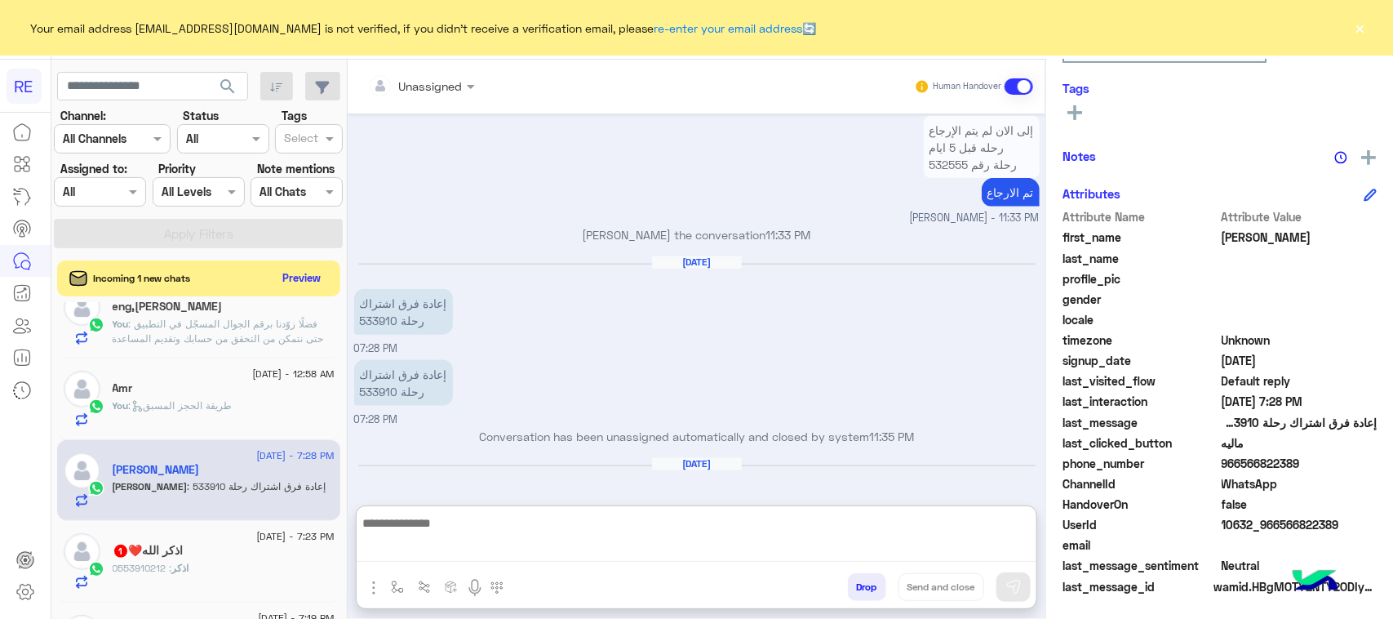
click at [565, 557] on textarea at bounding box center [697, 537] width 680 height 50
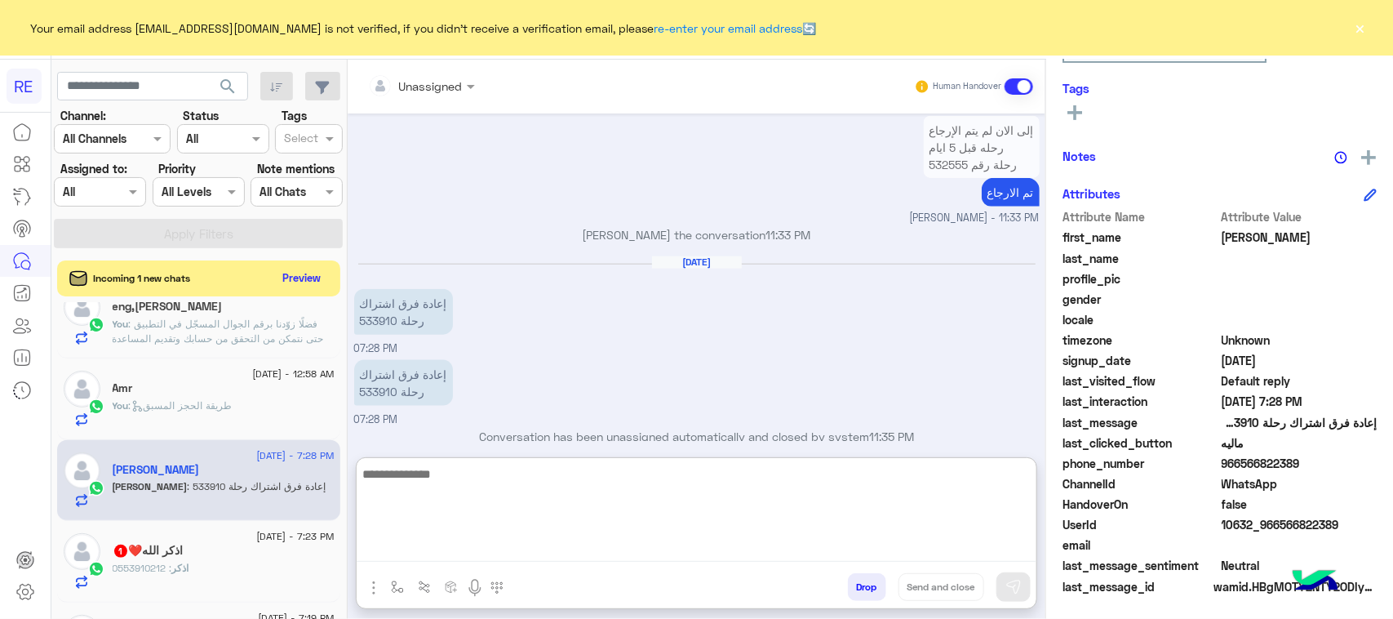
paste textarea "**********"
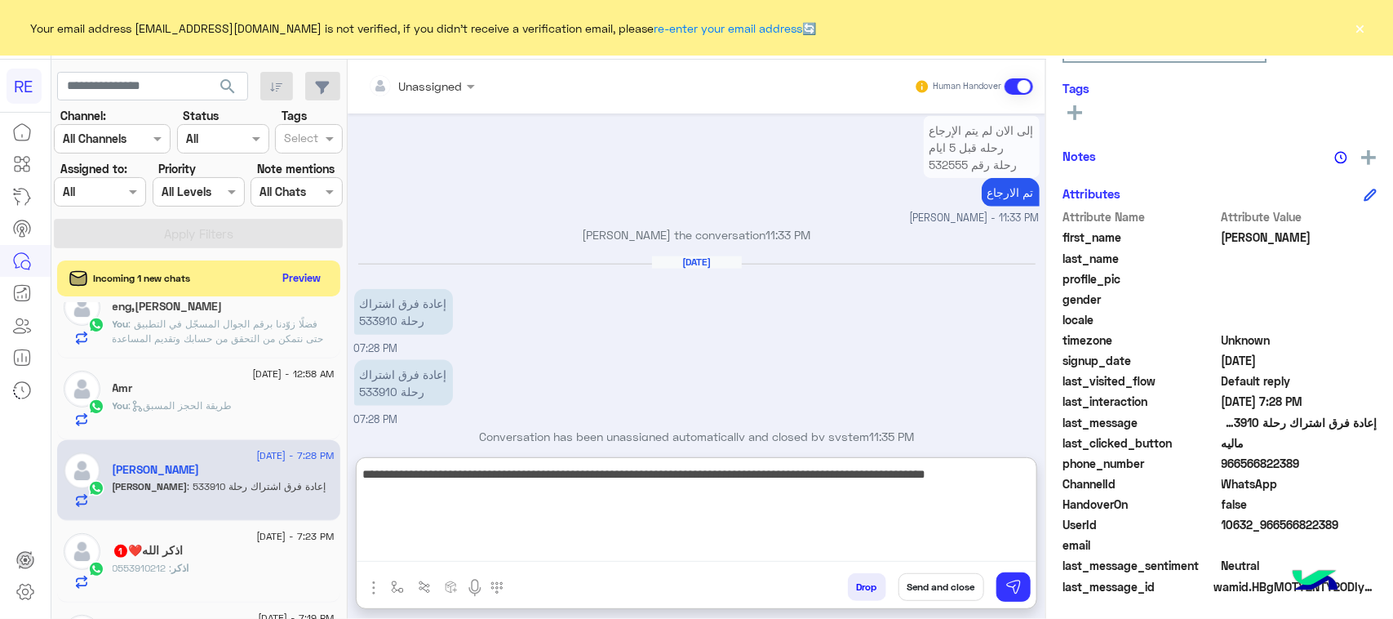
type textarea "**********"
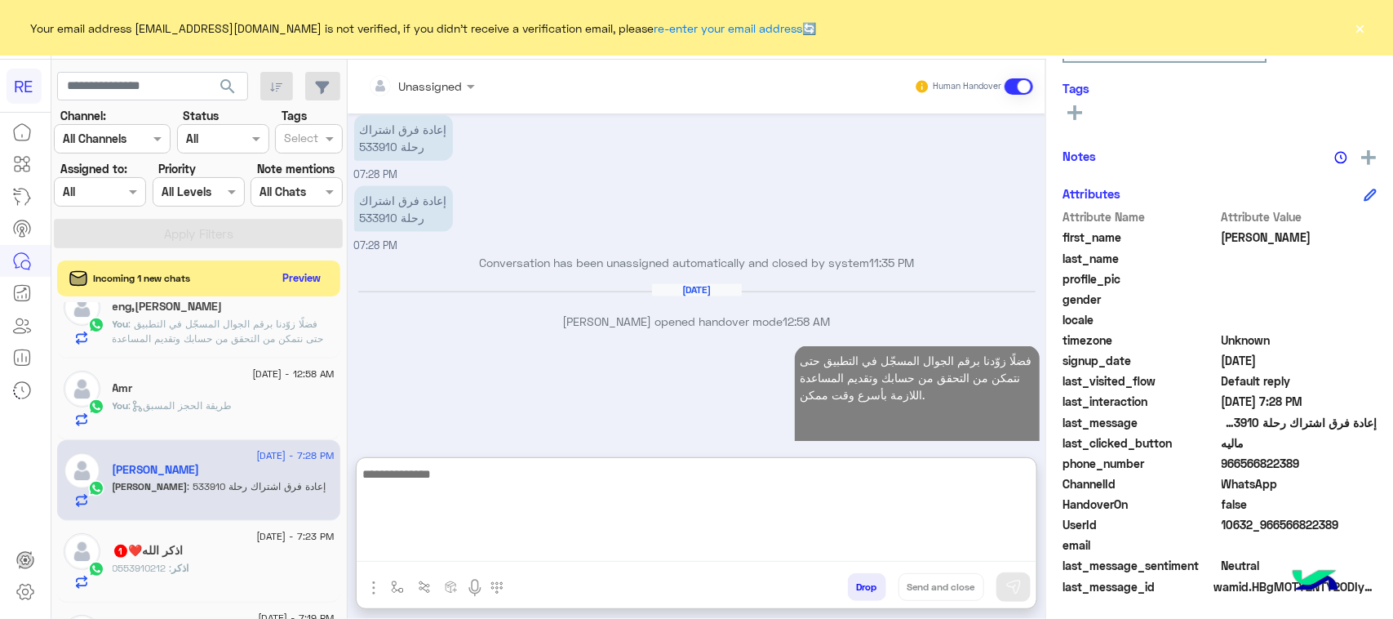
click at [217, 556] on div "اذكر الله❤️ 1" at bounding box center [224, 551] width 222 height 17
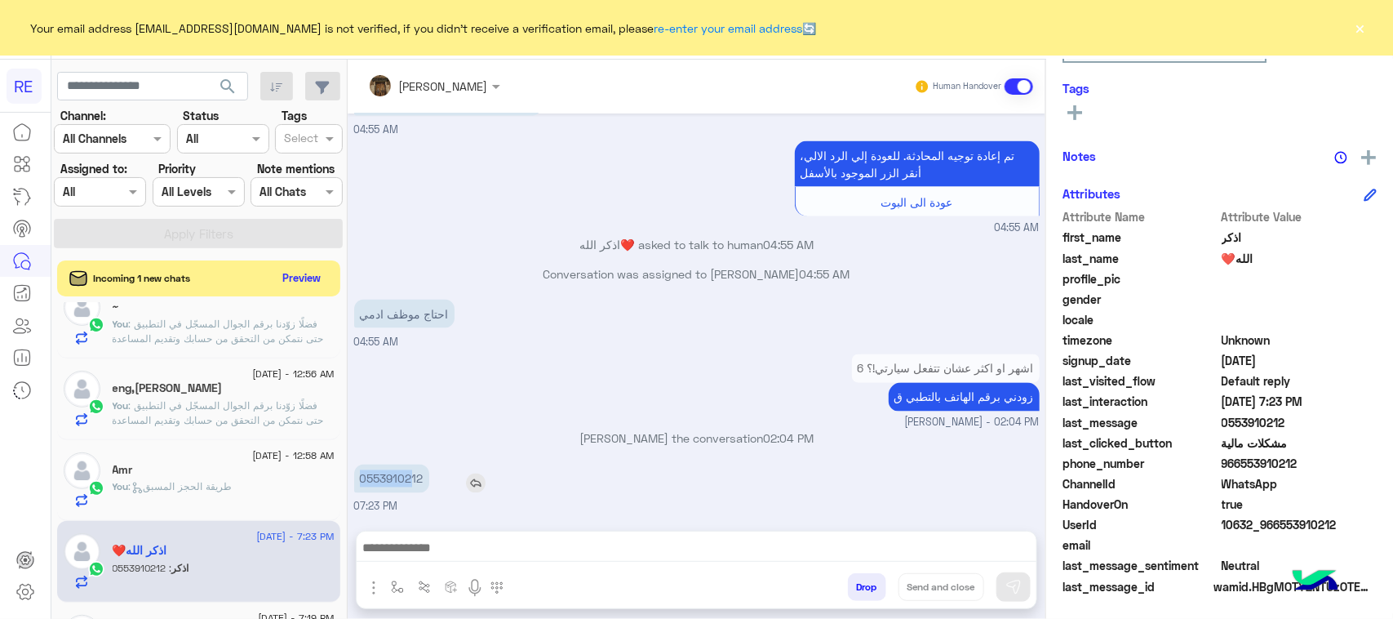
drag, startPoint x: 362, startPoint y: 481, endPoint x: 412, endPoint y: 482, distance: 50.6
click at [412, 482] on p "0553910212" at bounding box center [391, 478] width 75 height 29
drag, startPoint x: 364, startPoint y: 479, endPoint x: 438, endPoint y: 480, distance: 74.3
click at [438, 480] on div "0553910212" at bounding box center [438, 478] width 168 height 29
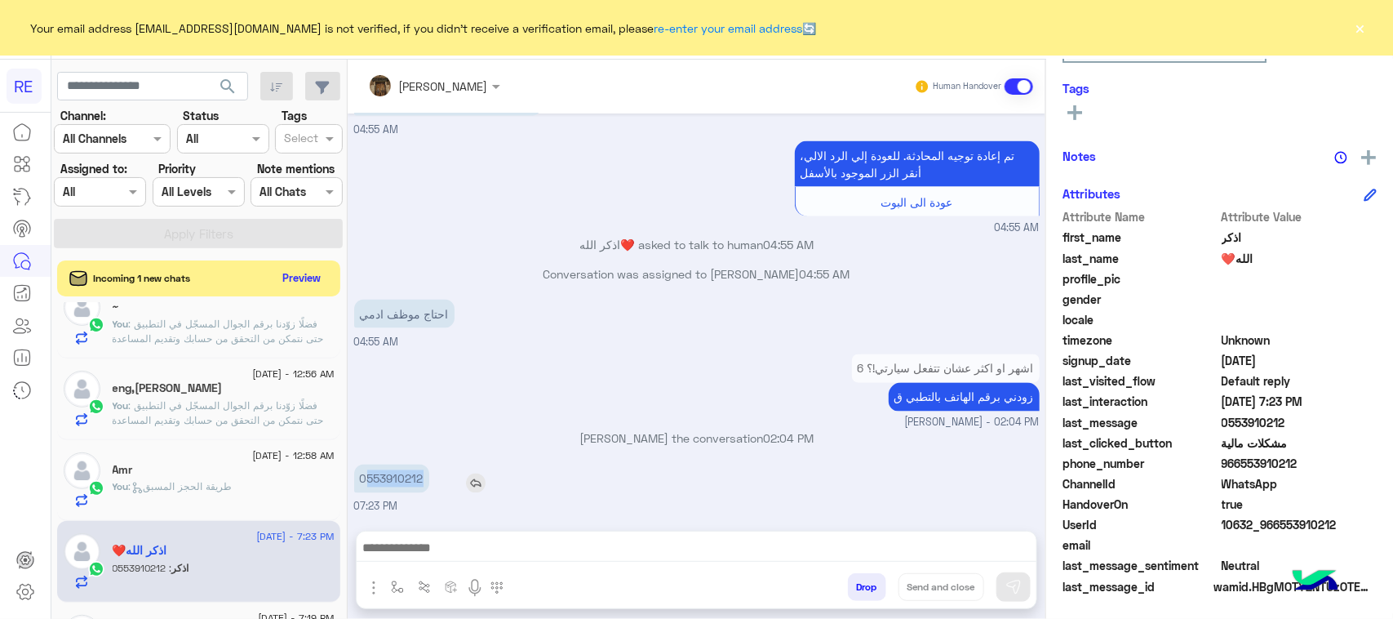
copy p "553910212"
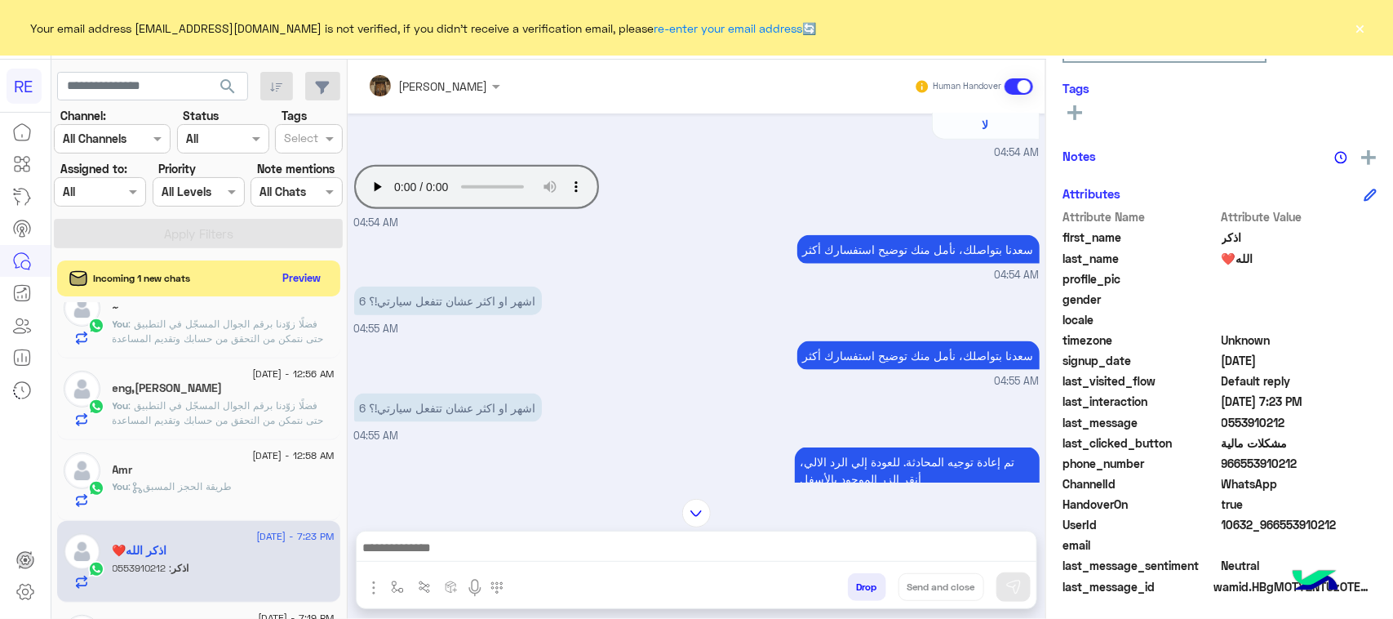
scroll to position [521, 0]
click at [827, 548] on textarea at bounding box center [697, 549] width 680 height 24
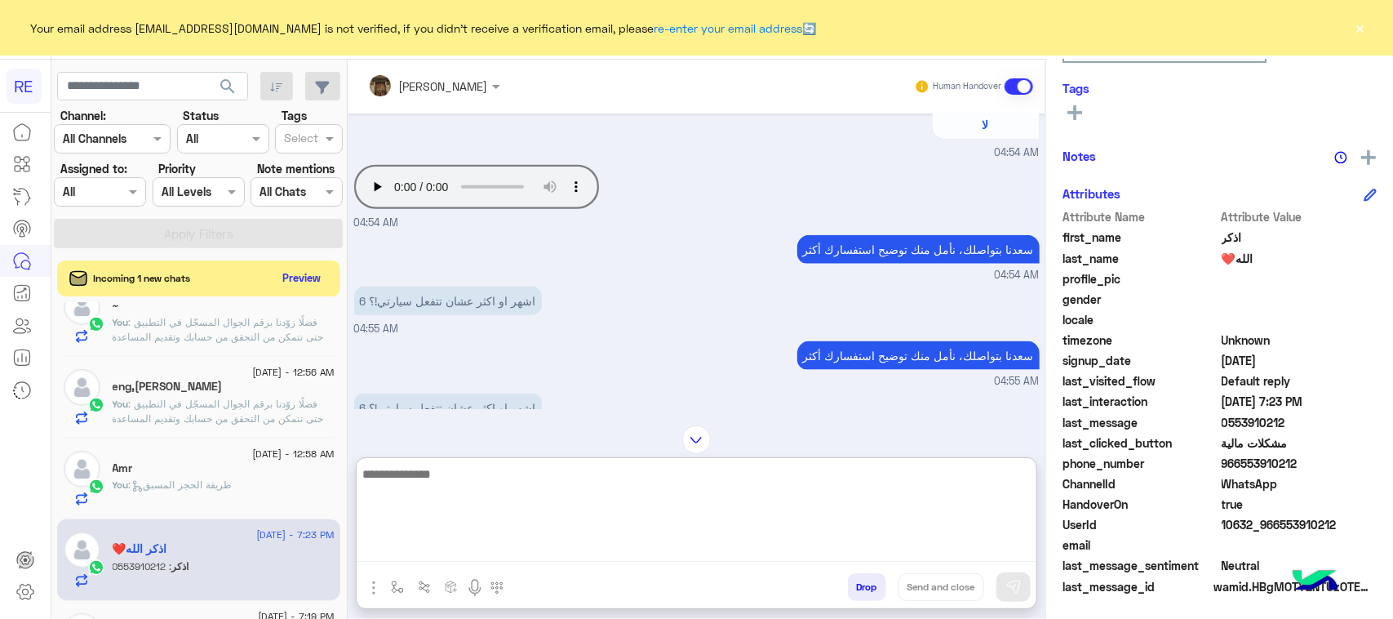
paste textarea "**********"
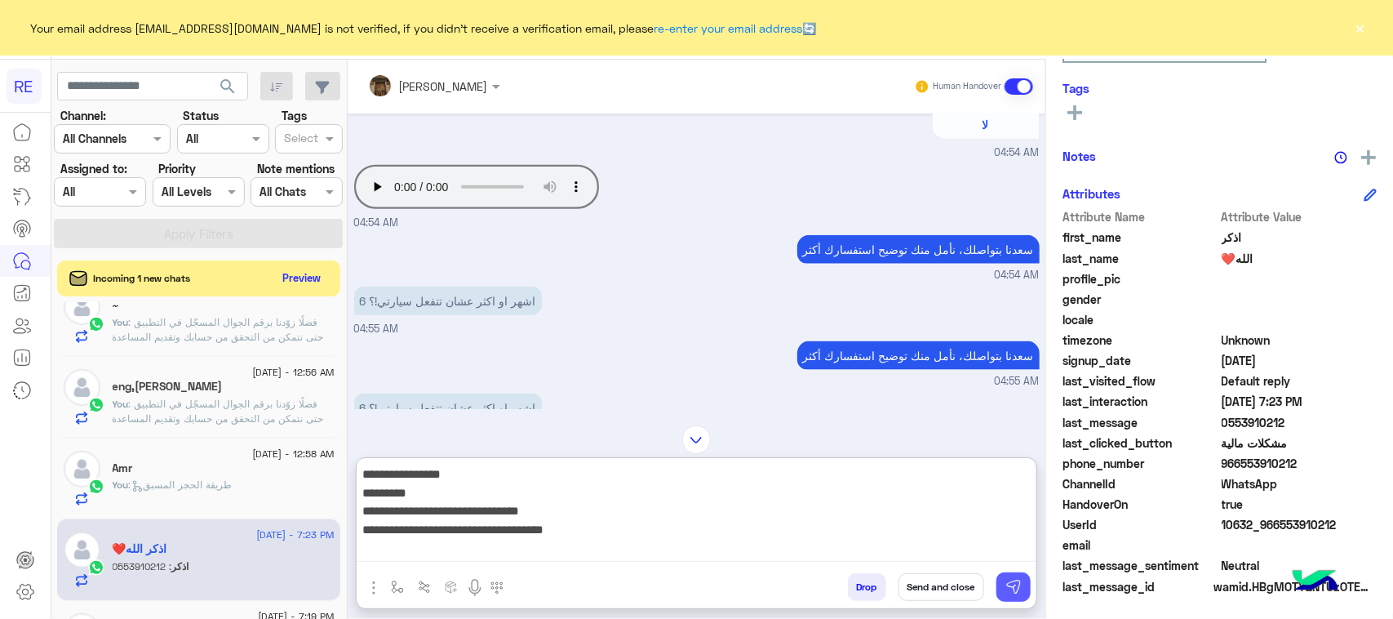
type textarea "**********"
click at [1002, 596] on button at bounding box center [1013, 586] width 34 height 29
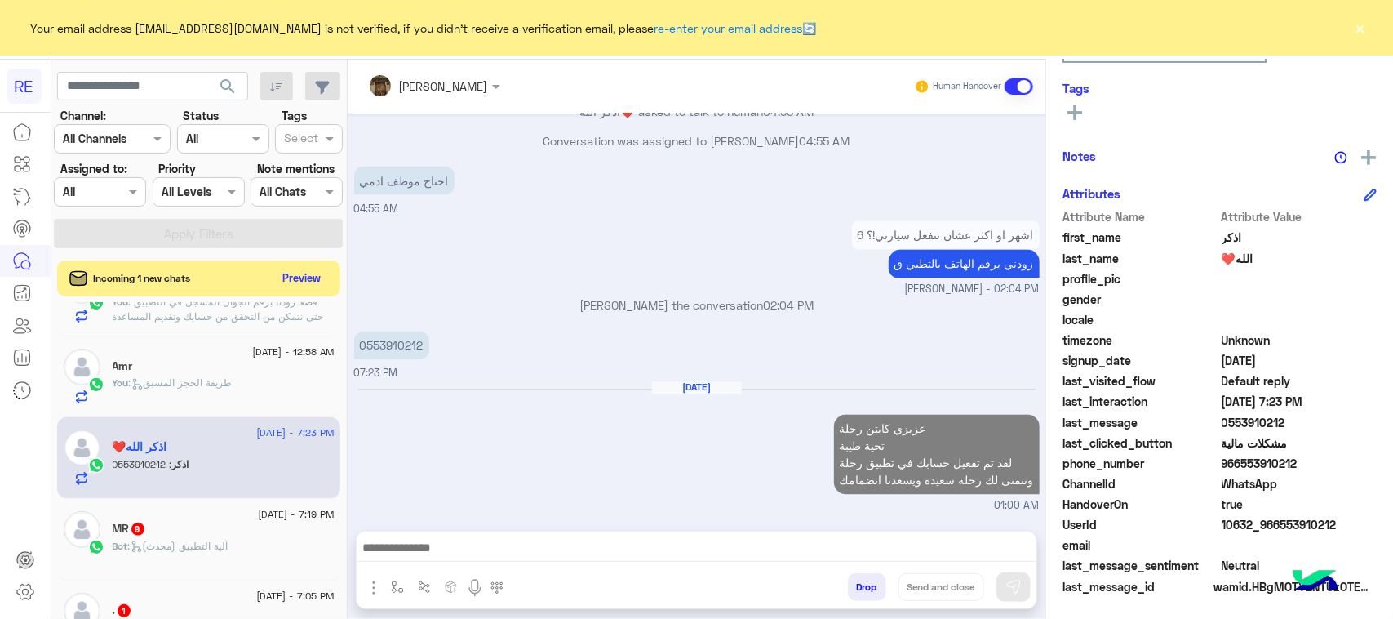
scroll to position [725, 0]
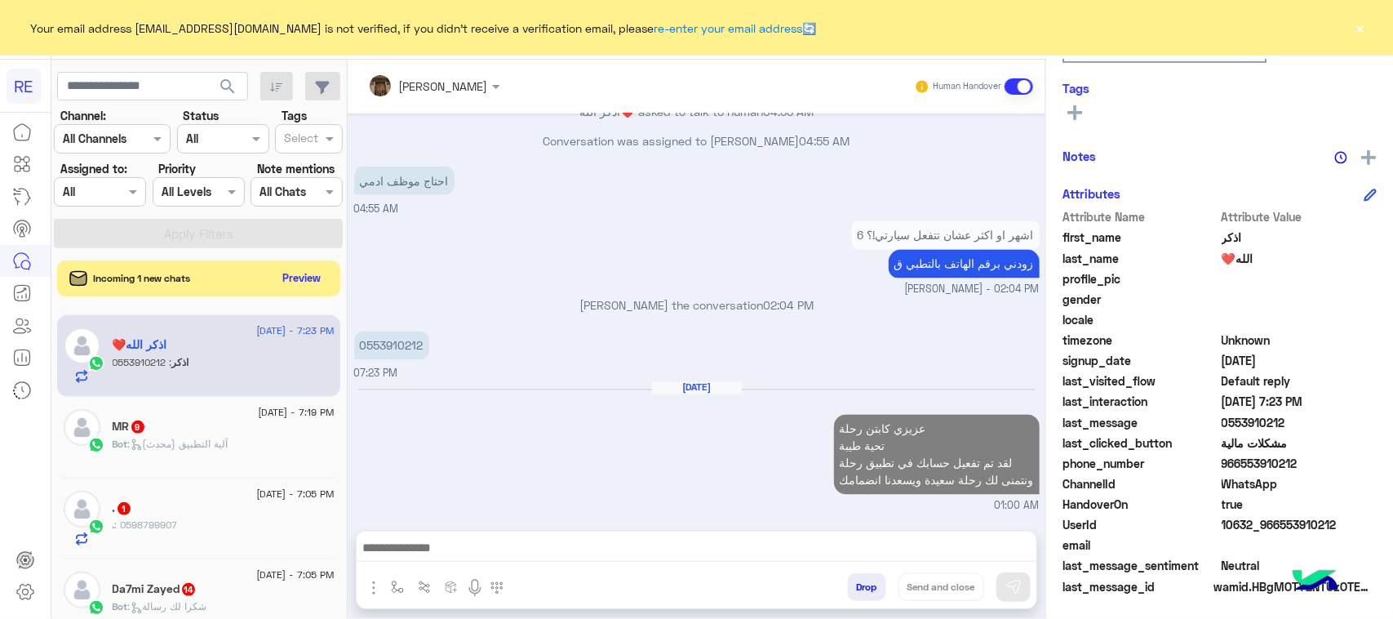
click at [237, 428] on div "MR 9" at bounding box center [224, 427] width 222 height 17
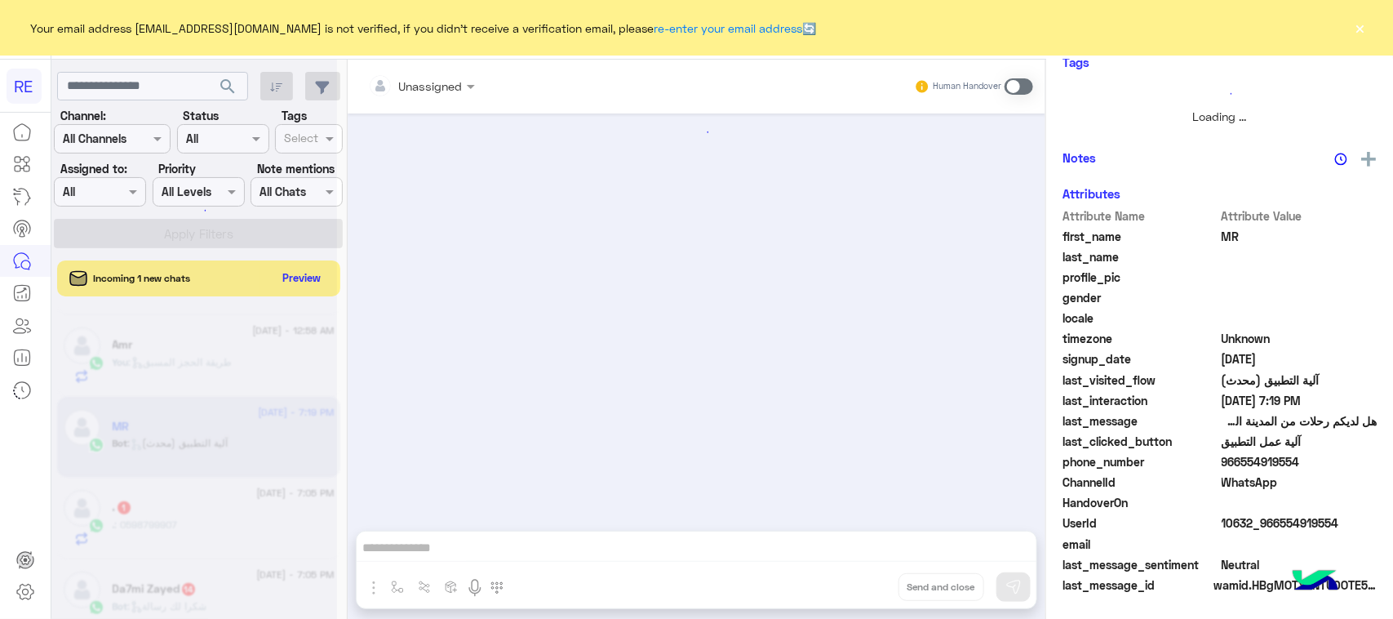
scroll to position [2213, 0]
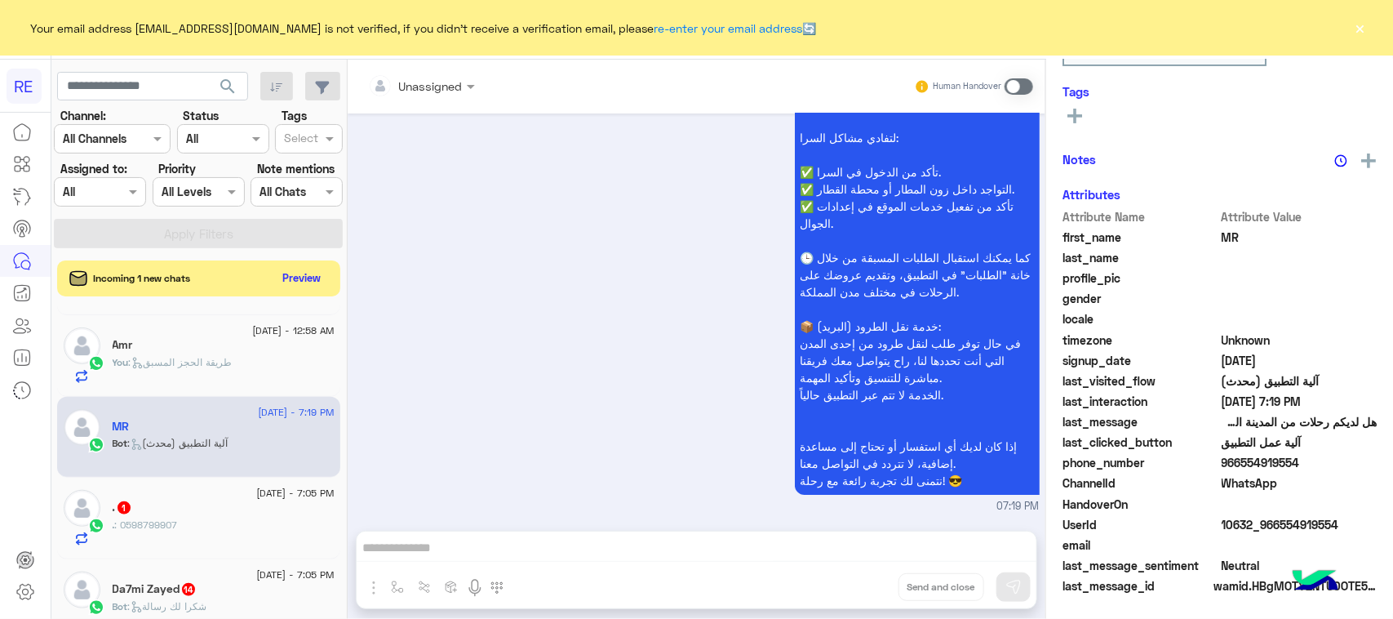
click at [226, 529] on div ". : 0598799907" at bounding box center [224, 531] width 222 height 29
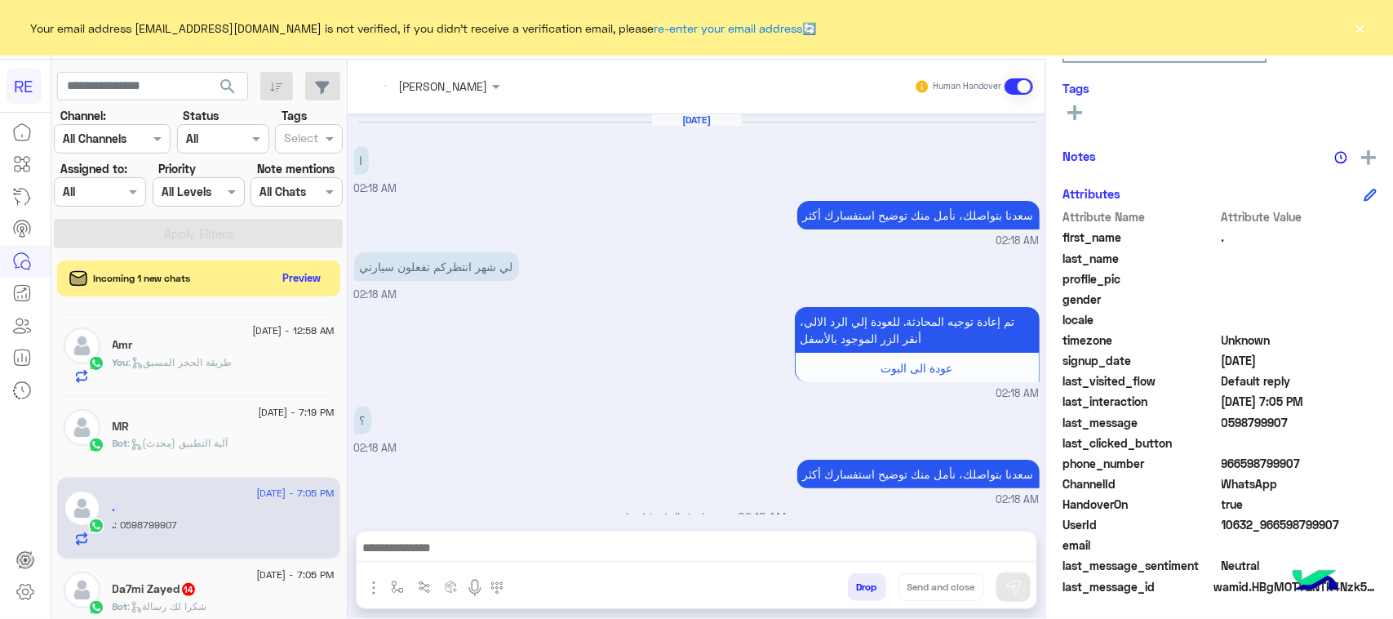
scroll to position [770, 0]
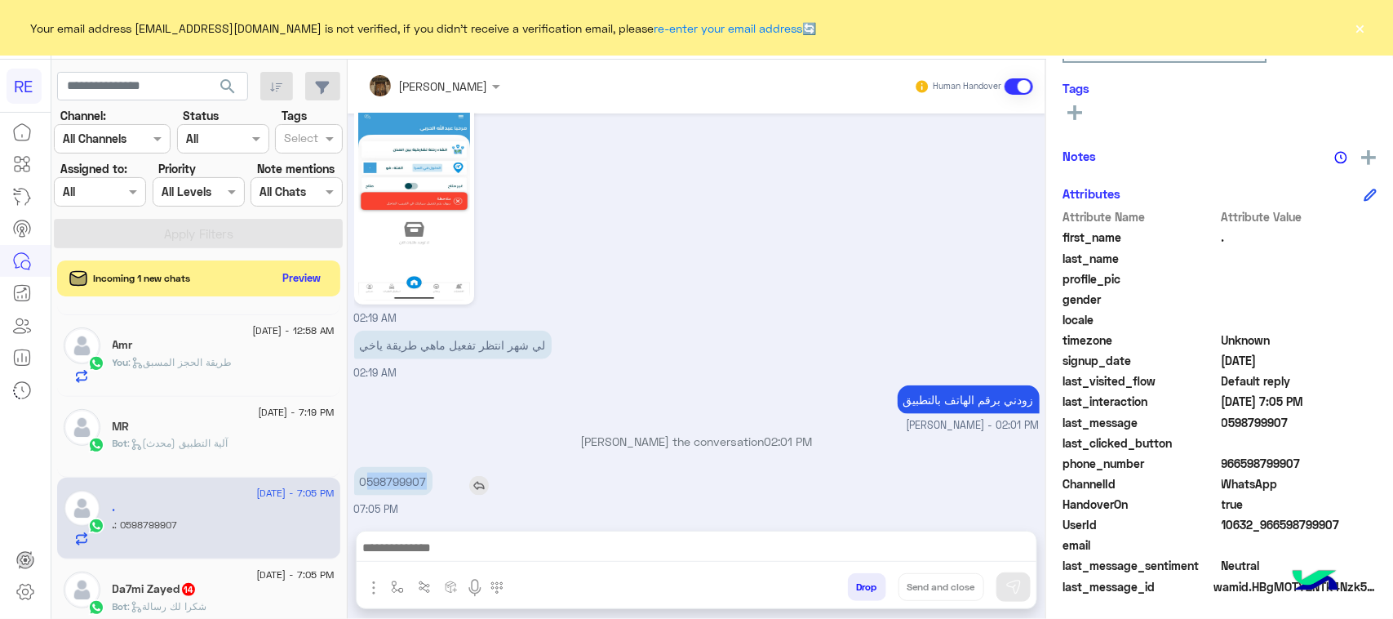
drag, startPoint x: 365, startPoint y: 479, endPoint x: 438, endPoint y: 477, distance: 73.5
click at [438, 477] on div "0598799907" at bounding box center [439, 481] width 171 height 29
copy p "598799907"
click at [817, 535] on div at bounding box center [697, 551] width 680 height 41
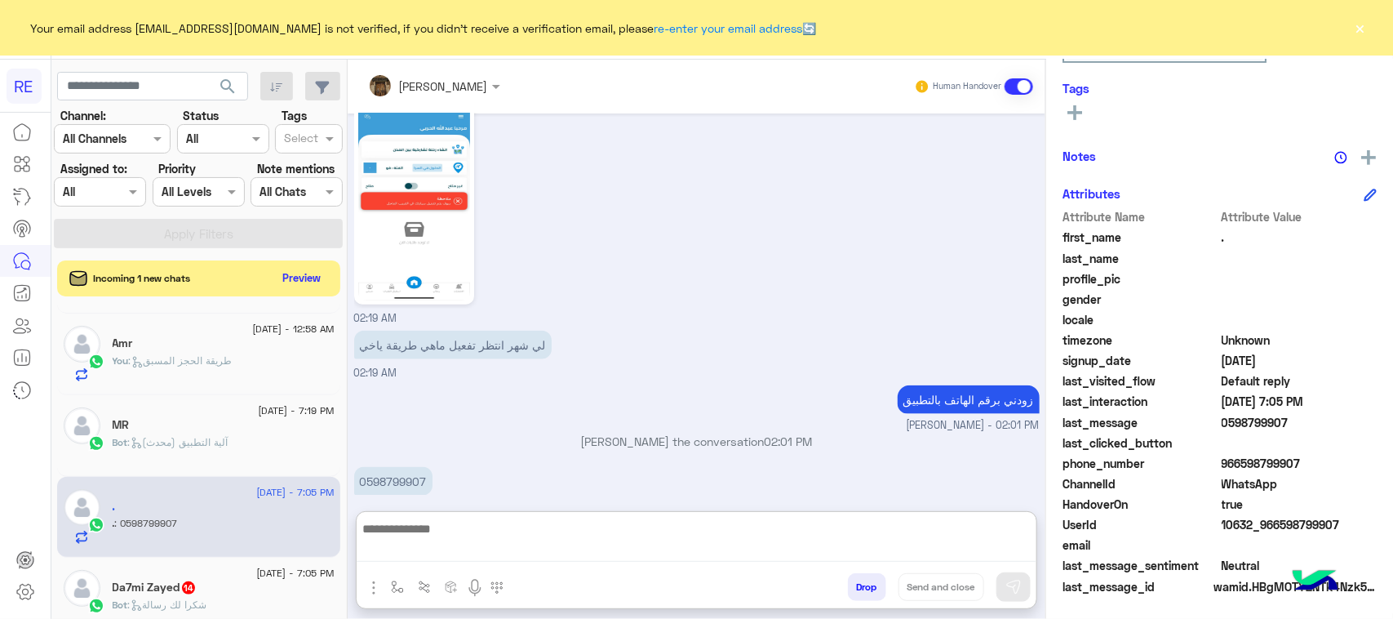
click at [824, 557] on textarea at bounding box center [697, 539] width 680 height 43
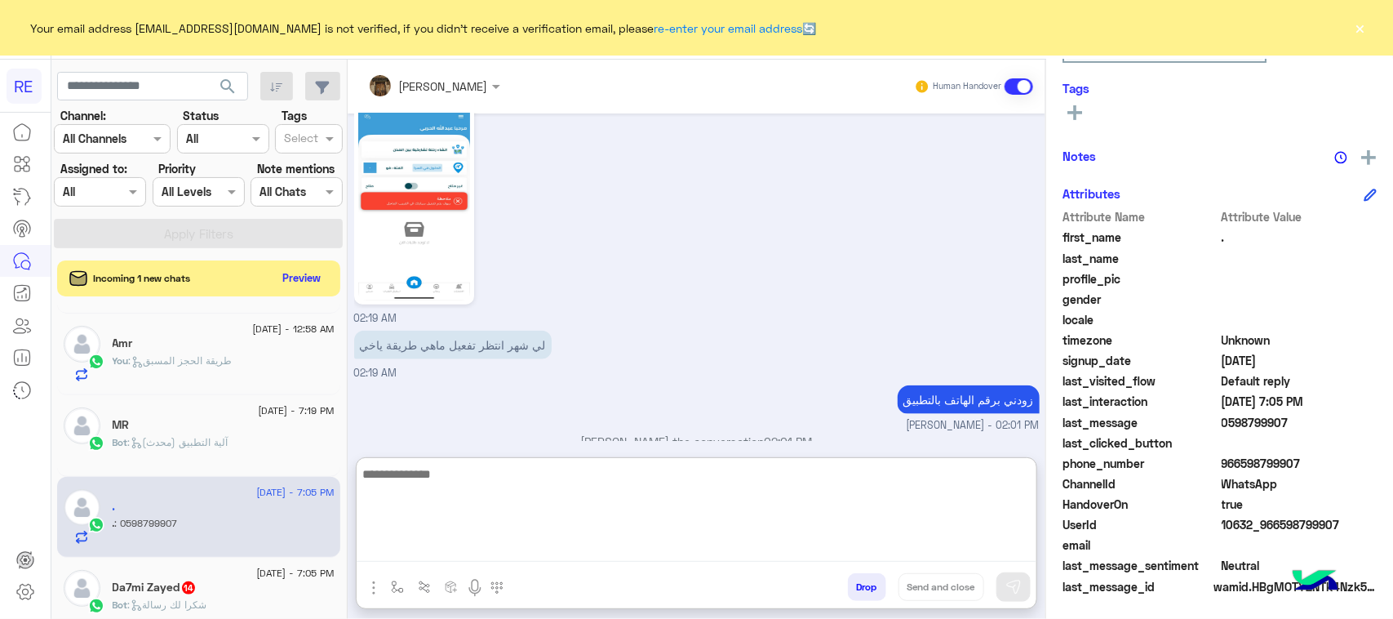
paste textarea "**********"
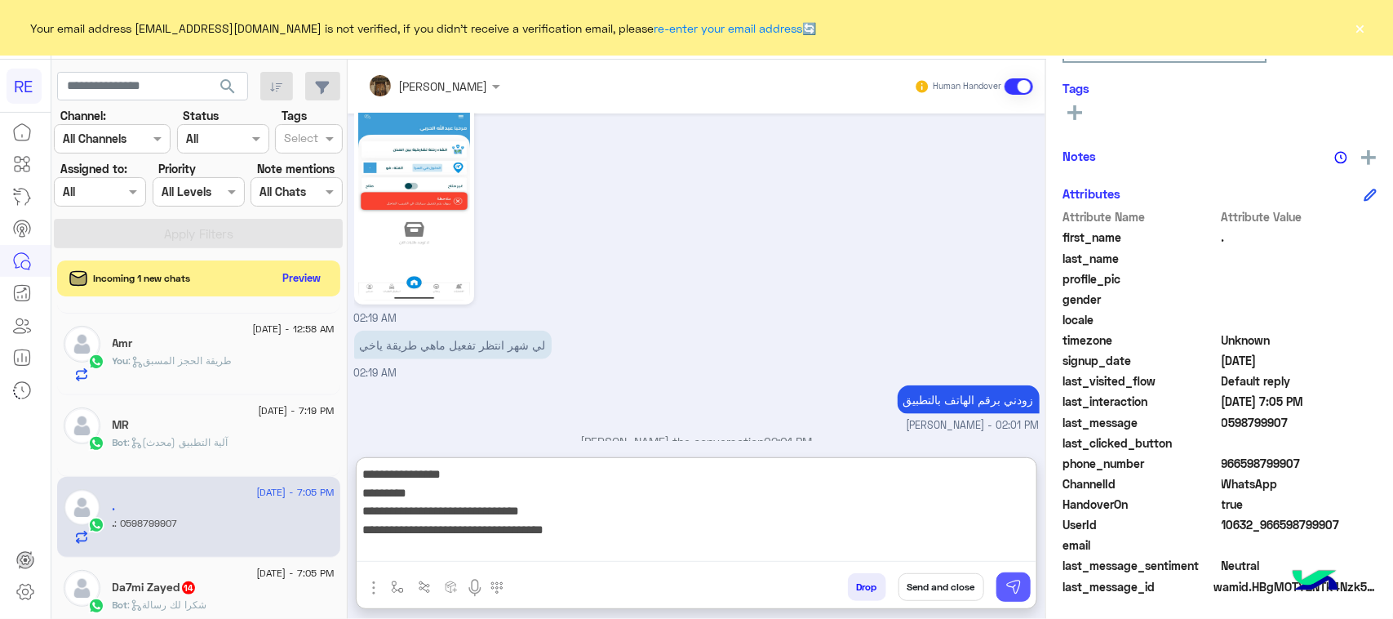
type textarea "**********"
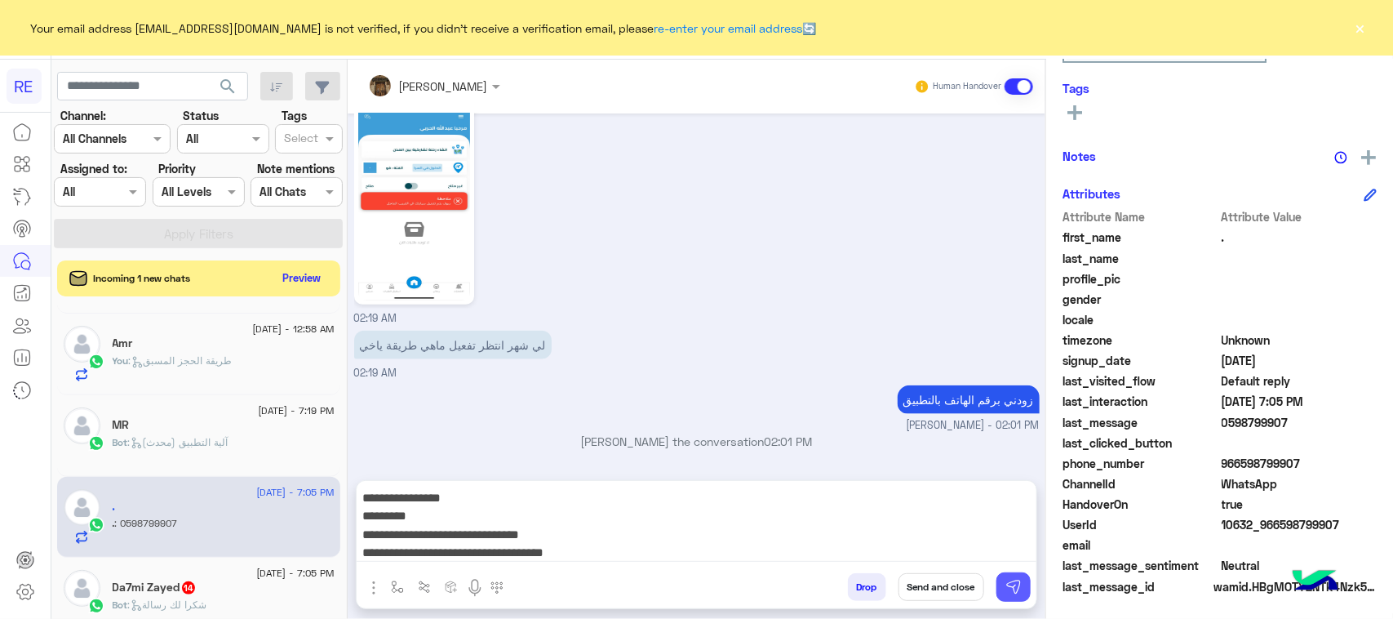
click at [1020, 589] on img at bounding box center [1013, 587] width 16 height 16
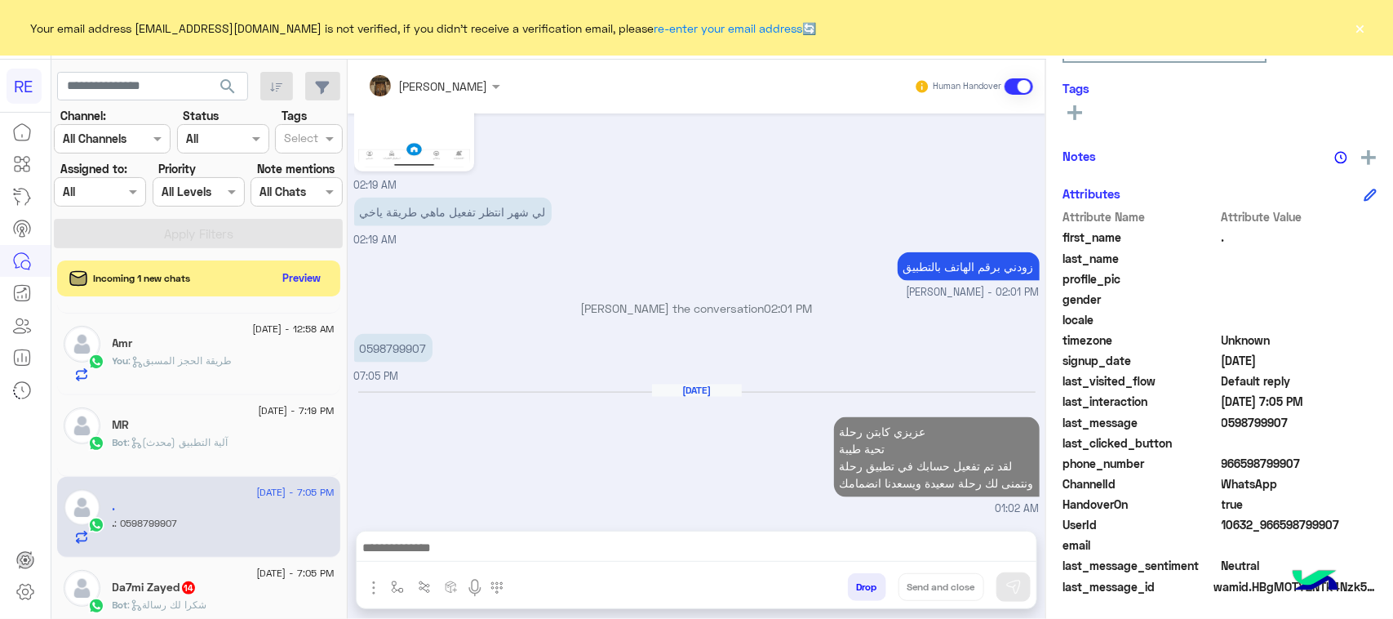
click at [169, 608] on span ": شكرا لك رسالة" at bounding box center [167, 604] width 79 height 12
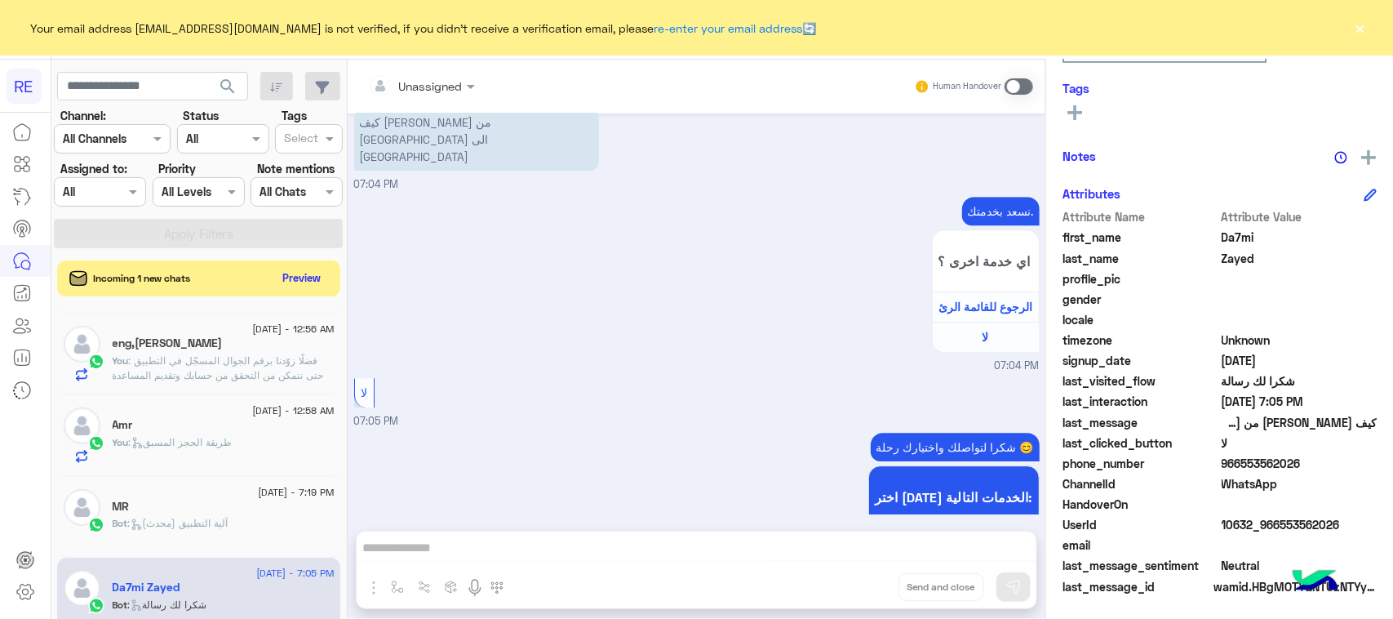
scroll to position [930, 0]
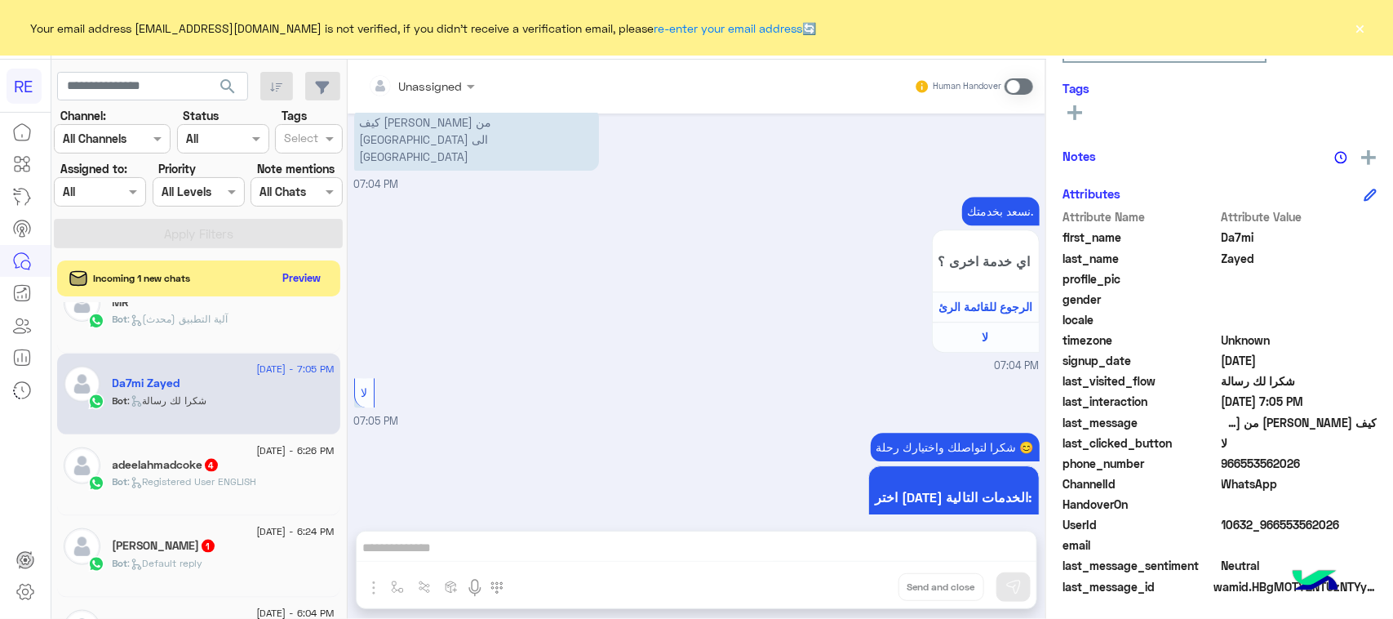
click at [197, 472] on h5 "adeelahmadcoke 4" at bounding box center [166, 465] width 107 height 14
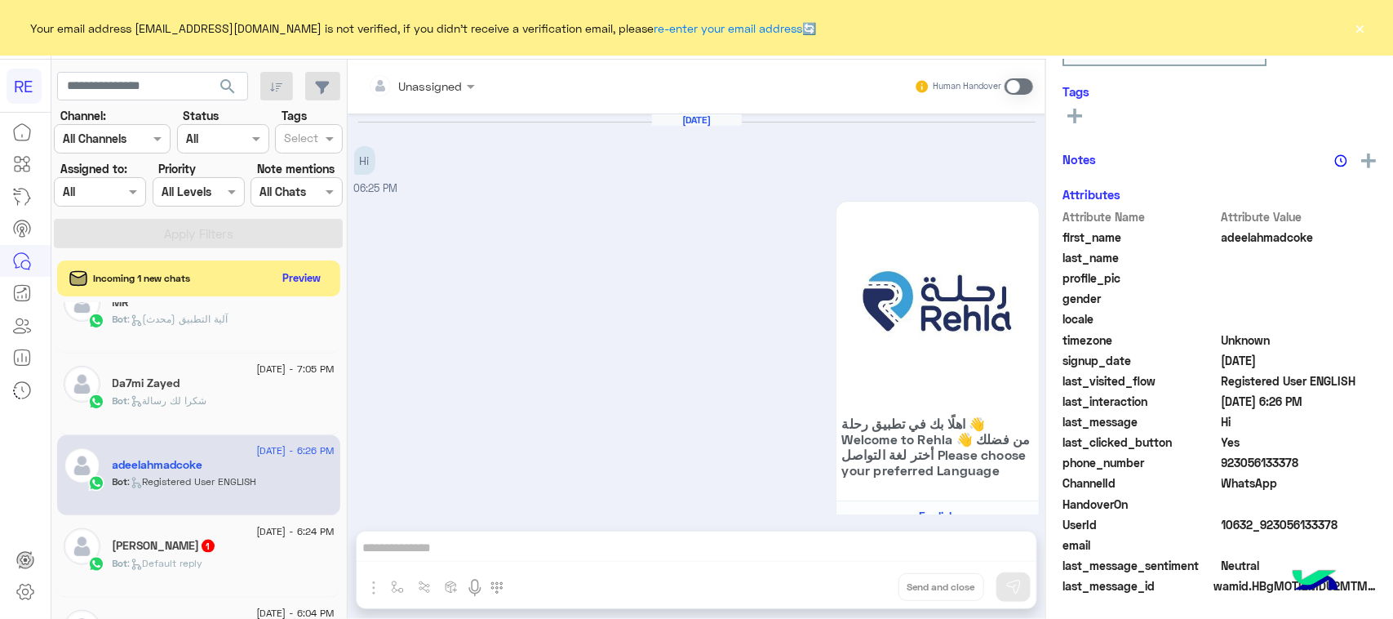
scroll to position [681, 0]
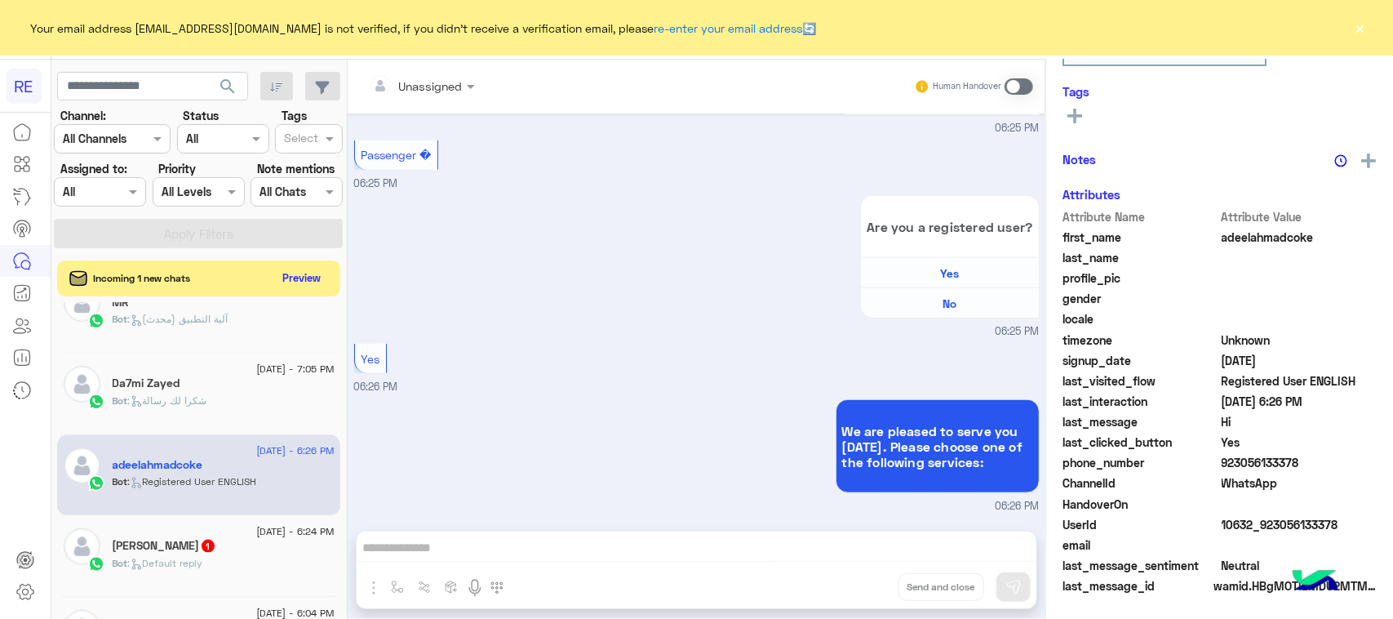
click at [1021, 82] on span at bounding box center [1019, 86] width 29 height 16
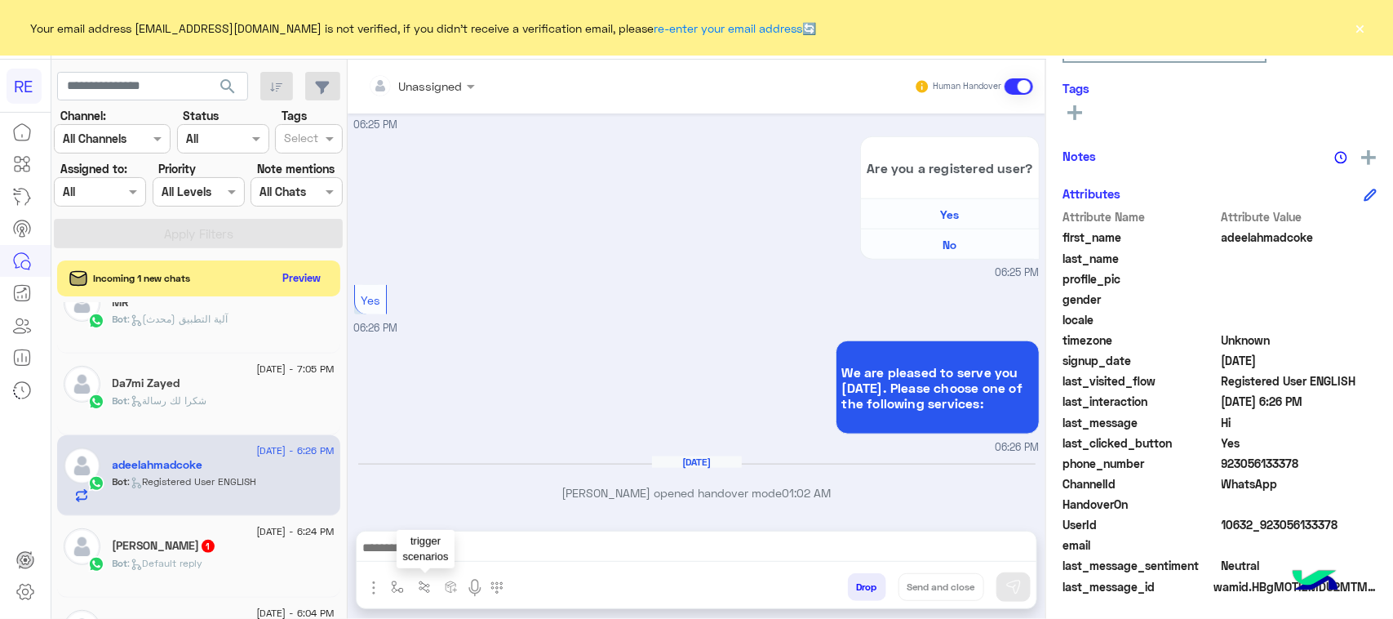
click at [434, 589] on button "button" at bounding box center [424, 586] width 27 height 27
click at [486, 555] on input "text" at bounding box center [534, 549] width 233 height 20
type input "***"
click at [413, 581] on button "button" at bounding box center [424, 586] width 27 height 27
click at [397, 584] on img "button" at bounding box center [397, 586] width 13 height 13
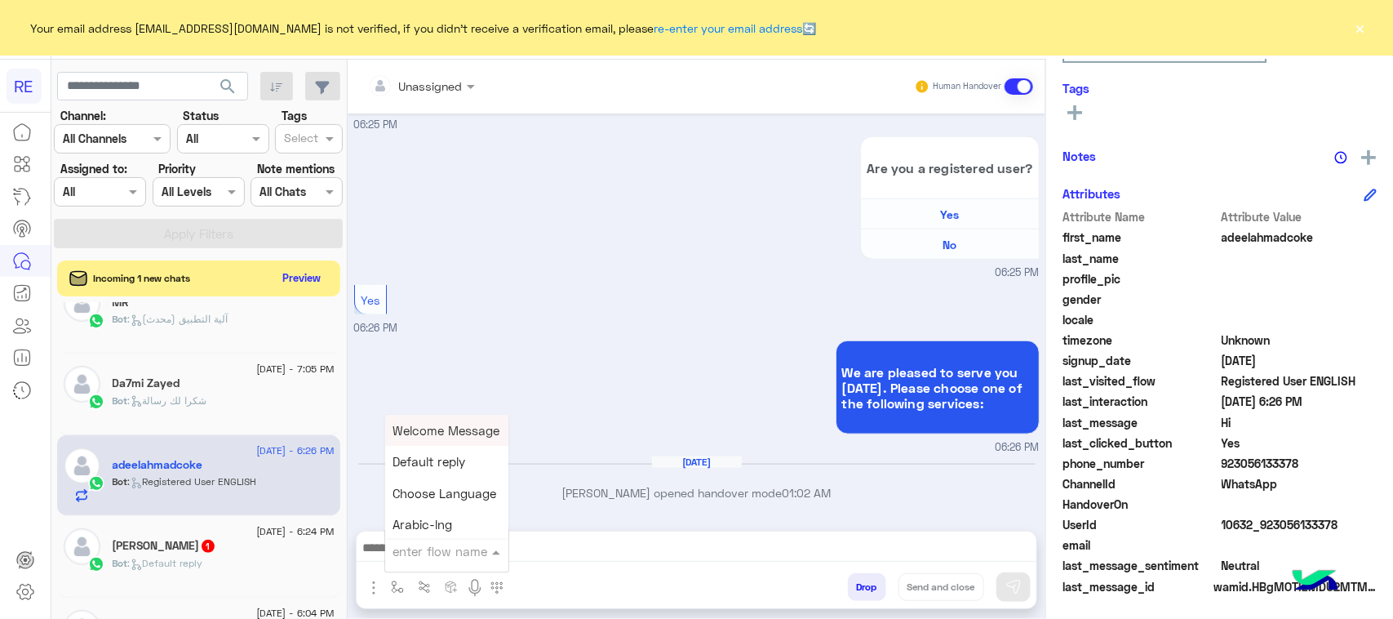
click at [446, 555] on input "text" at bounding box center [426, 551] width 67 height 19
type input "***"
click at [405, 415] on div "طريقة الحجز المسبق" at bounding box center [445, 430] width 121 height 31
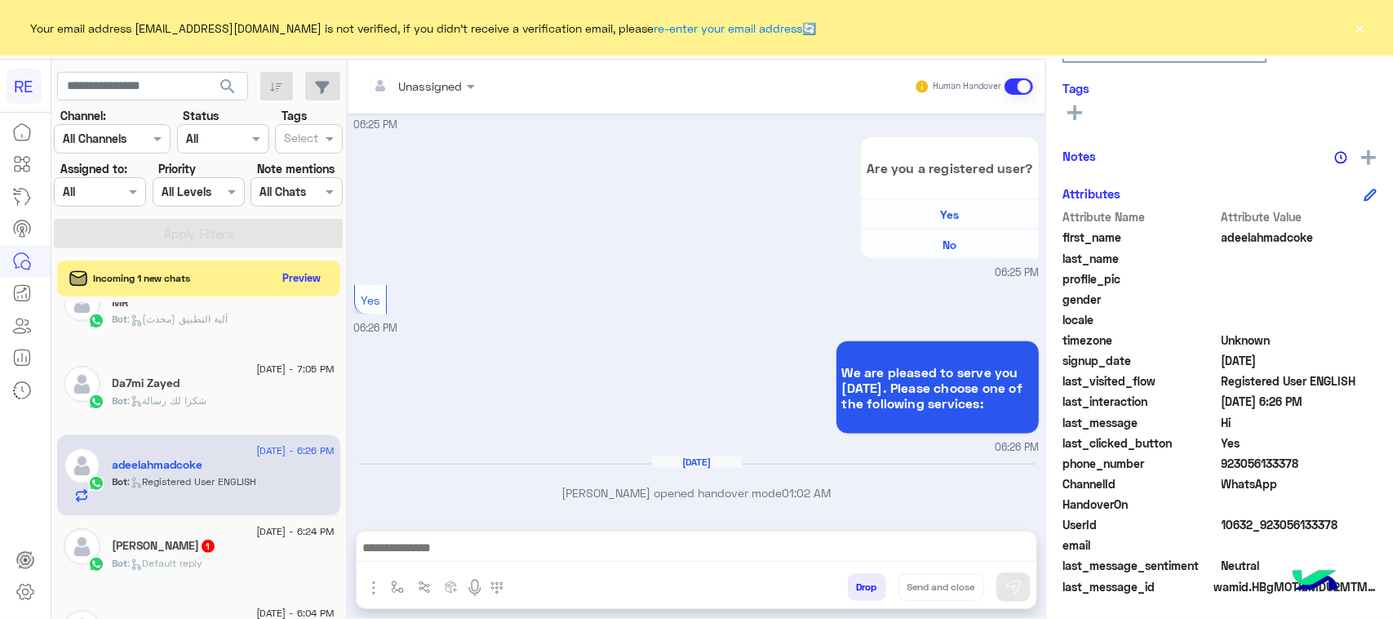
type textarea "**********"
click at [1018, 590] on img at bounding box center [1013, 587] width 16 height 16
click at [184, 567] on span ": Default reply" at bounding box center [165, 563] width 75 height 12
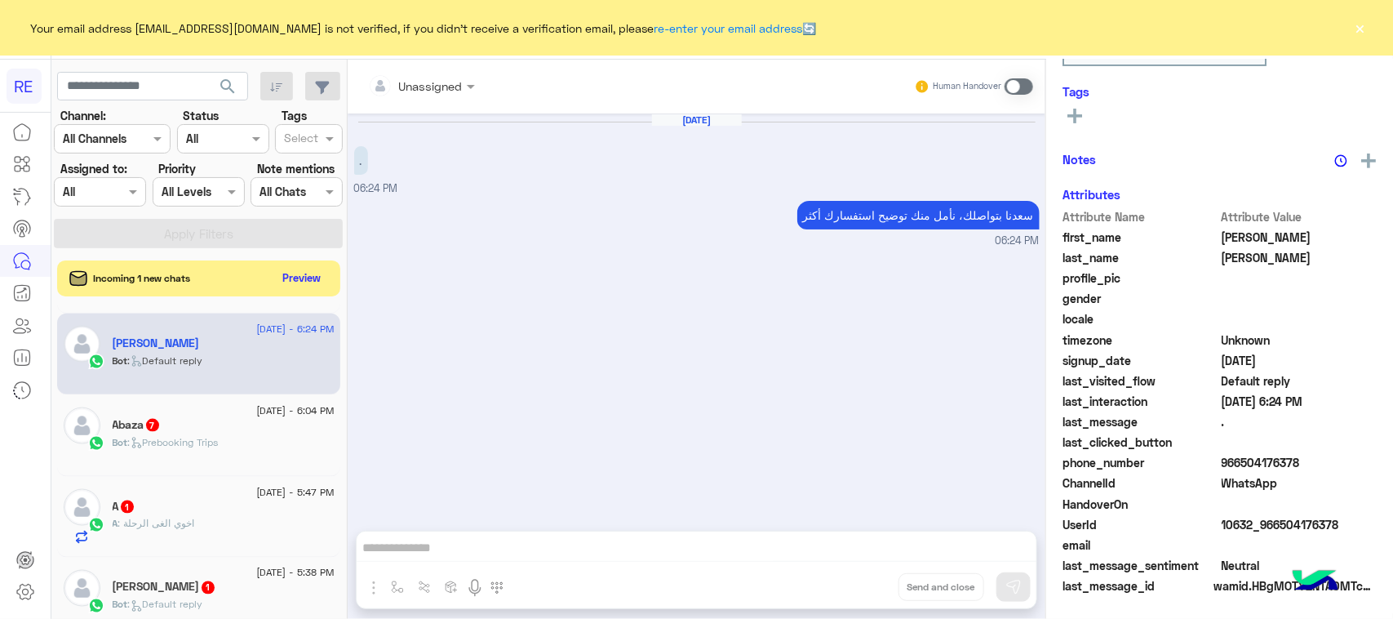
scroll to position [1134, 0]
click at [221, 433] on div "Abaza 7" at bounding box center [224, 424] width 222 height 17
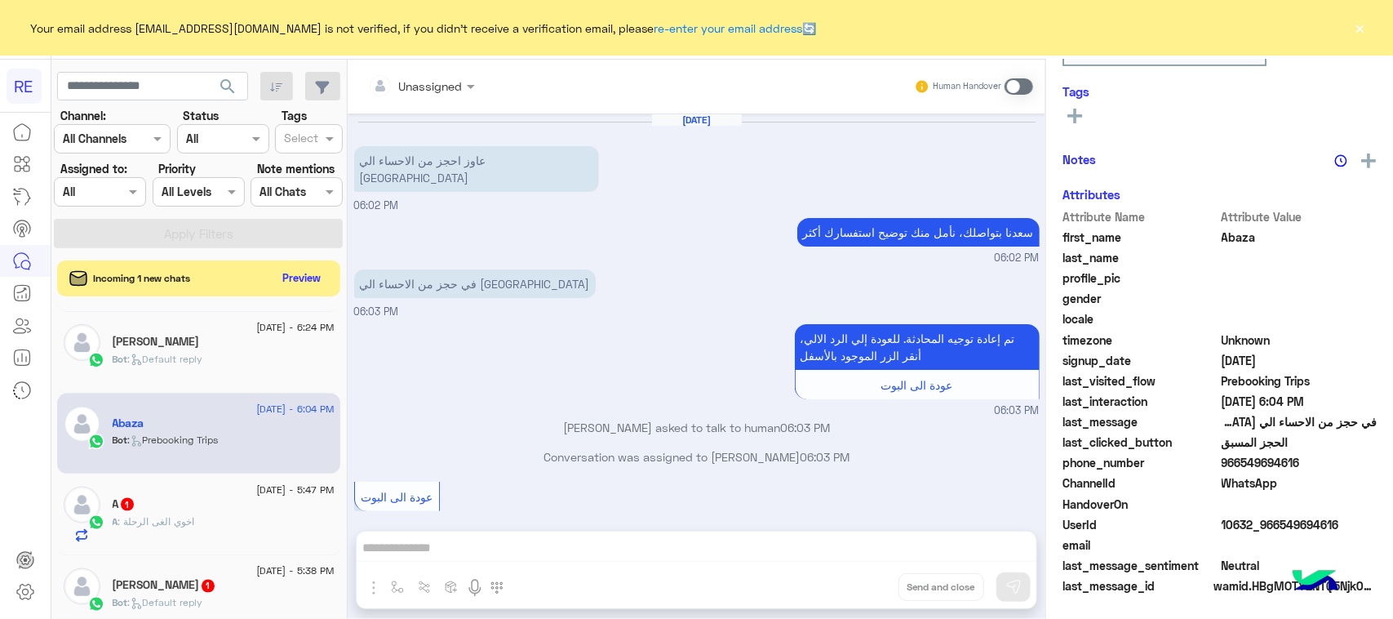
scroll to position [1732, 0]
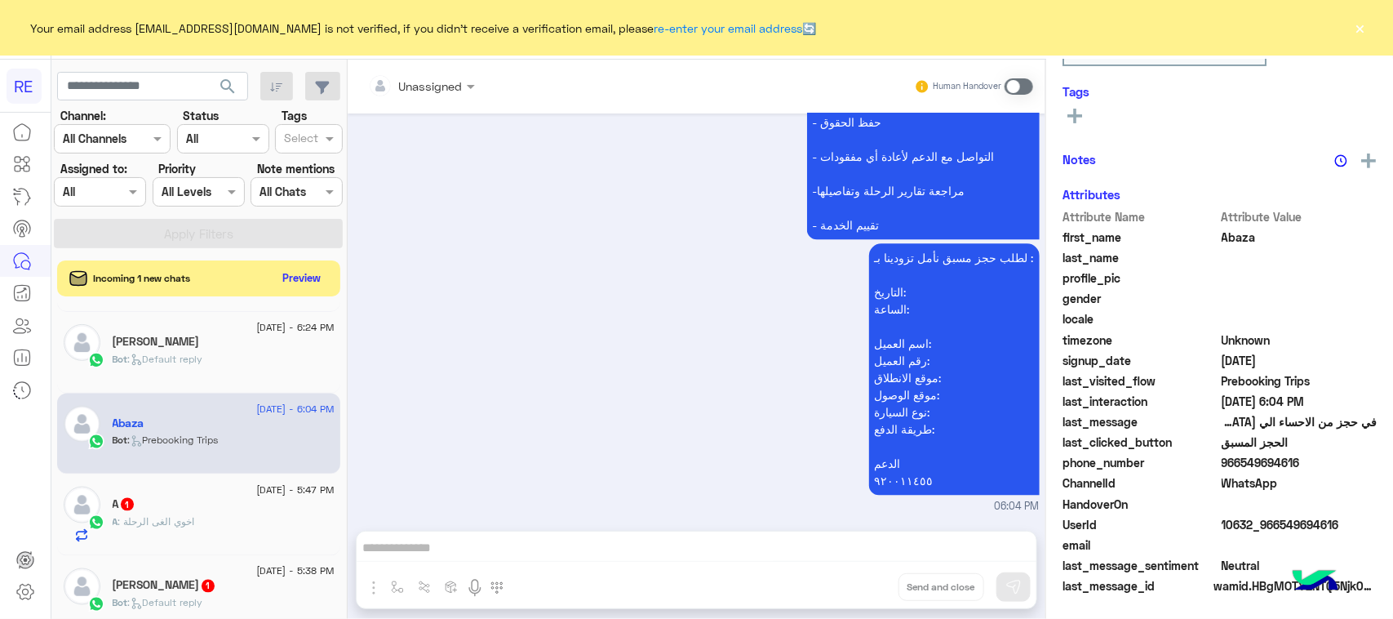
click at [1014, 82] on span at bounding box center [1019, 86] width 29 height 16
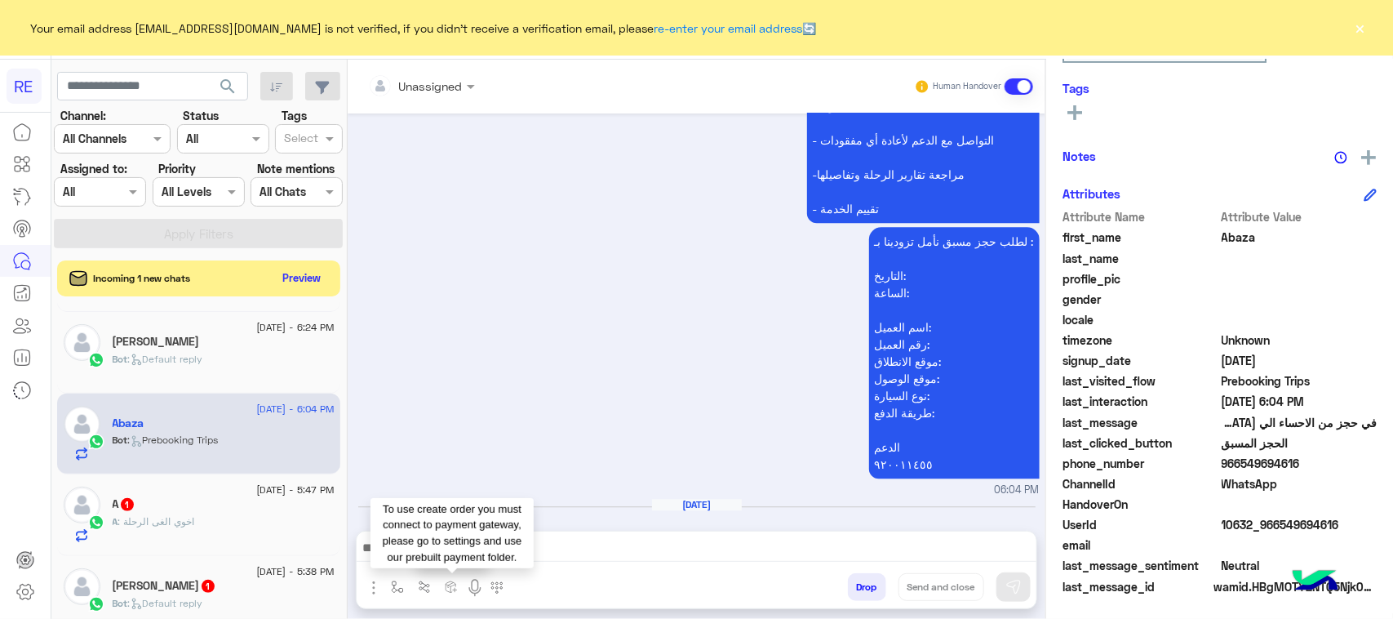
scroll to position [1790, 0]
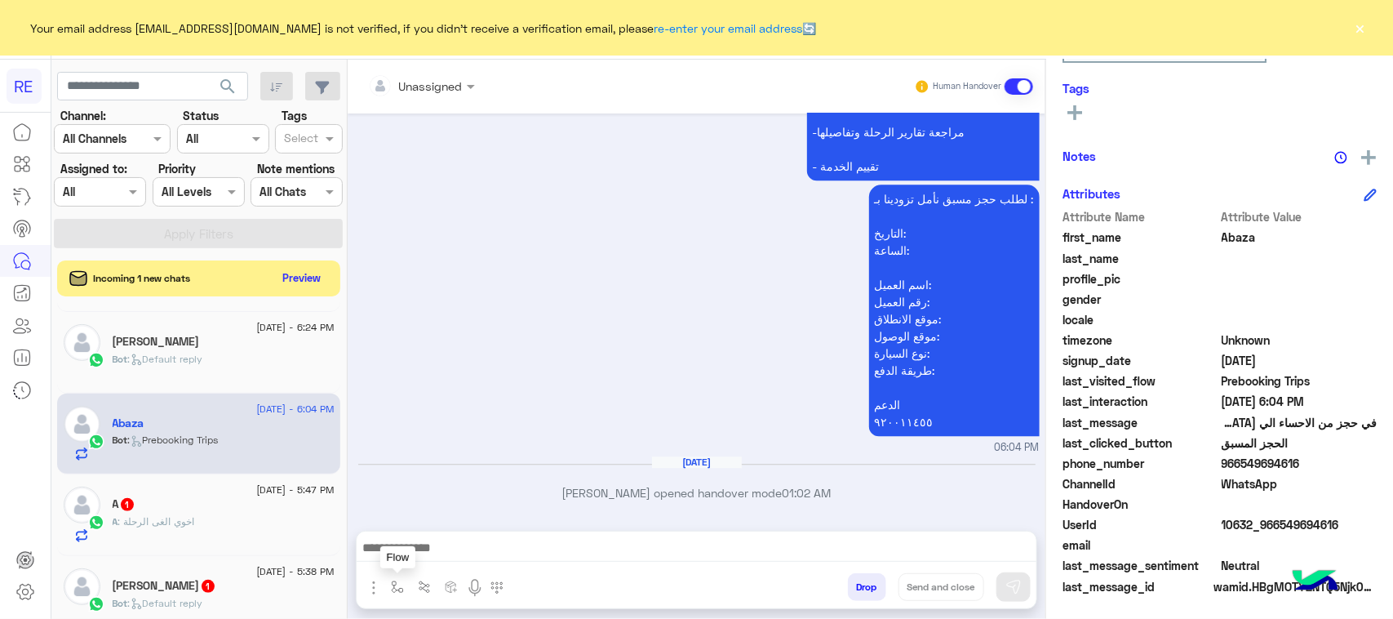
click at [405, 582] on button "button" at bounding box center [397, 586] width 27 height 27
click at [453, 571] on div "enter flow name" at bounding box center [446, 551] width 125 height 43
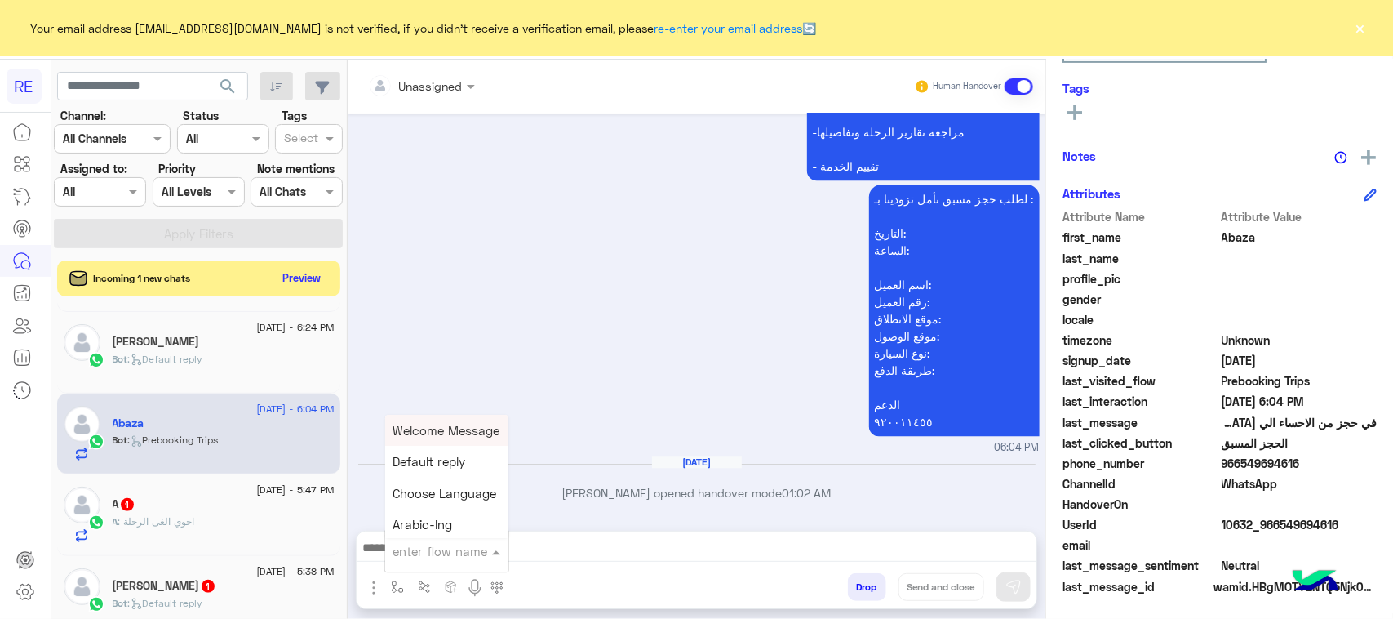
click at [451, 557] on input "text" at bounding box center [426, 551] width 67 height 19
type input "***"
click at [449, 433] on span "طريقة الحجز المسبق" at bounding box center [448, 430] width 111 height 15
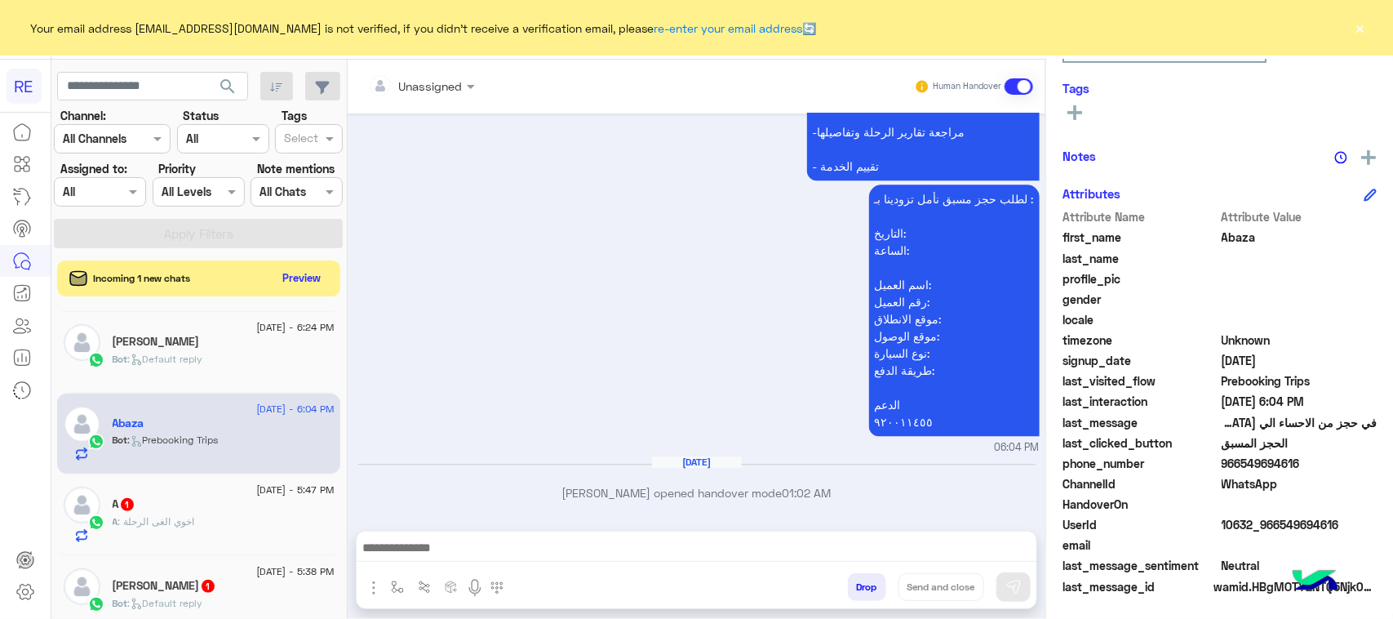
type textarea "**********"
click at [1016, 577] on button at bounding box center [1013, 586] width 34 height 29
click at [233, 529] on div "A : اخوي الغى الرحلة" at bounding box center [224, 528] width 222 height 29
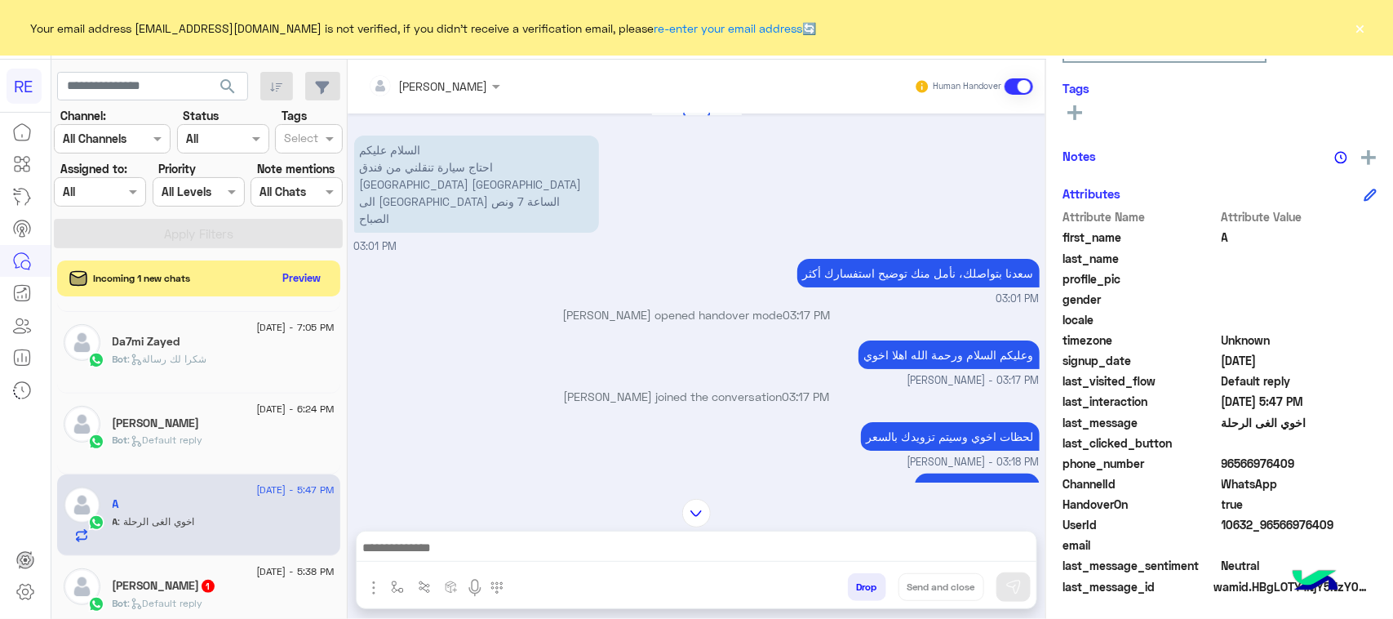
scroll to position [2, 0]
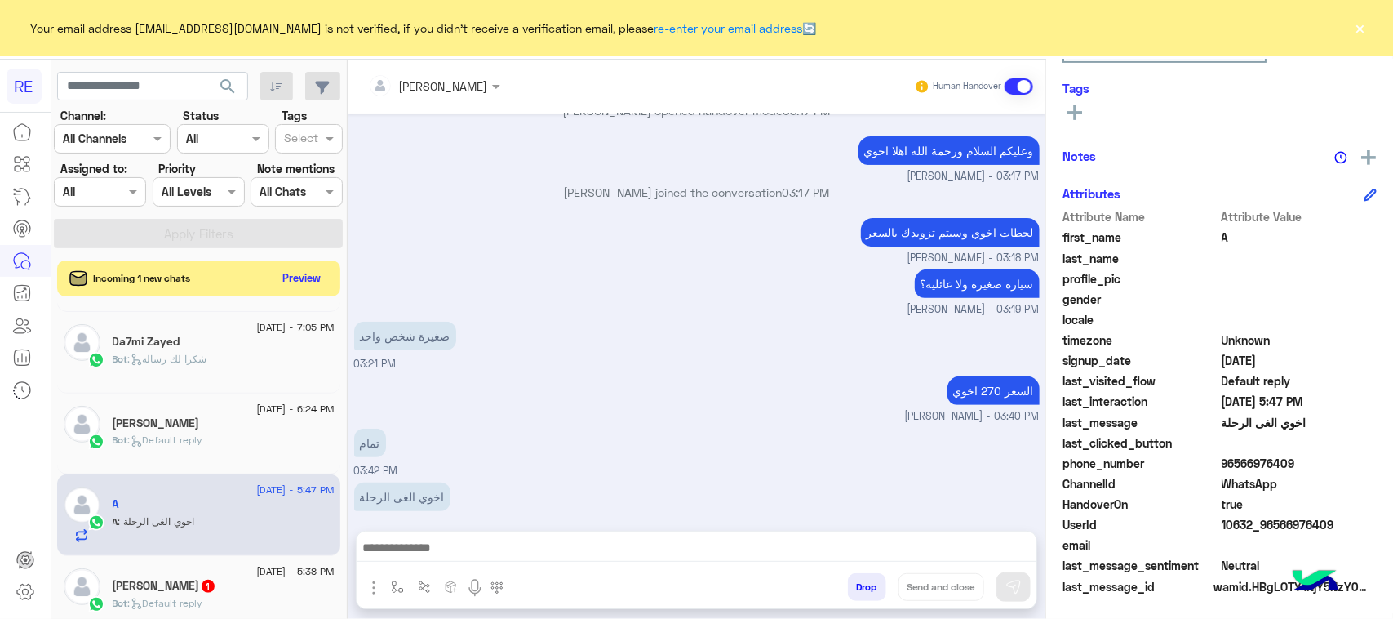
click at [197, 592] on h5 "[PERSON_NAME] 1" at bounding box center [165, 586] width 104 height 14
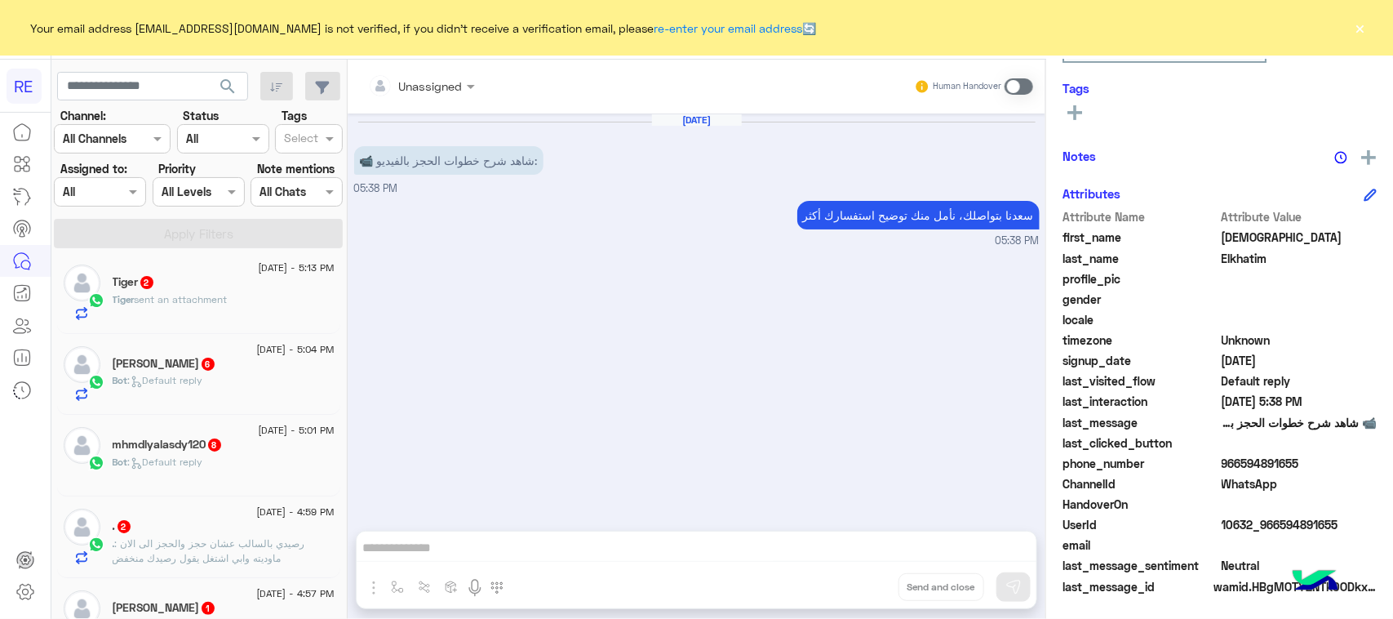
click at [253, 298] on div "Tiger sent an attachment" at bounding box center [224, 306] width 222 height 29
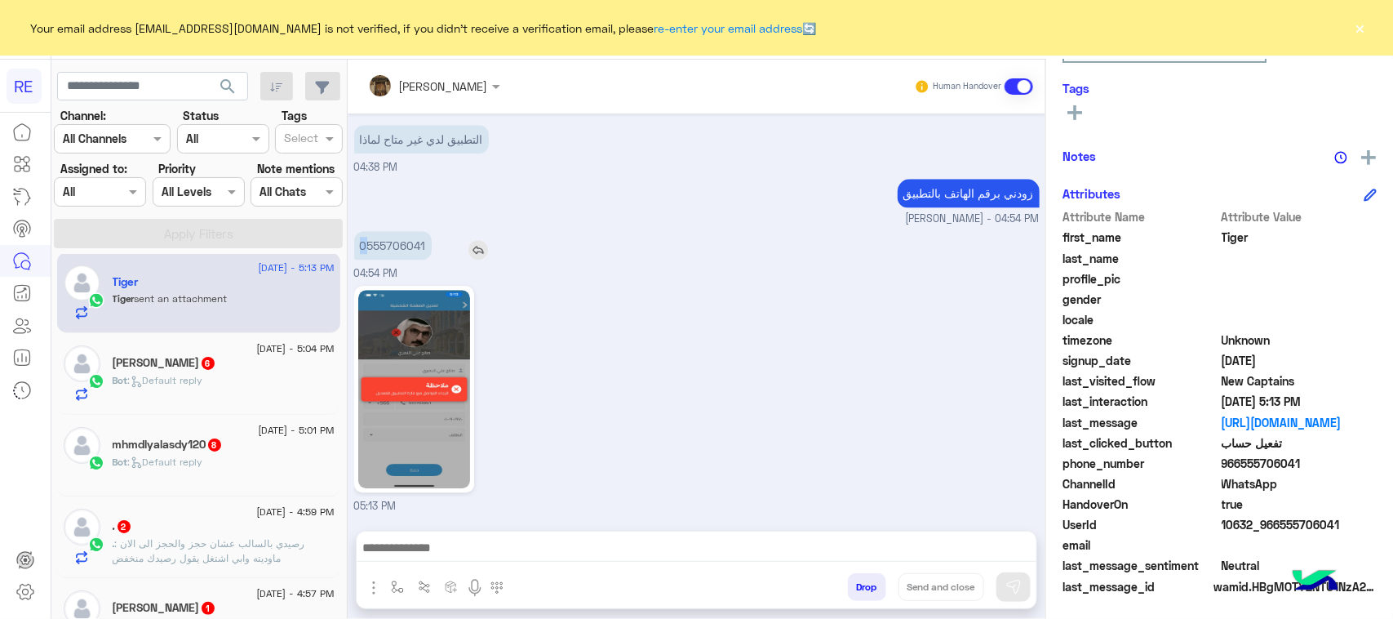
drag, startPoint x: 367, startPoint y: 243, endPoint x: 466, endPoint y: 242, distance: 98.7
click at [466, 242] on div "0555706041" at bounding box center [439, 245] width 171 height 29
click at [216, 360] on h5 "[PERSON_NAME] 6" at bounding box center [165, 363] width 104 height 14
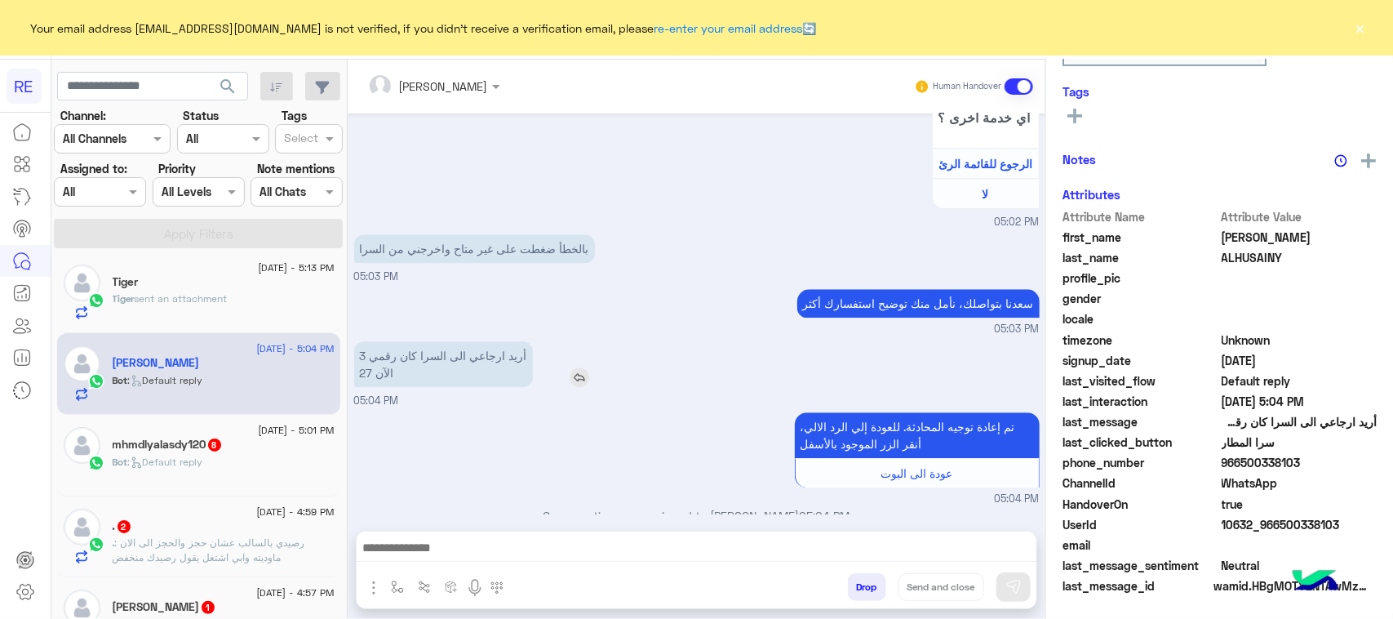
click at [454, 341] on p "أريد ارجاعي الى السرا كان رقمي 3 الآن 27" at bounding box center [443, 364] width 179 height 46
click at [435, 340] on div "أريد ارجاعي الى السرا كان رقمي 3 الآن 27 05:04 PM" at bounding box center [696, 373] width 685 height 72
click at [126, 459] on span "Bot" at bounding box center [121, 461] width 16 height 12
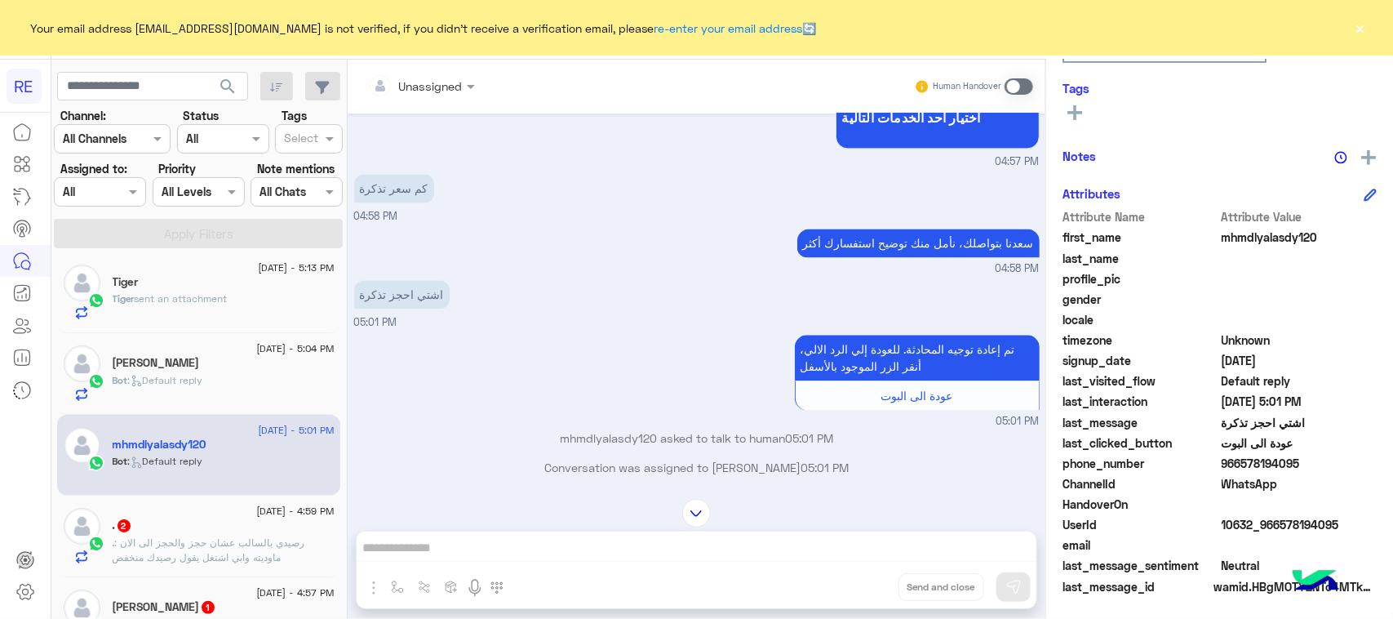
click at [181, 553] on span ": رصيدي بالسالب عشان حجز والحجز الى الان ماوديته وابي اشتغل يقول رصيدك منخفض" at bounding box center [209, 549] width 193 height 27
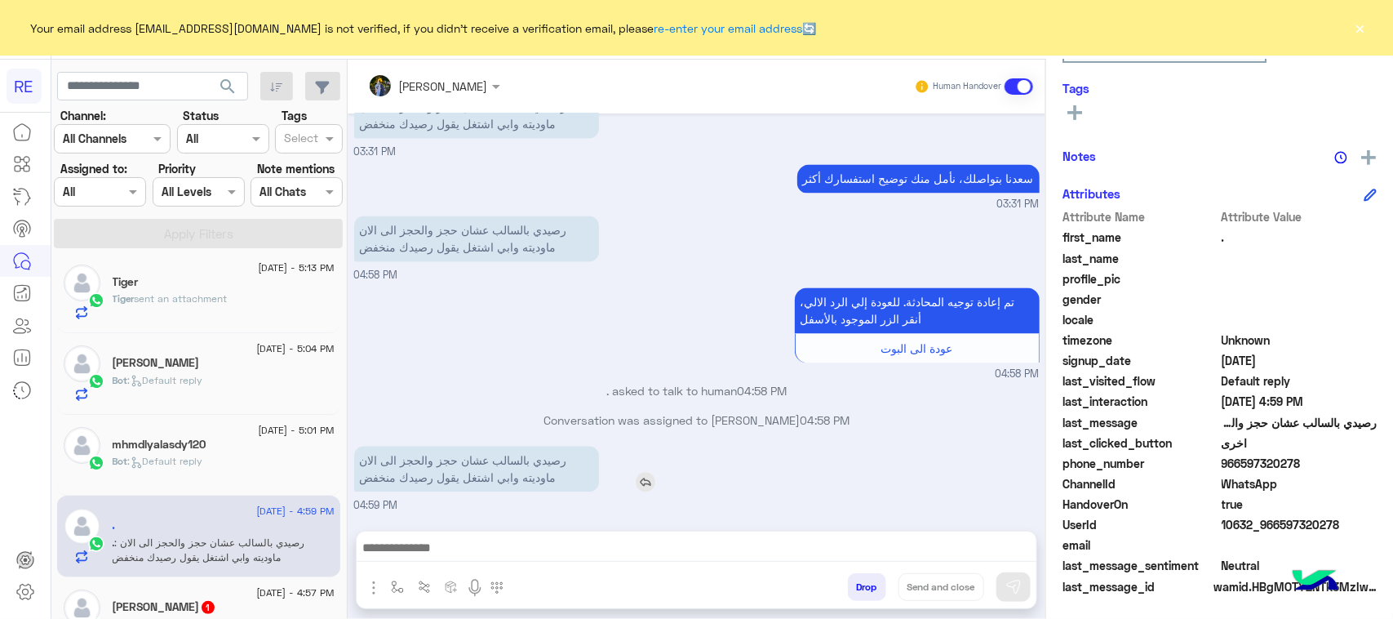
click at [529, 472] on p "رصيدي بالسالب عشان حجز والحجز الى الان ماوديته وابي اشتغل يقول رصيدك منخفض" at bounding box center [476, 469] width 245 height 46
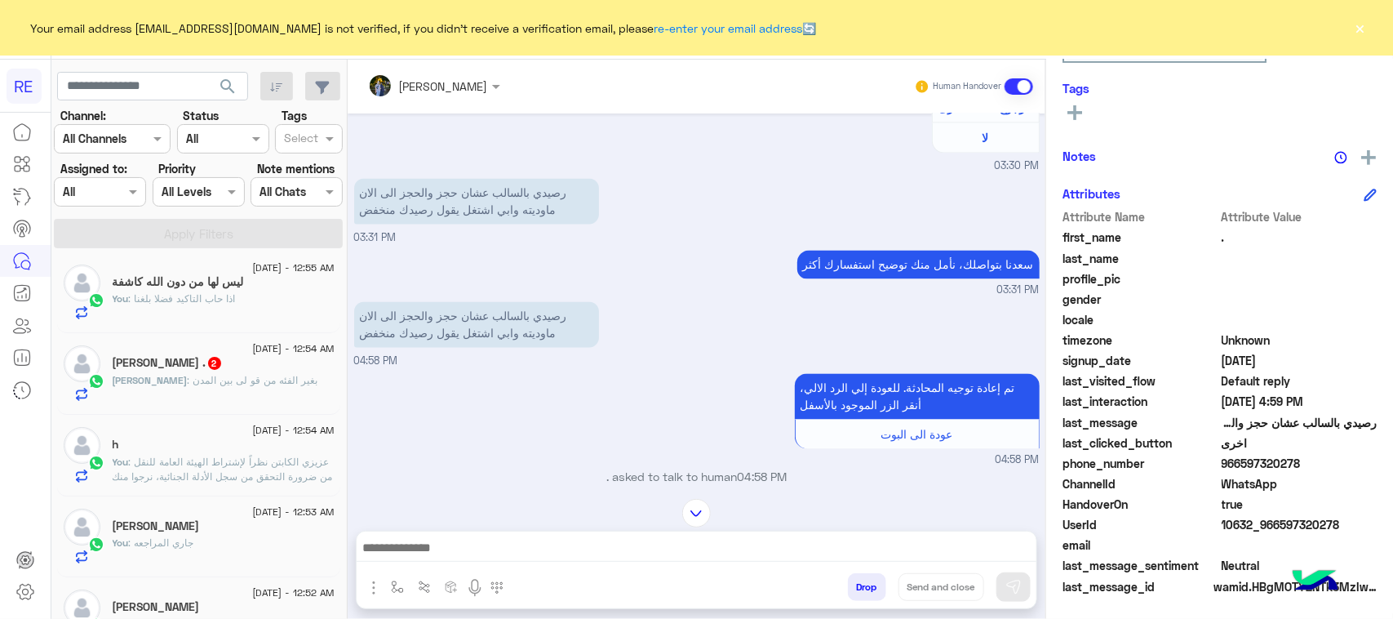
click at [217, 380] on span ": بغير الفئه من قو لى بين المدن" at bounding box center [253, 380] width 131 height 12
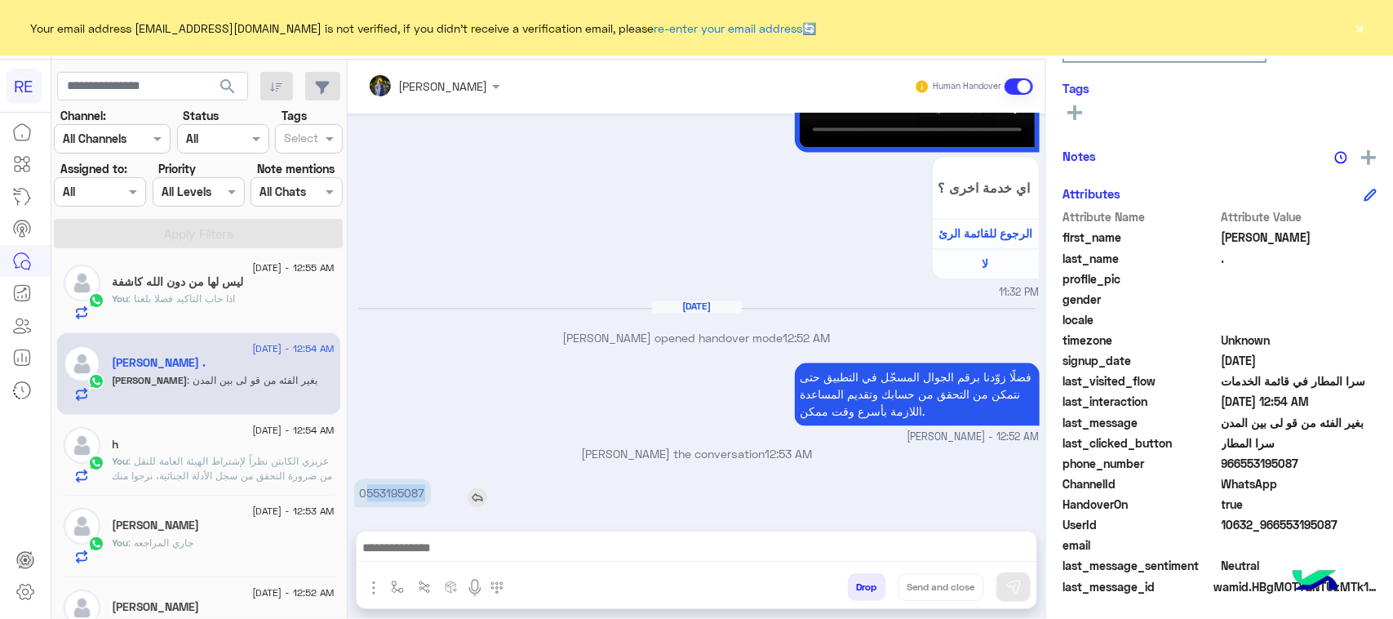
drag, startPoint x: 368, startPoint y: 423, endPoint x: 435, endPoint y: 421, distance: 66.9
click at [435, 478] on div "0553195087" at bounding box center [439, 492] width 170 height 29
copy p "553195087"
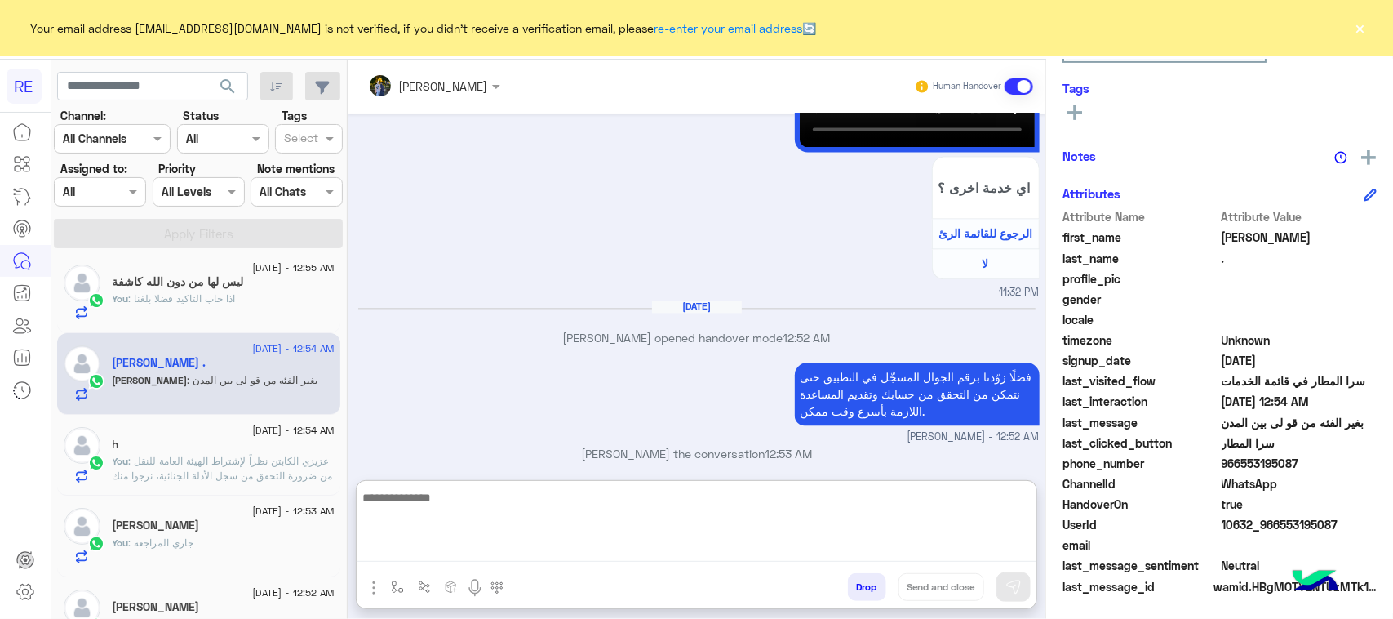
click at [724, 553] on textarea at bounding box center [697, 524] width 680 height 75
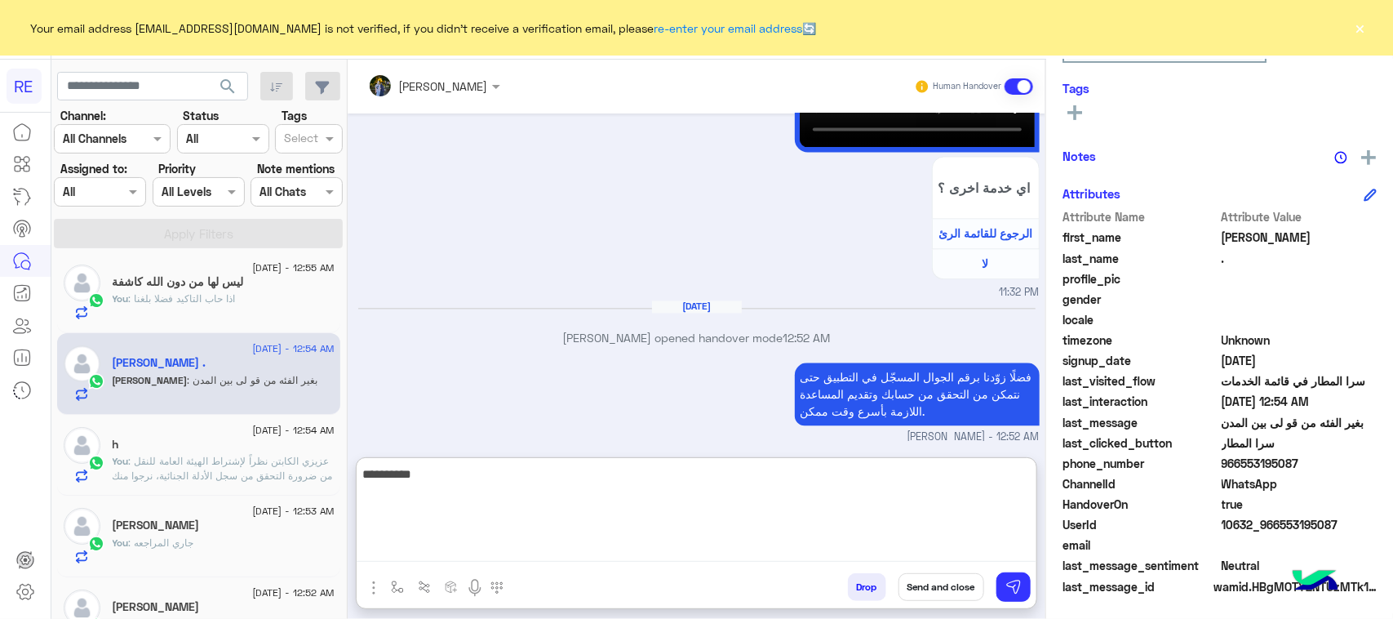
type textarea "**********"
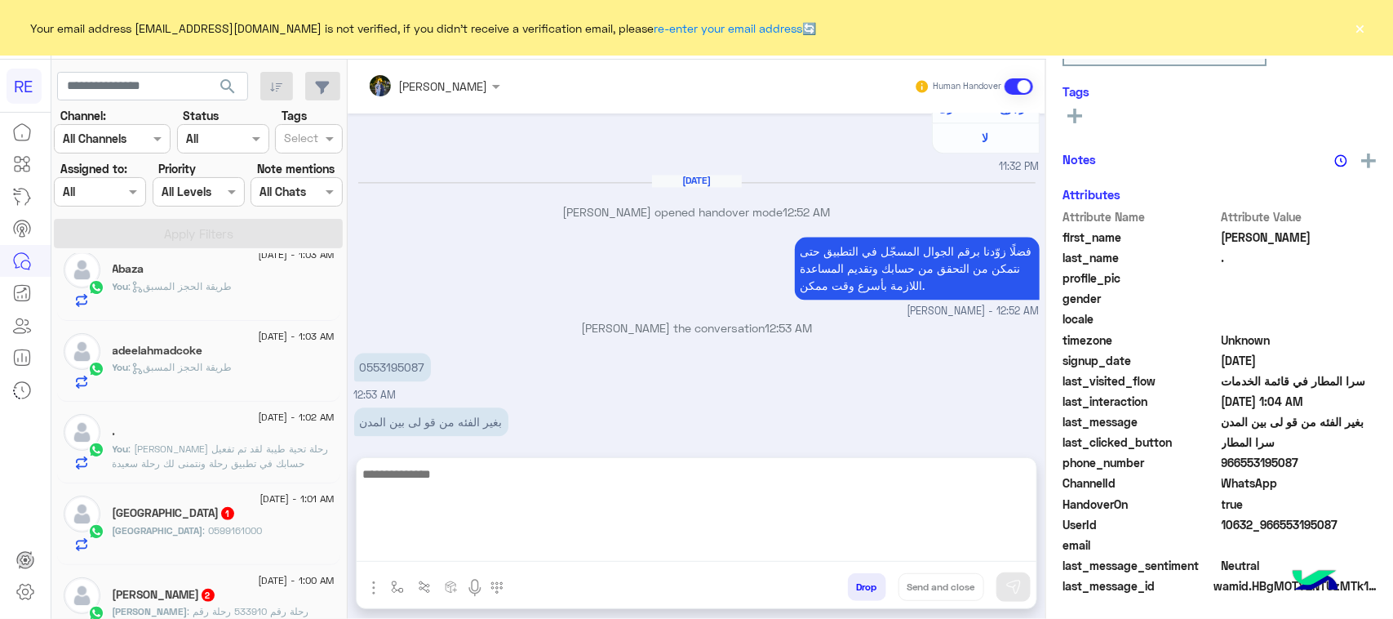
click at [211, 519] on div "Turki 1" at bounding box center [224, 514] width 222 height 17
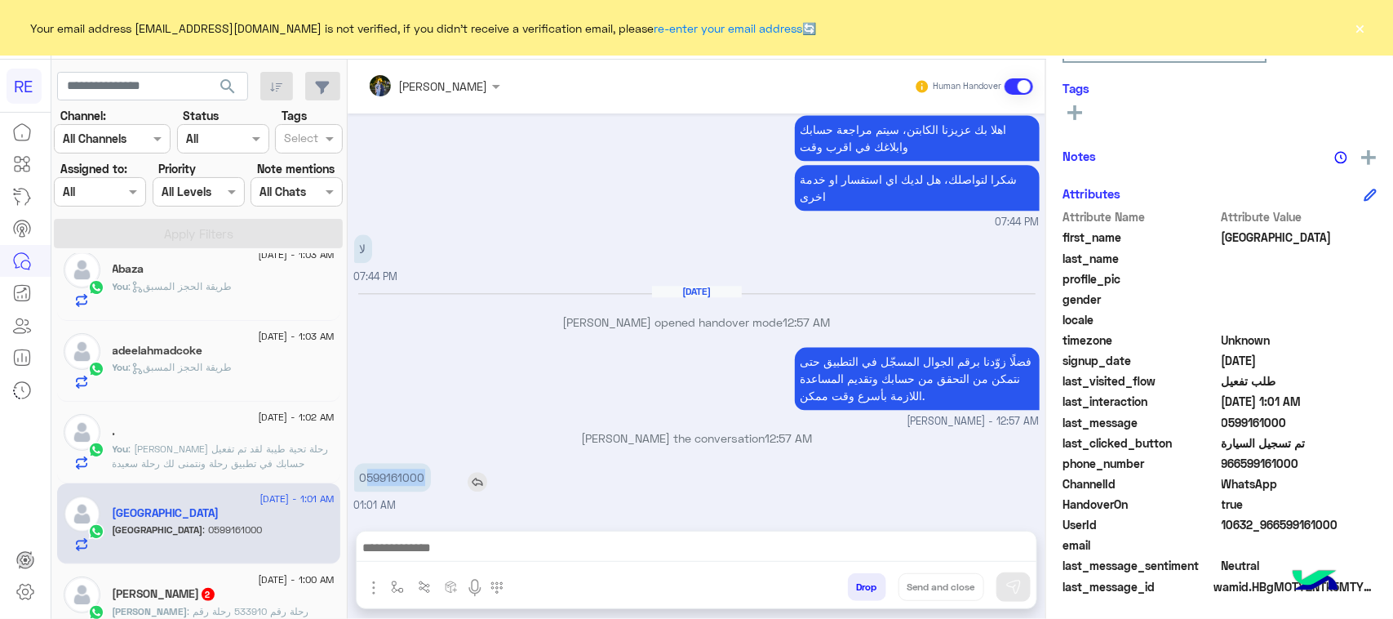
drag, startPoint x: 367, startPoint y: 483, endPoint x: 428, endPoint y: 491, distance: 61.7
click at [437, 491] on div "0599161000" at bounding box center [439, 477] width 170 height 29
copy p "599161000"
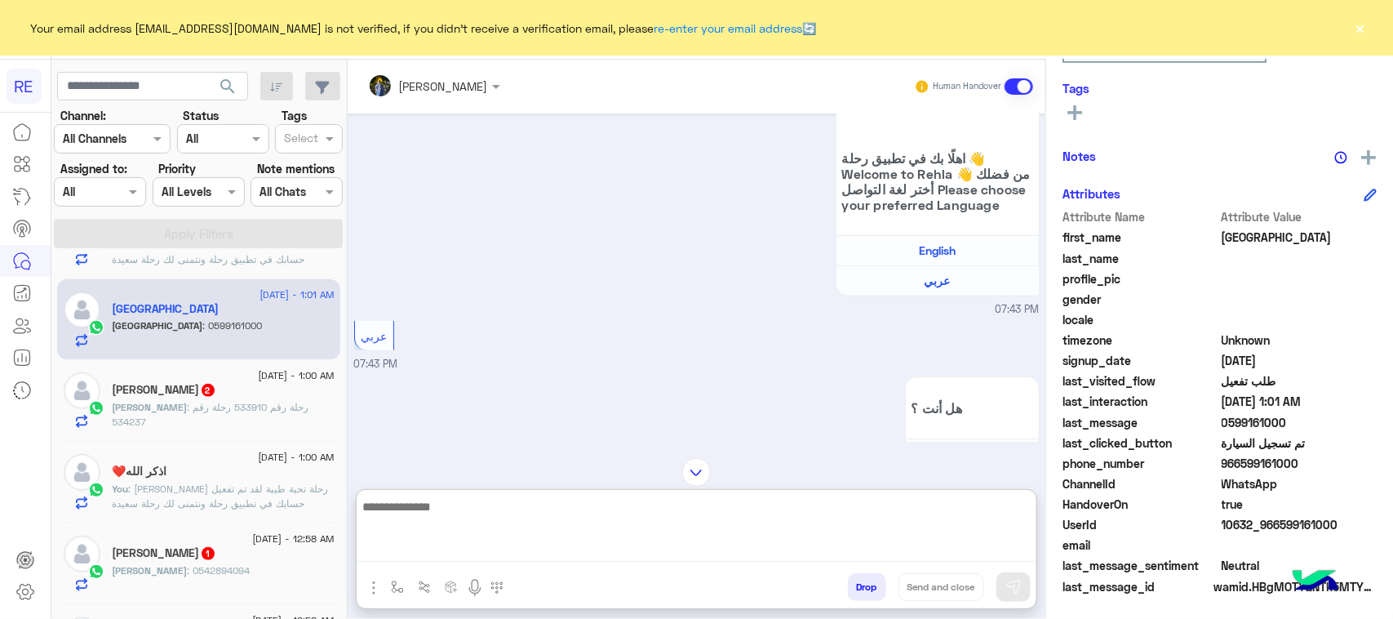
click at [467, 551] on textarea at bounding box center [697, 528] width 680 height 65
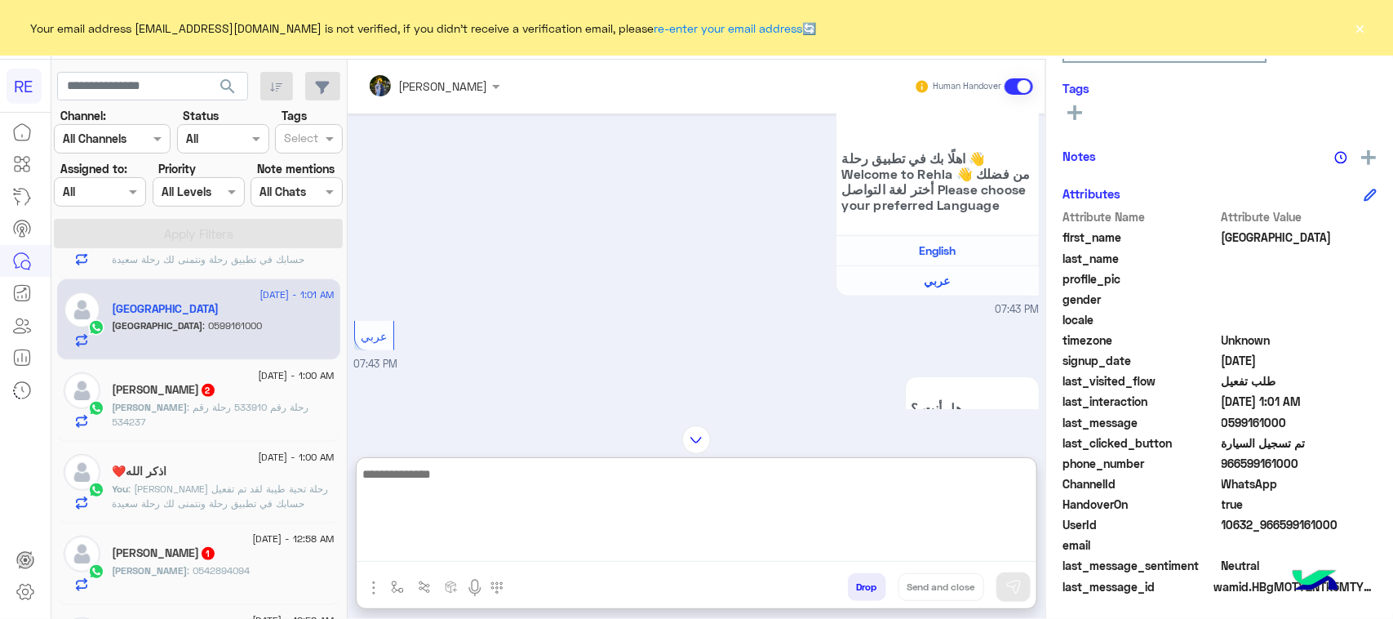
paste textarea "**********"
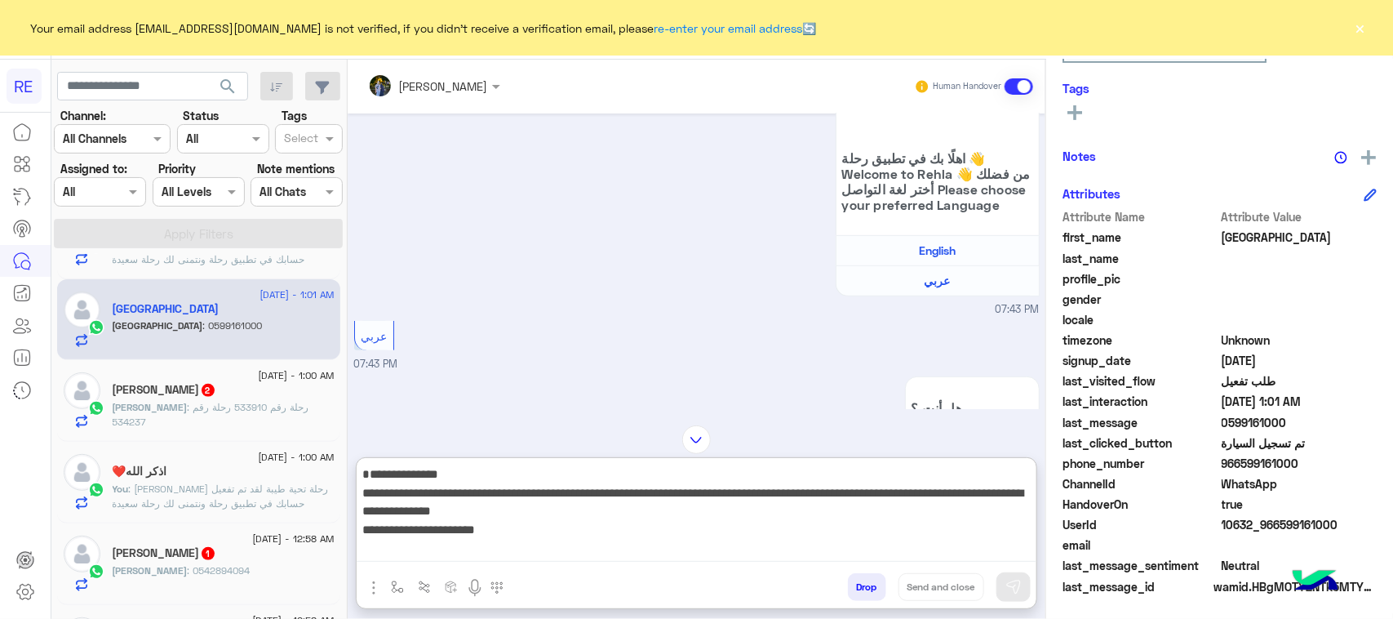
scroll to position [13, 0]
type textarea "**********"
click at [1012, 584] on img at bounding box center [1013, 587] width 16 height 16
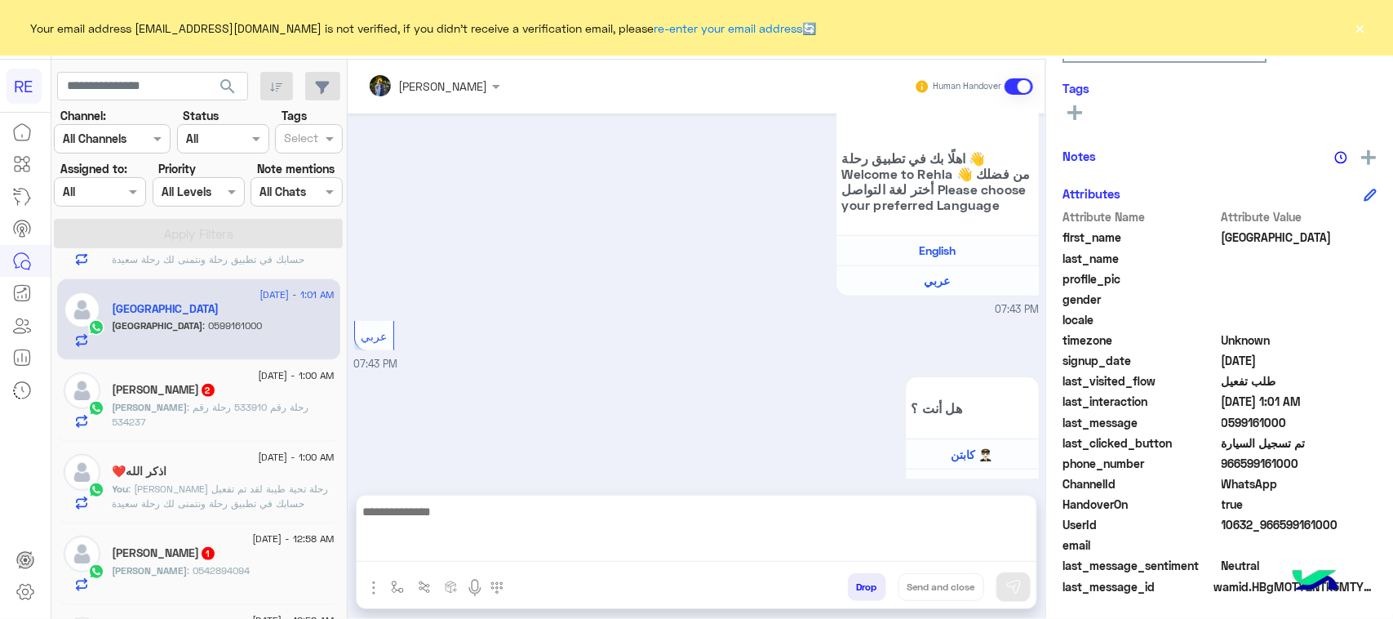
scroll to position [1847, 0]
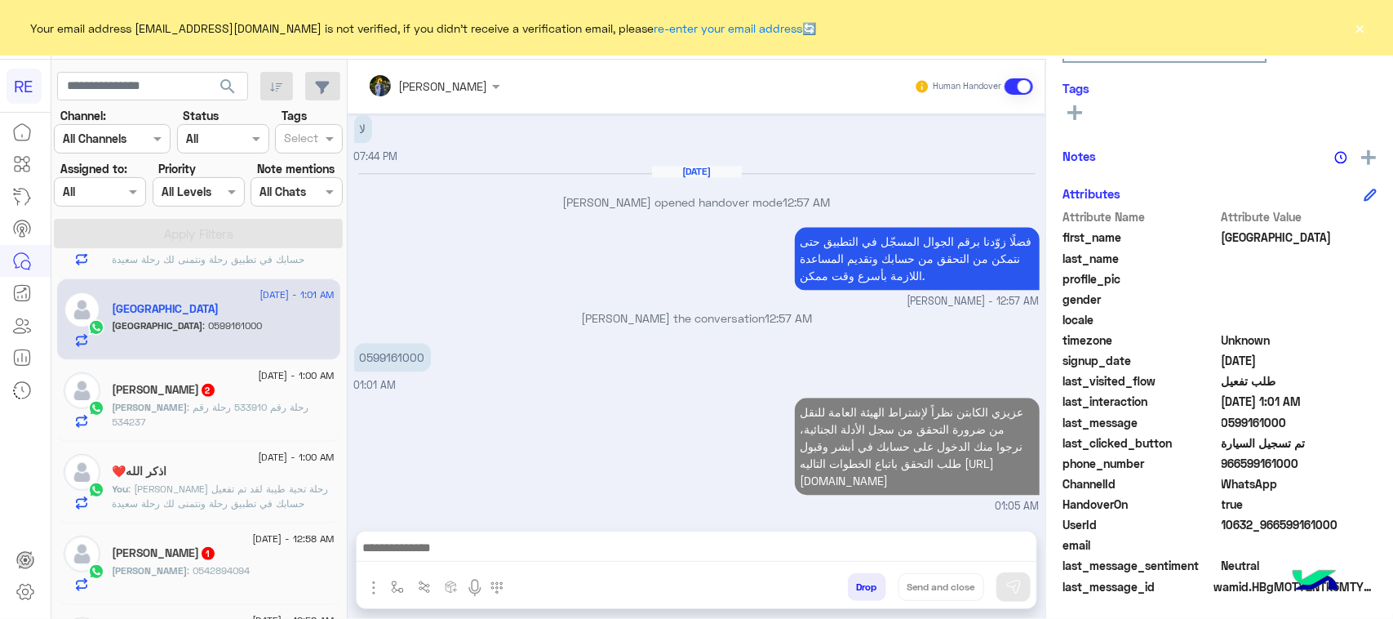
click at [202, 396] on div "[PERSON_NAME] 2" at bounding box center [224, 391] width 222 height 17
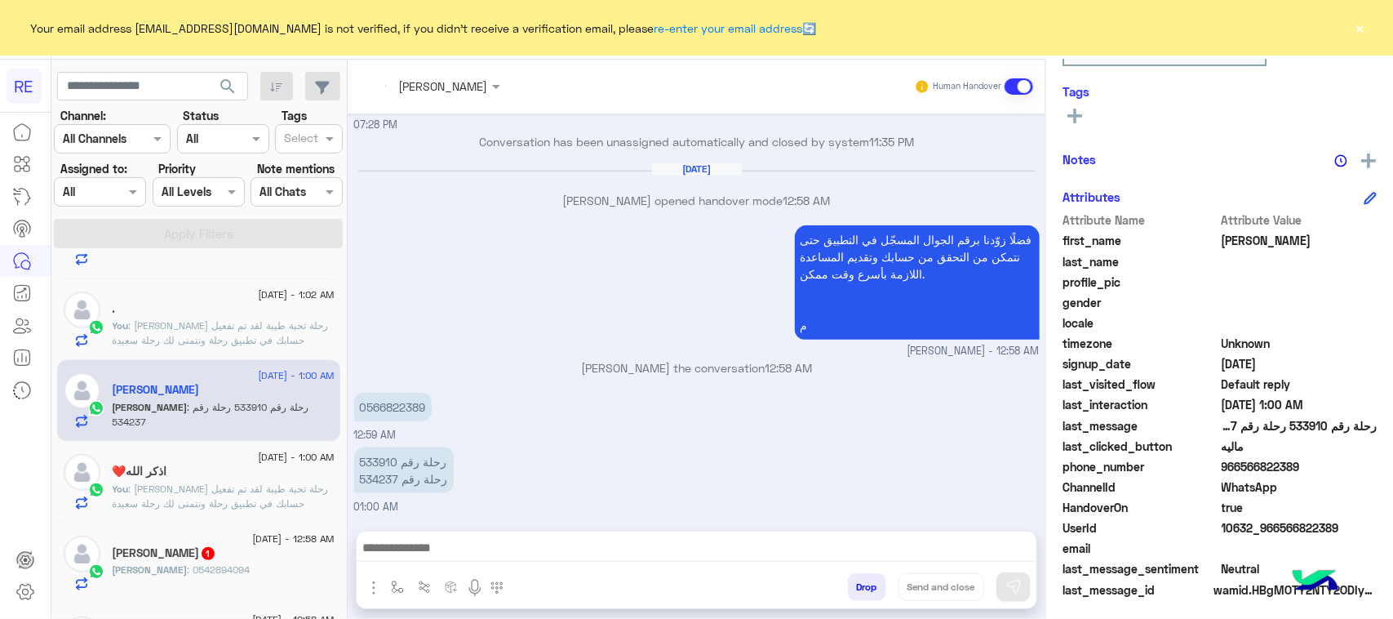
scroll to position [259, 0]
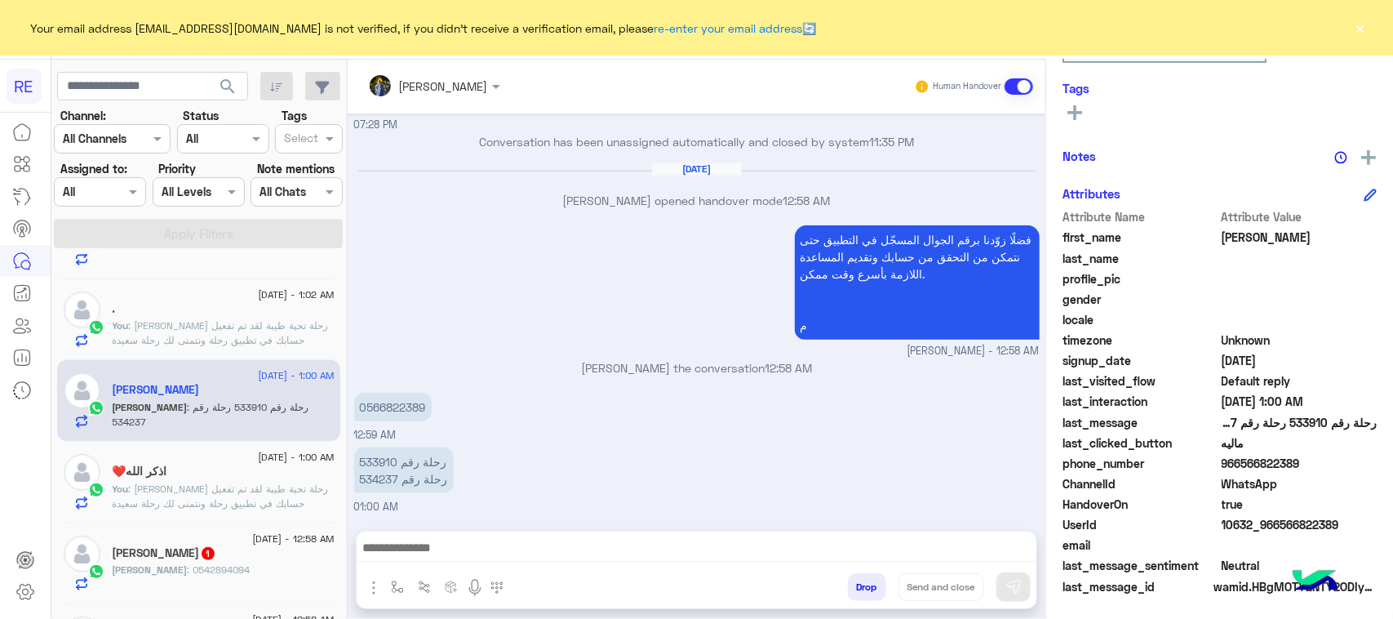
click at [209, 574] on div "[PERSON_NAME] : 0542894094" at bounding box center [224, 576] width 222 height 29
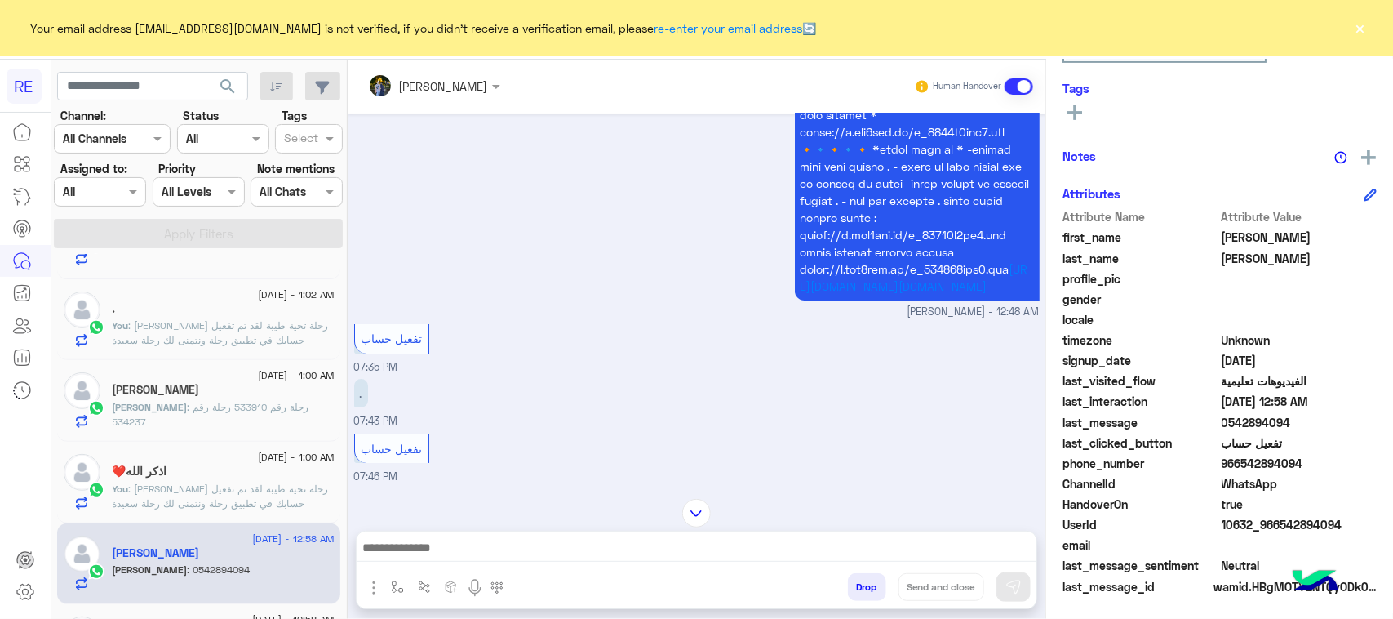
scroll to position [2748, 0]
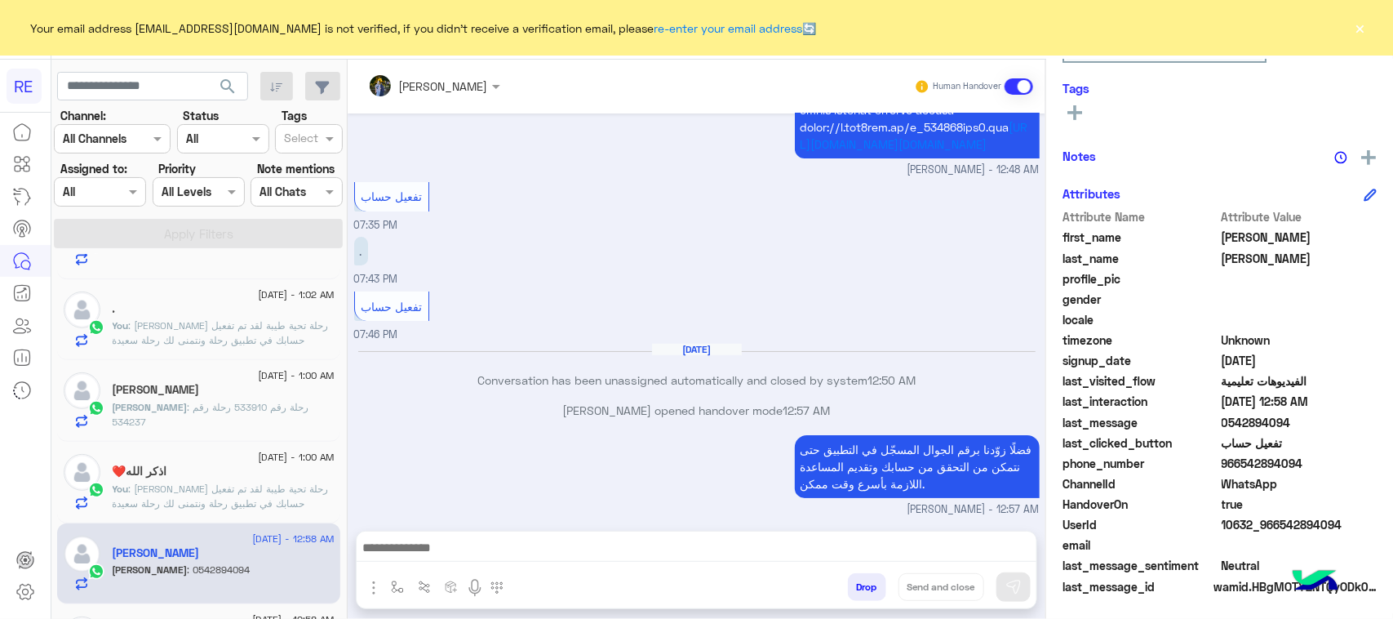
drag, startPoint x: 366, startPoint y: 478, endPoint x: 428, endPoint y: 473, distance: 63.0
click at [428, 551] on p "0542894094" at bounding box center [393, 565] width 78 height 29
copy p "542894094"
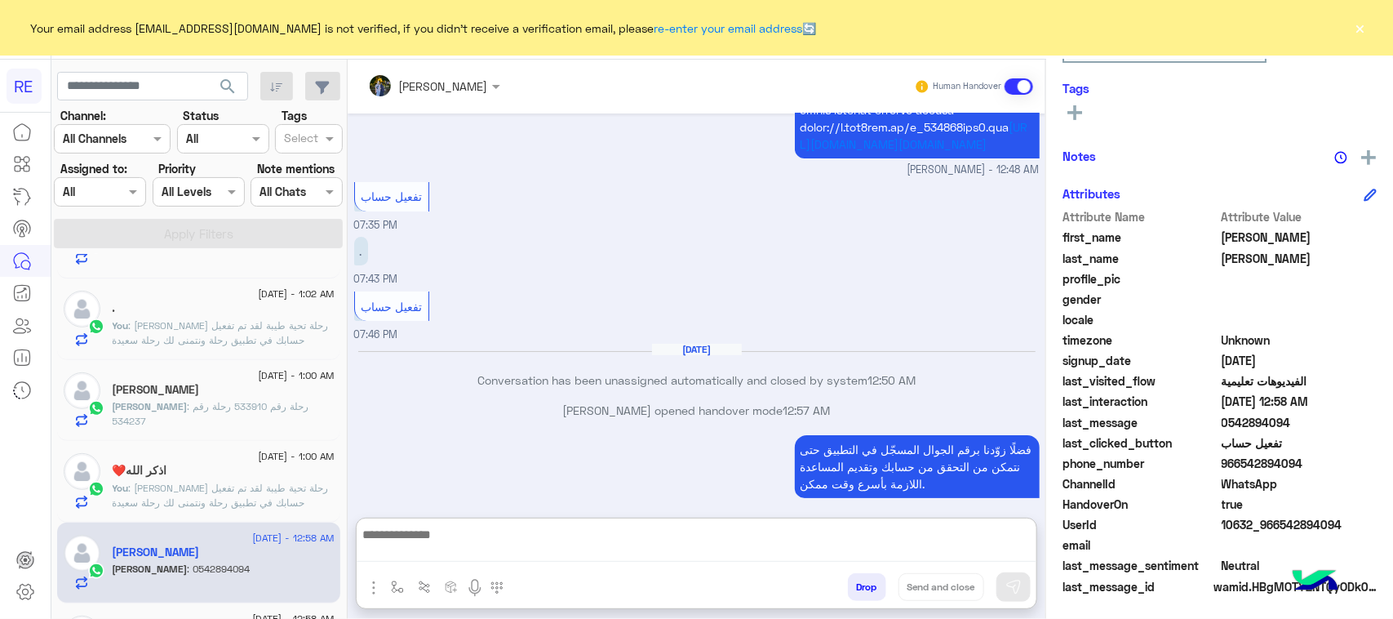
click at [540, 561] on textarea at bounding box center [697, 543] width 680 height 38
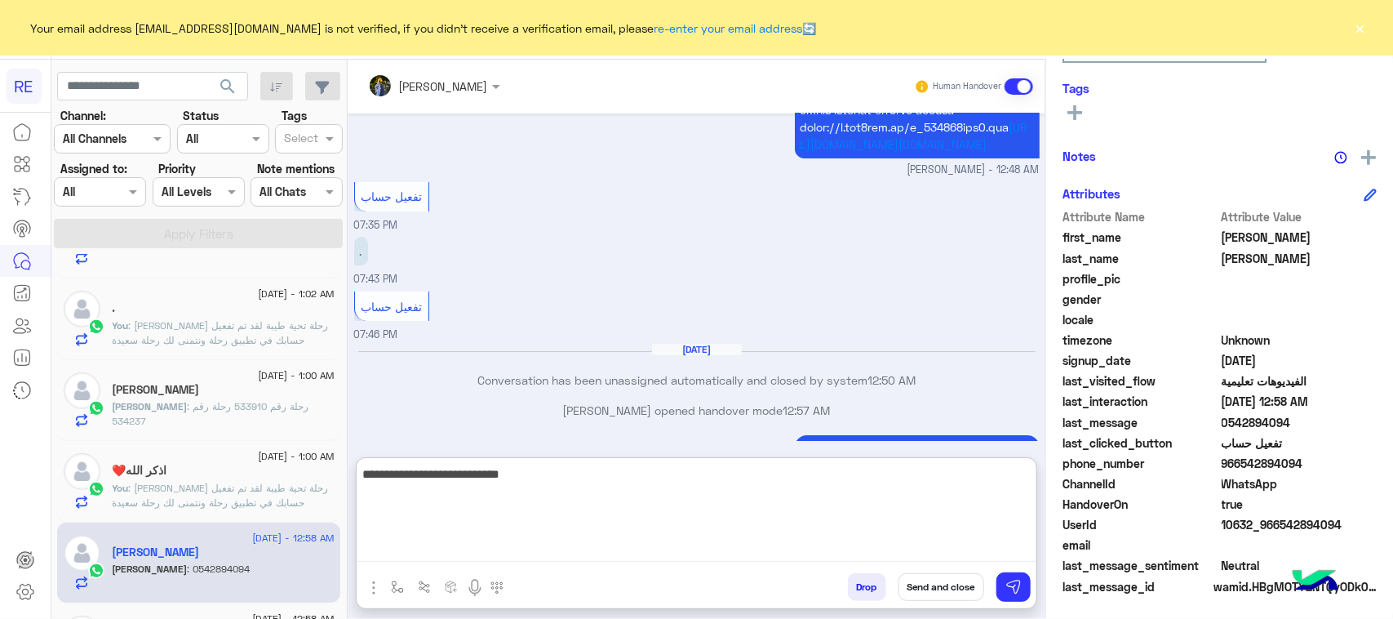
type textarea "**********"
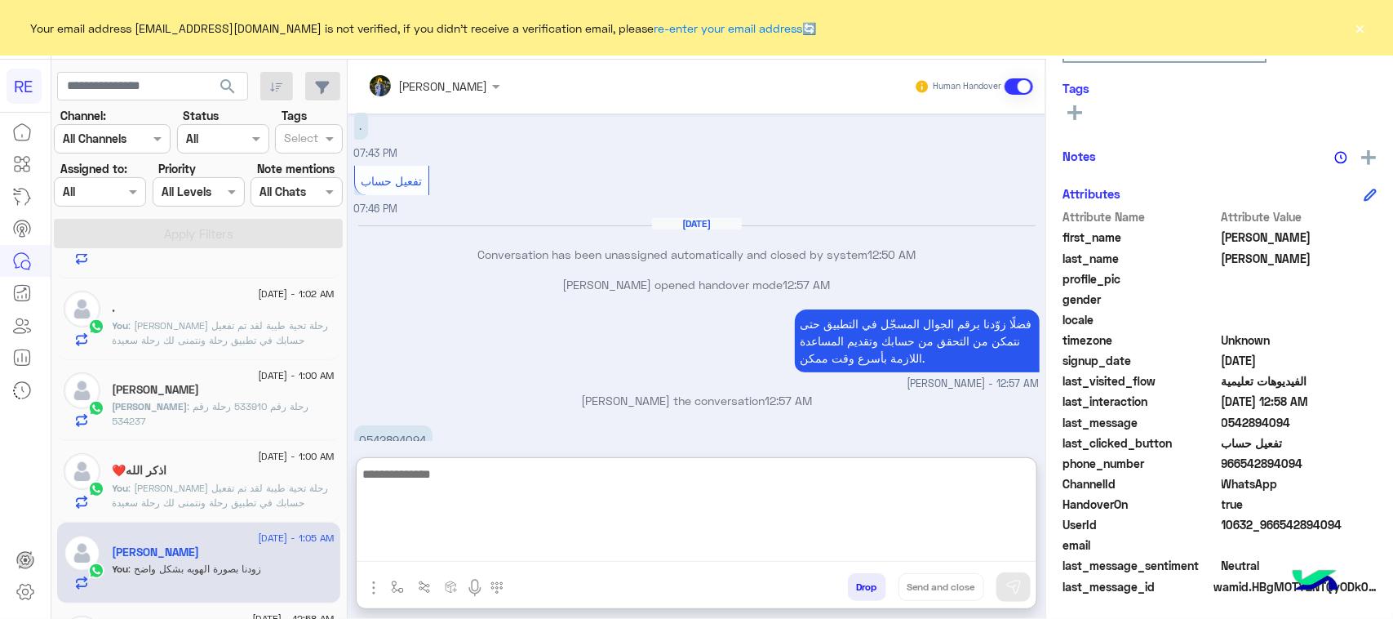
click at [267, 400] on div "[PERSON_NAME]" at bounding box center [224, 391] width 222 height 17
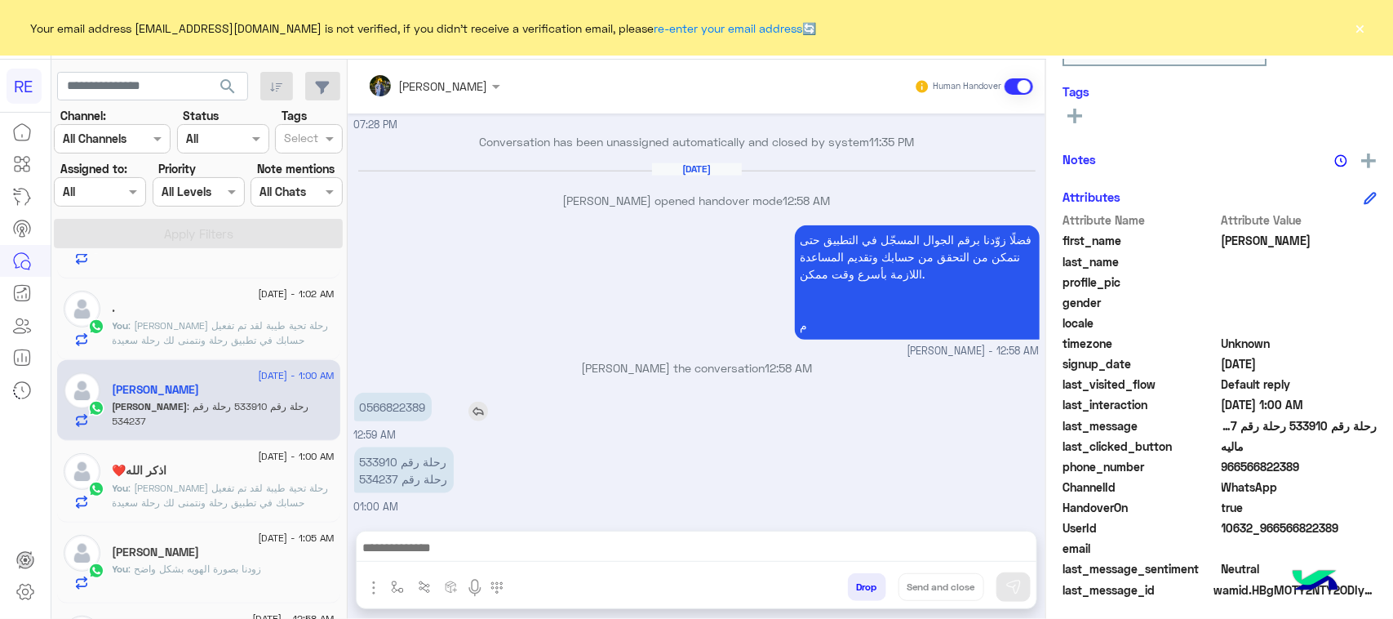
scroll to position [259, 0]
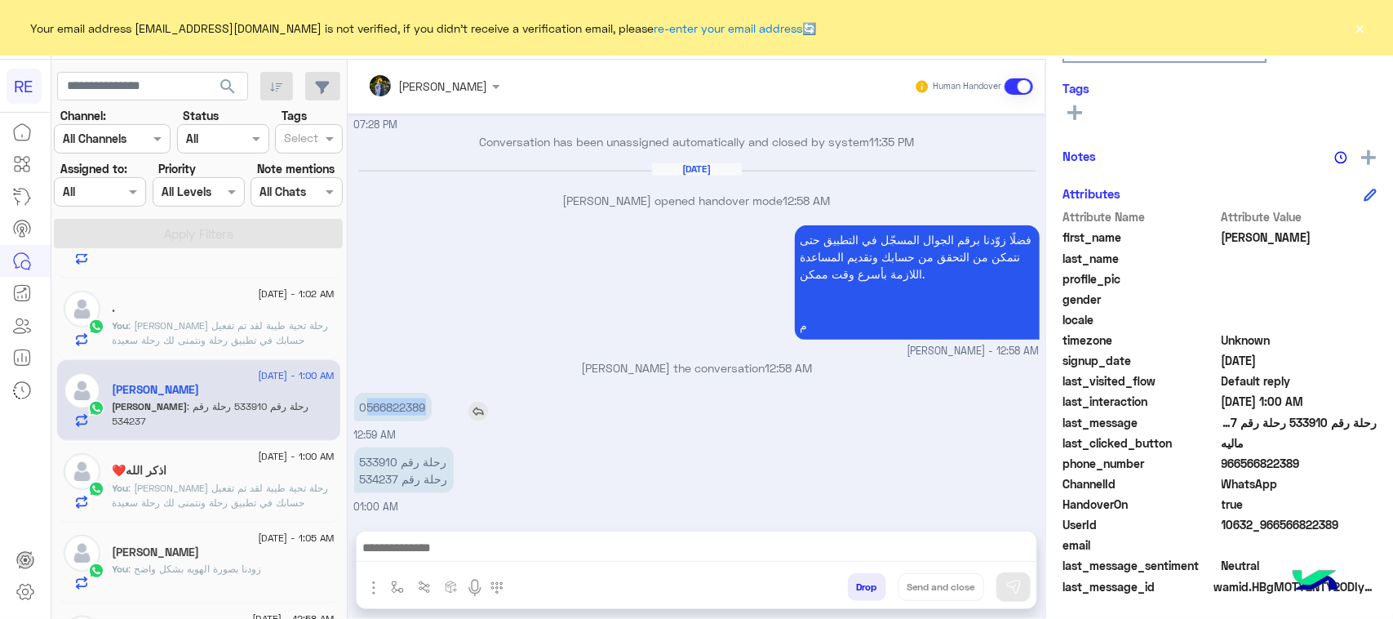
drag, startPoint x: 368, startPoint y: 408, endPoint x: 446, endPoint y: 408, distance: 78.3
click at [446, 408] on div "0566822389" at bounding box center [439, 407] width 171 height 29
copy p "566822389"
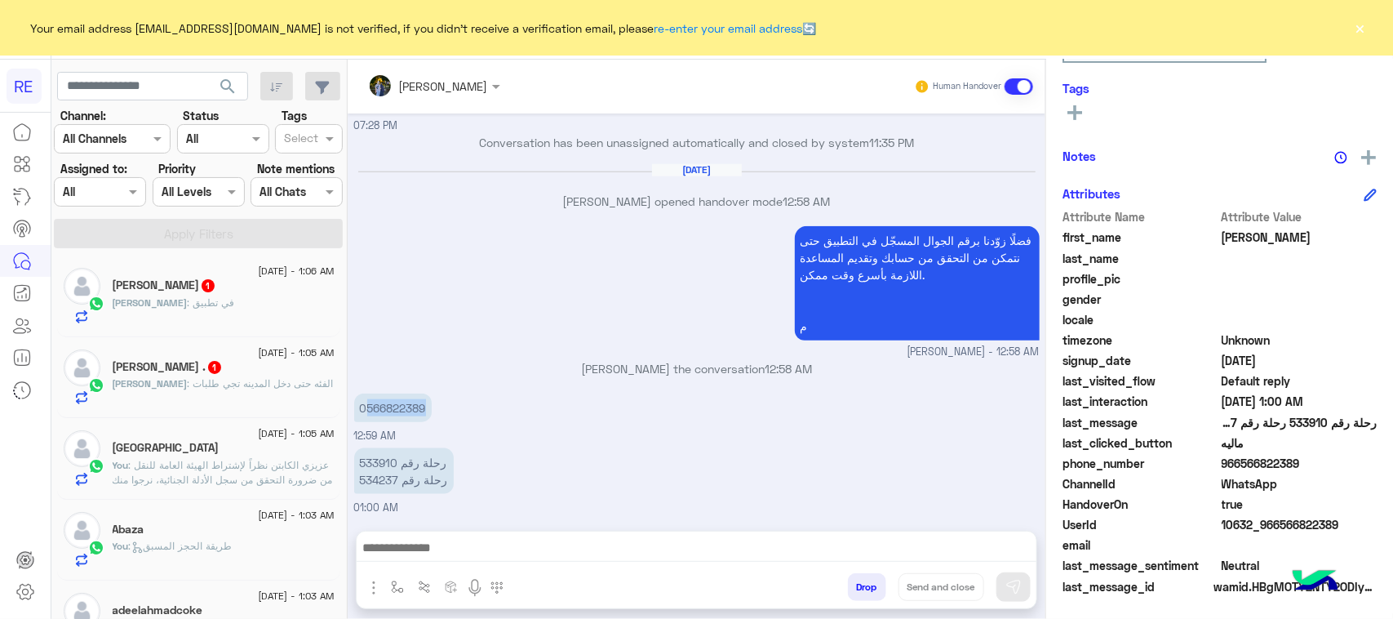
scroll to position [0, 0]
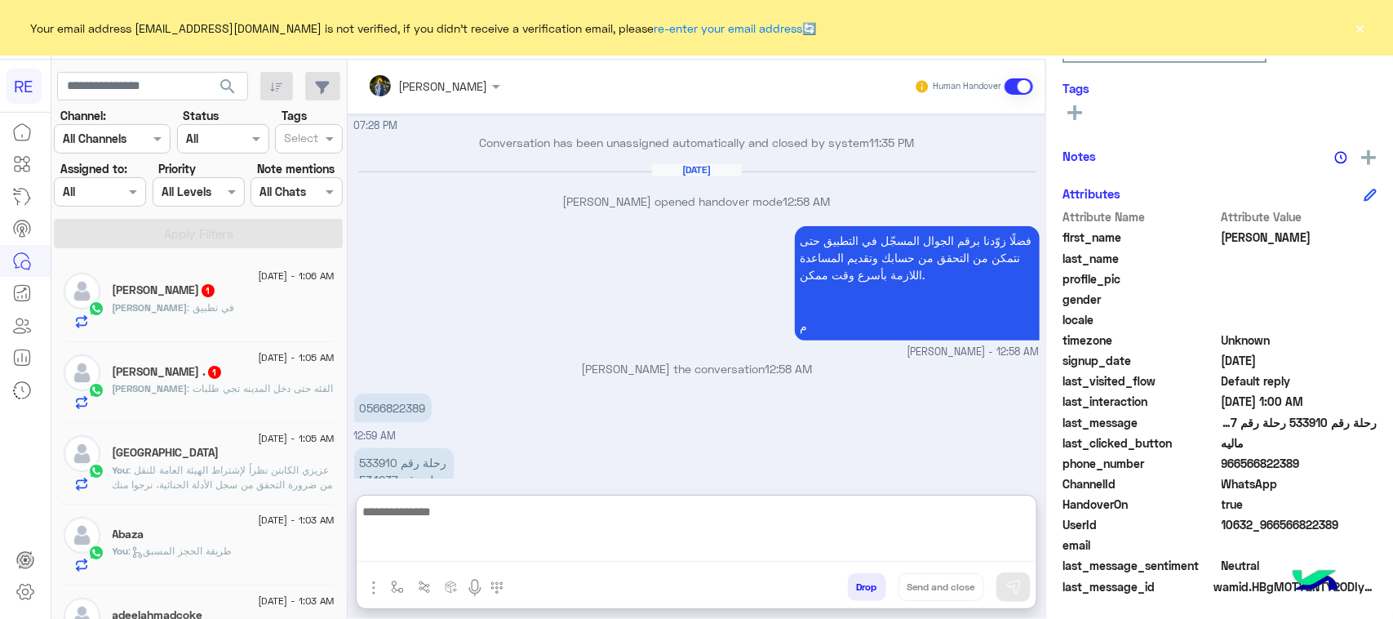
click at [486, 551] on textarea at bounding box center [697, 531] width 680 height 60
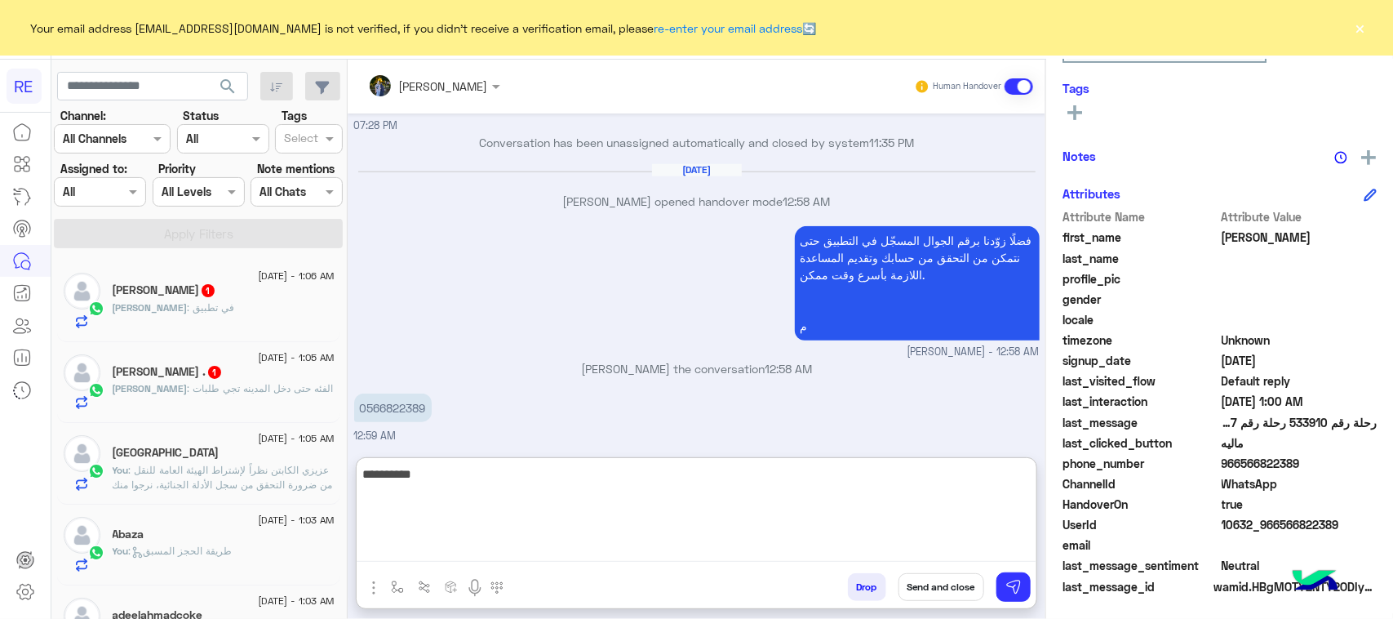
type textarea "**********"
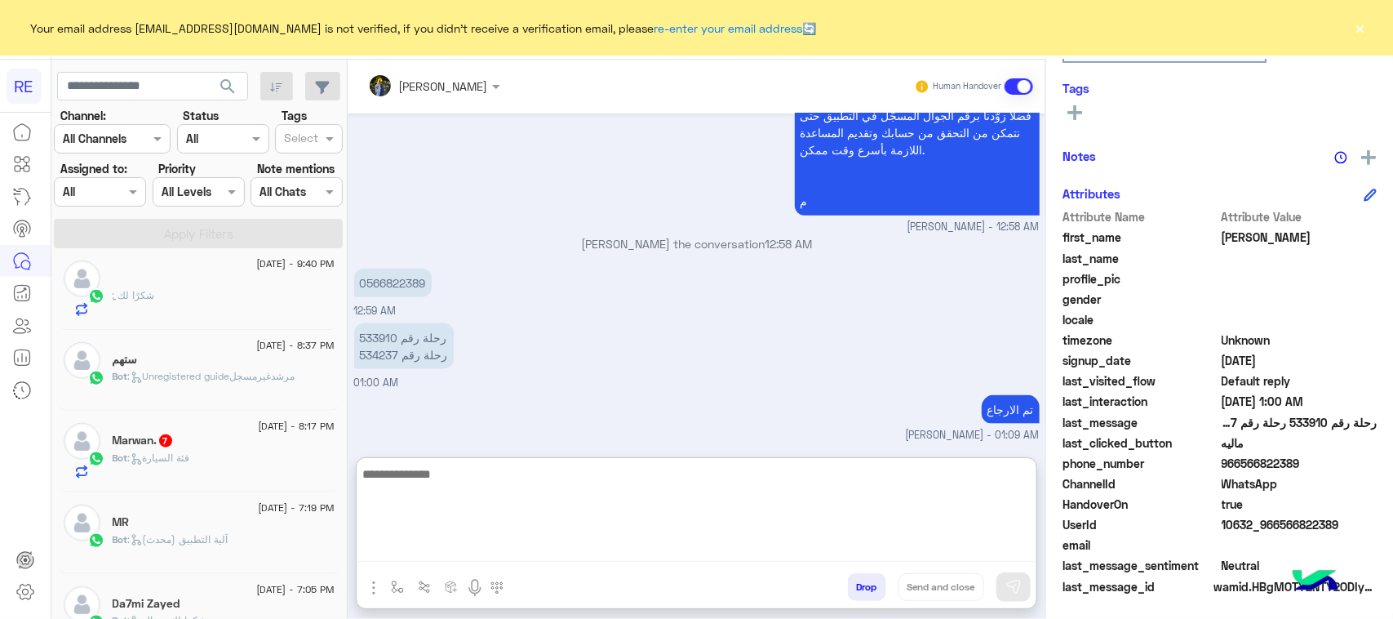
scroll to position [822, 0]
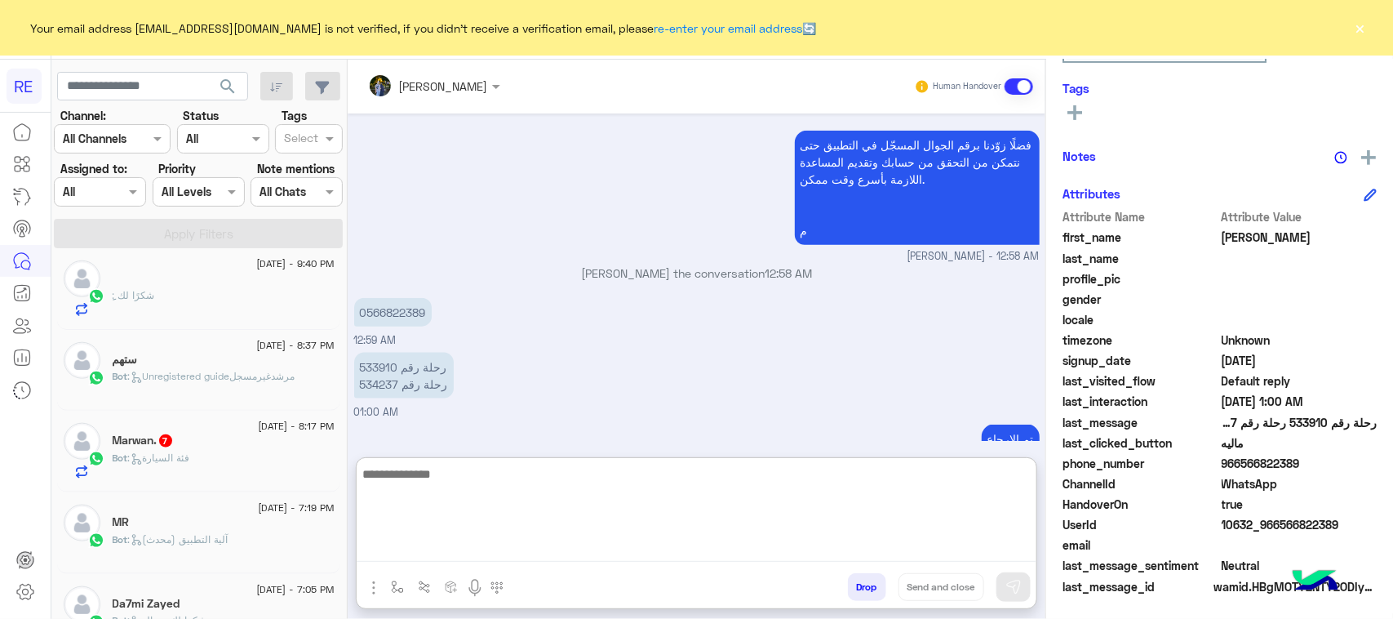
click at [202, 459] on div "Bot : فئة السيارة" at bounding box center [224, 464] width 222 height 29
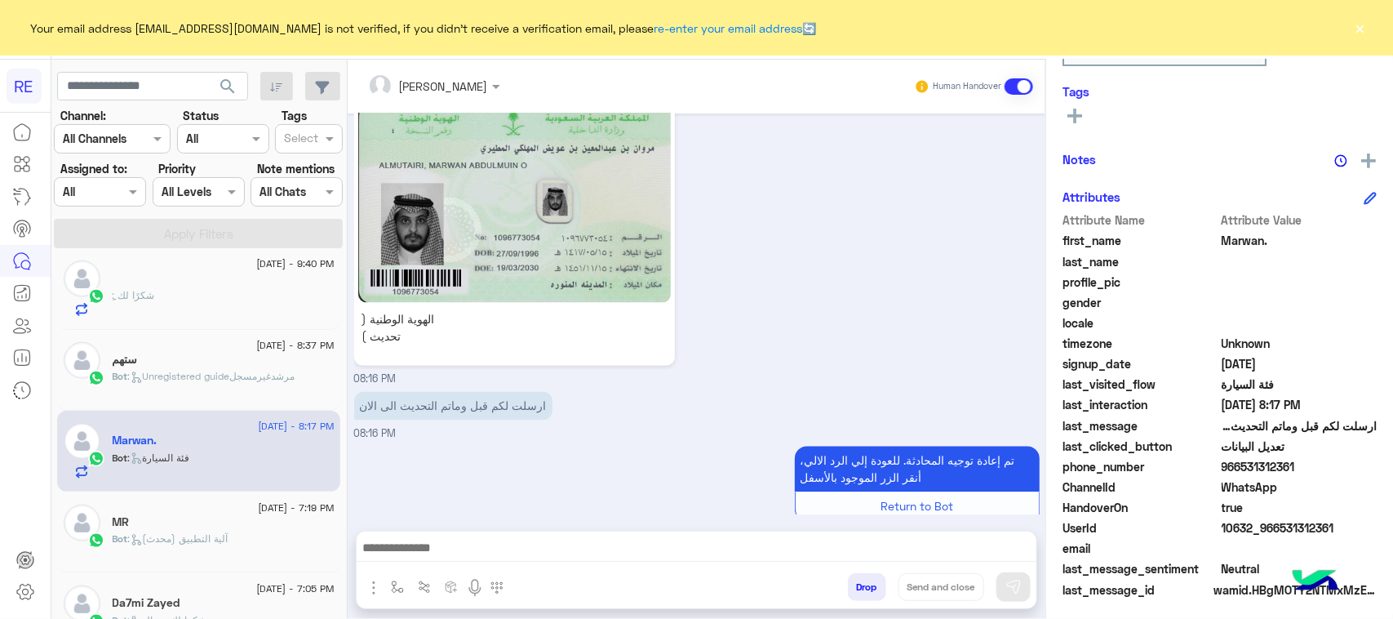
scroll to position [259, 0]
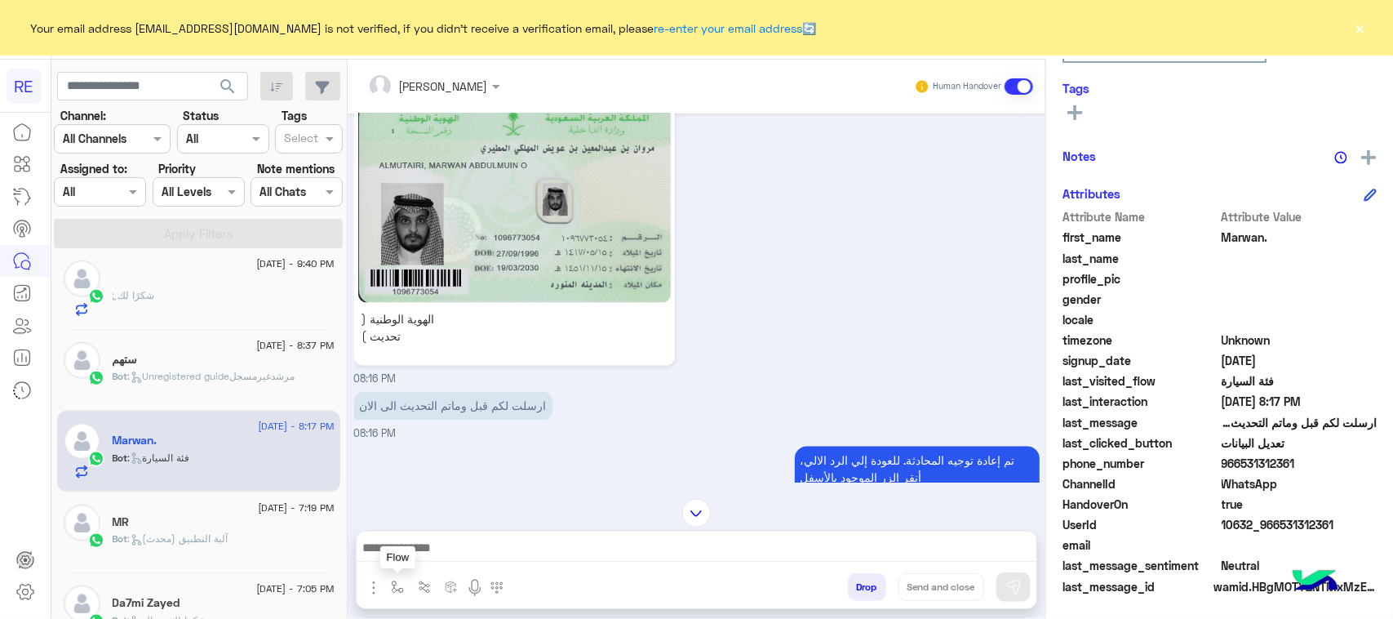
click at [402, 586] on img "button" at bounding box center [397, 586] width 13 height 13
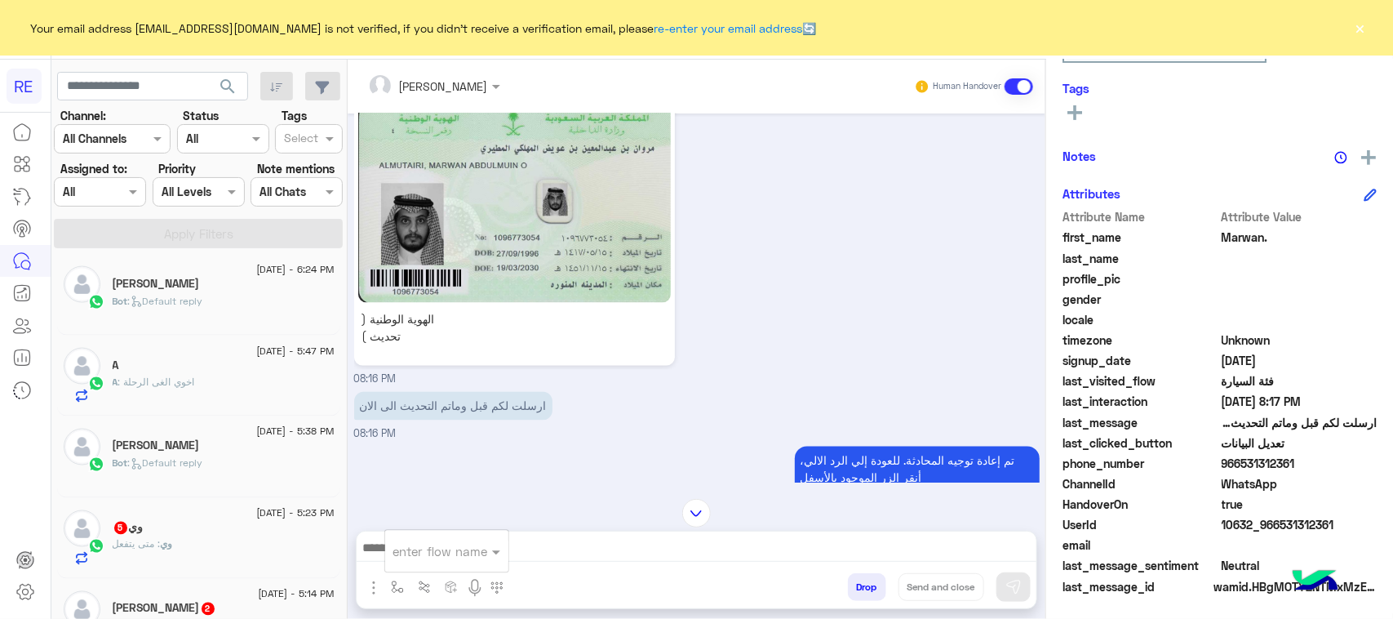
scroll to position [1232, 0]
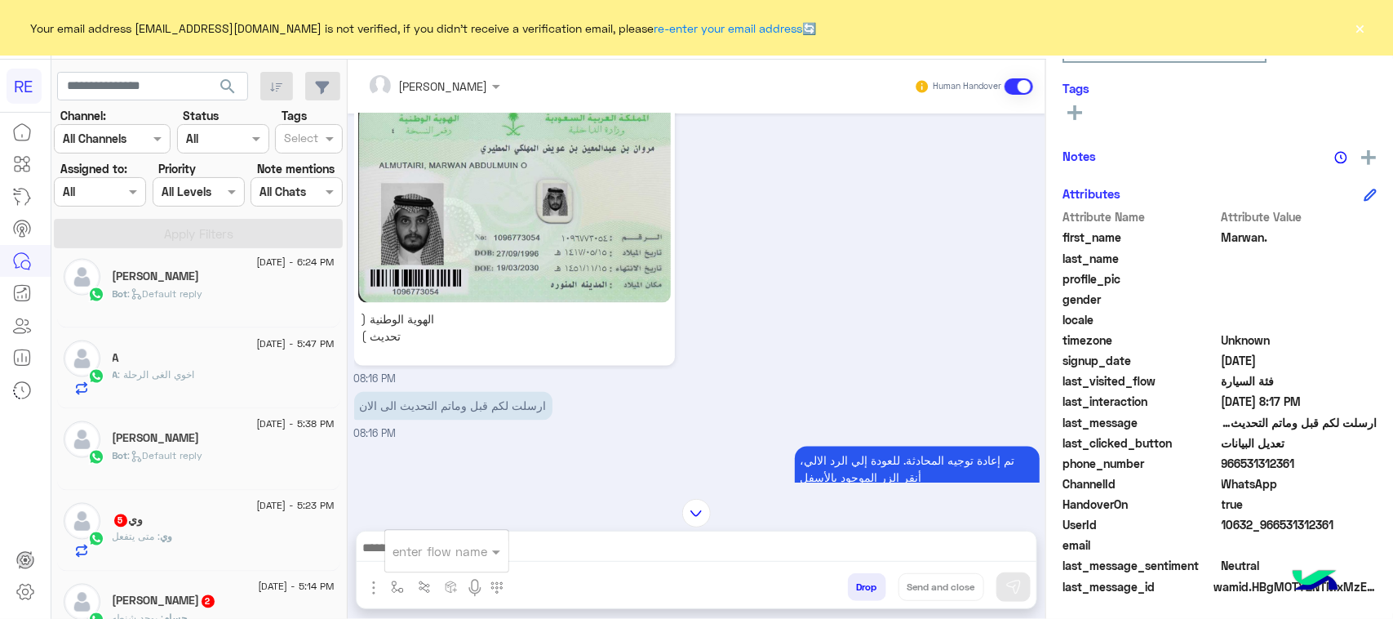
click at [222, 536] on div "وي : متى يتفعل" at bounding box center [224, 544] width 222 height 29
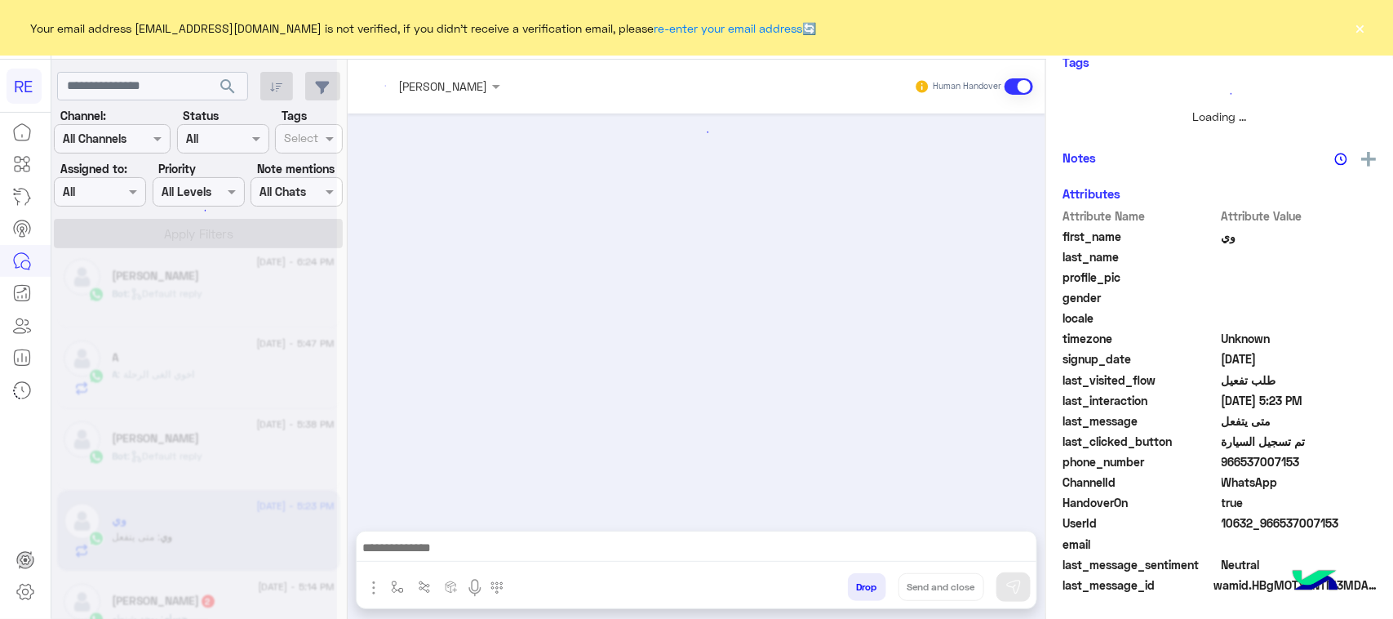
scroll to position [255, 0]
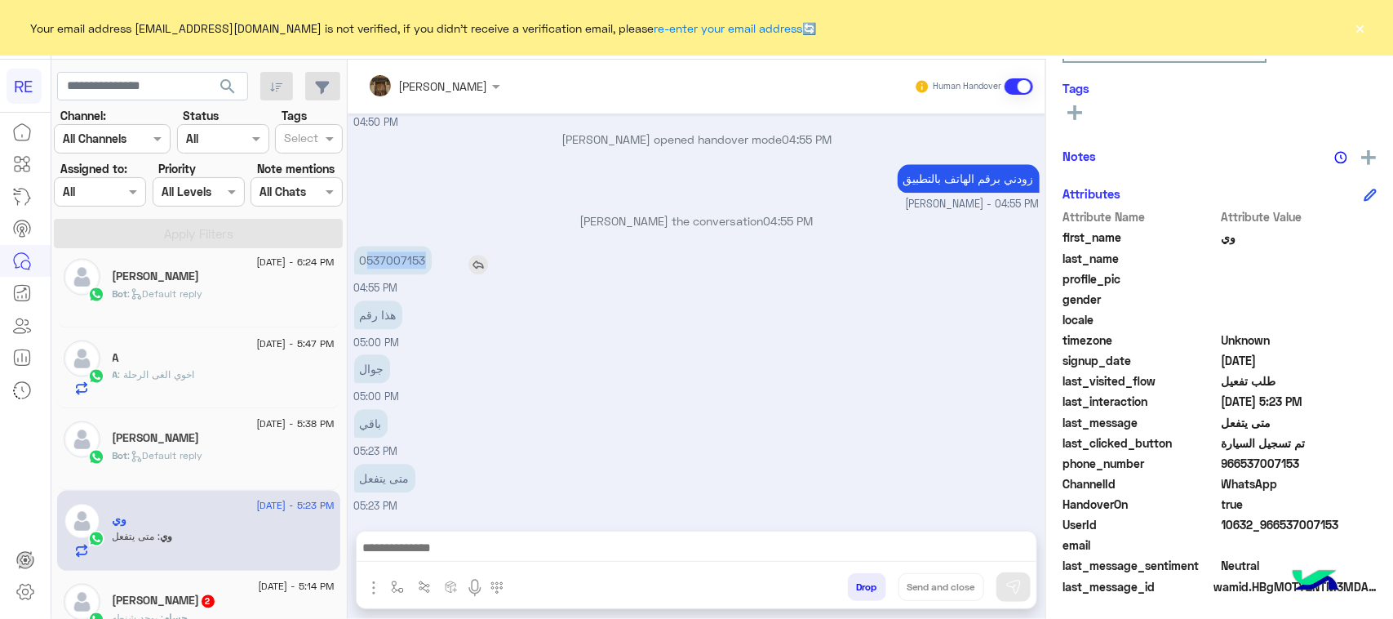
drag, startPoint x: 364, startPoint y: 262, endPoint x: 439, endPoint y: 262, distance: 75.1
click at [439, 262] on div "0537007153" at bounding box center [439, 260] width 171 height 29
copy p "537007153"
click at [539, 539] on textarea at bounding box center [697, 549] width 680 height 24
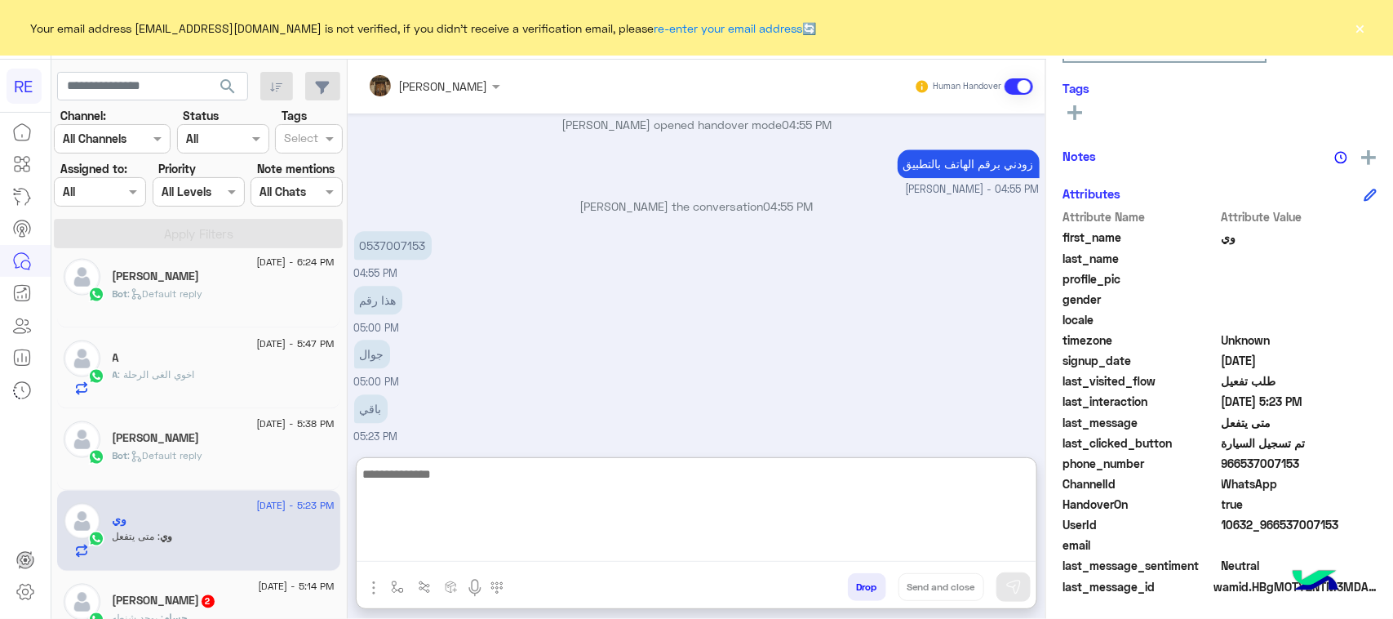
paste textarea "**********"
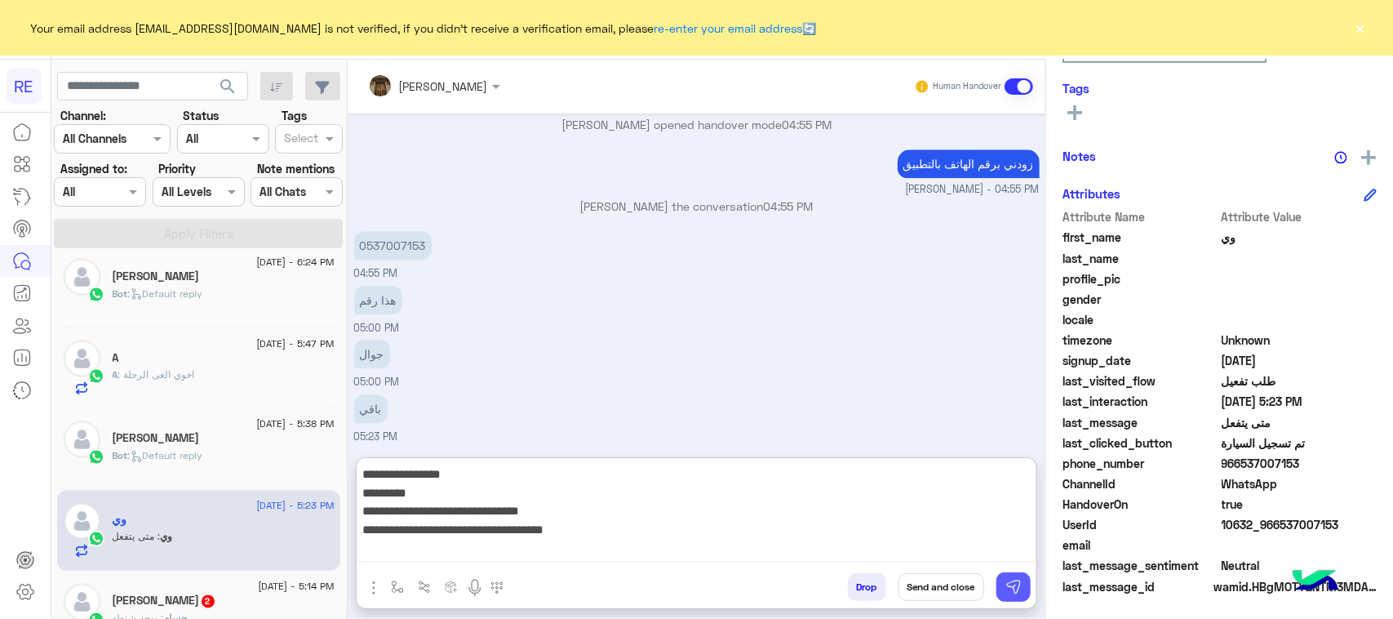
type textarea "**********"
click at [1006, 574] on button at bounding box center [1013, 586] width 34 height 29
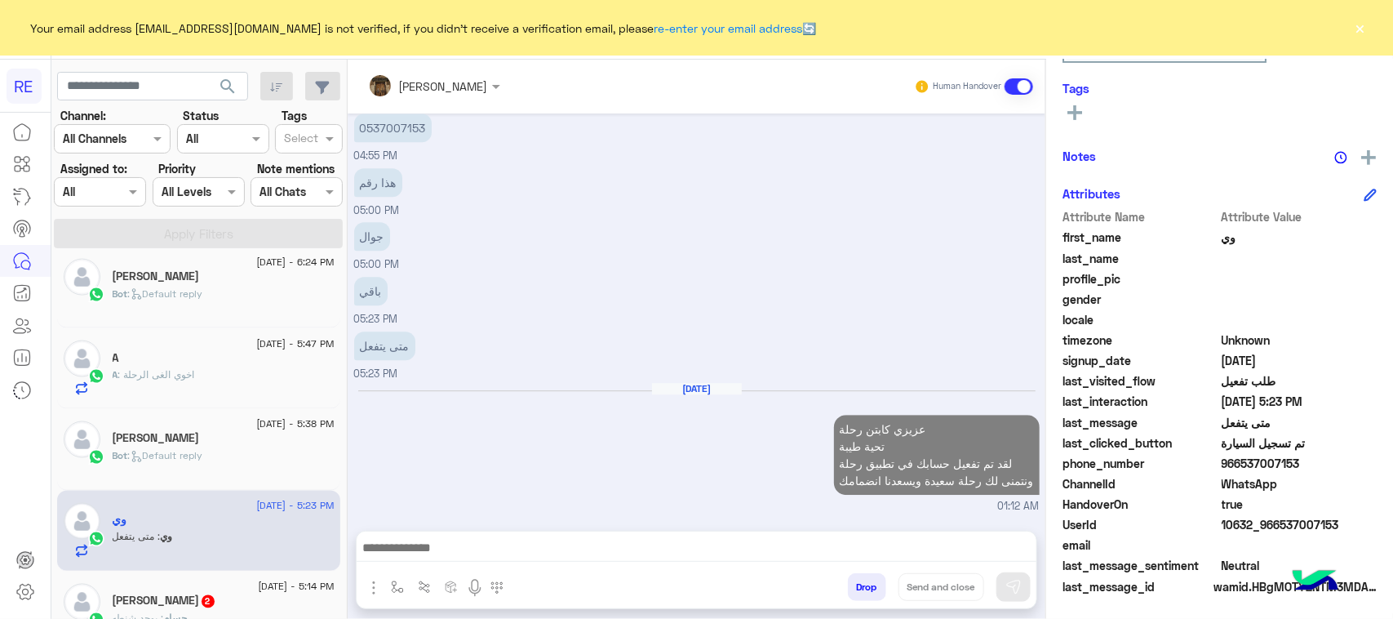
scroll to position [2042, 0]
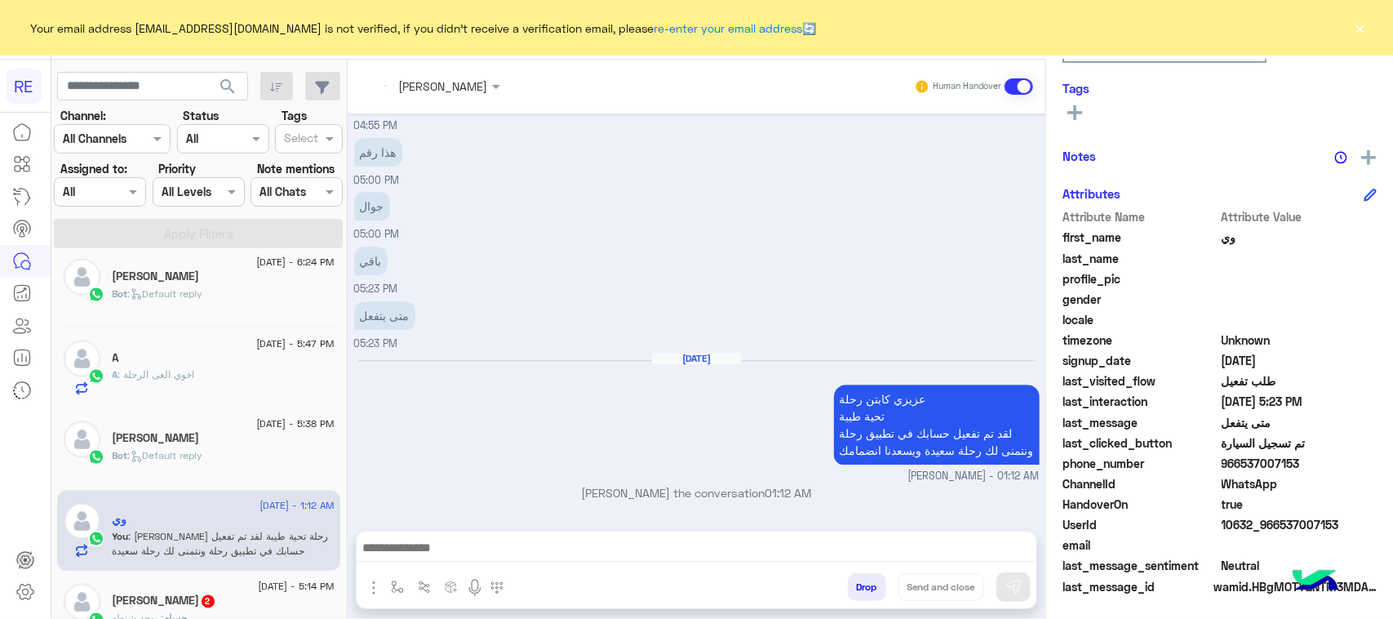
click at [294, 605] on div "[PERSON_NAME] 2" at bounding box center [224, 602] width 222 height 17
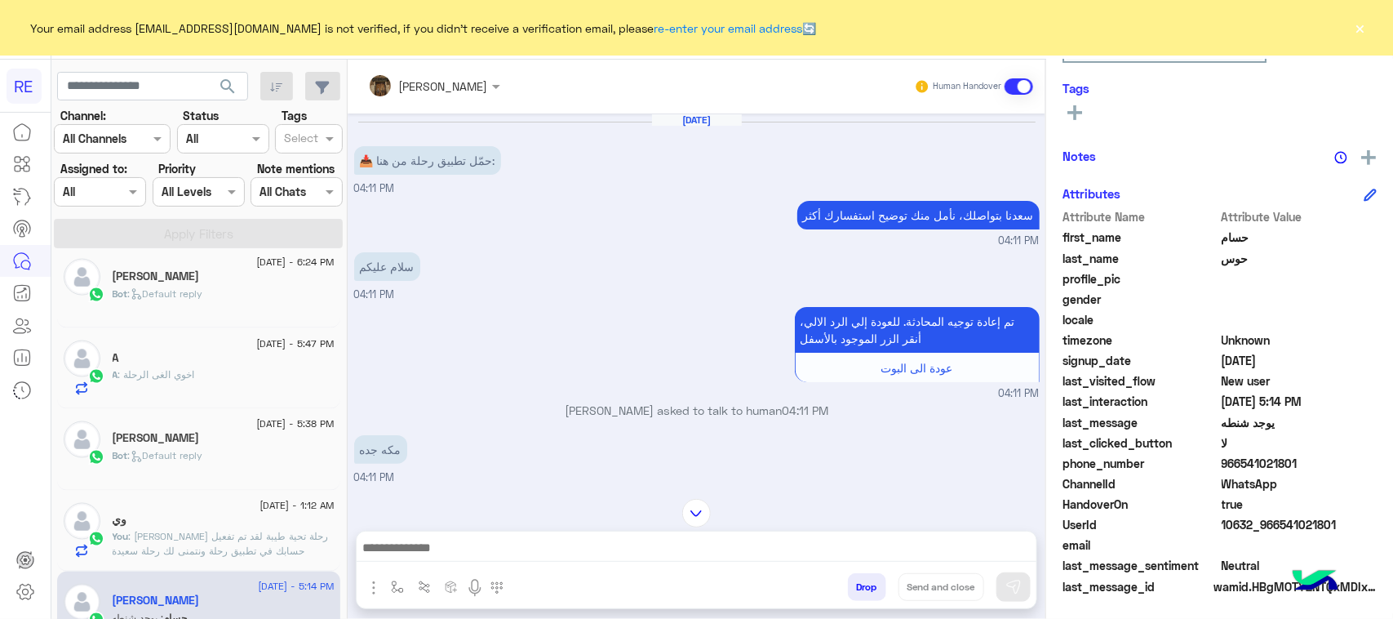
scroll to position [222, 0]
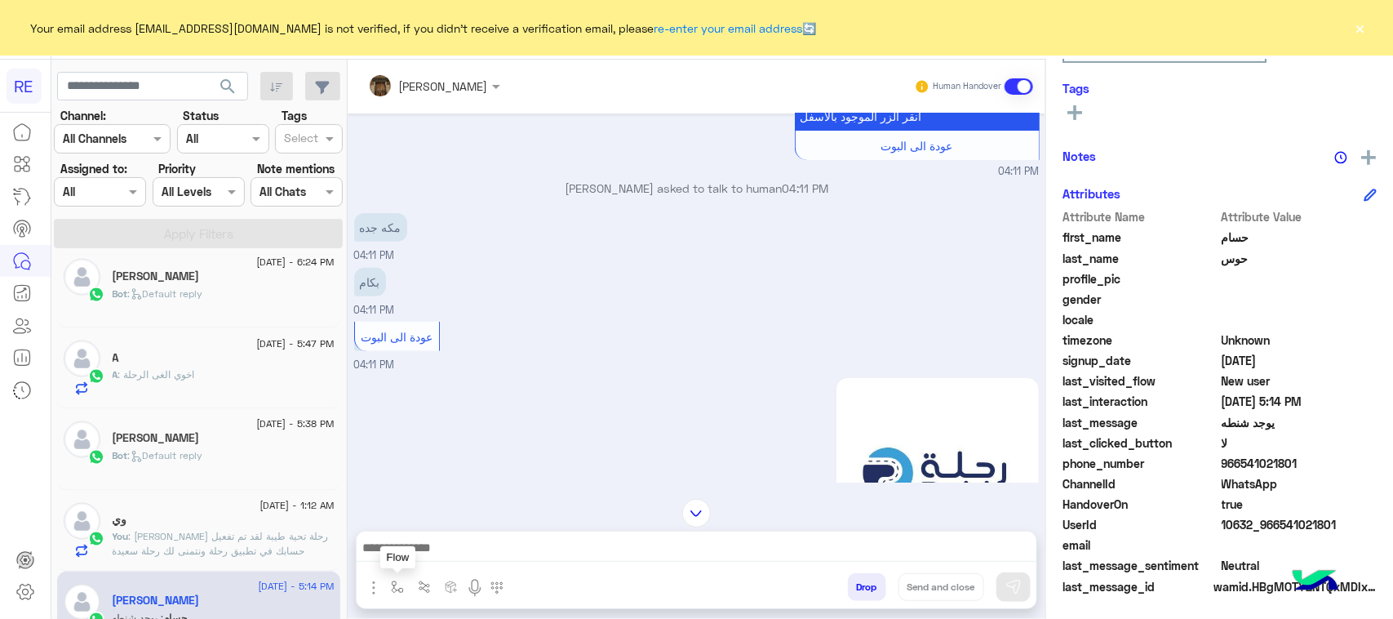
drag, startPoint x: 388, startPoint y: 594, endPoint x: 468, endPoint y: 541, distance: 96.0
click at [388, 594] on button "button" at bounding box center [397, 586] width 27 height 27
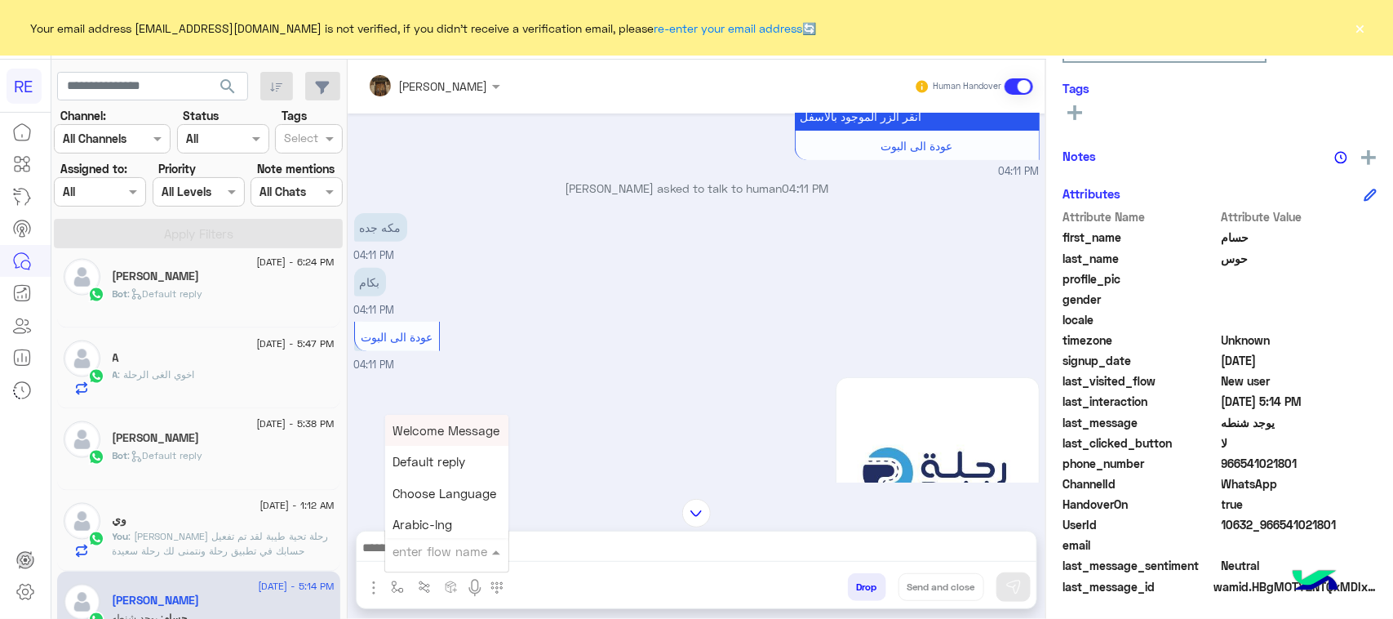
click at [468, 541] on div at bounding box center [446, 550] width 123 height 20
type input "***"
click at [486, 433] on span "طريقة الحجز المسبق" at bounding box center [448, 430] width 111 height 15
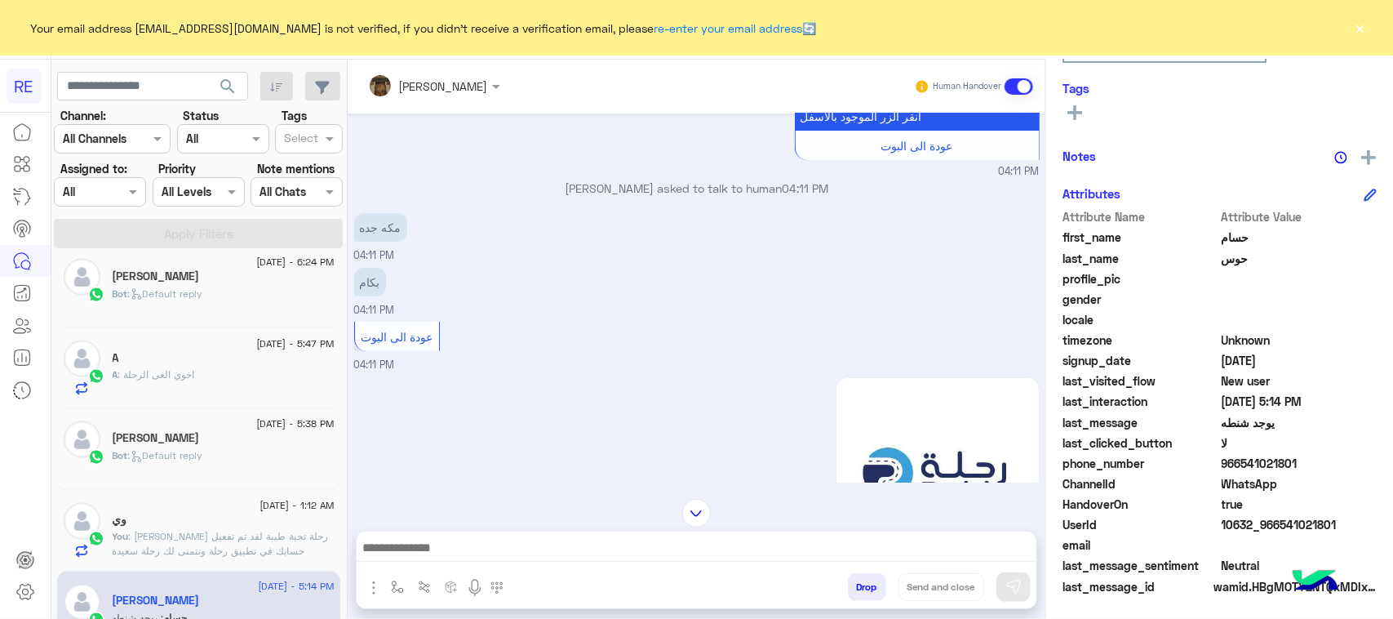
type textarea "**********"
click at [1029, 600] on div "Drop Send and close" at bounding box center [776, 590] width 521 height 36
click at [1009, 588] on img at bounding box center [1013, 587] width 16 height 16
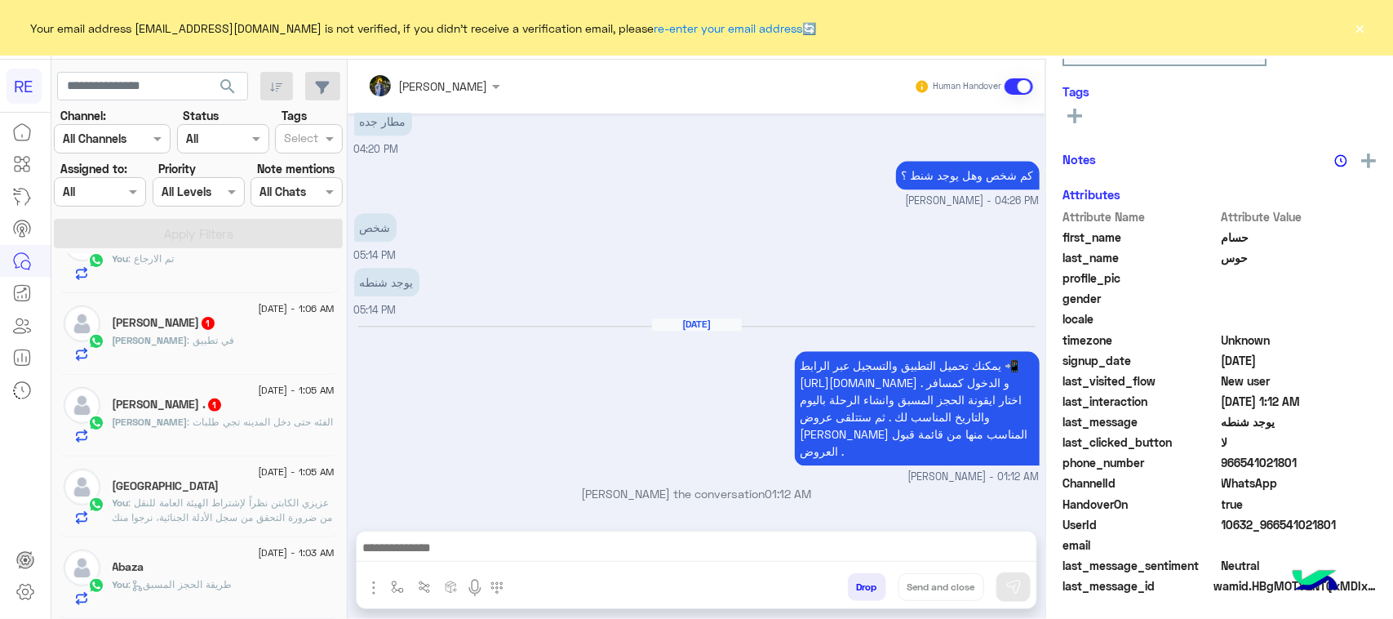
scroll to position [212, 0]
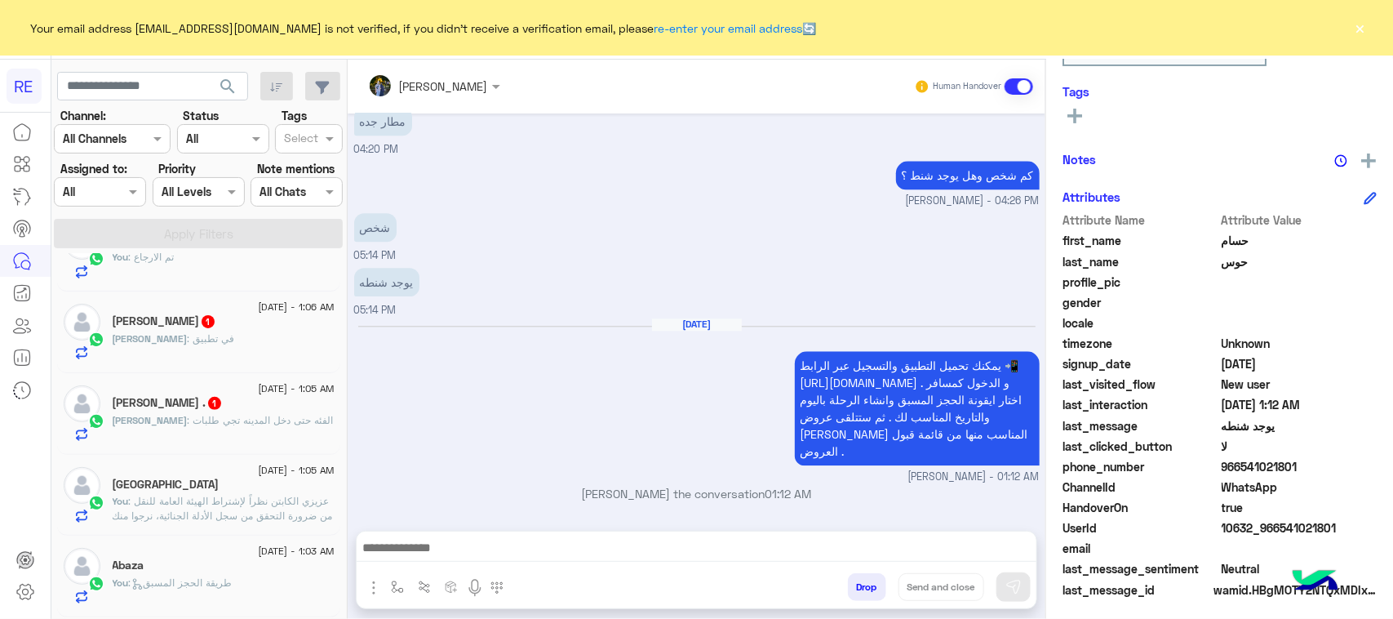
click at [202, 439] on div "[PERSON_NAME] : الفئه حتى دخل المدينه تجي طلبات" at bounding box center [224, 427] width 222 height 29
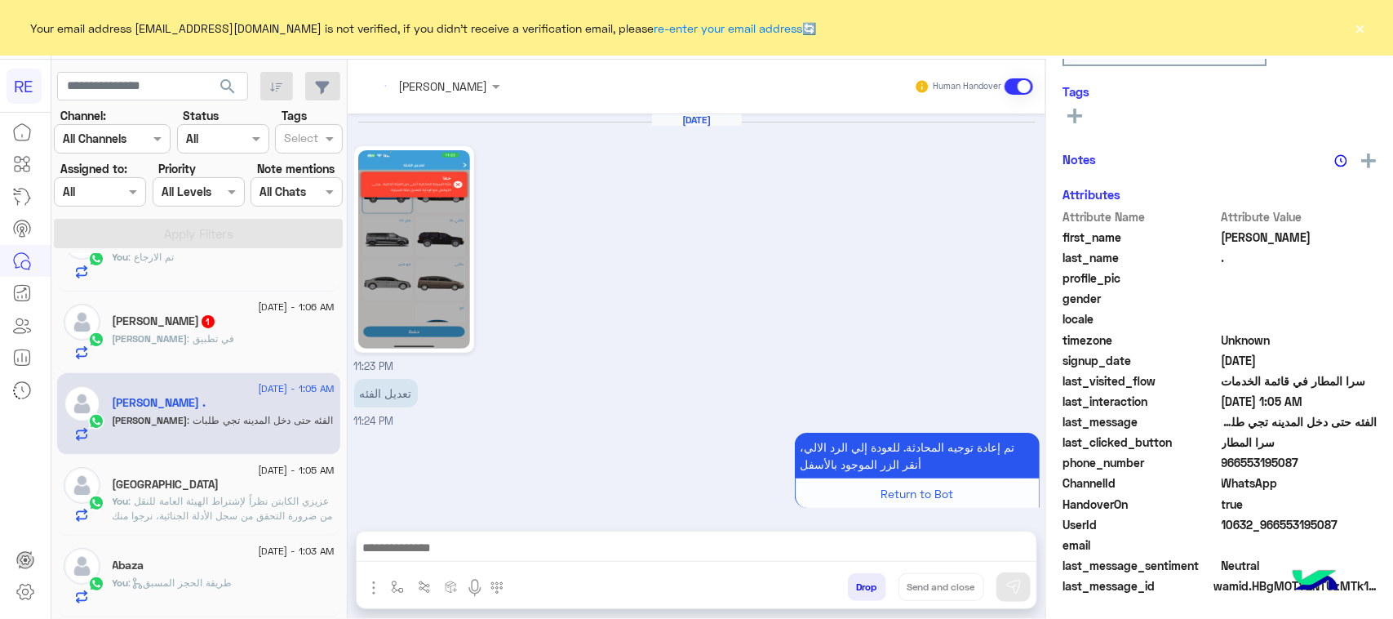
scroll to position [1564, 0]
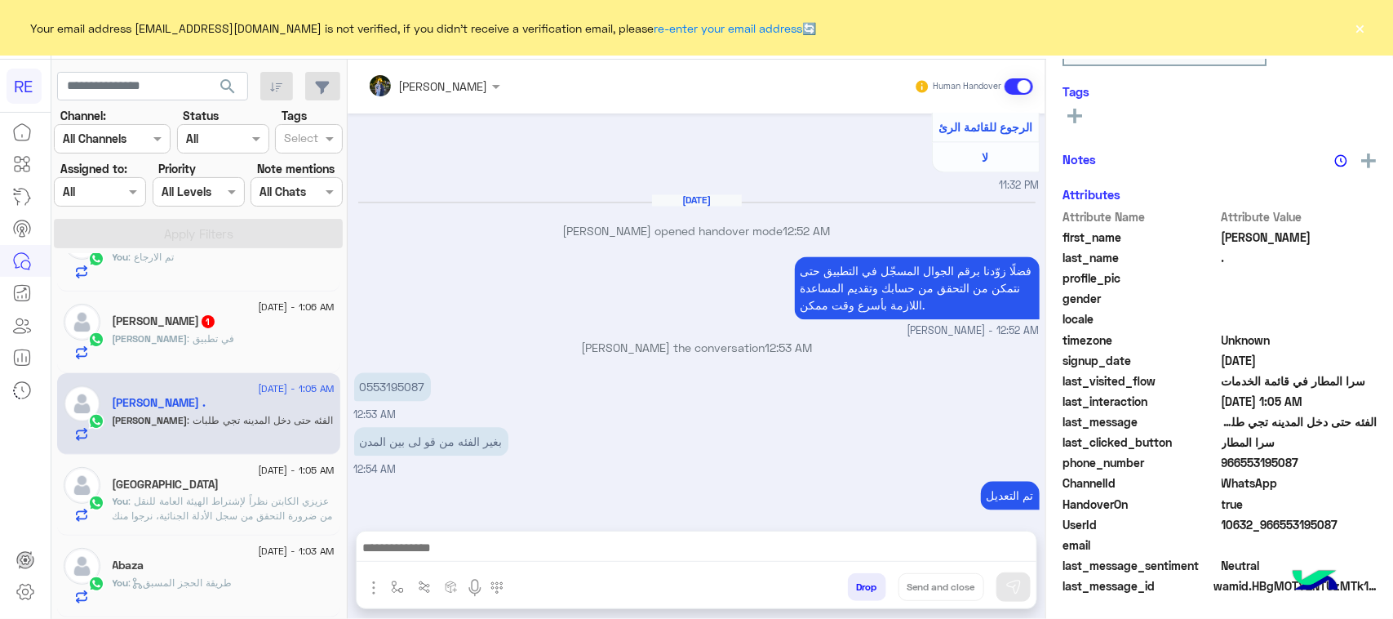
click at [459, 533] on p "الفئه حتى دخل المدينه تجي طلبات" at bounding box center [441, 547] width 174 height 29
click at [393, 589] on img "button" at bounding box center [397, 586] width 13 height 13
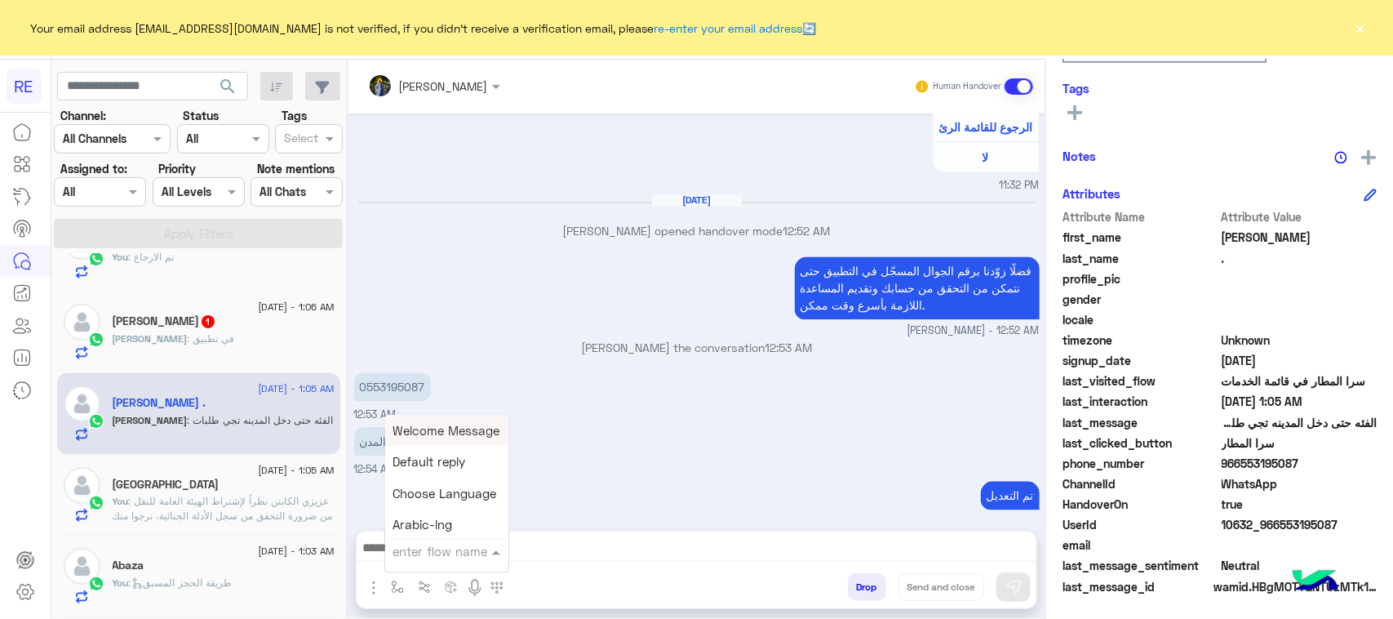
click at [446, 548] on input "text" at bounding box center [426, 551] width 67 height 19
type input "**"
click at [442, 466] on span "فئات السيارات" at bounding box center [431, 462] width 76 height 15
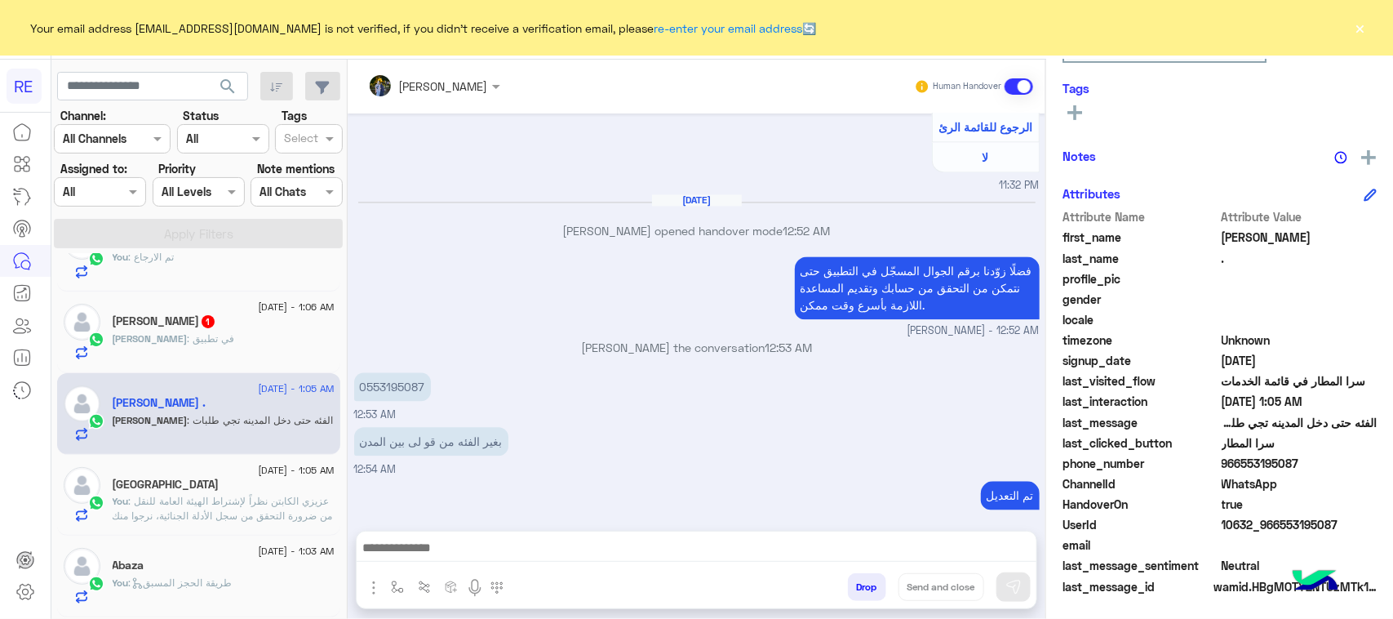
type textarea "**********"
click at [1009, 582] on img at bounding box center [1013, 587] width 16 height 16
click at [170, 337] on span "[PERSON_NAME]" at bounding box center [150, 338] width 75 height 12
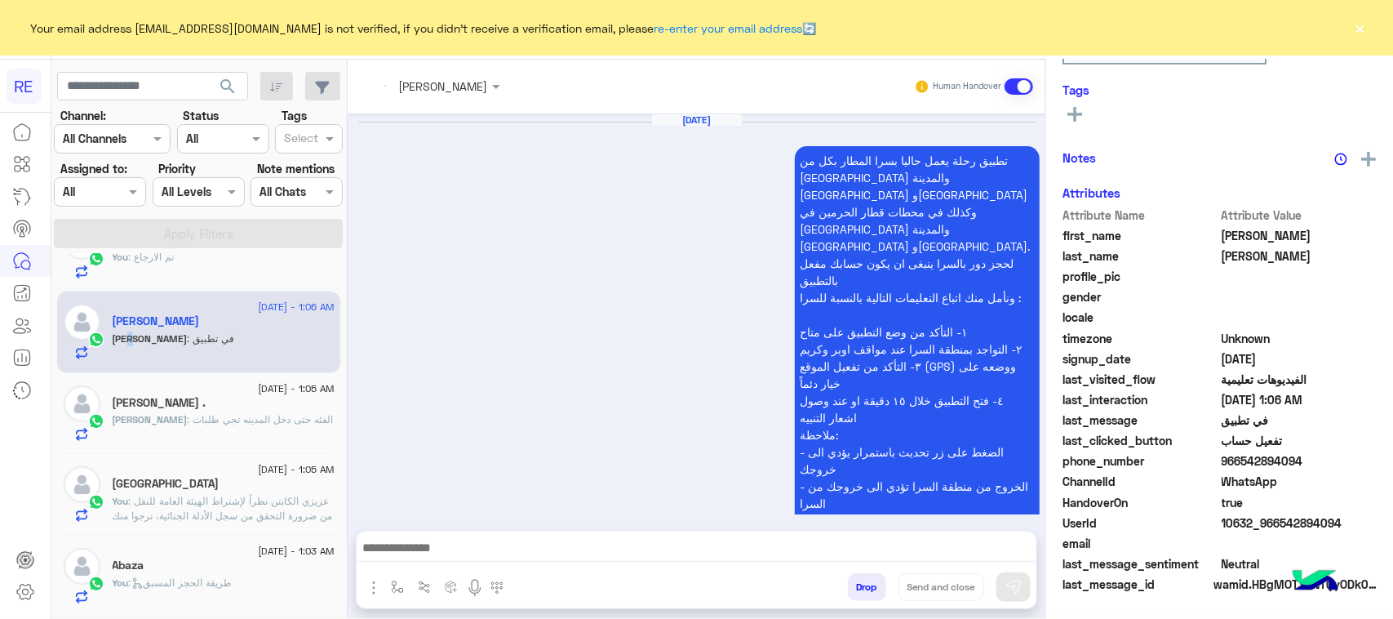
scroll to position [255, 0]
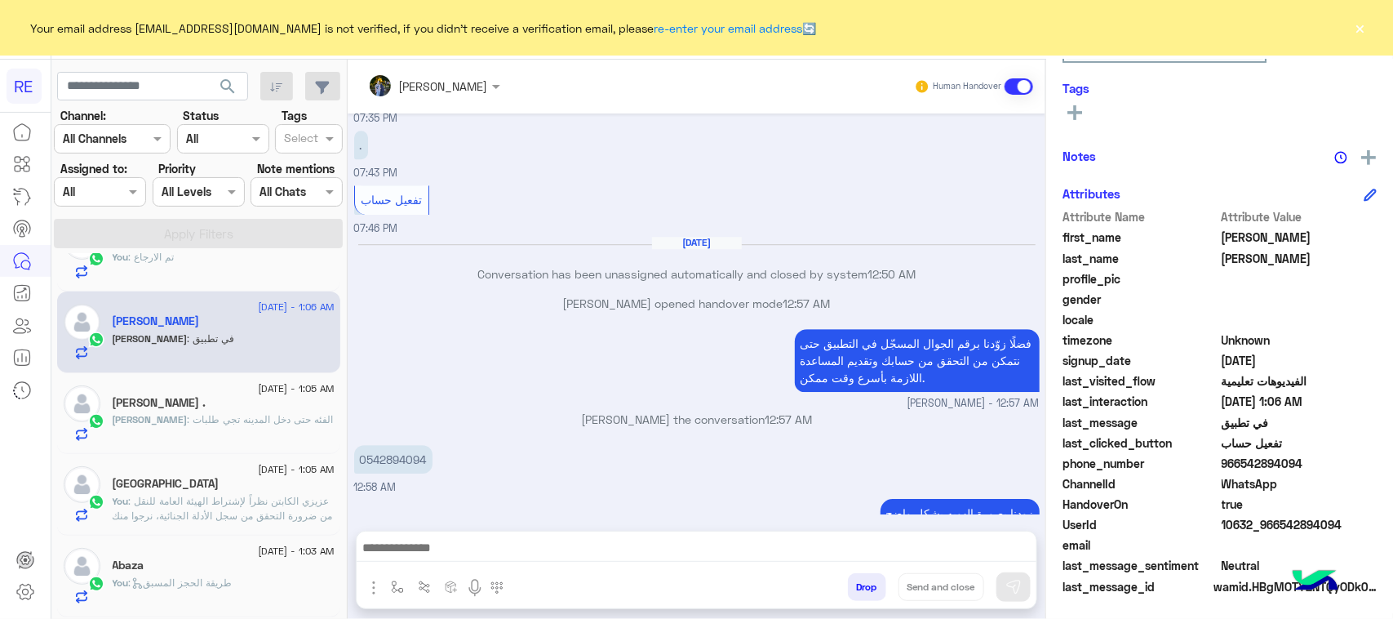
click at [374, 551] on p "في تطبيق" at bounding box center [383, 565] width 59 height 29
click at [481, 543] on textarea at bounding box center [697, 549] width 680 height 24
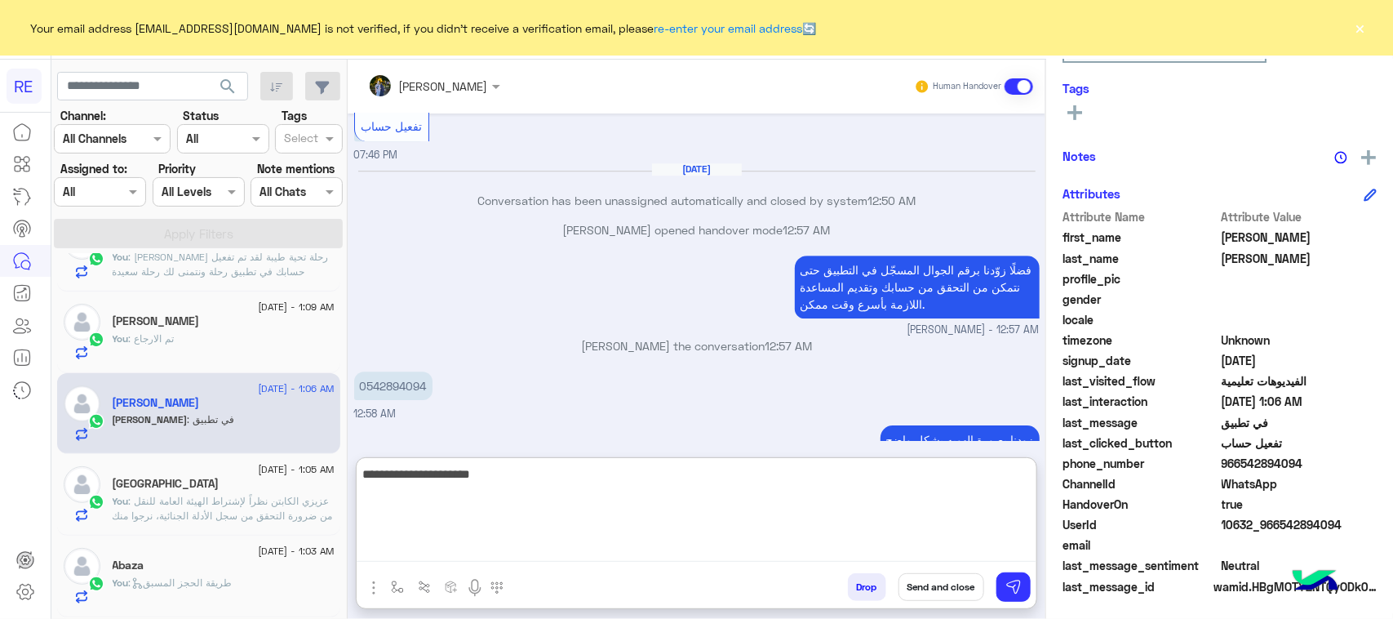
type textarea "**********"
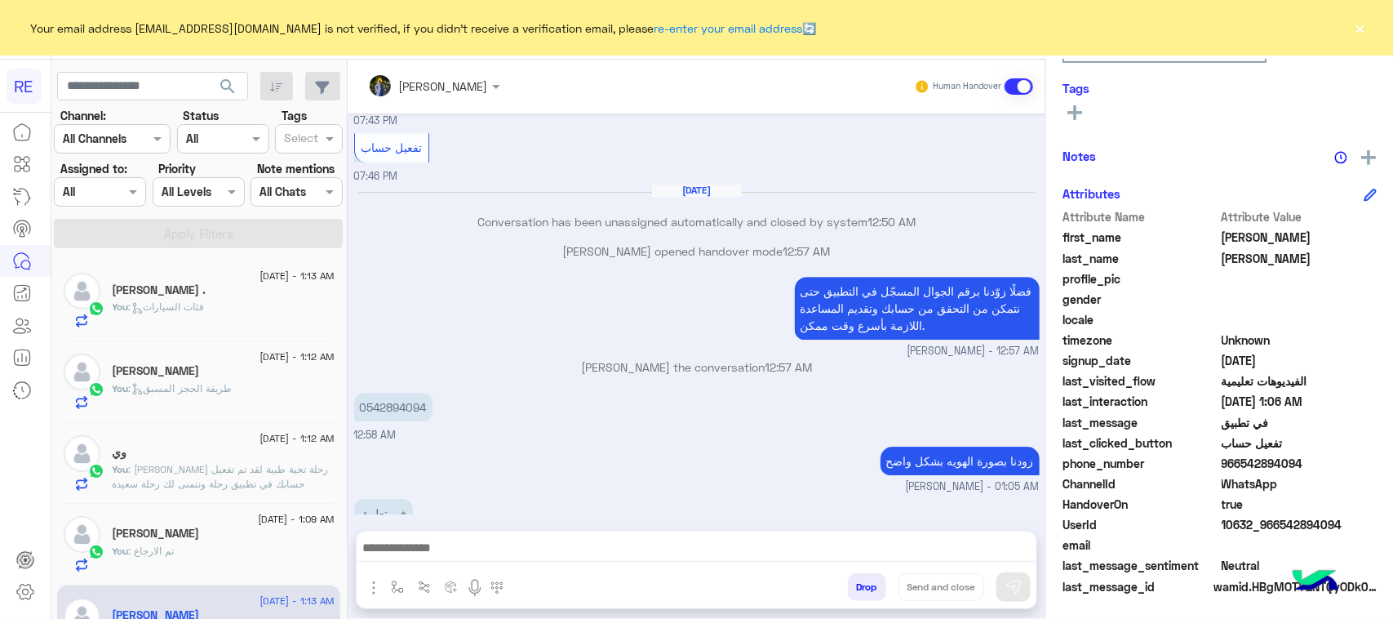
drag, startPoint x: 1338, startPoint y: 528, endPoint x: 1334, endPoint y: 504, distance: 24.0
click at [1284, 523] on span "10632_966542894094" at bounding box center [1300, 524] width 156 height 17
click at [1298, 522] on span "10632_966542894094" at bounding box center [1300, 524] width 156 height 17
drag, startPoint x: 1275, startPoint y: 527, endPoint x: 1360, endPoint y: 514, distance: 86.7
click at [1360, 516] on span "10632_966542894094" at bounding box center [1300, 524] width 156 height 17
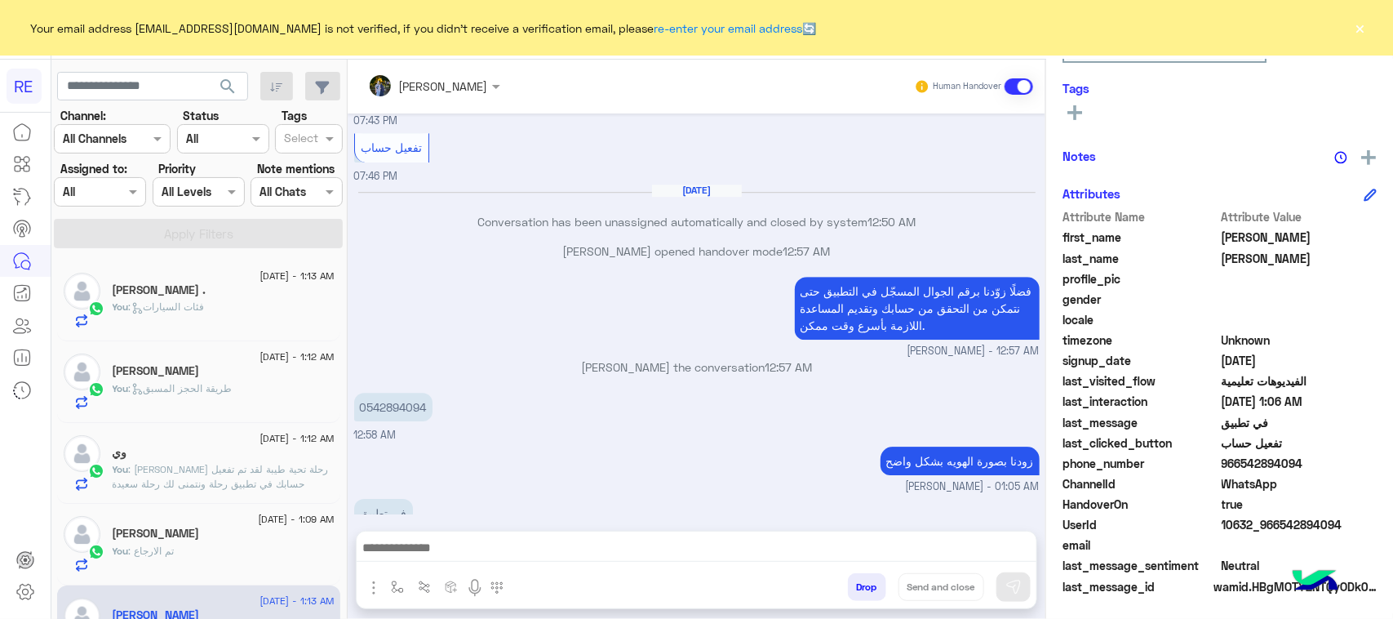
copy span "542894094"
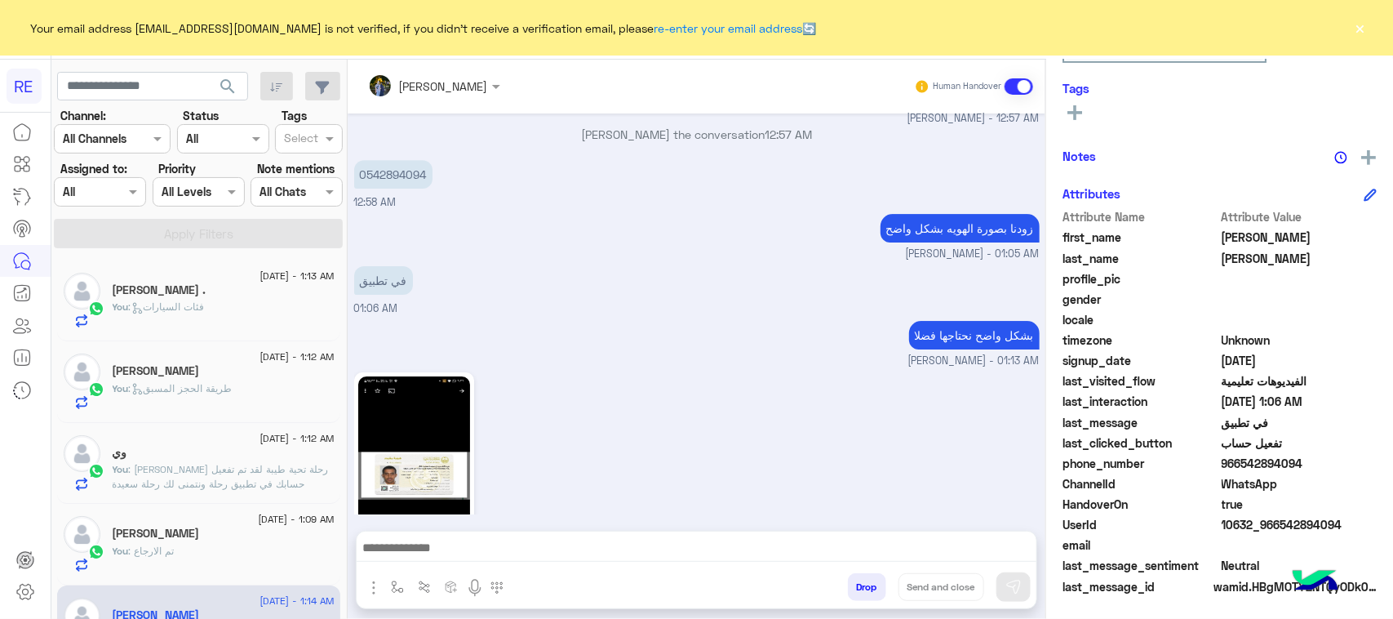
click at [539, 539] on textarea at bounding box center [697, 549] width 680 height 24
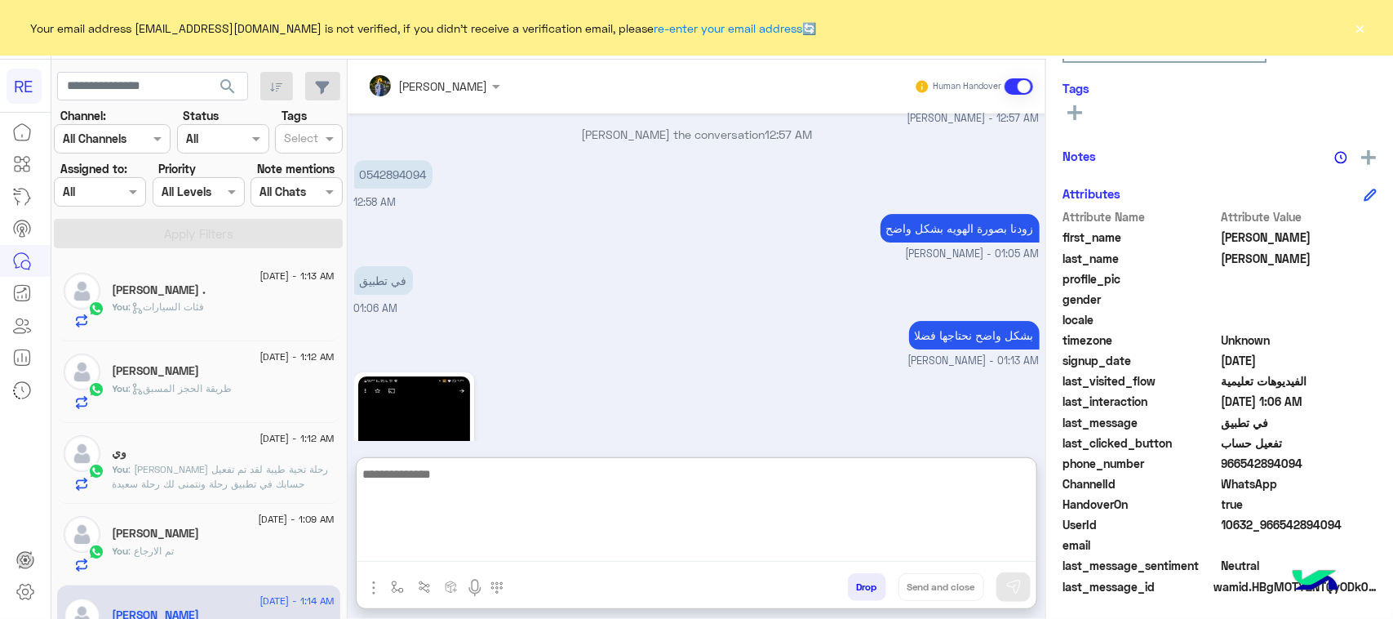
paste textarea "**********"
type textarea "**********"
click at [1005, 574] on button at bounding box center [1013, 586] width 34 height 29
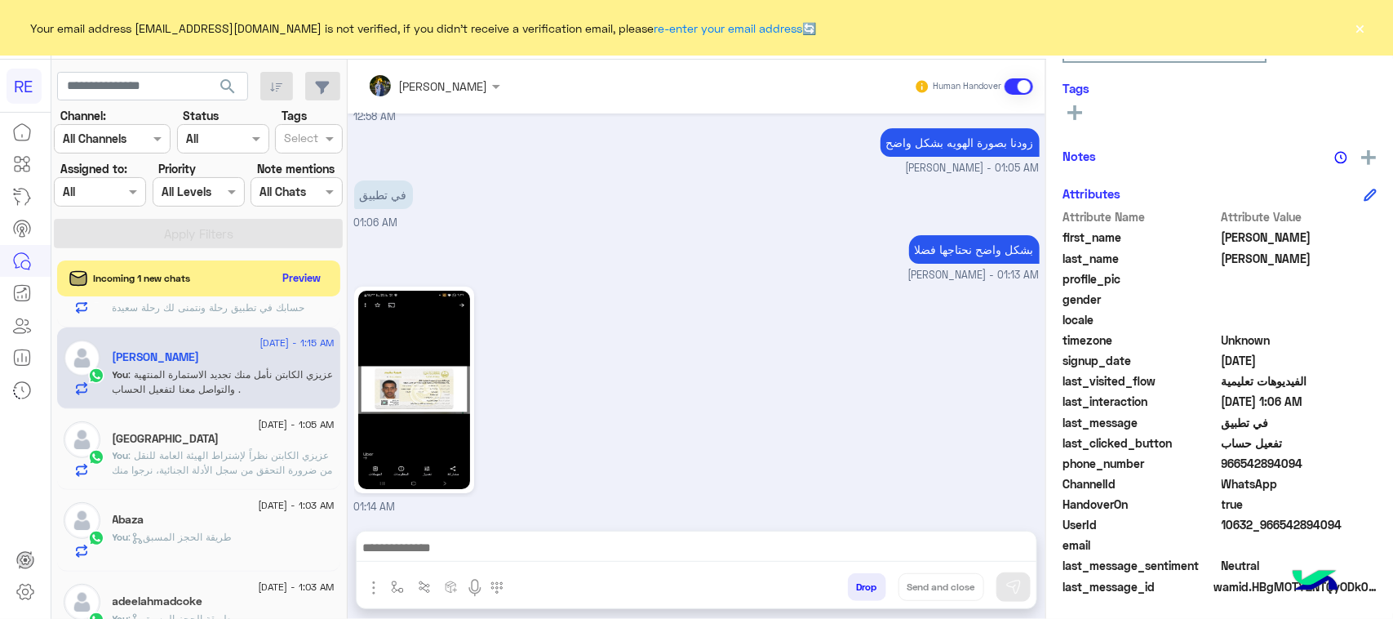
scroll to position [0, 0]
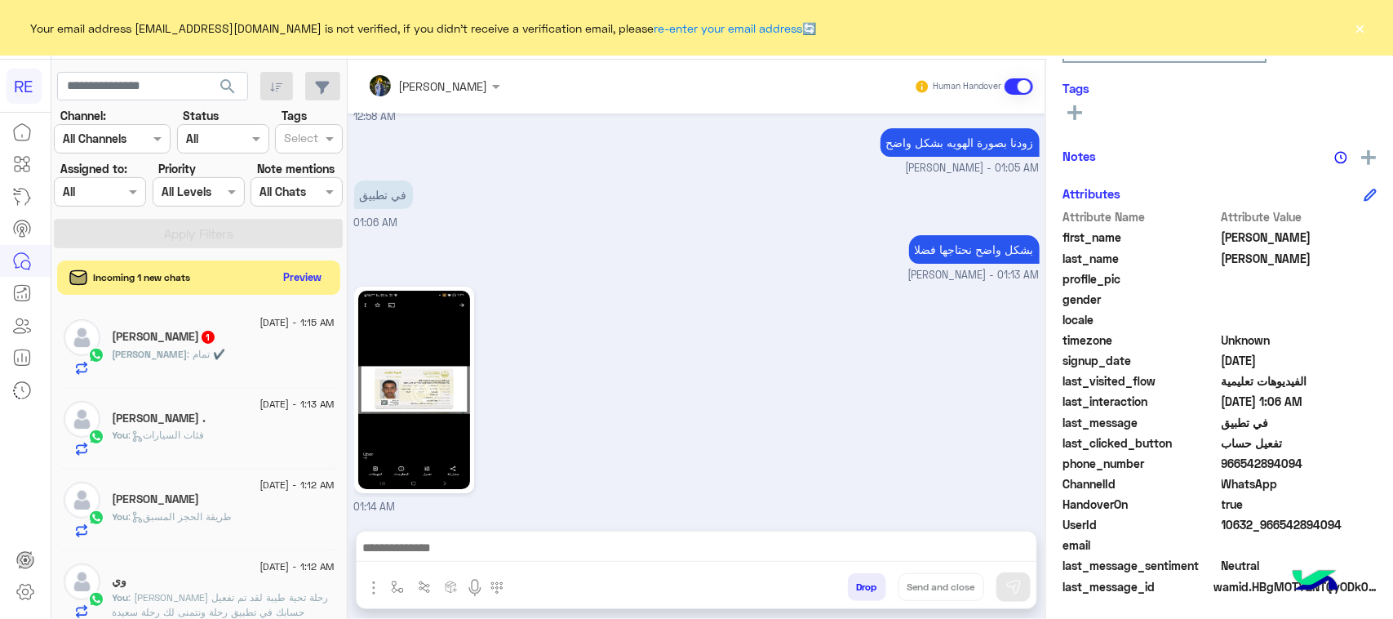
click at [302, 280] on button "Preview" at bounding box center [302, 277] width 51 height 22
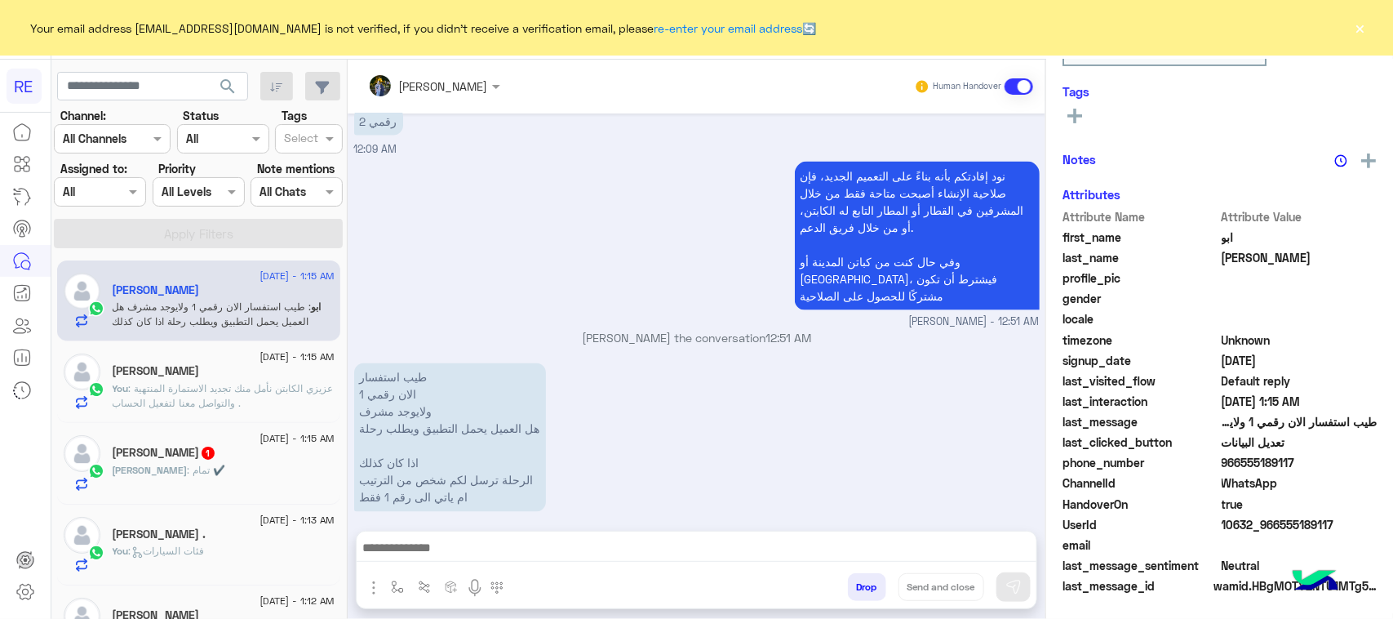
scroll to position [259, 0]
click at [423, 381] on p "طيب استفسار الان رقمي 1 ولايوجد مشرف هل العميل يحمل التطبيق ويطلب رحلة اذا كان …" at bounding box center [450, 437] width 192 height 149
click at [423, 394] on p "طيب استفسار الان رقمي 1 ولايوجد مشرف هل العميل يحمل التطبيق ويطلب رحلة اذا كان …" at bounding box center [450, 437] width 192 height 149
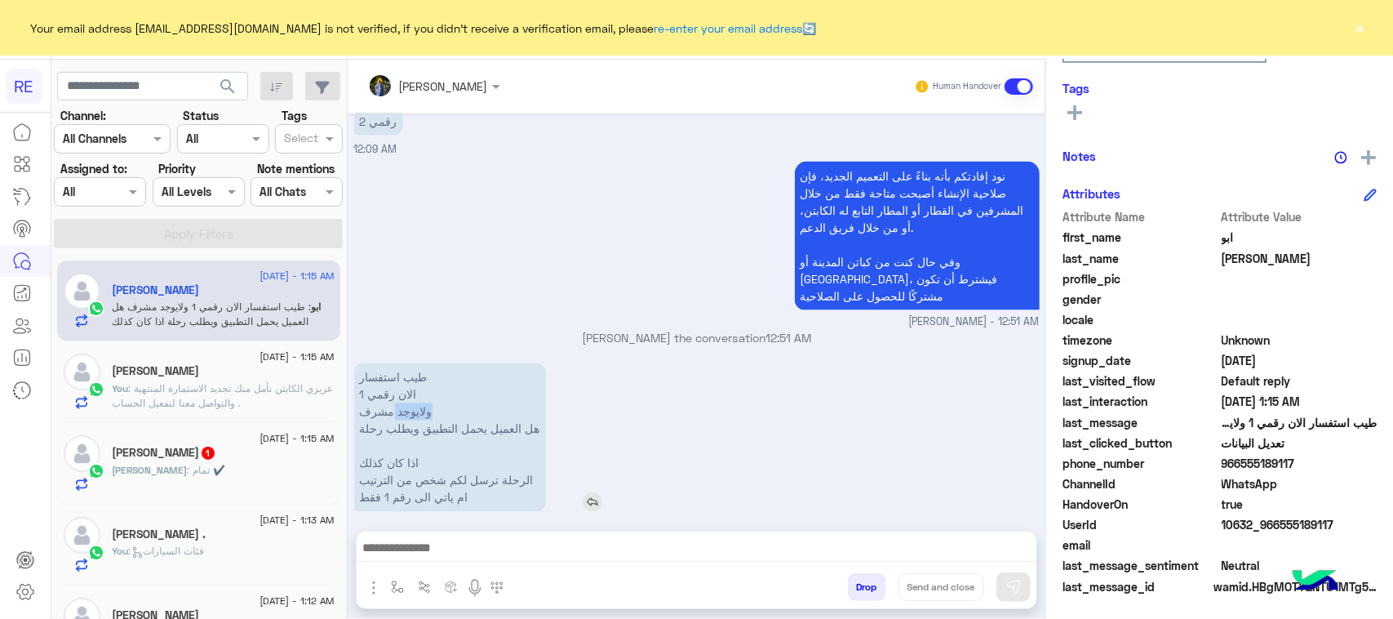
click at [423, 394] on p "طيب استفسار الان رقمي 1 ولايوجد مشرف هل العميل يحمل التطبيق ويطلب رحلة اذا كان …" at bounding box center [450, 437] width 192 height 149
click at [431, 413] on p "طيب استفسار الان رقمي 1 ولايوجد مشرف هل العميل يحمل التطبيق ويطلب رحلة اذا كان …" at bounding box center [450, 437] width 192 height 149
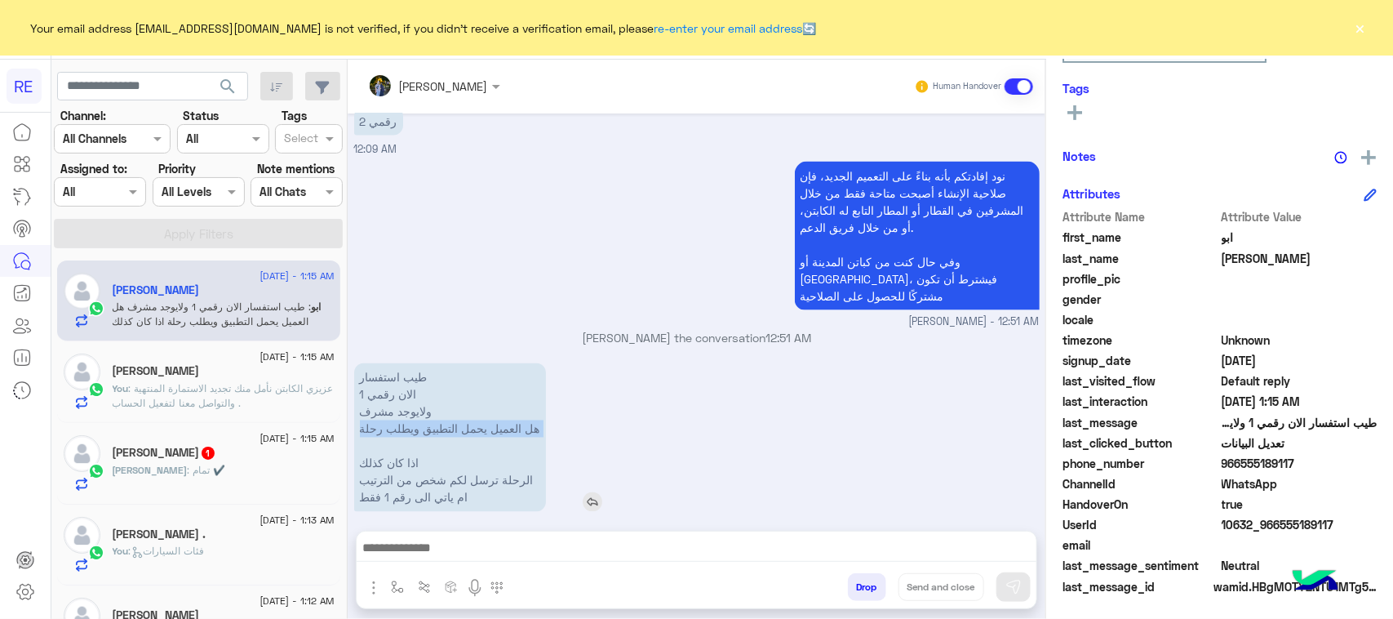
click at [394, 427] on p "طيب استفسار الان رقمي 1 ولايوجد مشرف هل العميل يحمل التطبيق ويطلب رحلة اذا كان …" at bounding box center [450, 437] width 192 height 149
click at [393, 447] on p "طيب استفسار الان رقمي 1 ولايوجد مشرف هل العميل يحمل التطبيق ويطلب رحلة اذا كان …" at bounding box center [450, 437] width 192 height 149
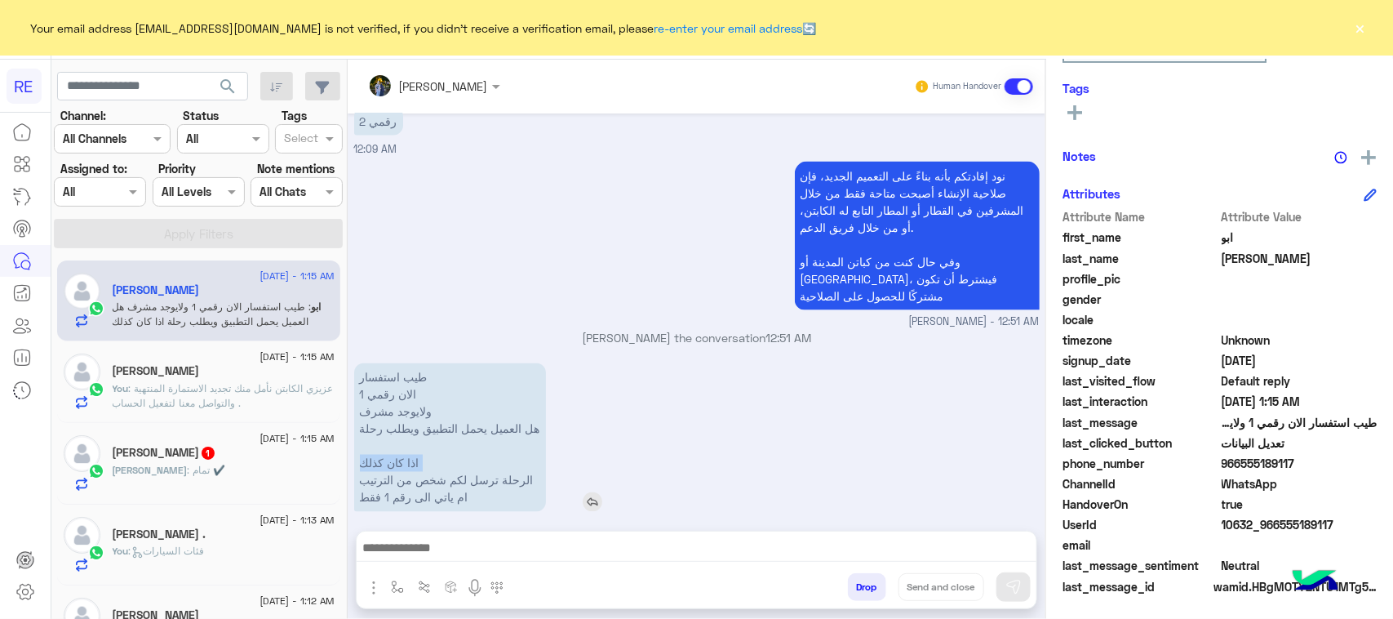
click at [393, 447] on p "طيب استفسار الان رقمي 1 ولايوجد مشرف هل العميل يحمل التطبيق ويطلب رحلة اذا كان …" at bounding box center [450, 437] width 192 height 149
drag, startPoint x: 496, startPoint y: 478, endPoint x: 492, endPoint y: 471, distance: 8.4
click at [496, 477] on p "طيب استفسار الان رقمي 1 ولايوجد مشرف هل العميل يحمل التطبيق ويطلب رحلة اذا كان …" at bounding box center [450, 437] width 192 height 149
click at [491, 469] on p "طيب استفسار الان رقمي 1 ولايوجد مشرف هل العميل يحمل التطبيق ويطلب رحلة اذا كان …" at bounding box center [450, 437] width 192 height 149
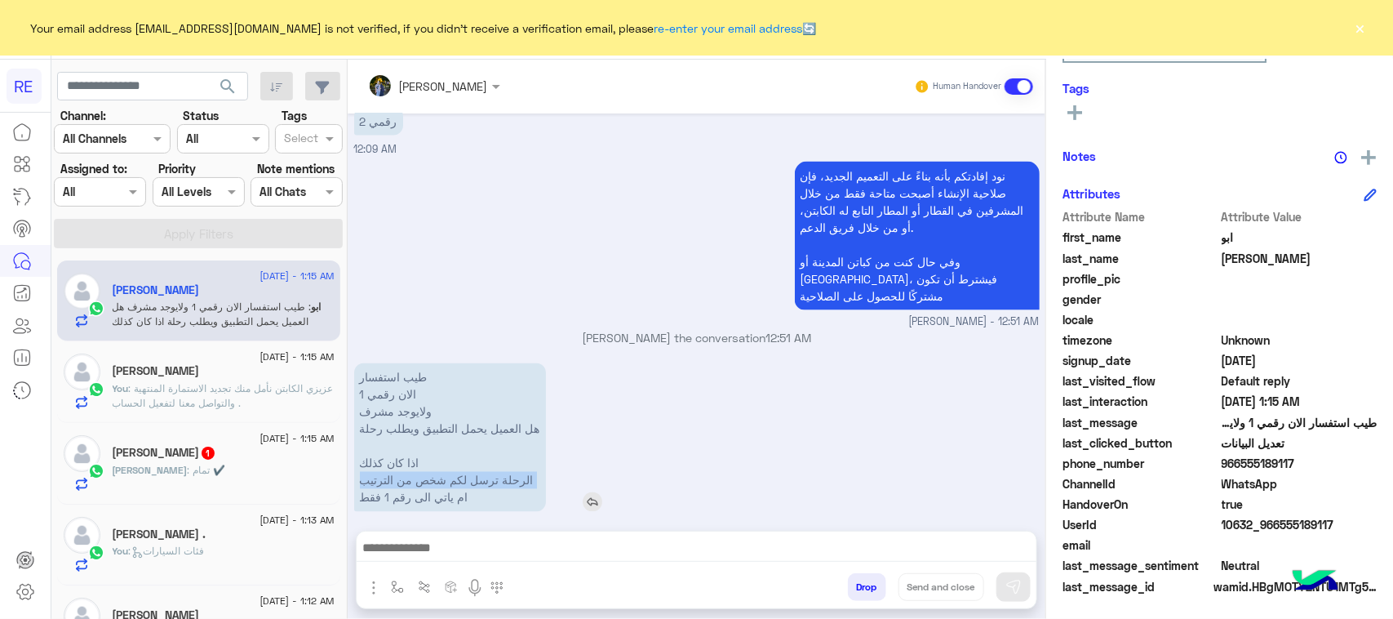
click at [491, 469] on p "طيب استفسار الان رقمي 1 ولايوجد مشرف هل العميل يحمل التطبيق ويطلب رحلة اذا كان …" at bounding box center [450, 437] width 192 height 149
click at [442, 484] on p "طيب استفسار الان رقمي 1 ولايوجد مشرف هل العميل يحمل التطبيق ويطلب رحلة اذا كان …" at bounding box center [450, 437] width 192 height 149
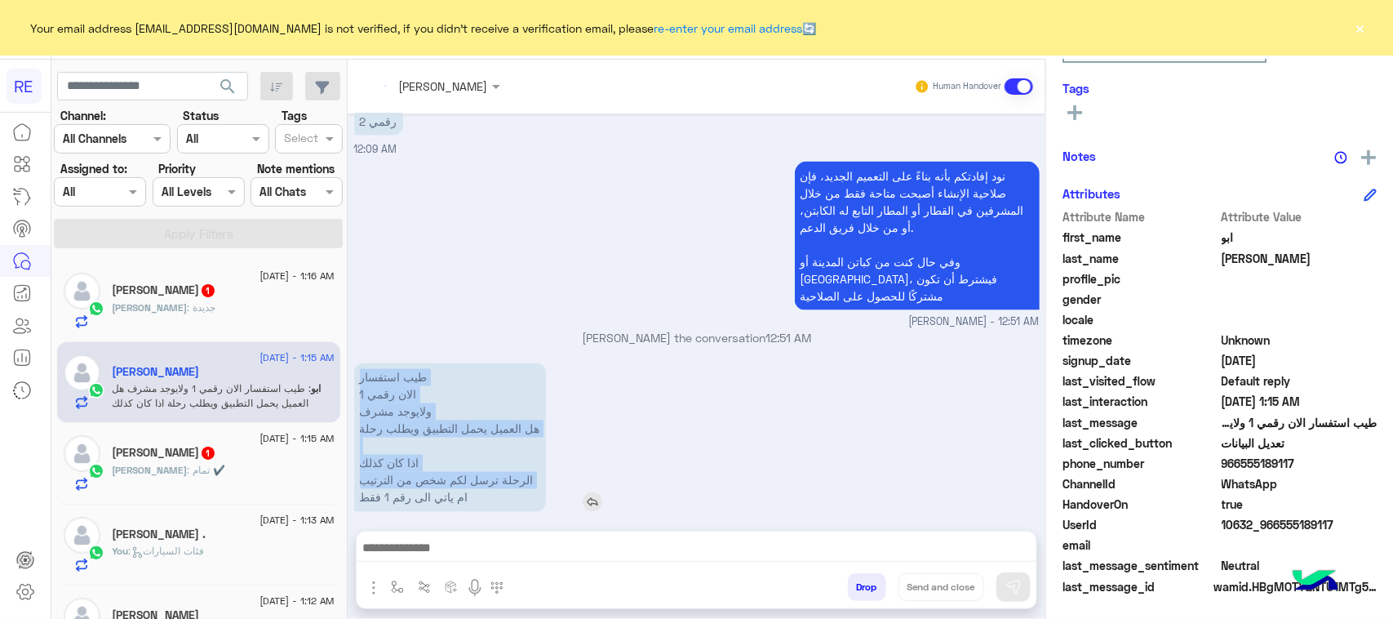
click at [442, 484] on p "طيب استفسار الان رقمي 1 ولايوجد مشرف هل العميل يحمل التطبيق ويطلب رحلة اذا كان …" at bounding box center [450, 437] width 192 height 149
